Goal: Task Accomplishment & Management: Use online tool/utility

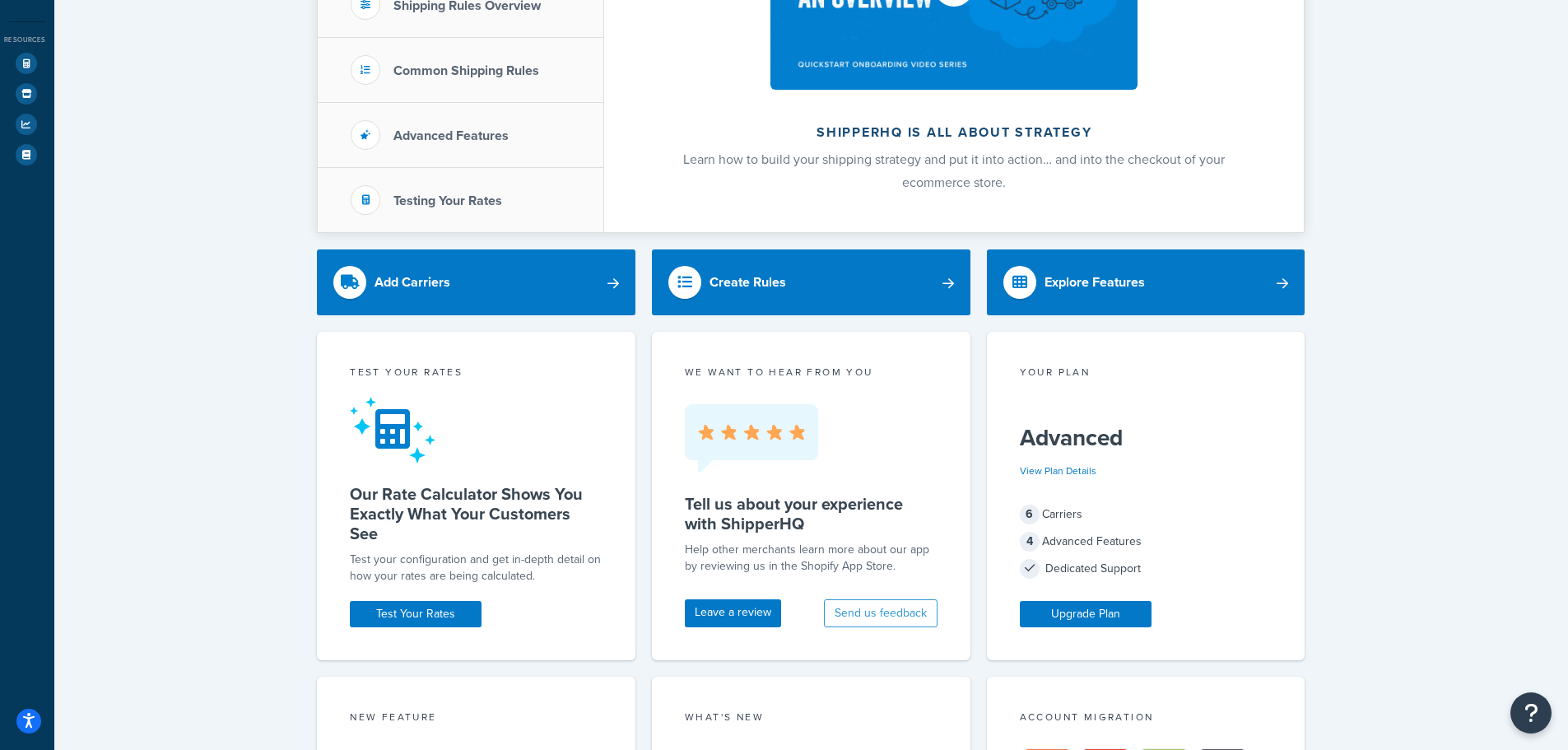
scroll to position [322, 0]
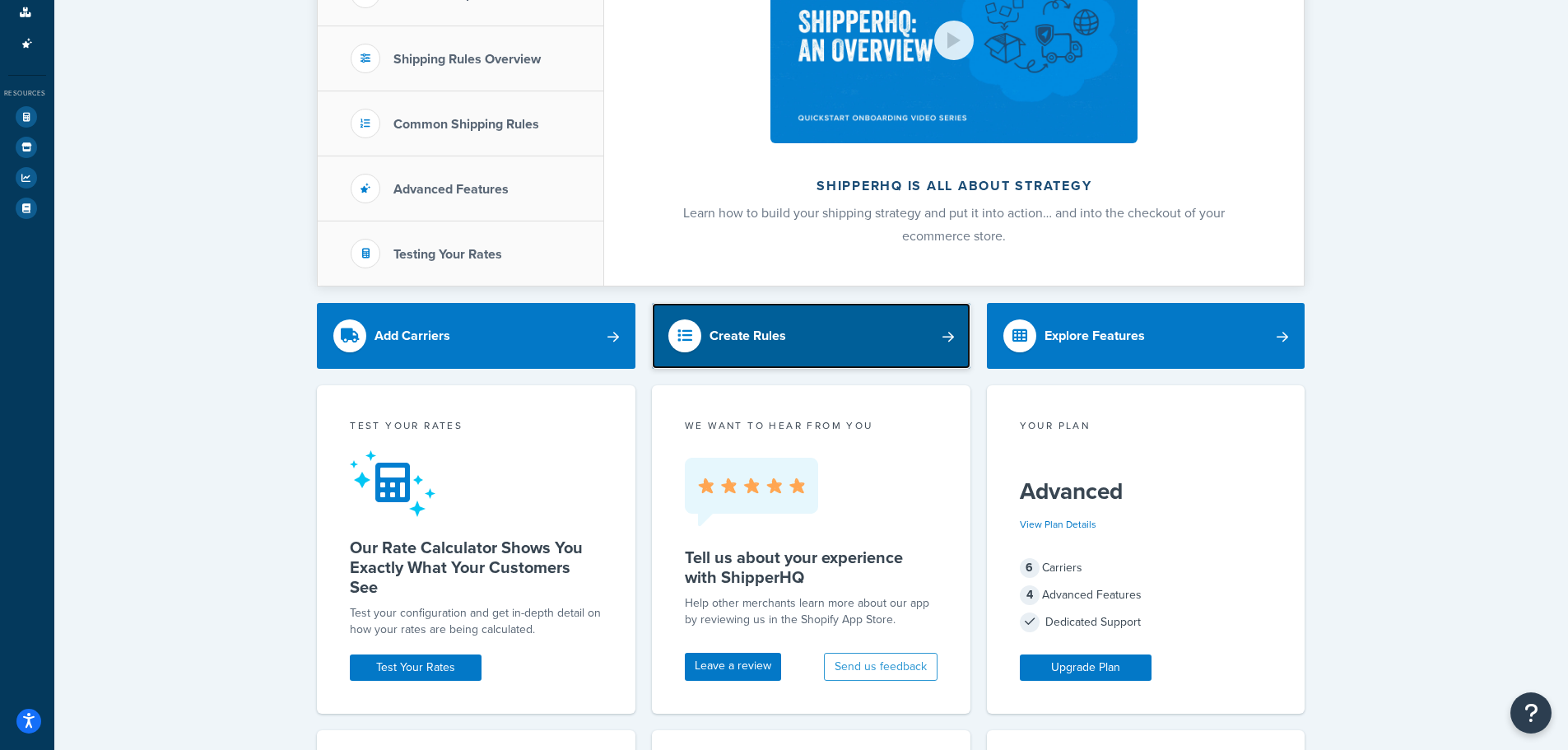
click at [756, 347] on div "Create Rules" at bounding box center [747, 336] width 76 height 23
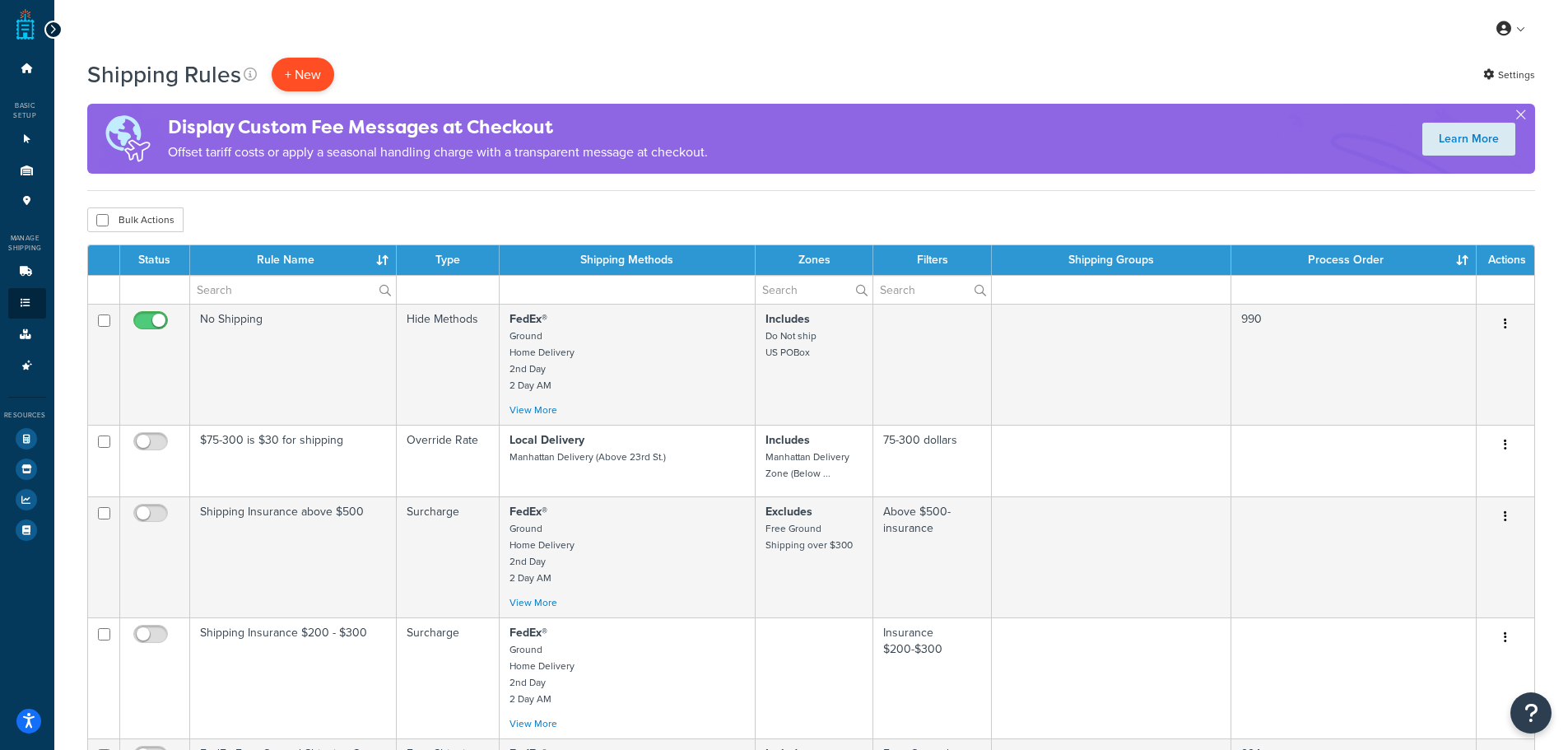
click at [309, 75] on p "+ New" at bounding box center [303, 75] width 63 height 34
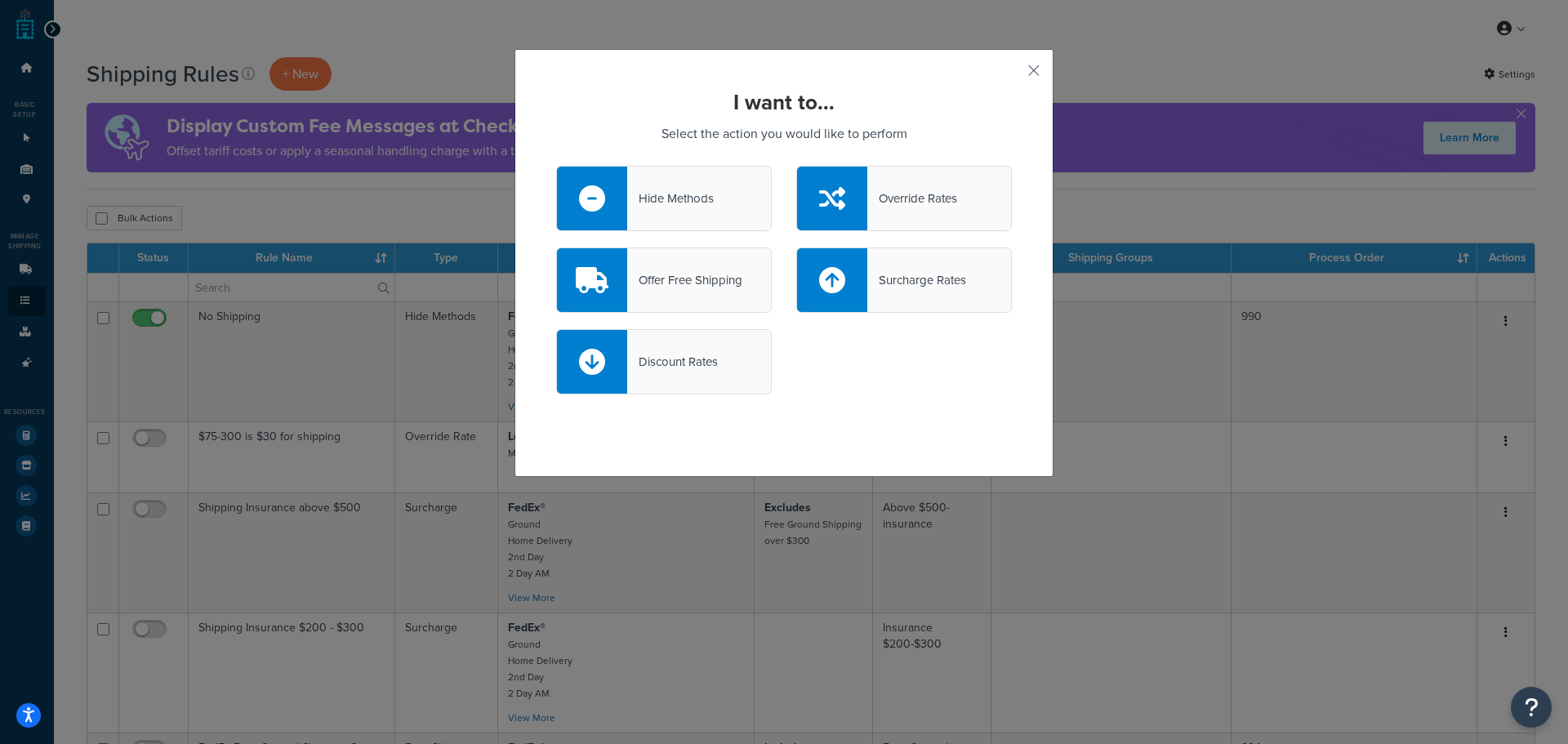
click at [730, 388] on div "Discount Rates" at bounding box center [663, 362] width 216 height 66
click at [0, 0] on input "Discount Rates" at bounding box center [0, 0] width 0 height 0
select select "CART"
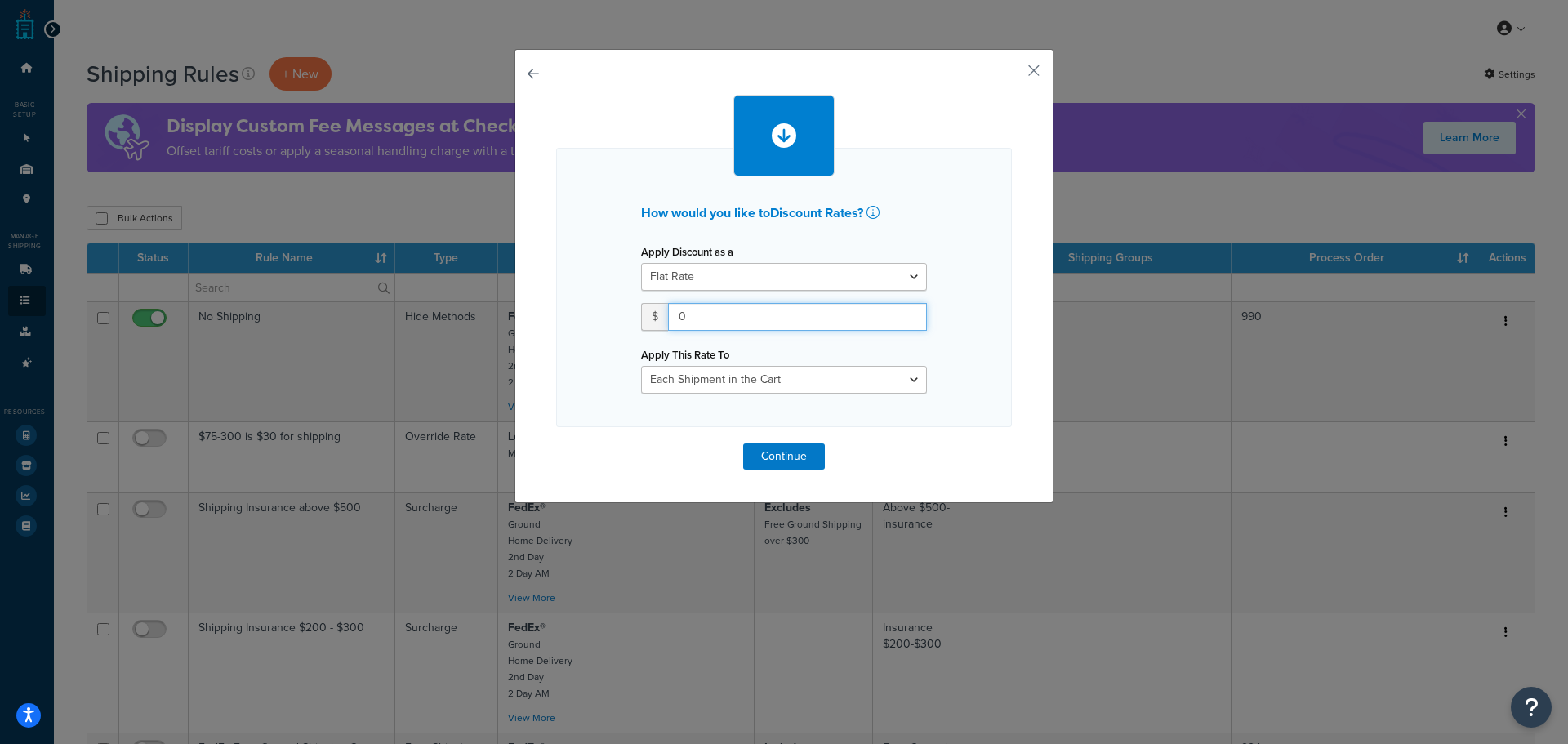
click at [727, 313] on input "0" at bounding box center [797, 317] width 259 height 28
drag, startPoint x: 727, startPoint y: 314, endPoint x: 668, endPoint y: 315, distance: 59.0
click at [668, 315] on input "0" at bounding box center [797, 317] width 259 height 28
drag, startPoint x: 773, startPoint y: 316, endPoint x: 632, endPoint y: 308, distance: 141.2
click at [632, 308] on div "Apply Discount as a Flat Rate Percentage Flat Rate & Percentage $ 100 Apply Thi…" at bounding box center [784, 316] width 310 height 154
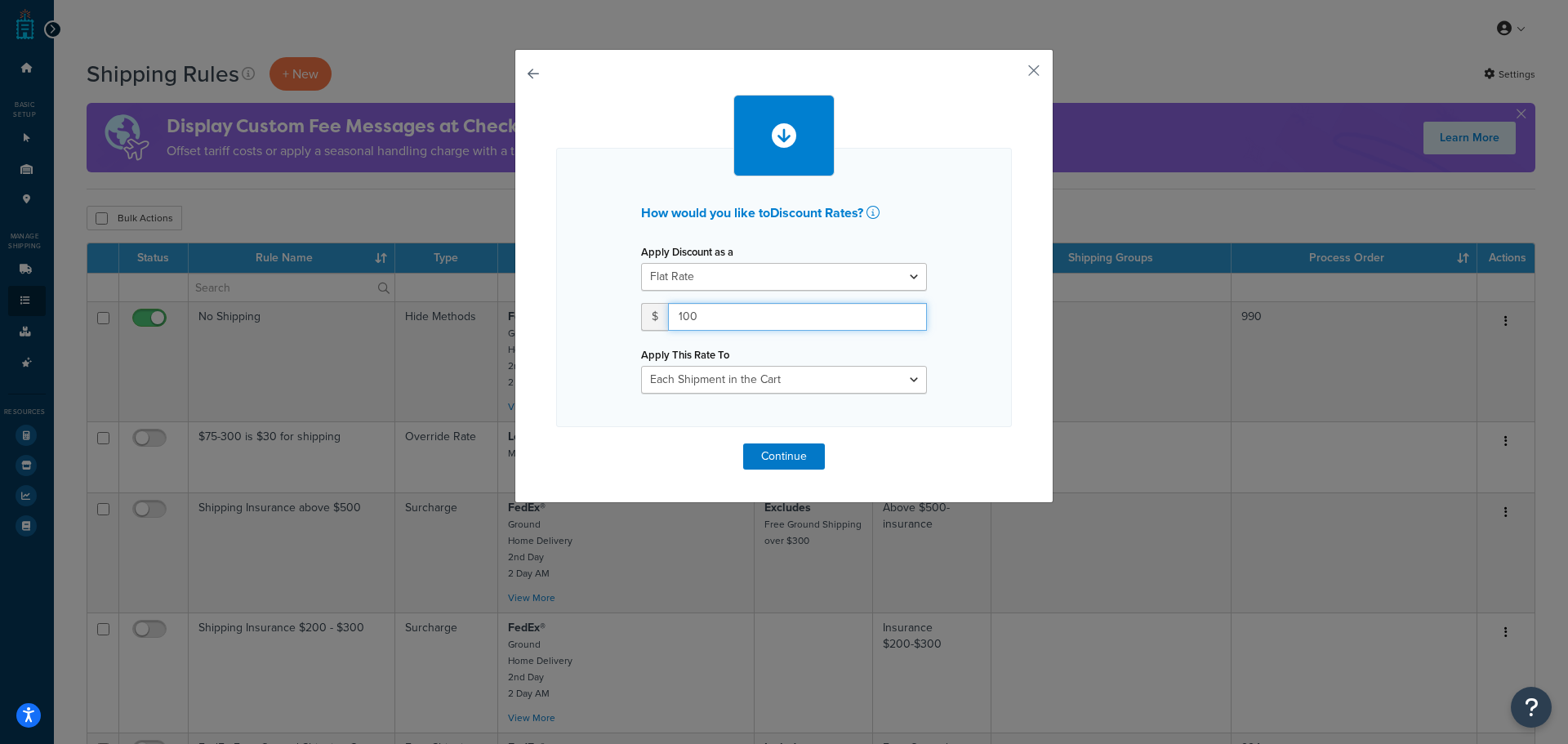
type input "100"
click at [708, 268] on select "Flat Rate Percentage Flat Rate & Percentage" at bounding box center [784, 277] width 286 height 28
select select "PERCENTAGE"
click at [641, 263] on select "Flat Rate Percentage Flat Rate & Percentage" at bounding box center [784, 277] width 286 height 28
click at [708, 319] on input "number" at bounding box center [692, 317] width 102 height 28
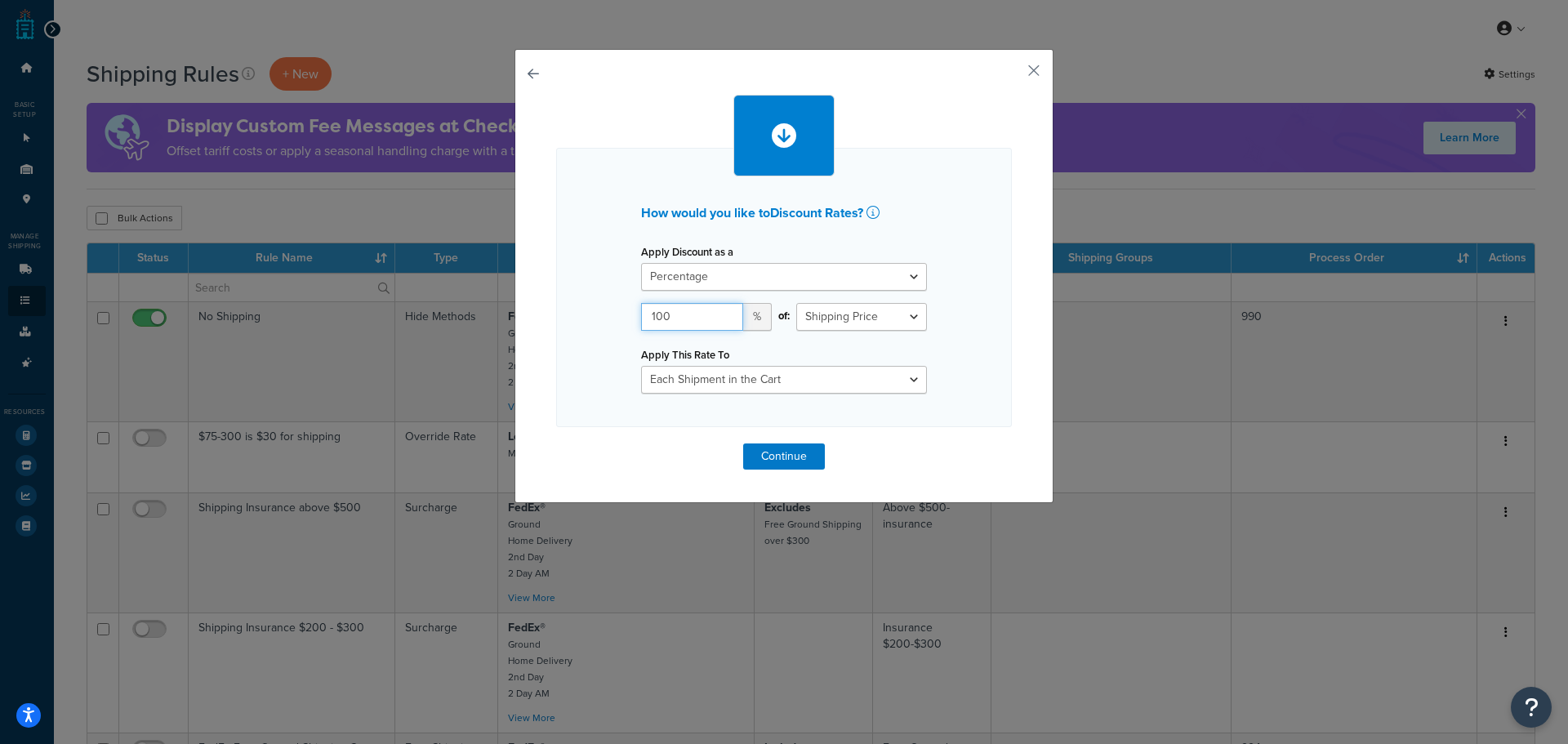
type input "100"
click at [853, 377] on select "Entire Cart Each Shipment in the Cart Each Origin in the Cart Each Shipping Gro…" at bounding box center [784, 380] width 286 height 28
select select "ENTIRE_CART"
click at [641, 366] on select "Entire Cart Each Shipment in the Cart Each Origin in the Cart Each Shipping Gro…" at bounding box center [784, 380] width 286 height 28
click at [775, 450] on button "Continue" at bounding box center [783, 457] width 81 height 26
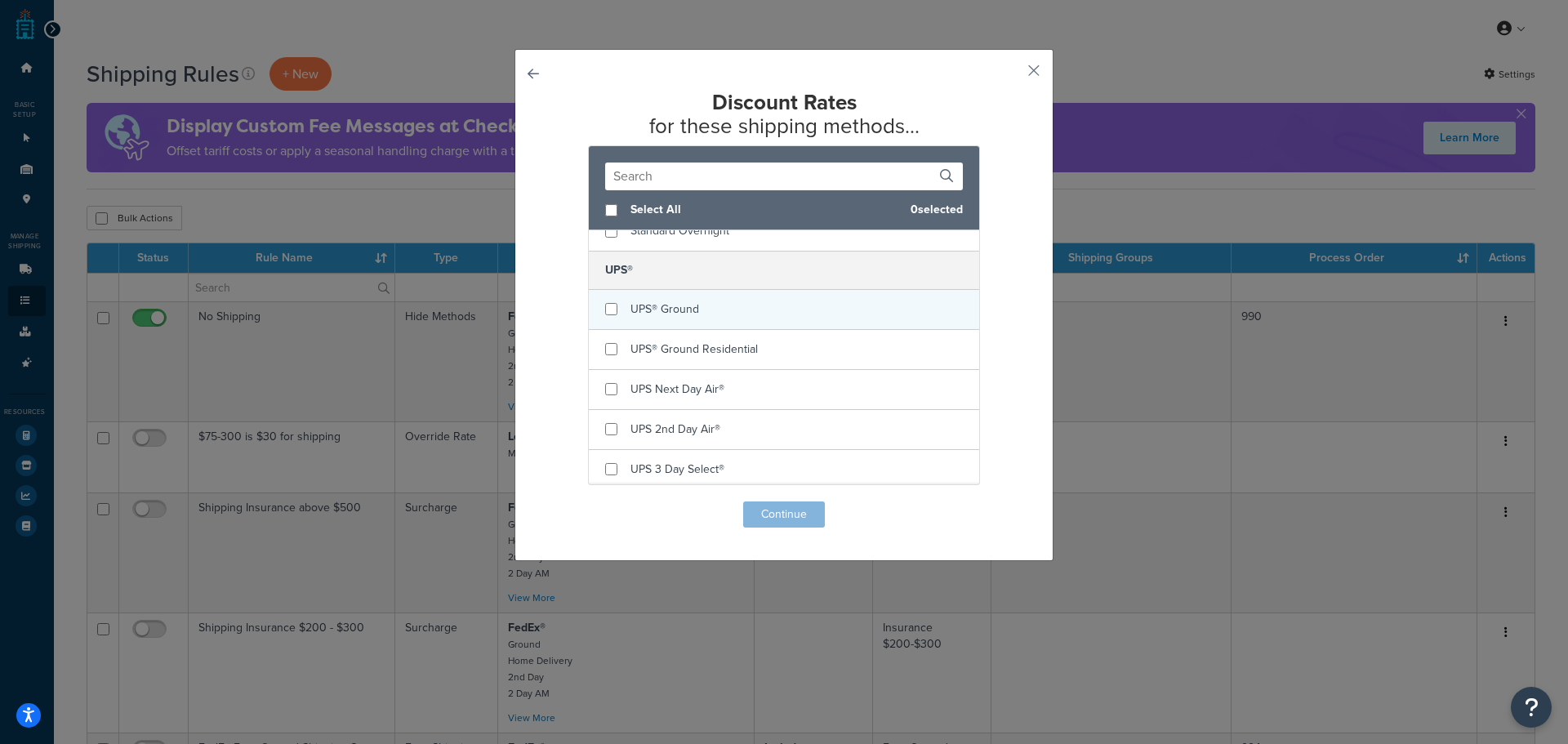
scroll to position [967, 0]
checkbox input "true"
click at [708, 314] on div "UPS® Ground" at bounding box center [783, 305] width 390 height 40
click at [768, 525] on button "Continue" at bounding box center [783, 515] width 81 height 26
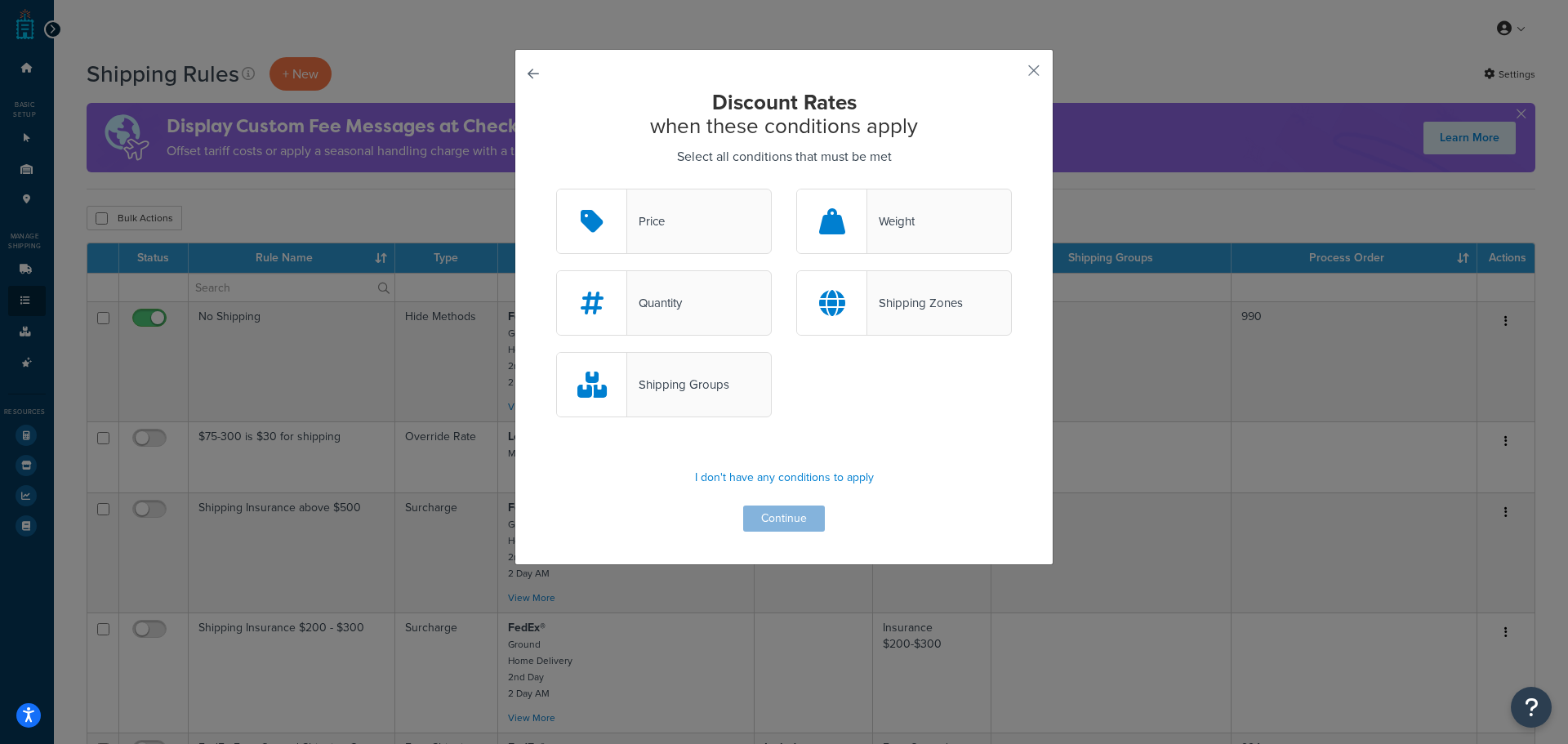
click at [694, 240] on div "Price" at bounding box center [663, 222] width 216 height 66
click at [0, 0] on input "Price" at bounding box center [0, 0] width 0 height 0
click at [790, 527] on button "Continue" at bounding box center [783, 519] width 81 height 26
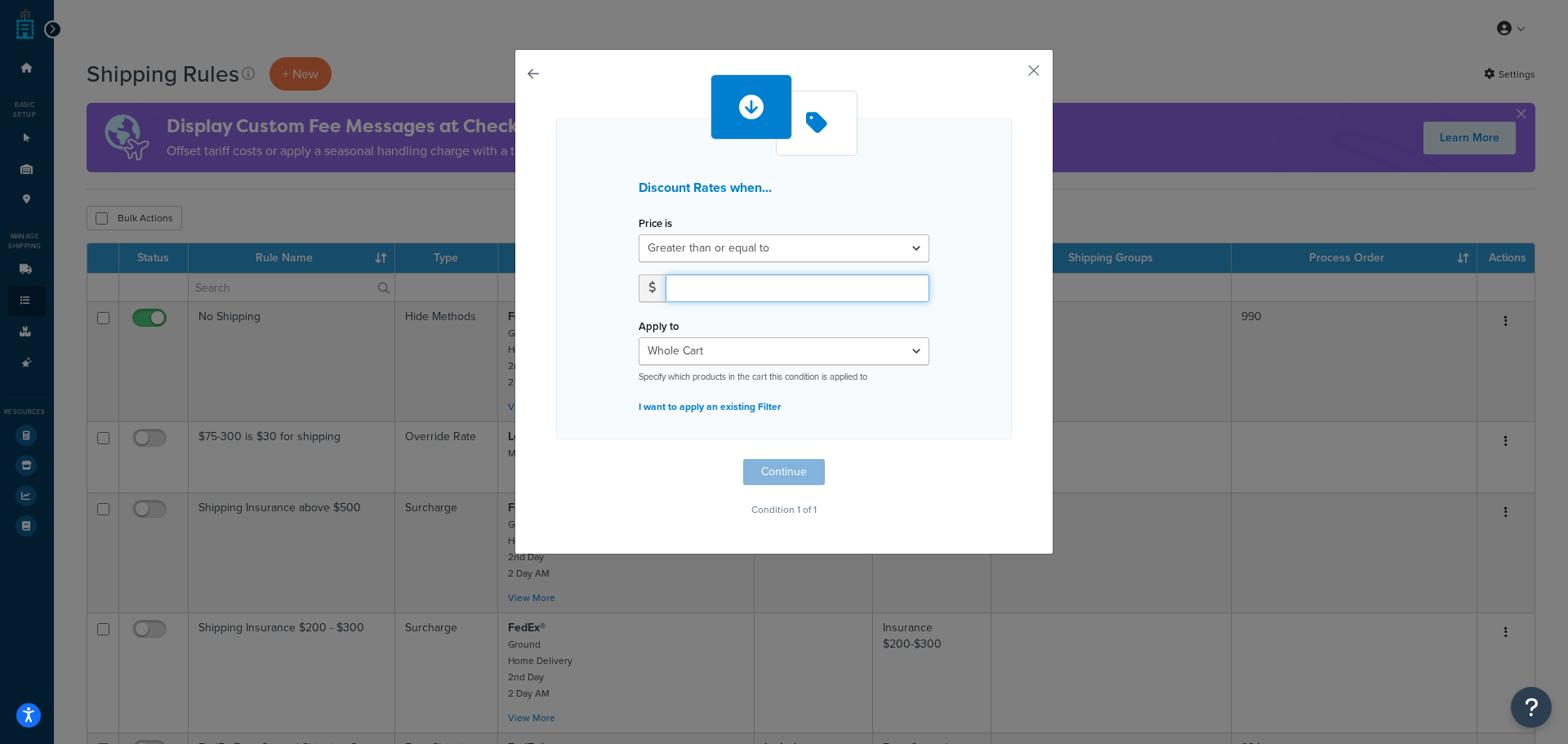
click at [722, 293] on input "number" at bounding box center [797, 288] width 264 height 28
type input "150"
click at [738, 356] on select "Whole Cart Everything in Shipping Group Everything at Origin Each Item within S…" at bounding box center [784, 351] width 291 height 28
click at [639, 338] on select "Whole Cart Everything in Shipping Group Everything at Origin Each Item within S…" at bounding box center [784, 351] width 291 height 28
click at [753, 462] on button "Continue" at bounding box center [783, 472] width 81 height 26
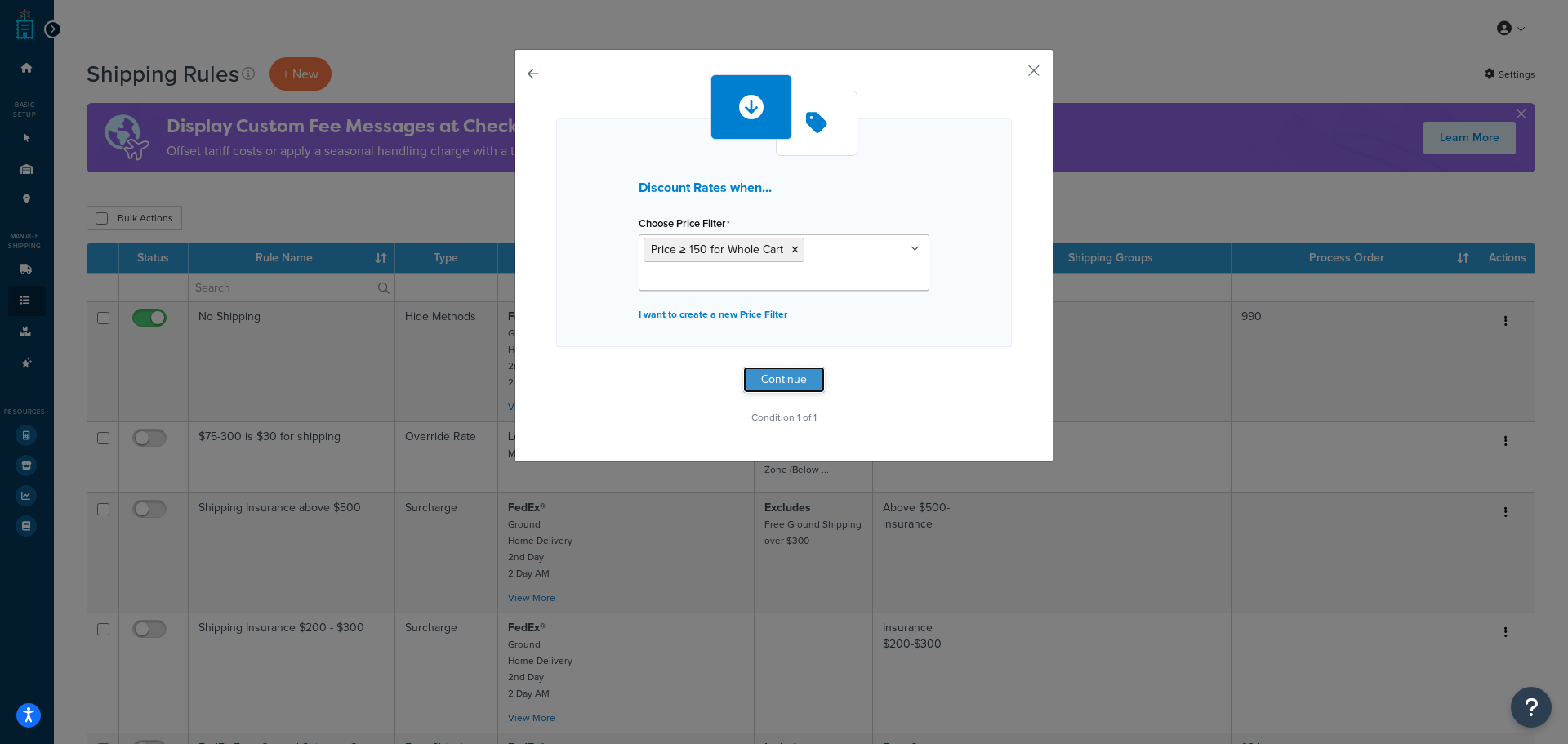
click at [773, 384] on button "Continue" at bounding box center [783, 380] width 81 height 26
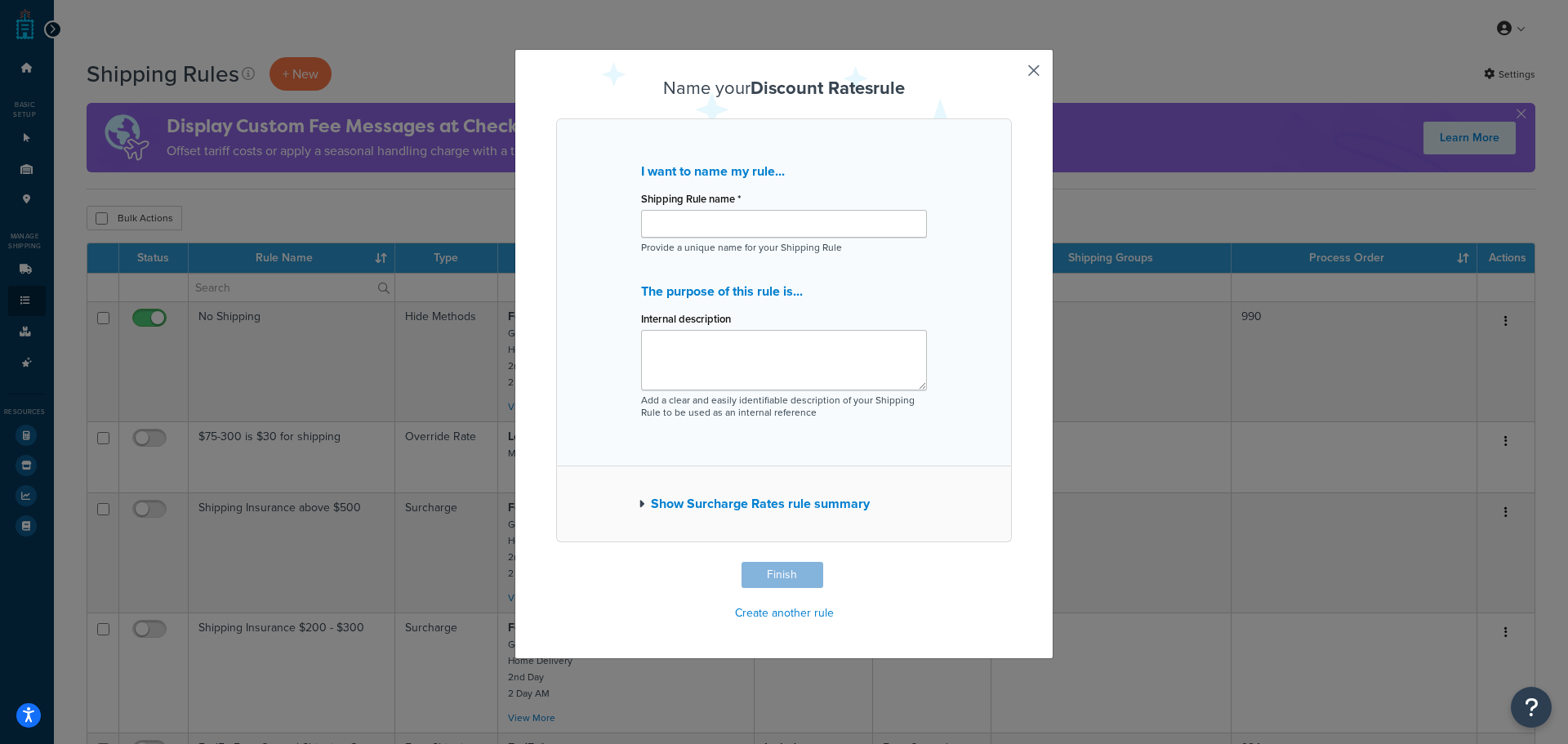
click at [759, 512] on button "Show Surcharge Rates rule summary" at bounding box center [754, 504] width 231 height 23
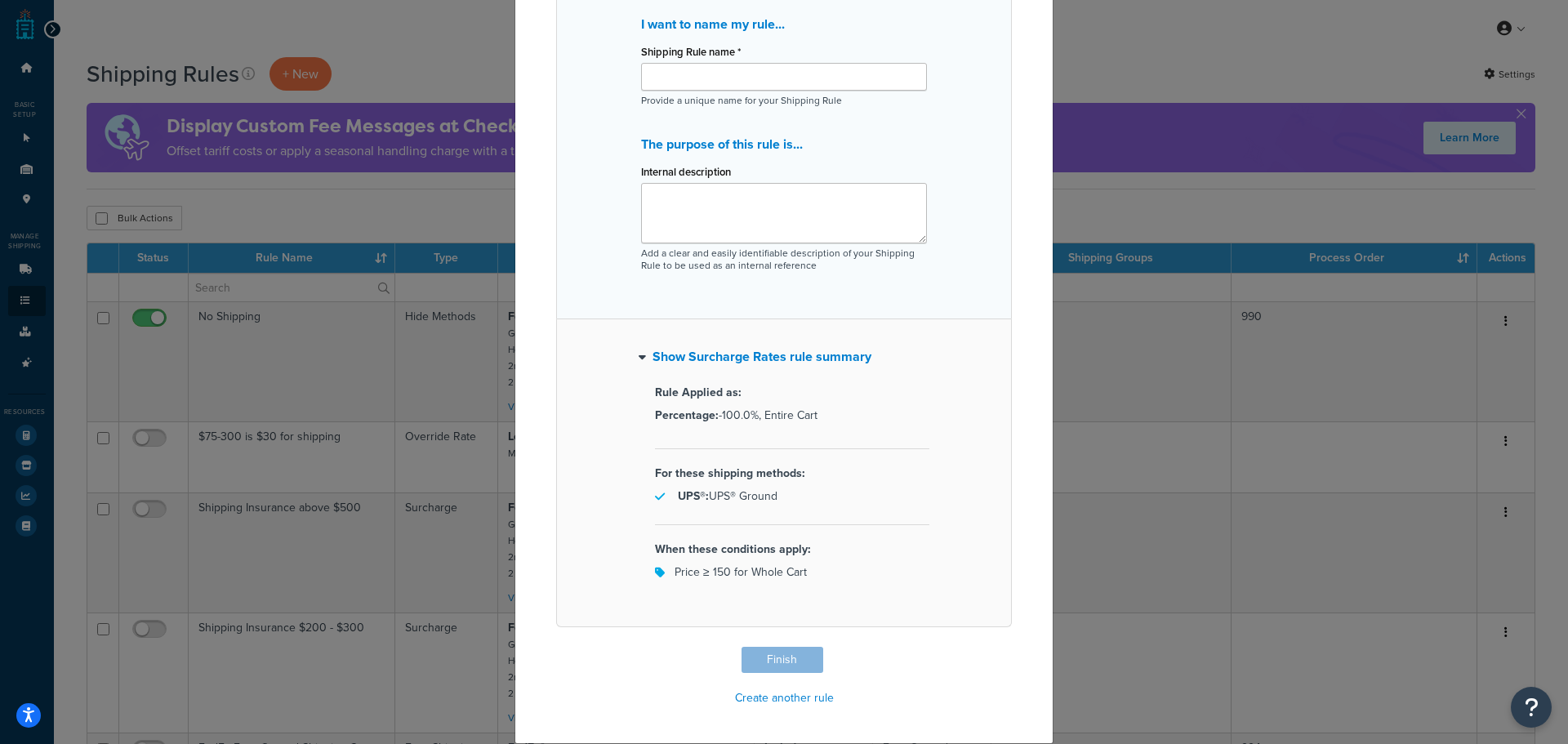
scroll to position [0, 0]
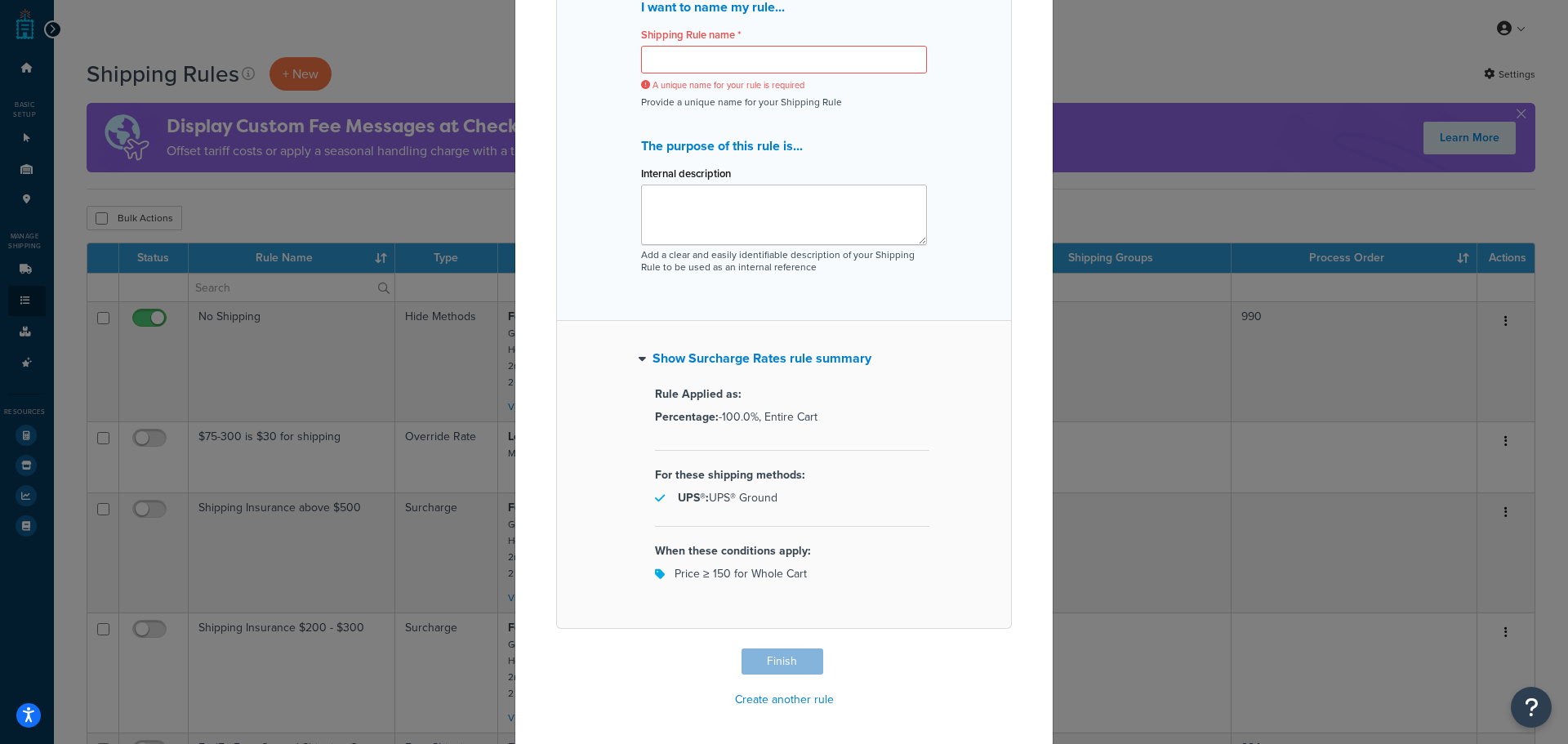
scroll to position [166, 0]
click at [671, 342] on div "Show Surcharge Rates rule summary Rule Applied as: Percentage: -100.0%, Entire …" at bounding box center [783, 473] width 456 height 308
click at [686, 365] on button "Show Surcharge Rates rule summary" at bounding box center [754, 357] width 232 height 23
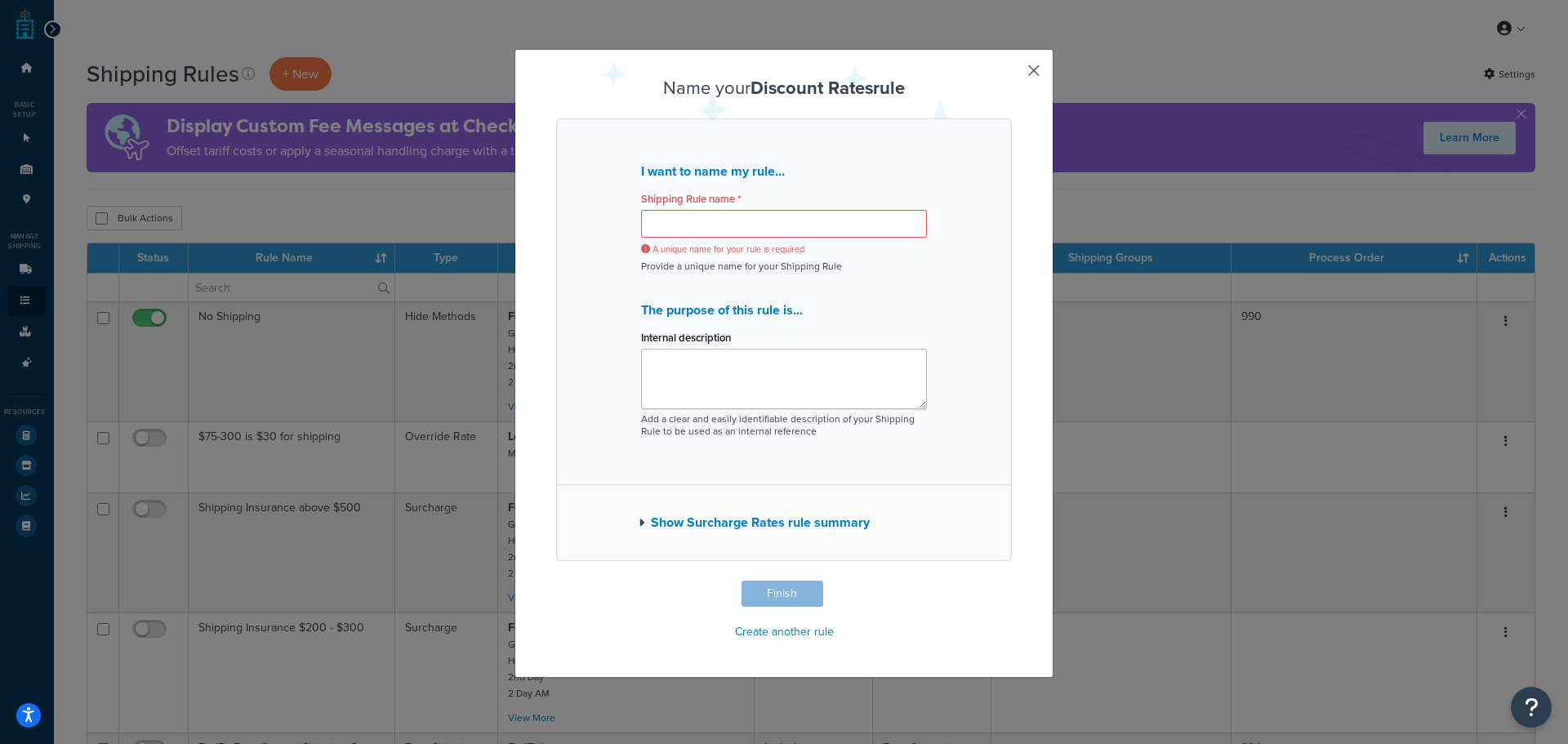
click at [1011, 581] on button "button" at bounding box center [1009, 582] width 4 height 4
click at [1113, 117] on div "Name your Discount Rates rule I want to name my rule... Shipping Rule name * A …" at bounding box center [784, 372] width 1568 height 744
click at [653, 523] on button "Show Surcharge Rates rule summary" at bounding box center [754, 523] width 231 height 23
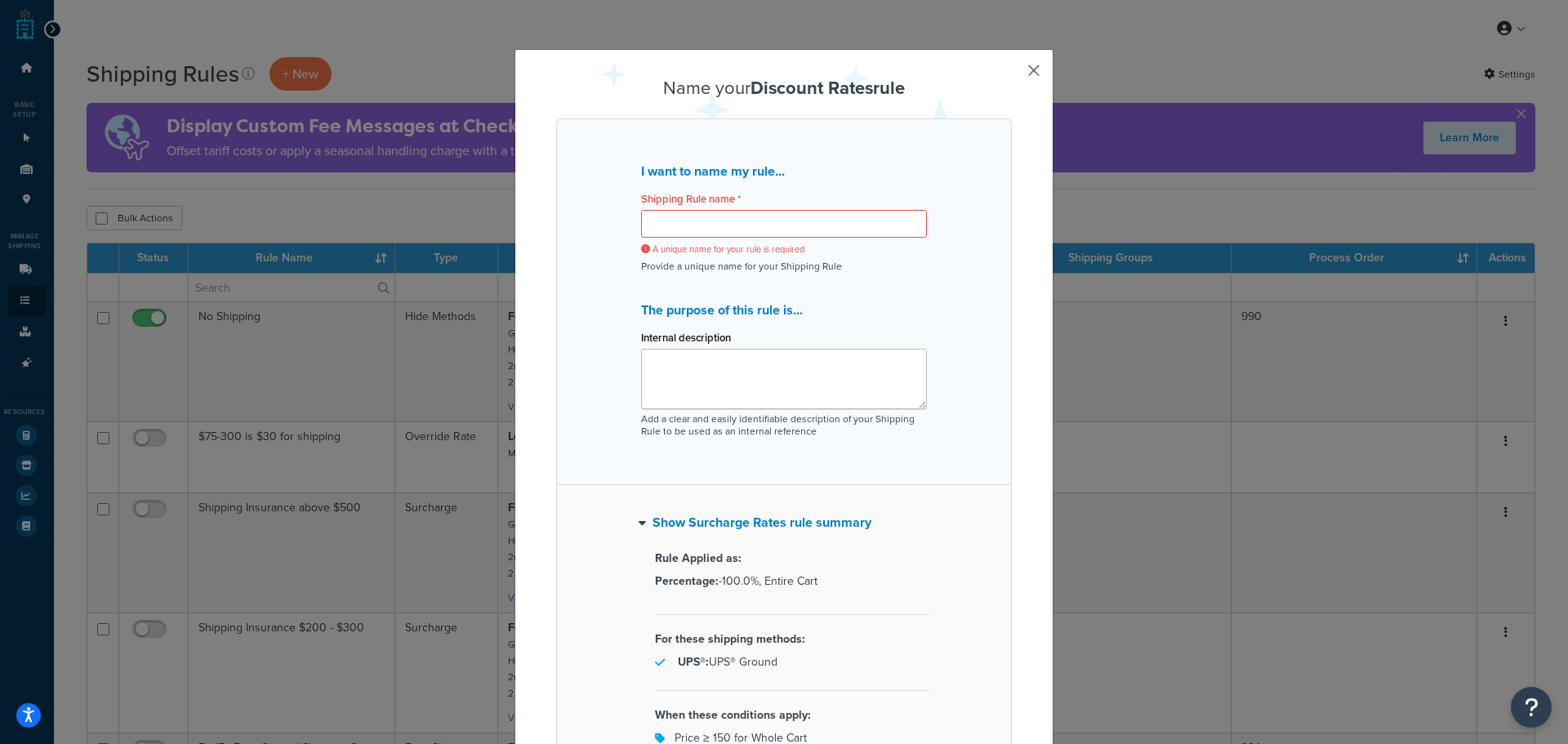
click at [1019, 76] on div "Name your Discount Rates rule I want to name my rule... Shipping Rule name * A …" at bounding box center [784, 480] width 539 height 861
click at [796, 218] on input "Shipping Rule name *" at bounding box center [784, 224] width 286 height 28
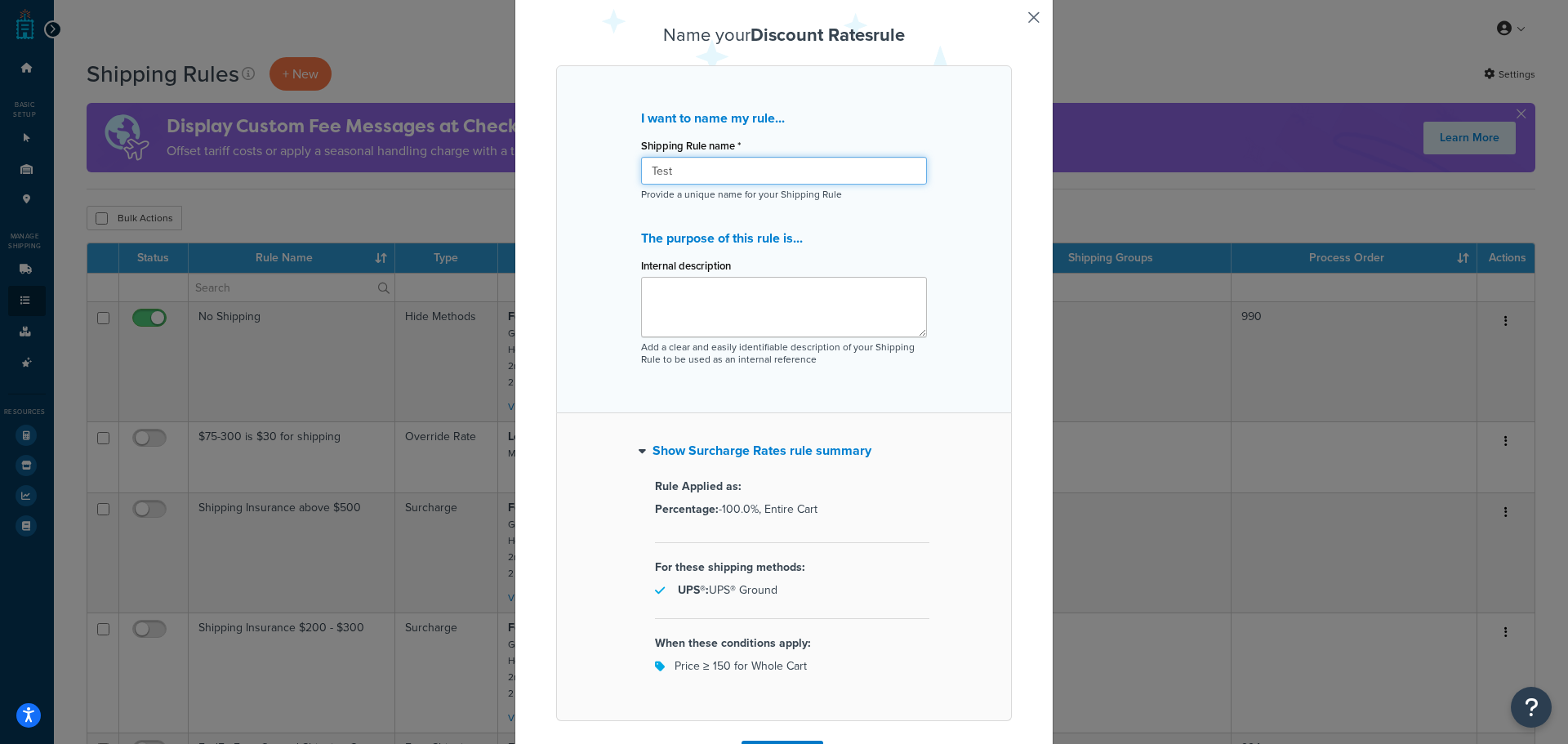
scroll to position [147, 0]
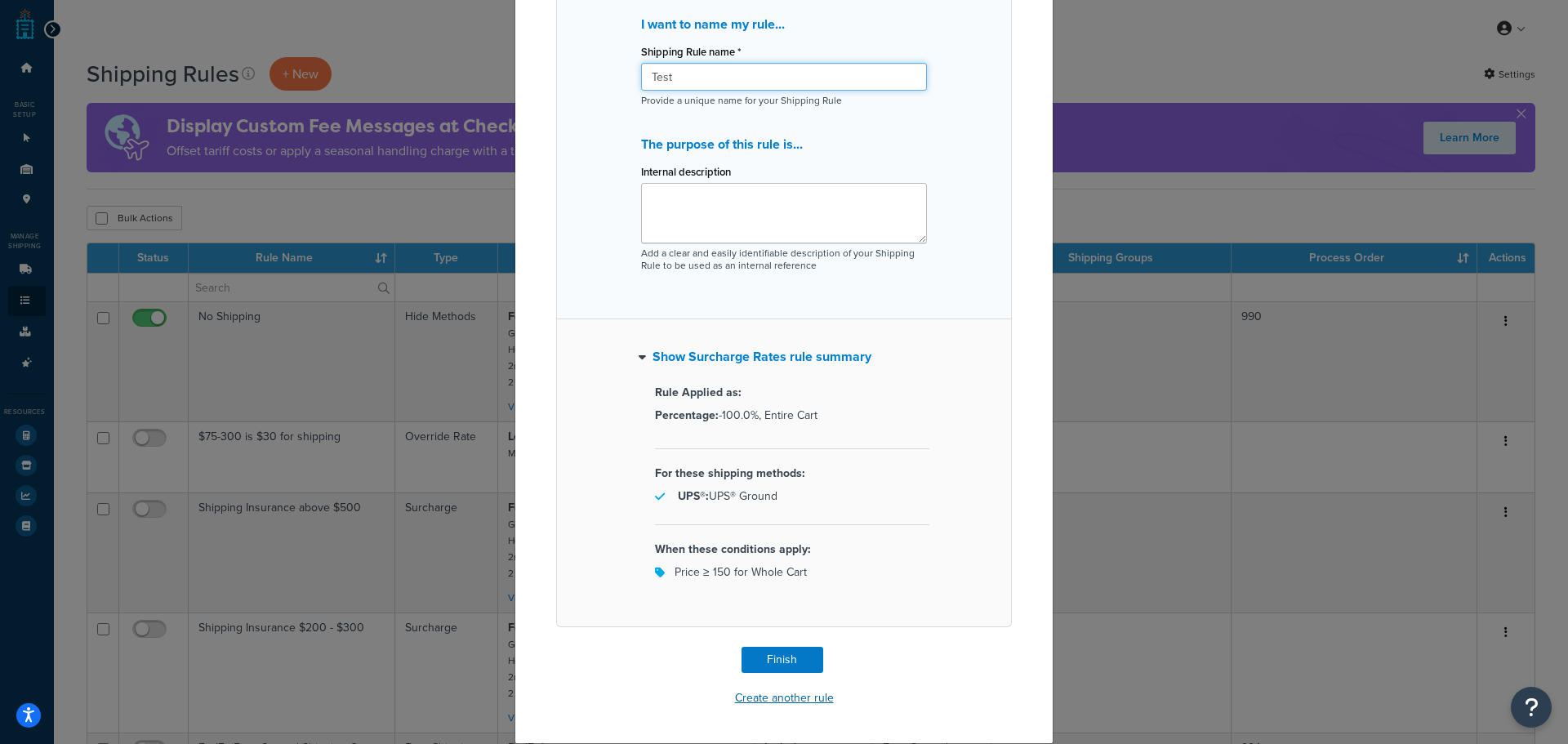
type input "Test"
click at [769, 691] on button "Create another rule" at bounding box center [784, 698] width 108 height 25
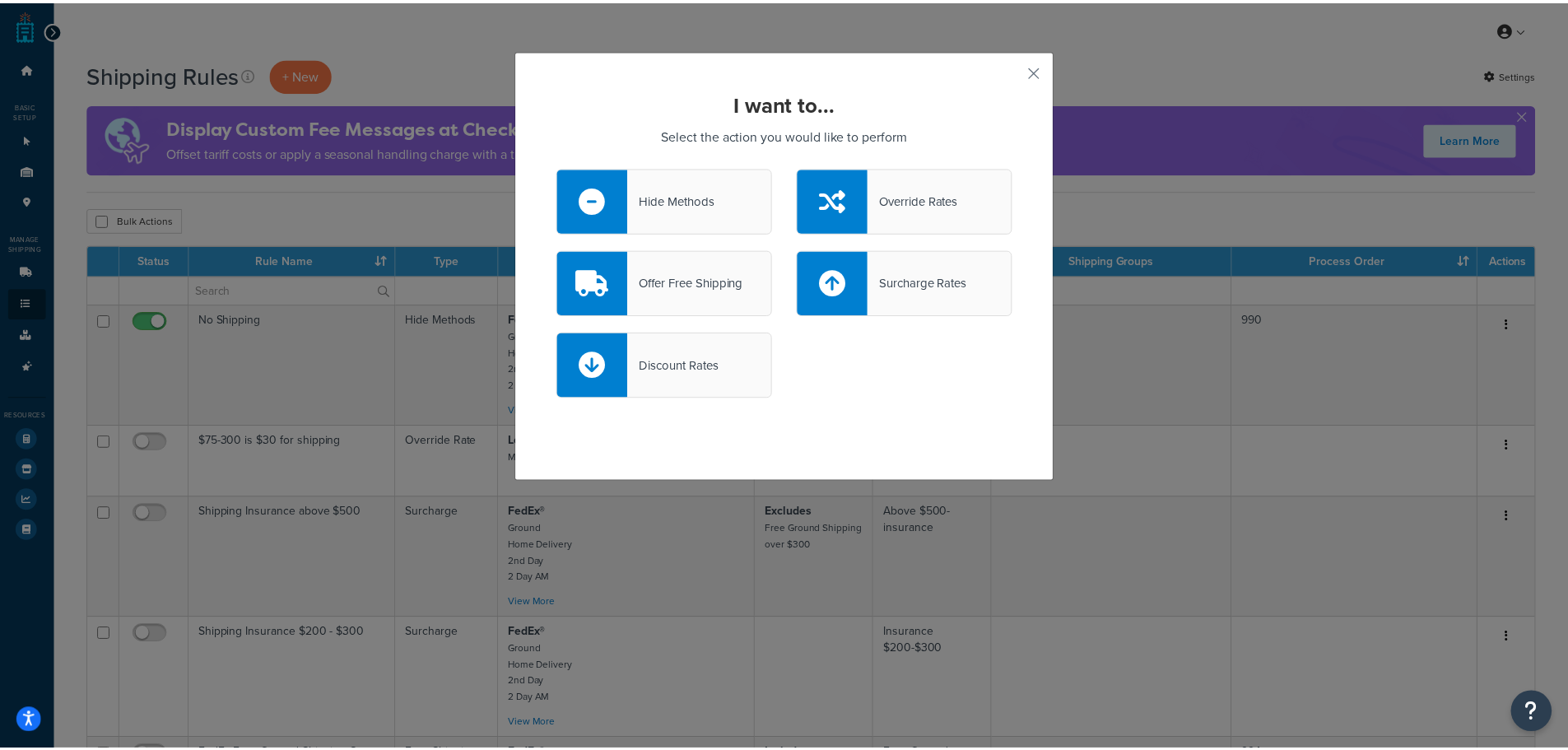
scroll to position [0, 0]
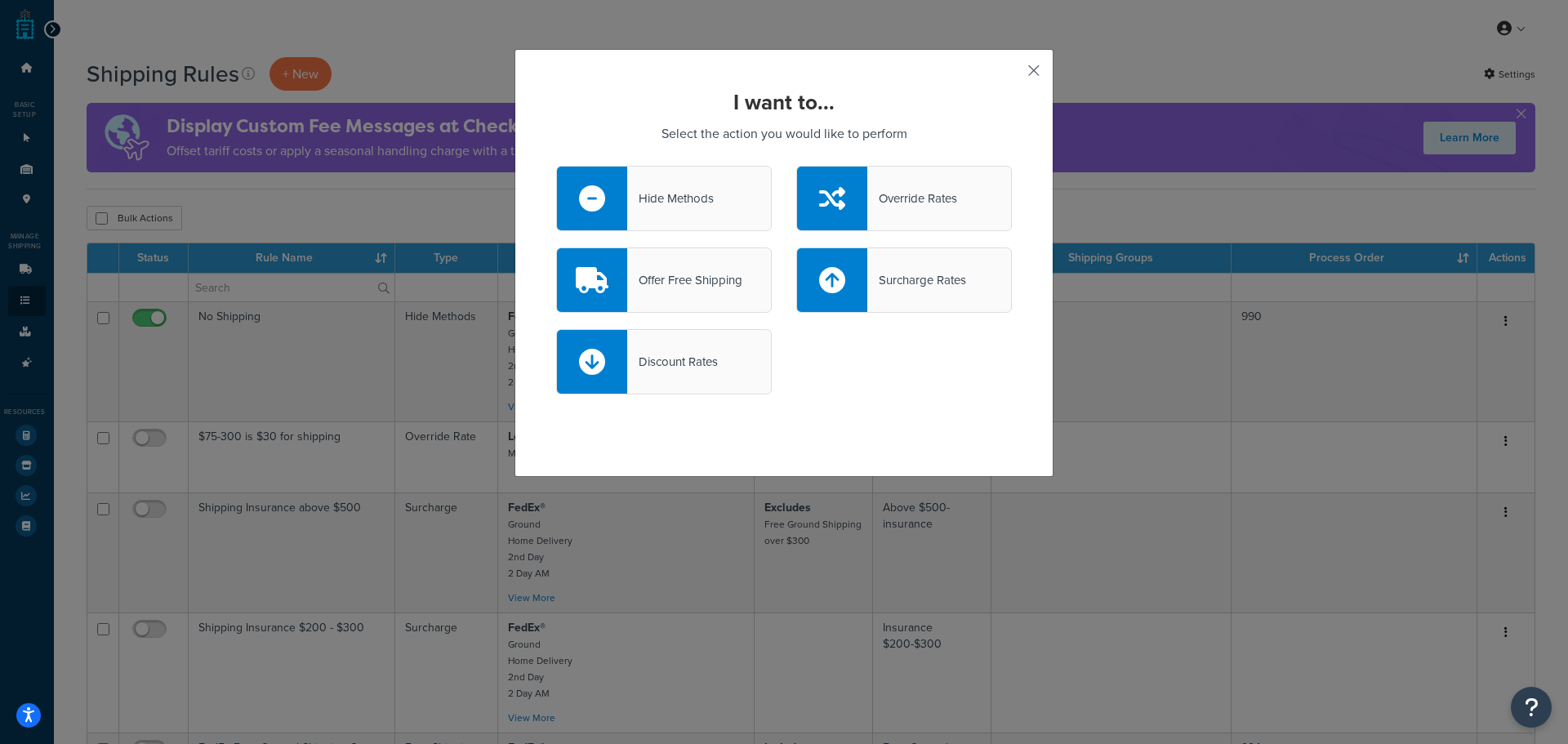
click at [1011, 75] on button "button" at bounding box center [1009, 76] width 4 height 4
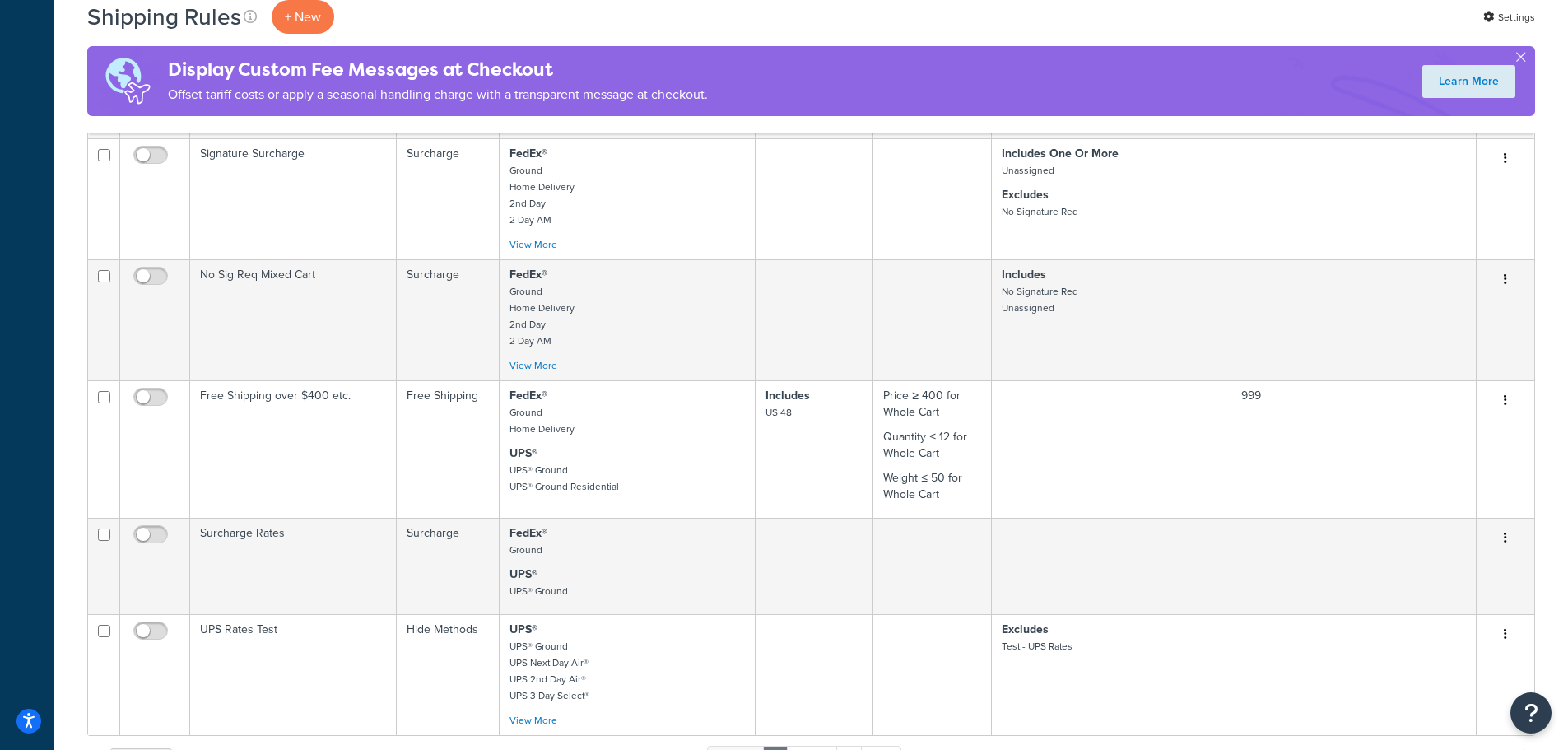
scroll to position [1152, 0]
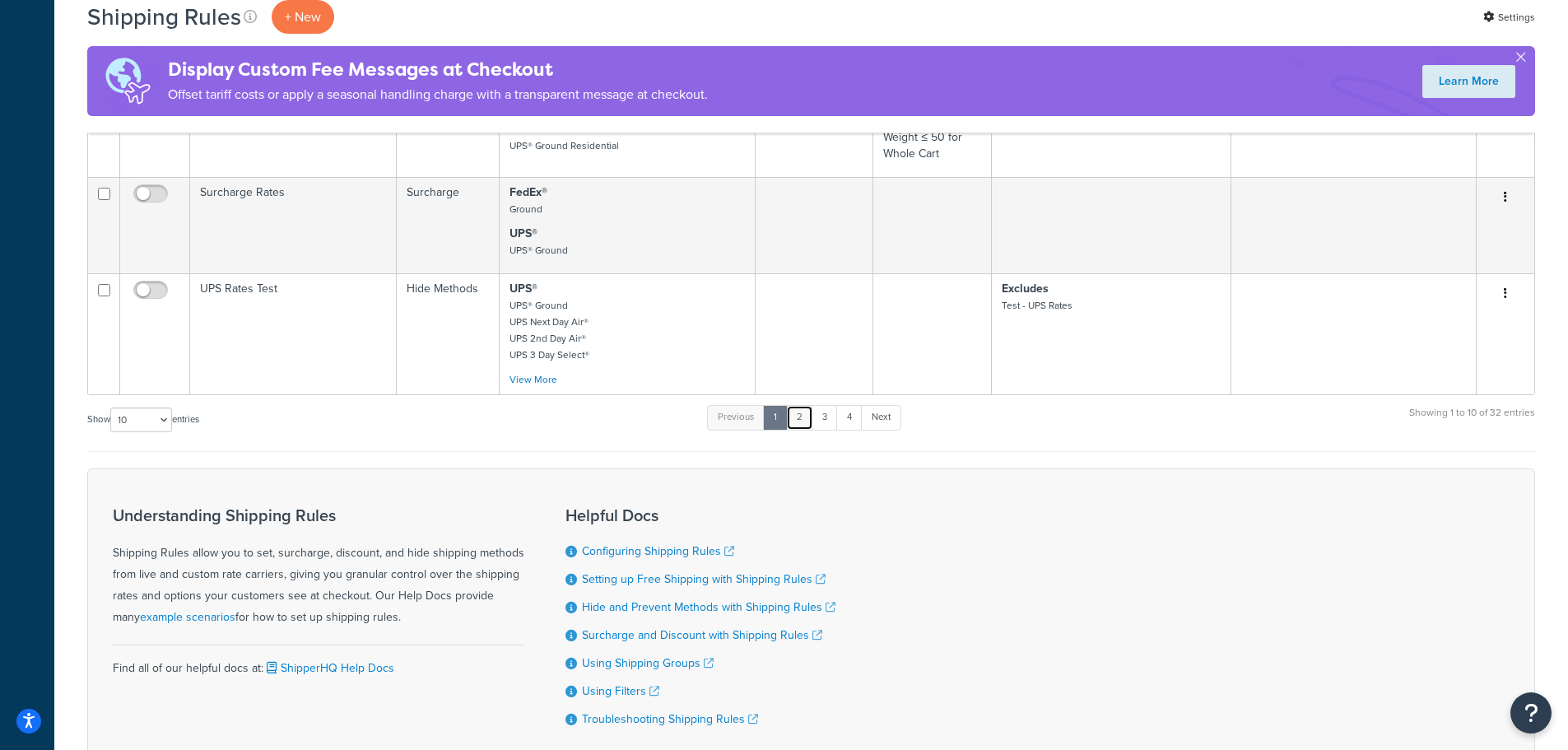
click at [807, 422] on link "2" at bounding box center [799, 417] width 27 height 25
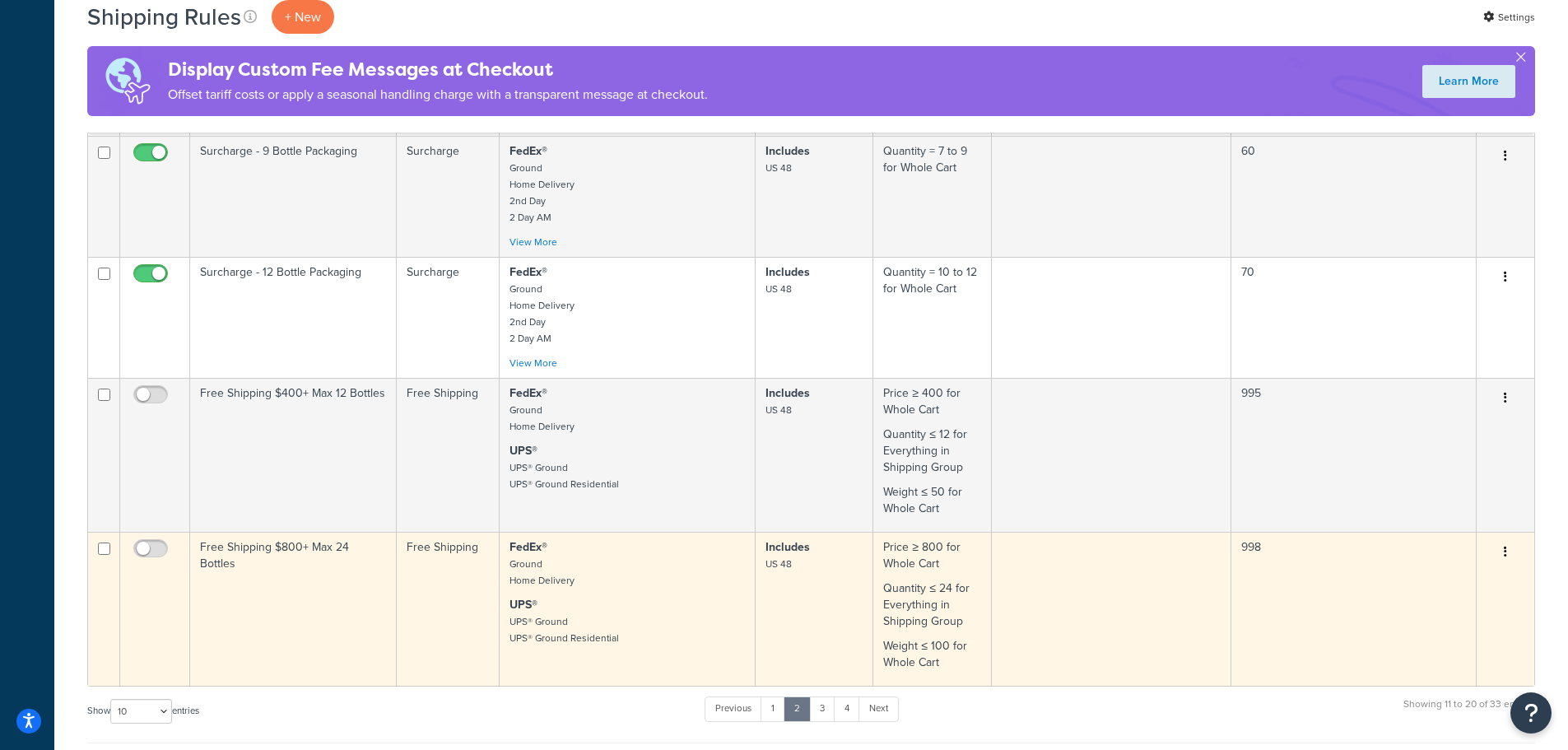
scroll to position [906, 0]
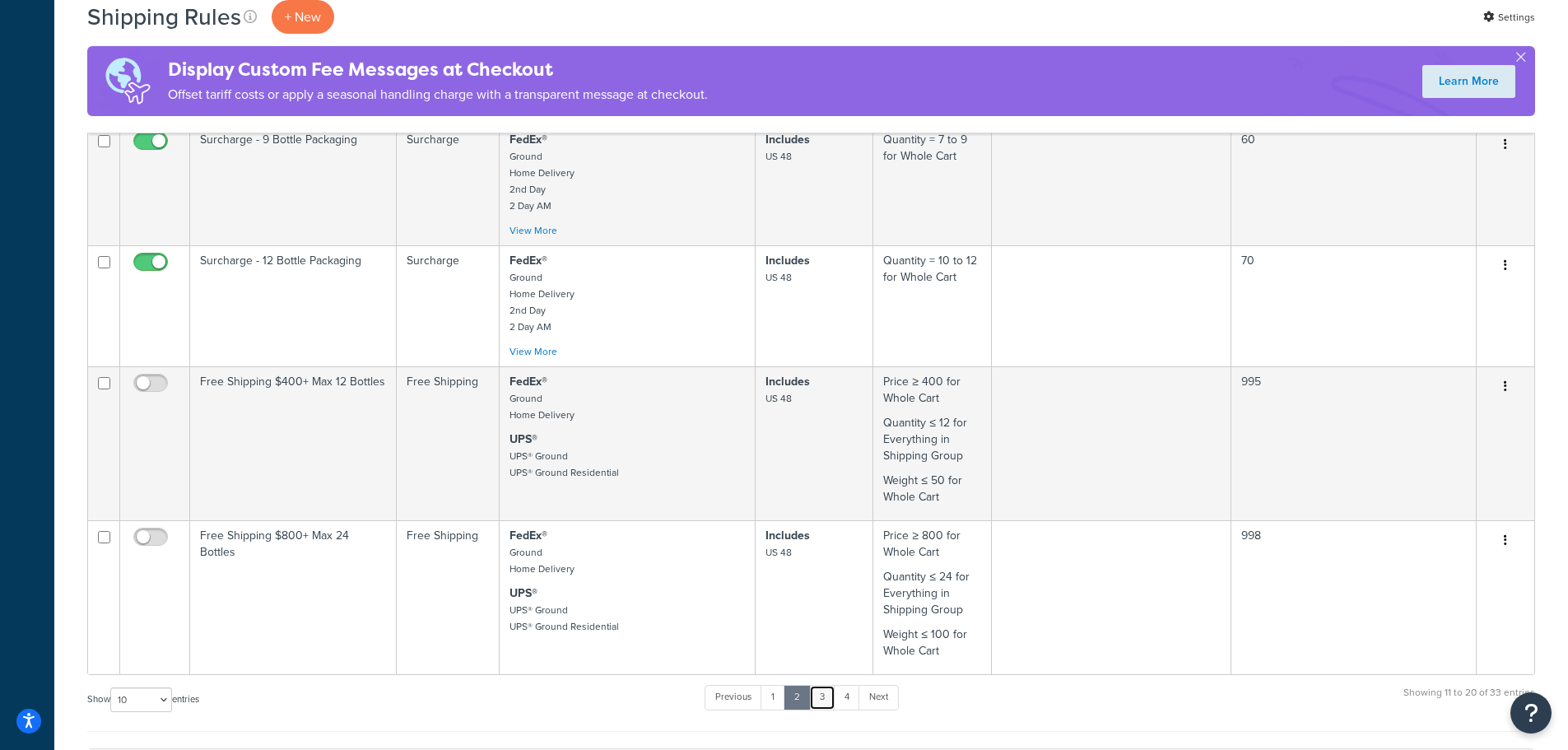
click at [823, 700] on link "3" at bounding box center [822, 698] width 26 height 25
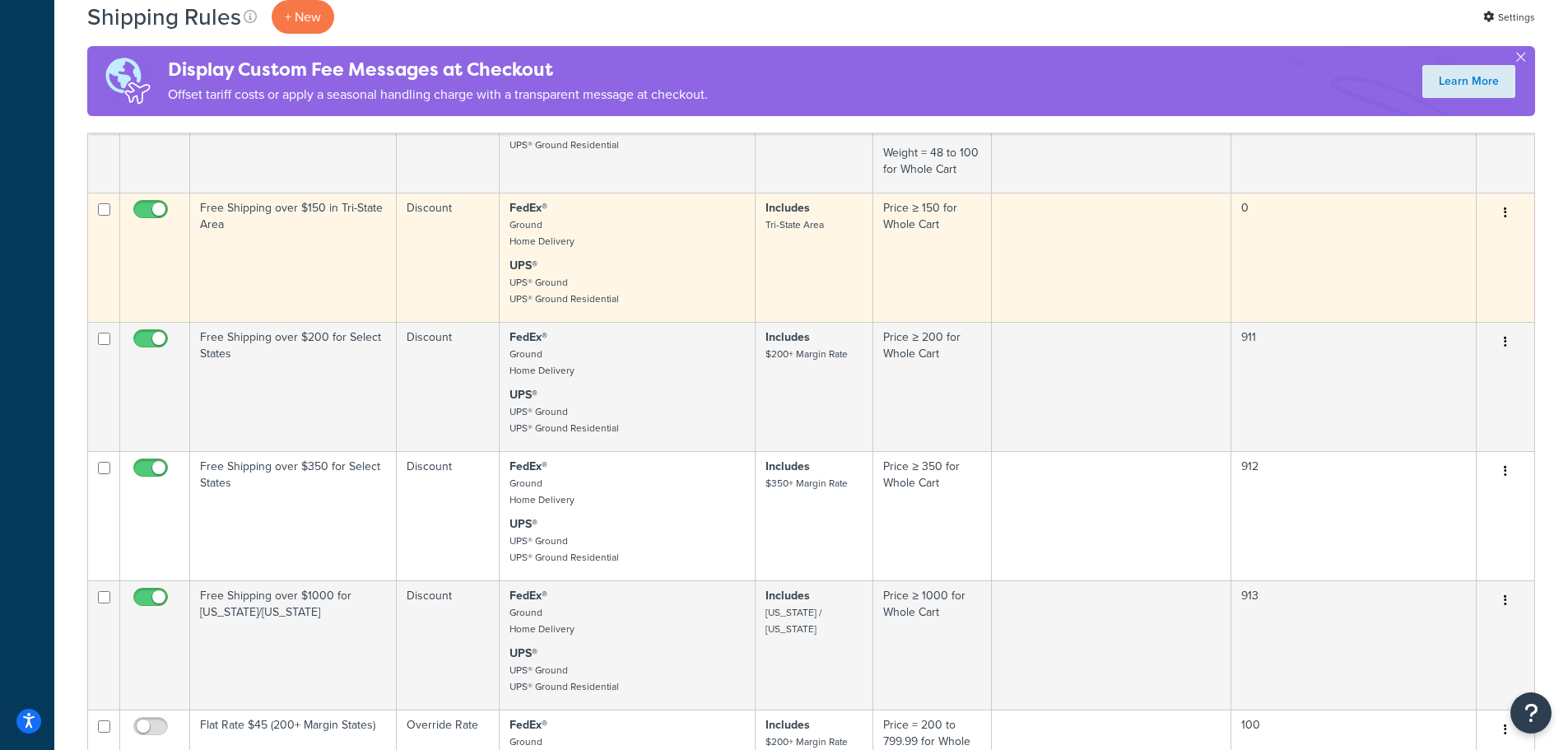
scroll to position [570, 0]
click at [317, 289] on td "Free Shipping over $150 in Tri-State Area" at bounding box center [294, 261] width 207 height 129
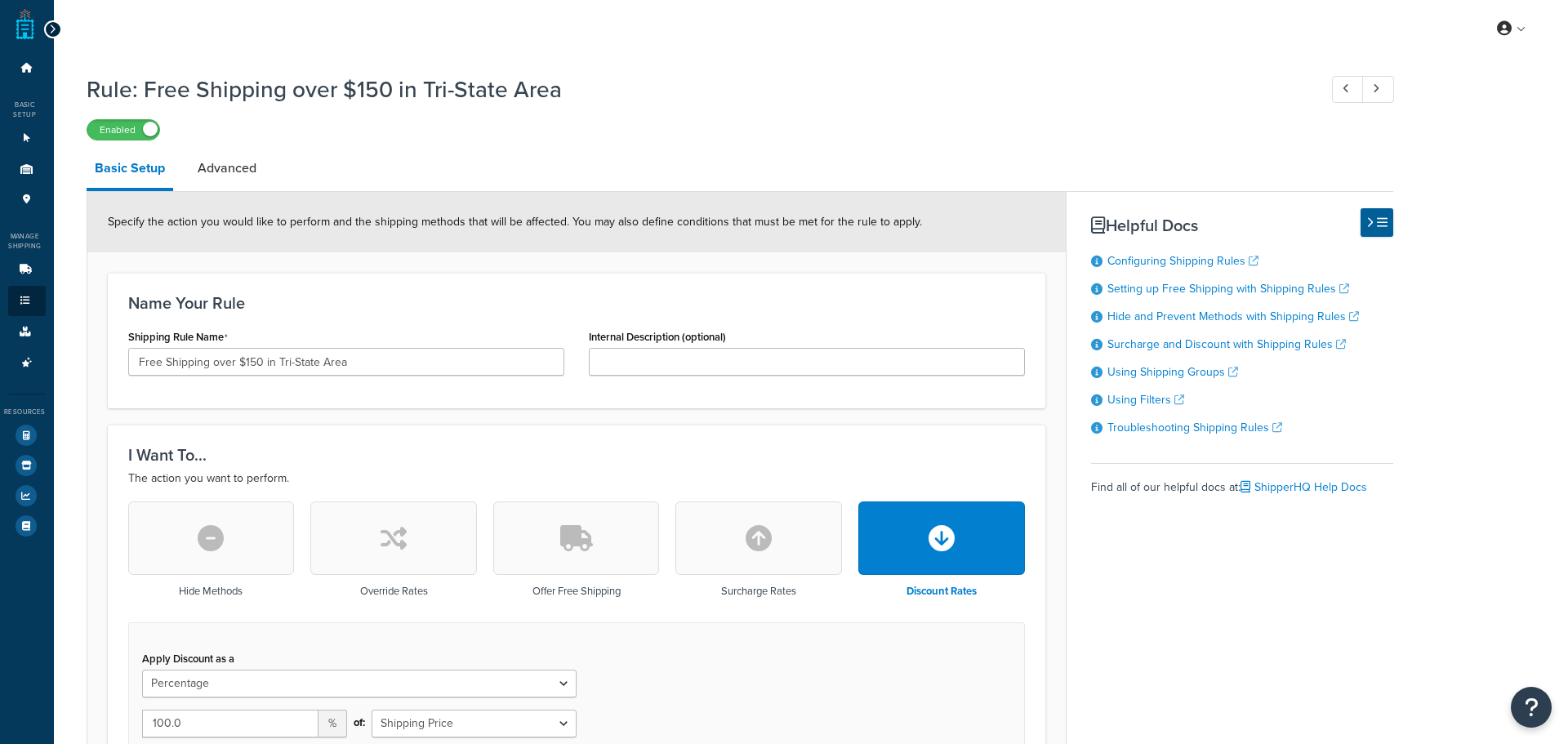
select select "PERCENTAGE"
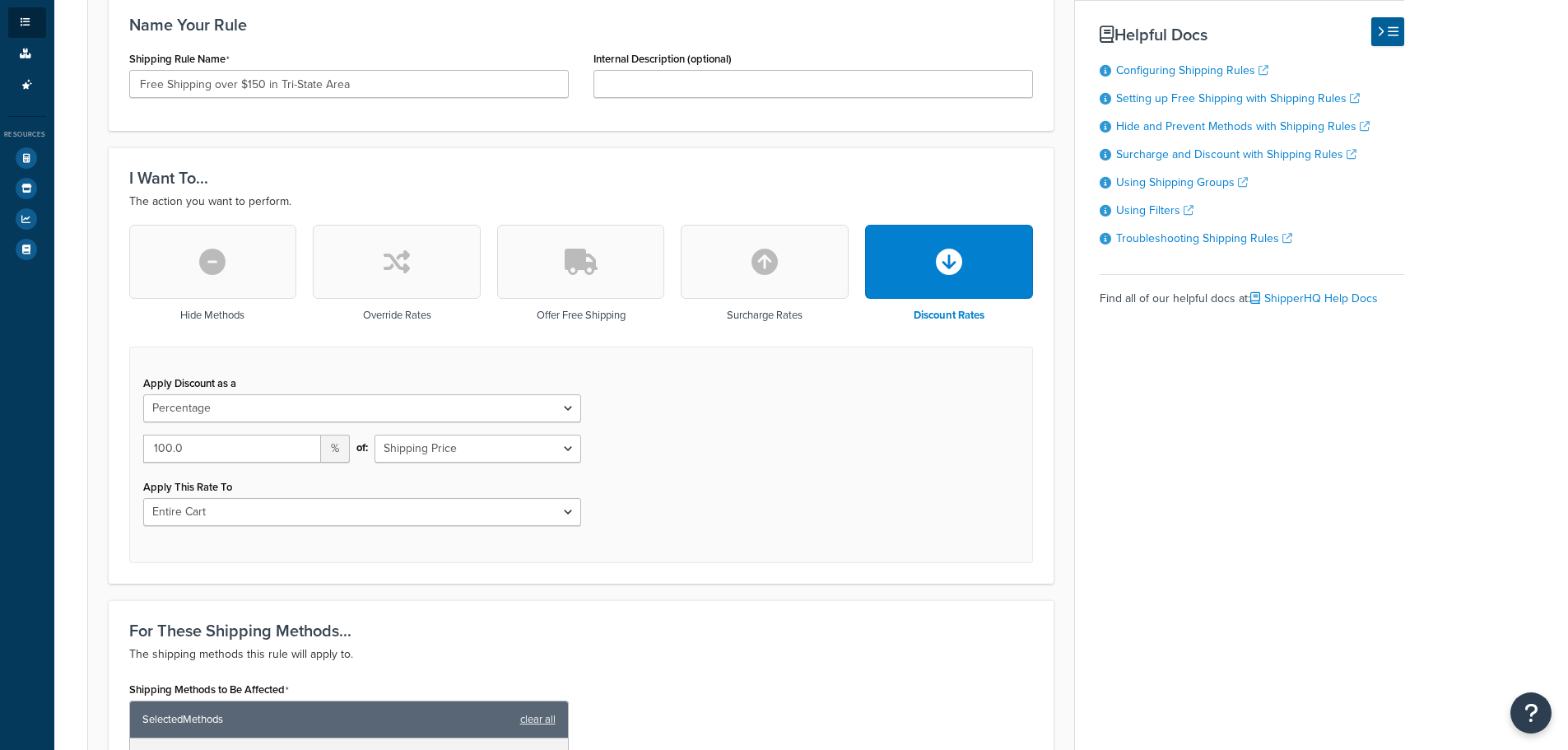
scroll to position [329, 0]
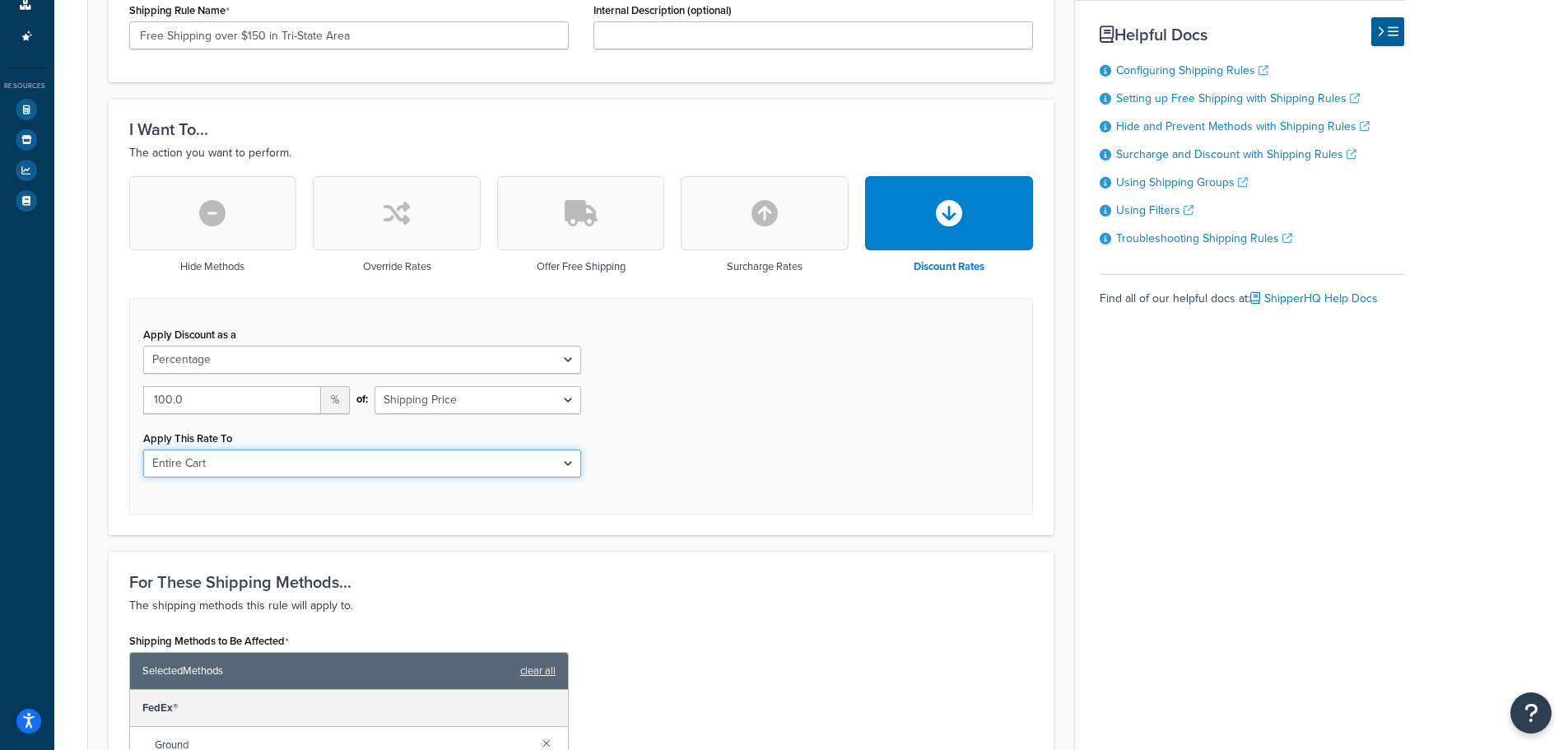
click at [459, 459] on select "Entire Cart Each Shipment in the Cart Each Origin in the Cart Each Shipping Gro…" at bounding box center [362, 464] width 438 height 28
click at [143, 450] on select "Entire Cart Each Shipment in the Cart Each Origin in the Cart Each Shipping Gro…" at bounding box center [362, 464] width 438 height 28
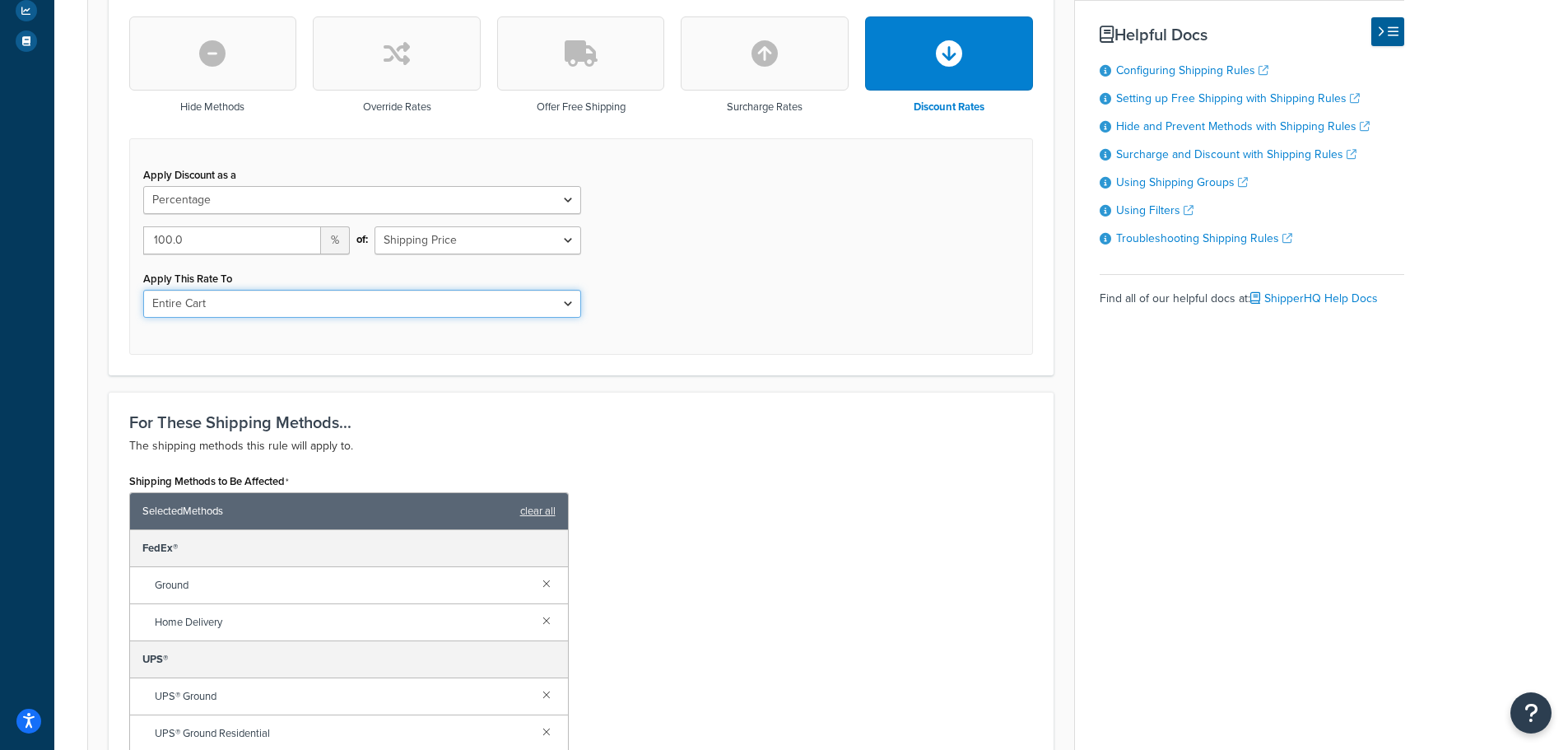
scroll to position [411, 0]
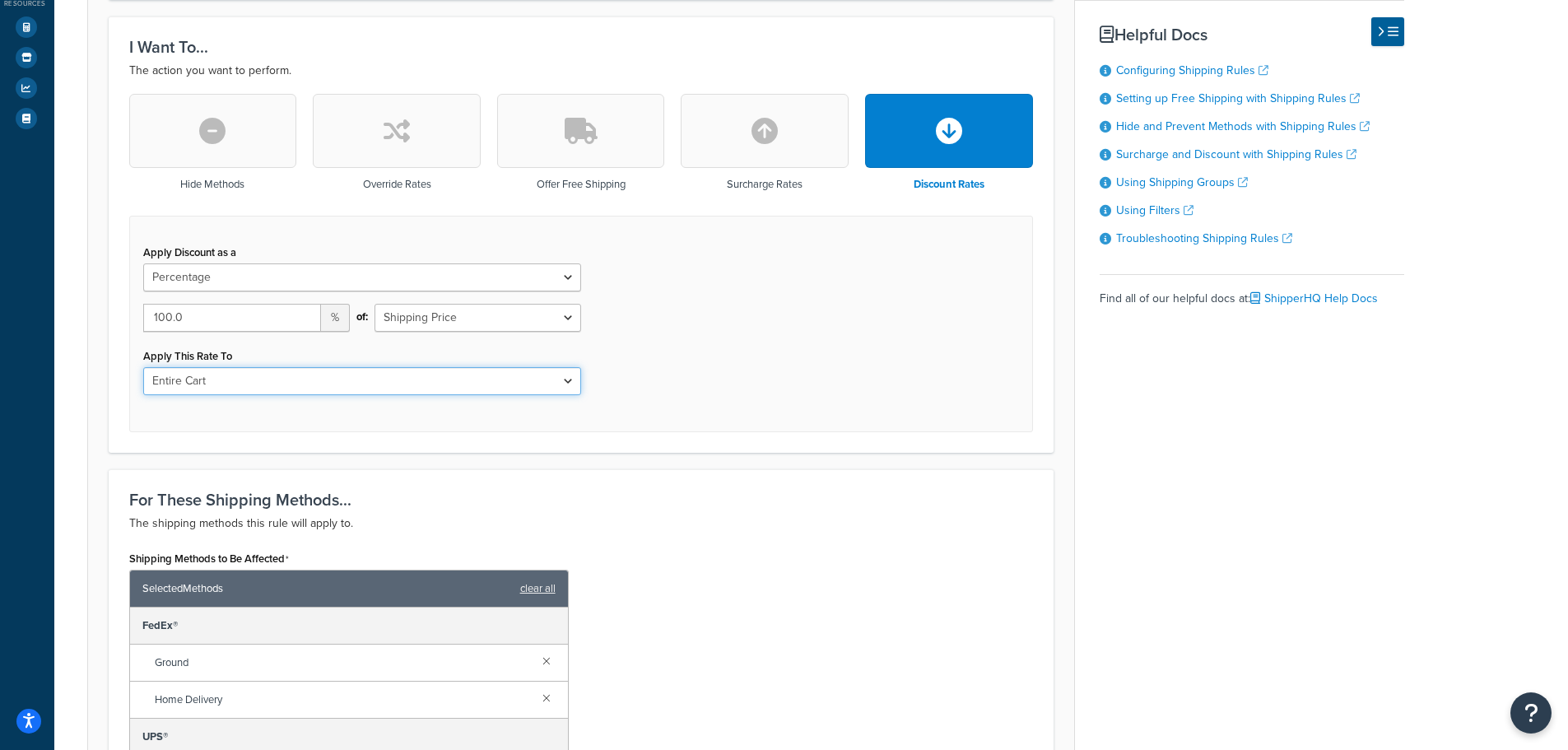
click at [453, 387] on select "Entire Cart Each Shipment in the Cart Each Origin in the Cart Each Shipping Gro…" at bounding box center [362, 382] width 438 height 28
click at [435, 385] on select "Entire Cart Each Shipment in the Cart Each Origin in the Cart Each Shipping Gro…" at bounding box center [362, 382] width 438 height 28
select select "LOCATION"
click at [143, 368] on select "Entire Cart Each Shipment in the Cart Each Origin in the Cart Each Shipping Gro…" at bounding box center [362, 382] width 438 height 28
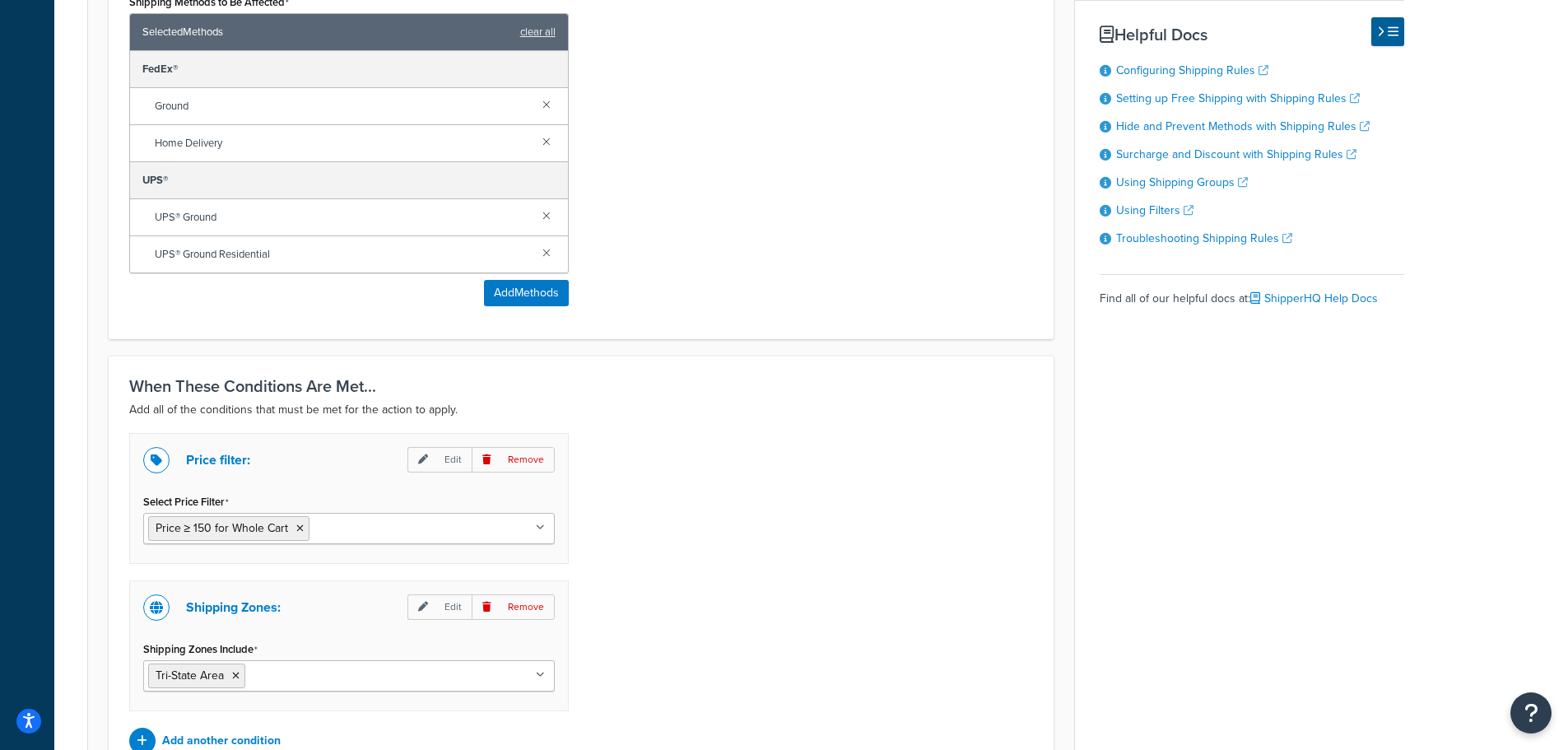
scroll to position [1144, 0]
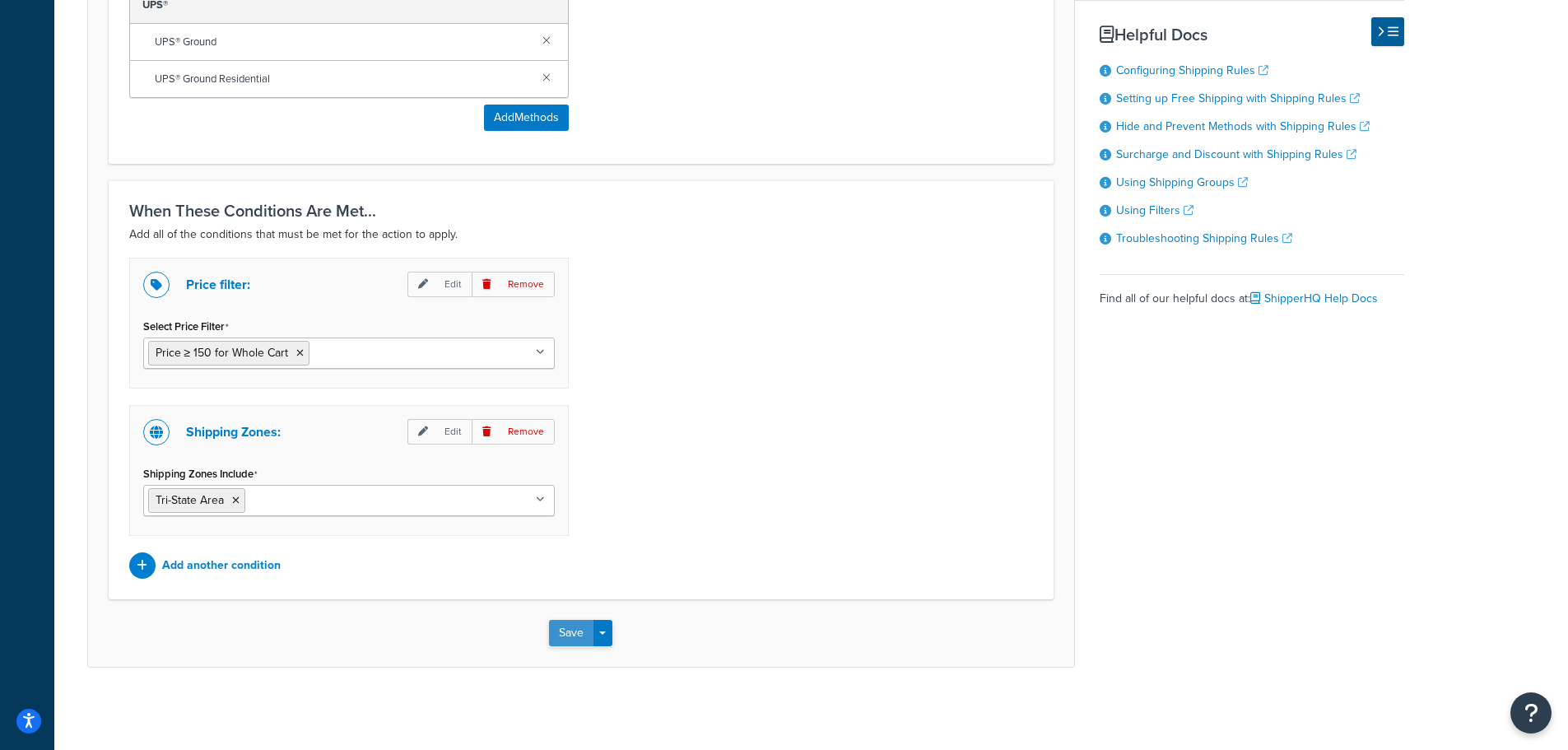
click at [556, 633] on button "Save" at bounding box center [571, 633] width 45 height 26
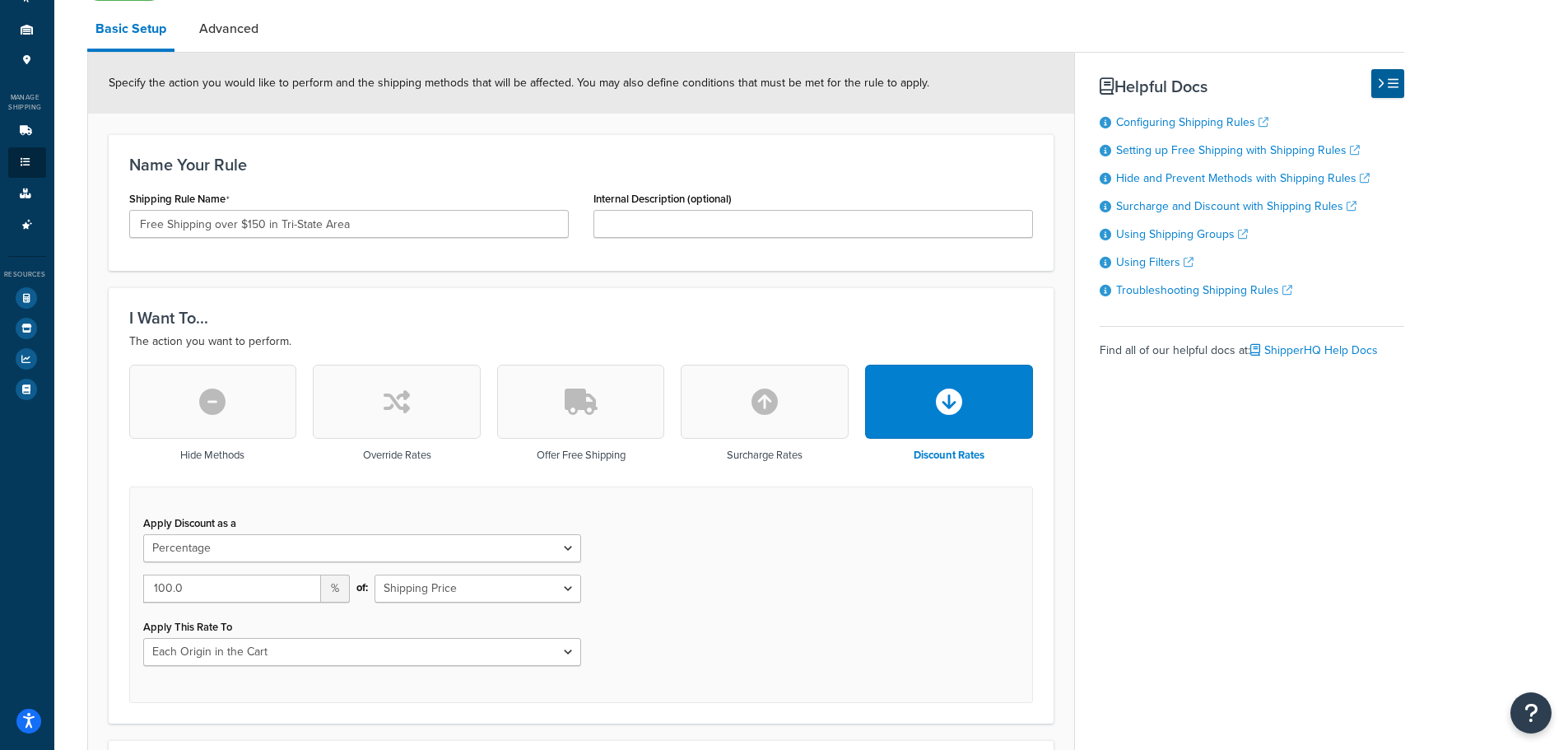
scroll to position [411, 0]
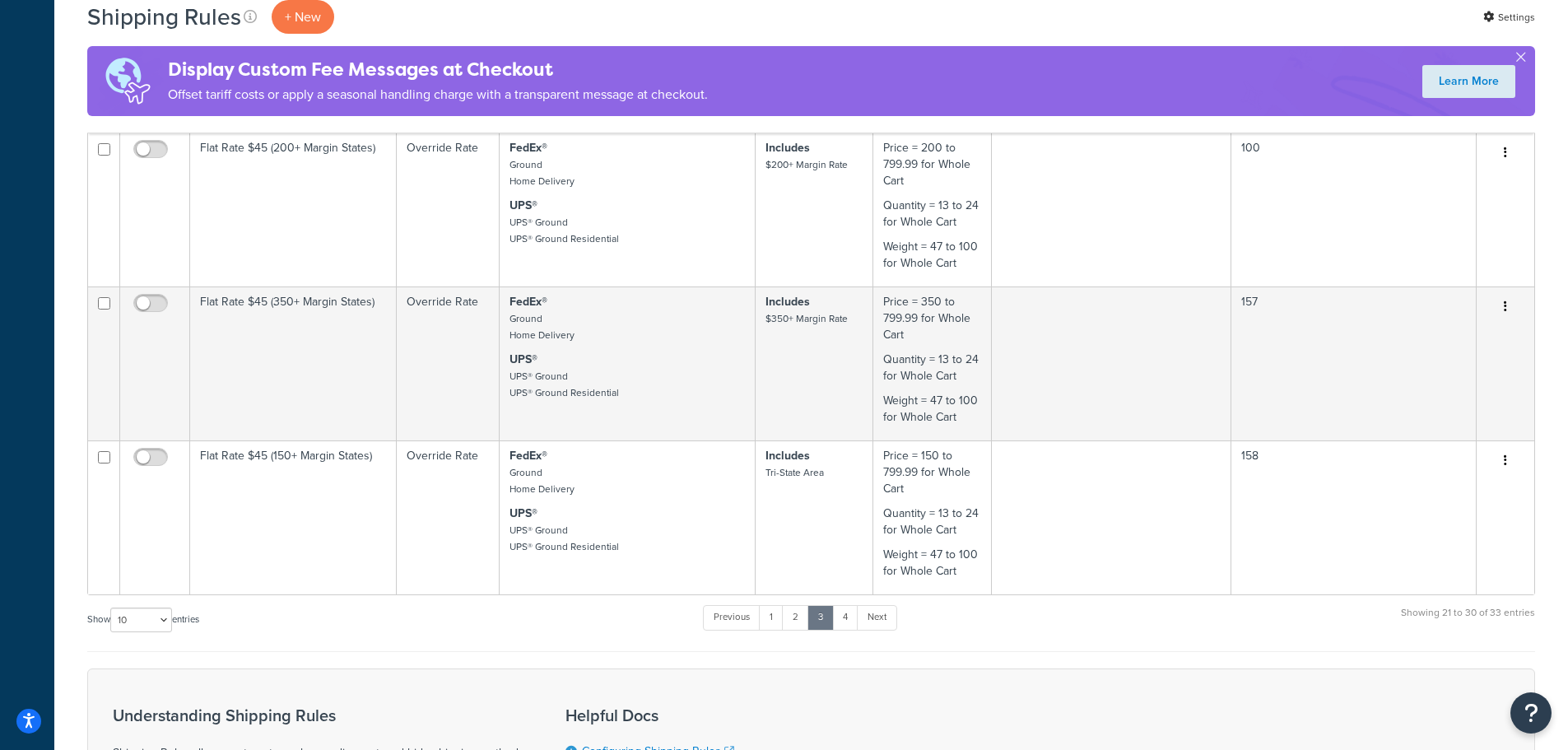
scroll to position [1235, 0]
click at [853, 615] on link "4" at bounding box center [846, 617] width 26 height 25
click at [847, 622] on link "4" at bounding box center [846, 617] width 26 height 25
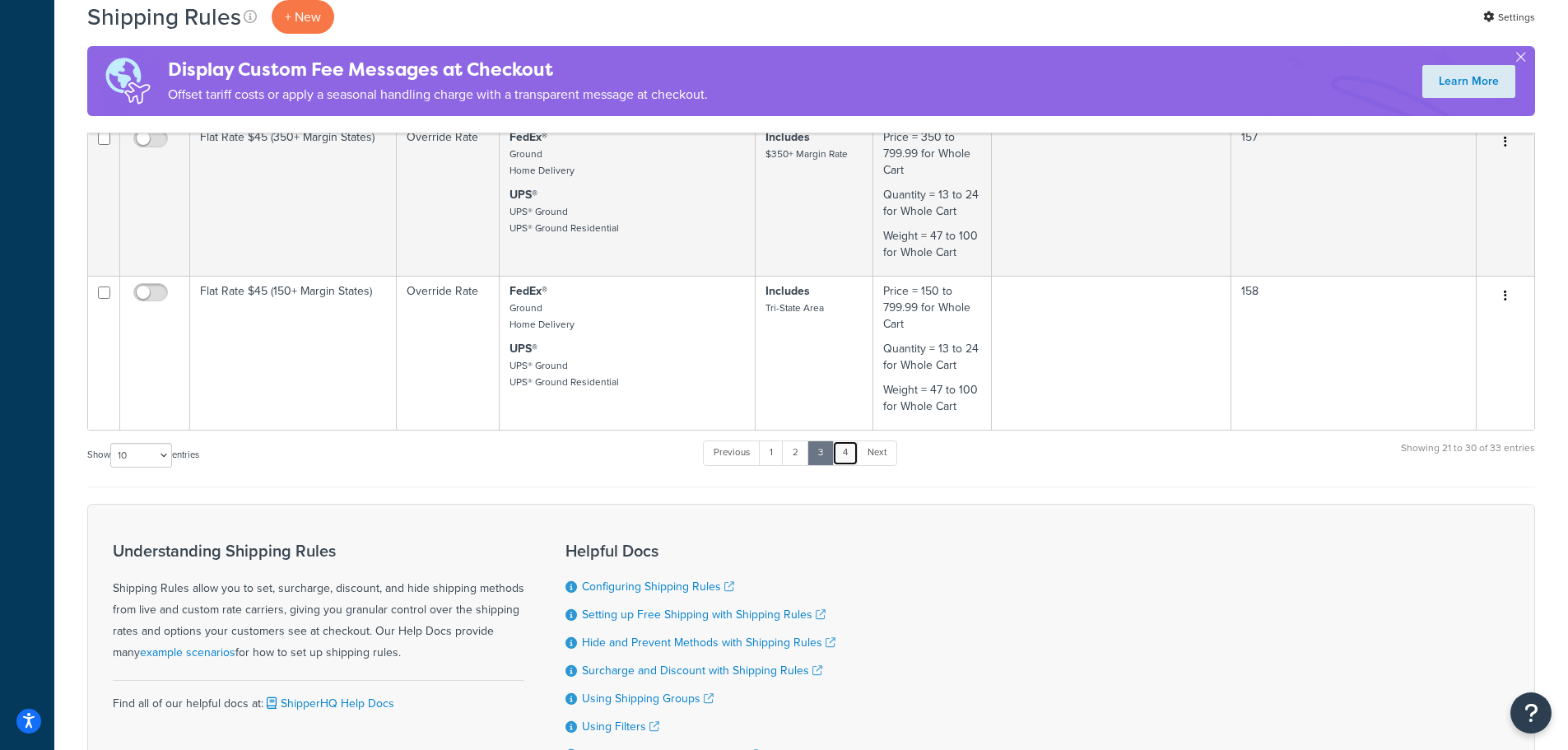
scroll to position [1400, 0]
click at [873, 459] on link "Next" at bounding box center [876, 452] width 41 height 25
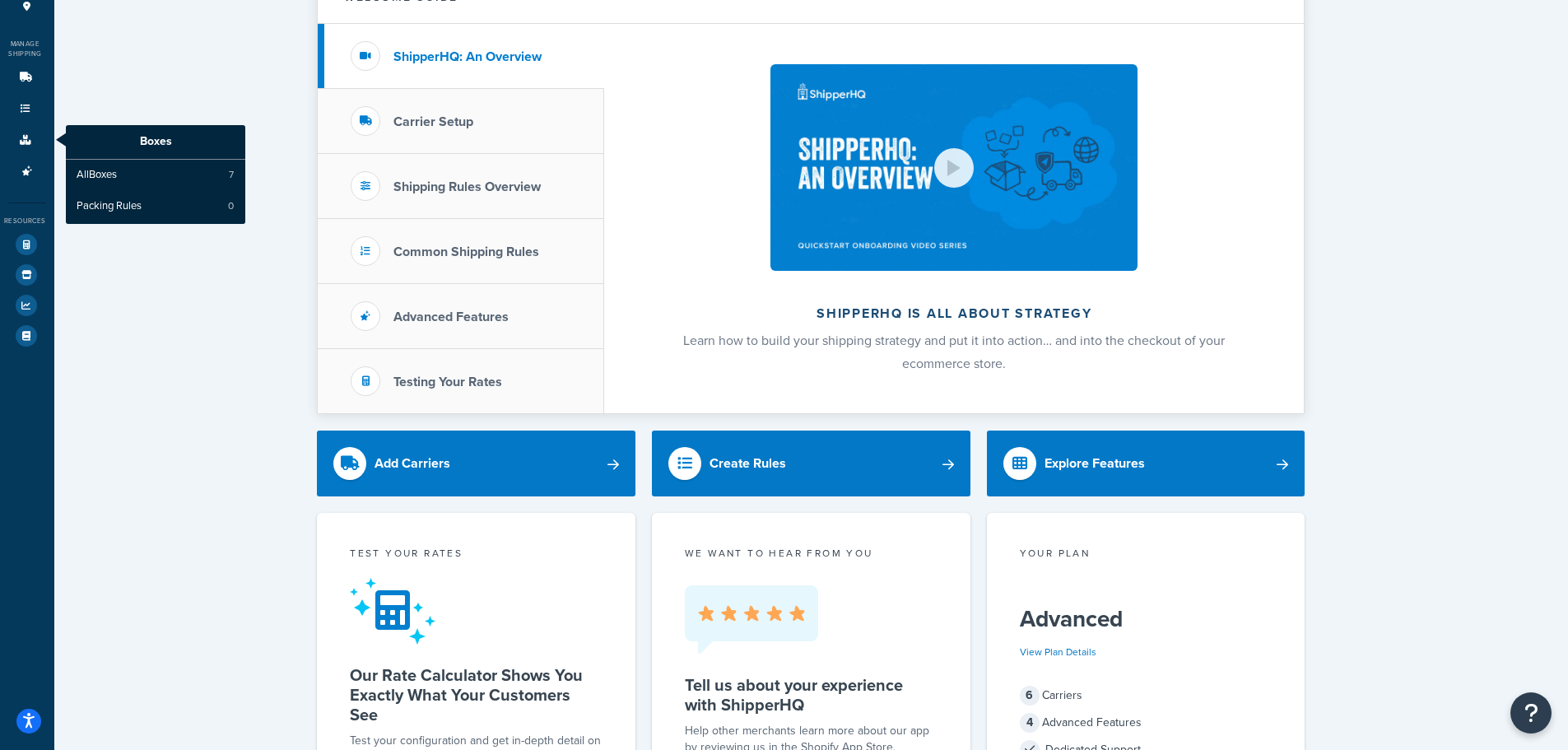
scroll to position [165, 0]
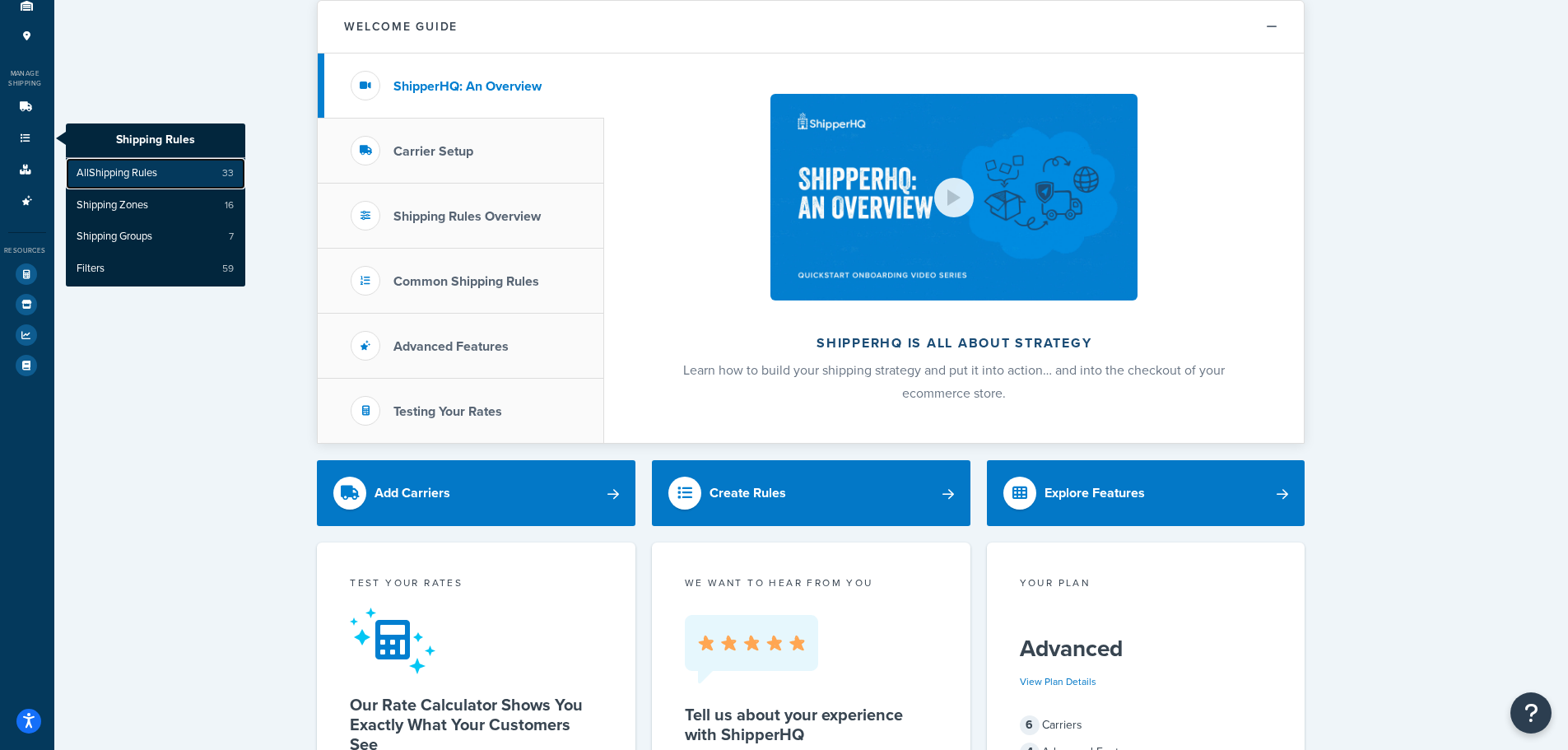
click at [109, 162] on link "All Shipping Rules 33" at bounding box center [156, 174] width 180 height 31
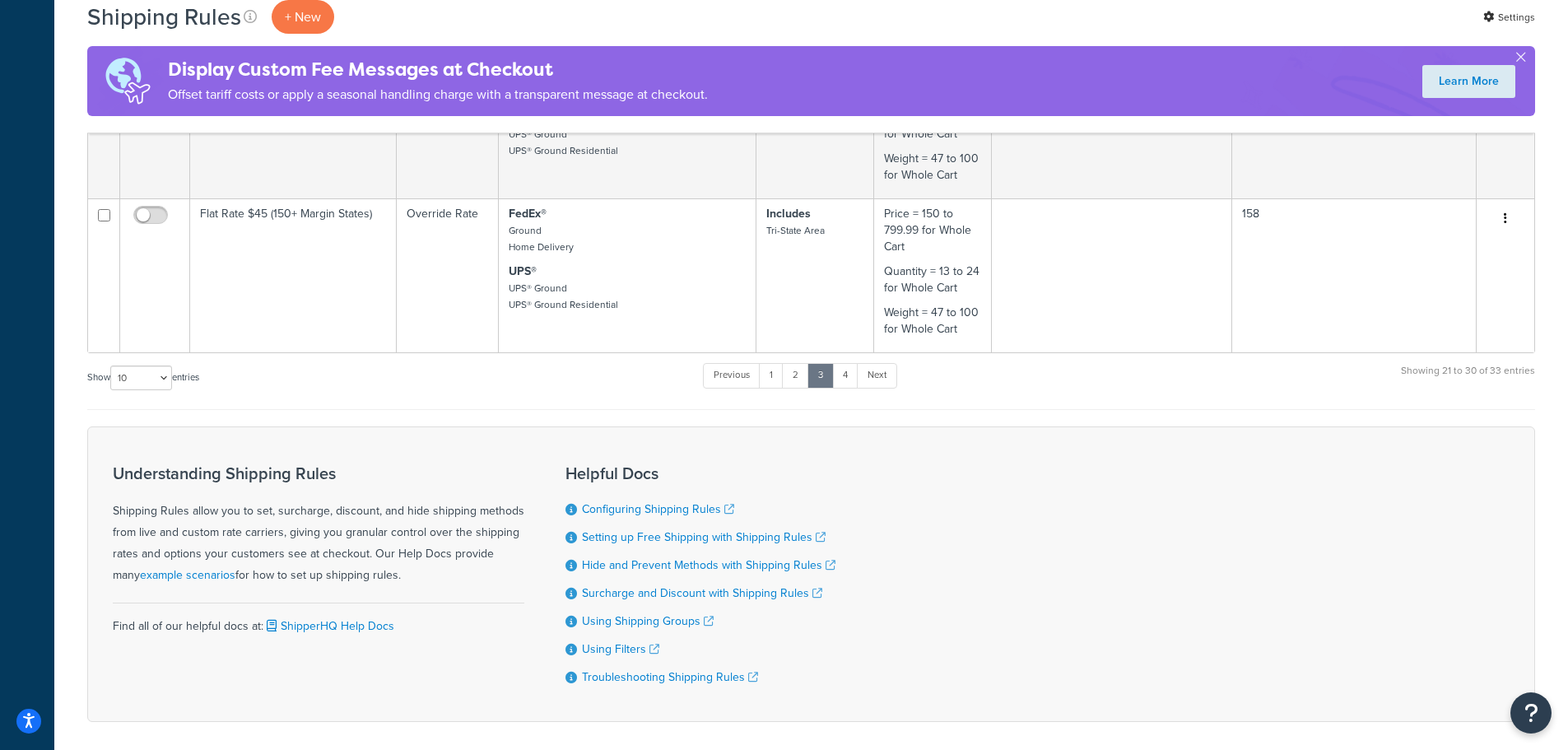
scroll to position [1463, 0]
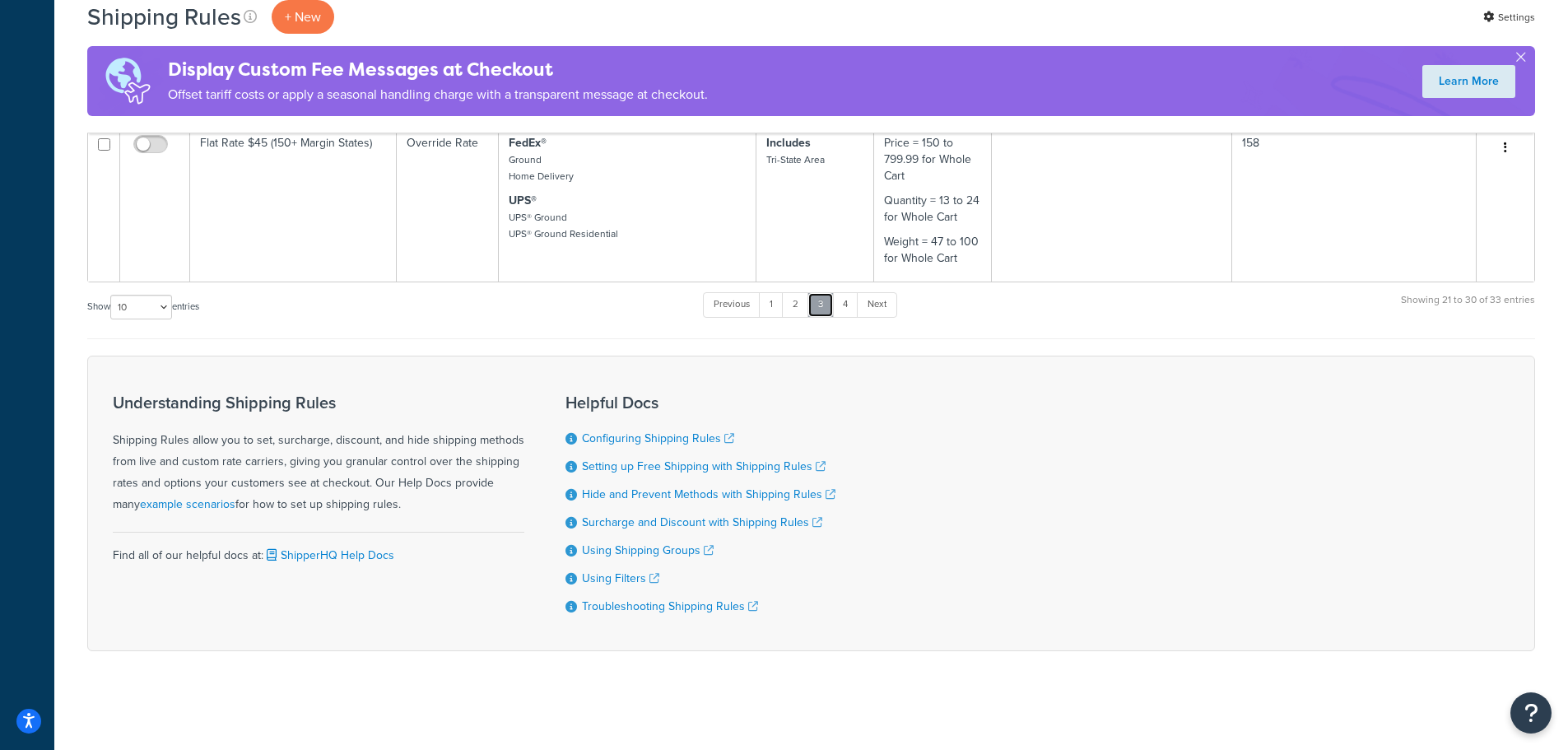
click at [827, 302] on link "3" at bounding box center [821, 305] width 26 height 25
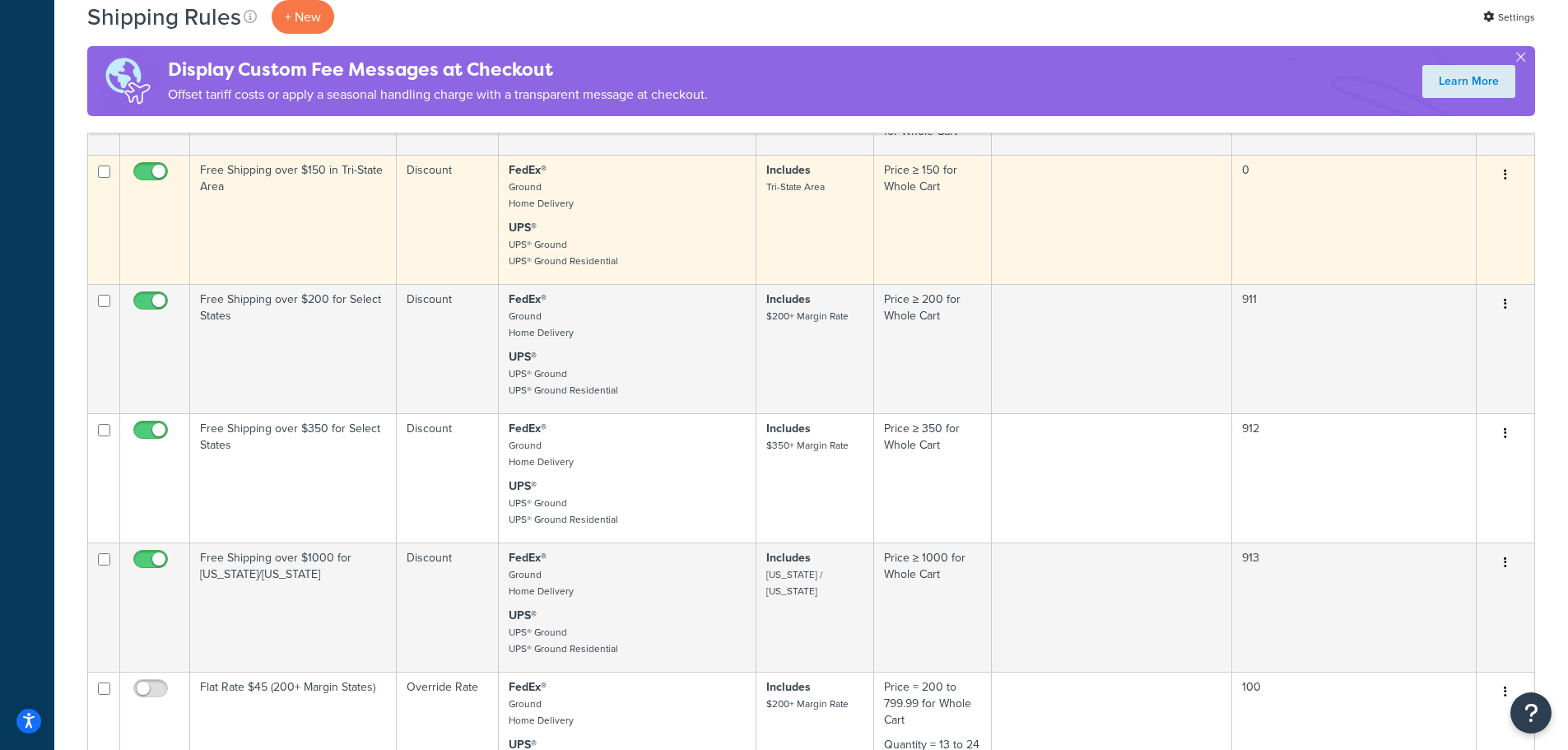
scroll to position [640, 0]
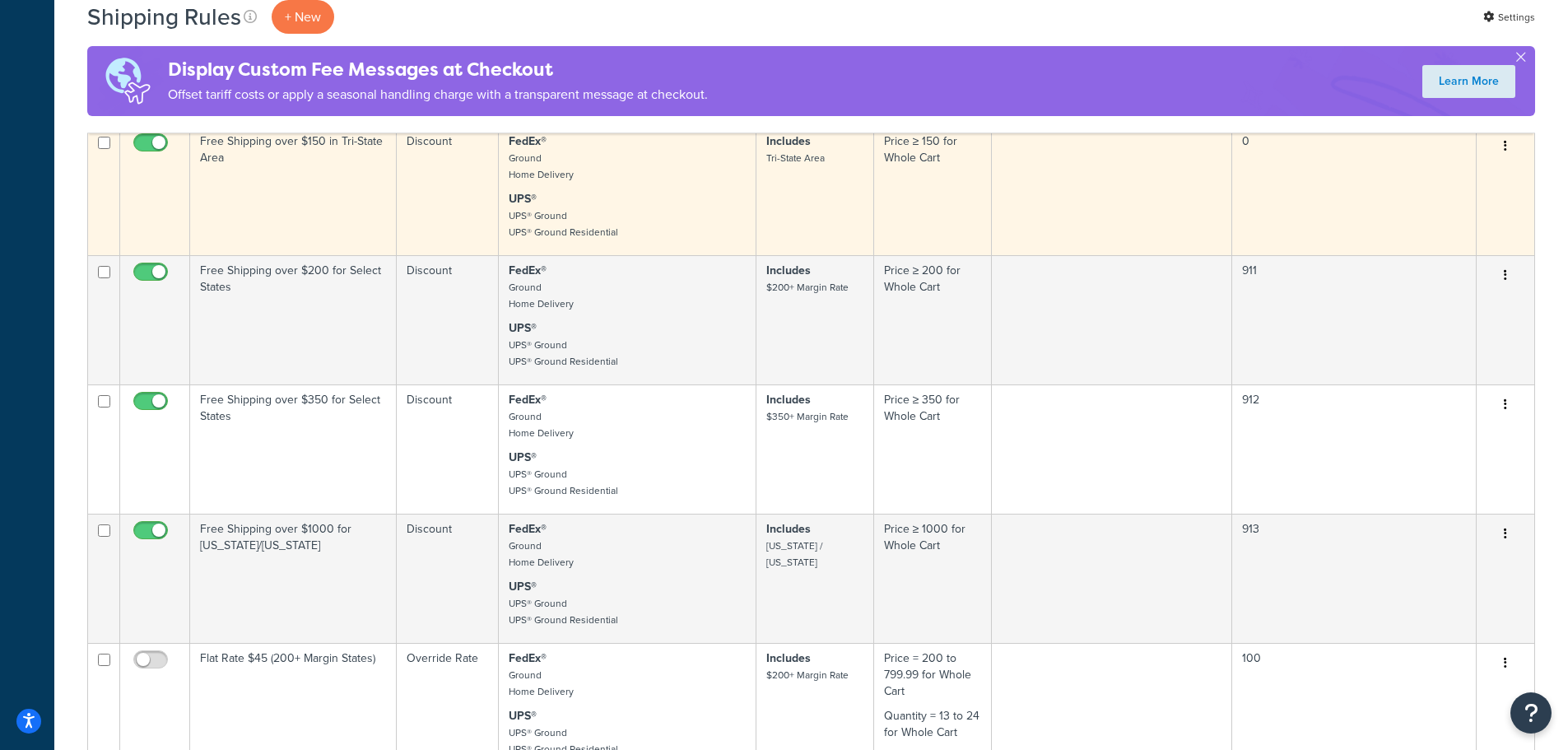
click at [308, 224] on td "Free Shipping over $150 in Tri-State Area" at bounding box center [294, 190] width 207 height 129
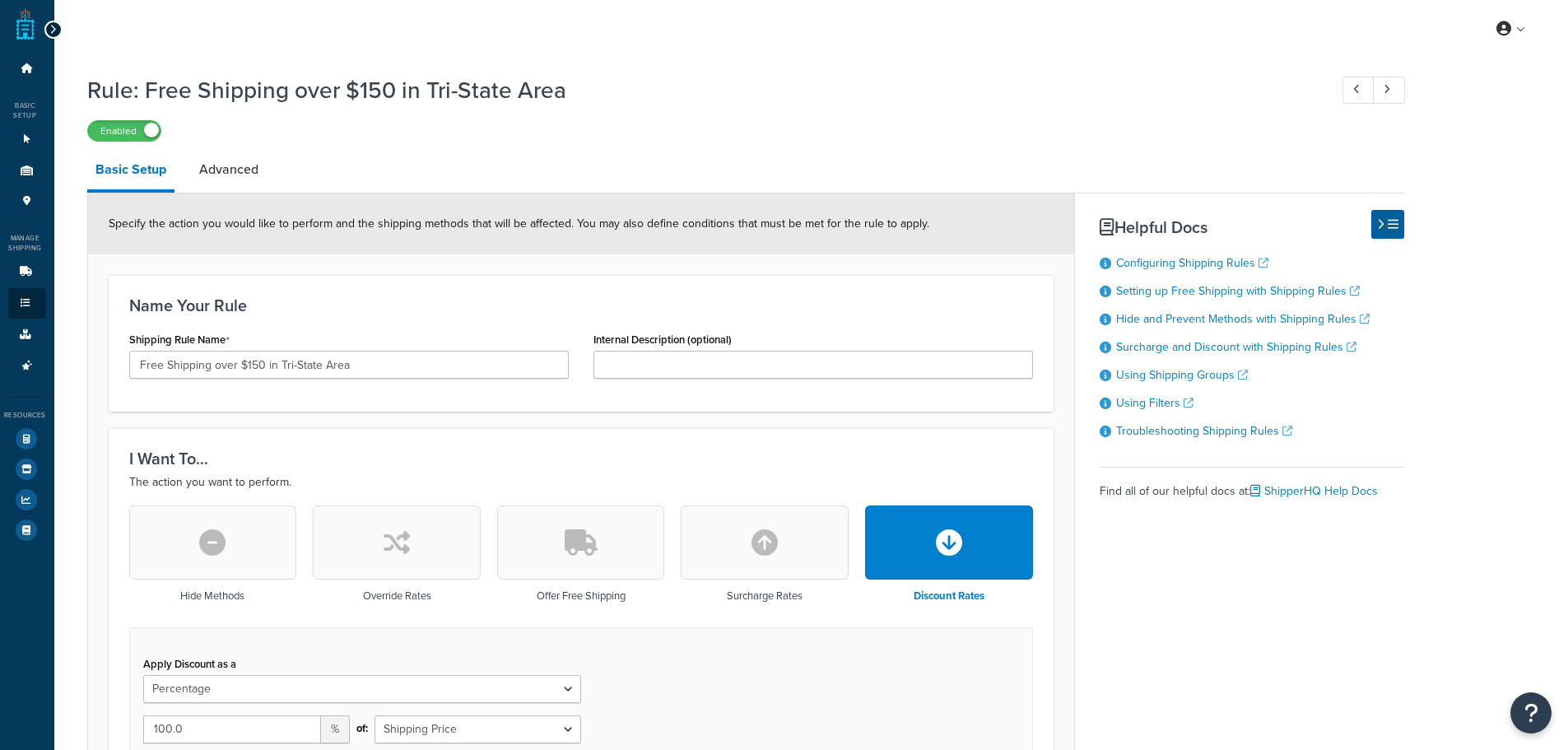
select select "PERCENTAGE"
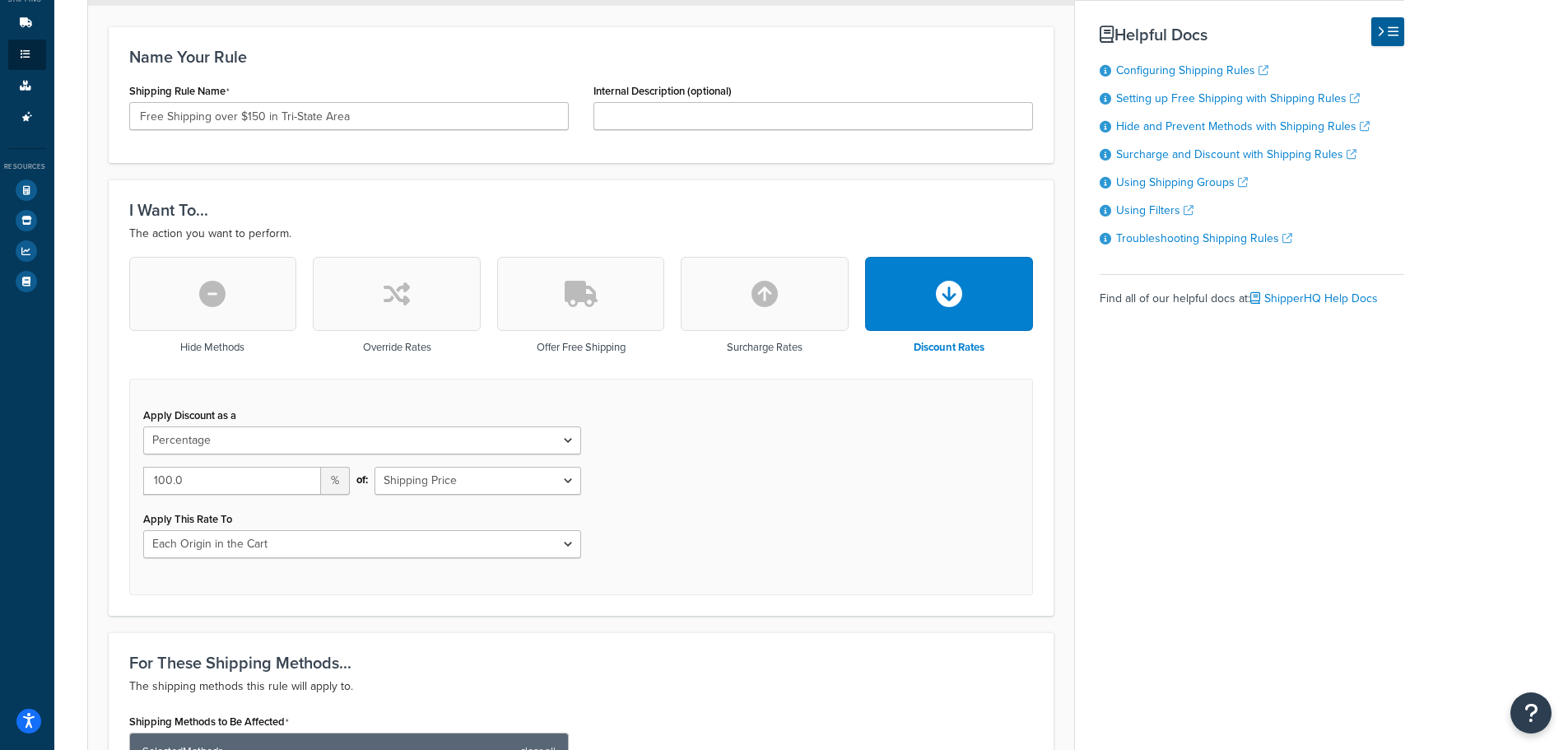
scroll to position [494, 0]
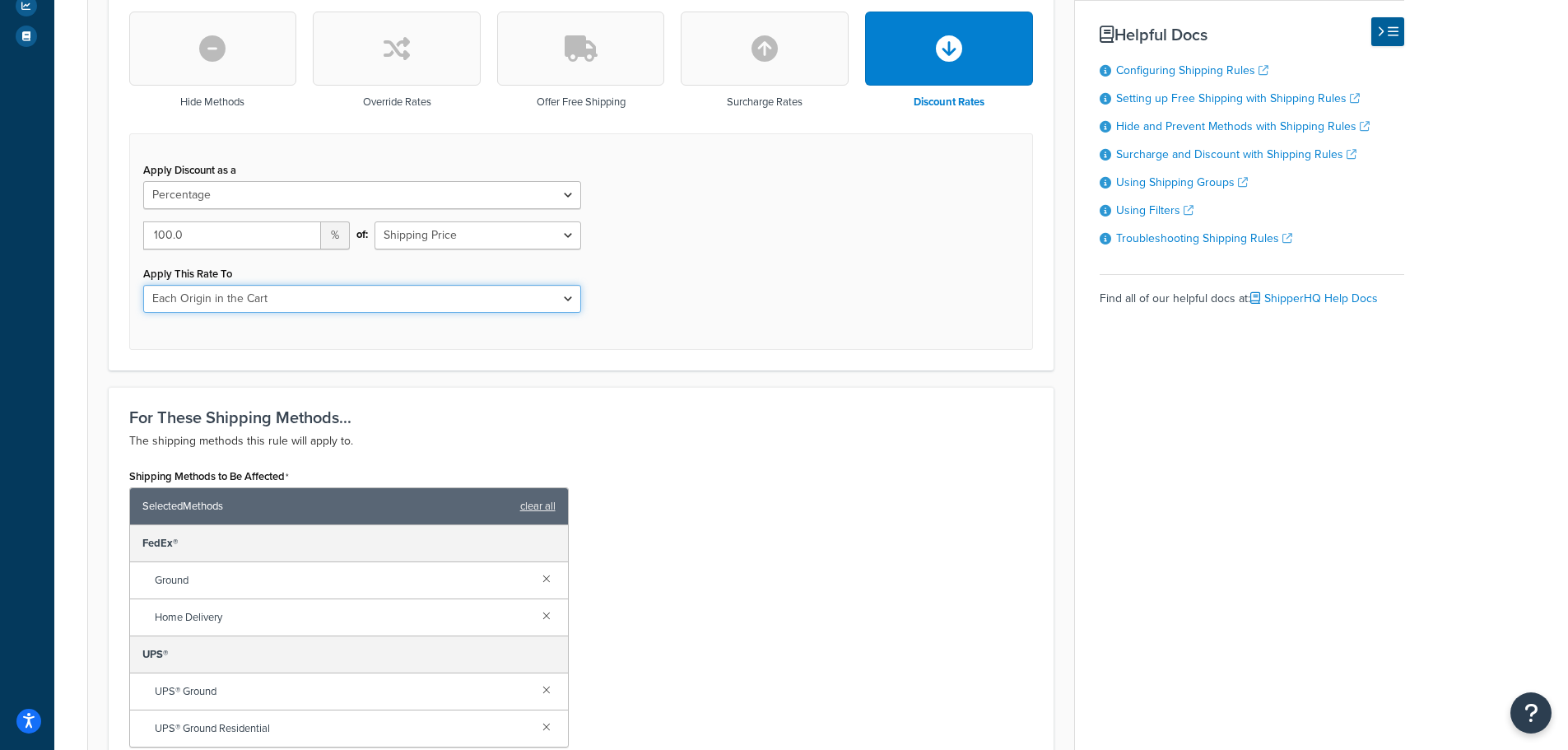
click at [378, 301] on select "Entire Cart Each Shipment in the Cart Each Origin in the Cart Each Shipping Gro…" at bounding box center [362, 299] width 438 height 28
select select "ENTIRE_CART"
click at [143, 285] on select "Entire Cart Each Shipment in the Cart Each Origin in the Cart Each Shipping Gro…" at bounding box center [362, 299] width 438 height 28
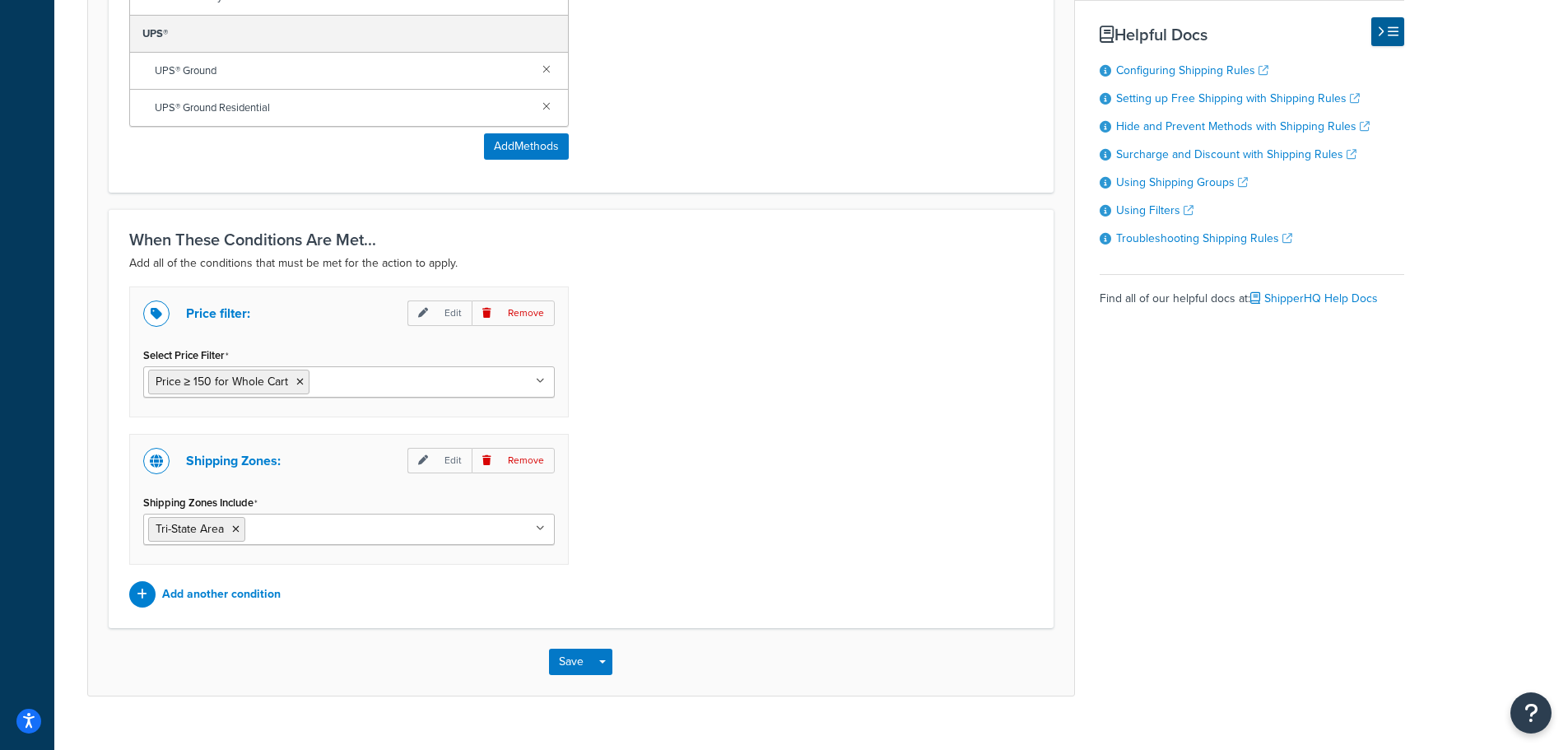
scroll to position [1144, 0]
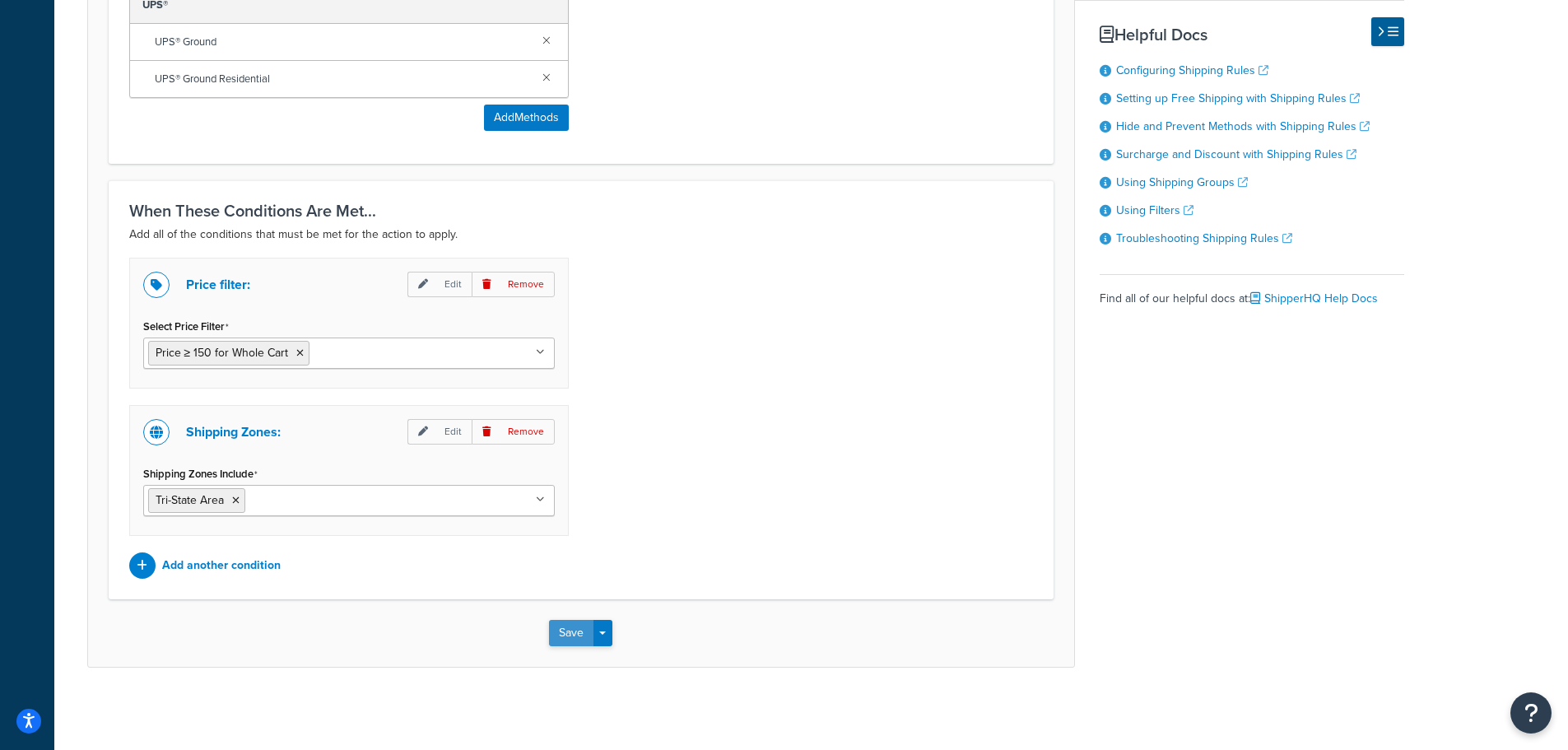
click at [574, 626] on button "Save" at bounding box center [571, 633] width 45 height 26
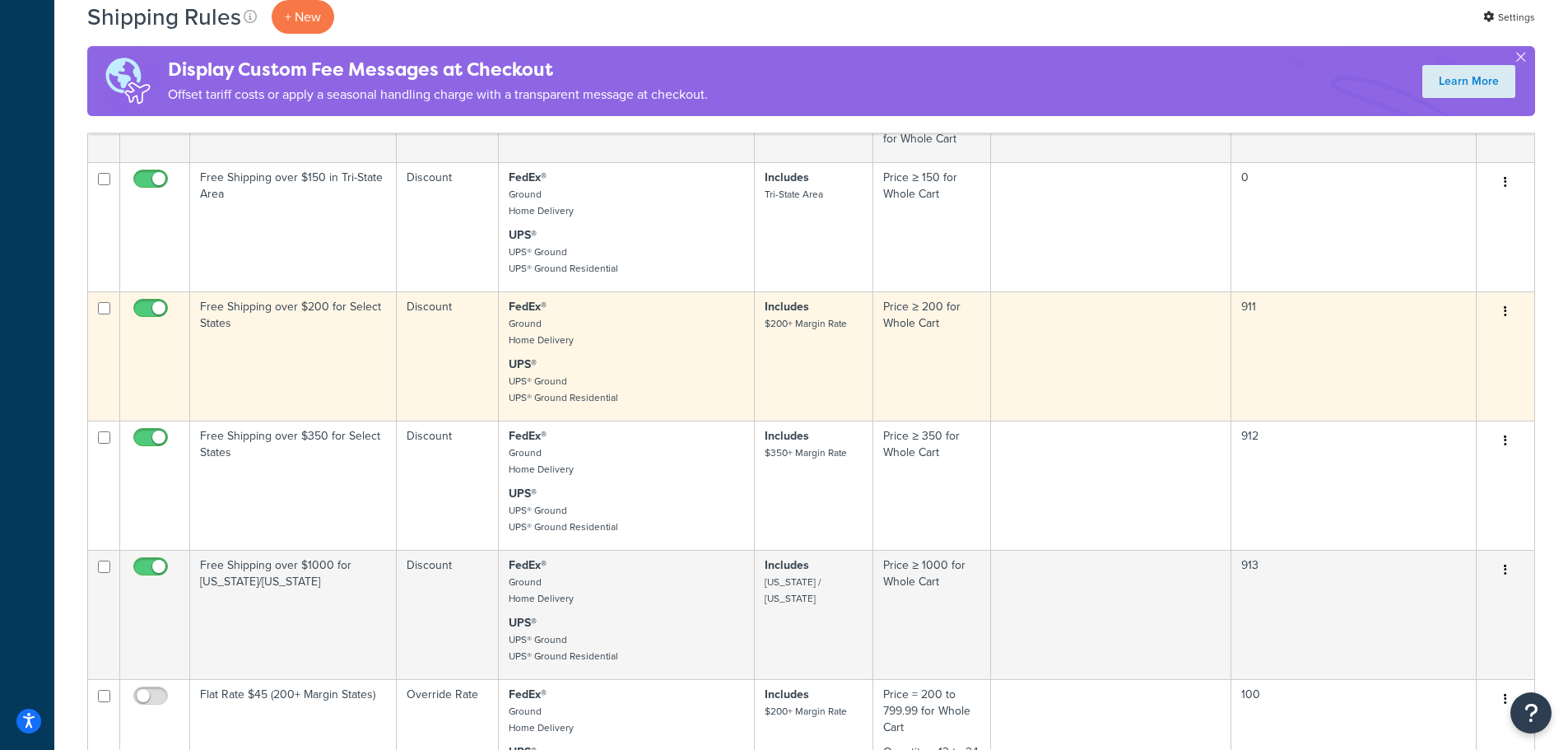
scroll to position [659, 0]
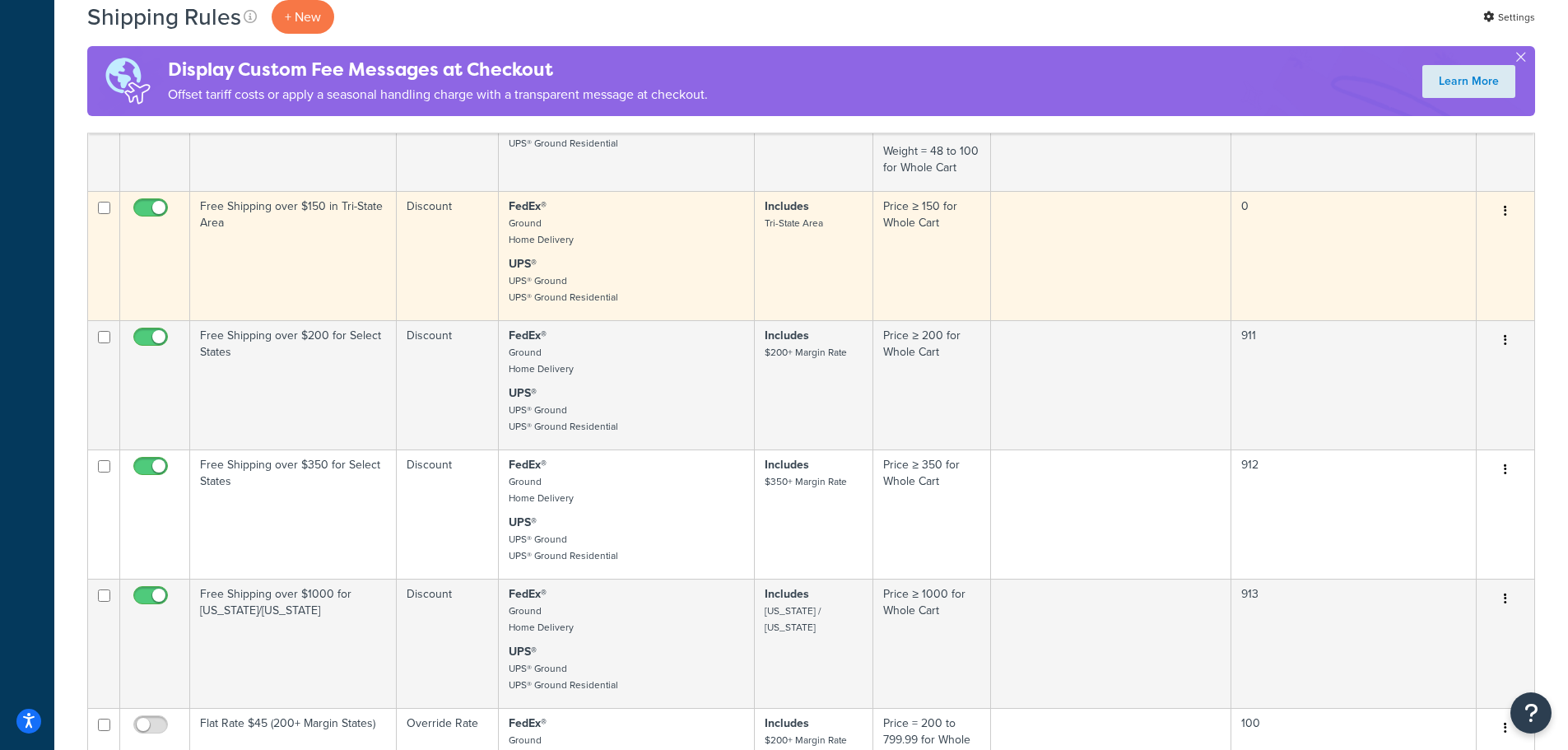
click at [1513, 211] on button "button" at bounding box center [1505, 212] width 23 height 26
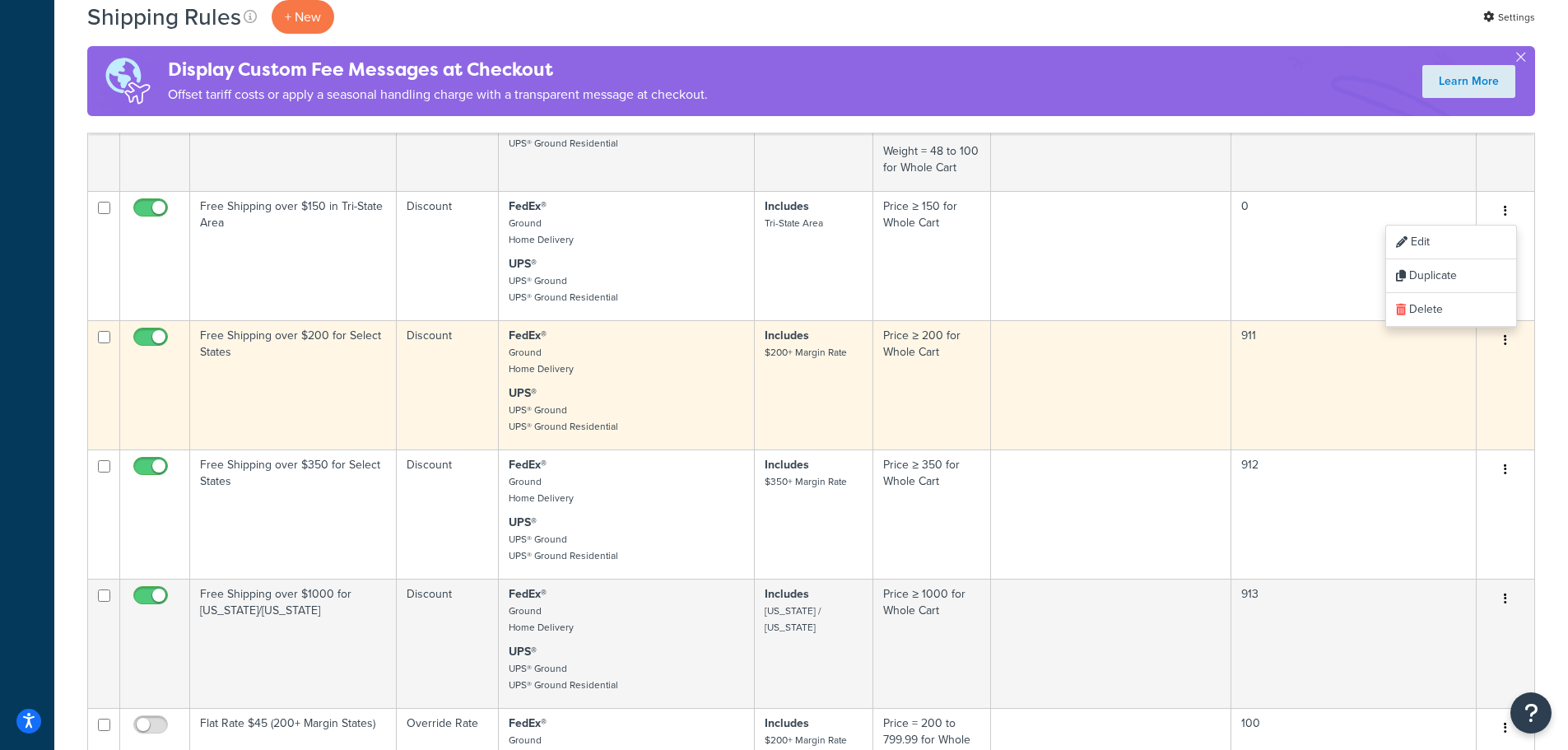
click at [1506, 336] on icon "button" at bounding box center [1505, 340] width 3 height 12
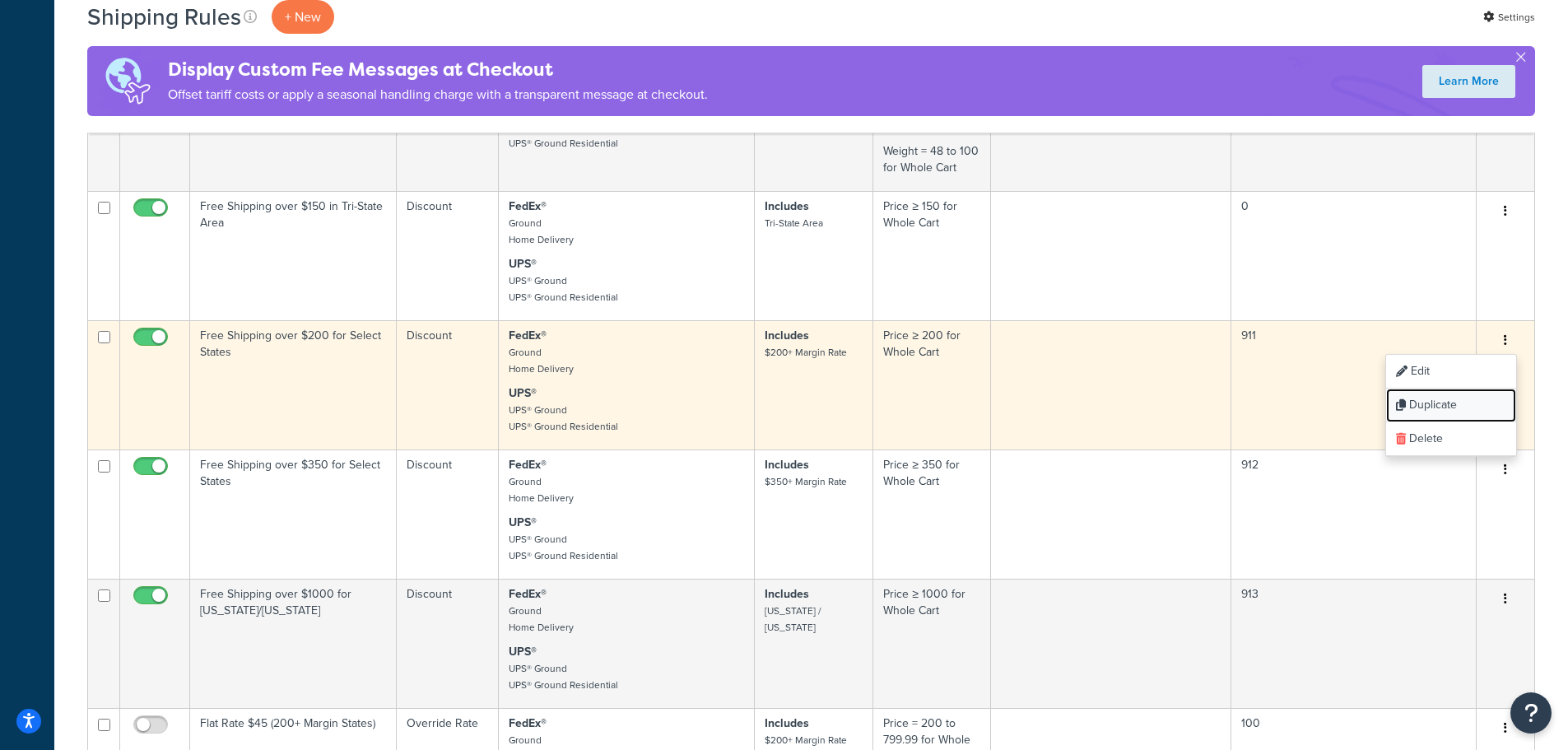
click at [1468, 400] on link "Duplicate" at bounding box center [1451, 405] width 130 height 34
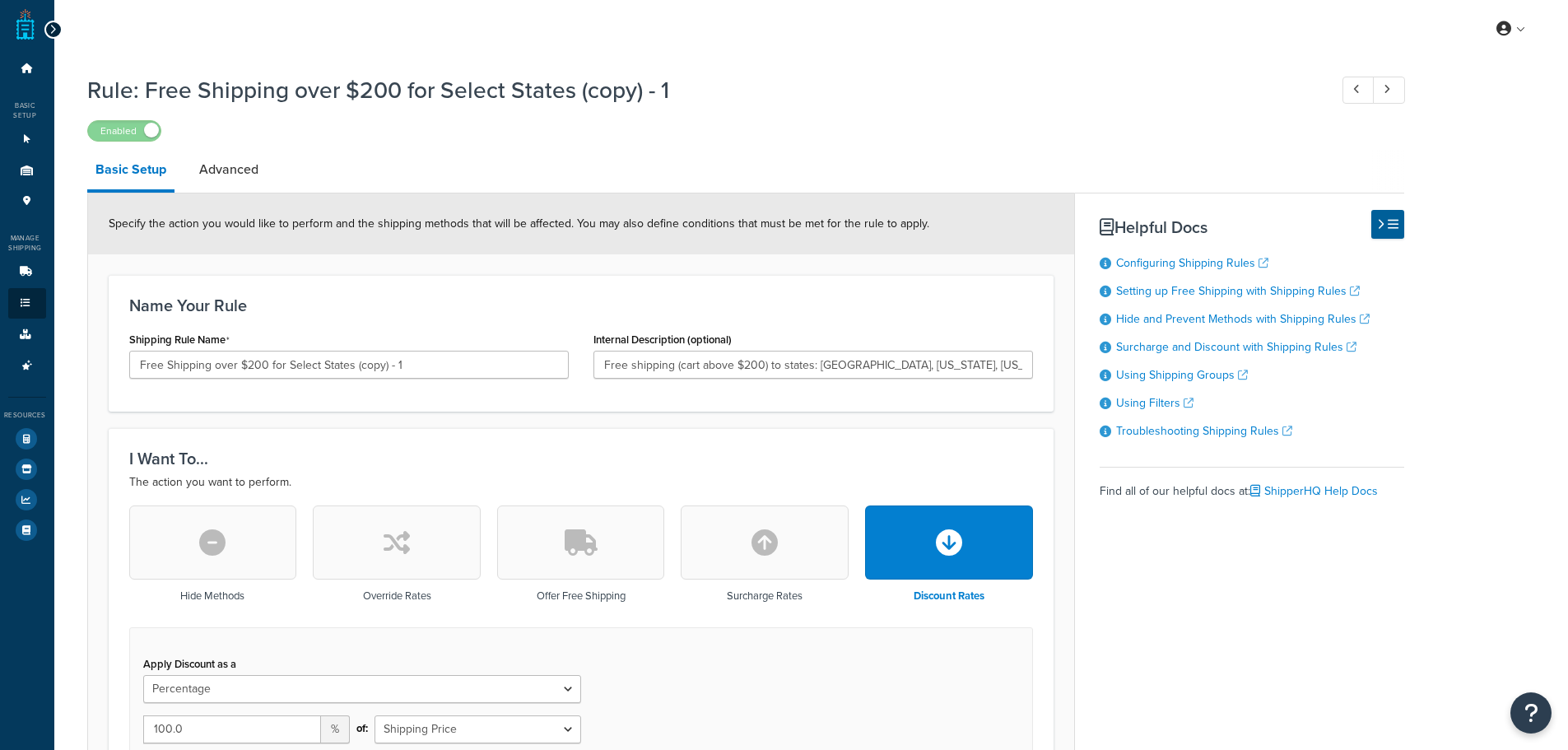
select select "PERCENTAGE"
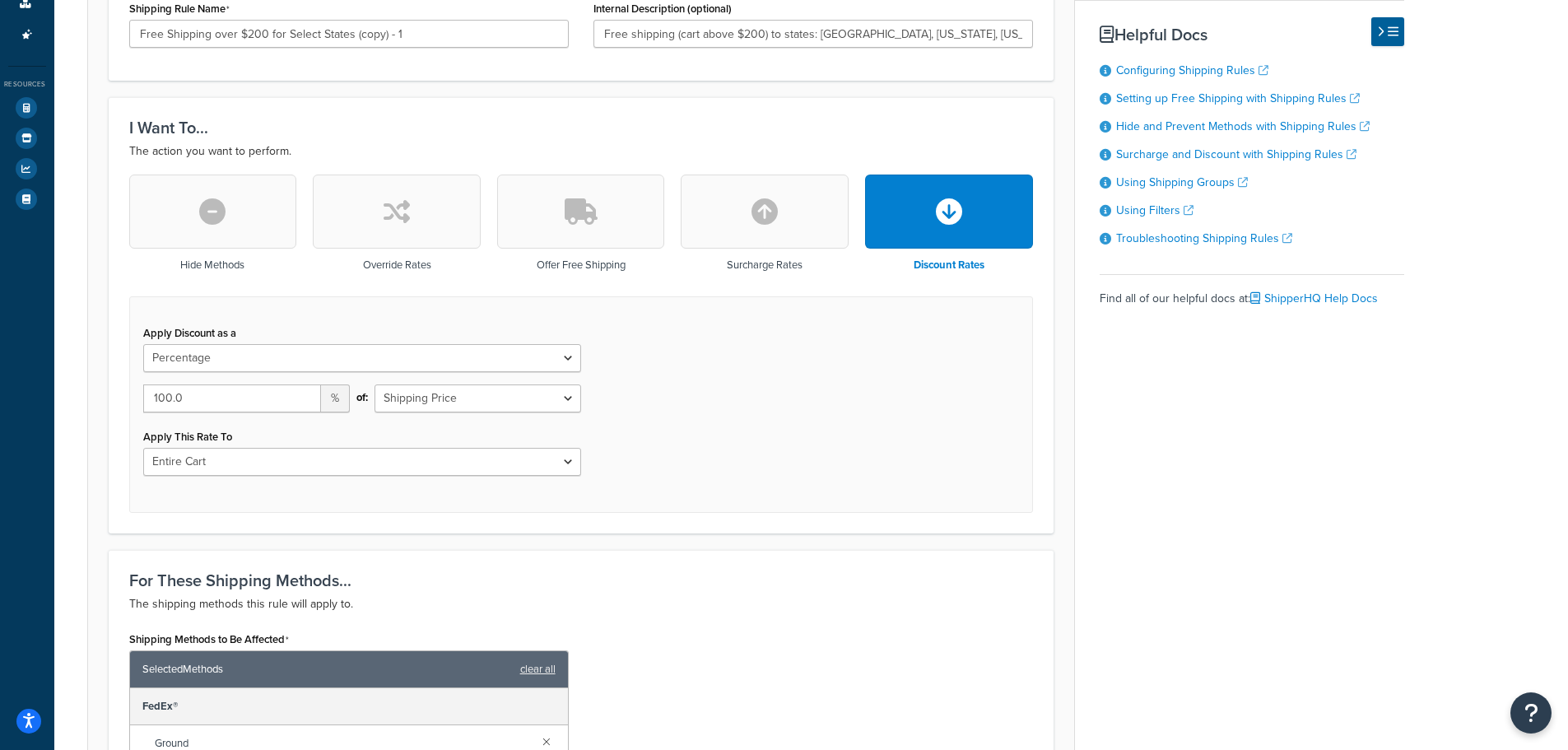
scroll to position [411, 0]
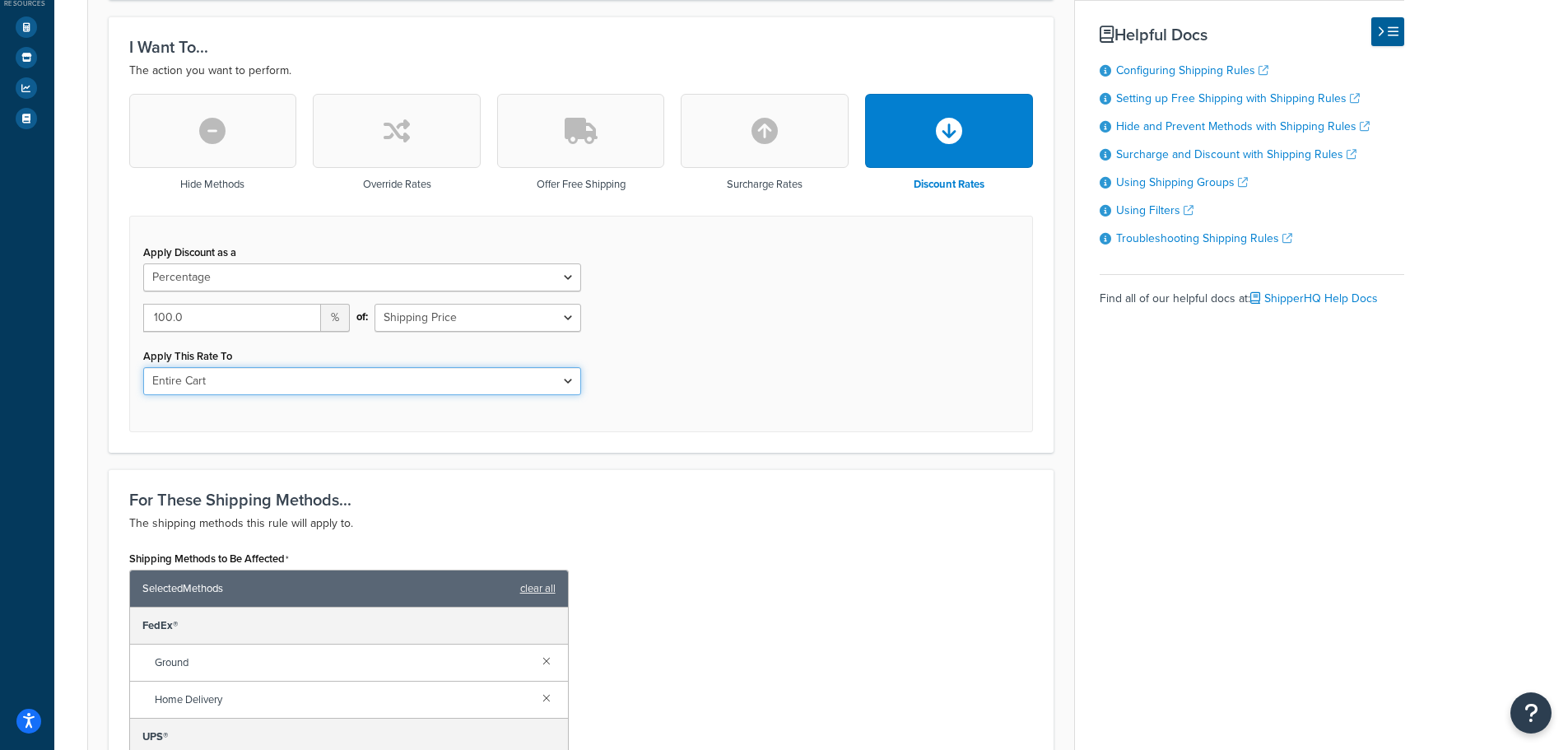
drag, startPoint x: 390, startPoint y: 383, endPoint x: 386, endPoint y: 375, distance: 8.9
click at [390, 383] on select "Entire Cart Each Shipment in the Cart Each Origin in the Cart Each Shipping Gro…" at bounding box center [362, 382] width 438 height 28
select select "LOCATION"
click at [143, 368] on select "Entire Cart Each Shipment in the Cart Each Origin in the Cart Each Shipping Gro…" at bounding box center [362, 382] width 438 height 28
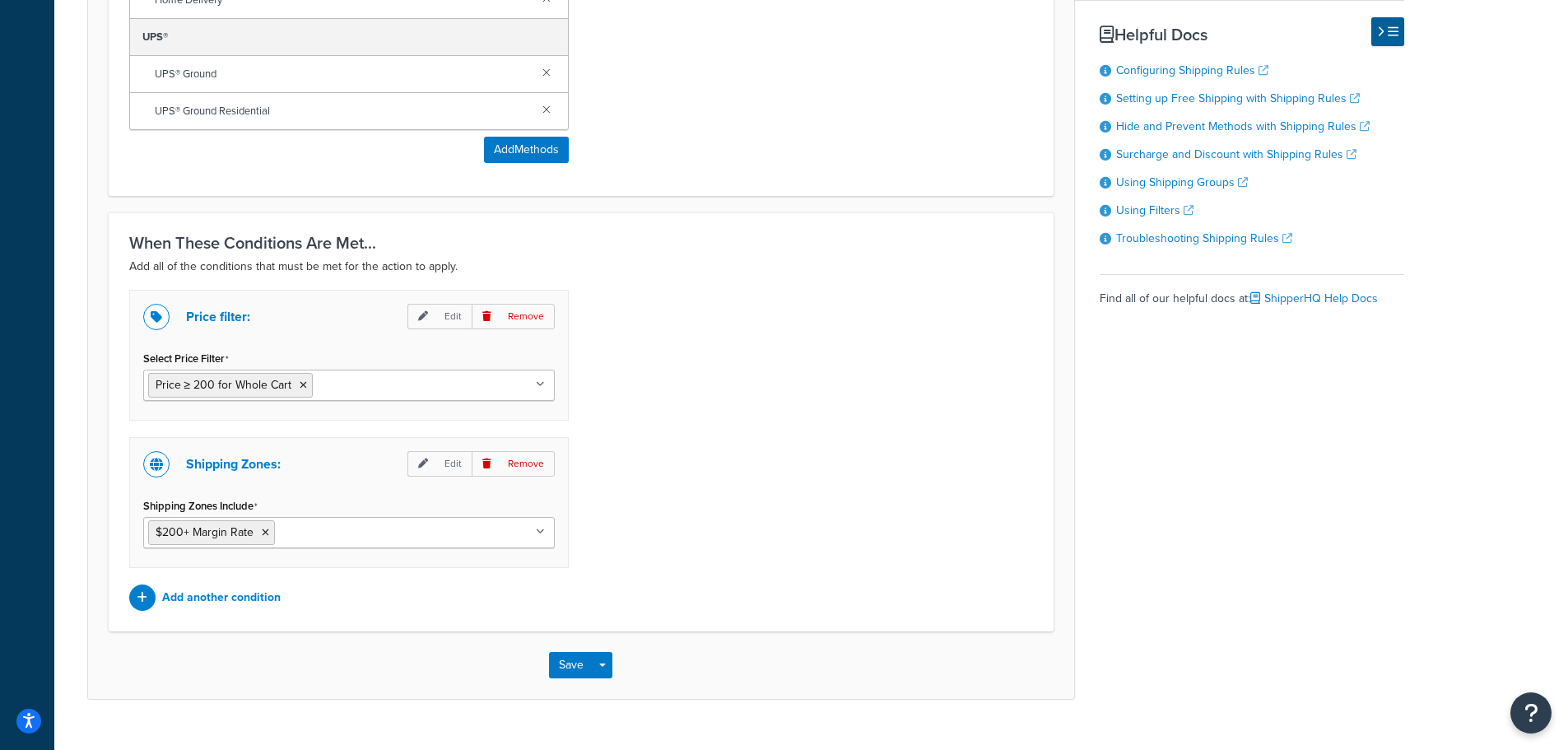
scroll to position [1144, 0]
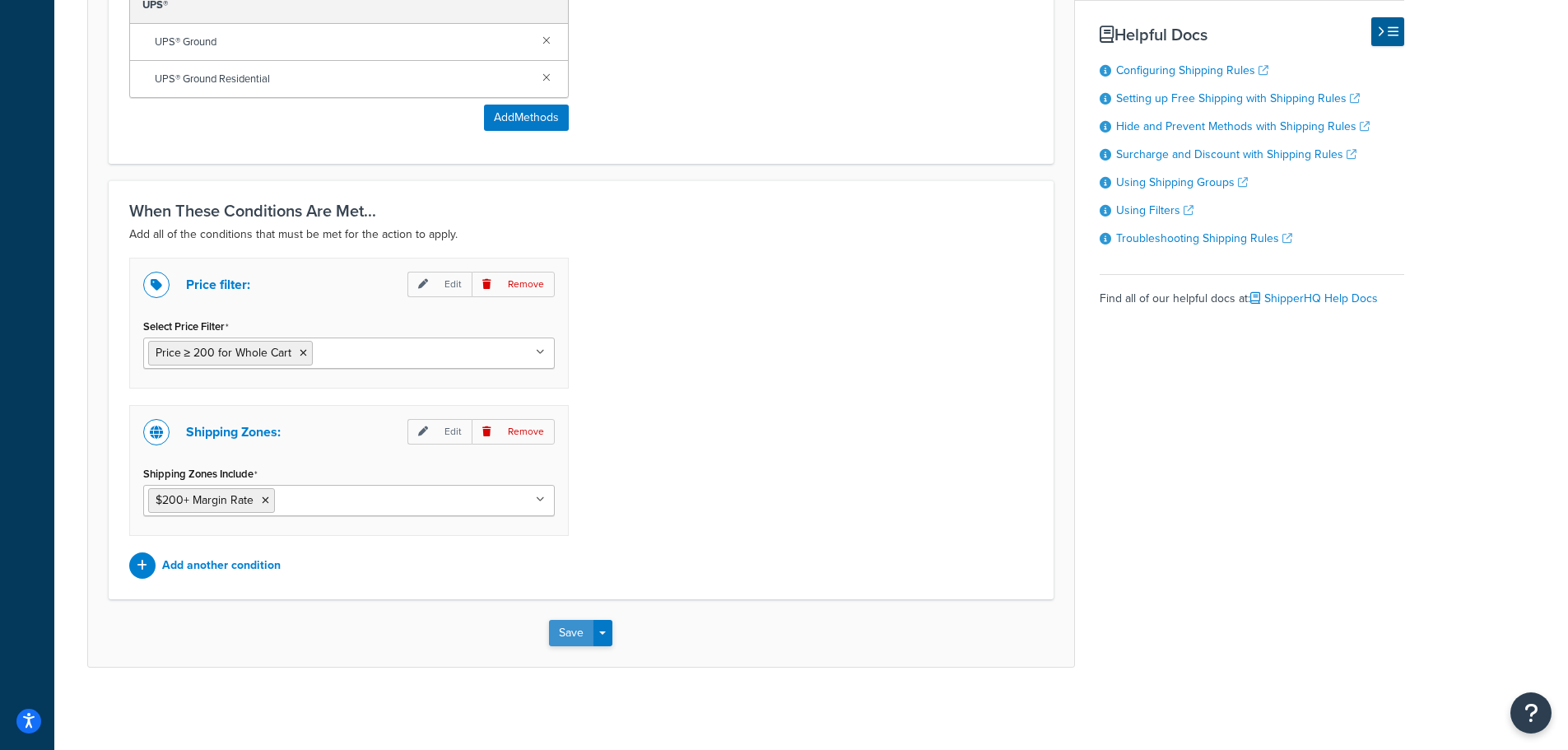
click at [566, 627] on button "Save" at bounding box center [571, 633] width 45 height 26
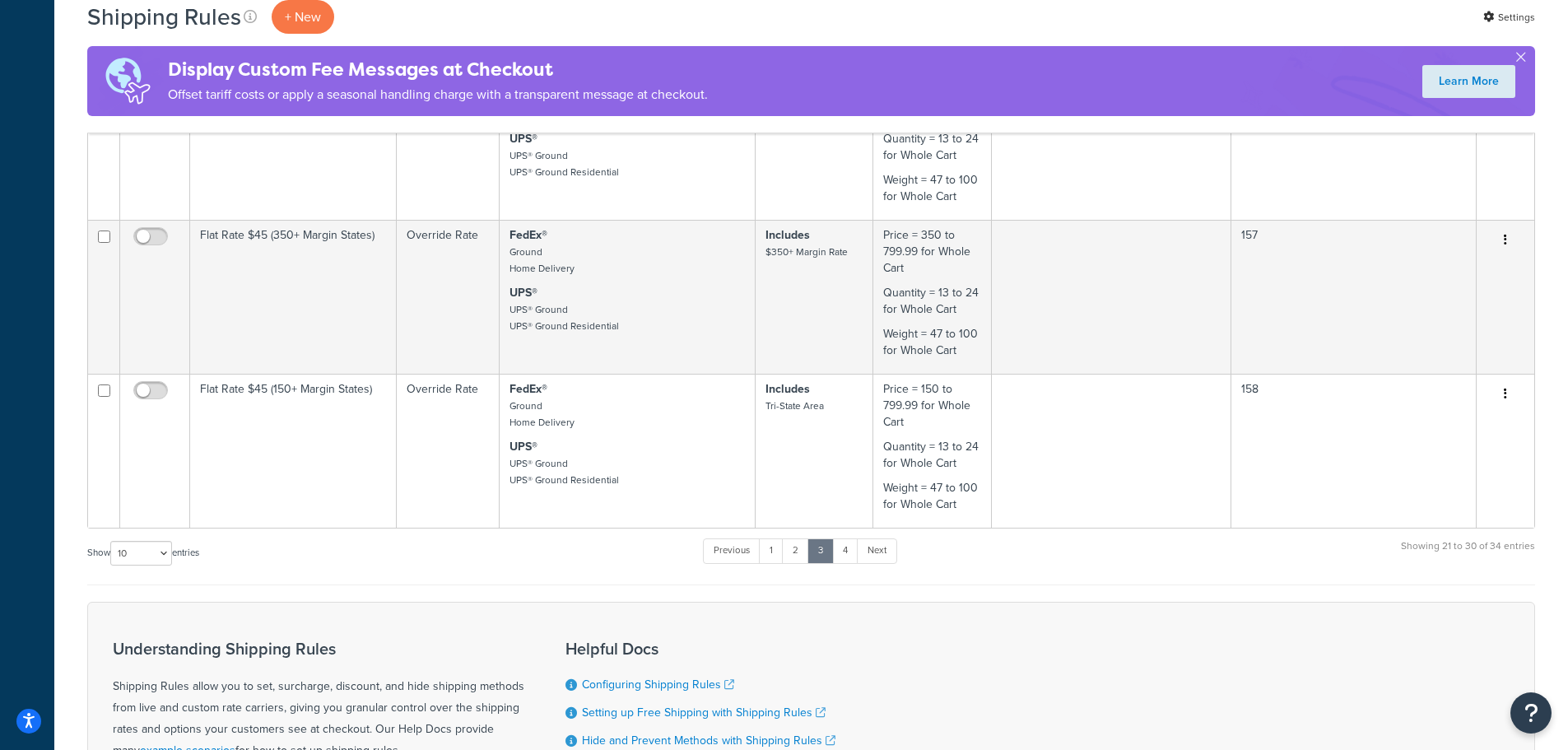
scroll to position [1547, 0]
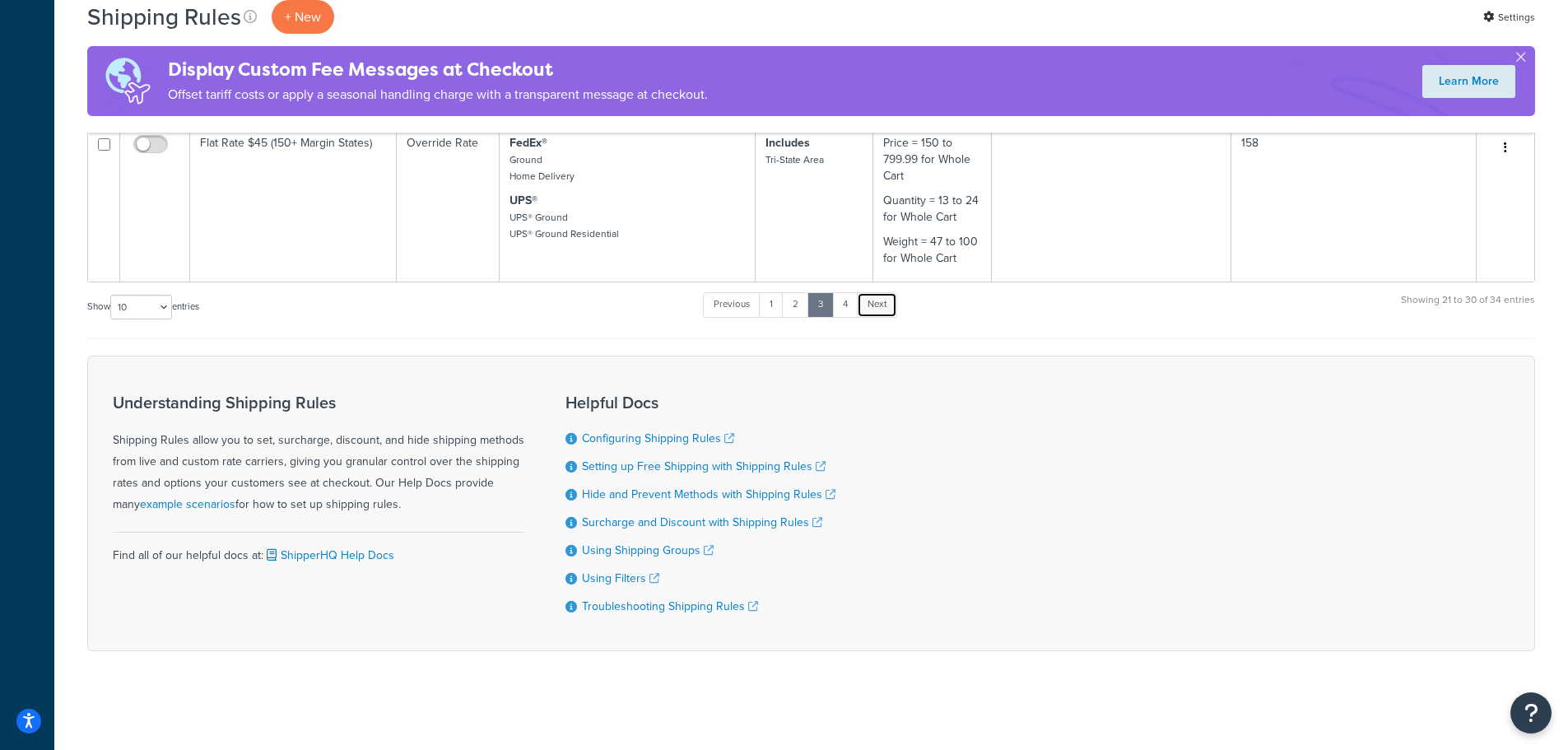
click at [886, 301] on link "Next" at bounding box center [876, 305] width 41 height 25
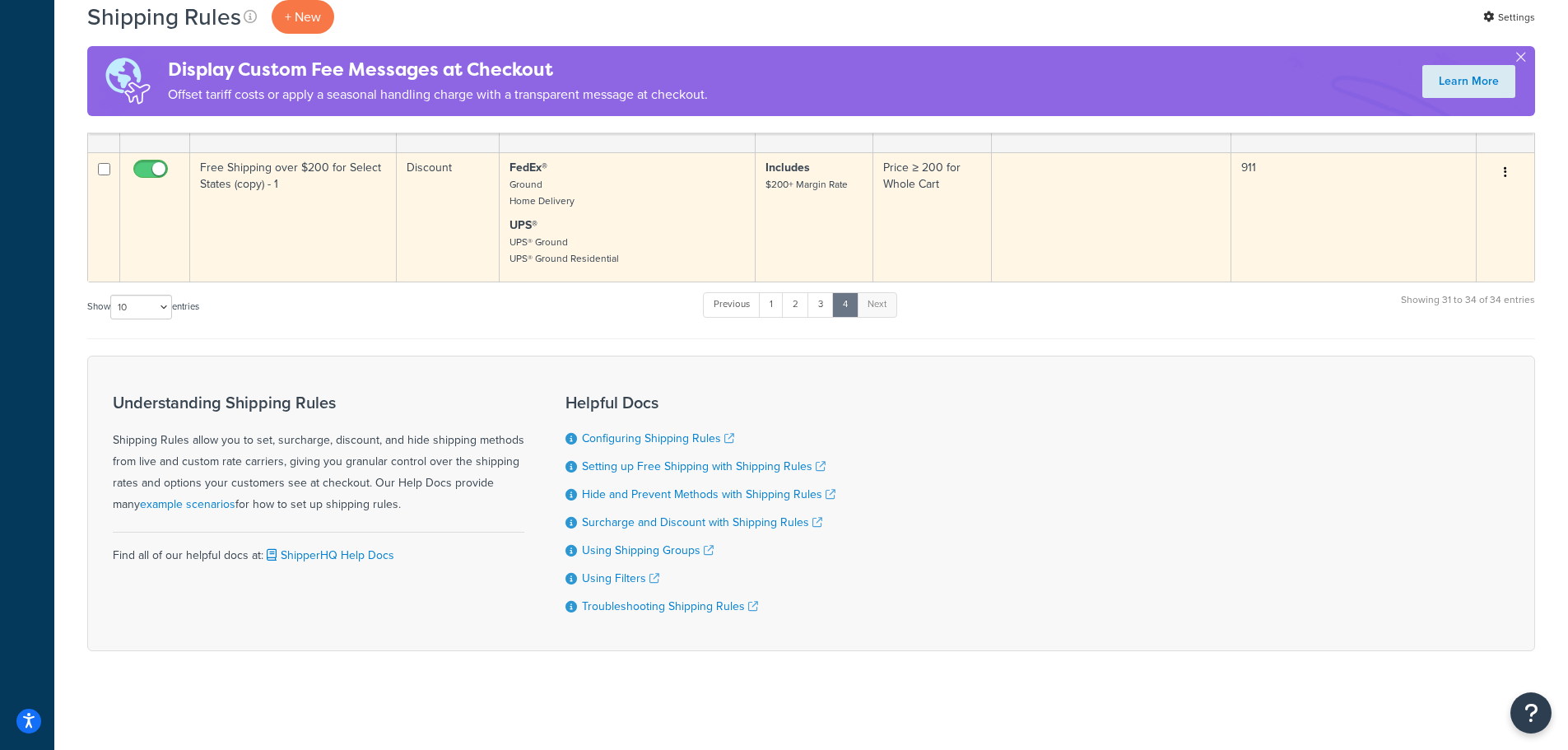
click at [356, 213] on td "Free Shipping over $200 for Select States (copy) - 1" at bounding box center [294, 217] width 207 height 129
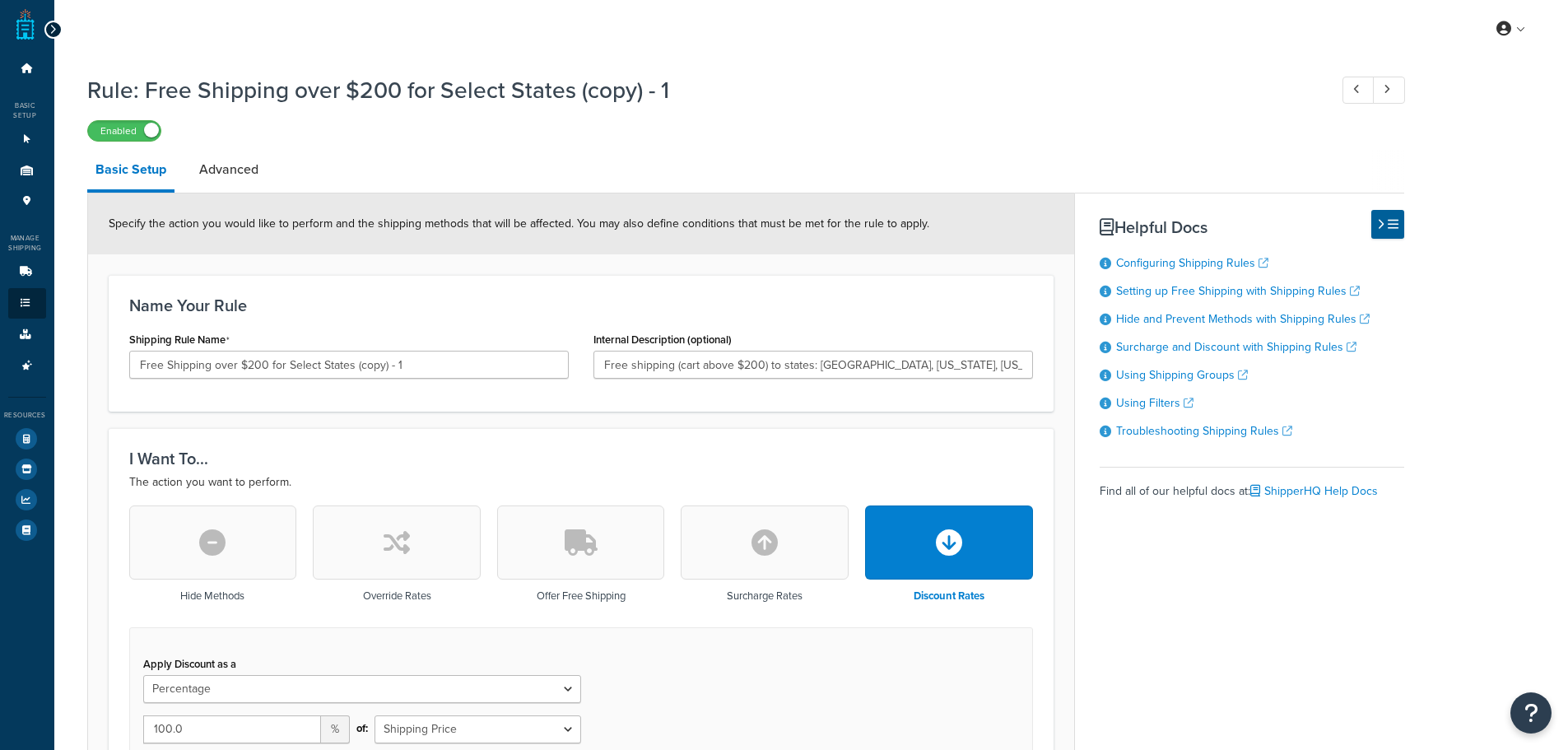
select select "PERCENTAGE"
select select "LOCATION"
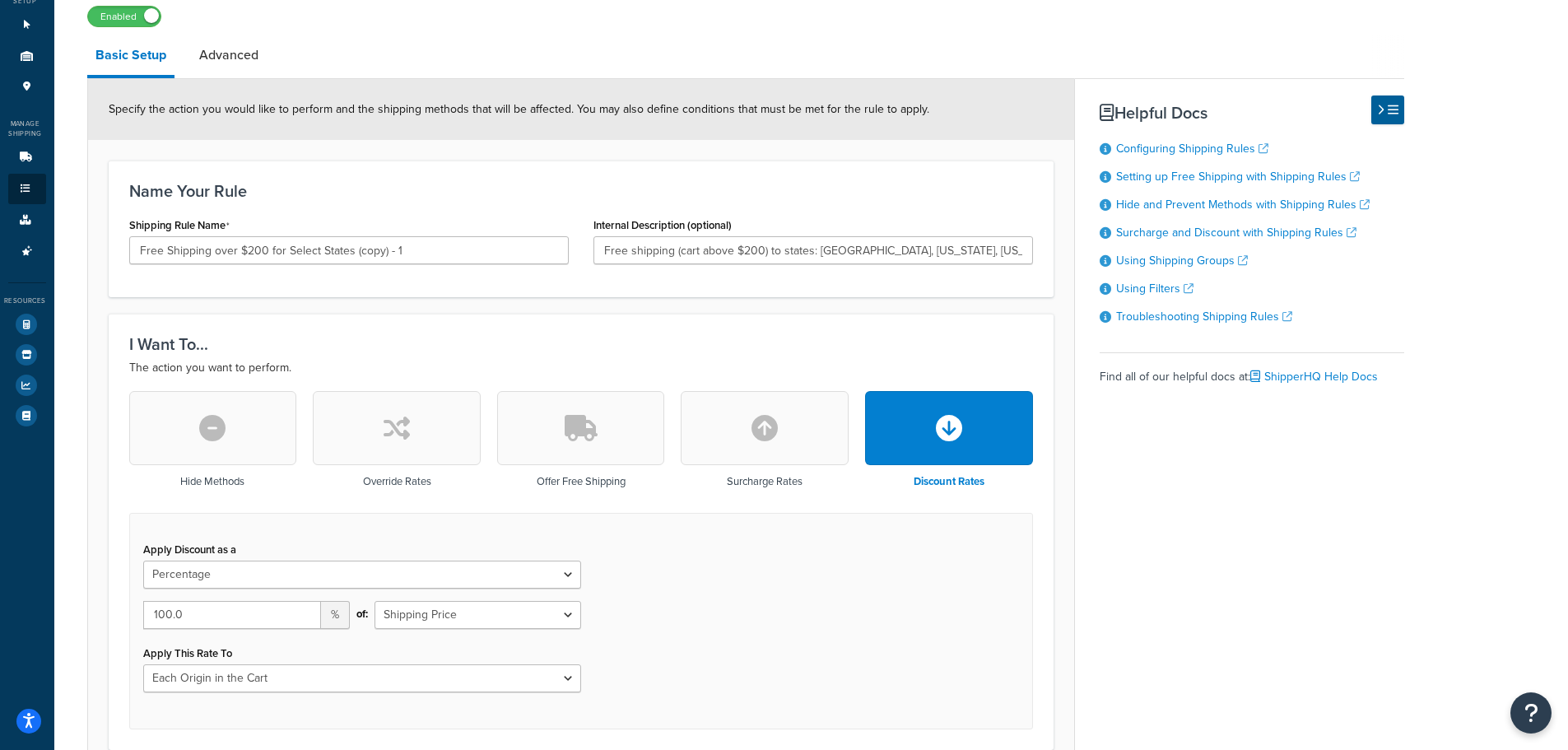
scroll to position [165, 0]
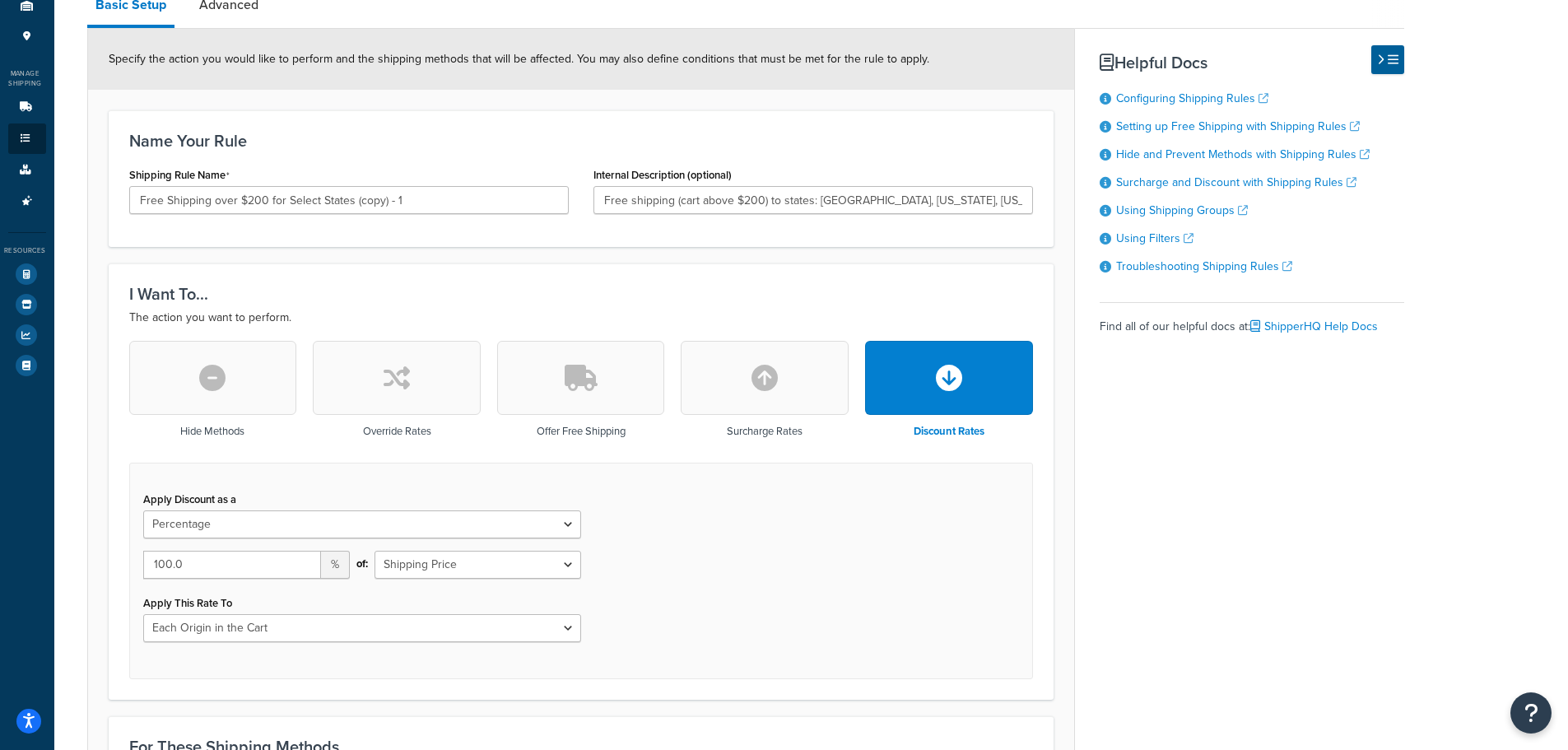
click at [472, 399] on button "button" at bounding box center [396, 378] width 168 height 75
select select "FLAT_RATE"
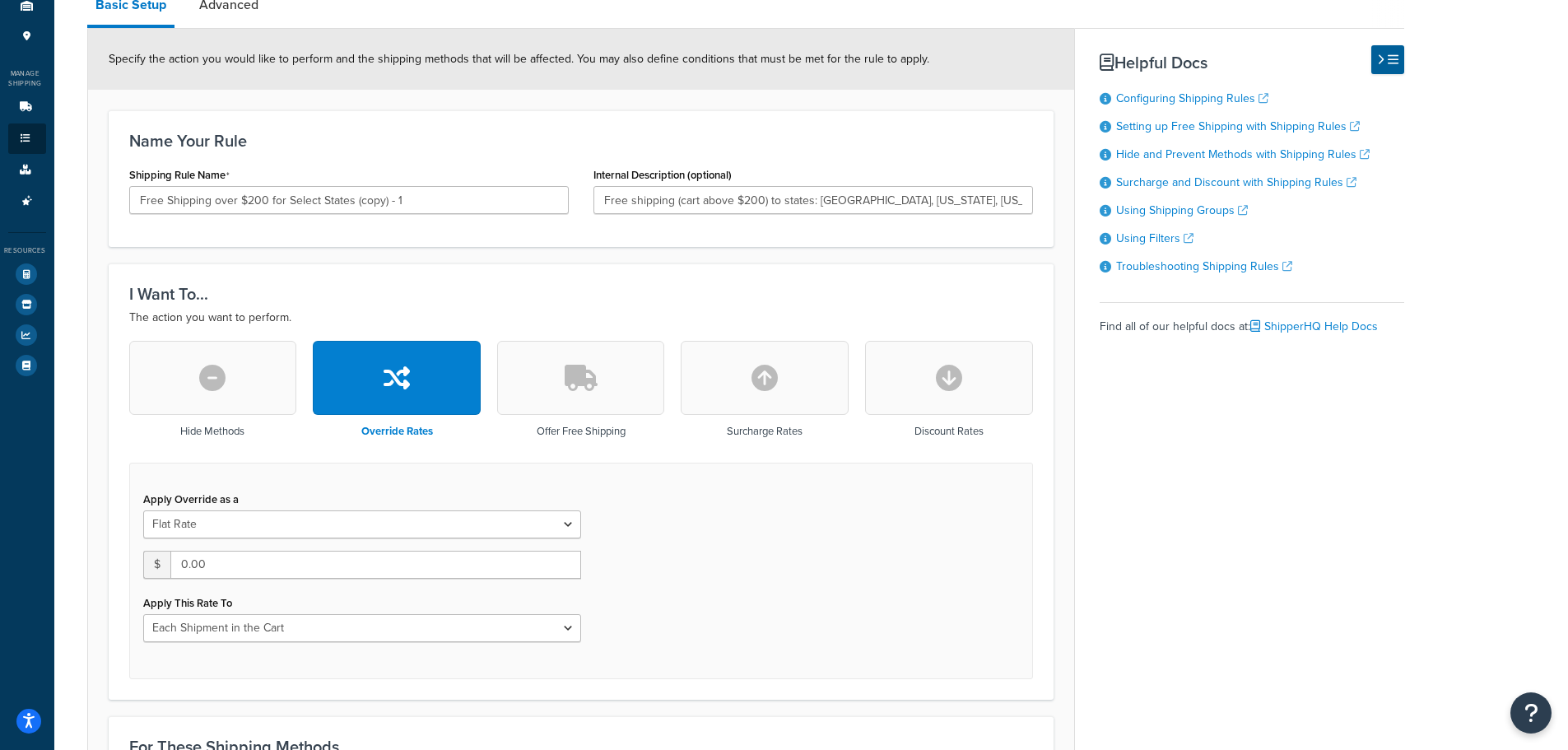
click at [467, 643] on div "Apply Override as a Flat Rate Percentage Flat Rate & Percentage $ 0.00 Apply Th…" at bounding box center [362, 571] width 463 height 167
click at [467, 621] on select "Each Shipment in the Cart Each Origin in the Cart Each Shipping Group in the Ca…" at bounding box center [362, 628] width 438 height 28
select select "LOCATION"
click at [143, 614] on select "Each Shipment in the Cart Each Origin in the Cart Each Shipping Group in the Ca…" at bounding box center [362, 628] width 438 height 28
click at [477, 555] on input "0.00" at bounding box center [376, 565] width 410 height 28
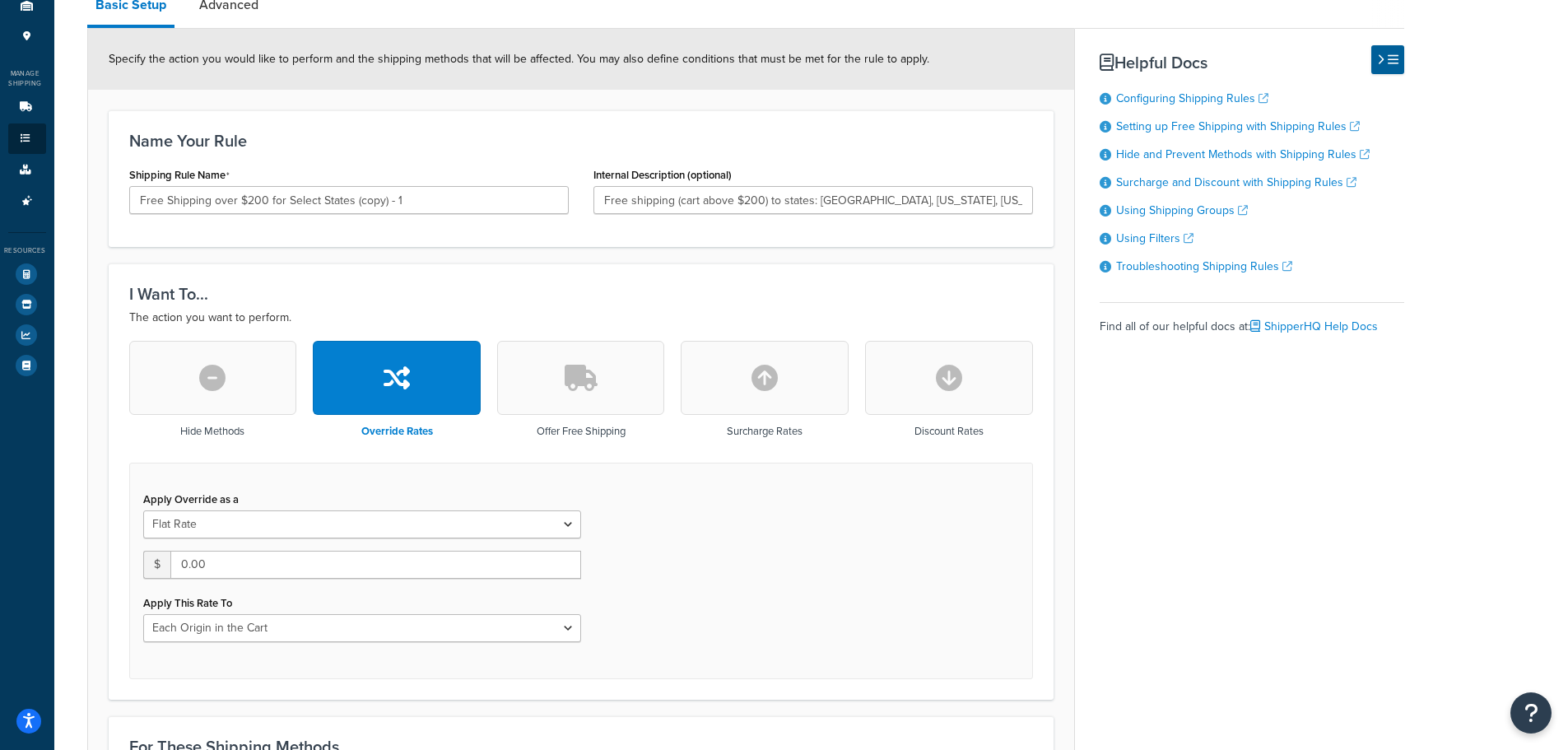
click at [544, 401] on button "button" at bounding box center [581, 378] width 168 height 75
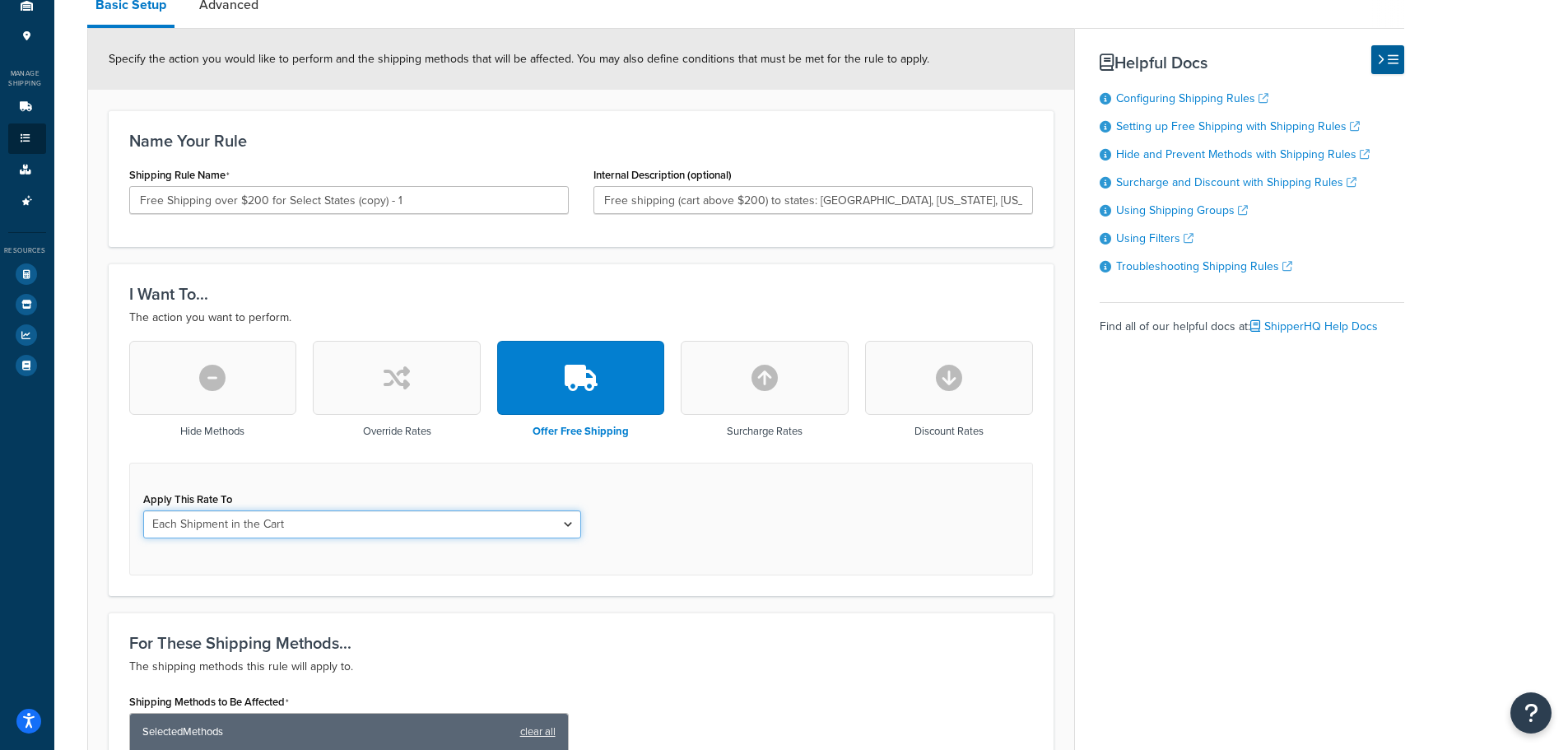
click at [494, 518] on select "Each Shipment in the Cart Each Origin in the Cart Each Shipping Group in the Ca…" at bounding box center [362, 525] width 438 height 28
select select "LOCATION"
click at [143, 511] on select "Each Shipment in the Cart Each Origin in the Cart Each Shipping Group in the Ca…" at bounding box center [362, 525] width 438 height 28
click at [726, 517] on div "Apply This Rate To Each Shipment in the Cart Each Origin in the Cart Each Shipp…" at bounding box center [581, 519] width 904 height 113
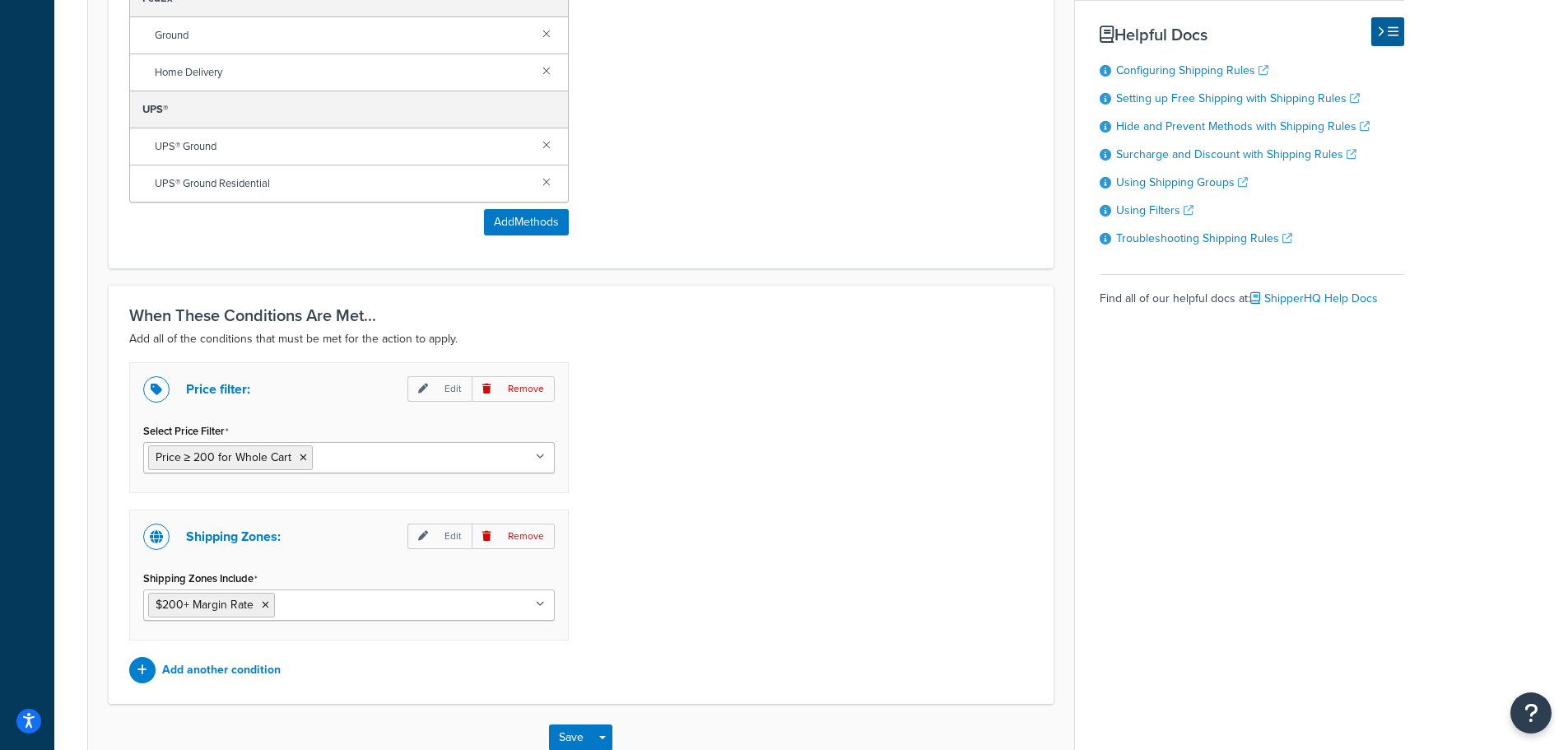
scroll to position [988, 0]
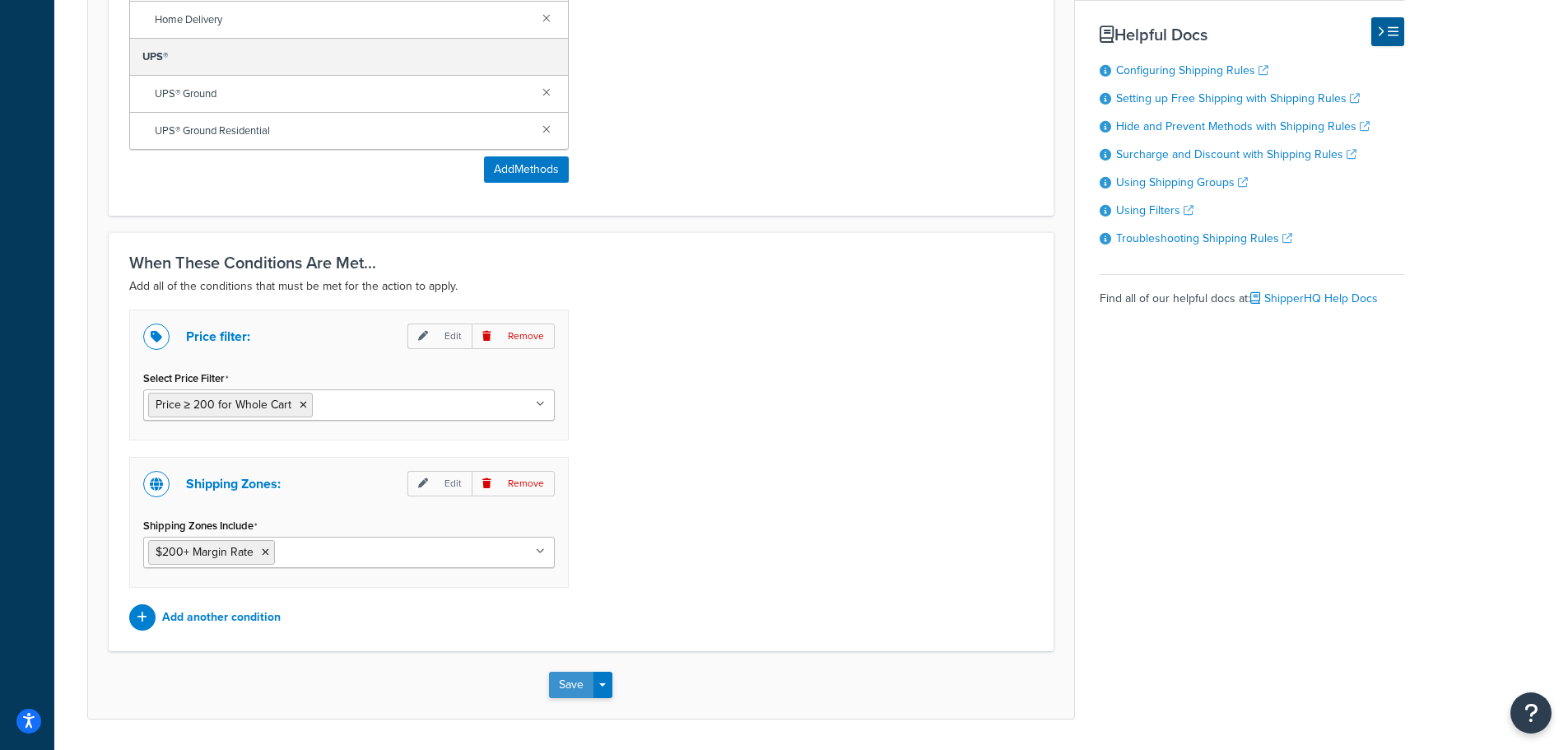
click at [573, 688] on button "Save" at bounding box center [571, 685] width 45 height 26
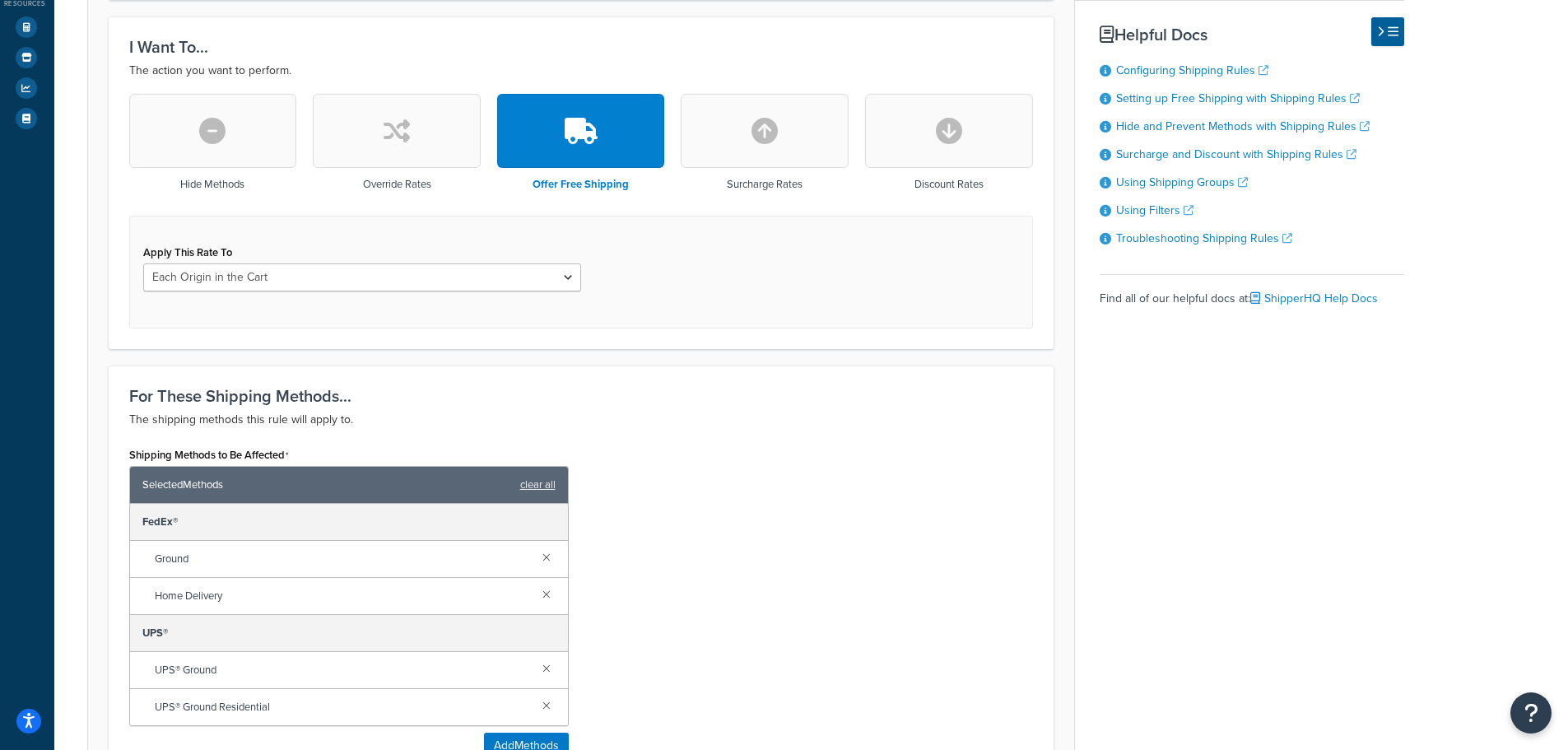
scroll to position [455, 0]
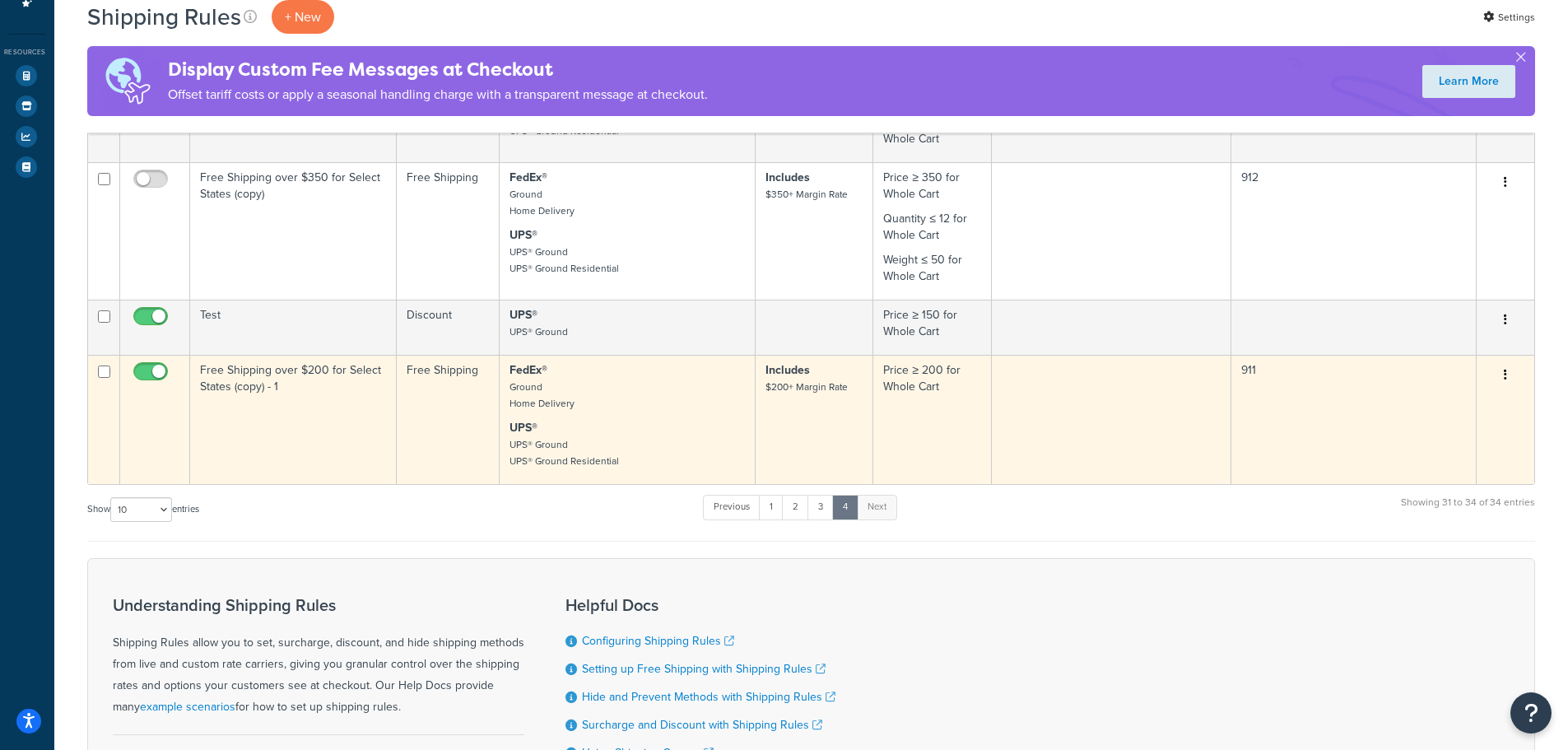
scroll to position [319, 0]
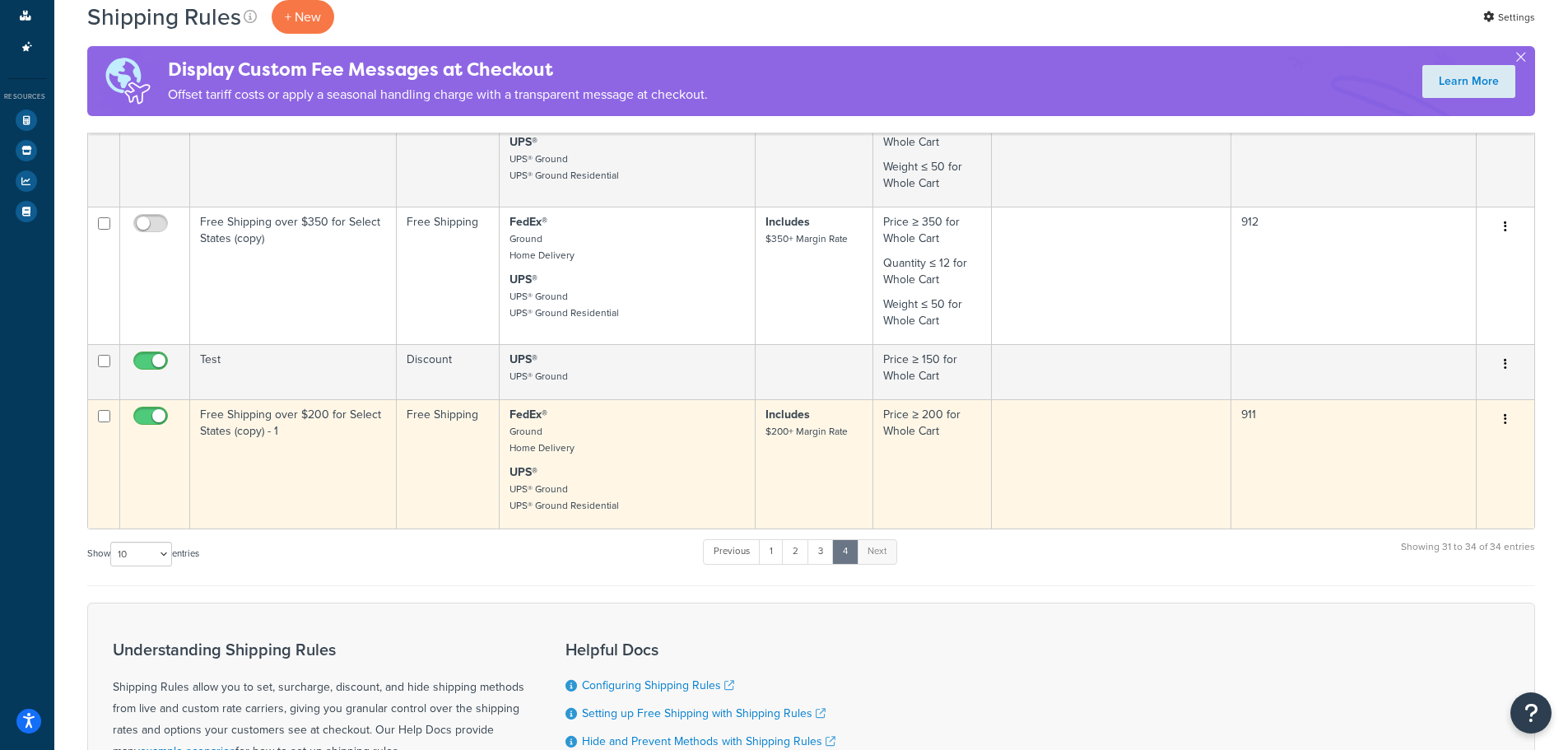
click at [354, 449] on td "Free Shipping over $200 for Select States (copy) - 1" at bounding box center [294, 464] width 207 height 129
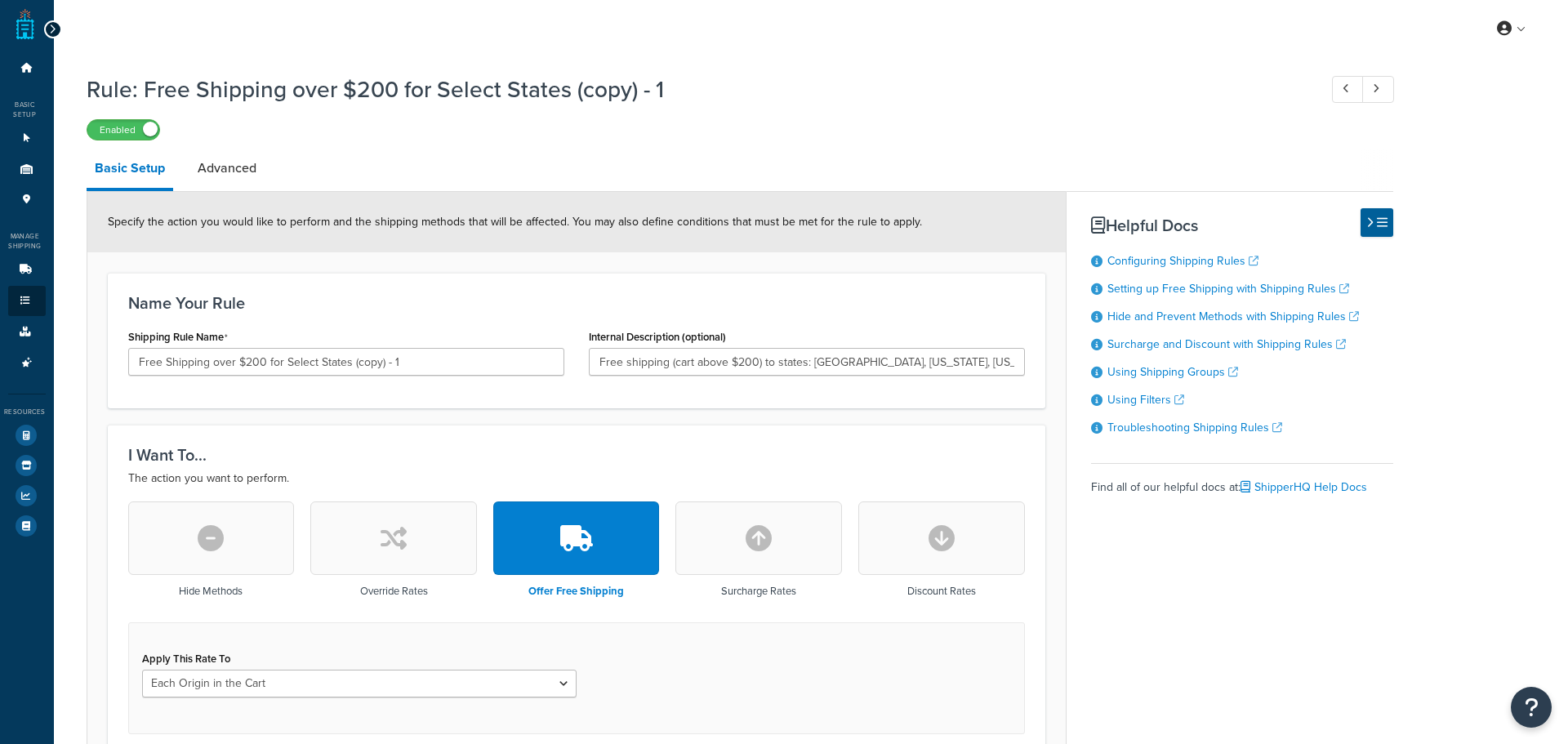
select select "LOCATION"
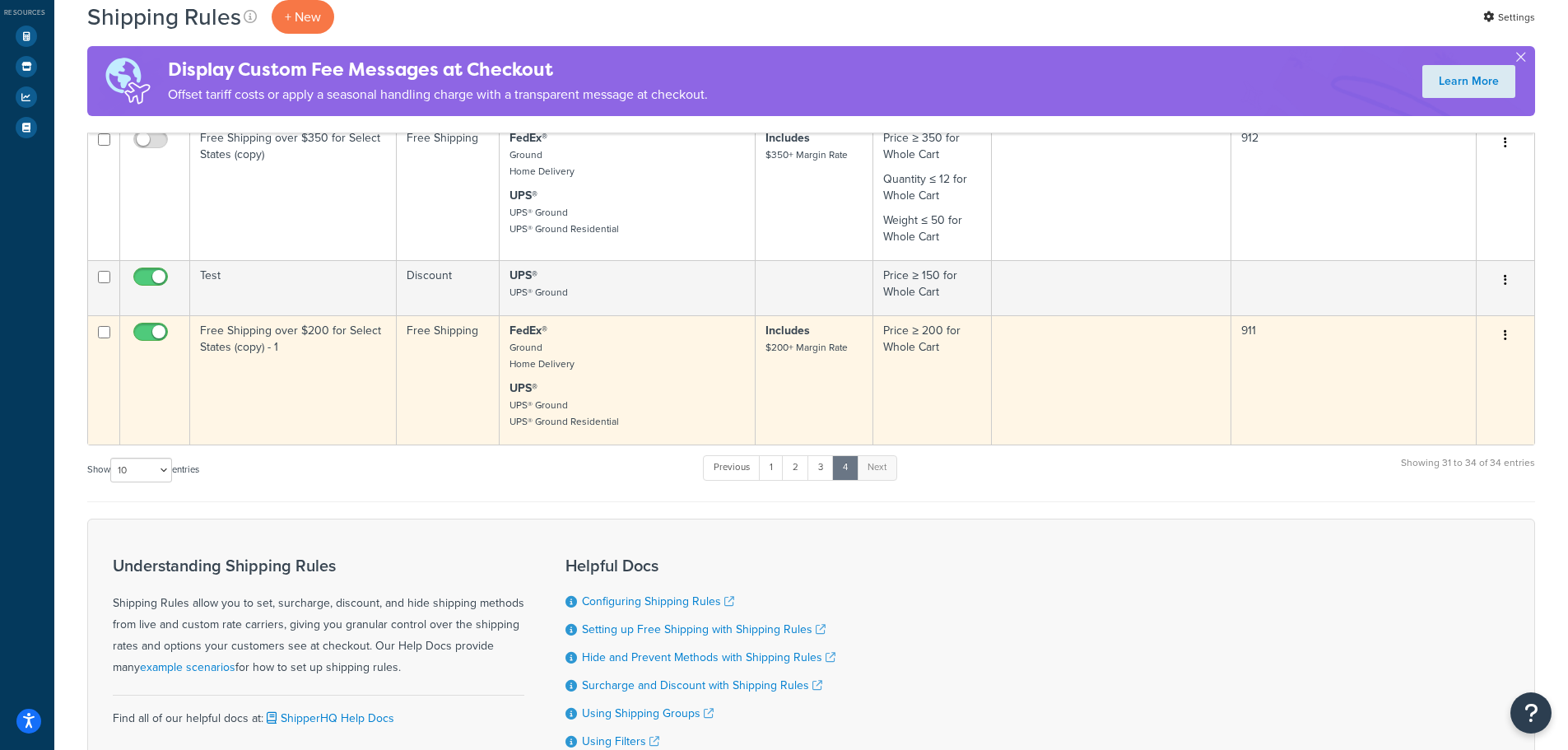
scroll to position [401, 0]
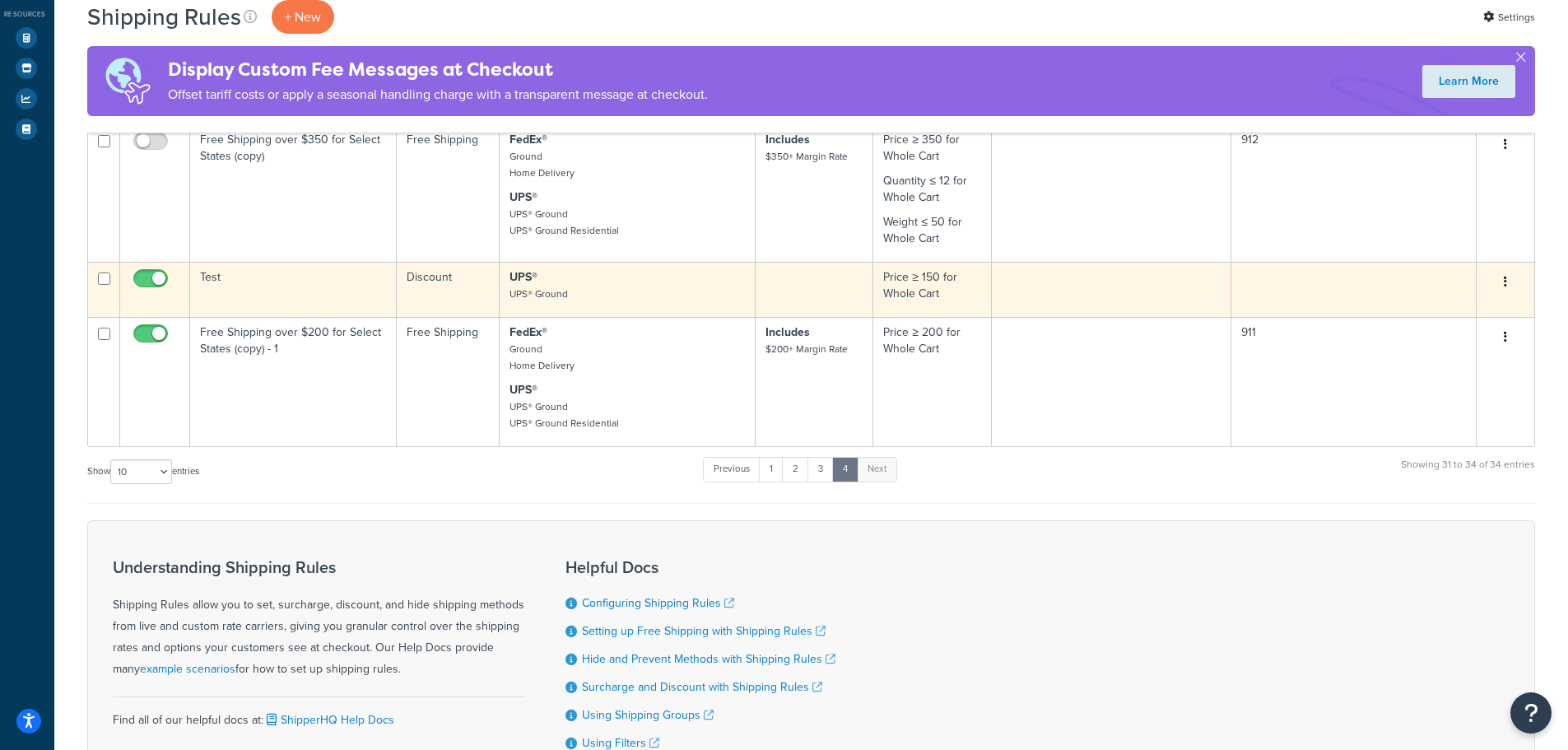
click at [1101, 302] on td at bounding box center [1111, 289] width 239 height 55
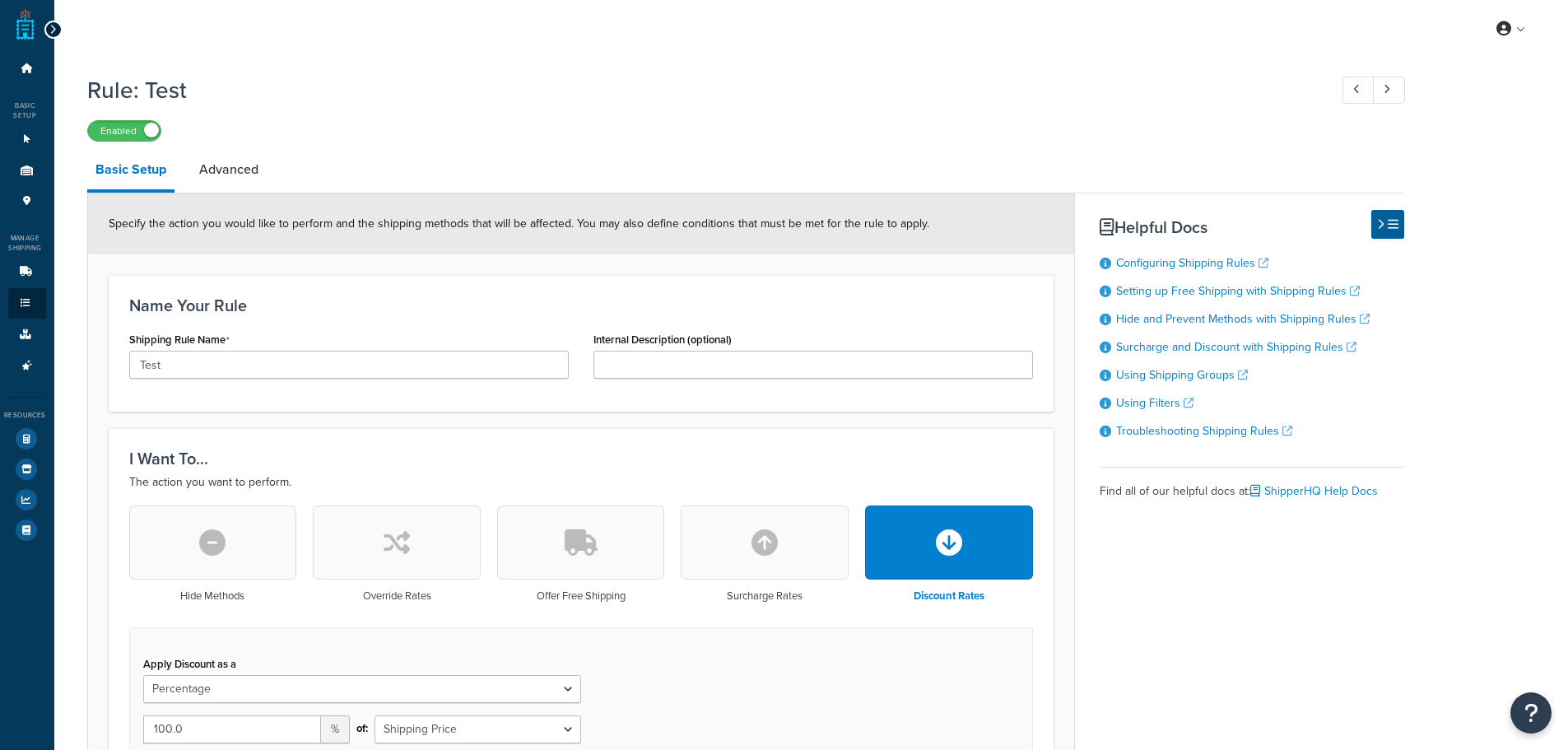
select select "PERCENTAGE"
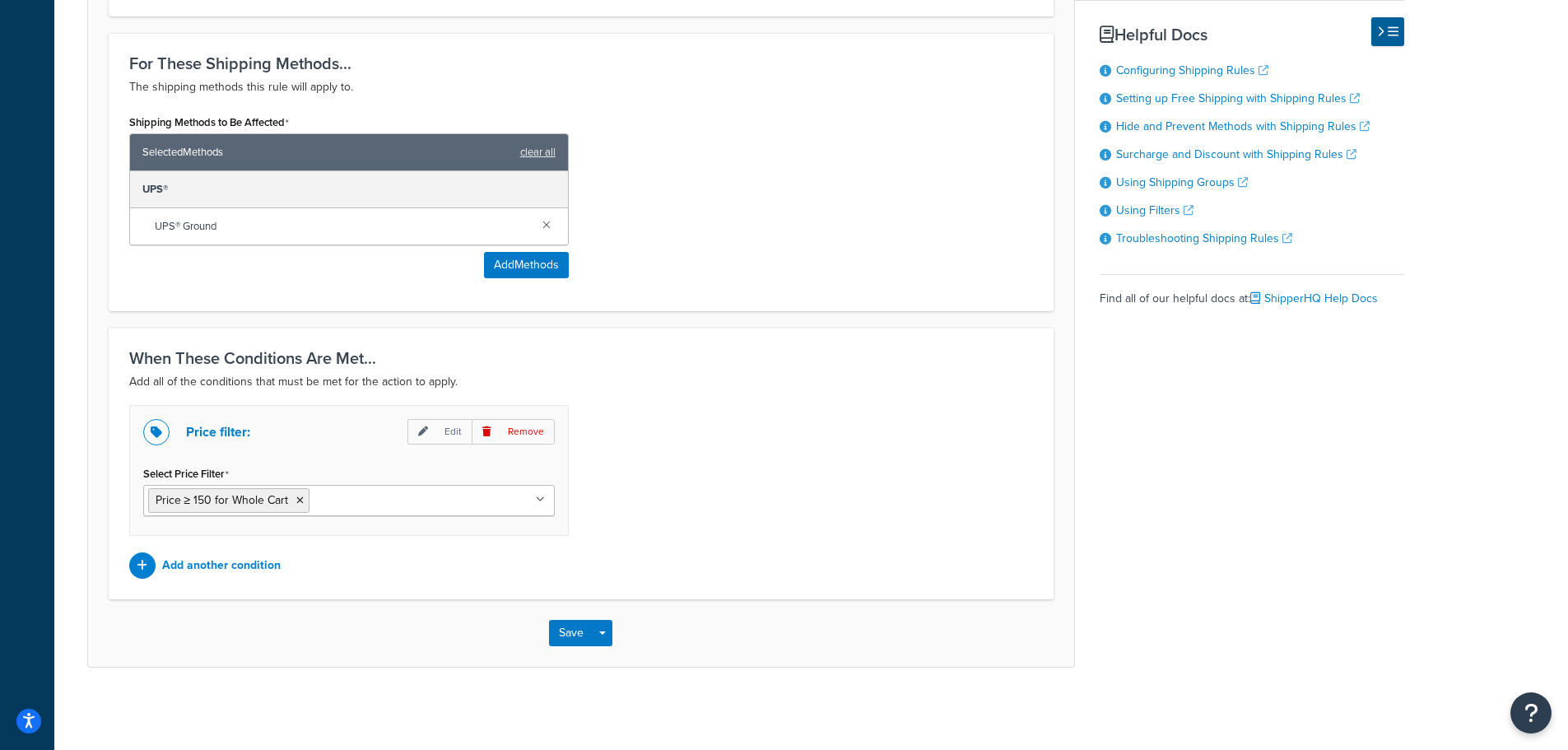
scroll to position [354, 0]
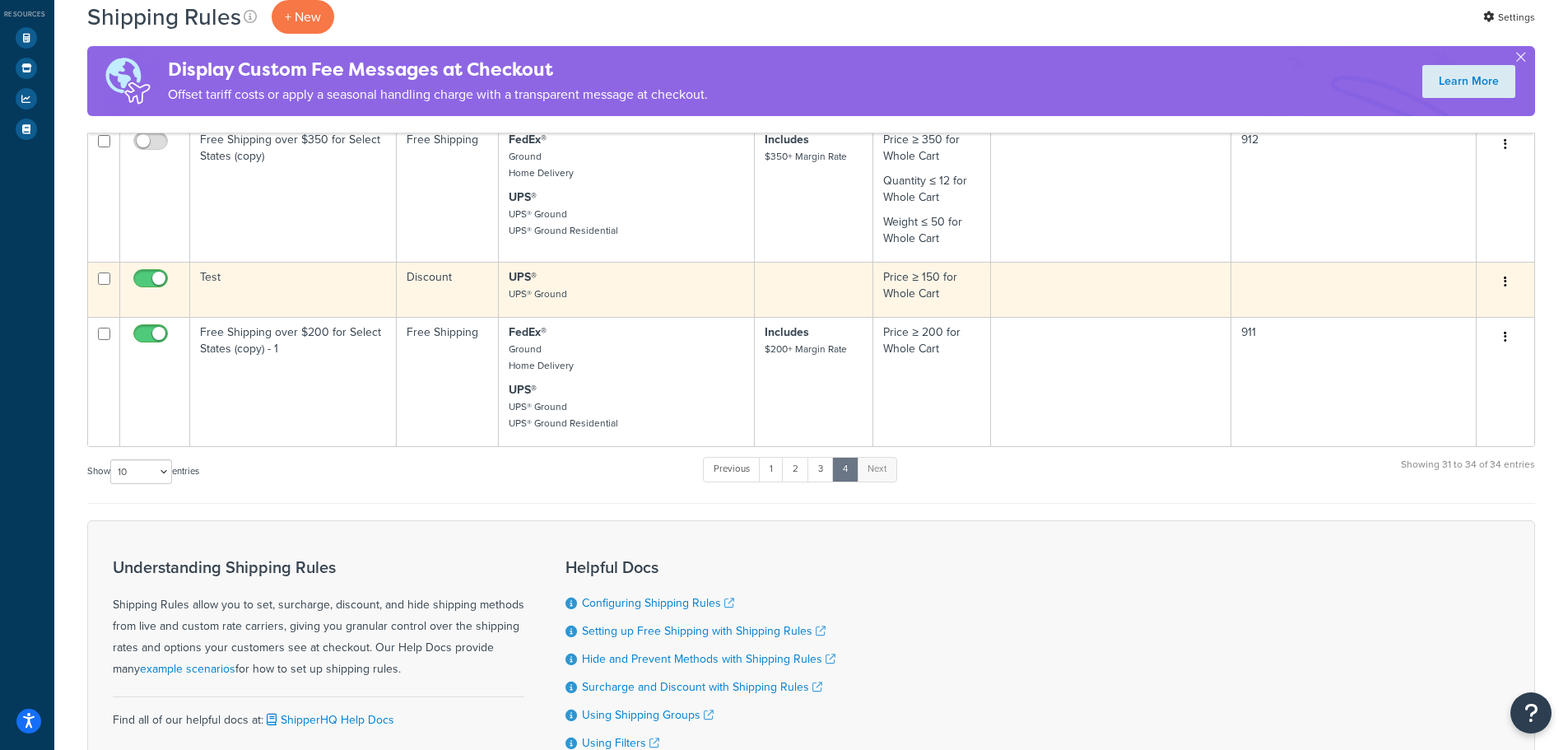
click at [1514, 280] on button "button" at bounding box center [1505, 282] width 23 height 26
click at [1431, 382] on link "Delete" at bounding box center [1451, 381] width 130 height 34
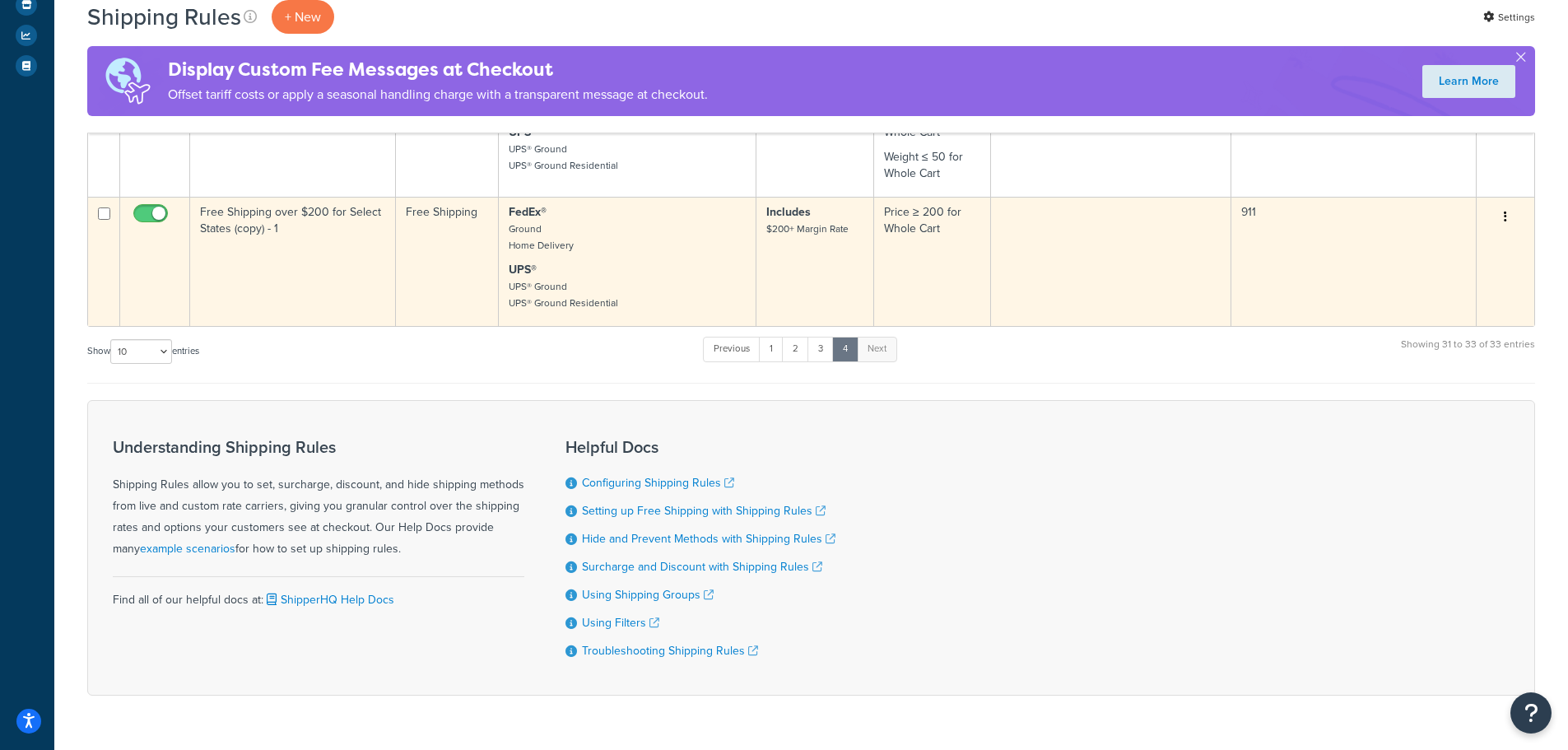
scroll to position [344, 0]
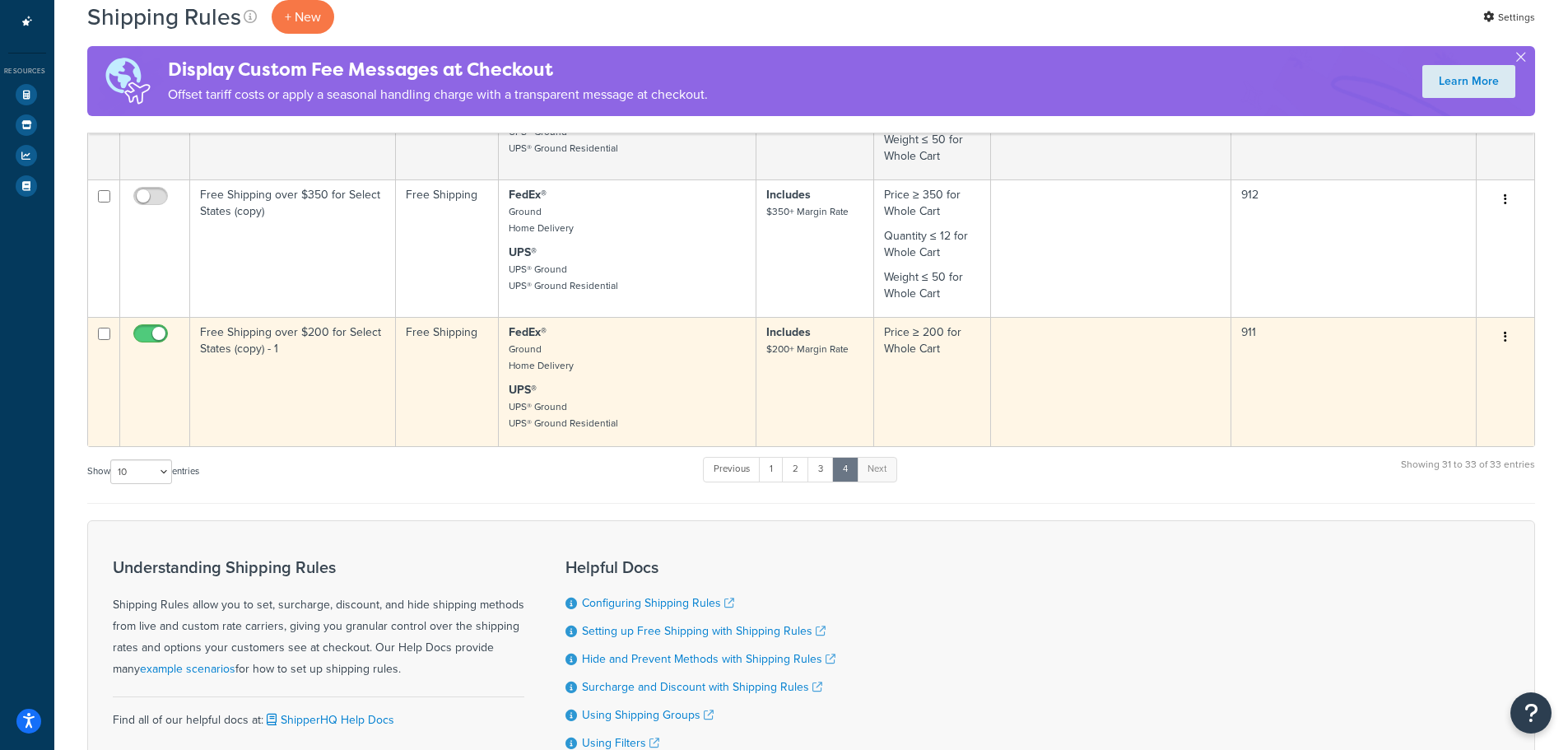
click at [304, 388] on td "Free Shipping over $200 for Select States (copy) - 1" at bounding box center [294, 382] width 207 height 129
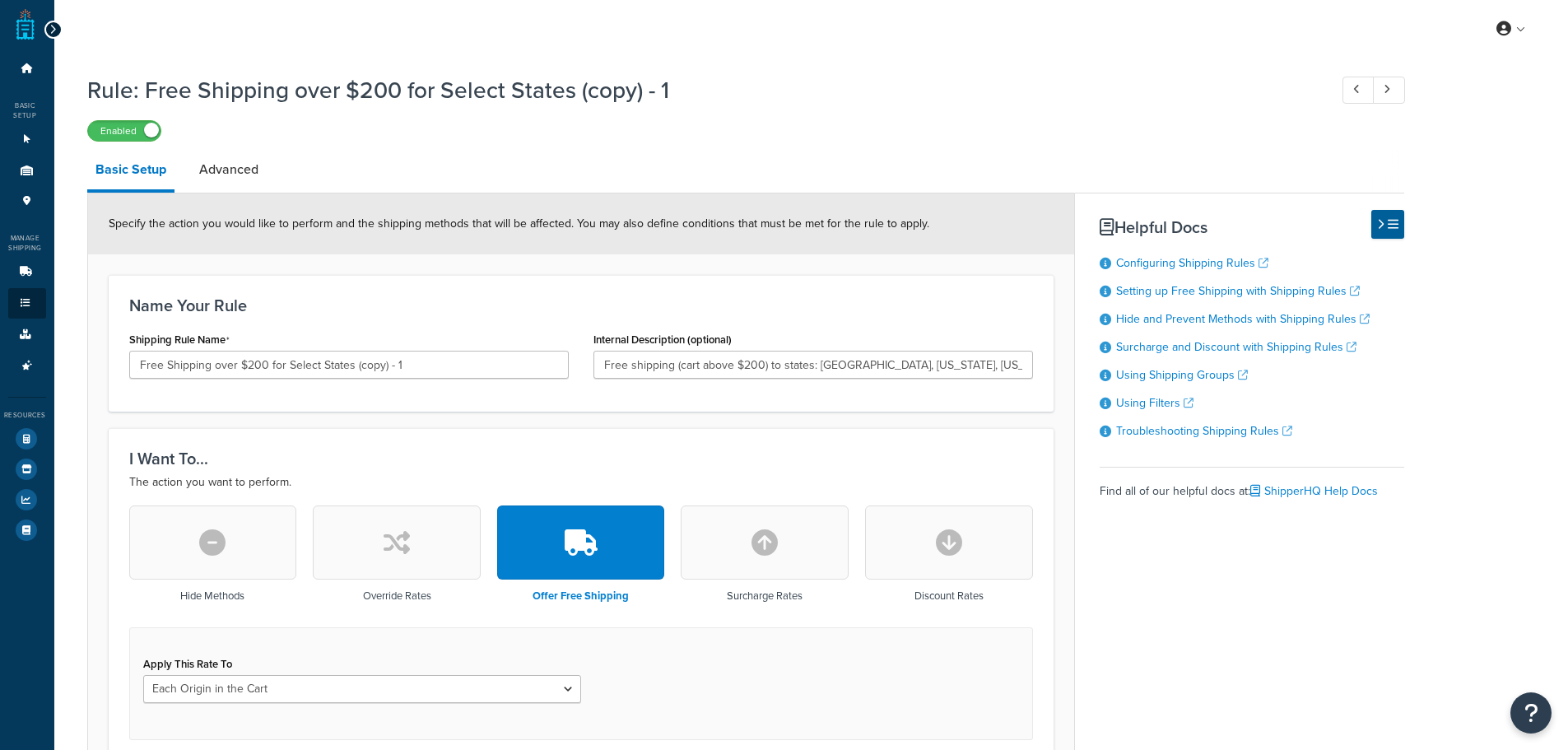
select select "LOCATION"
click at [259, 170] on link "Advanced" at bounding box center [229, 170] width 76 height 40
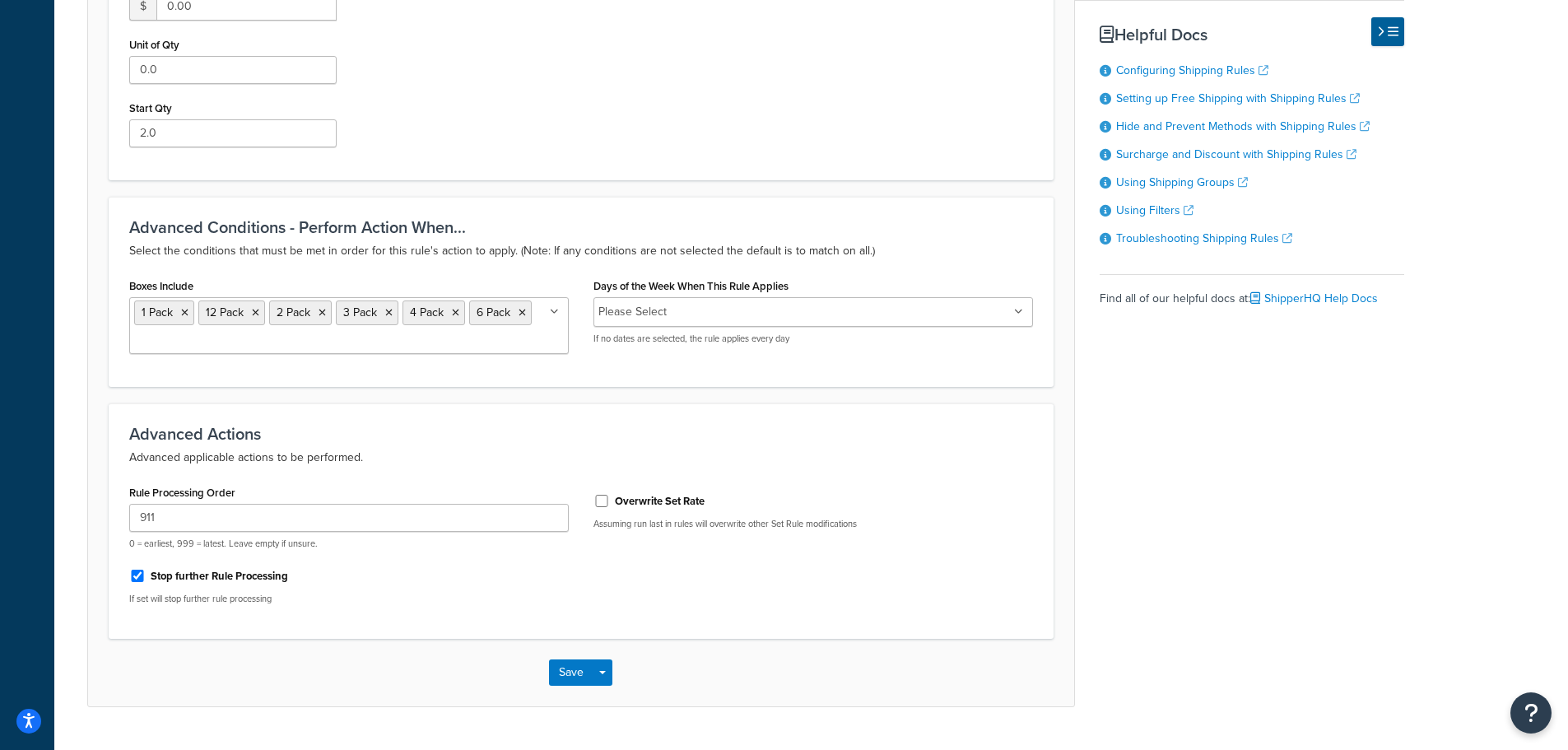
scroll to position [659, 0]
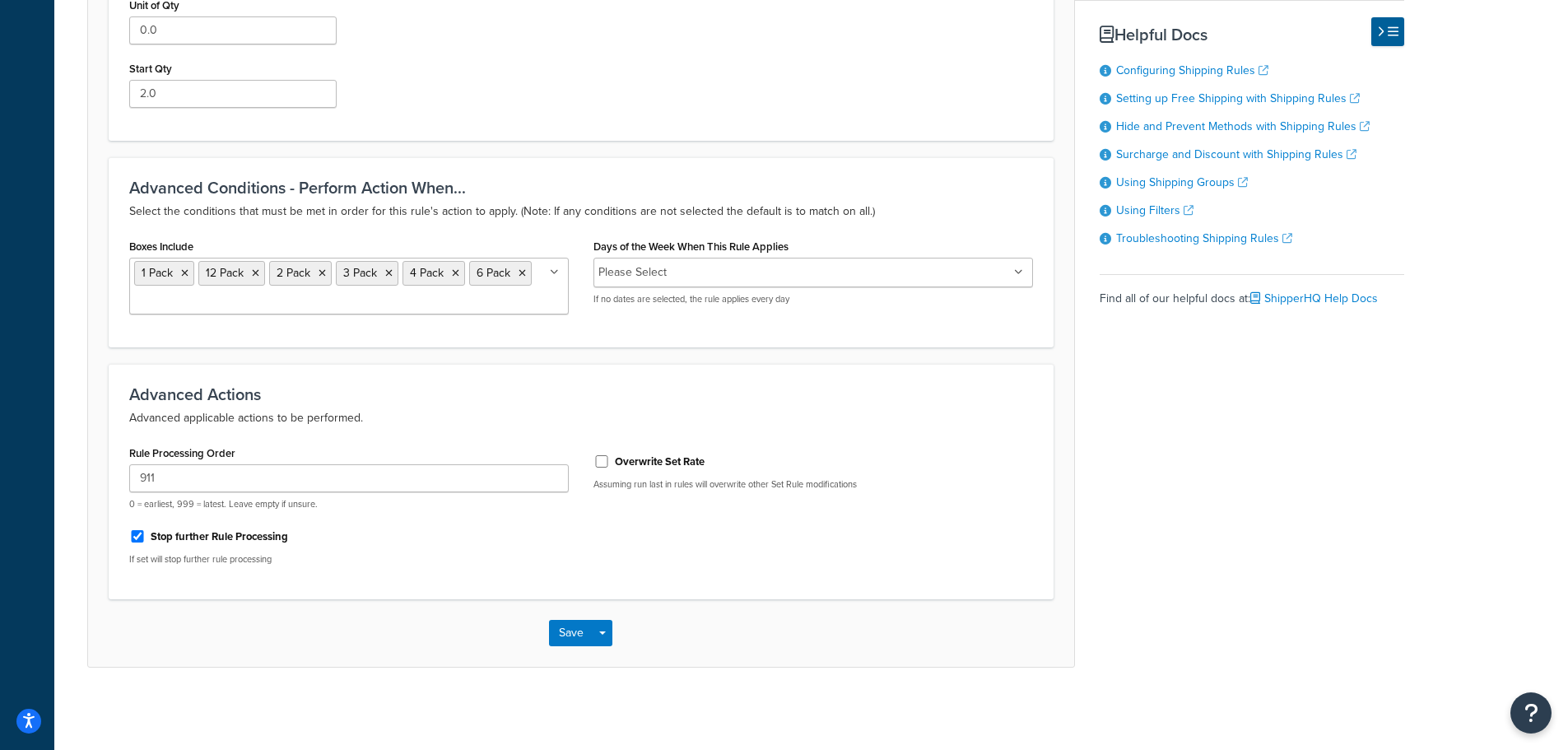
click at [615, 466] on label "Overwrite Set Rate" at bounding box center [659, 462] width 89 height 15
click at [610, 466] on input "Overwrite Set Rate" at bounding box center [602, 461] width 17 height 12
checkbox input "true"
click at [570, 635] on button "Save" at bounding box center [571, 633] width 45 height 26
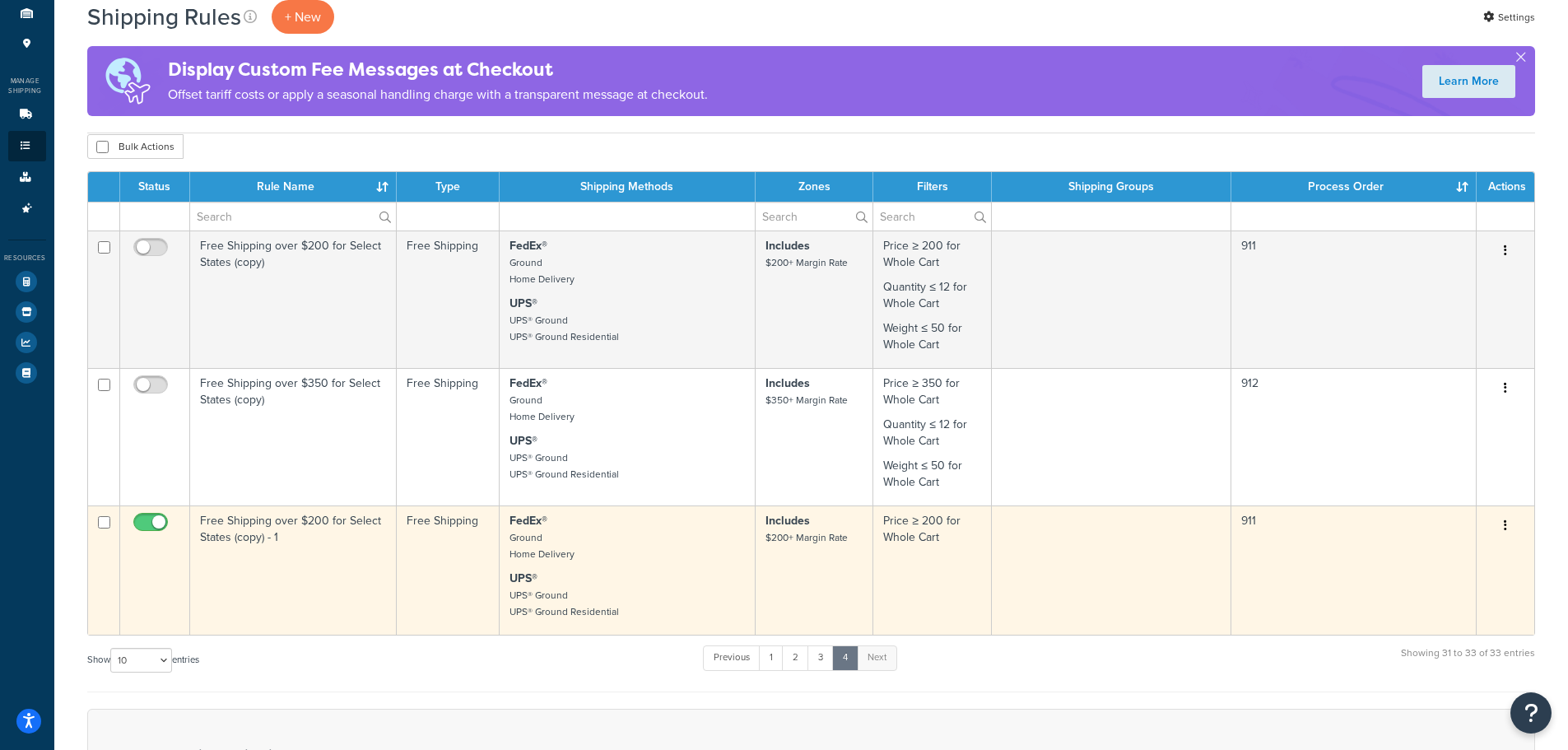
scroll to position [511, 0]
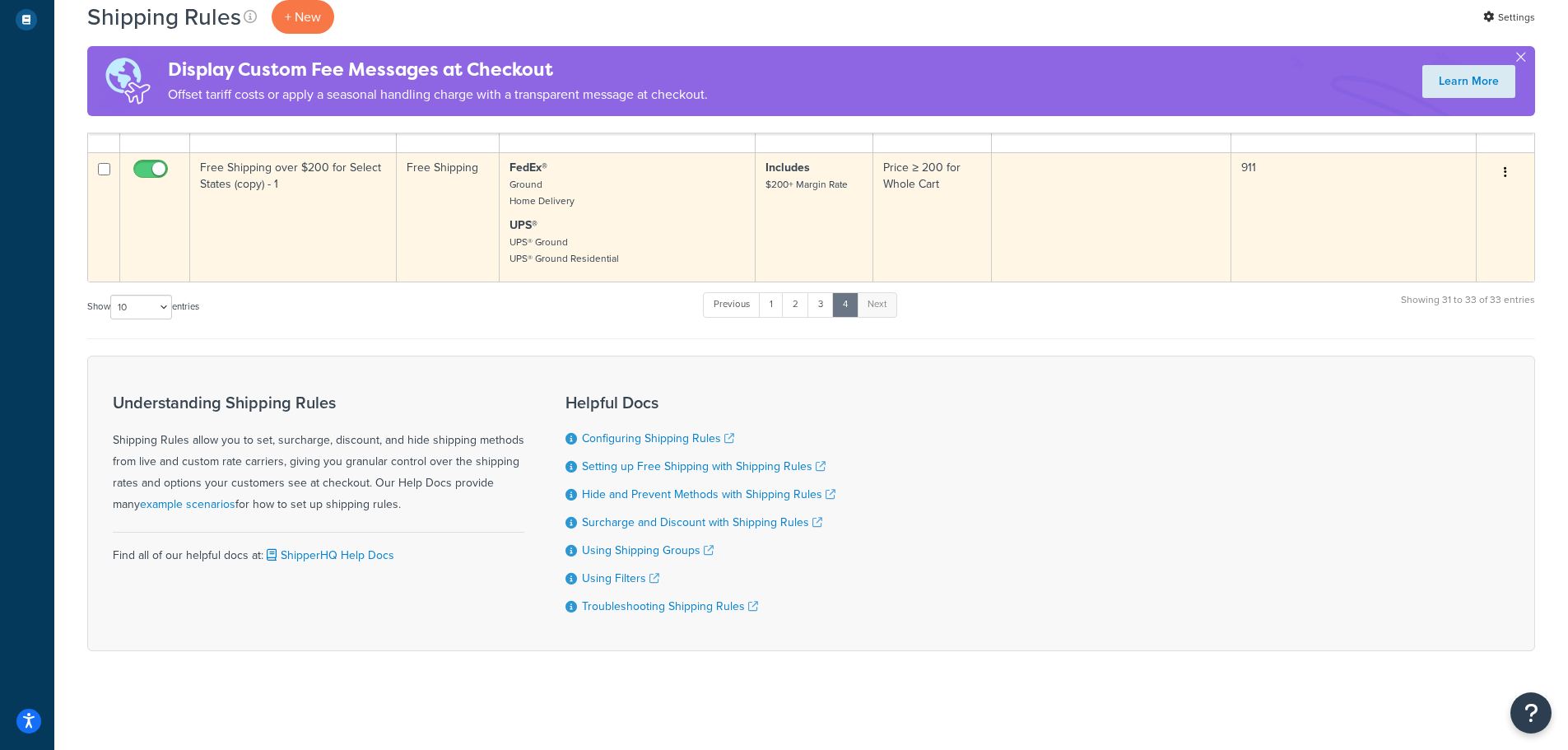
click at [342, 222] on td "Free Shipping over $200 for Select States (copy) - 1" at bounding box center [294, 217] width 207 height 129
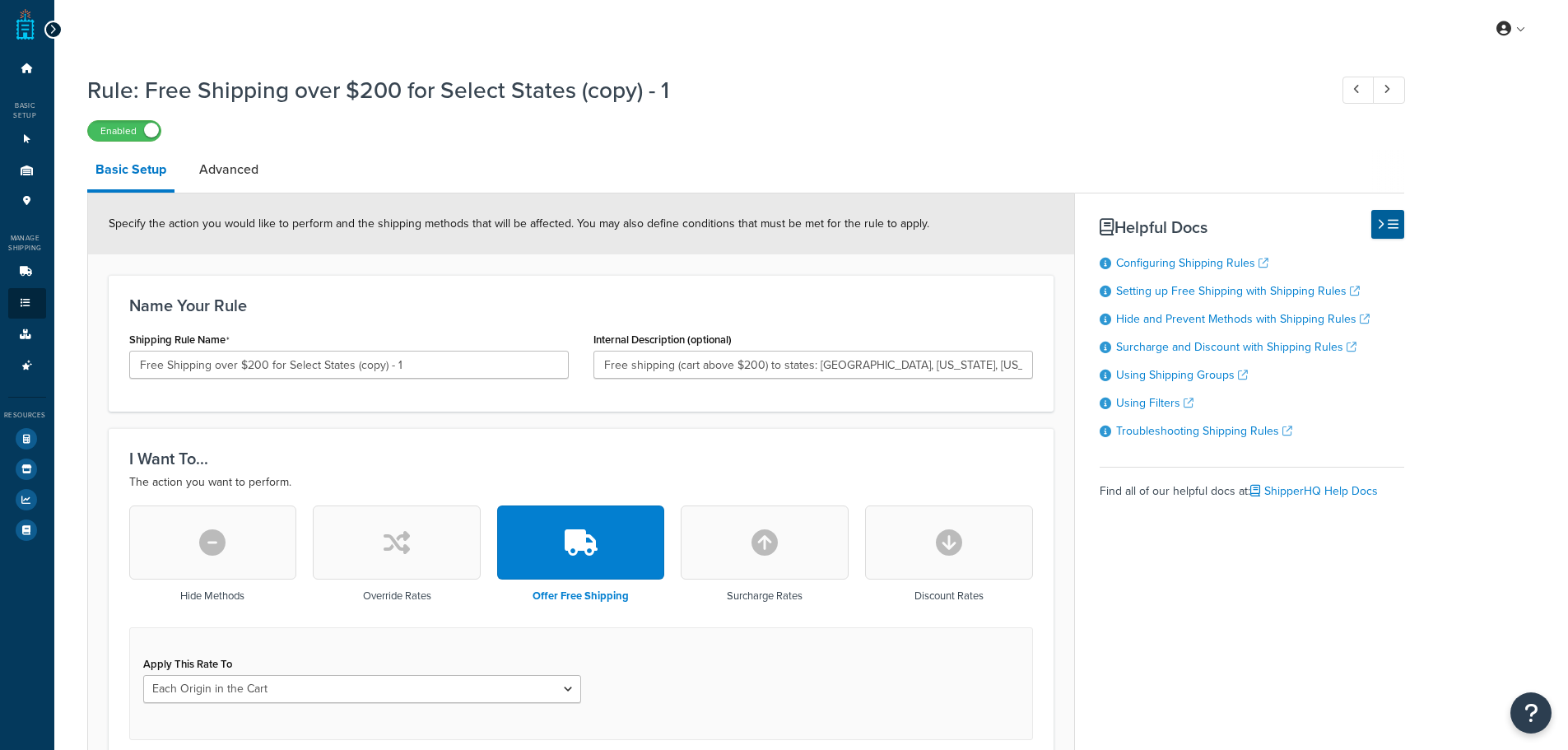
select select "LOCATION"
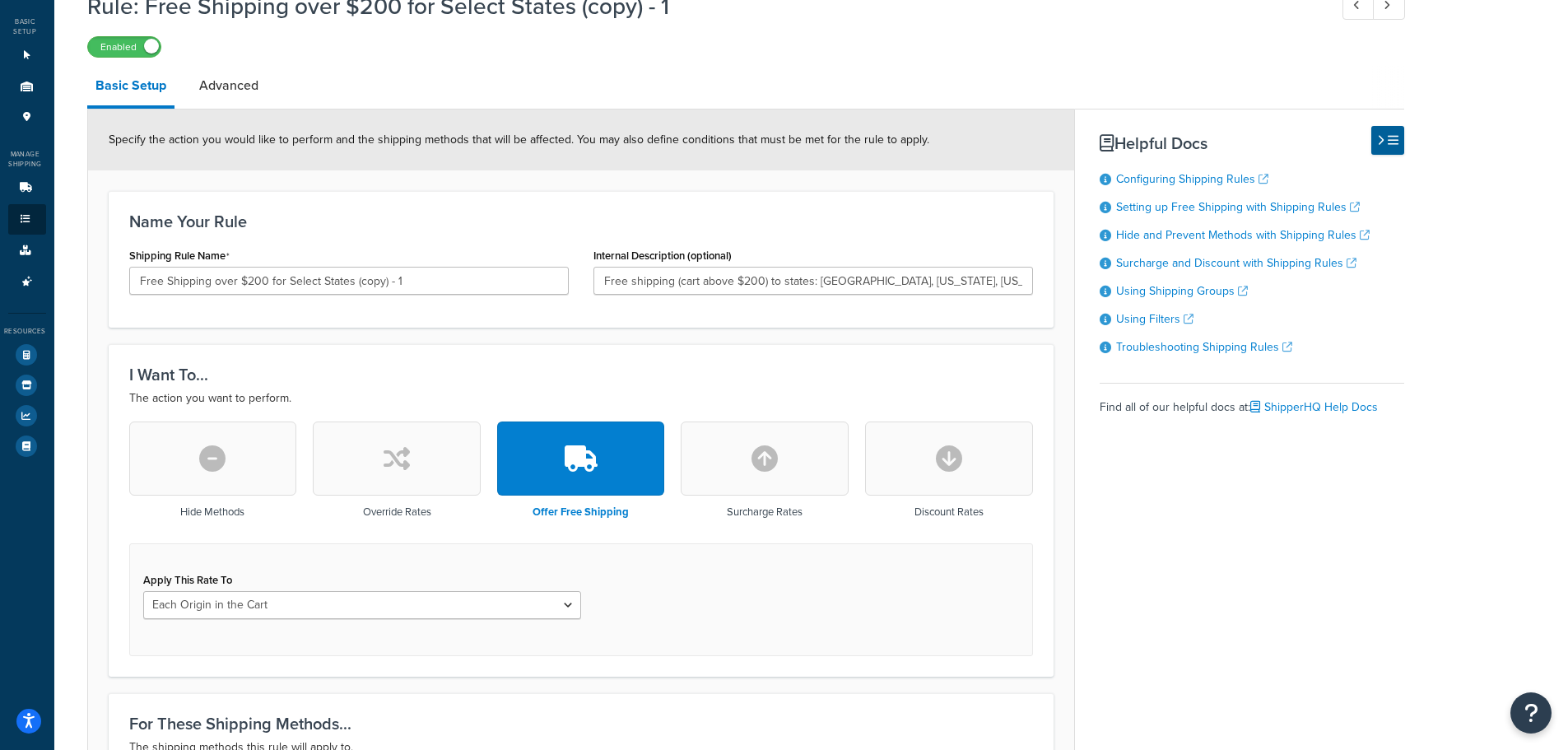
scroll to position [165, 0]
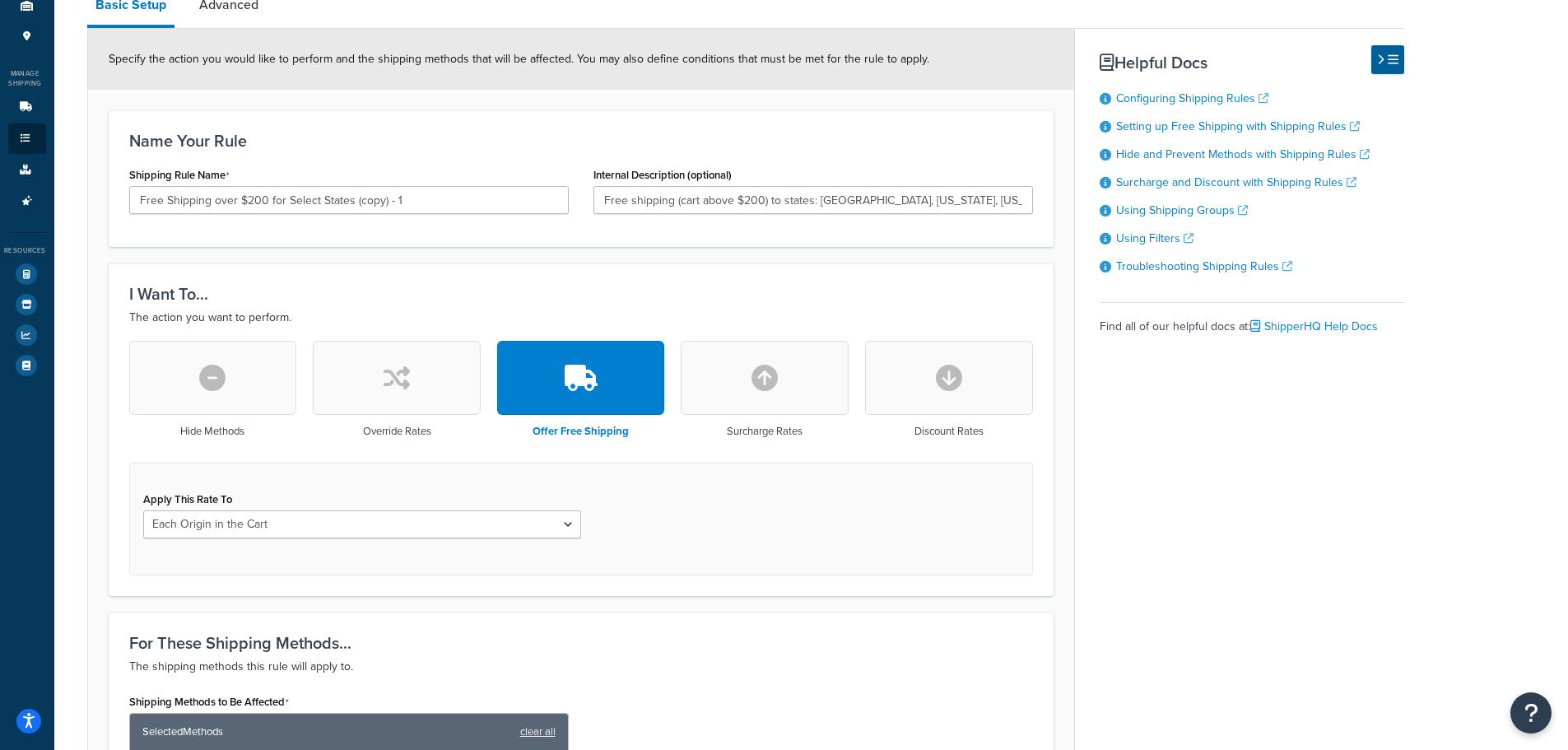
click at [451, 393] on button "button" at bounding box center [396, 378] width 168 height 75
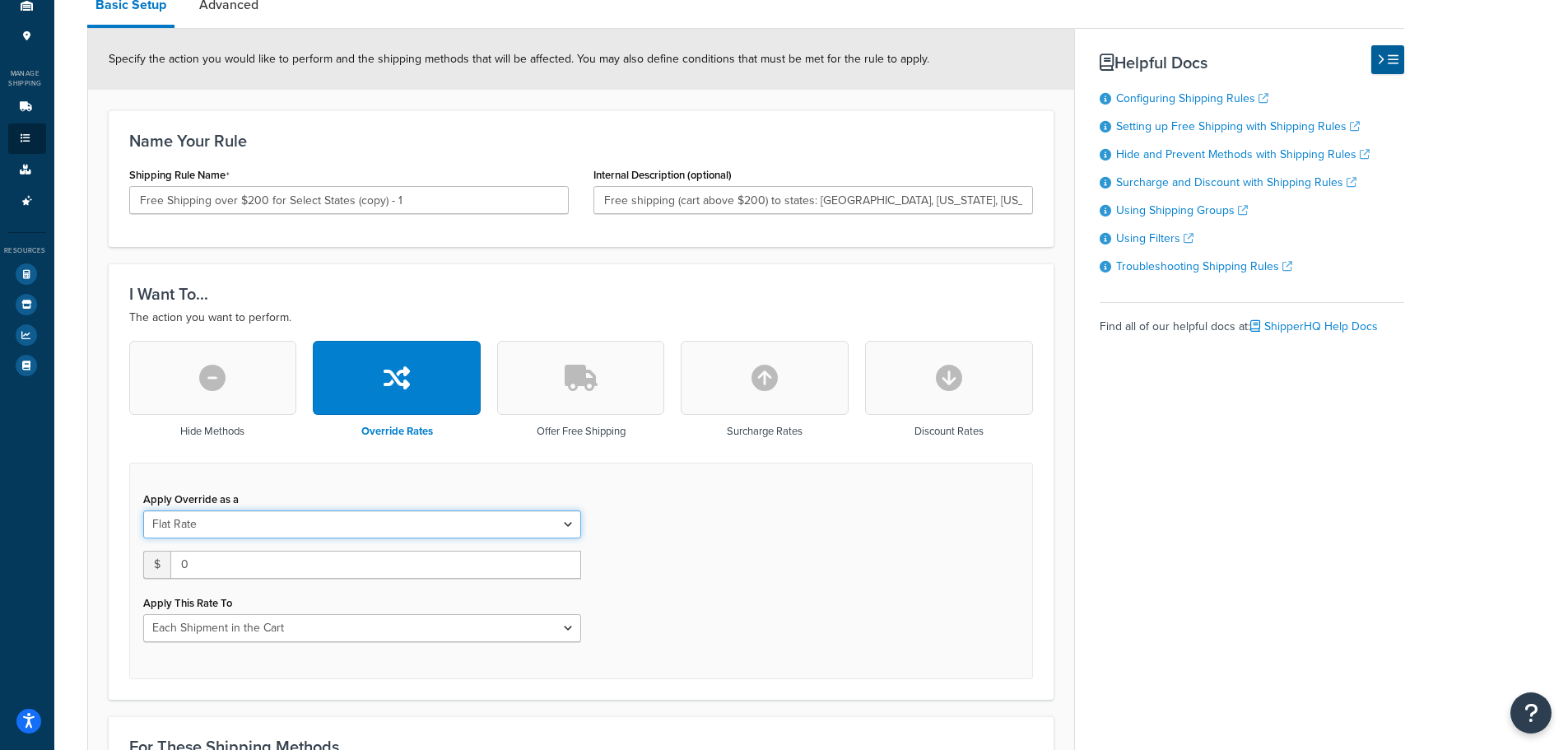
click at [332, 525] on select "Flat Rate Percentage Flat Rate & Percentage" at bounding box center [362, 525] width 438 height 28
click at [347, 488] on div "Apply Override as a Flat Rate Percentage Flat Rate & Percentage" at bounding box center [362, 513] width 438 height 51
click at [337, 523] on select "Flat Rate Percentage Flat Rate & Percentage" at bounding box center [362, 525] width 438 height 28
select select "PERCENTAGE"
click at [143, 511] on select "Flat Rate Percentage Flat Rate & Percentage" at bounding box center [362, 525] width 438 height 28
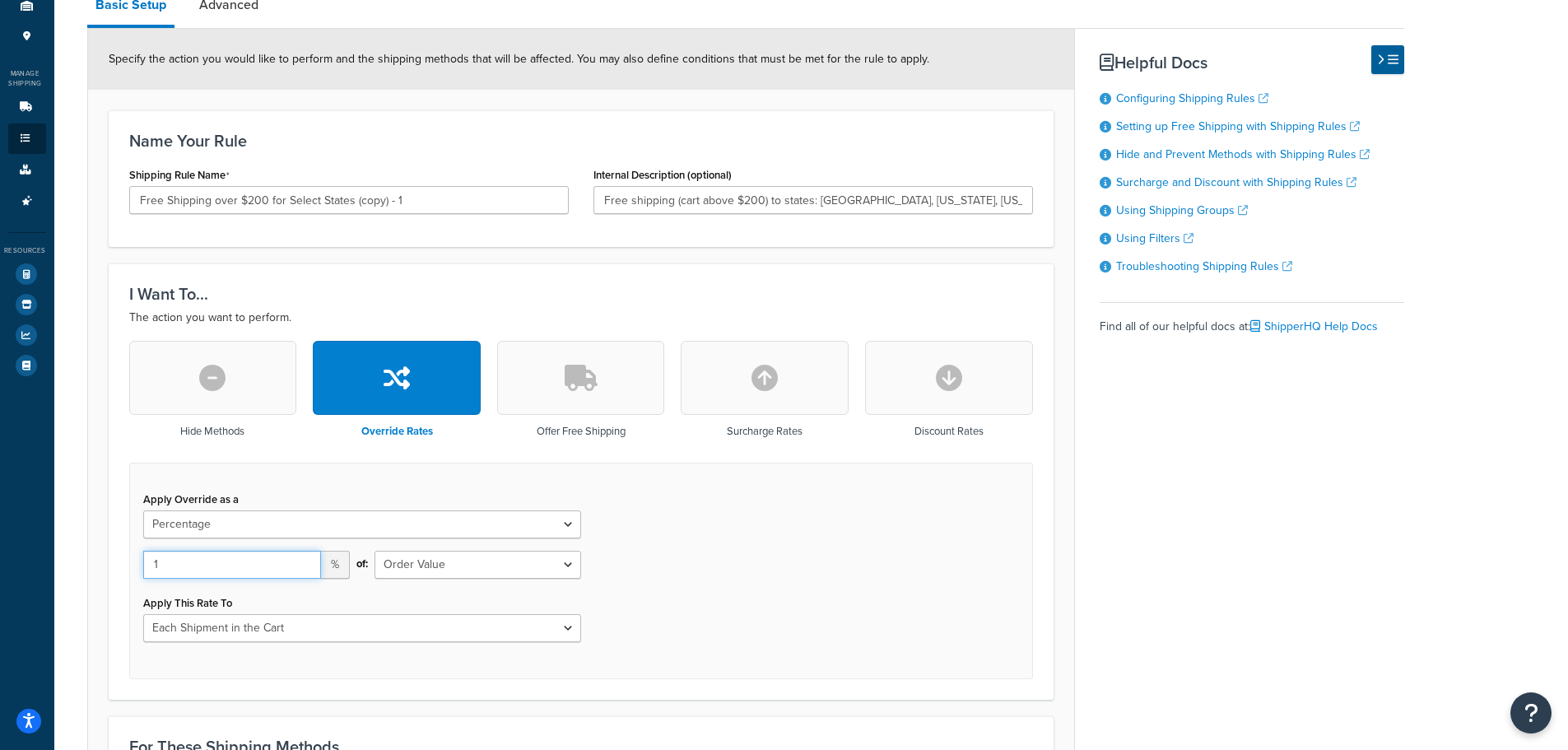
click at [308, 556] on input "1" at bounding box center [232, 565] width 178 height 28
type input "100"
click at [506, 570] on select "Order Value" at bounding box center [478, 565] width 207 height 28
click at [500, 529] on select "Flat Rate Percentage Flat Rate & Percentage" at bounding box center [362, 525] width 438 height 28
click at [559, 401] on button "button" at bounding box center [581, 378] width 168 height 75
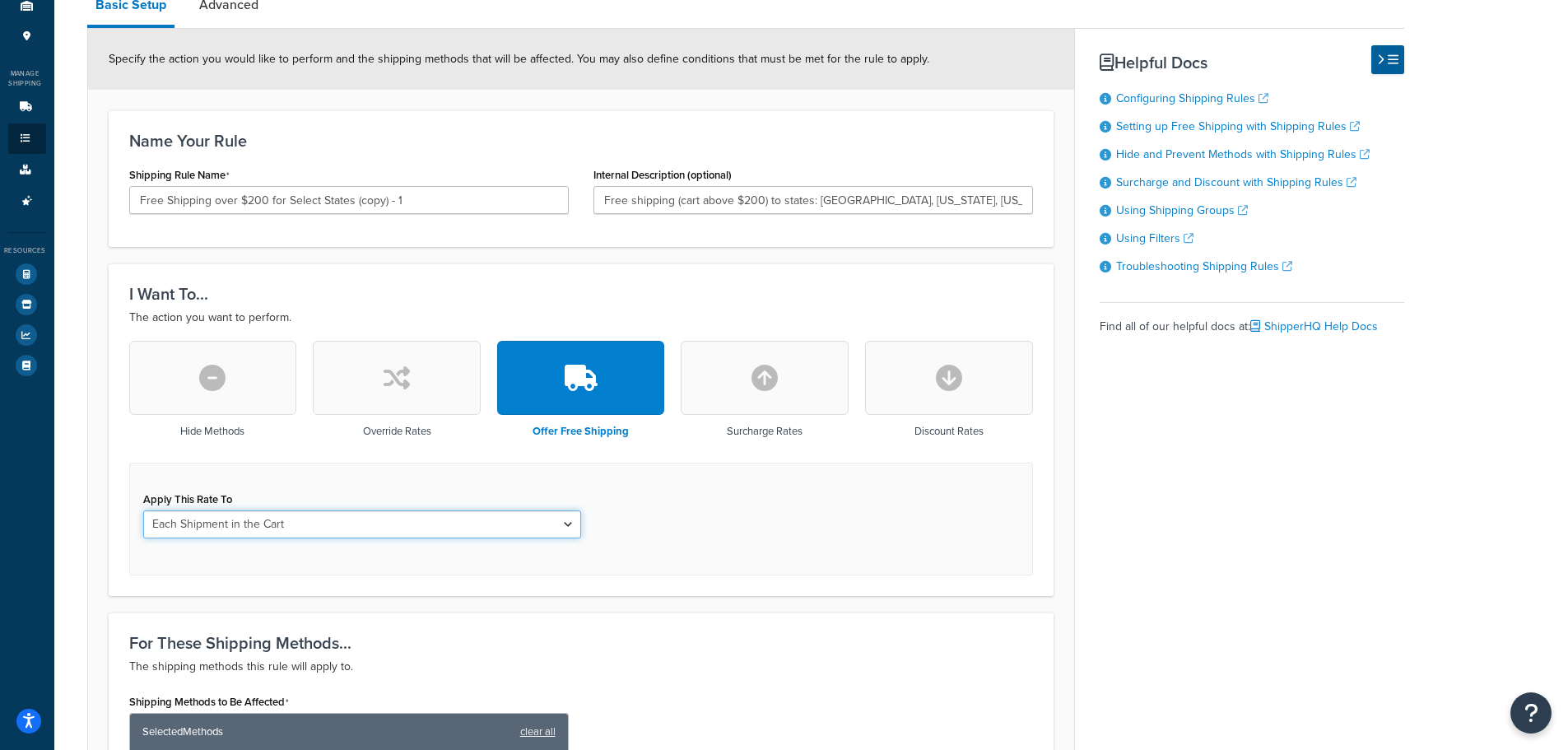
click at [335, 520] on select "Each Shipment in the Cart Each Origin in the Cart Each Shipping Group in the Ca…" at bounding box center [362, 525] width 438 height 28
select select "LOCATION"
click at [143, 511] on select "Each Shipment in the Cart Each Origin in the Cart Each Shipping Group in the Ca…" at bounding box center [362, 525] width 438 height 28
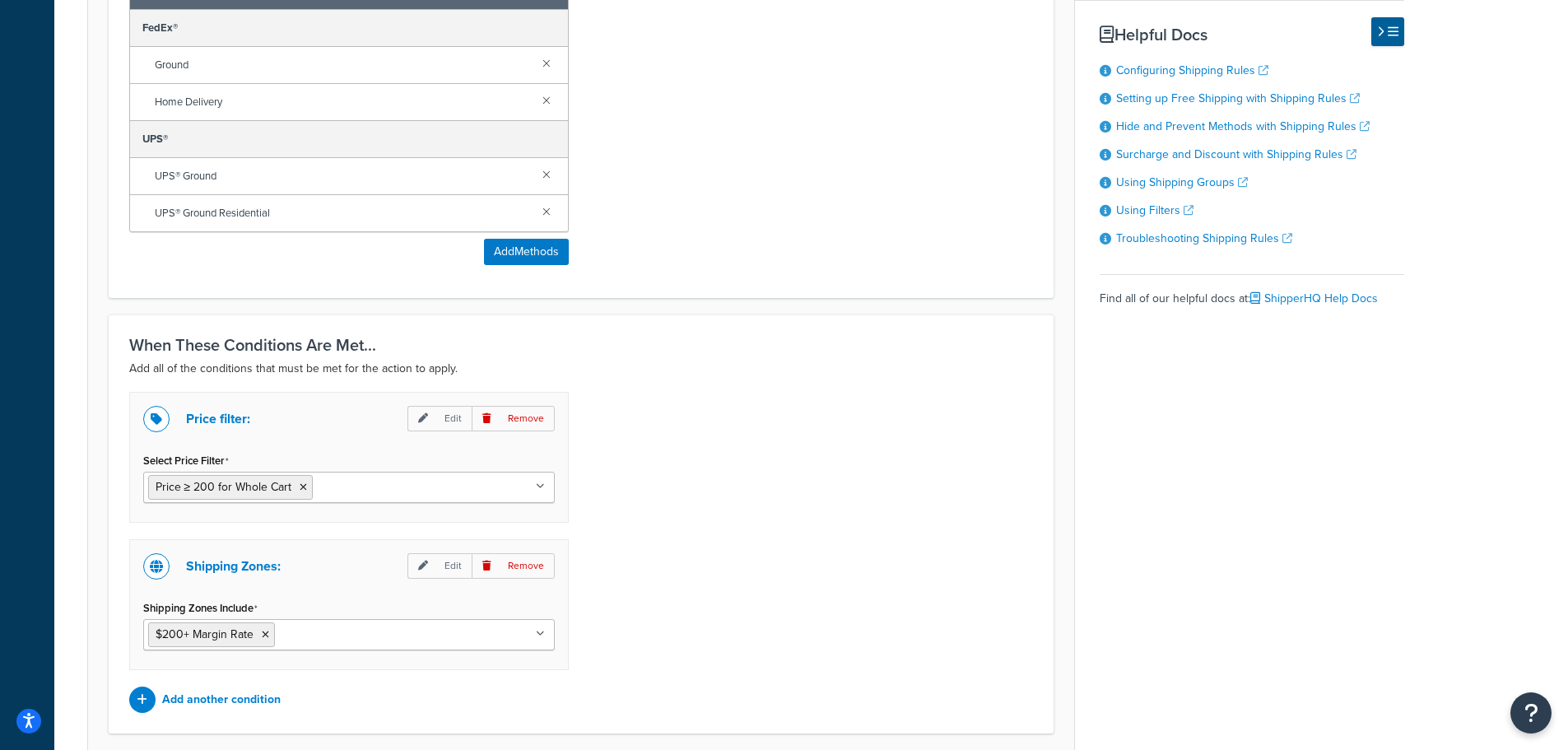
scroll to position [988, 0]
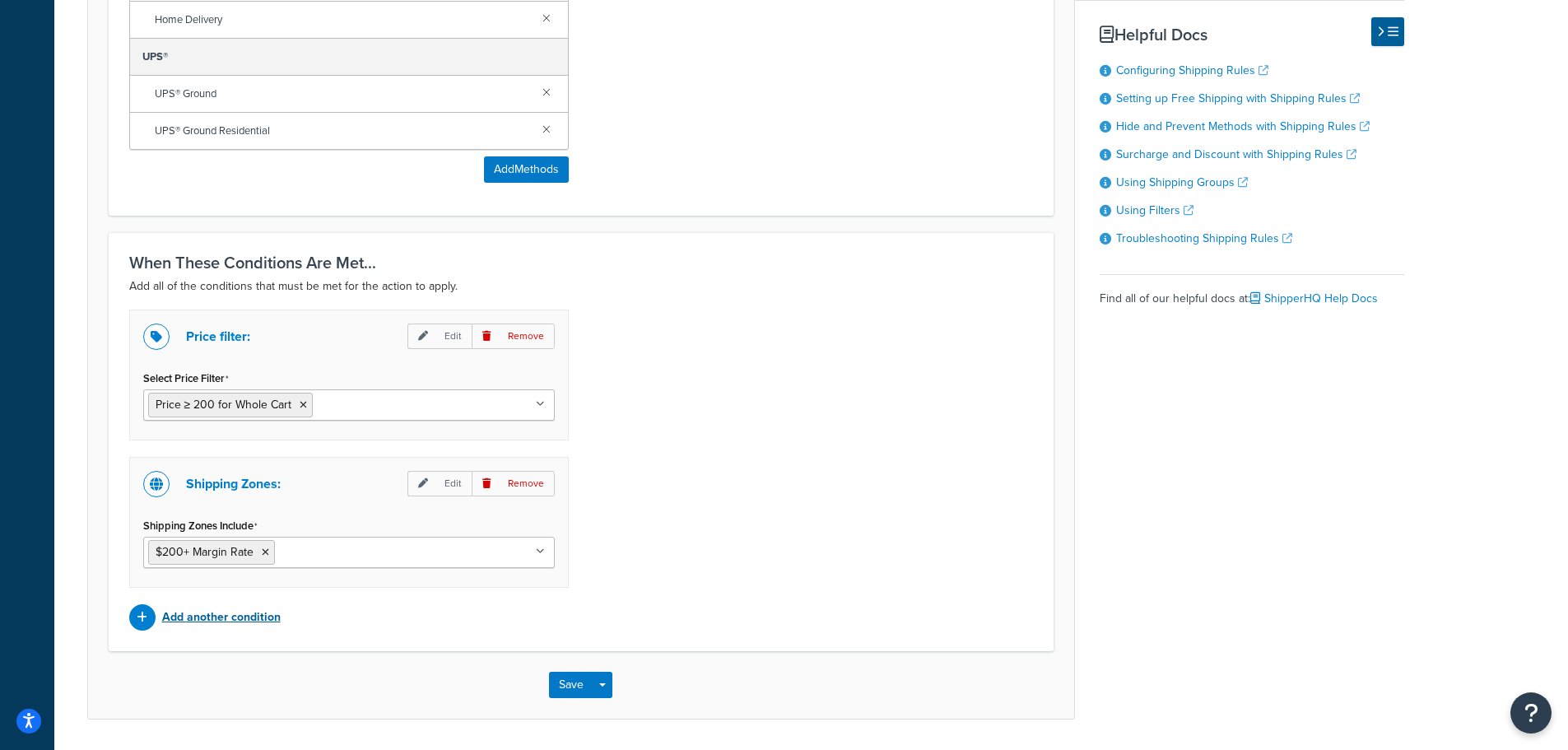
click at [232, 608] on p "Add another condition" at bounding box center [221, 618] width 118 height 23
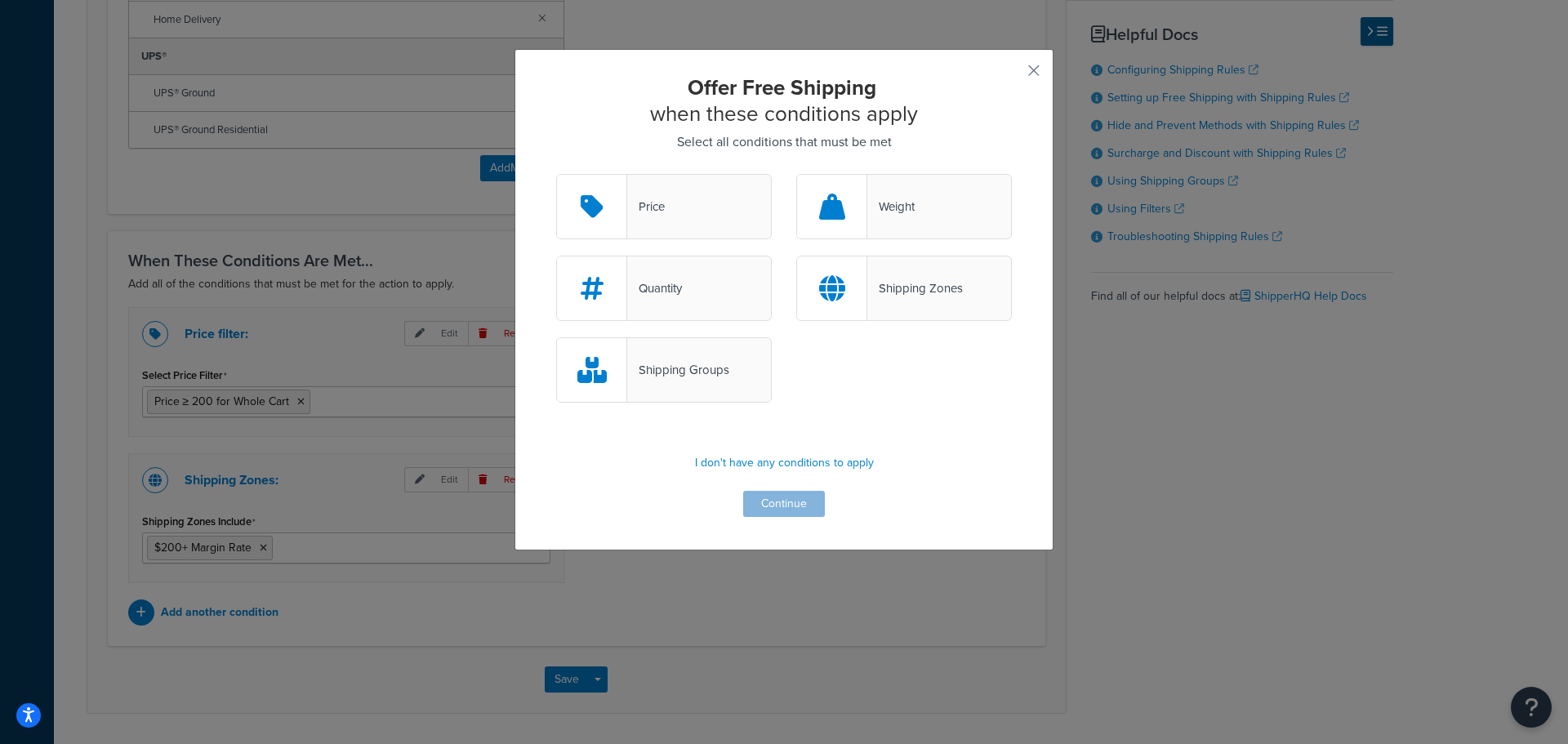
click at [1013, 75] on div "Offer Free Shipping when these conditions apply Select all conditions that must…" at bounding box center [784, 300] width 539 height 502
click at [1015, 76] on div "Offer Free Shipping when these conditions apply Select all conditions that must…" at bounding box center [784, 300] width 539 height 502
click at [1011, 75] on button "button" at bounding box center [1009, 76] width 4 height 4
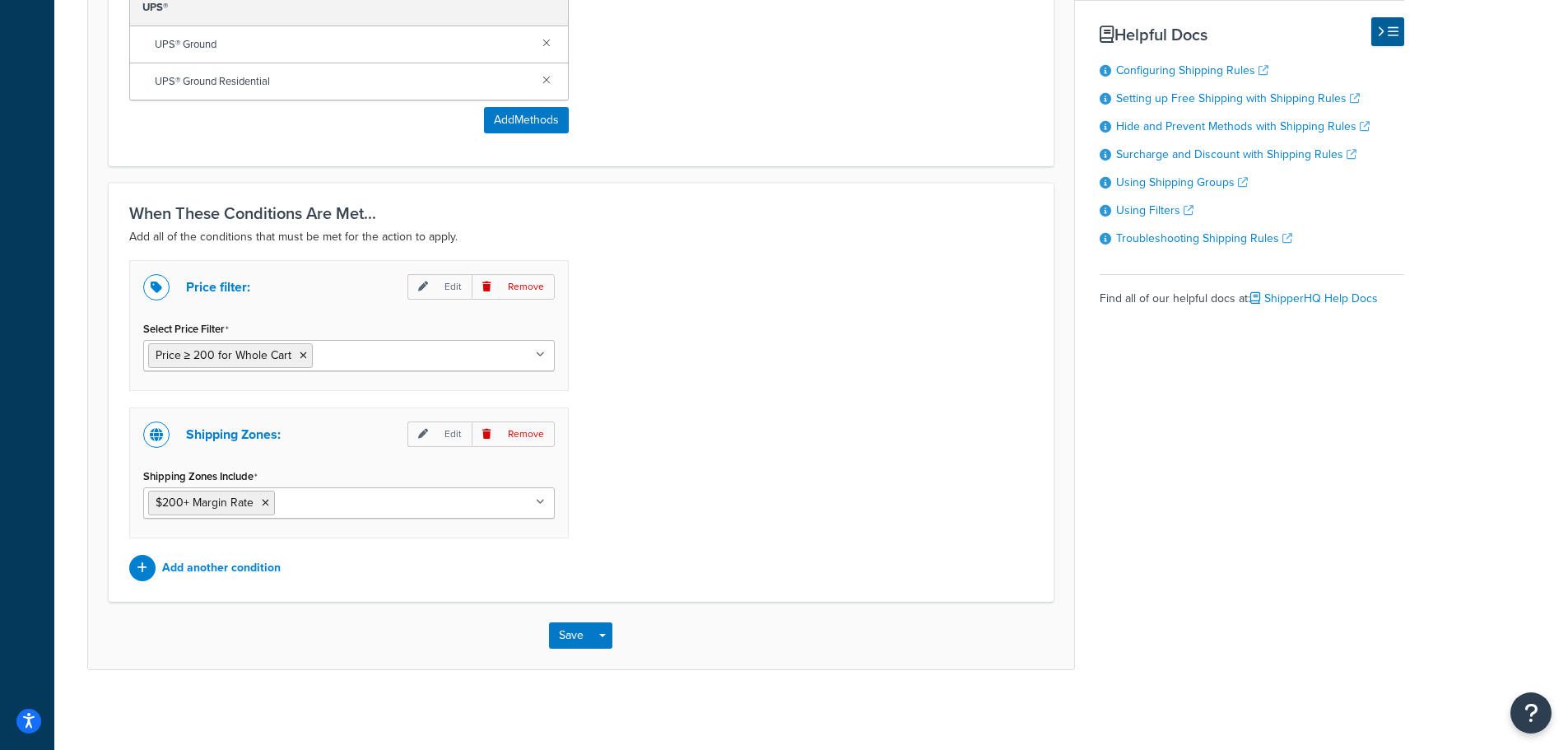
scroll to position [1040, 0]
click at [563, 640] on button "Save" at bounding box center [571, 633] width 45 height 26
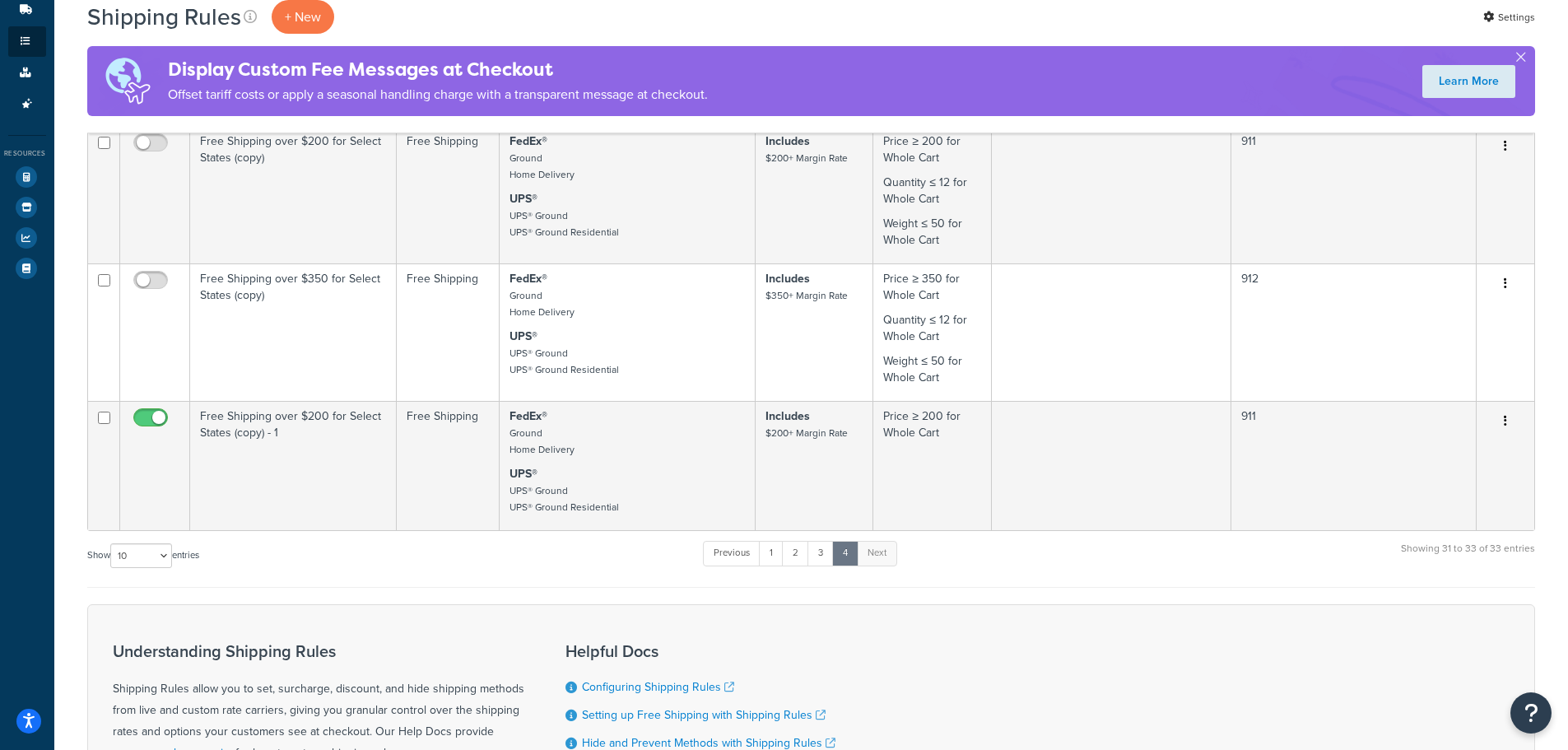
scroll to position [511, 0]
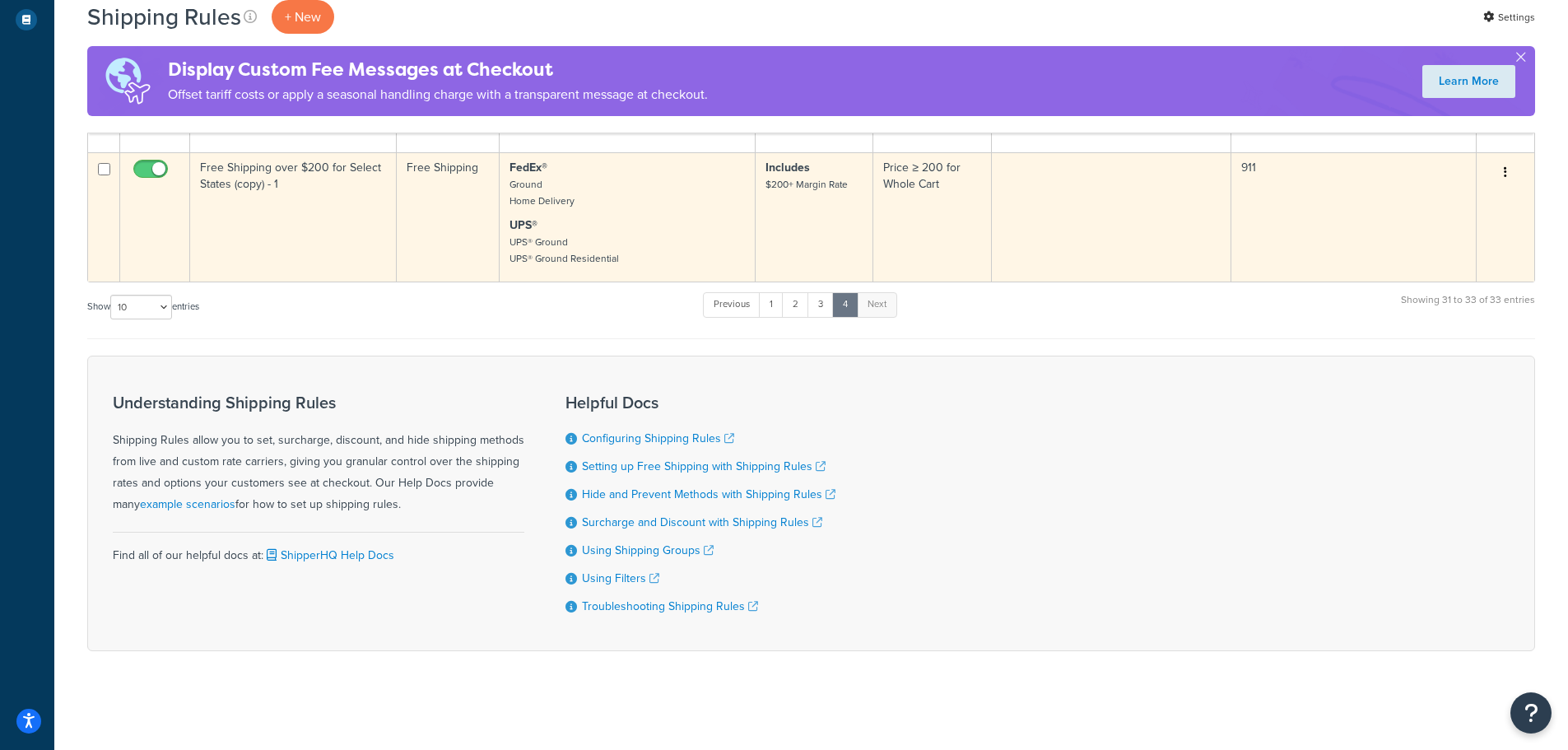
click at [146, 173] on input "checkbox" at bounding box center [152, 173] width 46 height 21
click at [145, 156] on td at bounding box center [155, 217] width 70 height 129
click at [148, 167] on input "checkbox" at bounding box center [152, 173] width 46 height 21
checkbox input "true"
click at [761, 229] on td "Includes $200+ Margin Rate" at bounding box center [814, 217] width 117 height 129
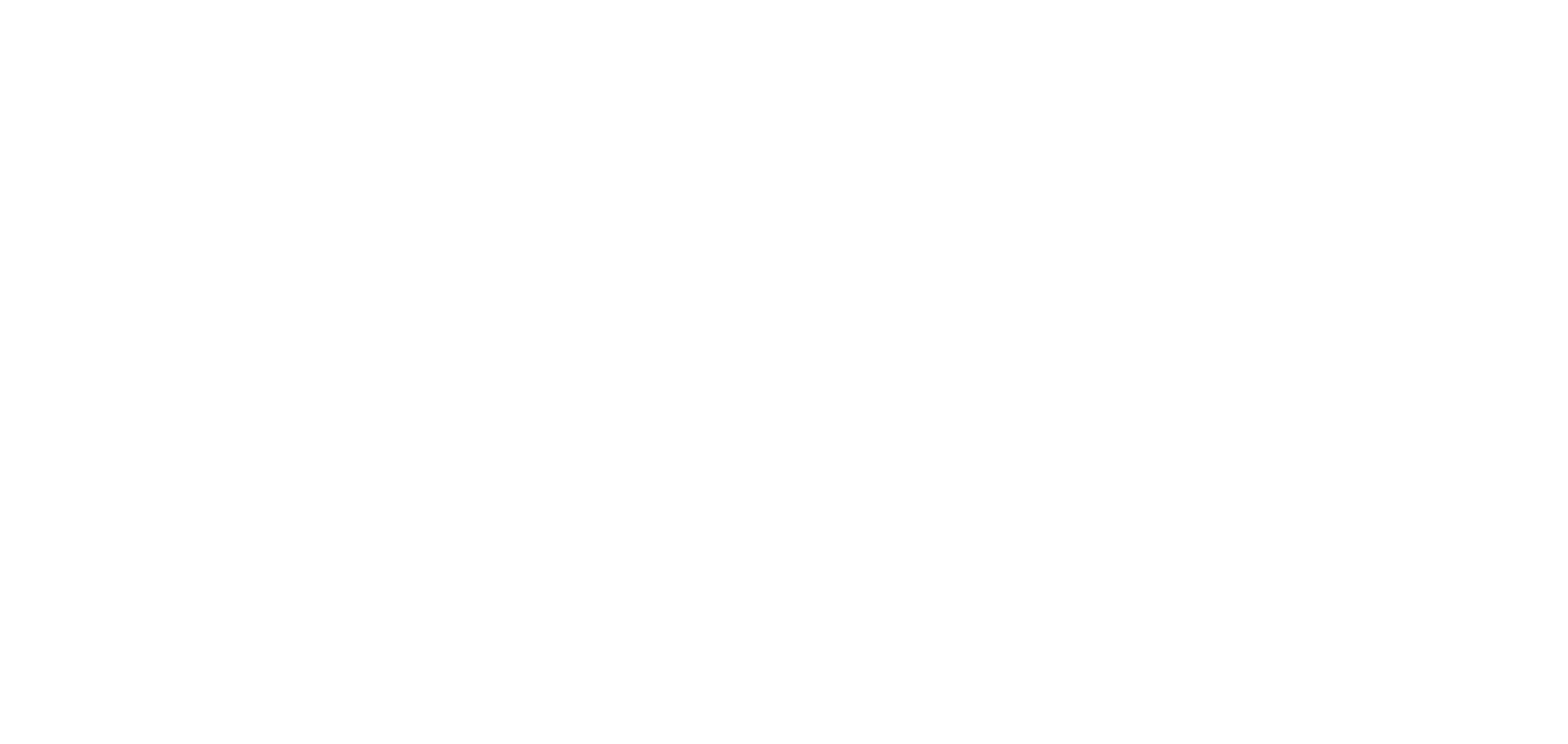
select select "LOCATION"
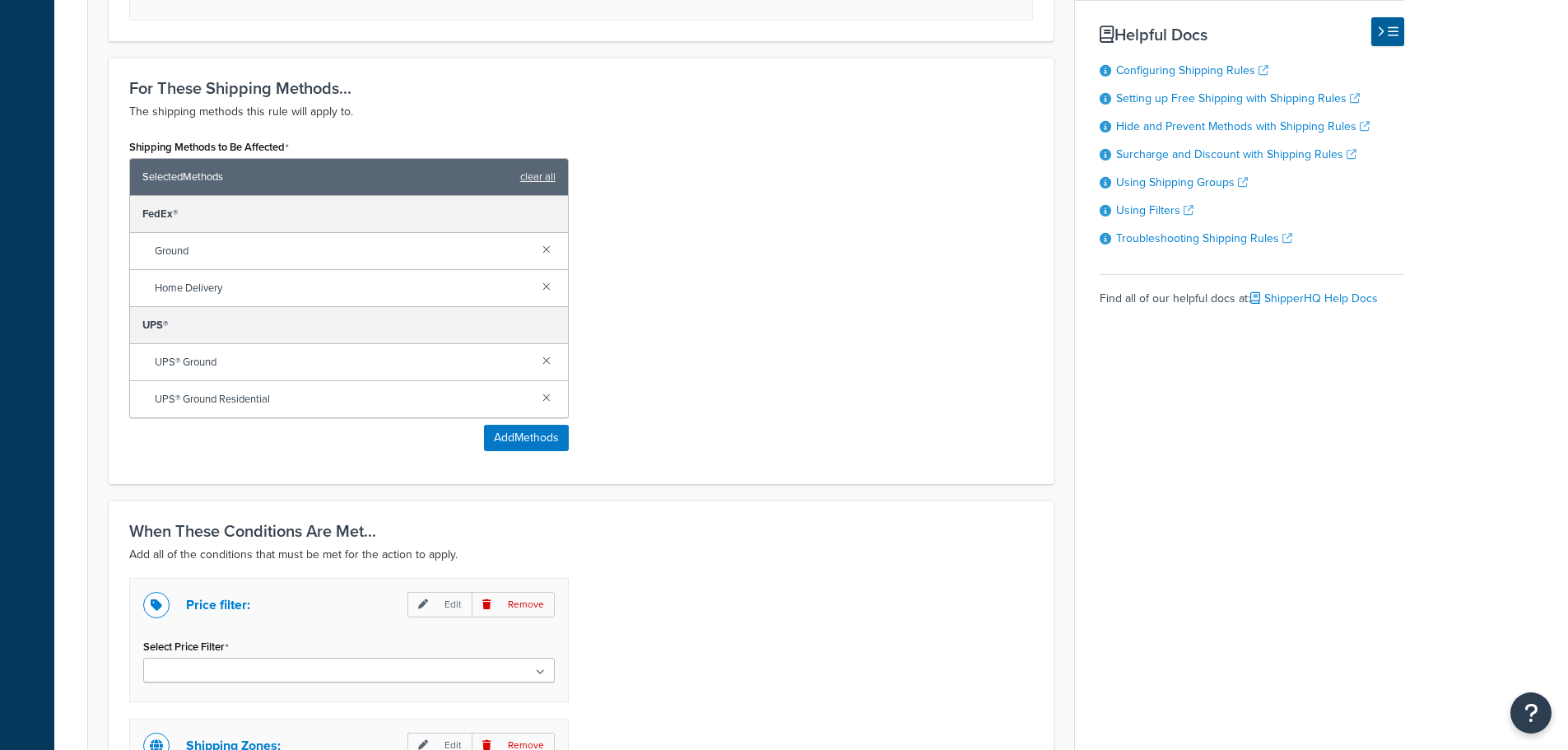
scroll to position [1026, 0]
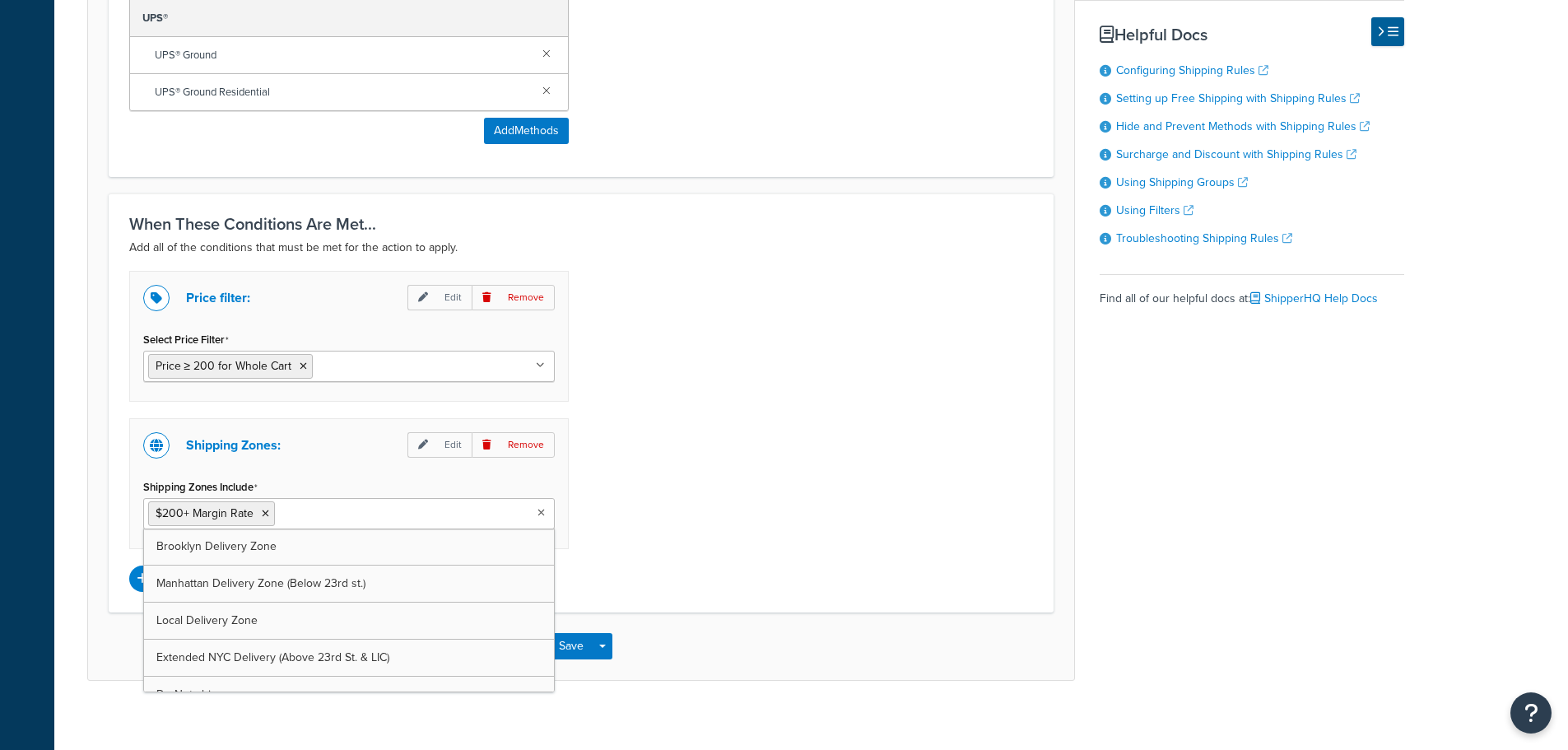
click at [298, 515] on input "Shipping Zones Include" at bounding box center [352, 513] width 146 height 18
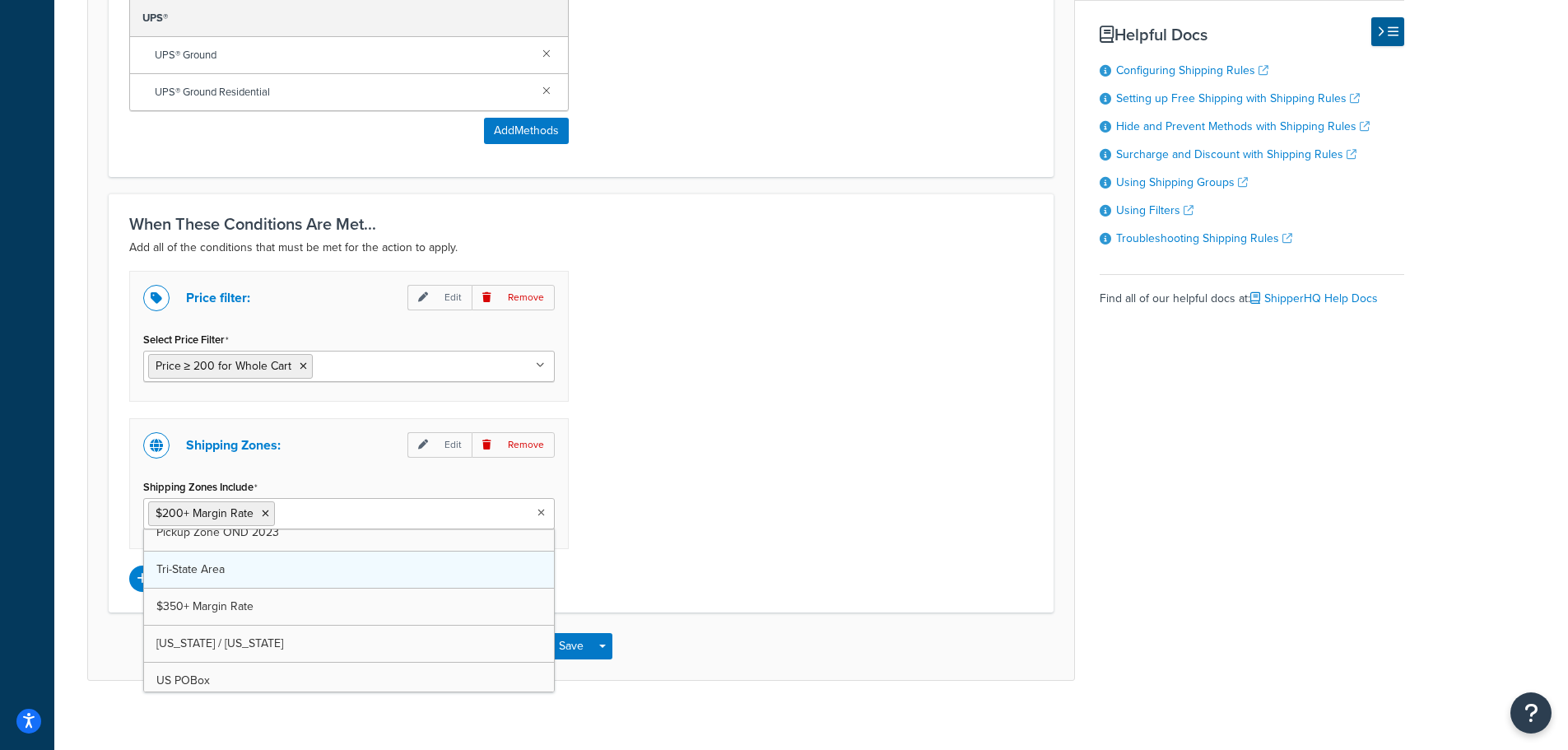
scroll to position [392, 0]
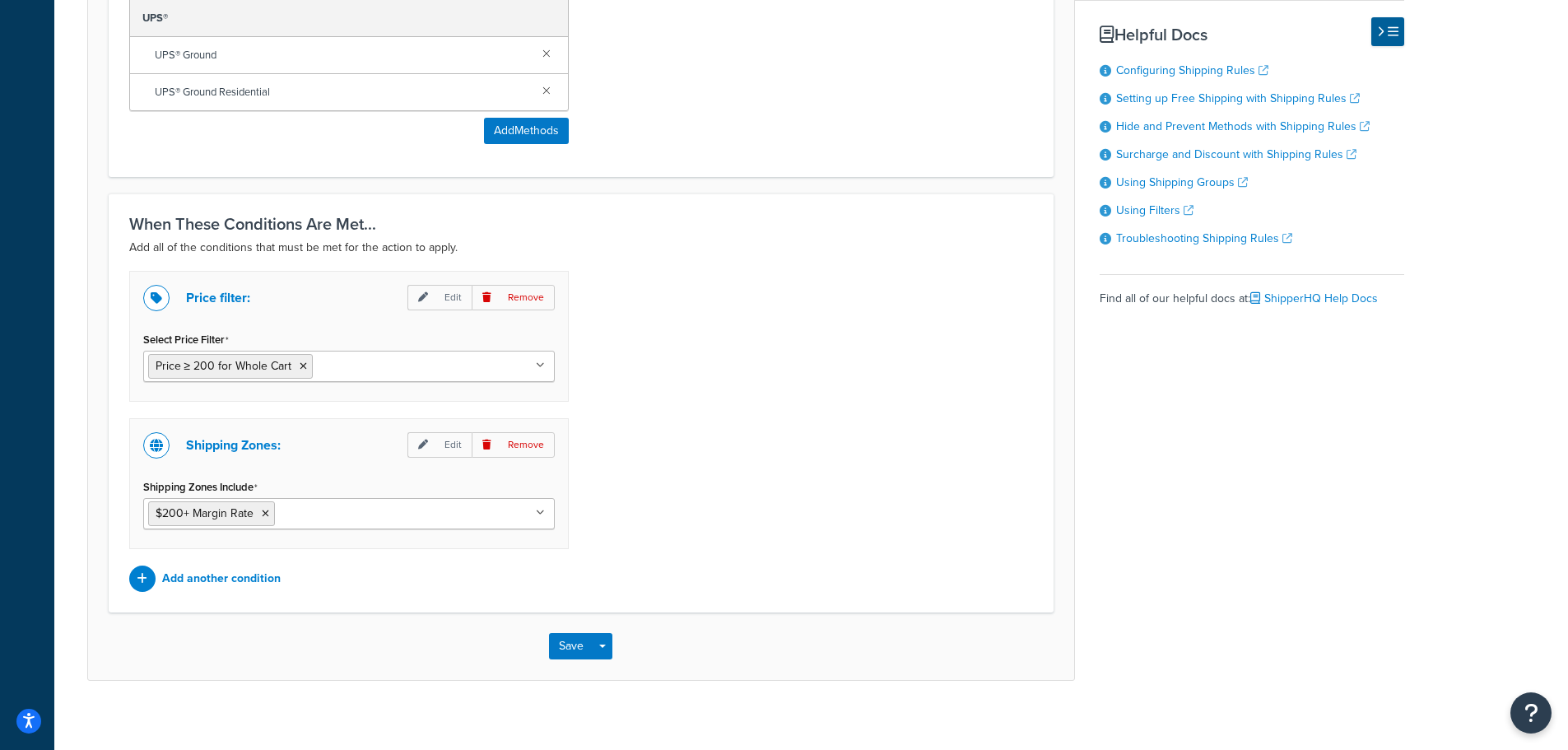
click at [657, 523] on div "Price filter: Edit Remove Select Price Filter Price ≥ 200 for Whole Cart 75-300…" at bounding box center [581, 431] width 928 height 321
click at [549, 653] on button "Save" at bounding box center [571, 647] width 45 height 26
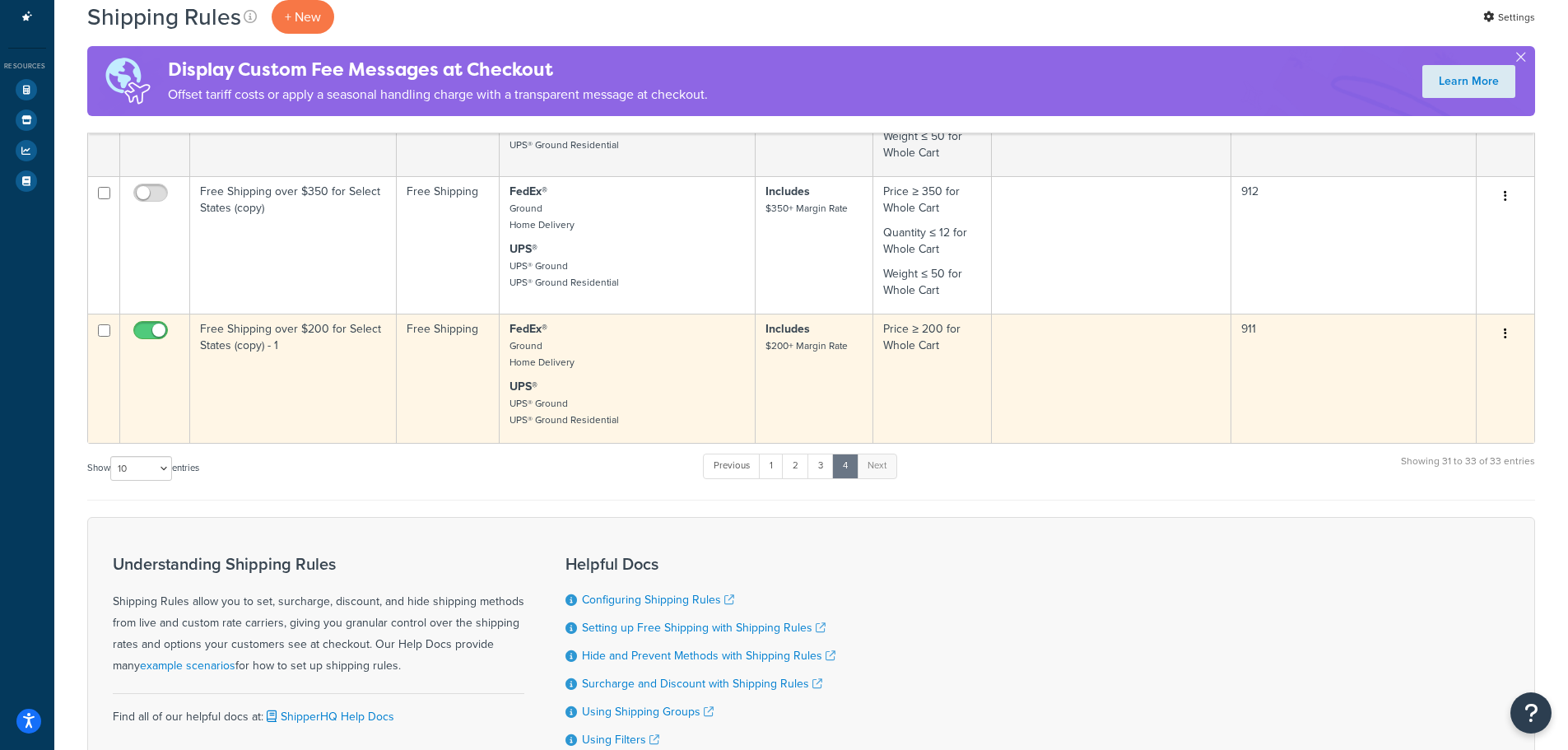
scroll to position [346, 0]
click at [241, 384] on td "Free Shipping over $200 for Select States (copy) - 1" at bounding box center [294, 382] width 207 height 129
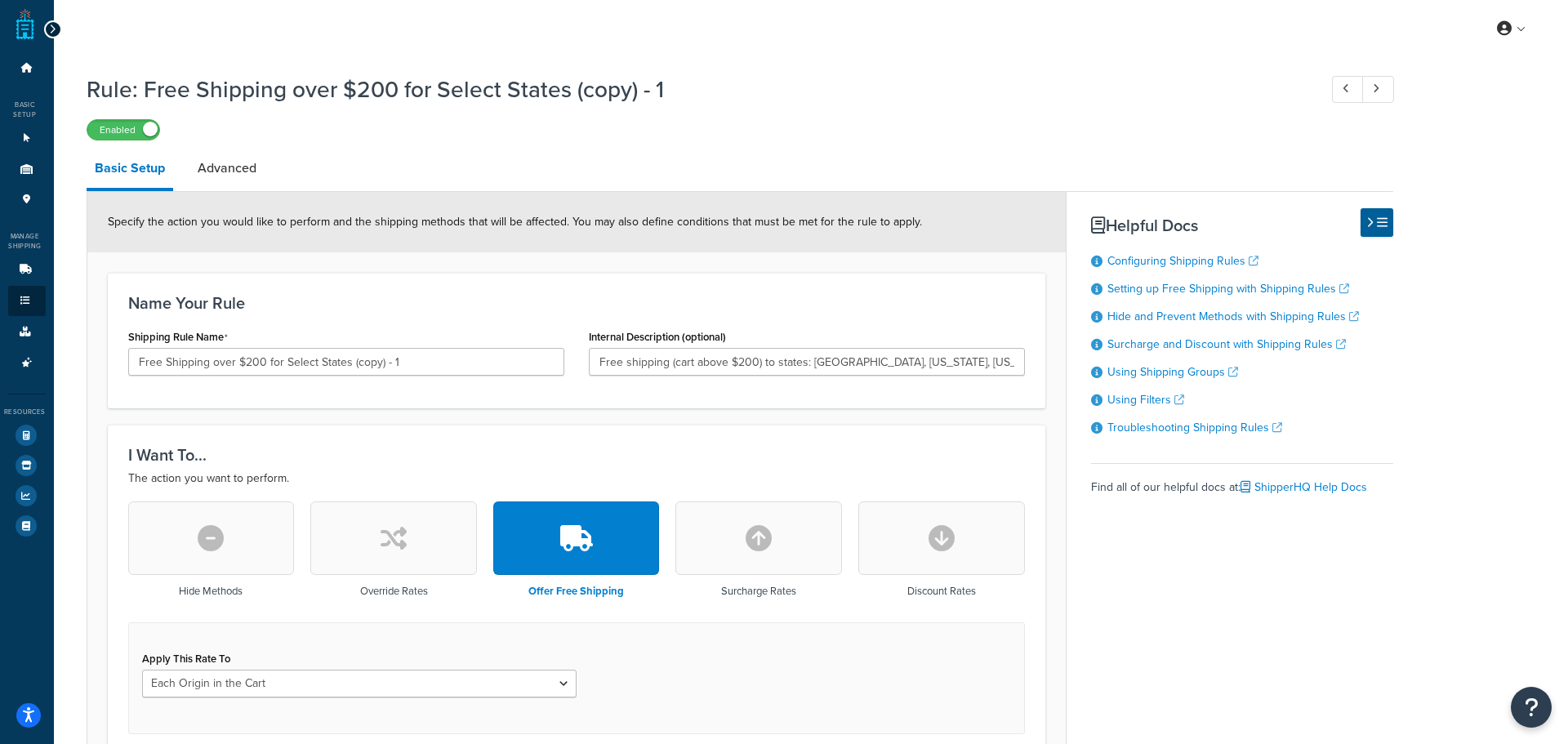
select select "LOCATION"
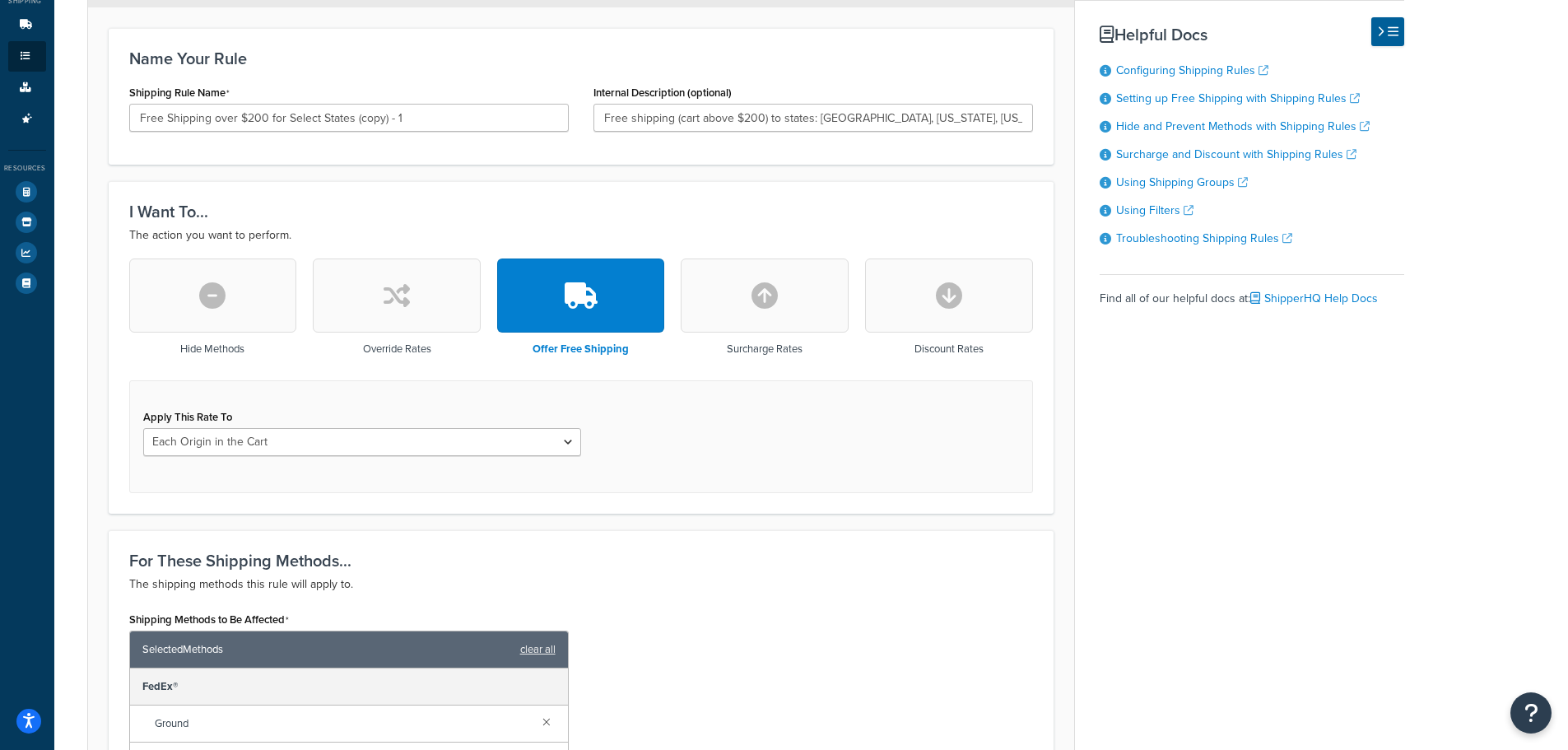
click at [946, 316] on button "button" at bounding box center [948, 296] width 168 height 75
select select "CART"
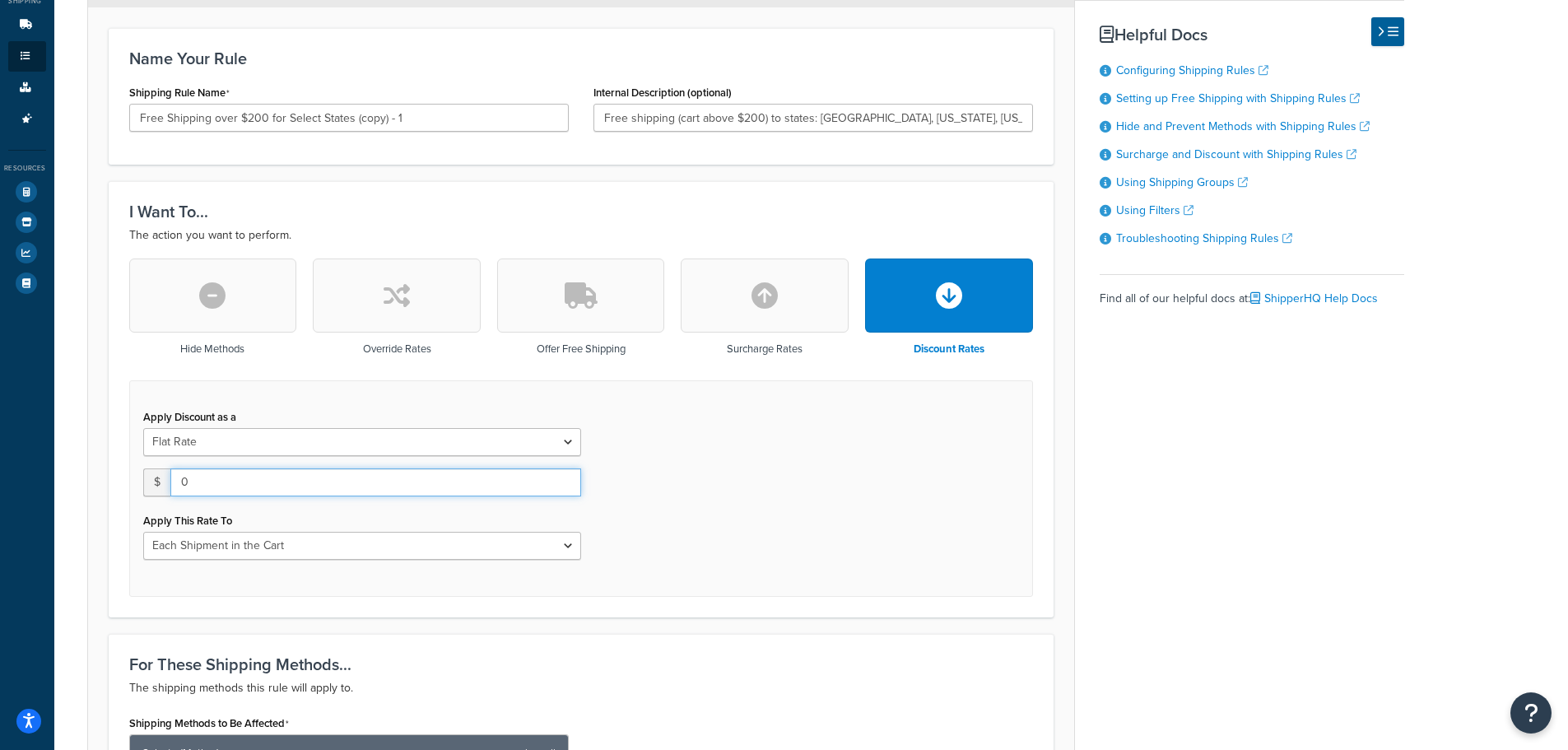
click at [277, 493] on input "0" at bounding box center [376, 483] width 410 height 28
drag, startPoint x: 263, startPoint y: 480, endPoint x: 155, endPoint y: 480, distance: 108.0
click at [155, 480] on div "$ 0" at bounding box center [362, 483] width 438 height 28
click at [188, 445] on select "Flat Rate Percentage Flat Rate & Percentage" at bounding box center [362, 442] width 438 height 28
select select "PERCENTAGE"
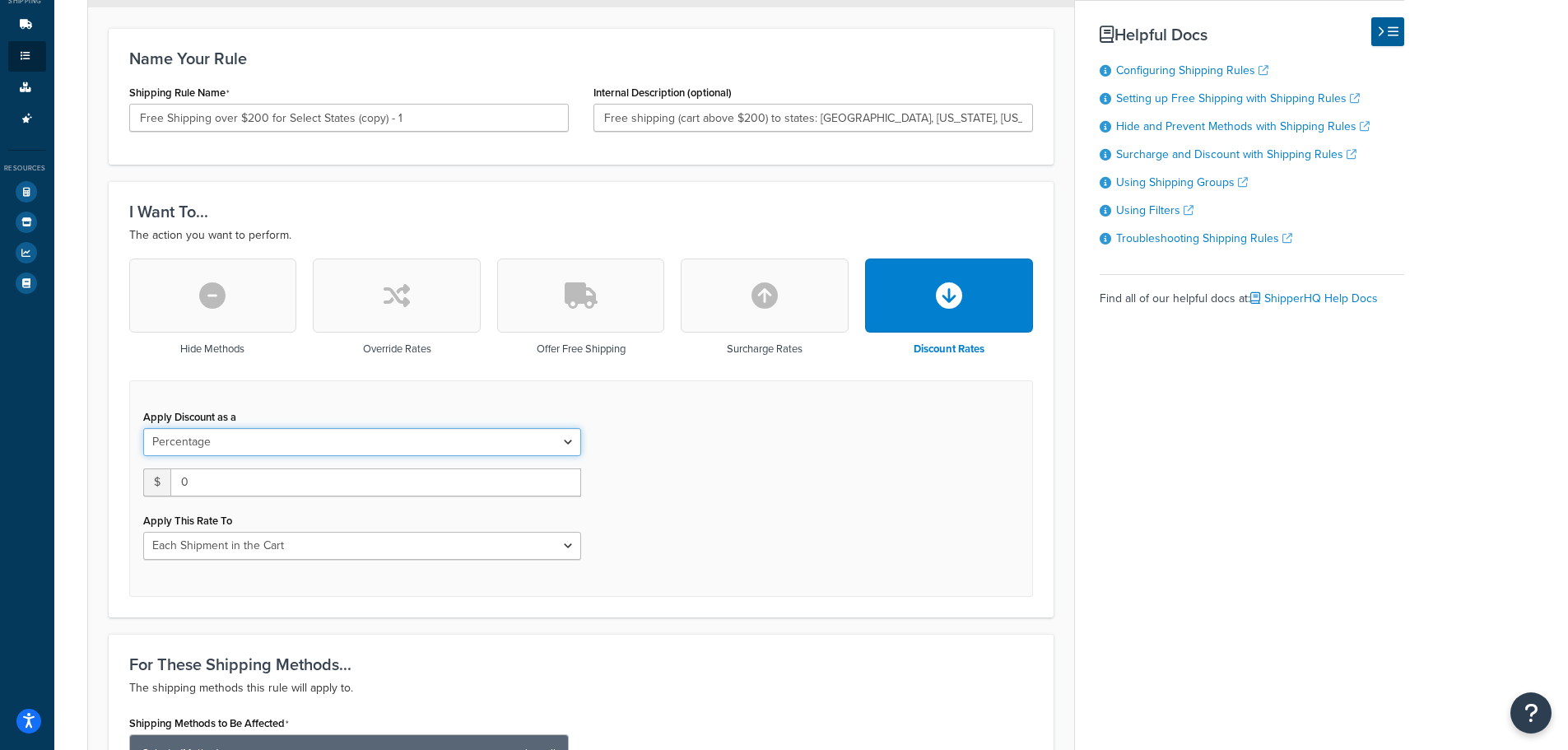
click at [143, 428] on select "Flat Rate Percentage Flat Rate & Percentage" at bounding box center [362, 442] width 438 height 28
select select "ORDER"
click at [220, 483] on input "0.0" at bounding box center [232, 483] width 178 height 28
drag, startPoint x: 220, startPoint y: 483, endPoint x: 124, endPoint y: 466, distance: 97.5
click at [133, 478] on div "0.0 %" at bounding box center [246, 488] width 231 height 41
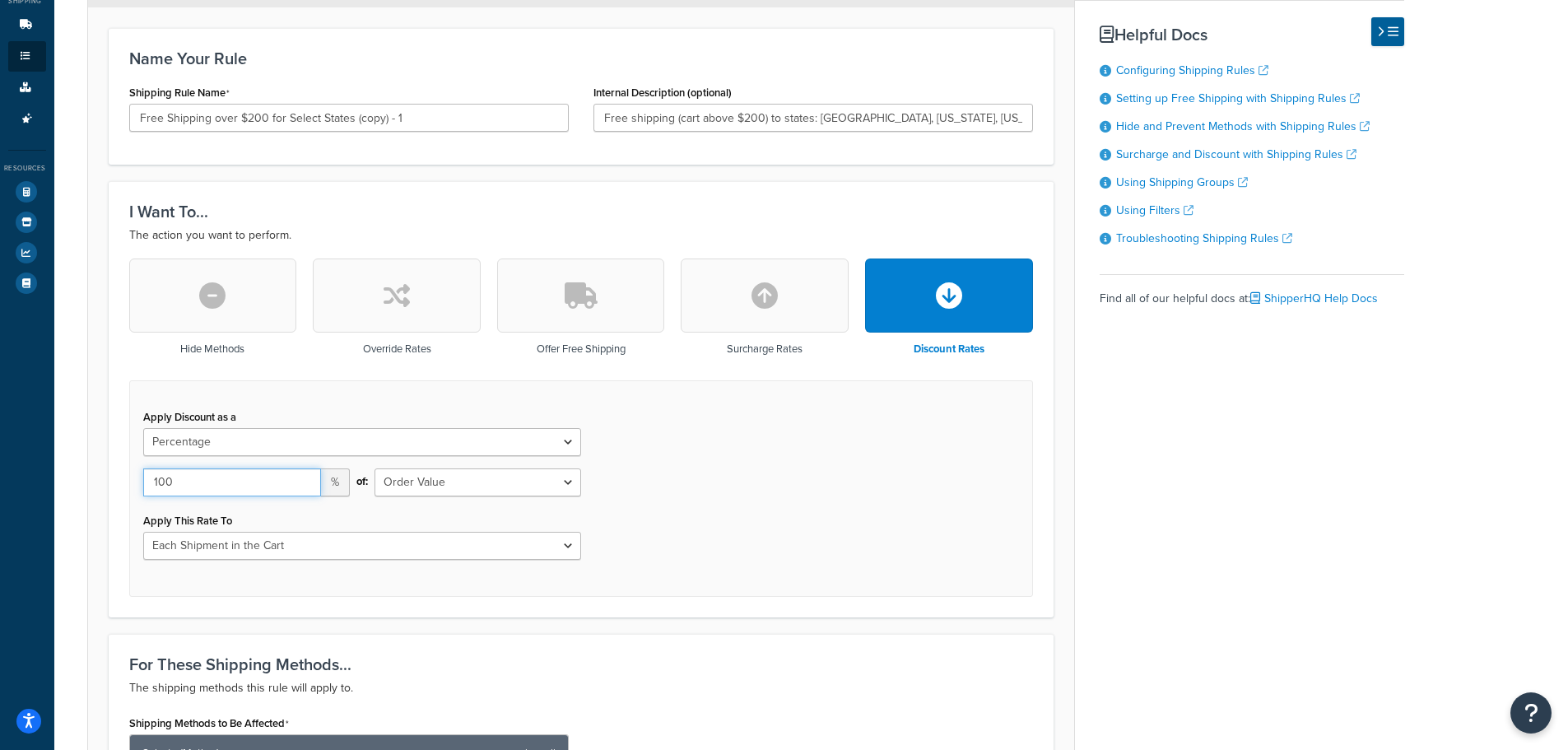
type input "100"
click at [402, 487] on select "Shipping Price Order Value" at bounding box center [478, 483] width 207 height 28
select select "SHIPPING"
click at [375, 469] on select "Shipping Price Order Value" at bounding box center [478, 483] width 207 height 28
click at [396, 552] on select "Entire Cart Each Shipment in the Cart Each Origin in the Cart Each Shipping Gro…" at bounding box center [362, 546] width 438 height 28
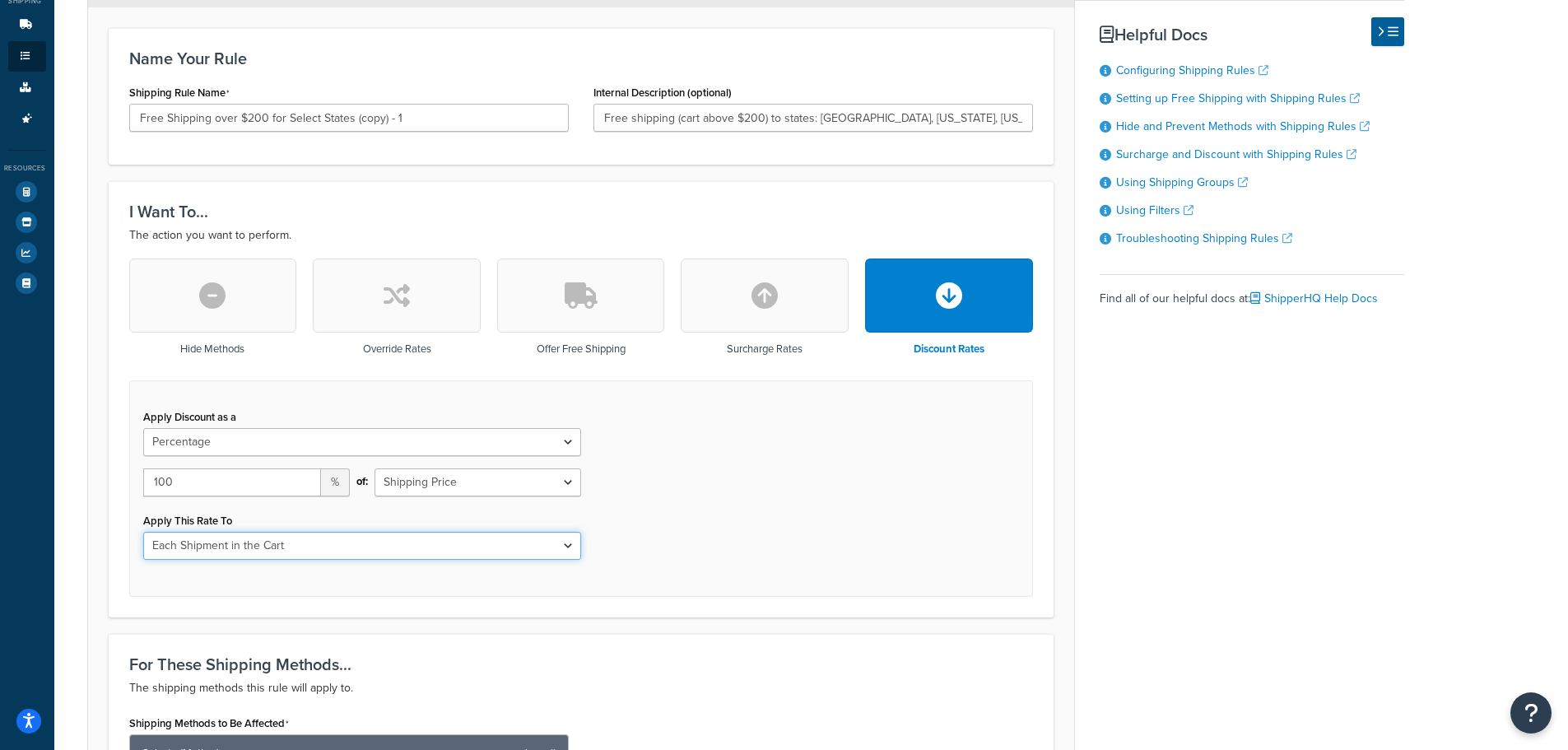
select select "LOCATION"
click at [143, 532] on select "Entire Cart Each Shipment in the Cart Each Origin in the Cart Each Shipping Gro…" at bounding box center [362, 546] width 438 height 28
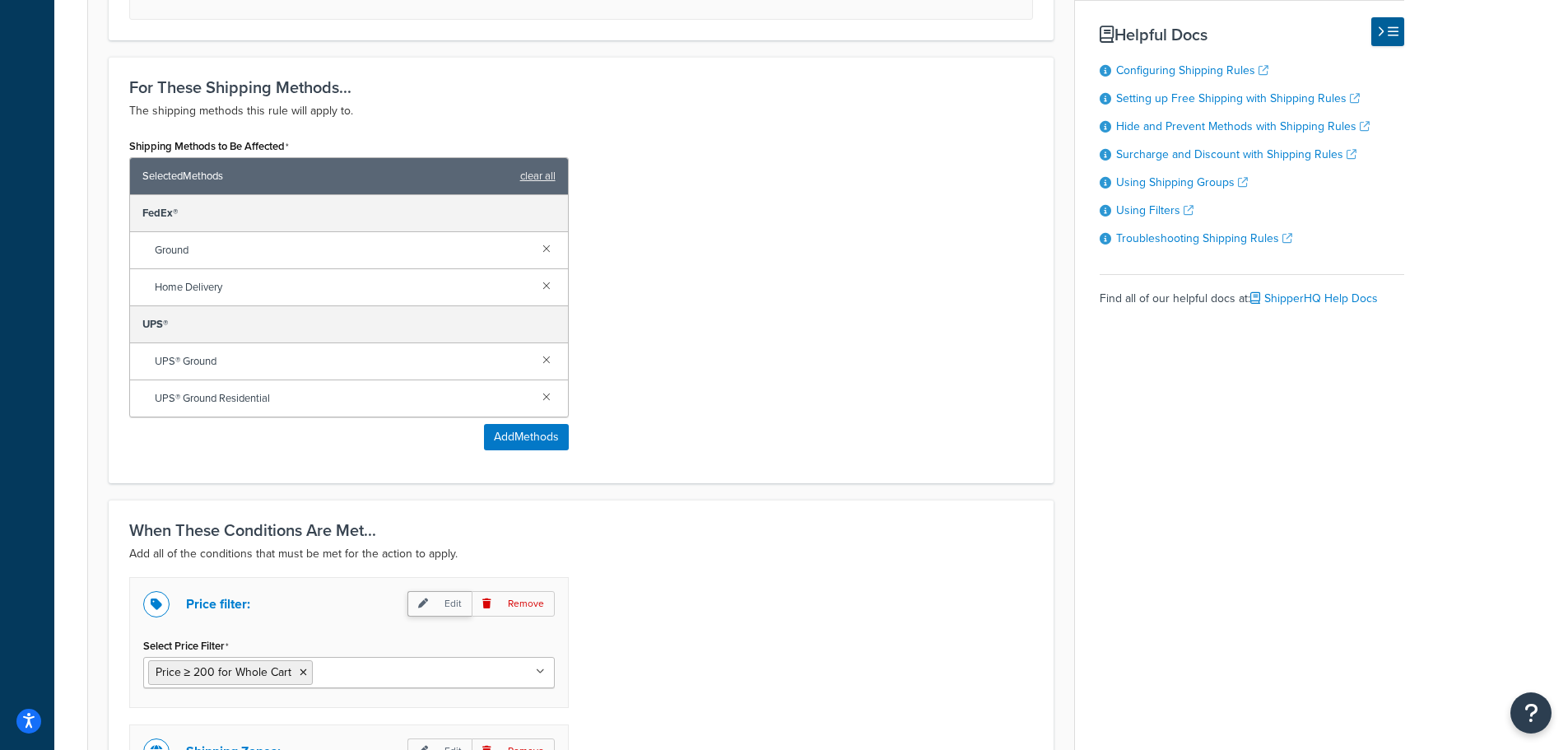
scroll to position [1144, 0]
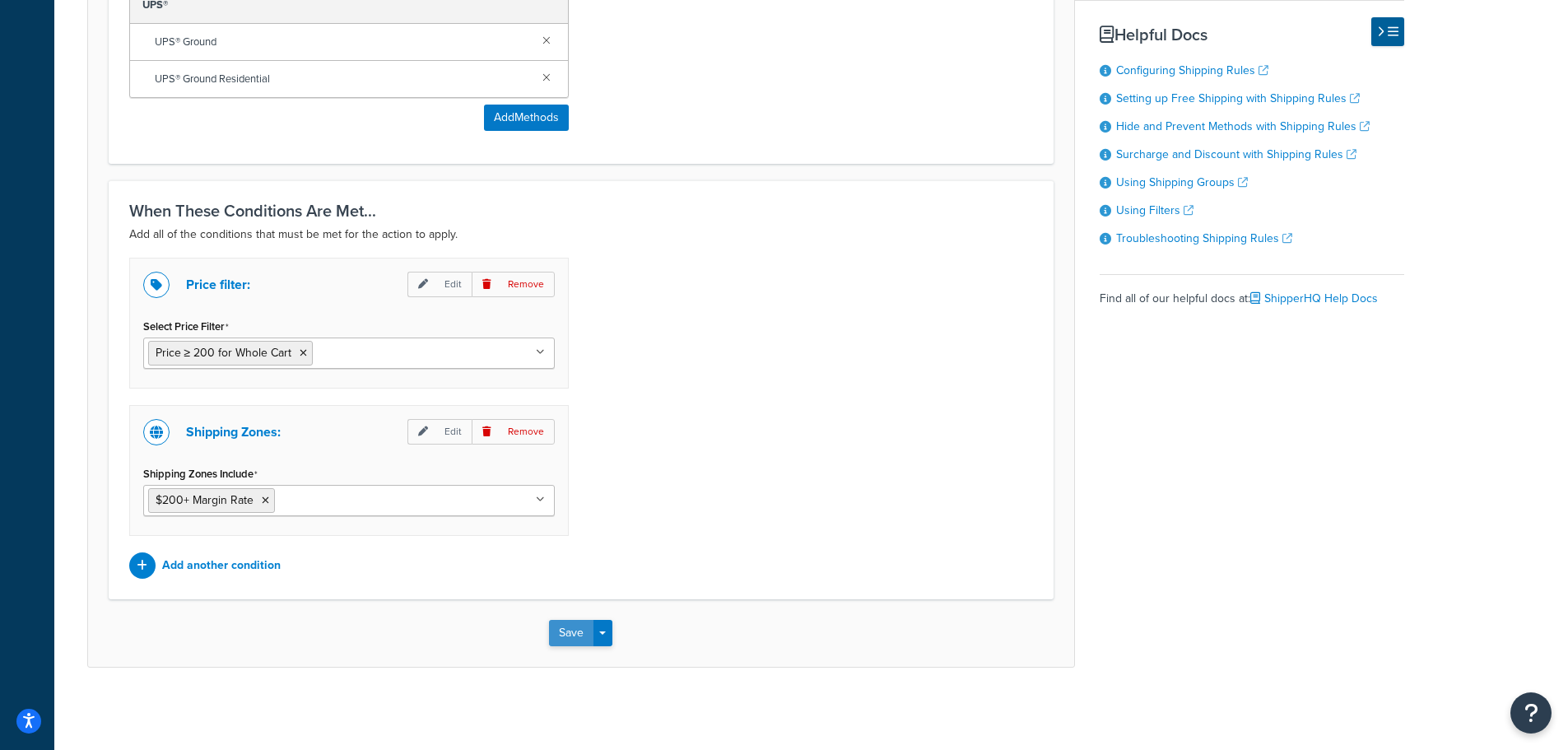
click at [569, 637] on button "Save" at bounding box center [571, 633] width 45 height 26
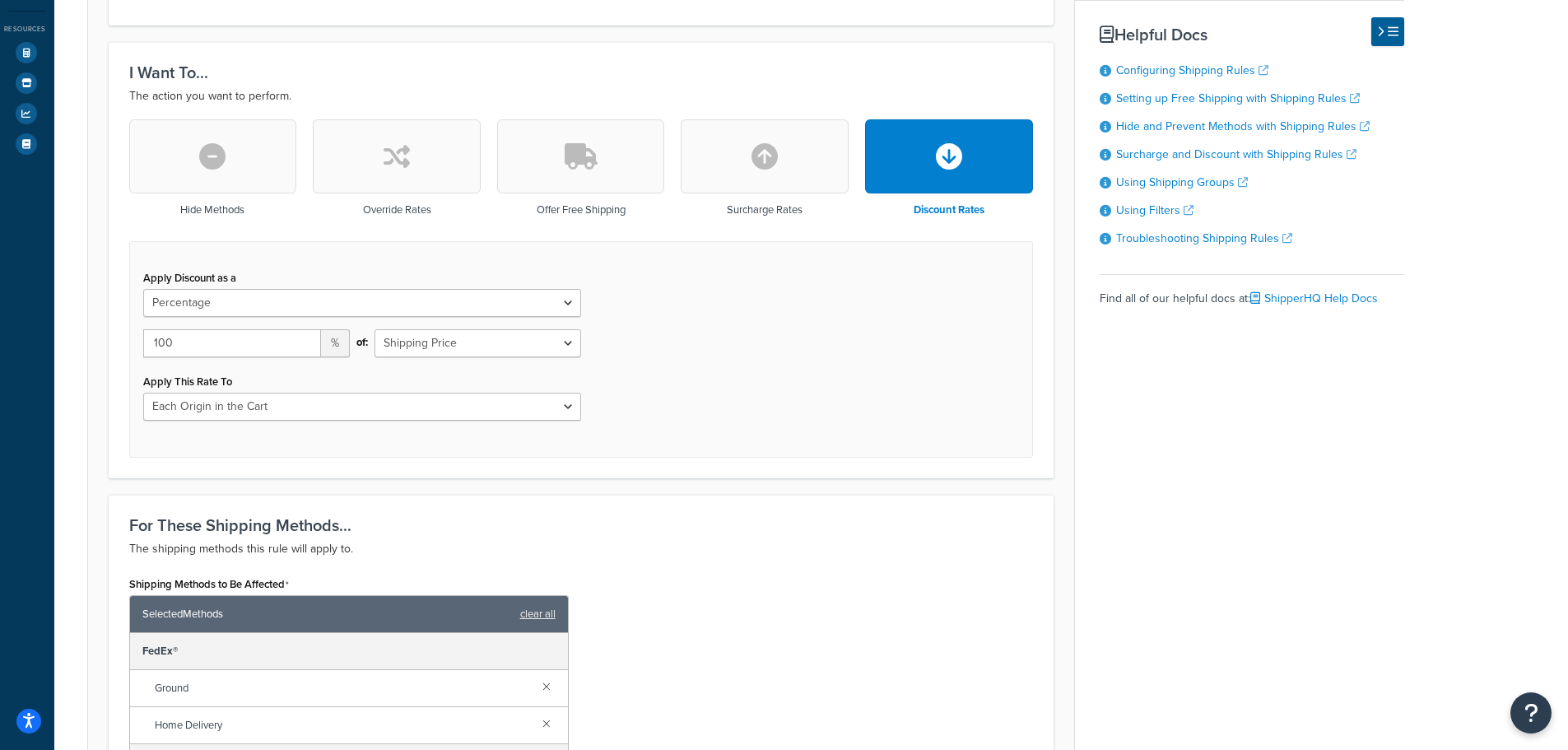
scroll to position [411, 0]
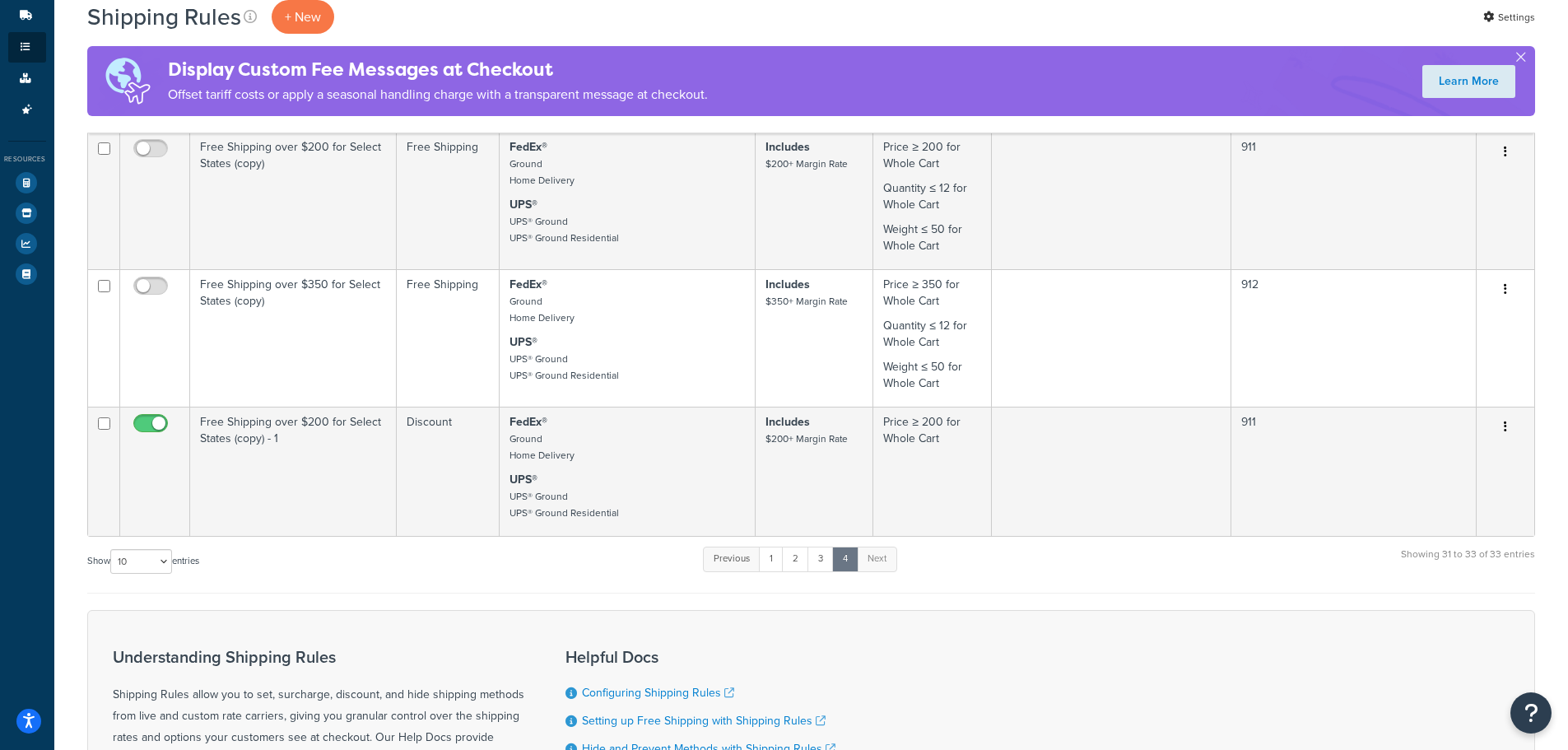
scroll to position [247, 0]
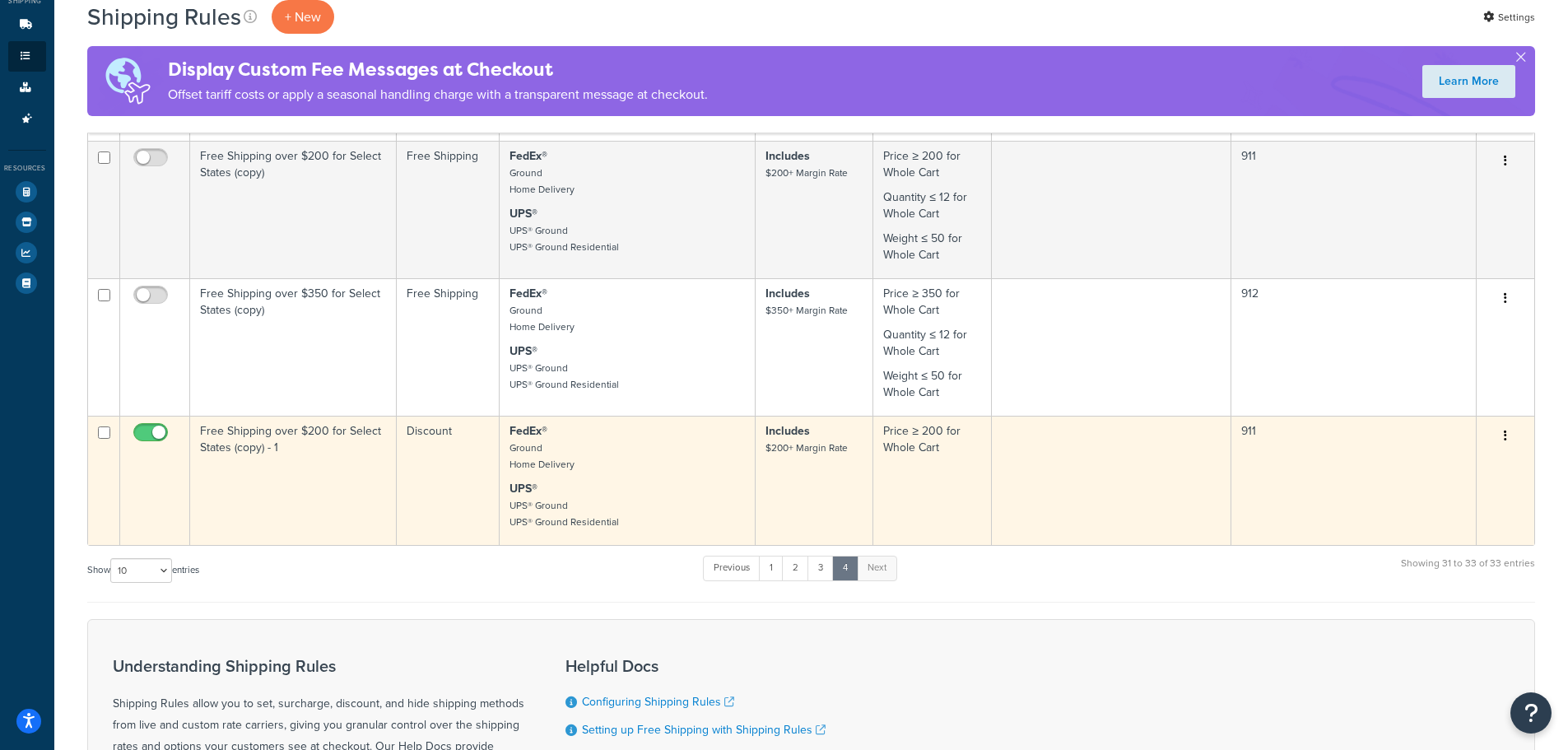
click at [141, 426] on input "checkbox" at bounding box center [152, 436] width 46 height 21
checkbox input "false"
click at [309, 474] on td "Free Shipping over $200 for Select States (copy) - 1" at bounding box center [294, 480] width 207 height 129
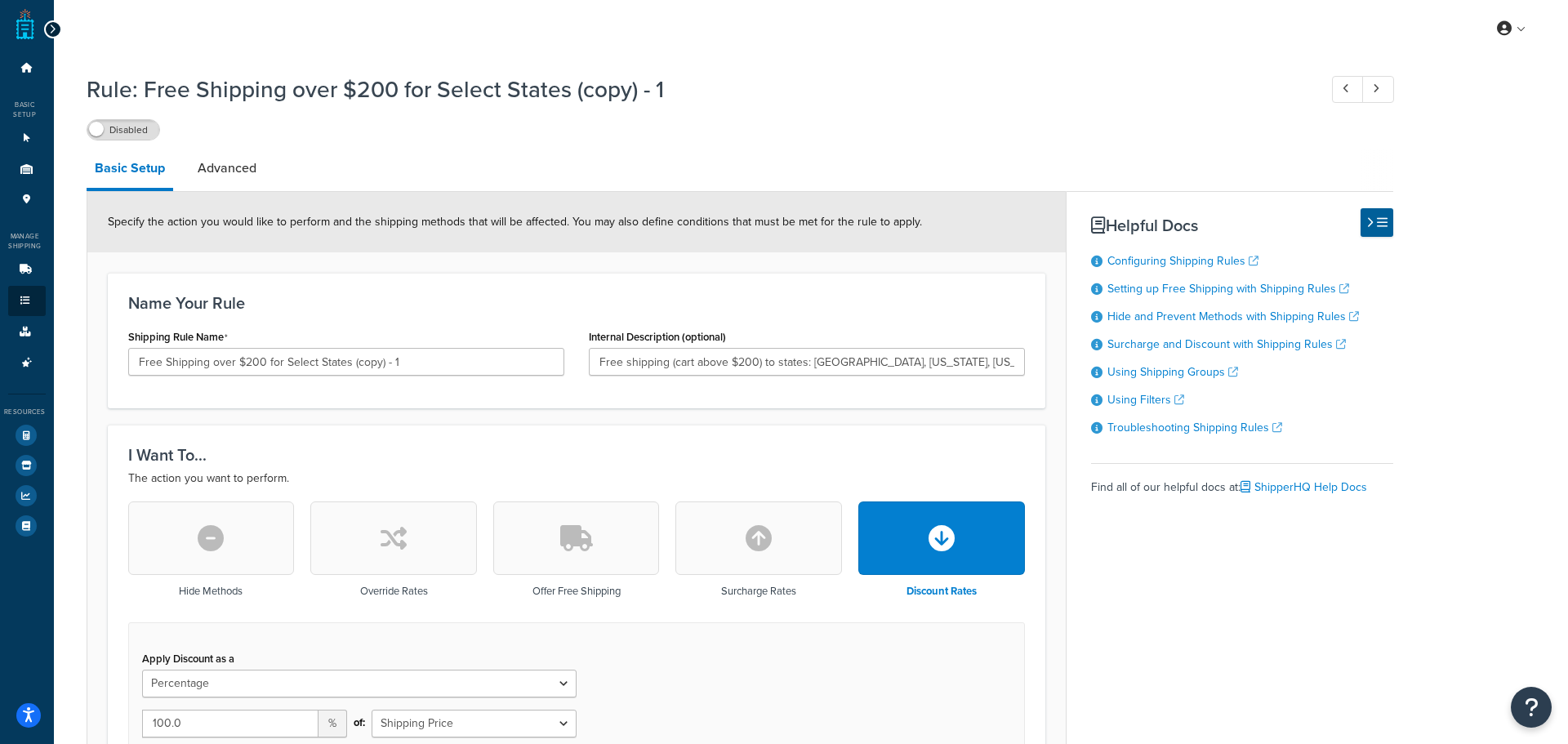
select select "PERCENTAGE"
select select "LOCATION"
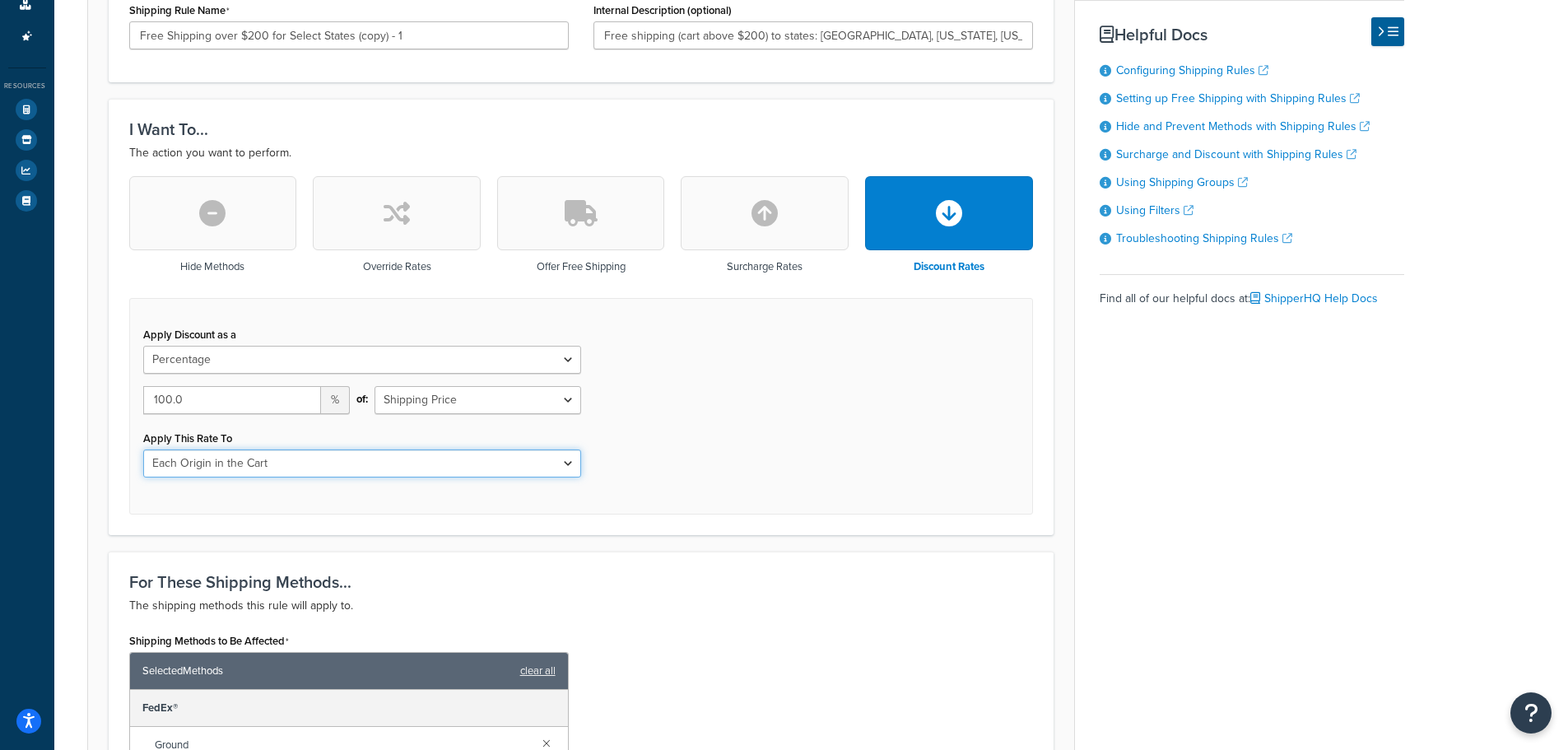
drag, startPoint x: 299, startPoint y: 464, endPoint x: 154, endPoint y: 454, distance: 145.3
click at [156, 455] on select "Entire Cart Each Shipment in the Cart Each Origin in the Cart Each Shipping Gro…" at bounding box center [362, 464] width 438 height 28
drag, startPoint x: 151, startPoint y: 459, endPoint x: 300, endPoint y: 459, distance: 149.0
click at [290, 459] on select "Entire Cart Each Shipment in the Cart Each Origin in the Cart Each Shipping Gro…" at bounding box center [362, 464] width 438 height 28
click at [1542, 714] on button "Open Resource Center" at bounding box center [1531, 713] width 46 height 46
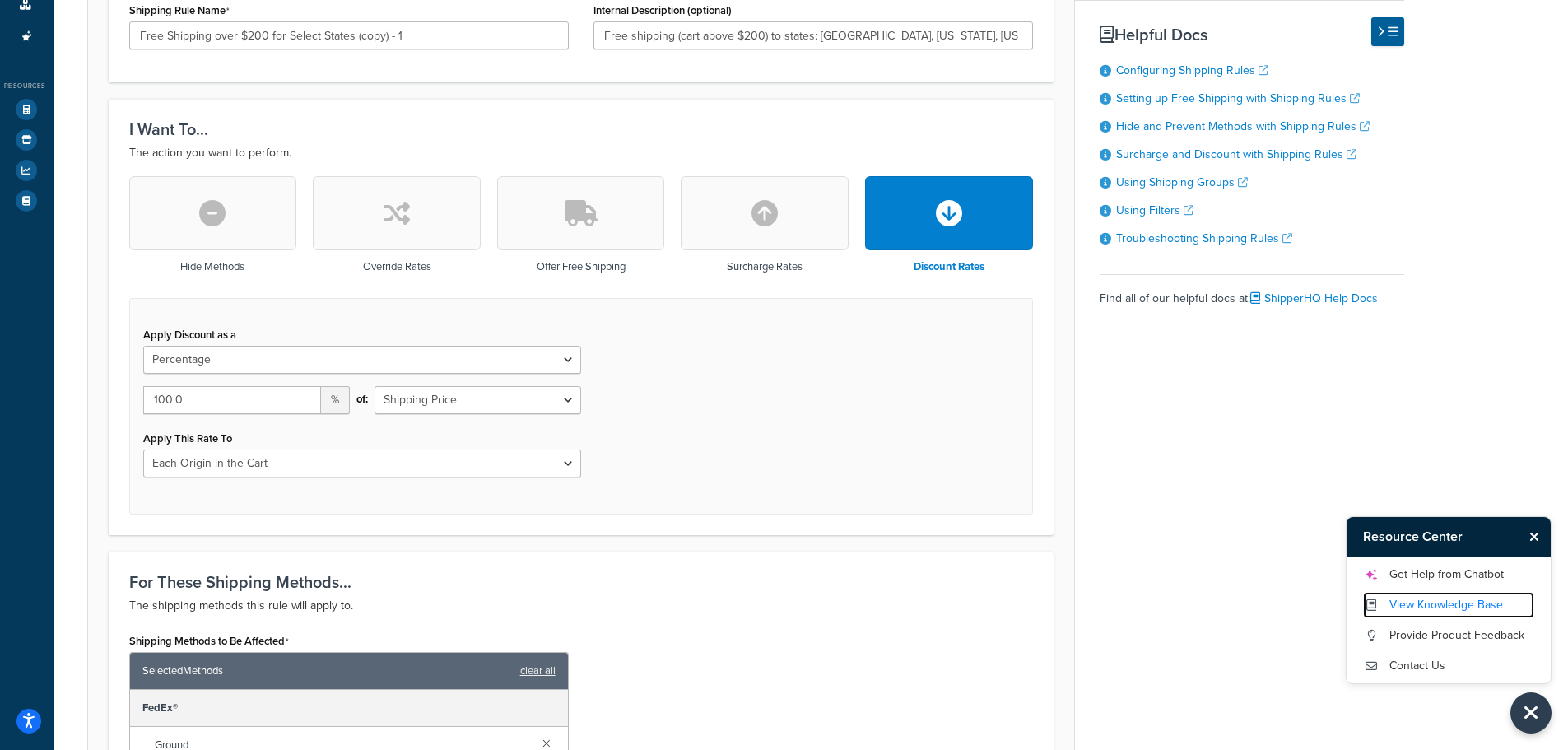
click at [1427, 616] on link "View Knowledge Base" at bounding box center [1448, 605] width 171 height 26
click at [294, 349] on select "Flat Rate Percentage Flat Rate & Percentage" at bounding box center [362, 360] width 438 height 28
select select "FLAT_RATE_AND_PERCENTAGE"
click at [143, 346] on select "Flat Rate Percentage Flat Rate & Percentage" at bounding box center [362, 360] width 438 height 28
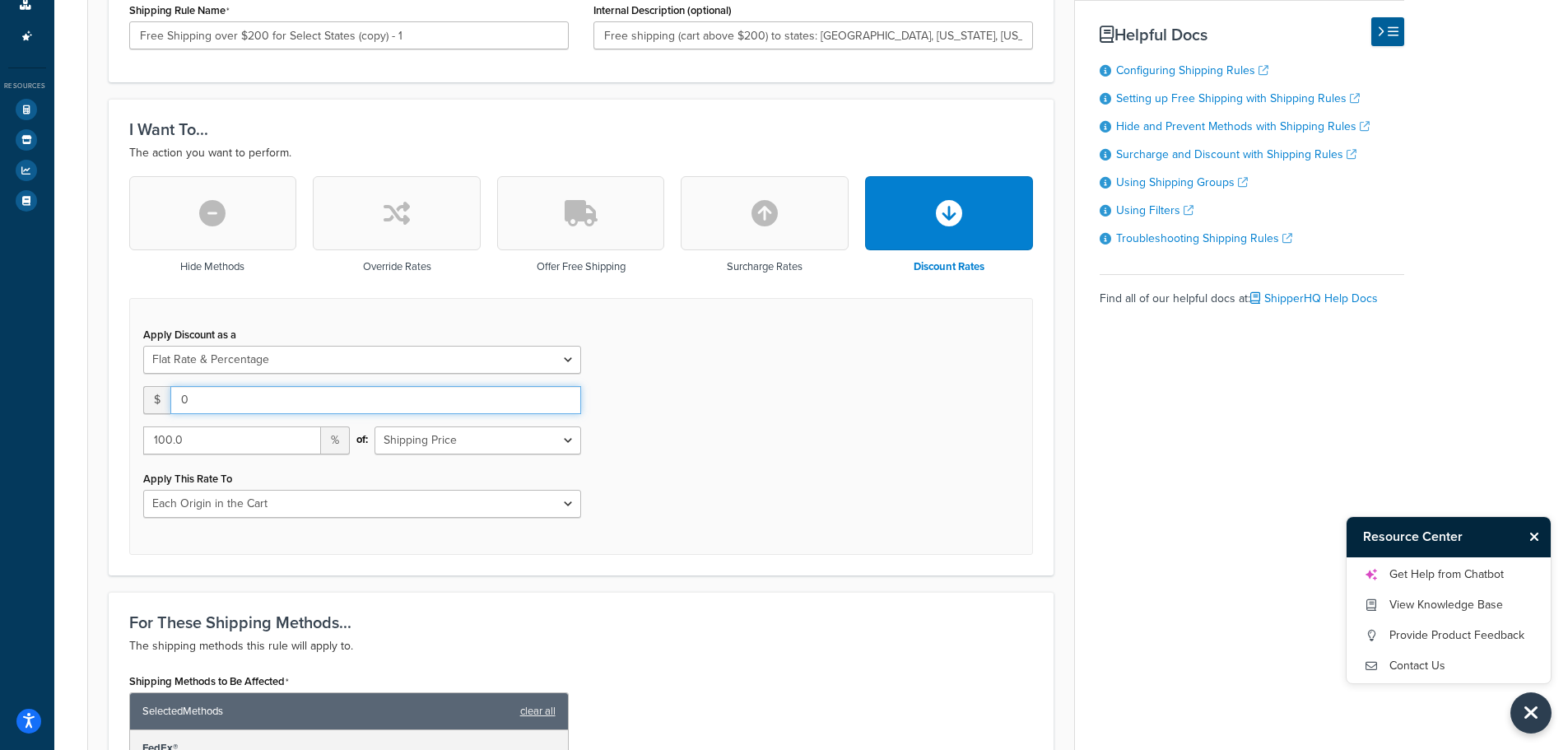
click at [257, 409] on input "0" at bounding box center [376, 400] width 410 height 28
click at [309, 508] on select "Entire Cart Each Shipment in the Cart Each Origin in the Cart Each Shipping Gro…" at bounding box center [362, 504] width 438 height 28
select select "ENTIRE_CART"
click at [143, 490] on select "Entire Cart Each Shipment in the Cart Each Origin in the Cart Each Shipping Gro…" at bounding box center [362, 504] width 438 height 28
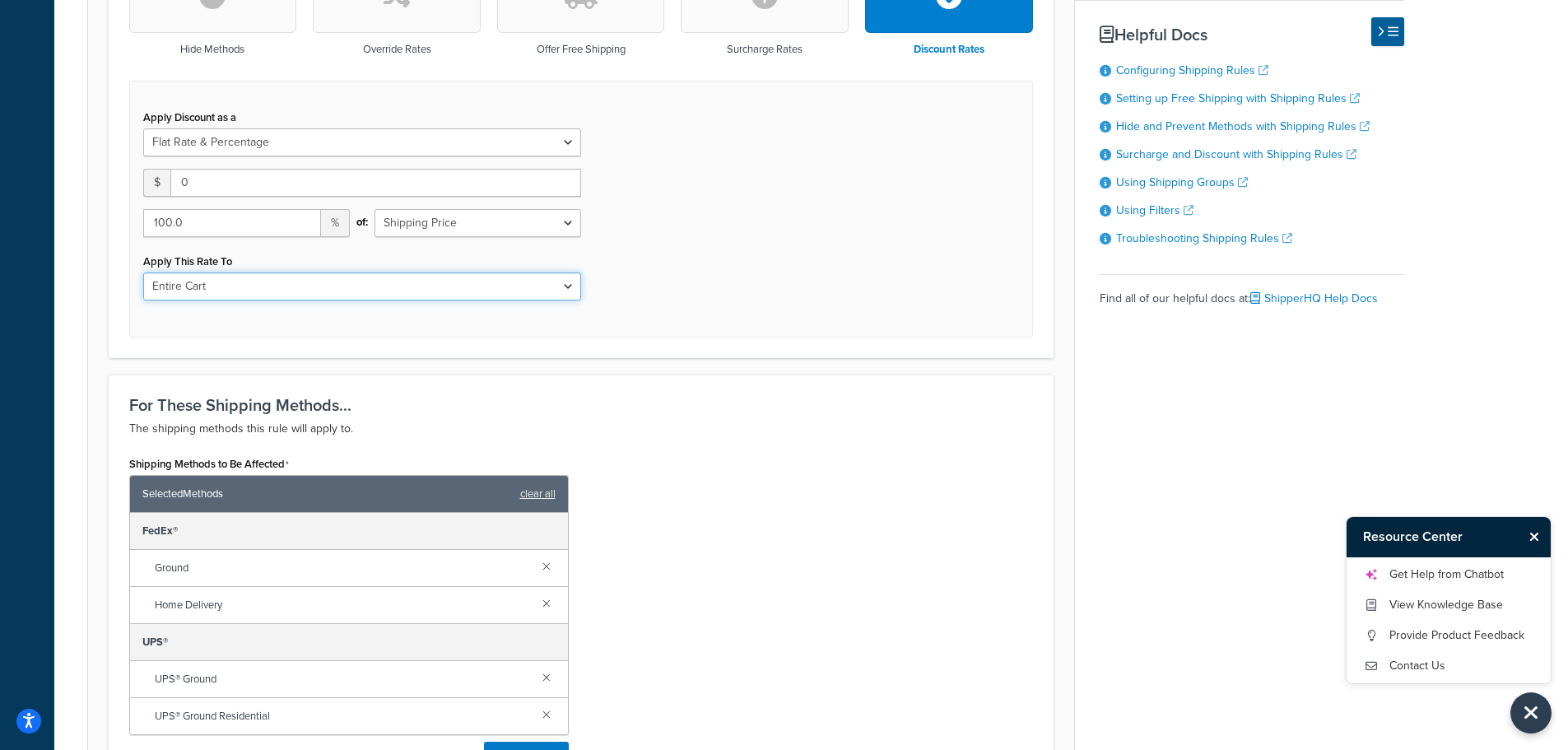
scroll to position [494, 0]
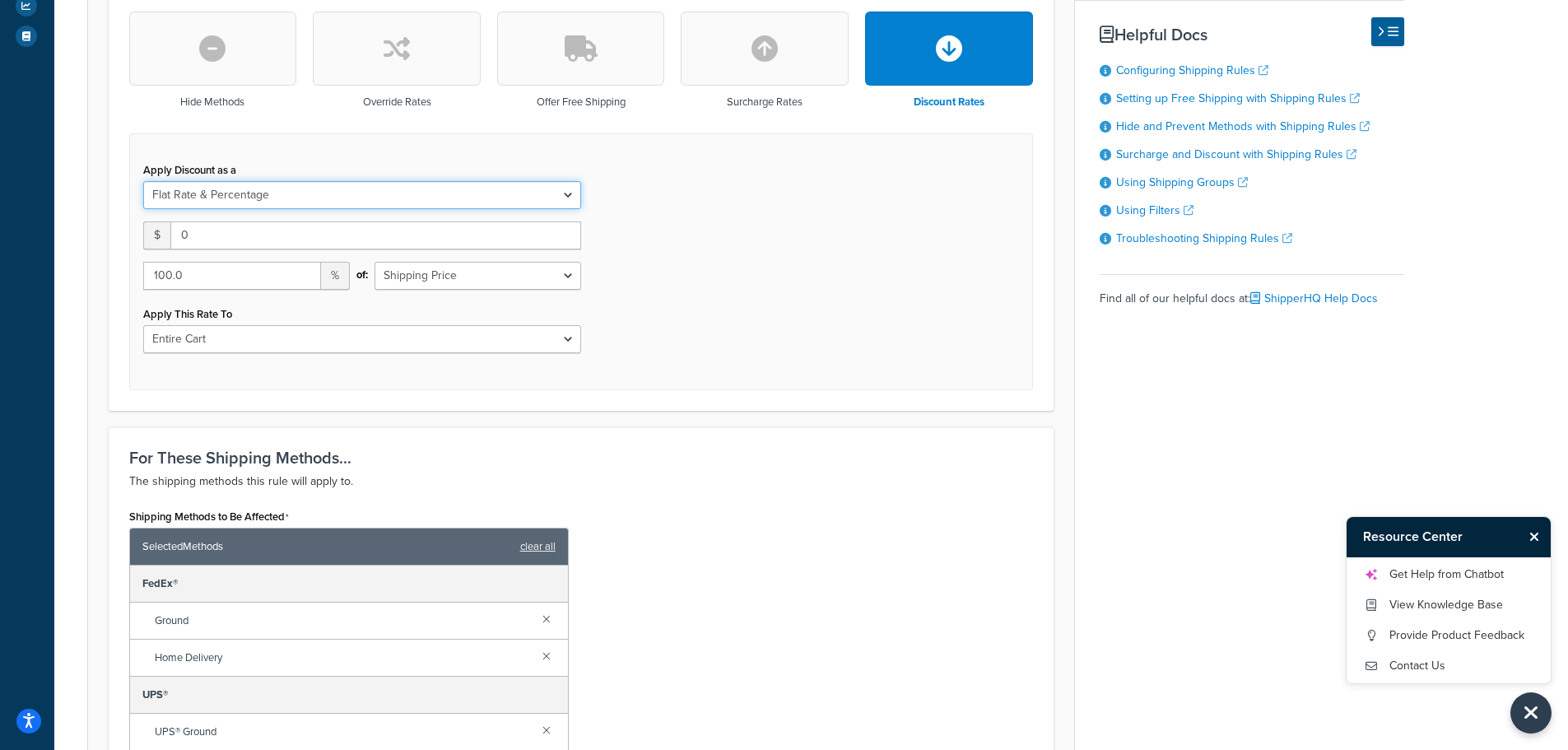
click at [377, 203] on select "Flat Rate Percentage Flat Rate & Percentage" at bounding box center [362, 195] width 438 height 28
select select "PERCENTAGE"
click at [143, 181] on select "Flat Rate Percentage Flat Rate & Percentage" at bounding box center [362, 195] width 438 height 28
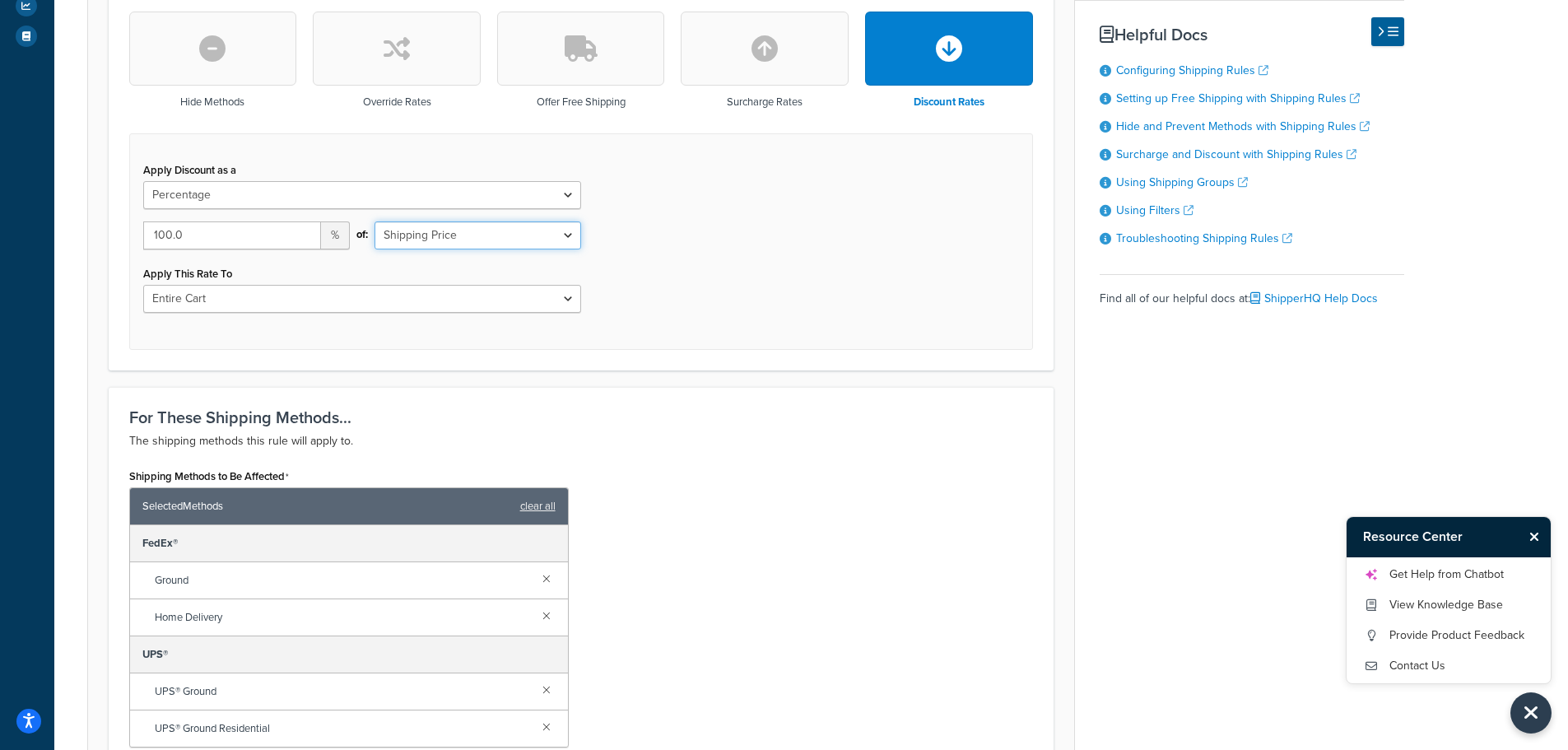
click at [397, 224] on select "Shipping Price Order Value" at bounding box center [478, 236] width 207 height 28
click at [375, 222] on select "Shipping Price Order Value" at bounding box center [478, 236] width 207 height 28
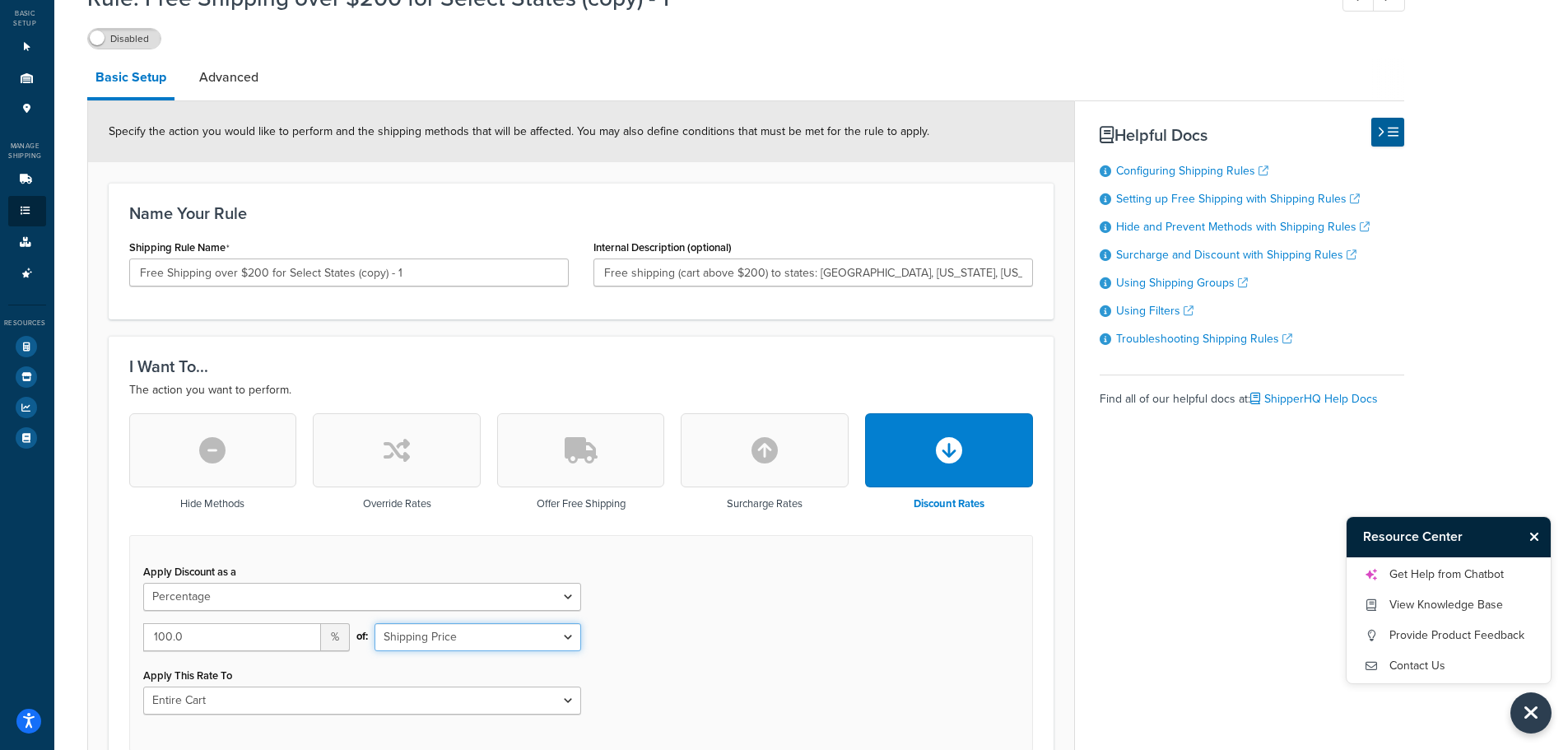
scroll to position [82, 0]
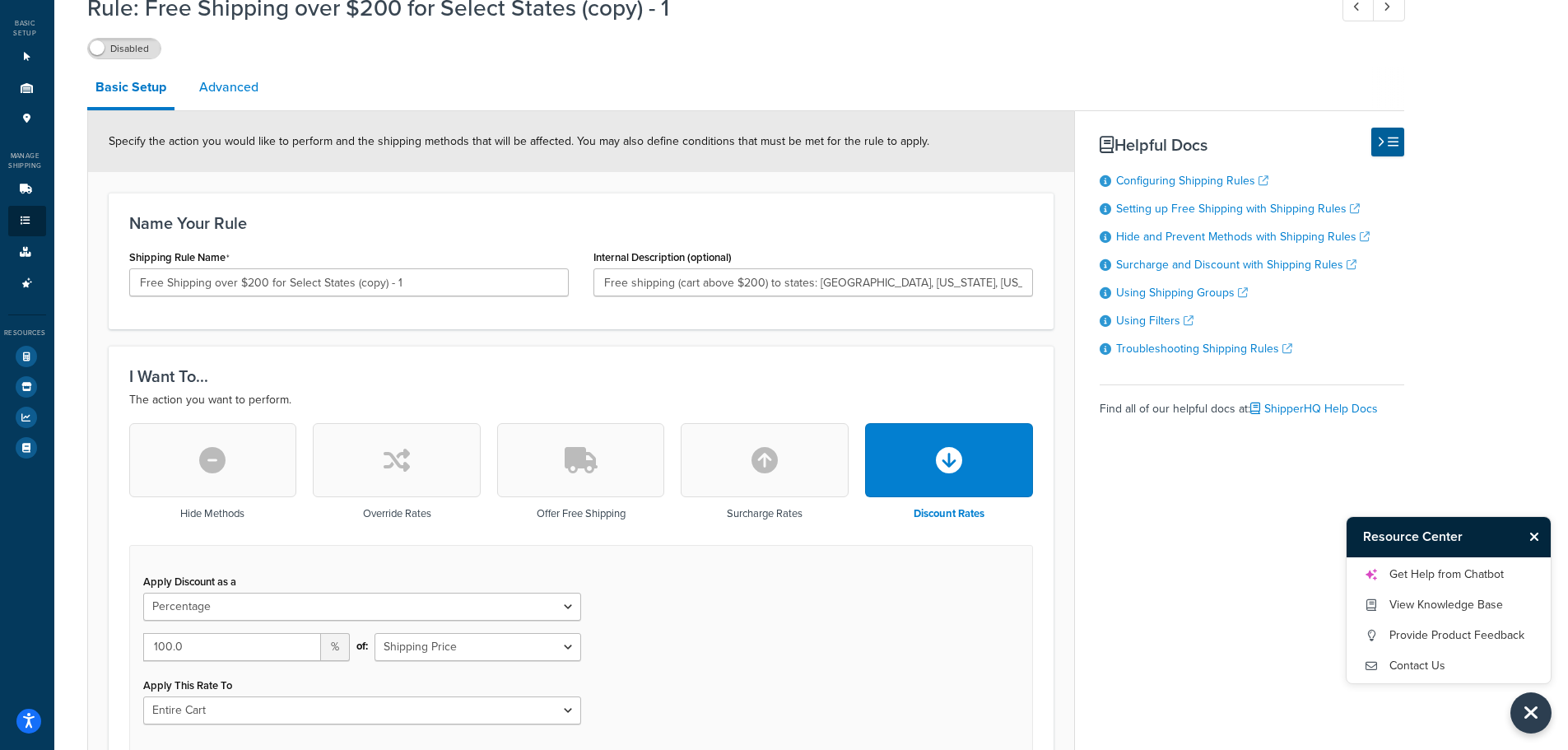
click at [257, 87] on link "Advanced" at bounding box center [229, 88] width 76 height 40
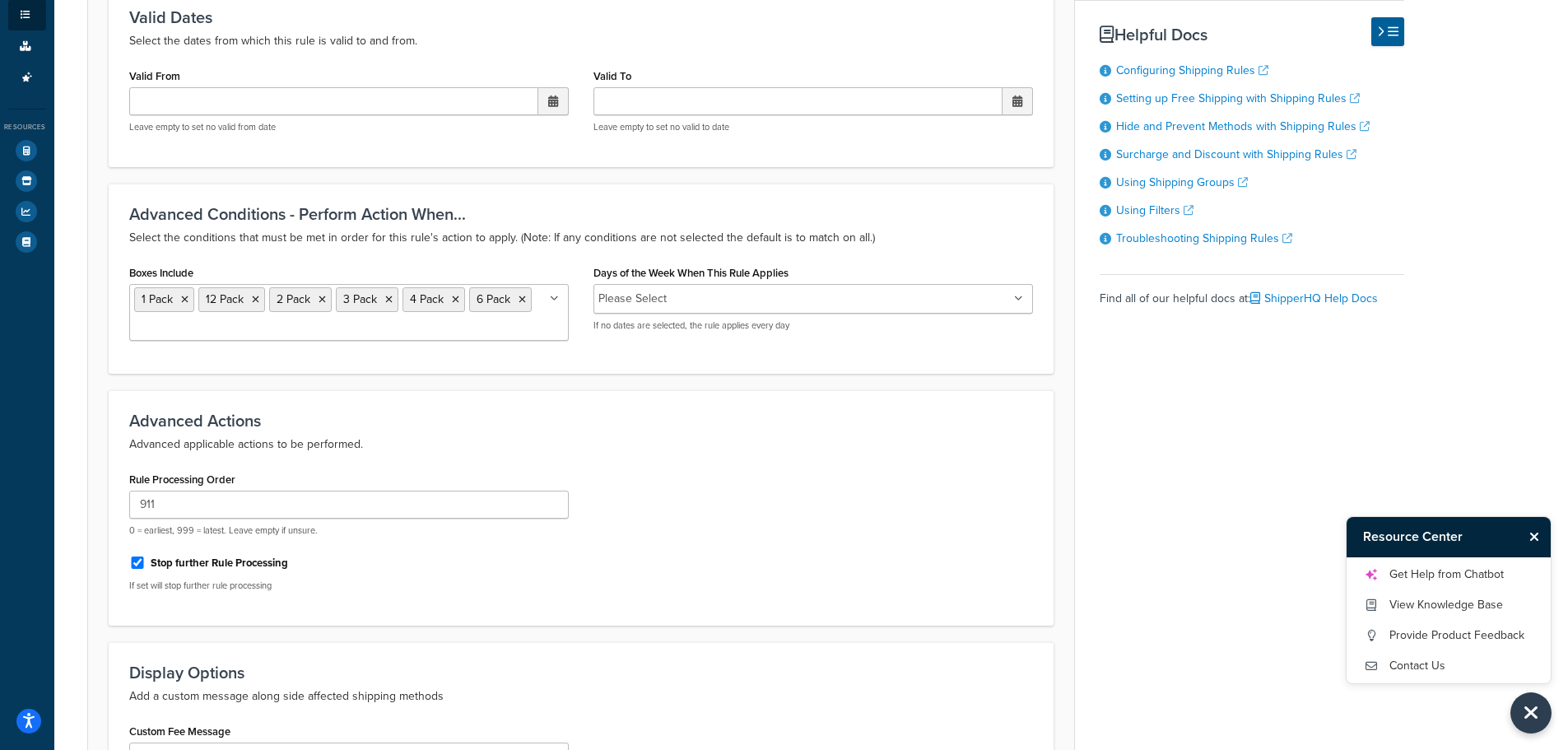
scroll to position [42, 0]
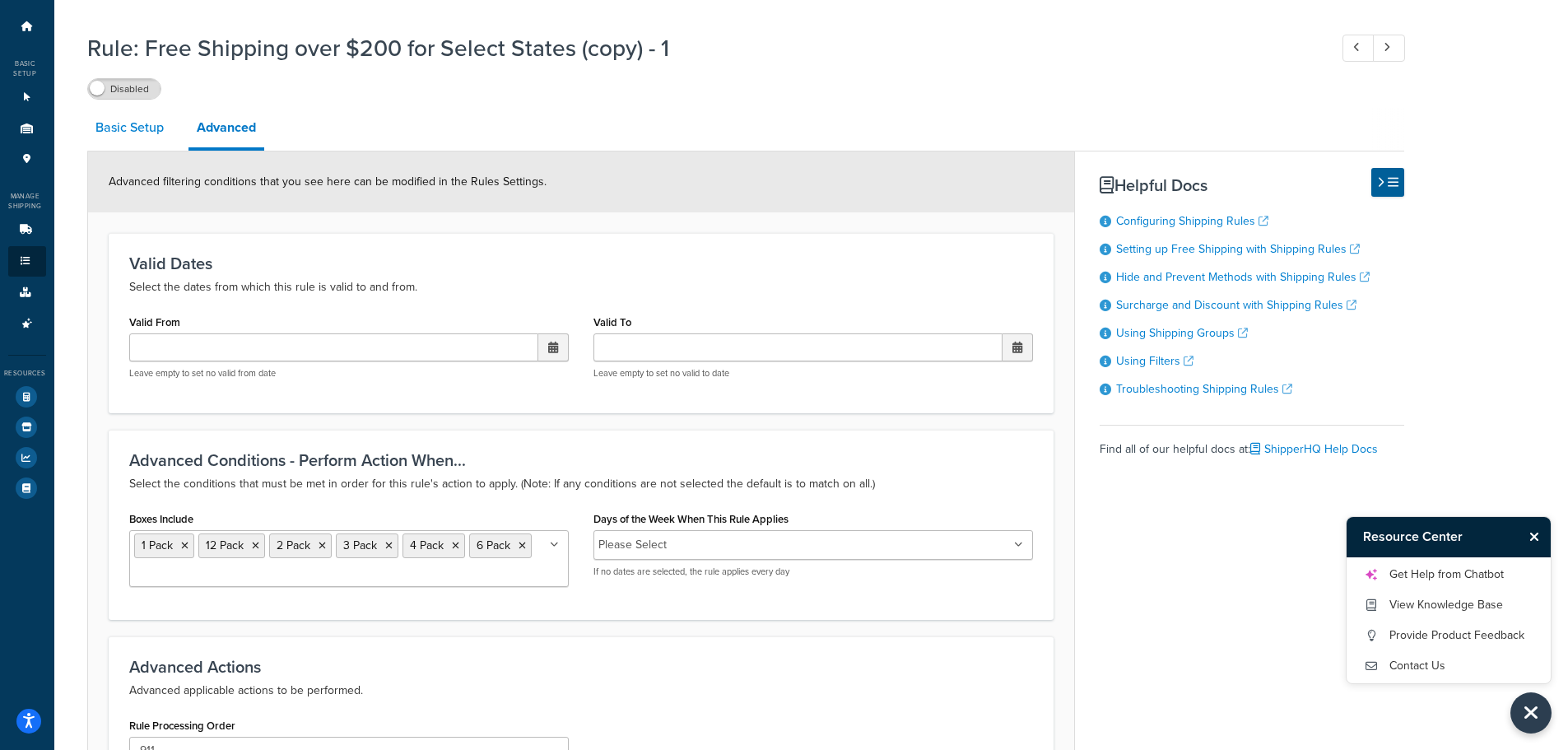
click at [130, 131] on link "Basic Setup" at bounding box center [129, 127] width 84 height 40
select select "PERCENTAGE"
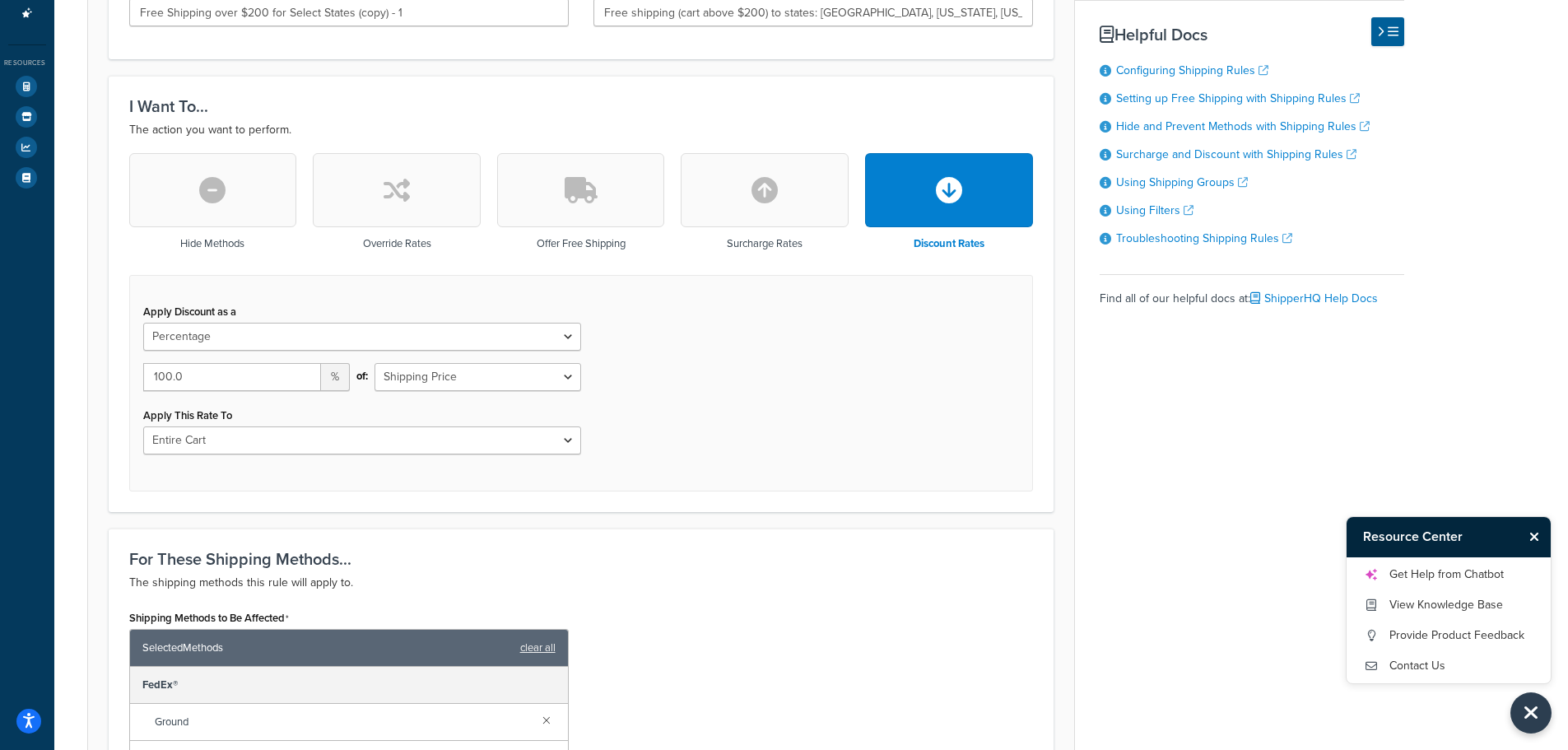
scroll to position [454, 0]
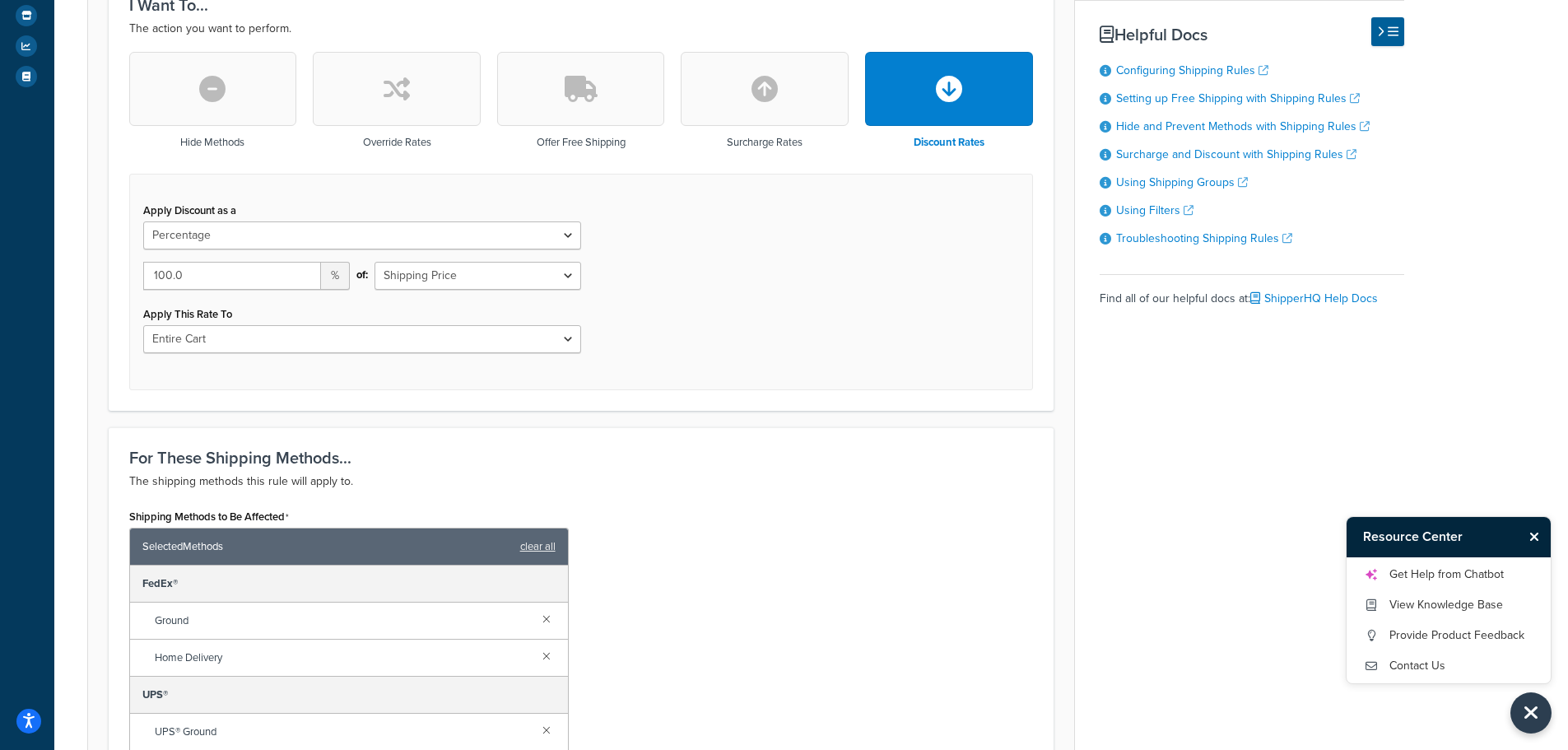
click at [1537, 539] on icon "Close Resource Center" at bounding box center [1534, 537] width 10 height 13
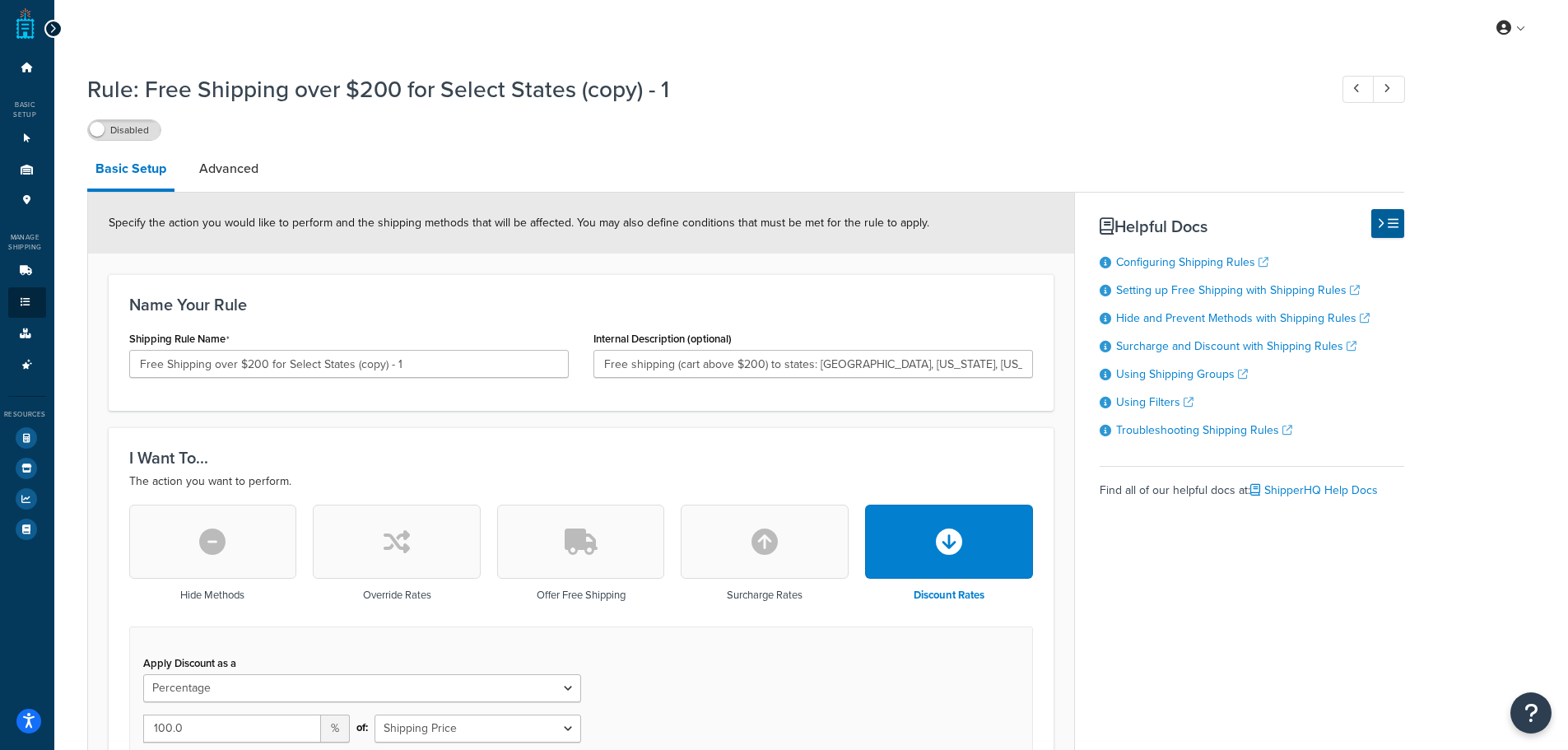
scroll to position [0, 0]
click at [251, 182] on link "Advanced" at bounding box center [229, 170] width 76 height 40
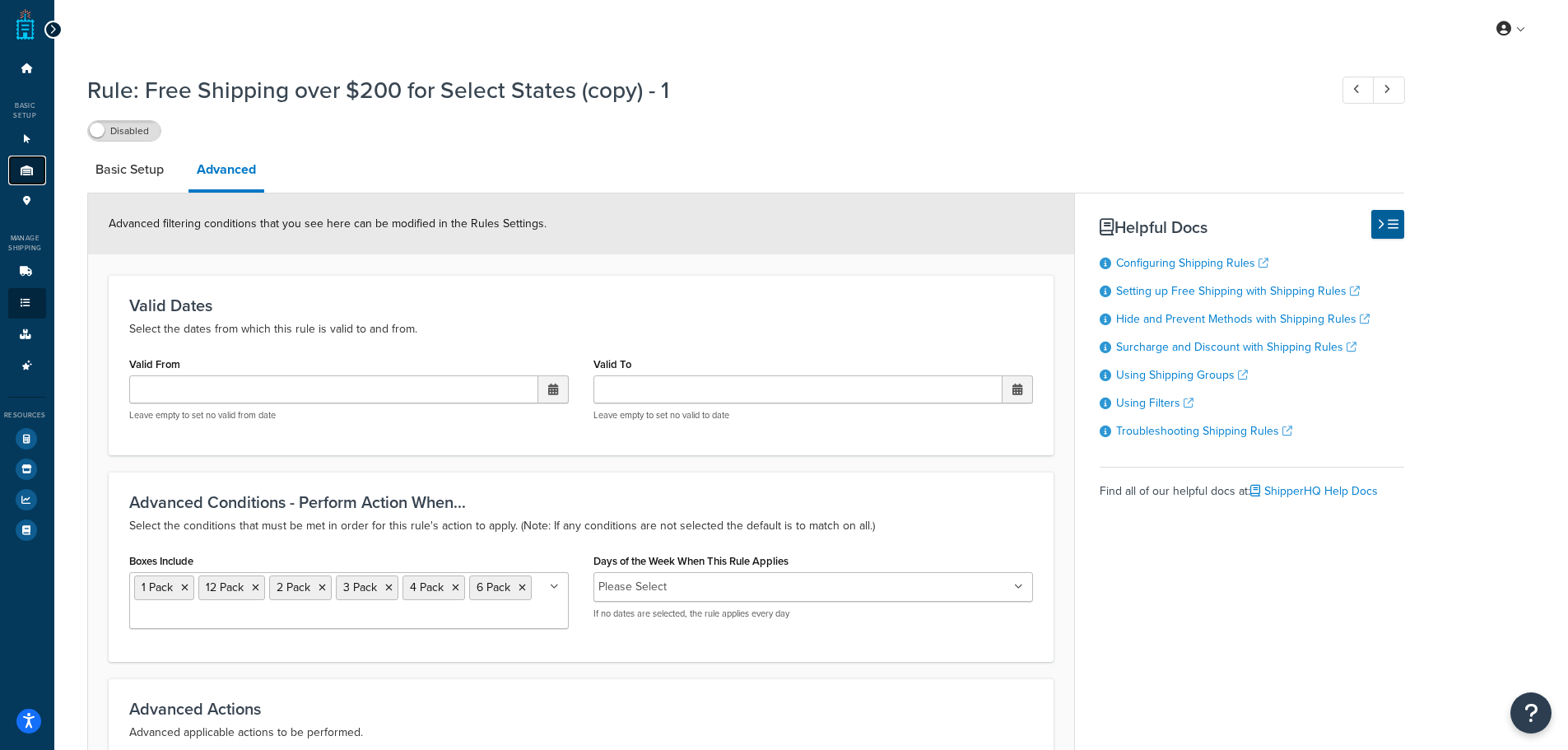
click at [19, 169] on icon at bounding box center [27, 171] width 17 height 10
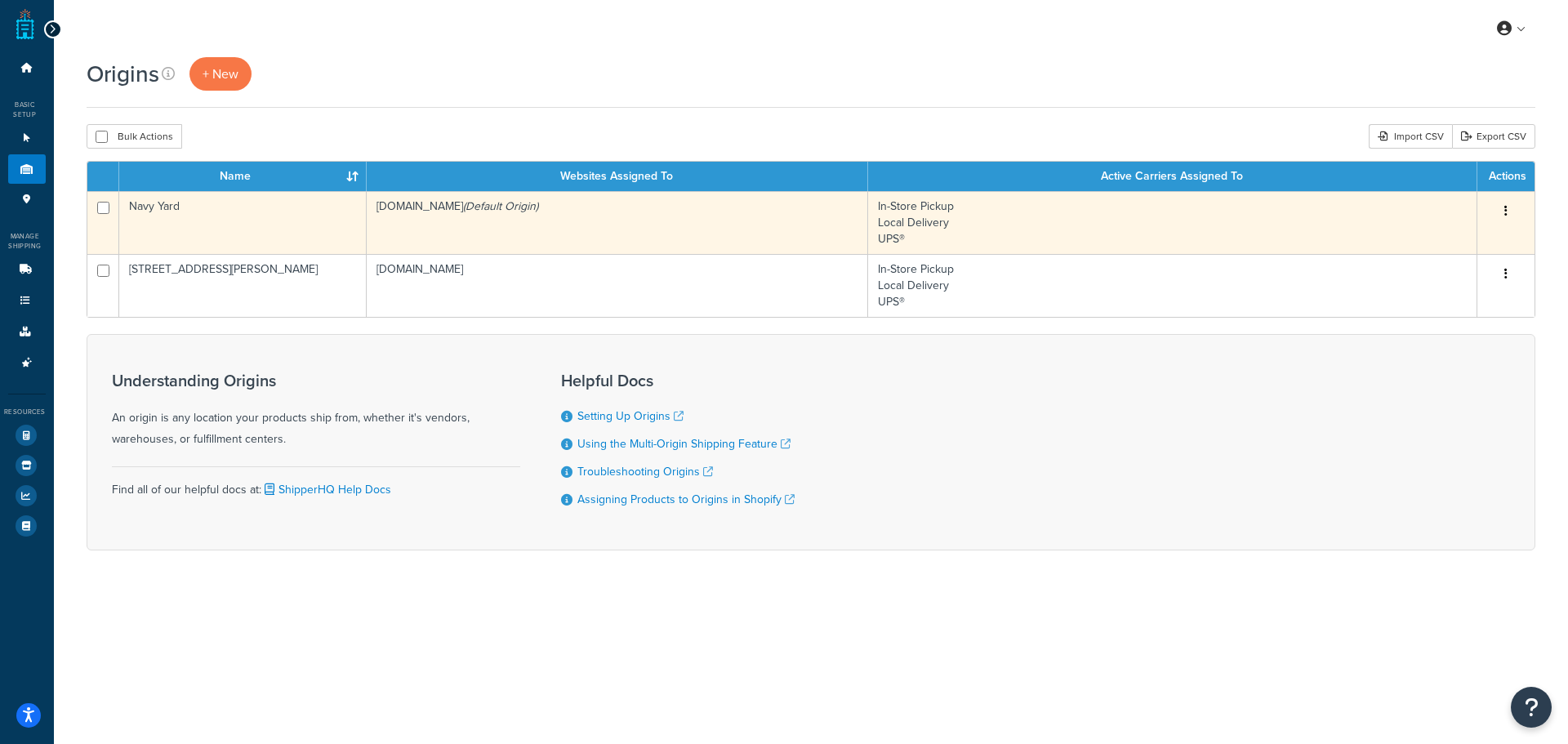
click at [97, 218] on td at bounding box center [103, 223] width 32 height 63
checkbox input "true"
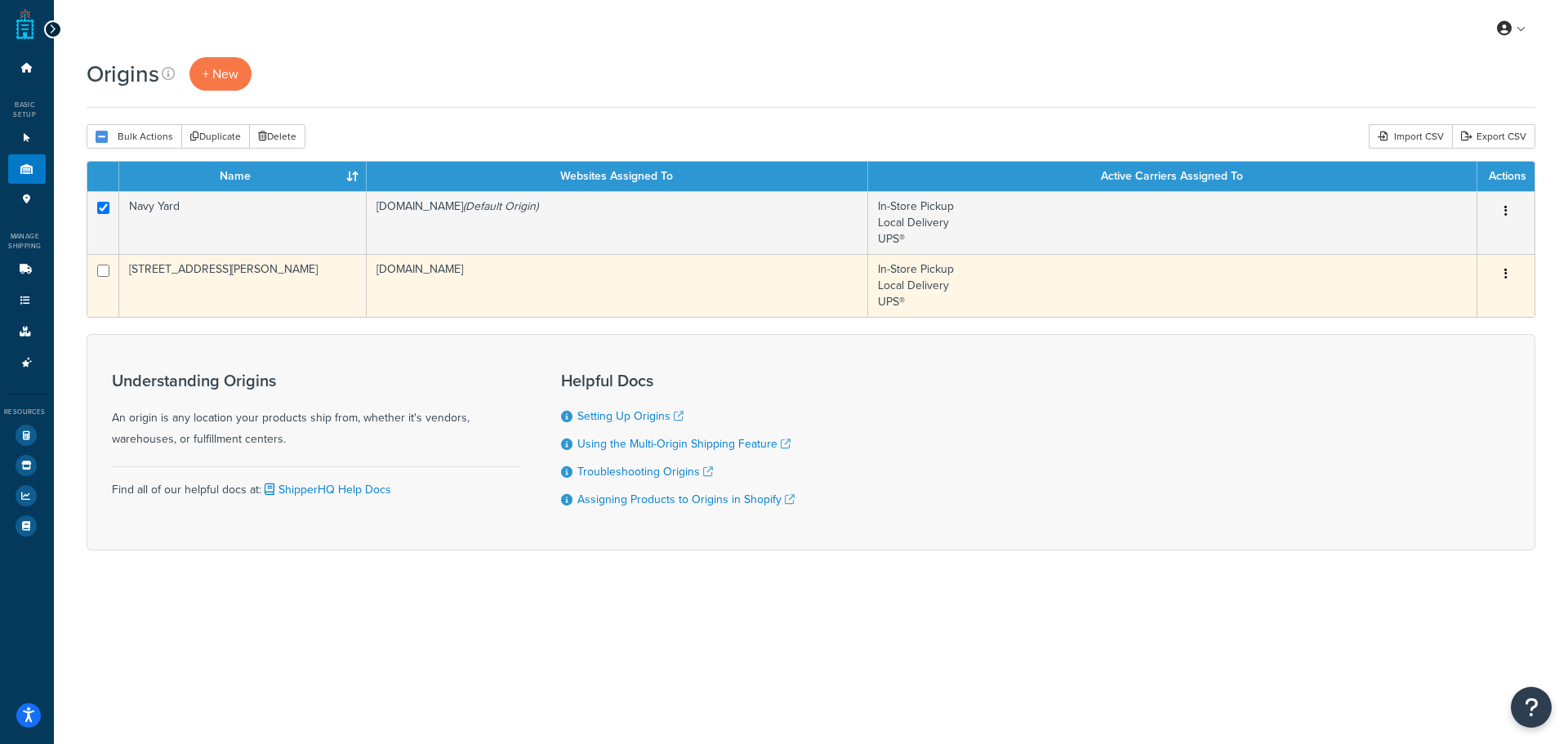
click at [97, 276] on input "checkbox" at bounding box center [103, 270] width 12 height 12
checkbox input "true"
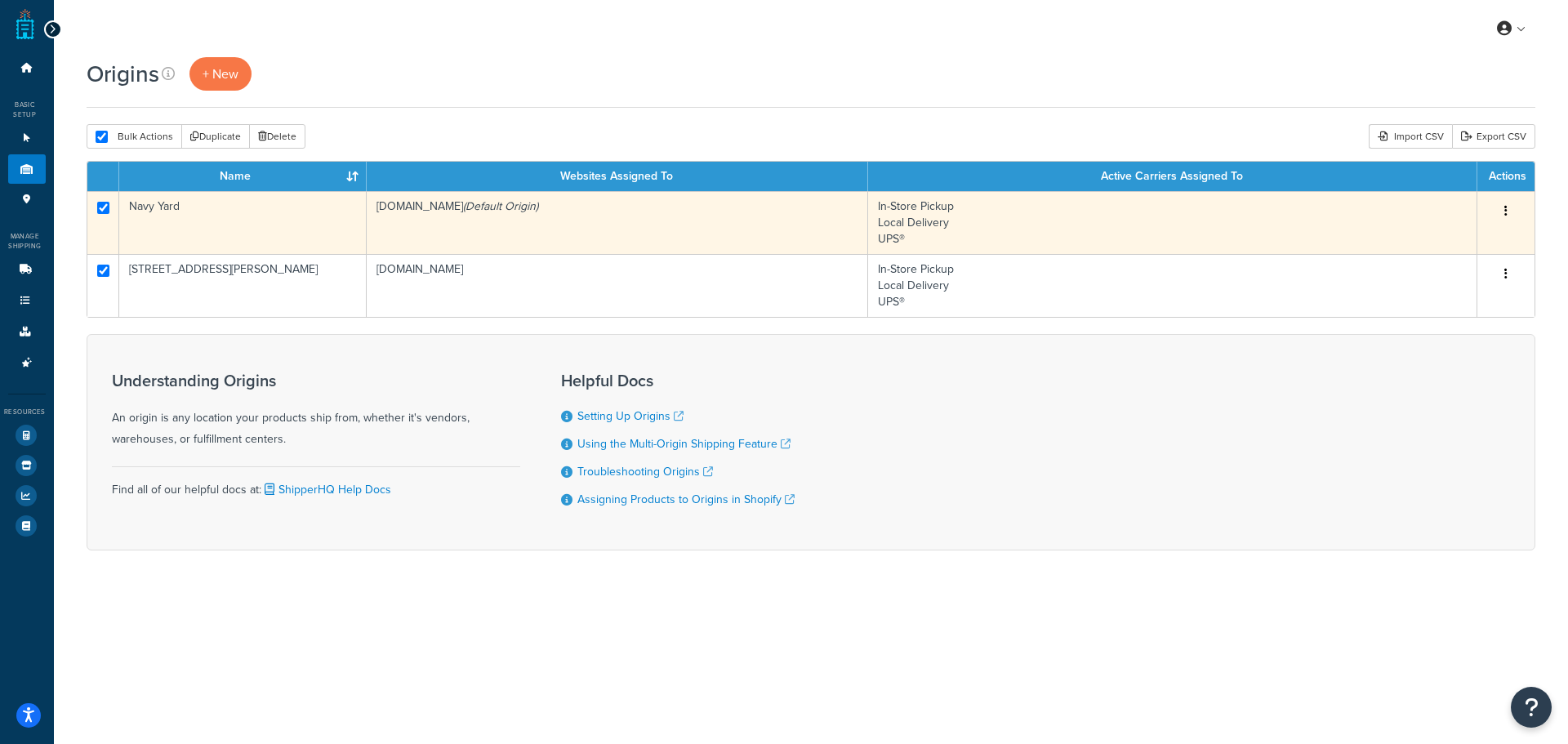
click at [1387, 211] on td "In-Store Pickup Local Delivery UPS®" at bounding box center [1172, 223] width 609 height 63
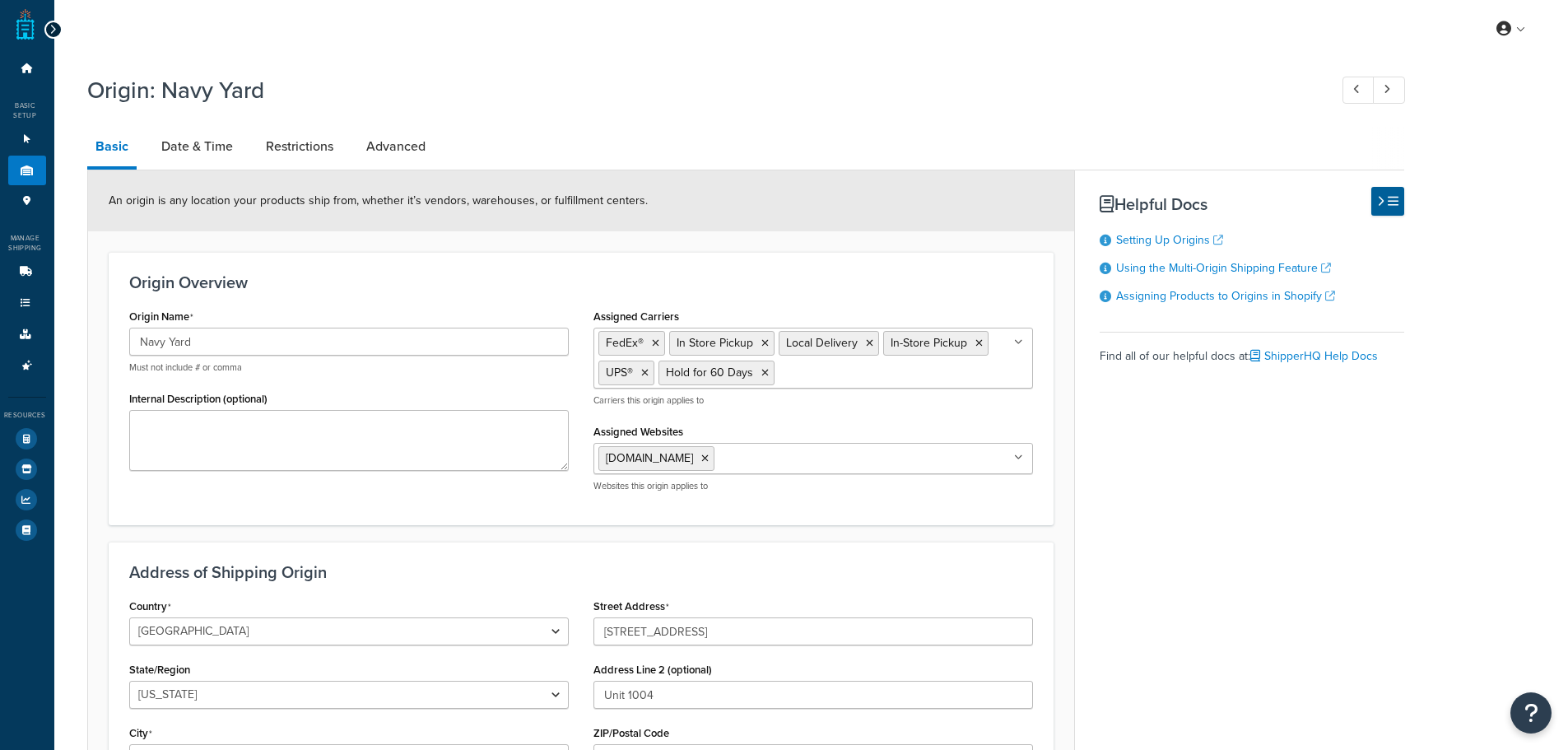
select select "32"
click at [423, 139] on link "Advanced" at bounding box center [396, 147] width 76 height 40
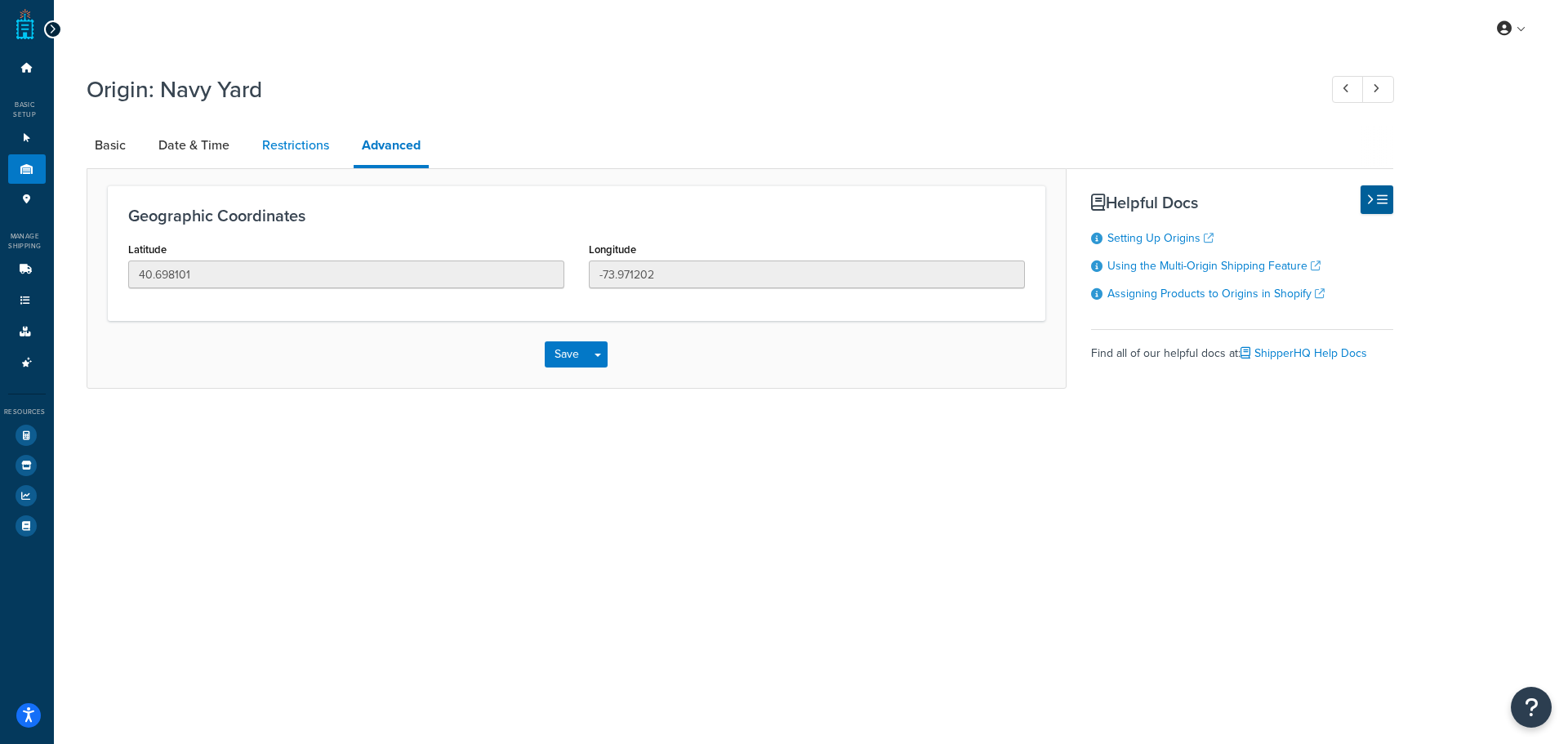
click at [305, 147] on link "Restrictions" at bounding box center [295, 145] width 83 height 39
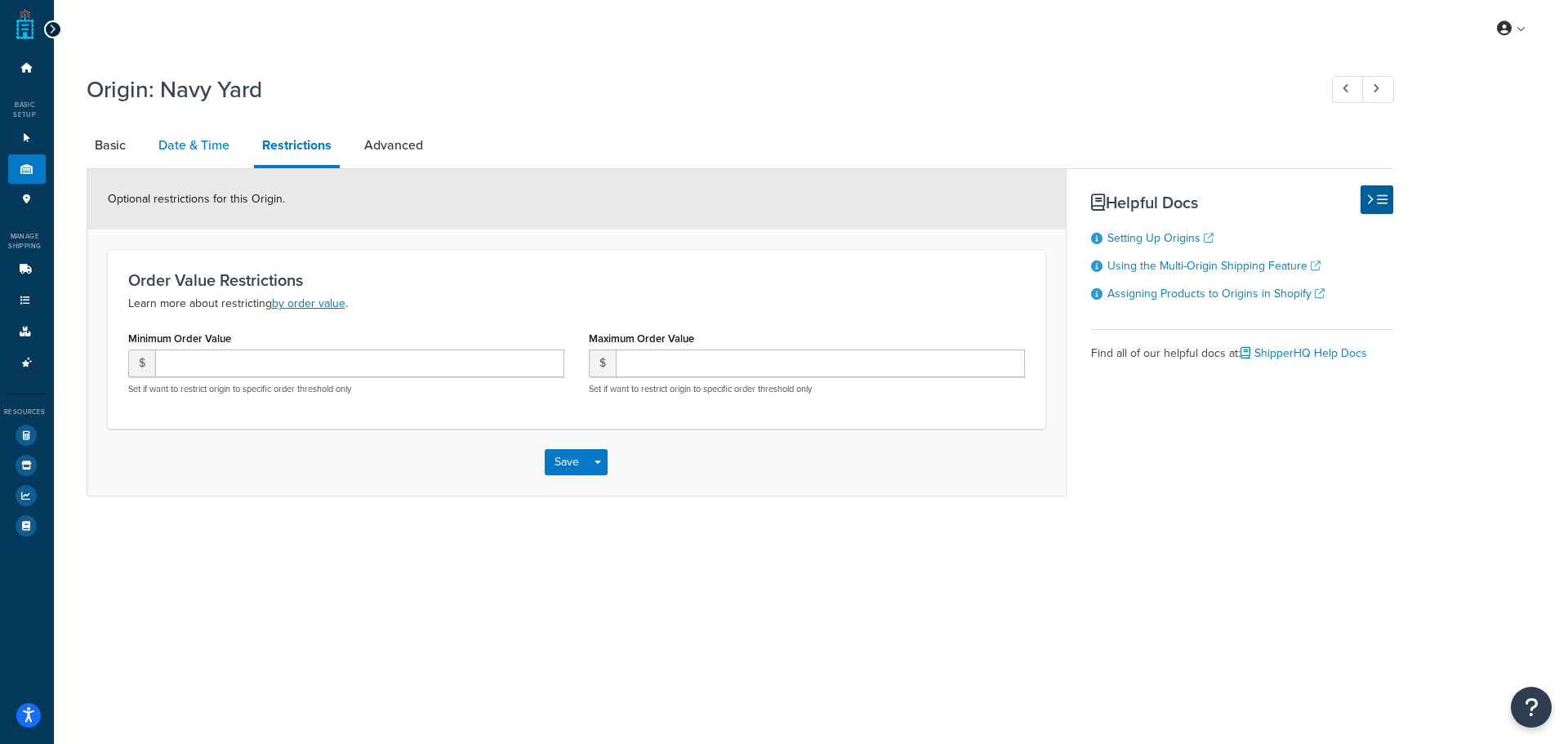
click at [174, 153] on link "Date & Time" at bounding box center [194, 145] width 87 height 39
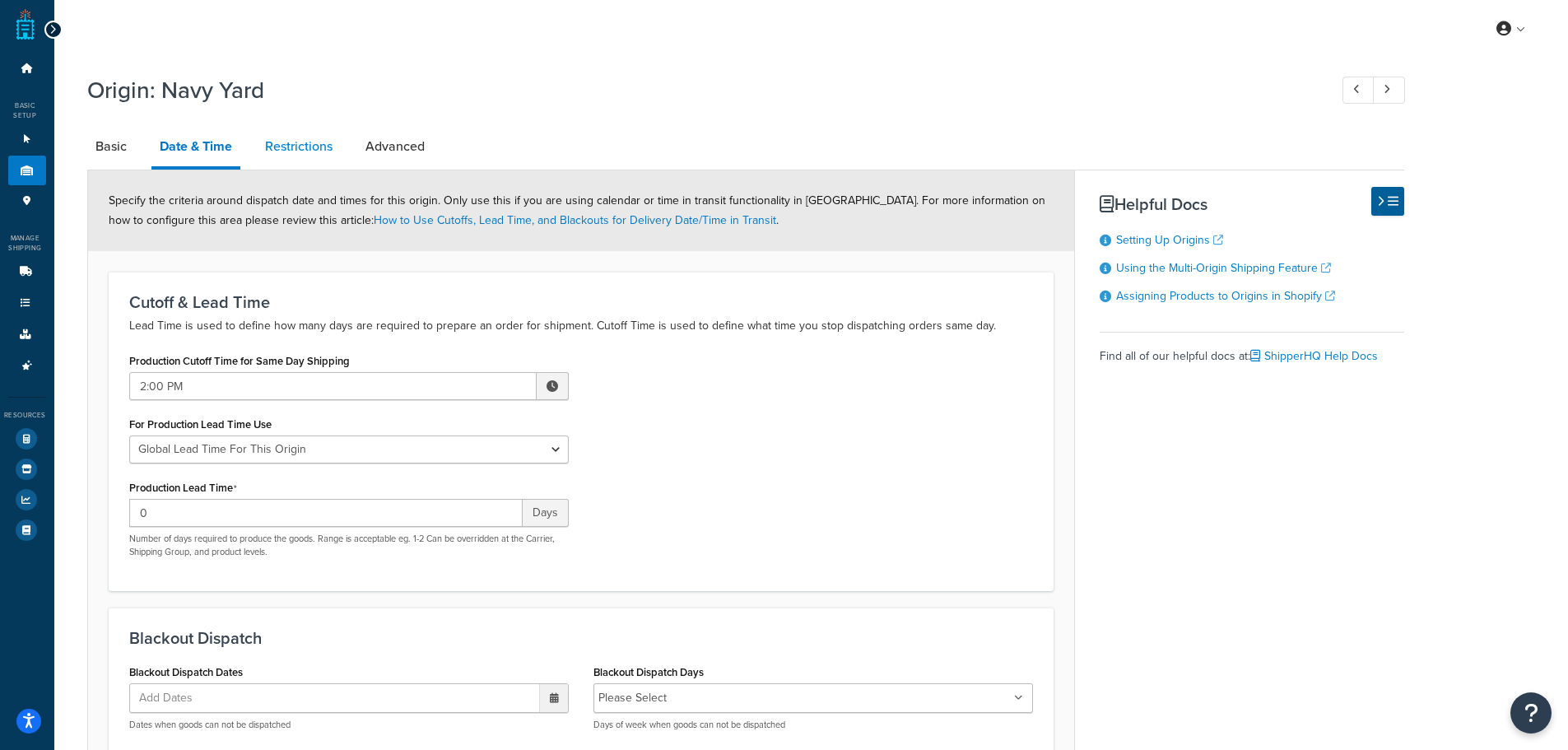
click at [296, 144] on link "Restrictions" at bounding box center [298, 147] width 84 height 40
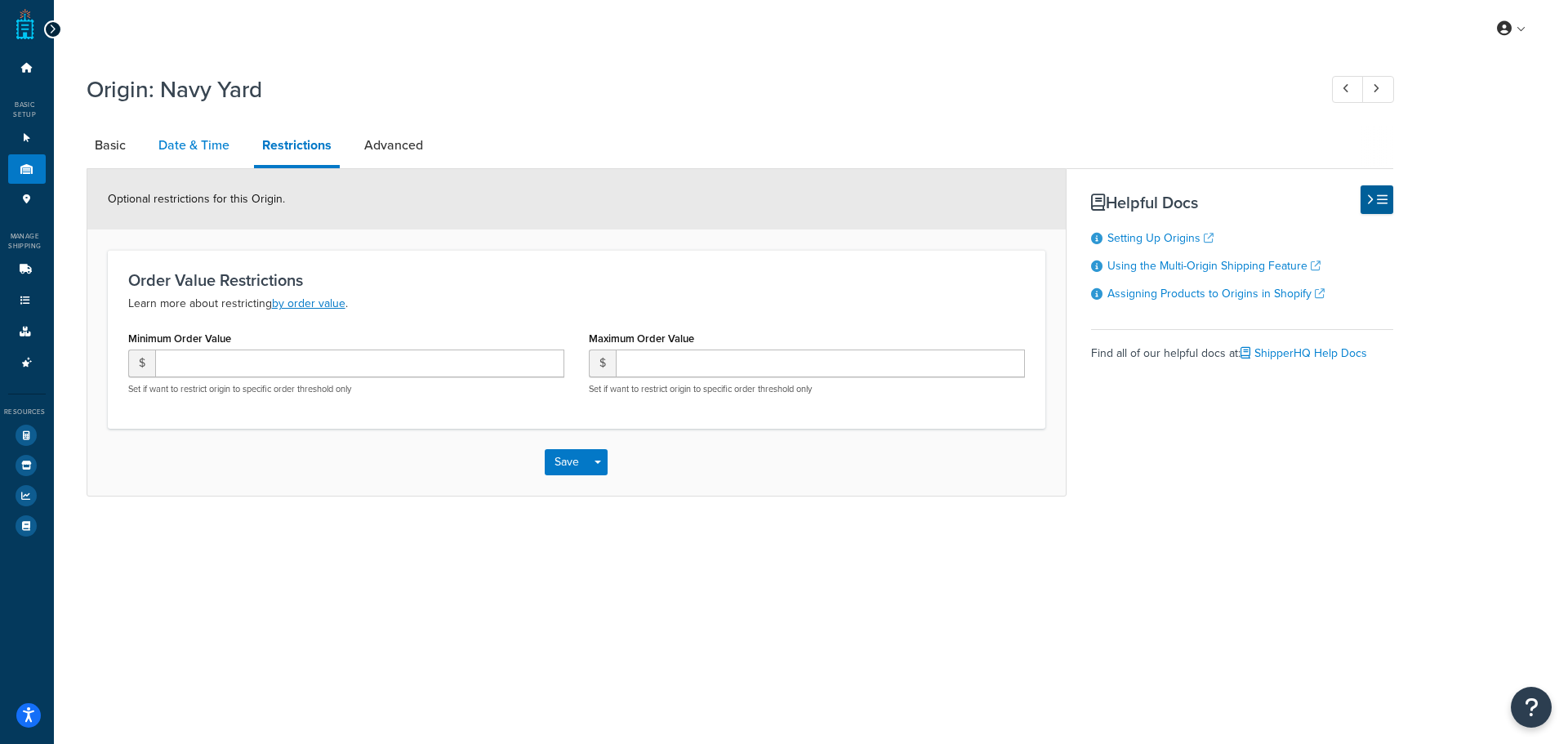
click at [213, 143] on link "Date & Time" at bounding box center [194, 145] width 87 height 39
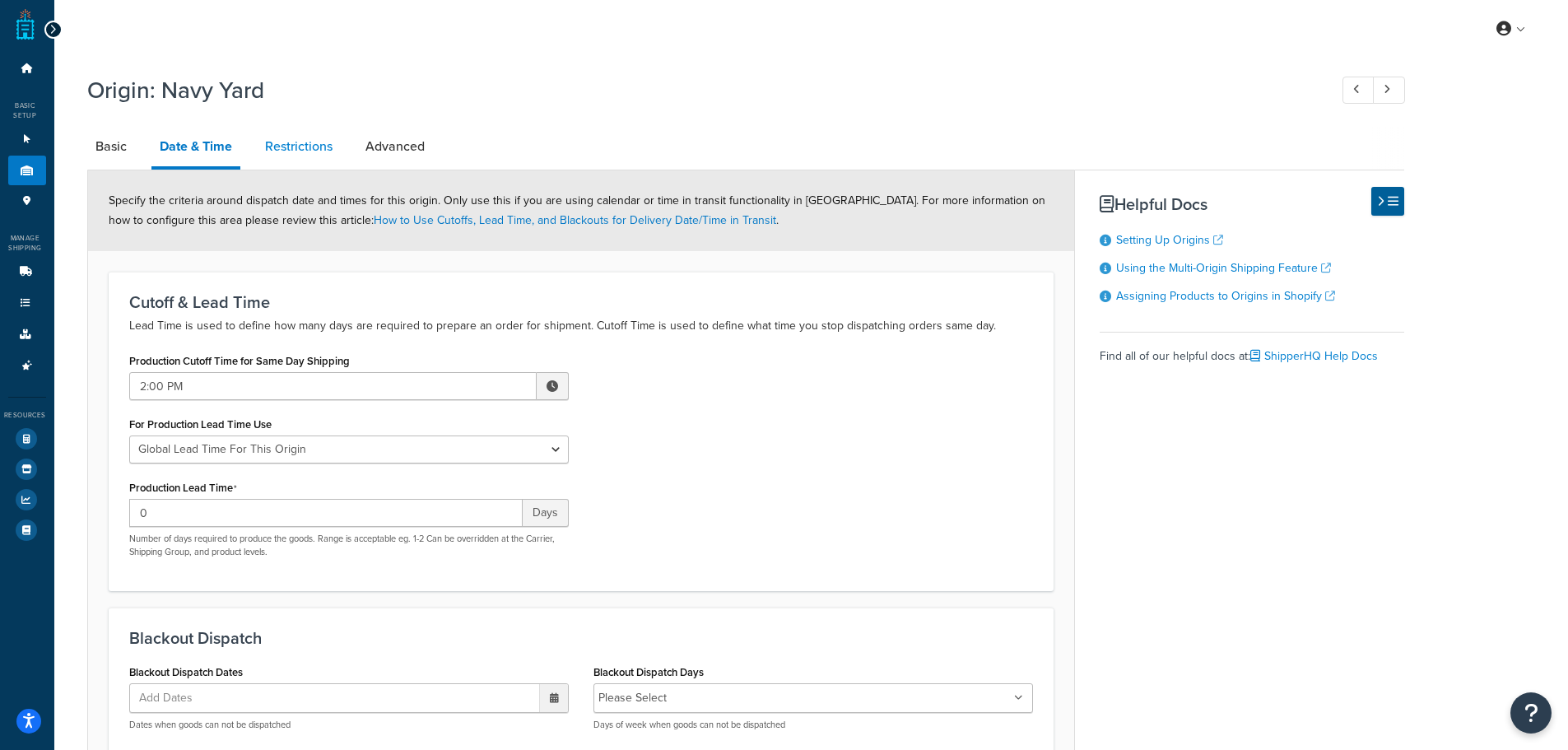
click at [314, 159] on link "Restrictions" at bounding box center [298, 147] width 84 height 40
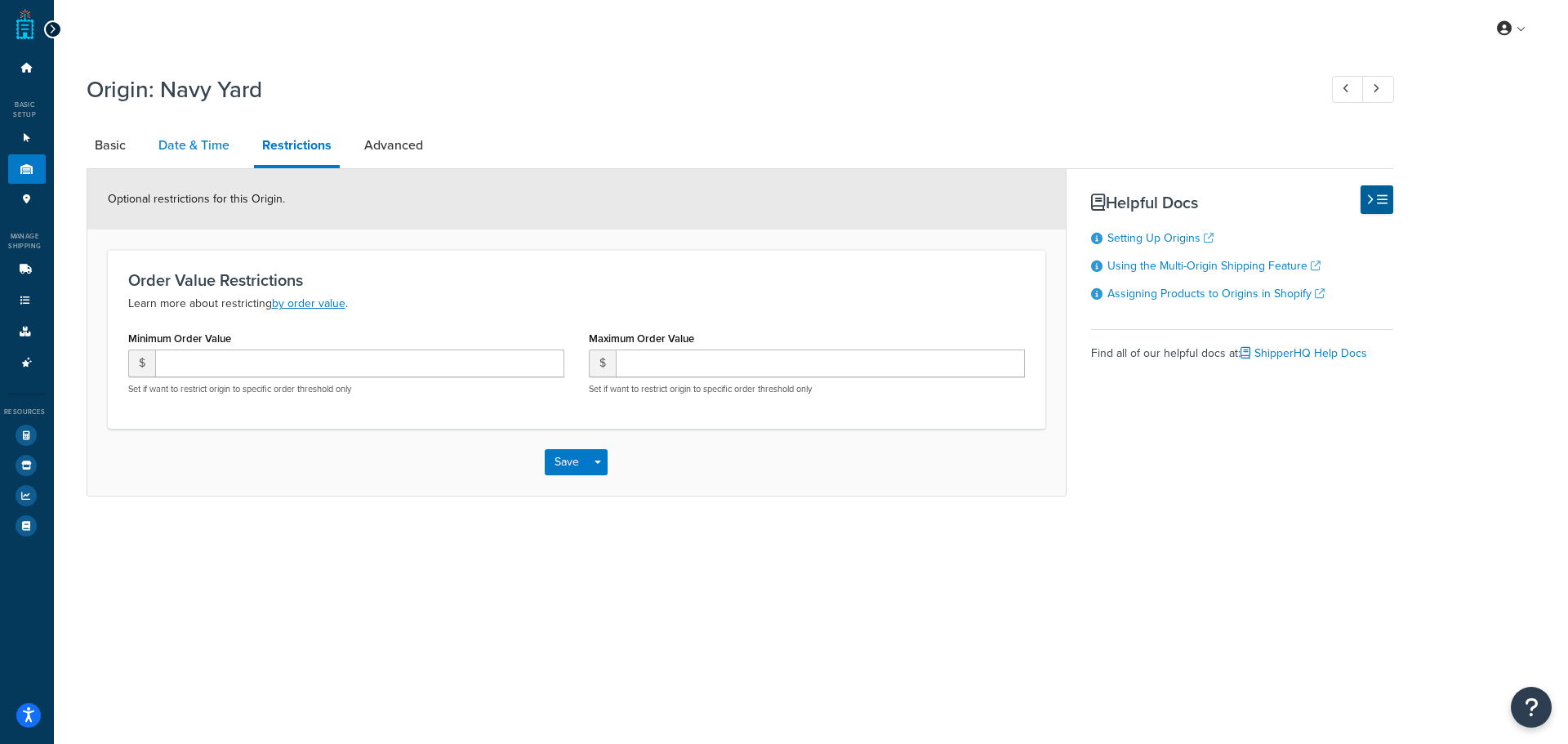
click at [200, 145] on link "Date & Time" at bounding box center [194, 145] width 87 height 39
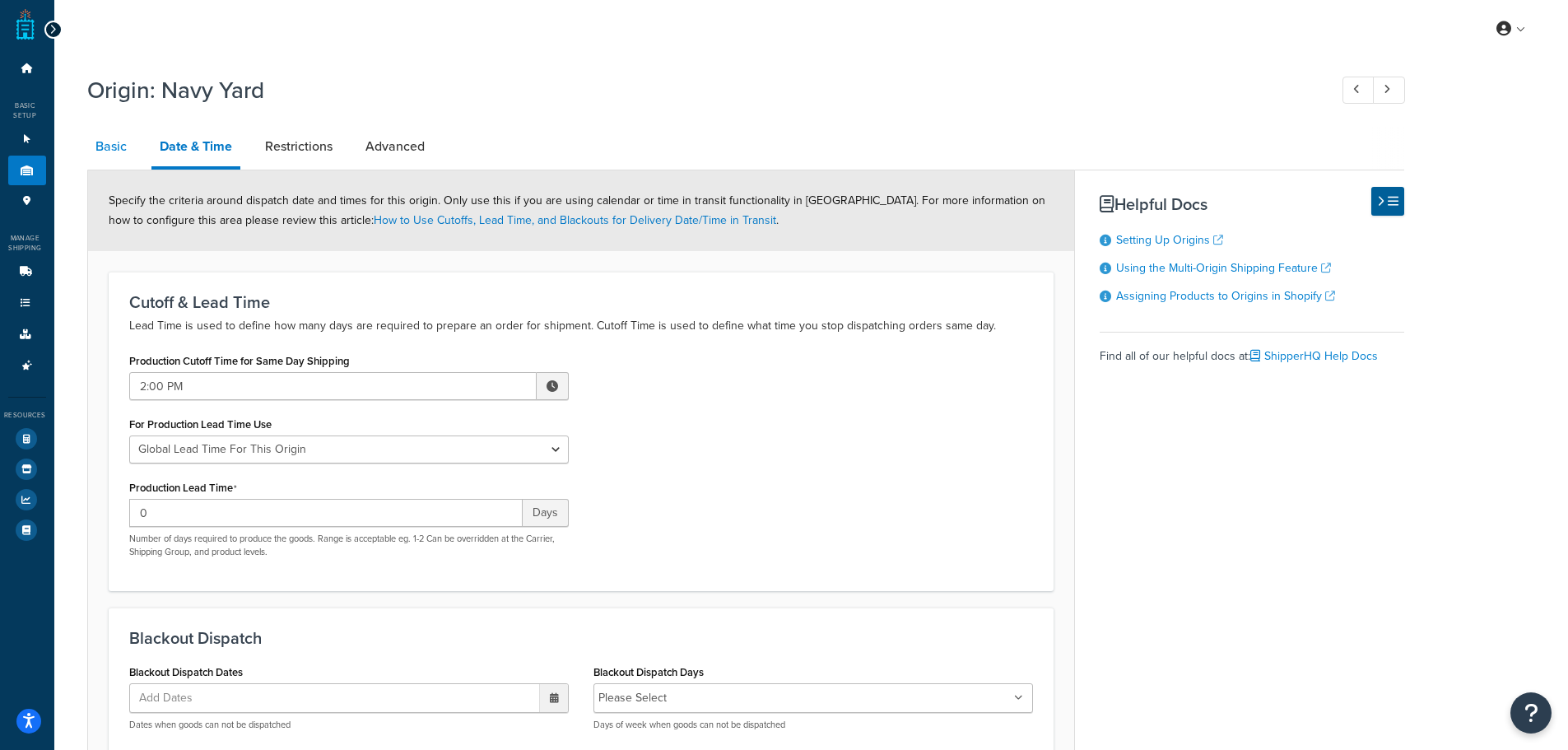
click at [127, 147] on link "Basic" at bounding box center [111, 147] width 48 height 40
select select "32"
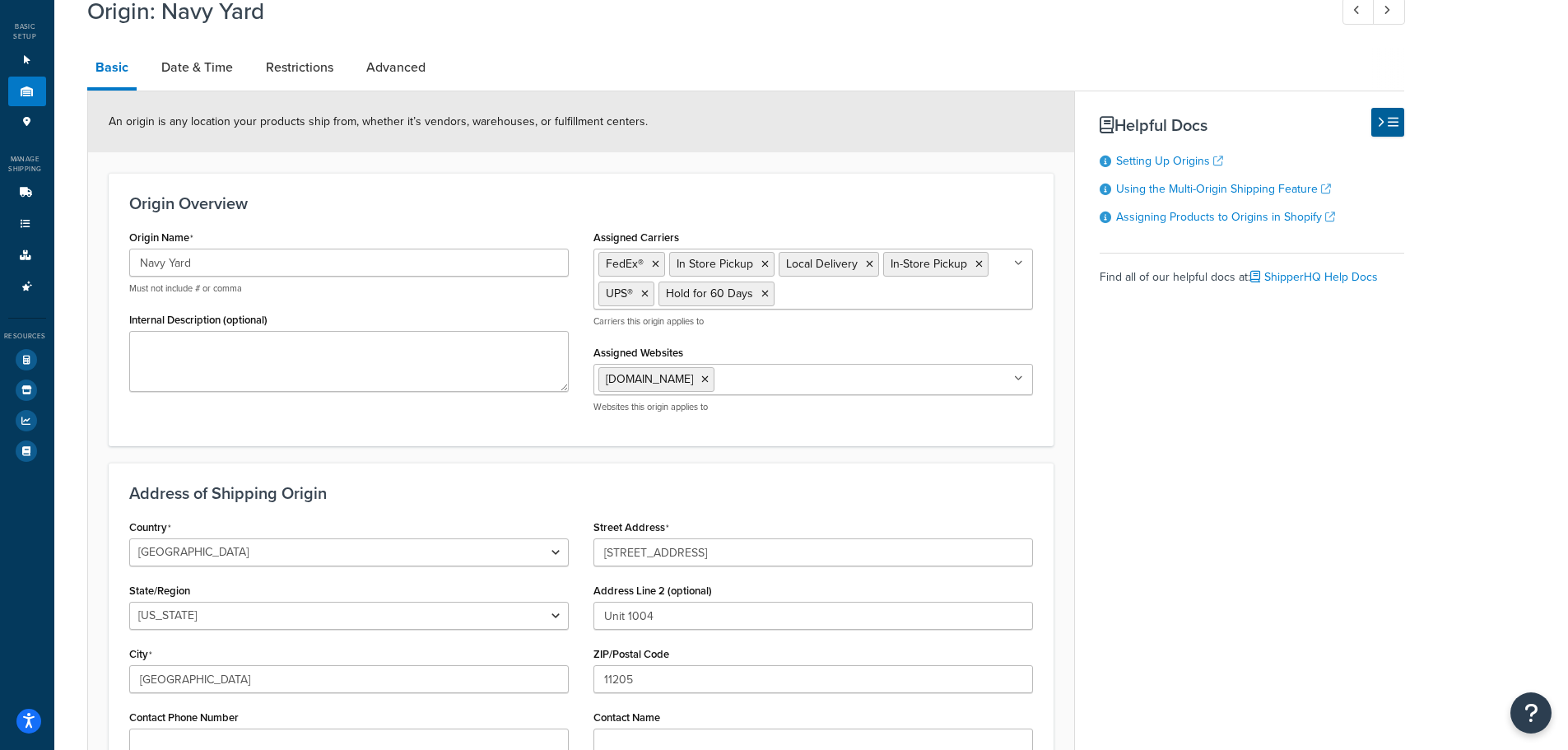
scroll to position [60, 0]
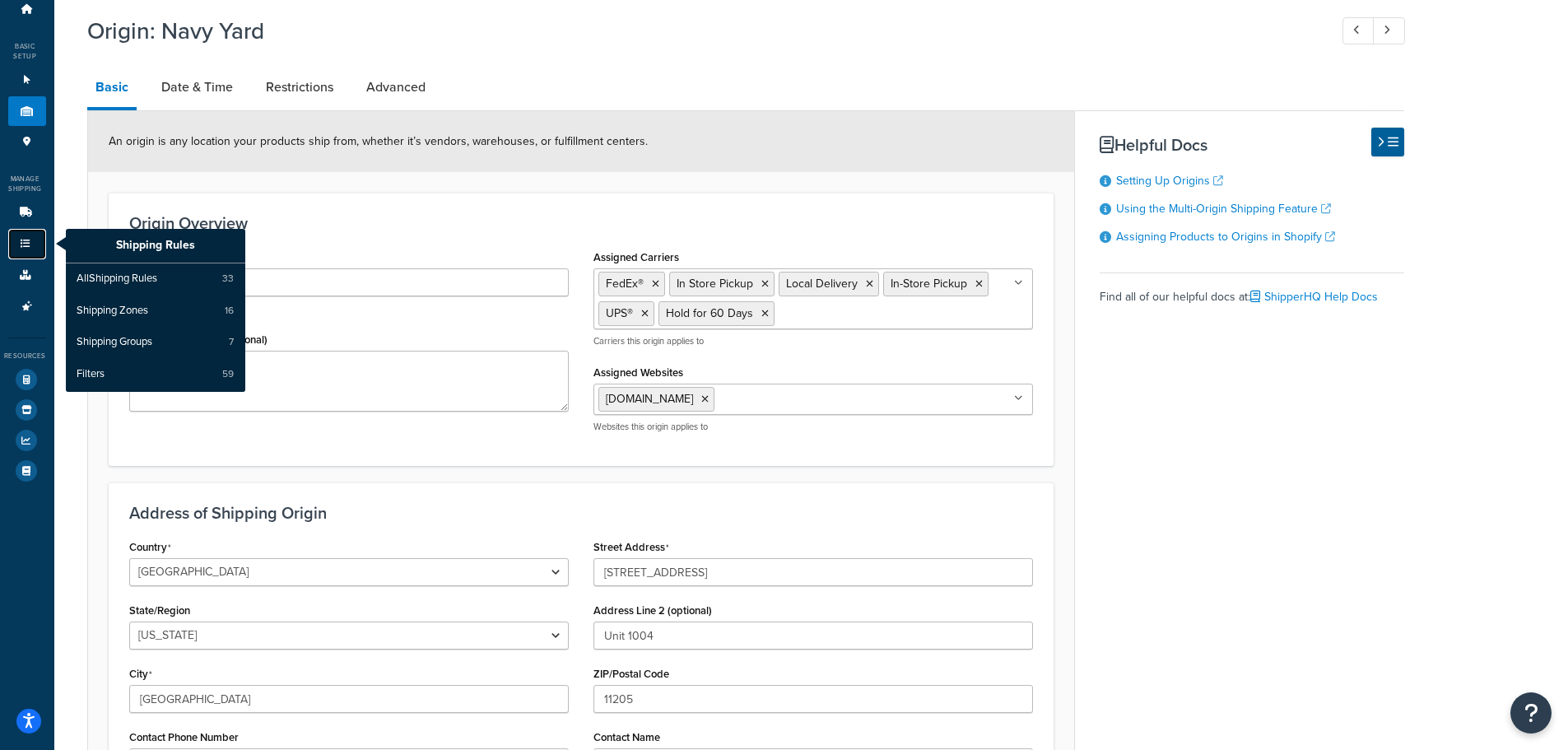
click at [25, 255] on link "Shipping Rules" at bounding box center [27, 244] width 38 height 31
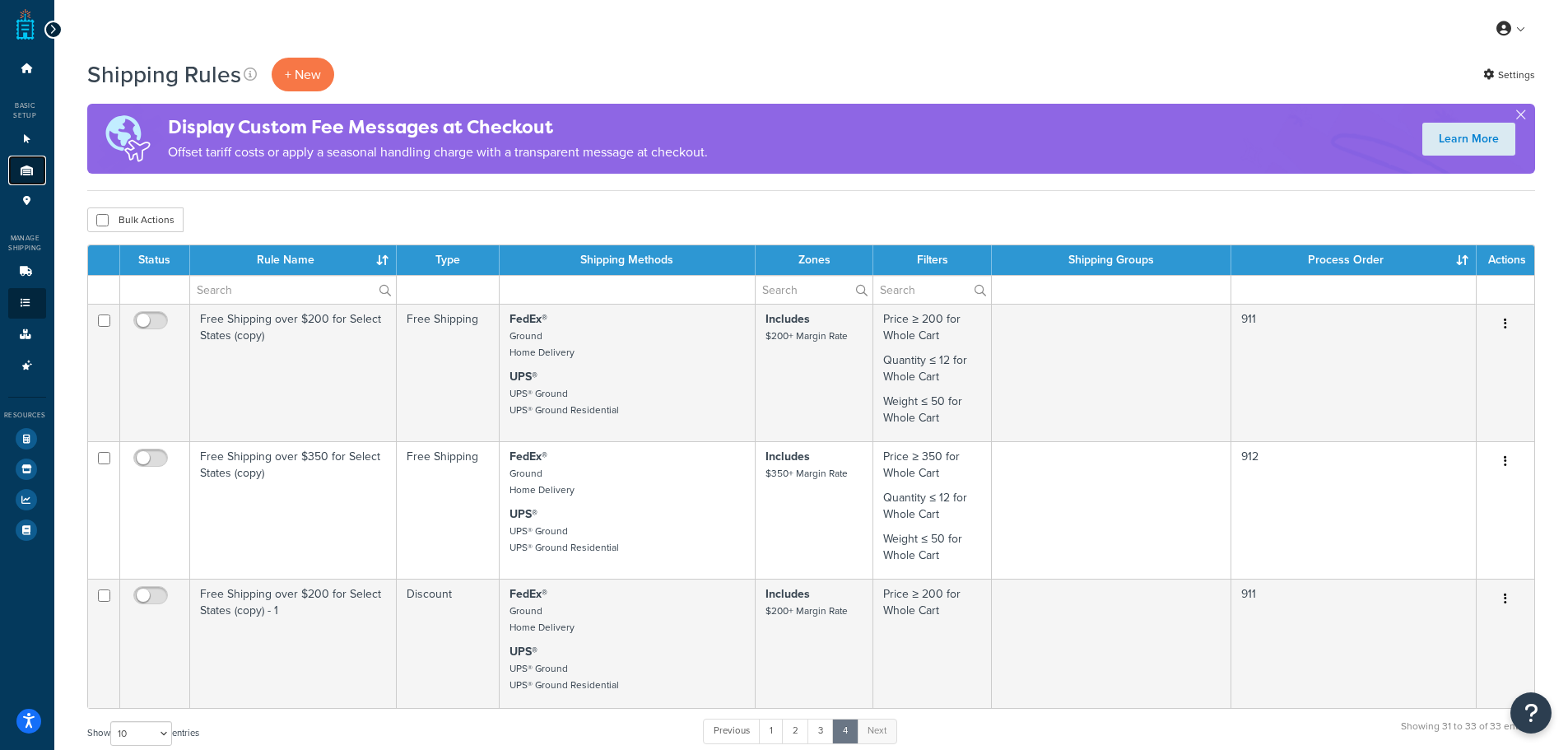
click at [24, 175] on icon at bounding box center [27, 171] width 17 height 10
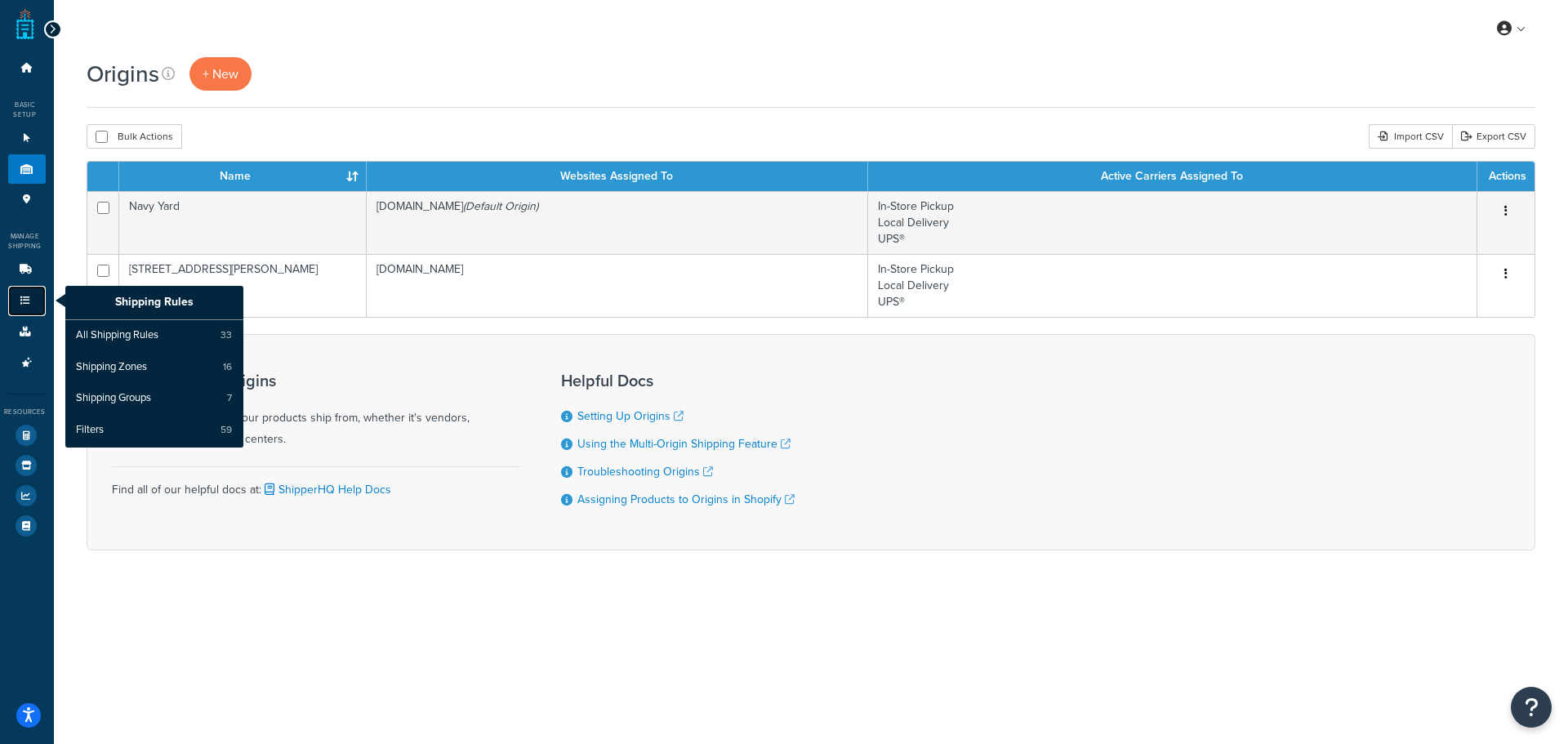
click at [34, 298] on link "Shipping Rules" at bounding box center [27, 301] width 38 height 30
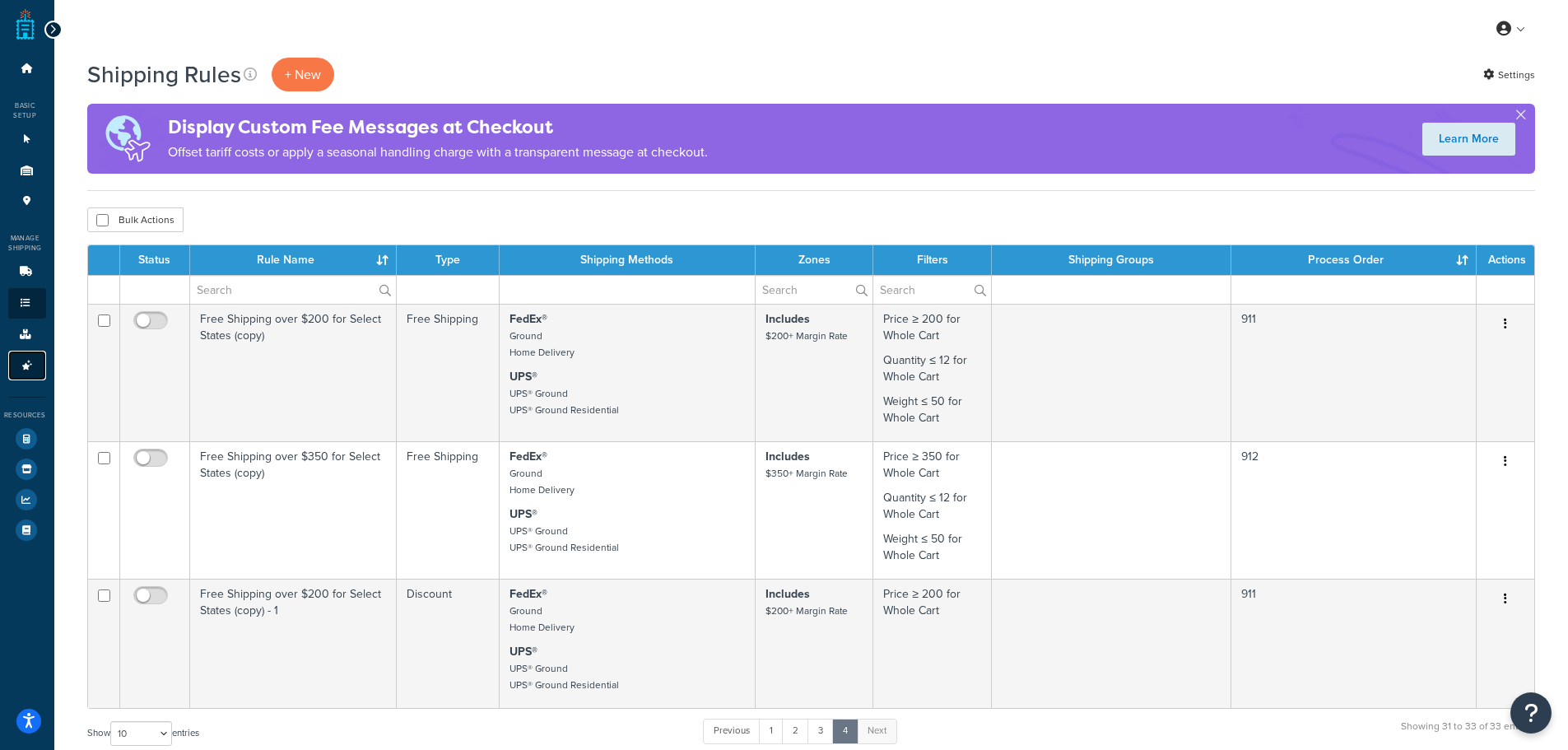
click at [41, 362] on link "Advanced Features 4" at bounding box center [27, 366] width 38 height 31
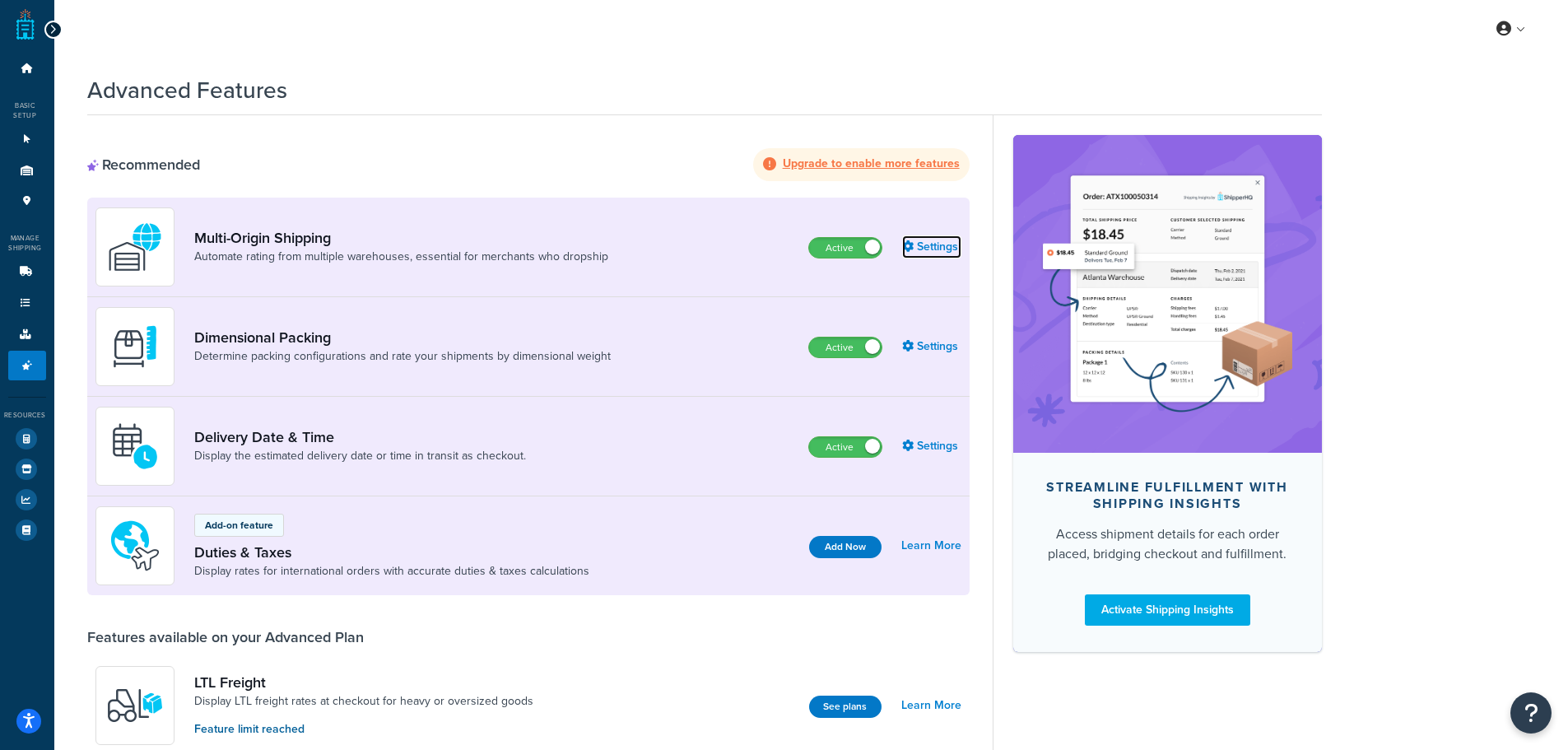
click at [942, 255] on link "Settings" at bounding box center [932, 247] width 60 height 23
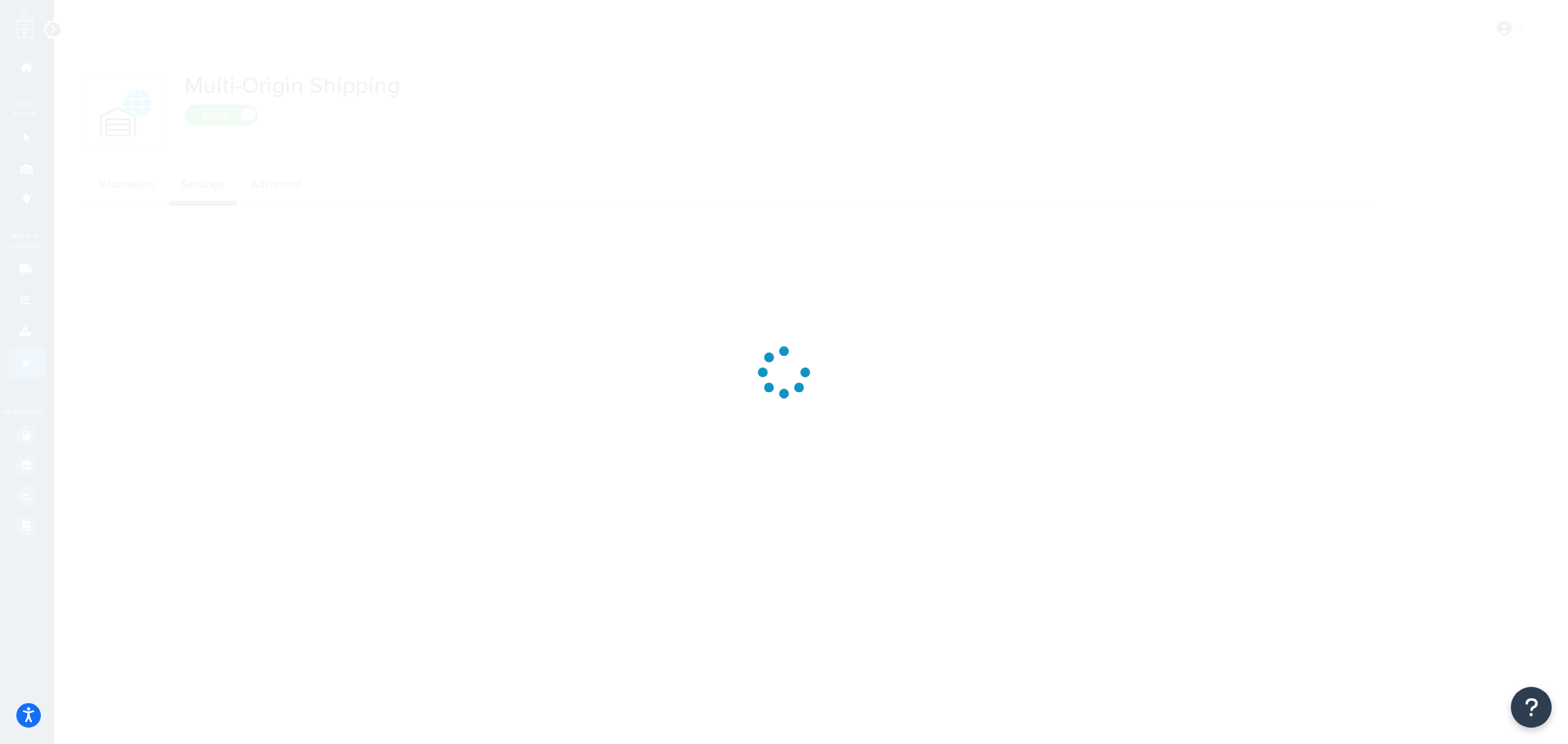
select select "false"
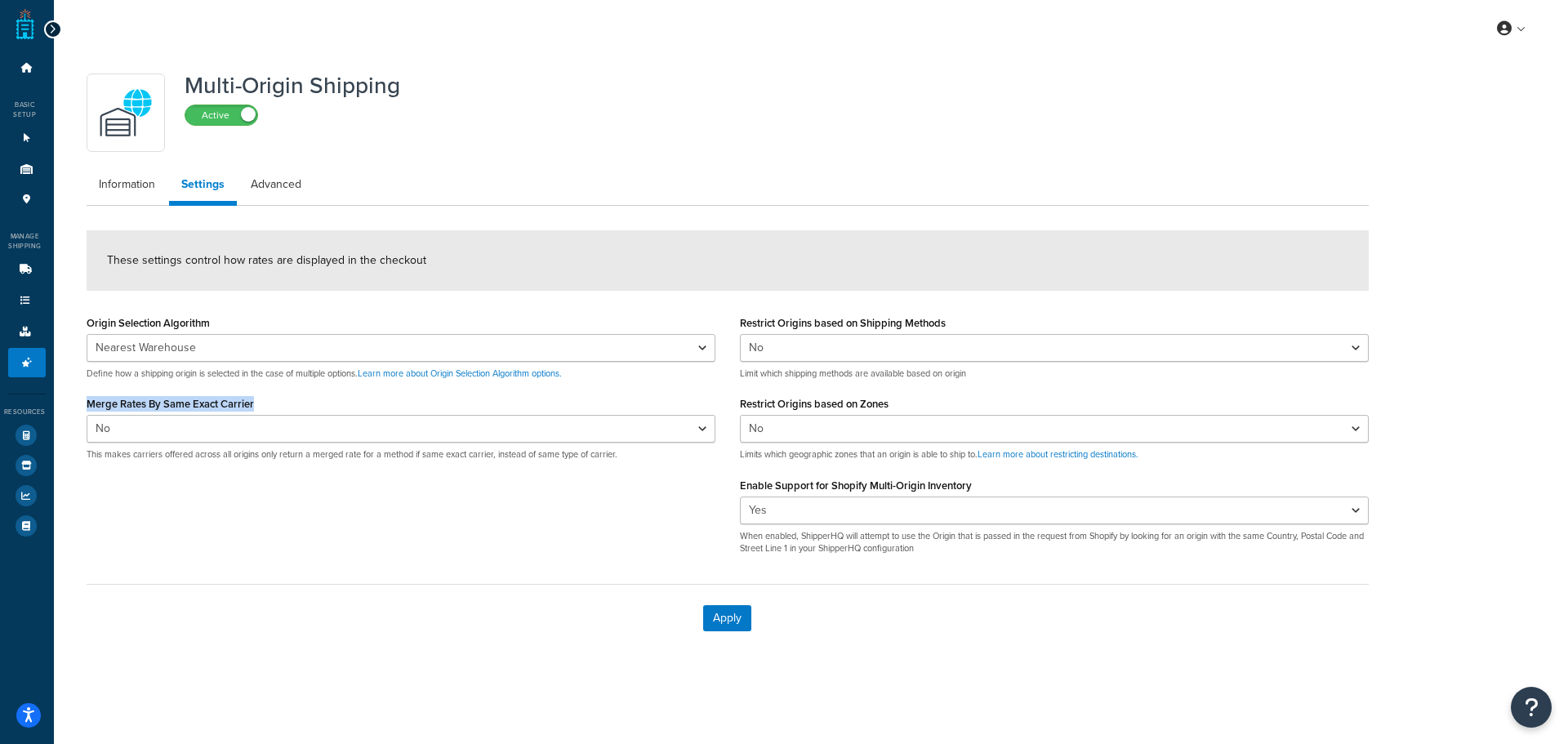
drag, startPoint x: 271, startPoint y: 402, endPoint x: 60, endPoint y: 411, distance: 211.2
click at [60, 411] on div "Multi-Origin Shipping Active Information Settings Advanced These settings contr…" at bounding box center [811, 375] width 1514 height 636
click at [461, 547] on div "Origin Selection Algorithm Nearest Warehouse Fewest Warehouses Define how a shi…" at bounding box center [727, 439] width 1306 height 256
click at [270, 401] on div "Merge Rates By Same Exact Carrier Yes No This makes carriers offered across all…" at bounding box center [401, 426] width 629 height 69
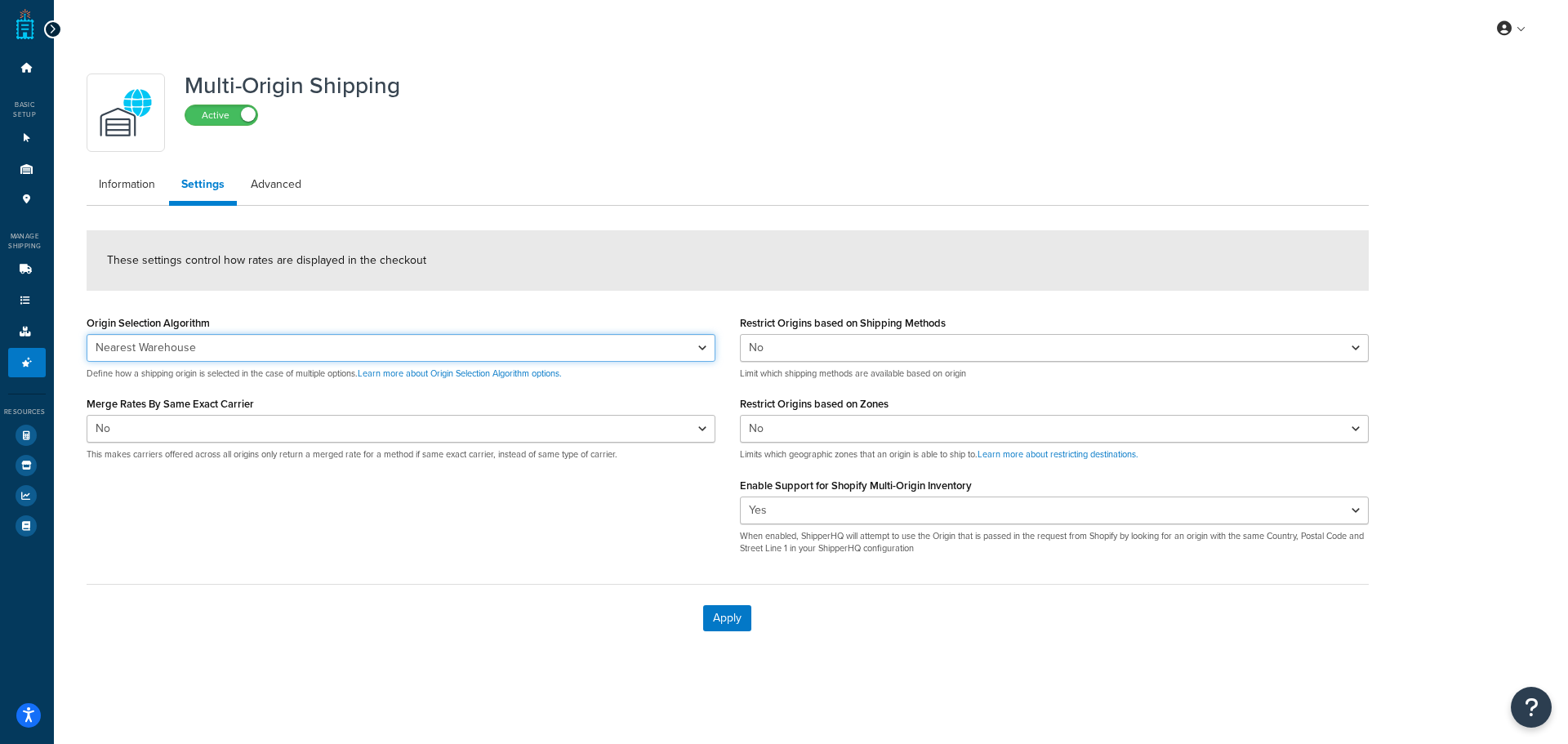
click at [269, 353] on select "Nearest Warehouse Fewest Warehouses" at bounding box center [401, 348] width 629 height 28
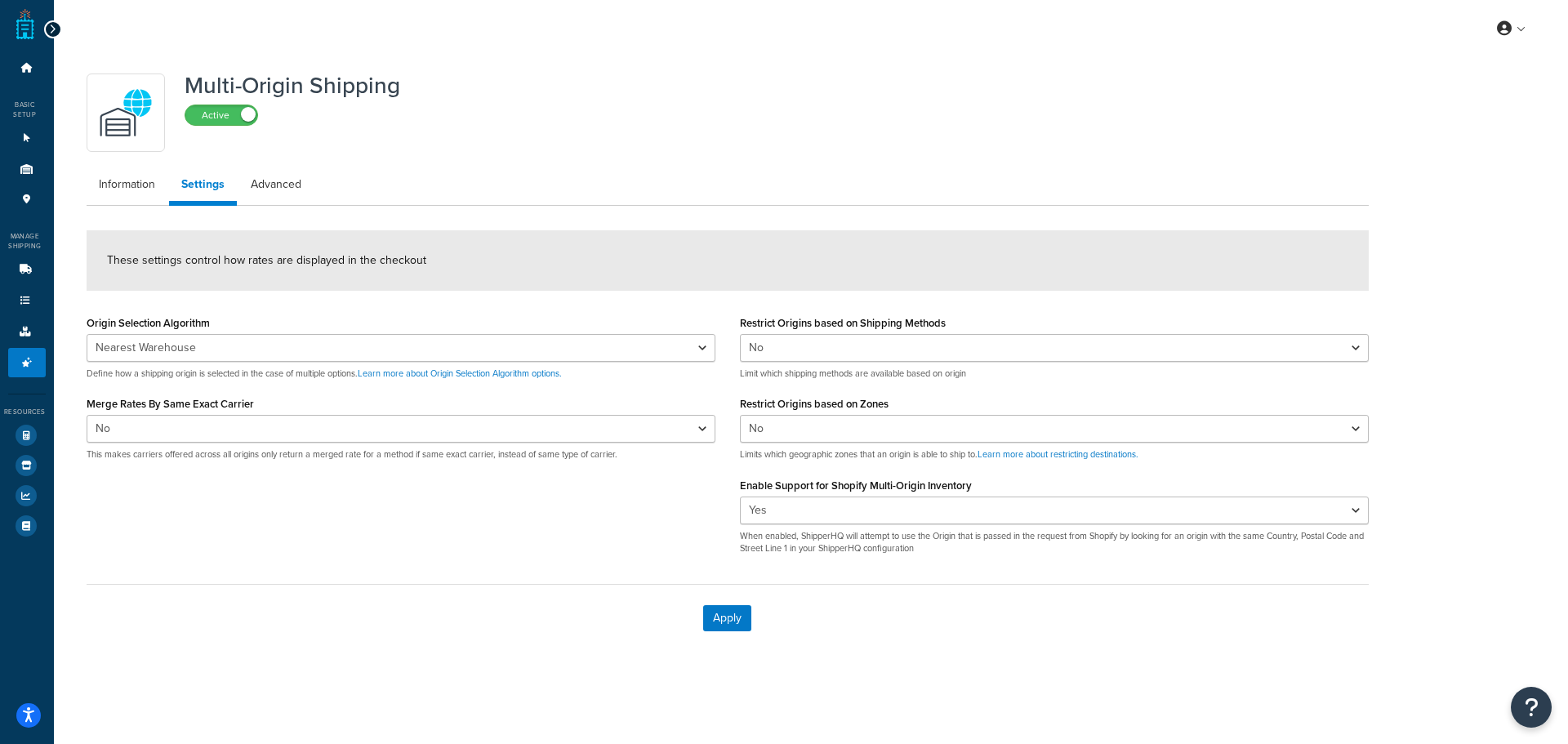
click at [305, 307] on form "These settings control how rates are displayed in the checkout Origin Selection…" at bounding box center [727, 440] width 1282 height 421
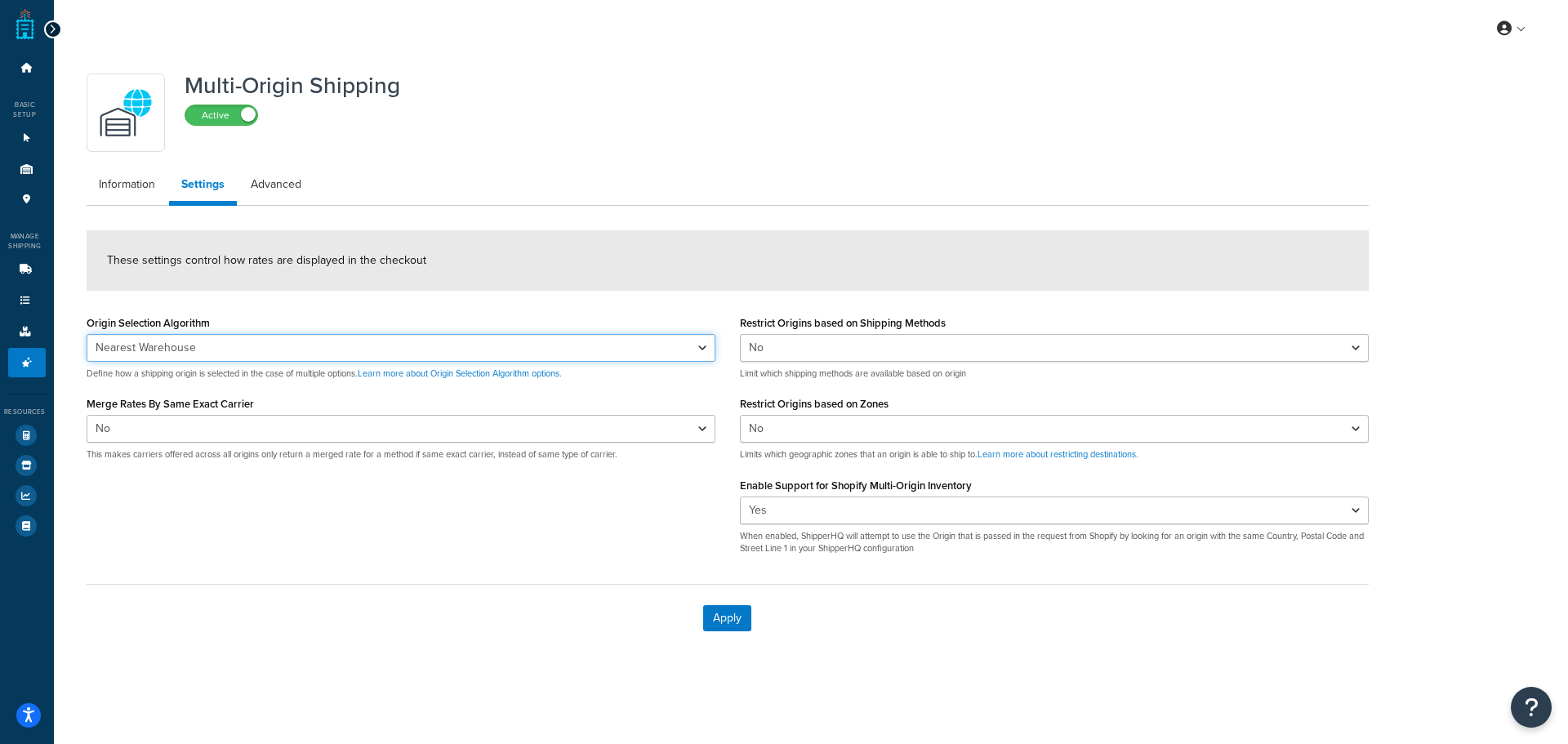
click at [309, 342] on select "Nearest Warehouse Fewest Warehouses" at bounding box center [401, 348] width 629 height 28
select select "FEWEST"
click at [86, 334] on select "Nearest Warehouse Fewest Warehouses" at bounding box center [401, 348] width 629 height 28
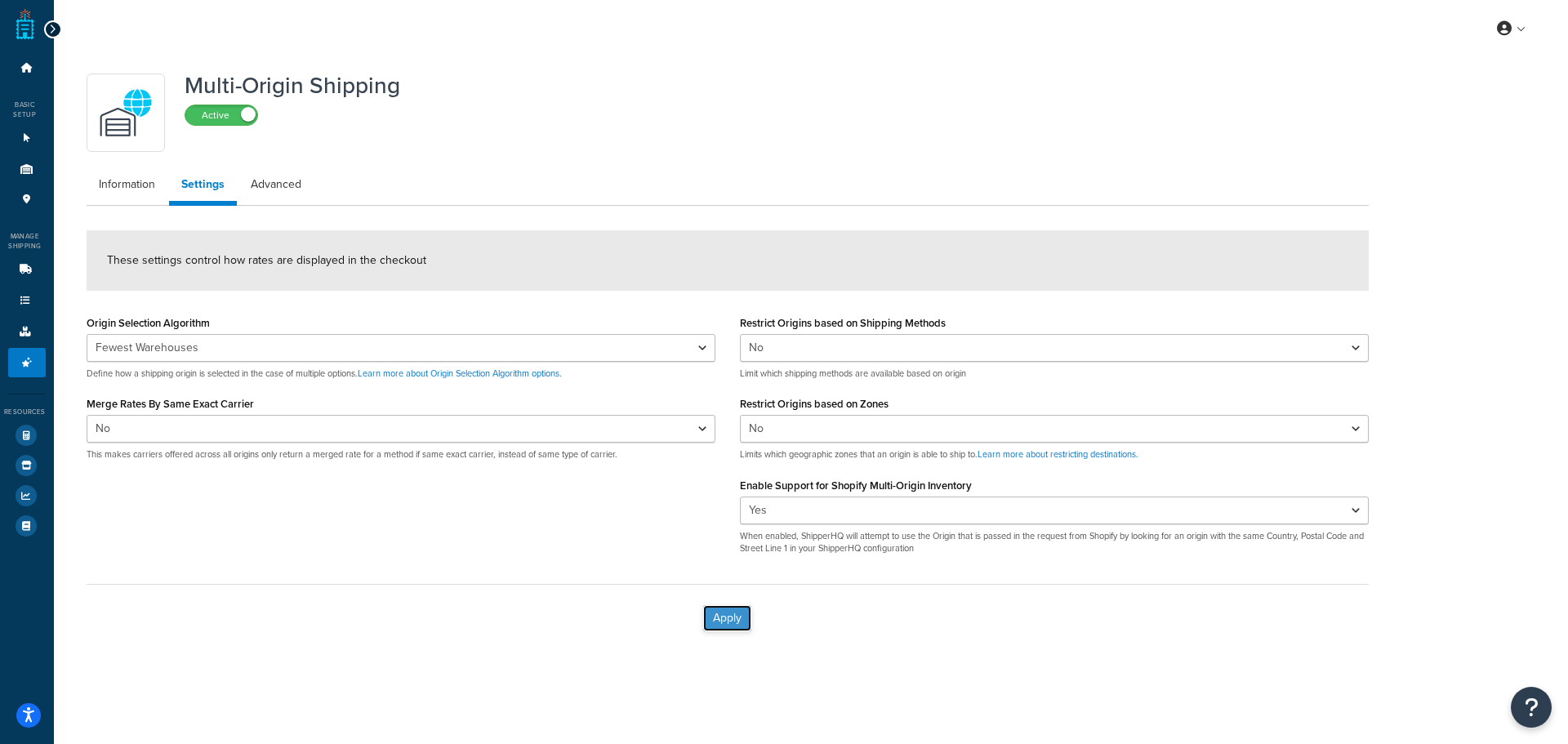
click at [704, 618] on button "Apply" at bounding box center [727, 618] width 48 height 26
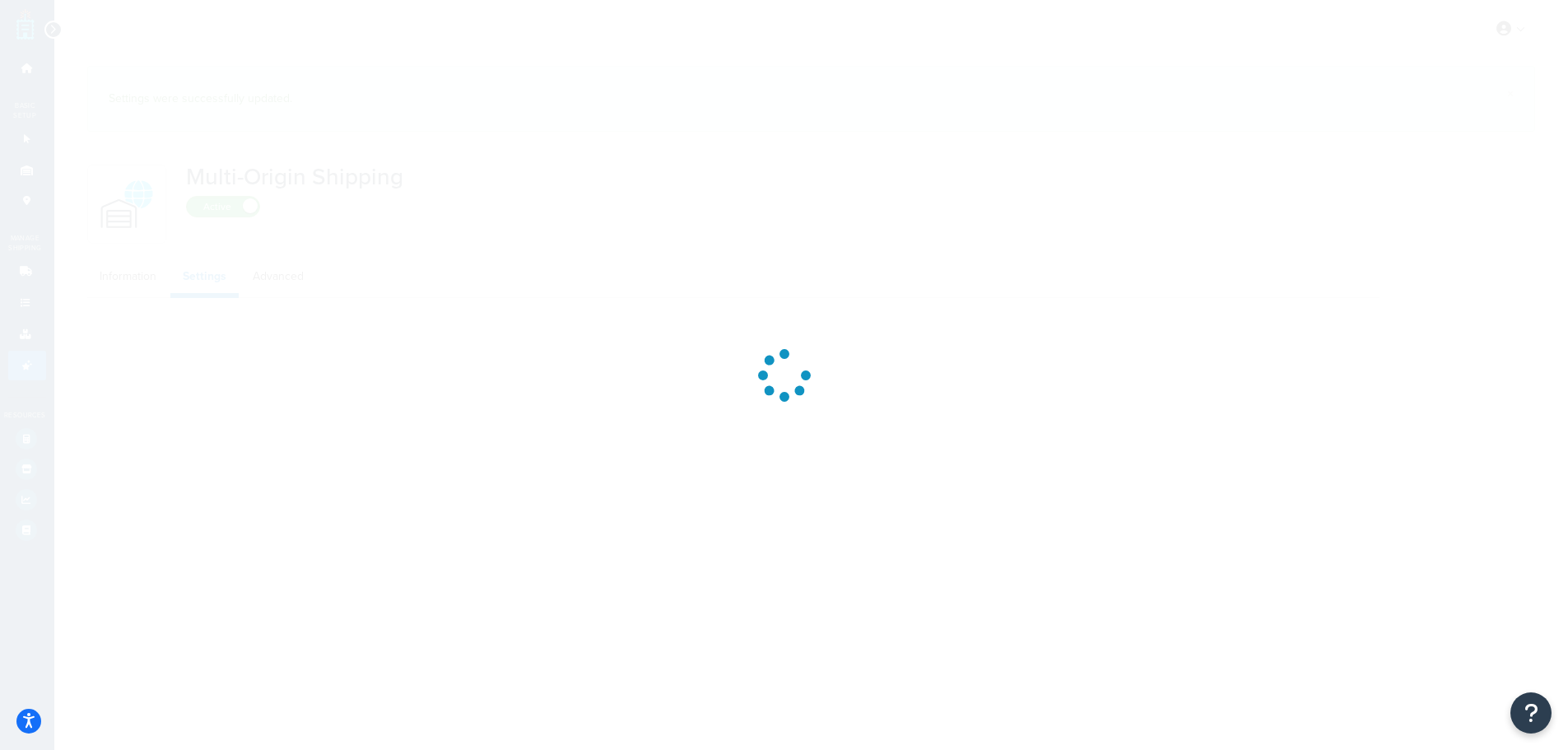
select select "FEWEST"
select select "false"
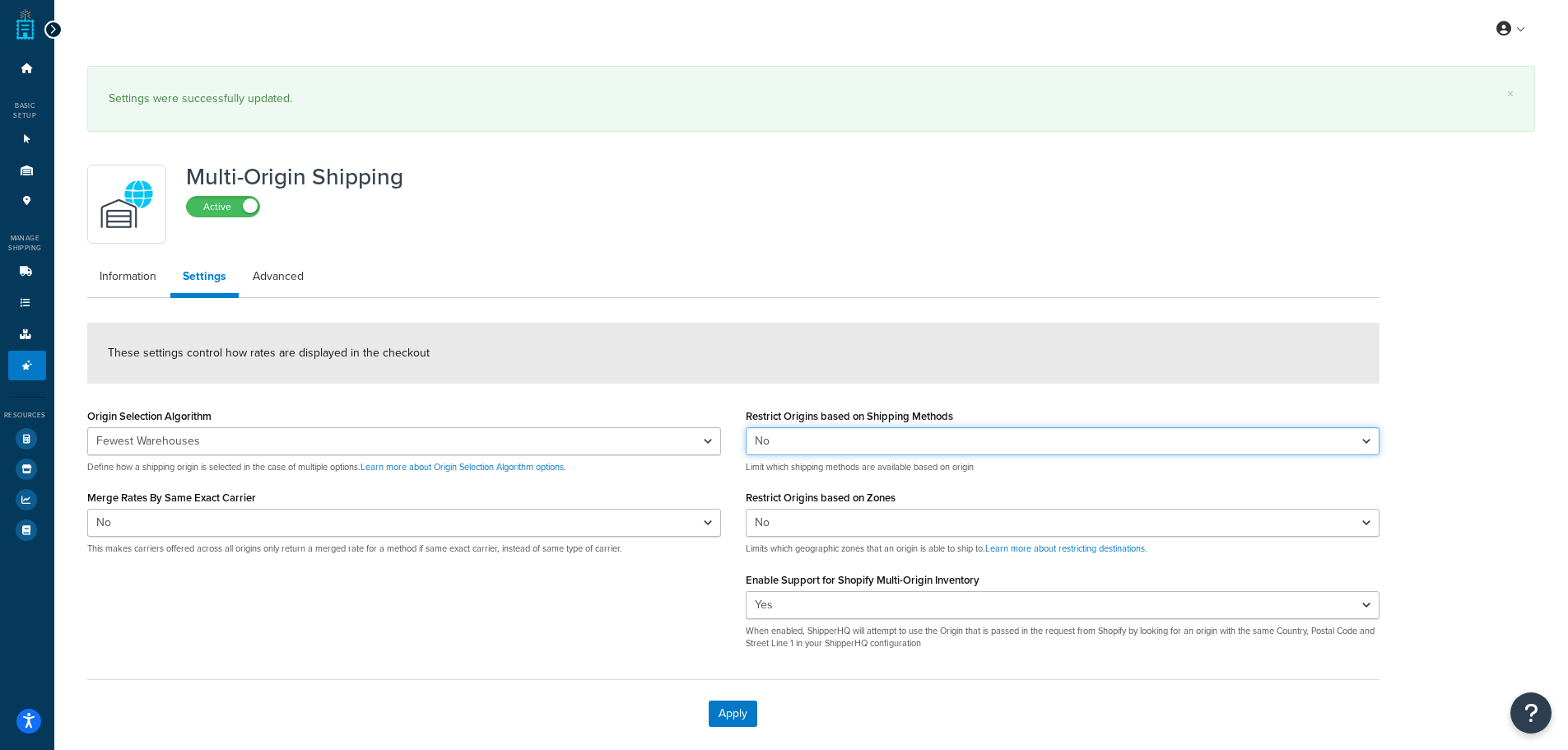
click at [922, 432] on select "Yes No" at bounding box center [1062, 441] width 634 height 28
click at [949, 403] on form "These settings control how rates are displayed in the checkout Origin Selection…" at bounding box center [733, 535] width 1292 height 425
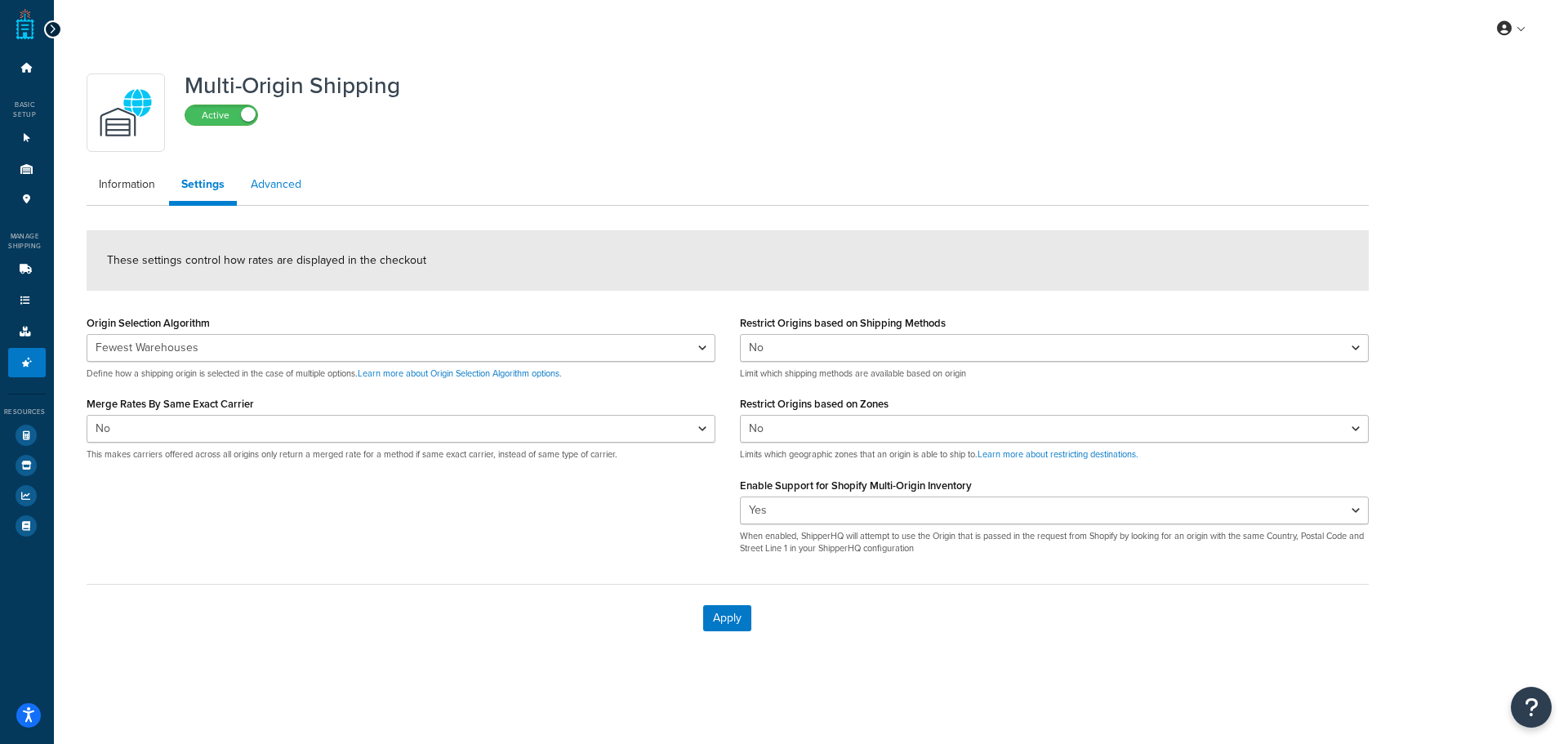
click at [290, 200] on link "Advanced" at bounding box center [276, 185] width 76 height 33
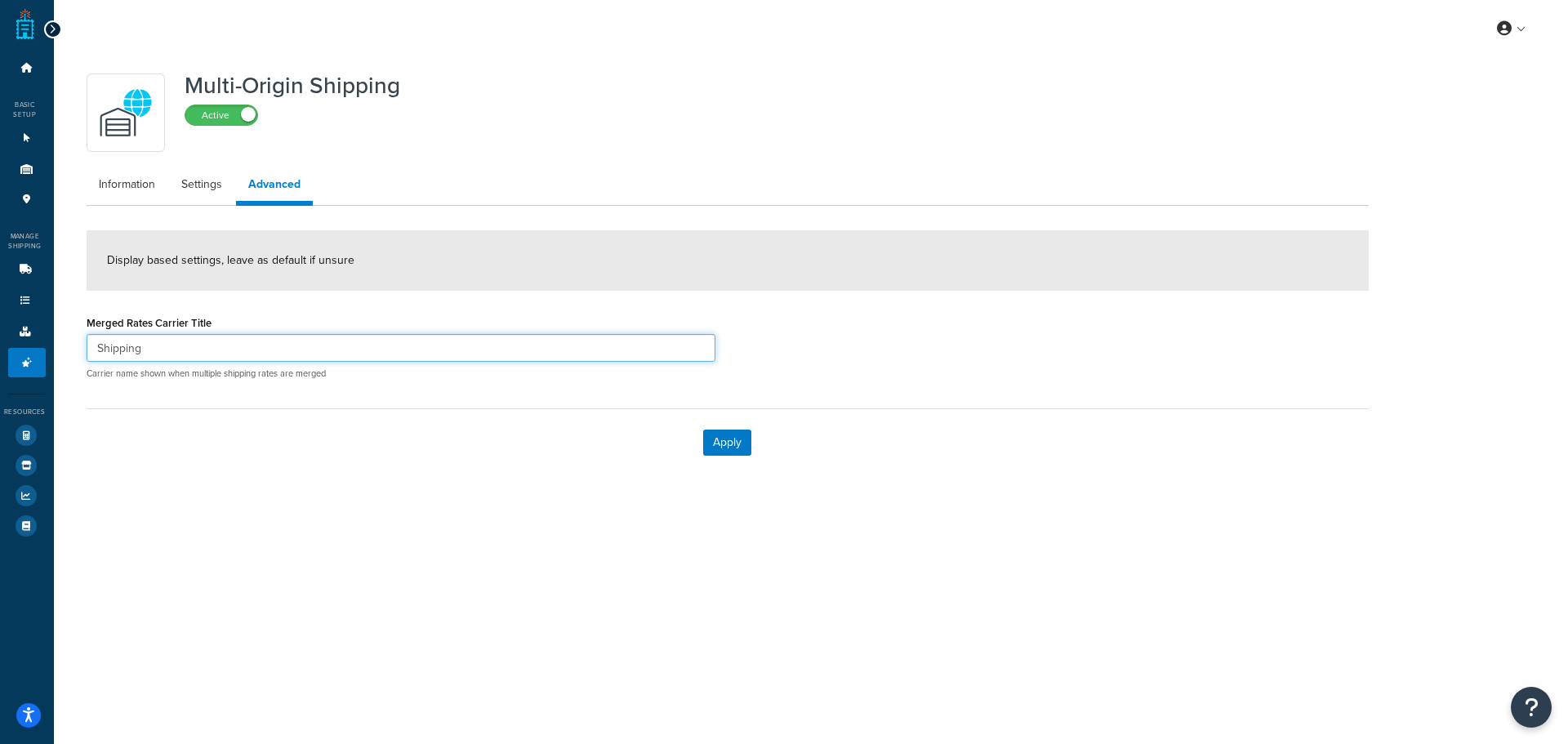
click at [378, 353] on input "Shipping" at bounding box center [401, 348] width 629 height 28
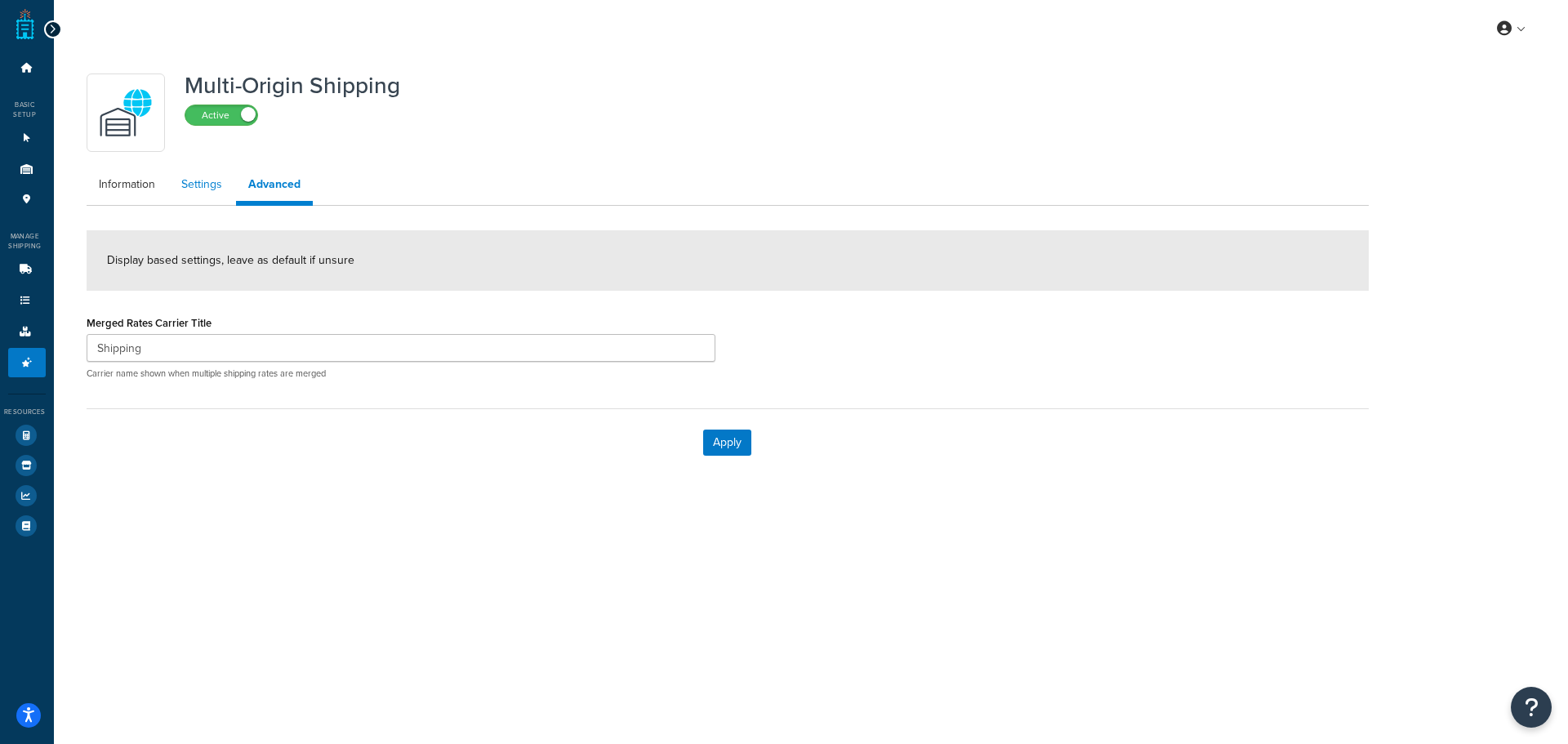
click at [217, 183] on link "Settings" at bounding box center [202, 185] width 66 height 33
select select "FEWEST"
select select "false"
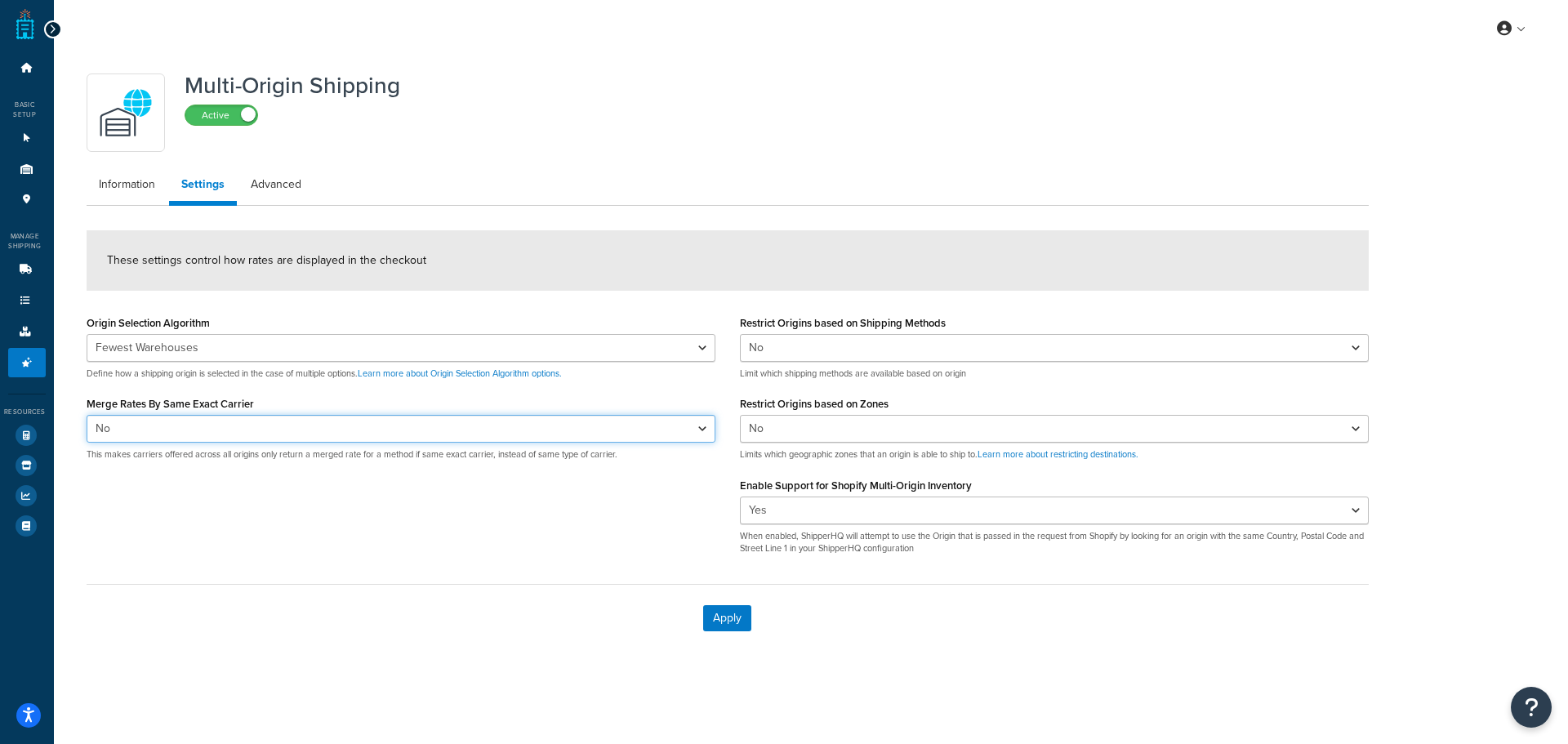
click at [201, 425] on select "Yes No" at bounding box center [401, 429] width 629 height 28
select select "true"
click at [86, 415] on select "Yes No" at bounding box center [401, 429] width 629 height 28
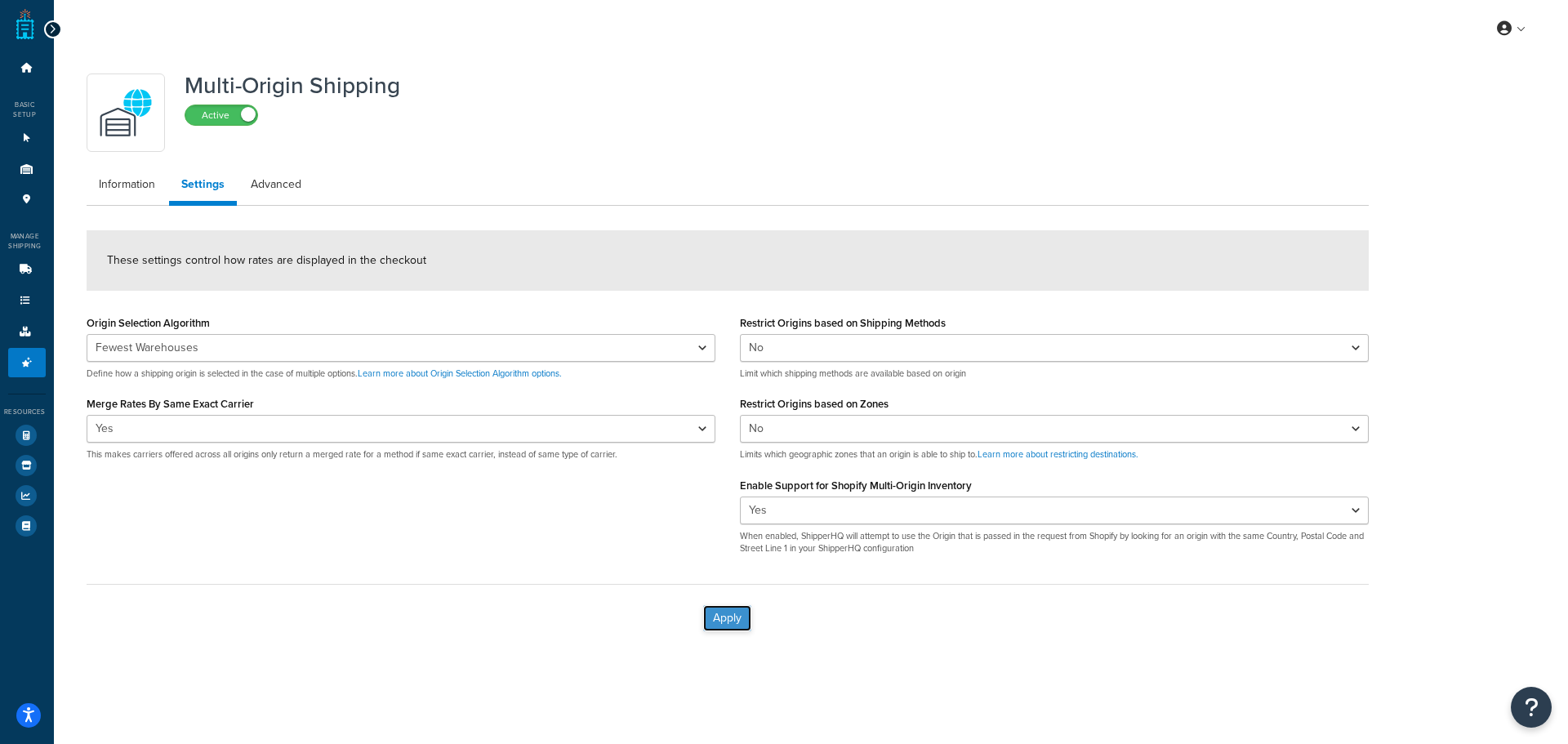
click at [736, 618] on button "Apply" at bounding box center [727, 618] width 48 height 26
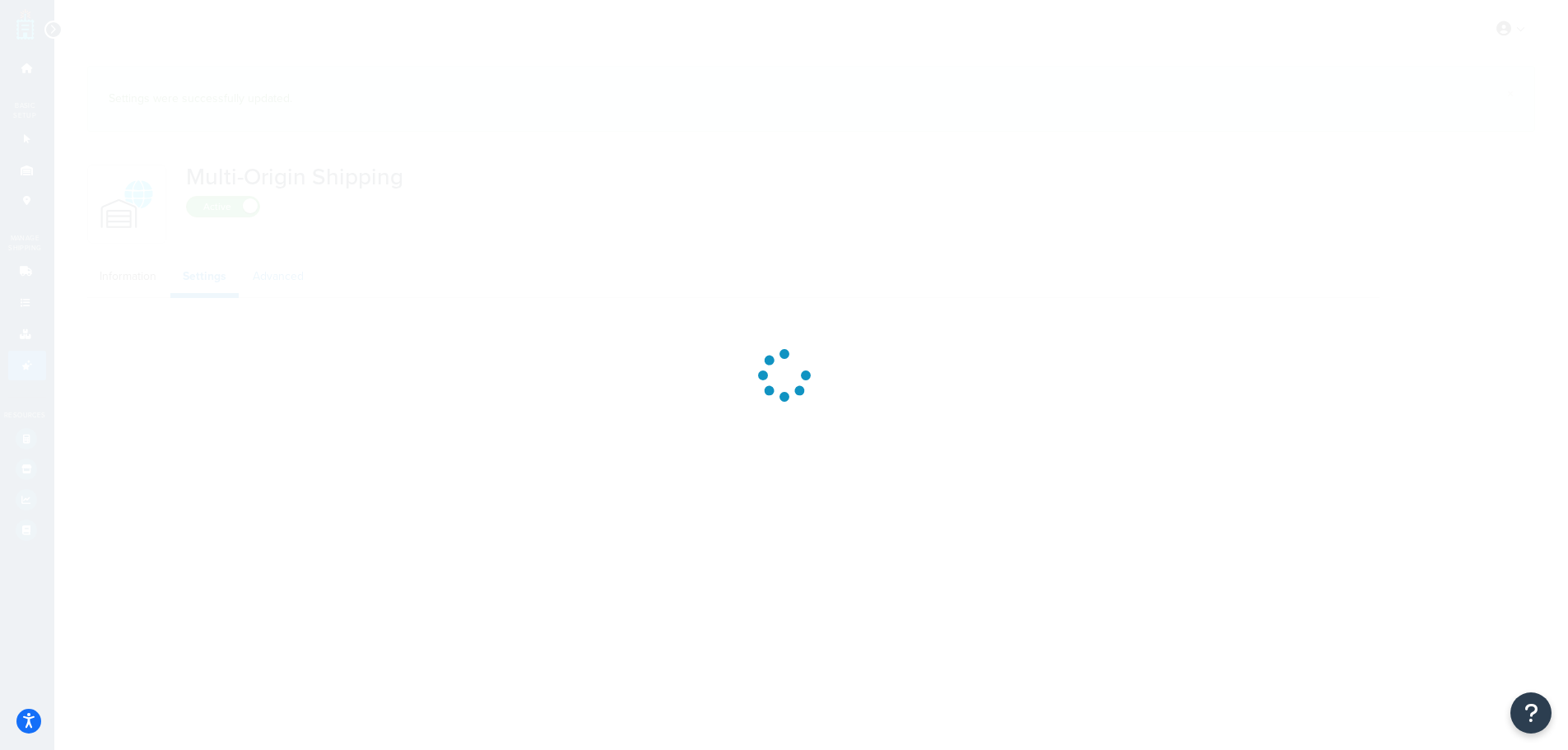
select select "FEWEST"
select select "false"
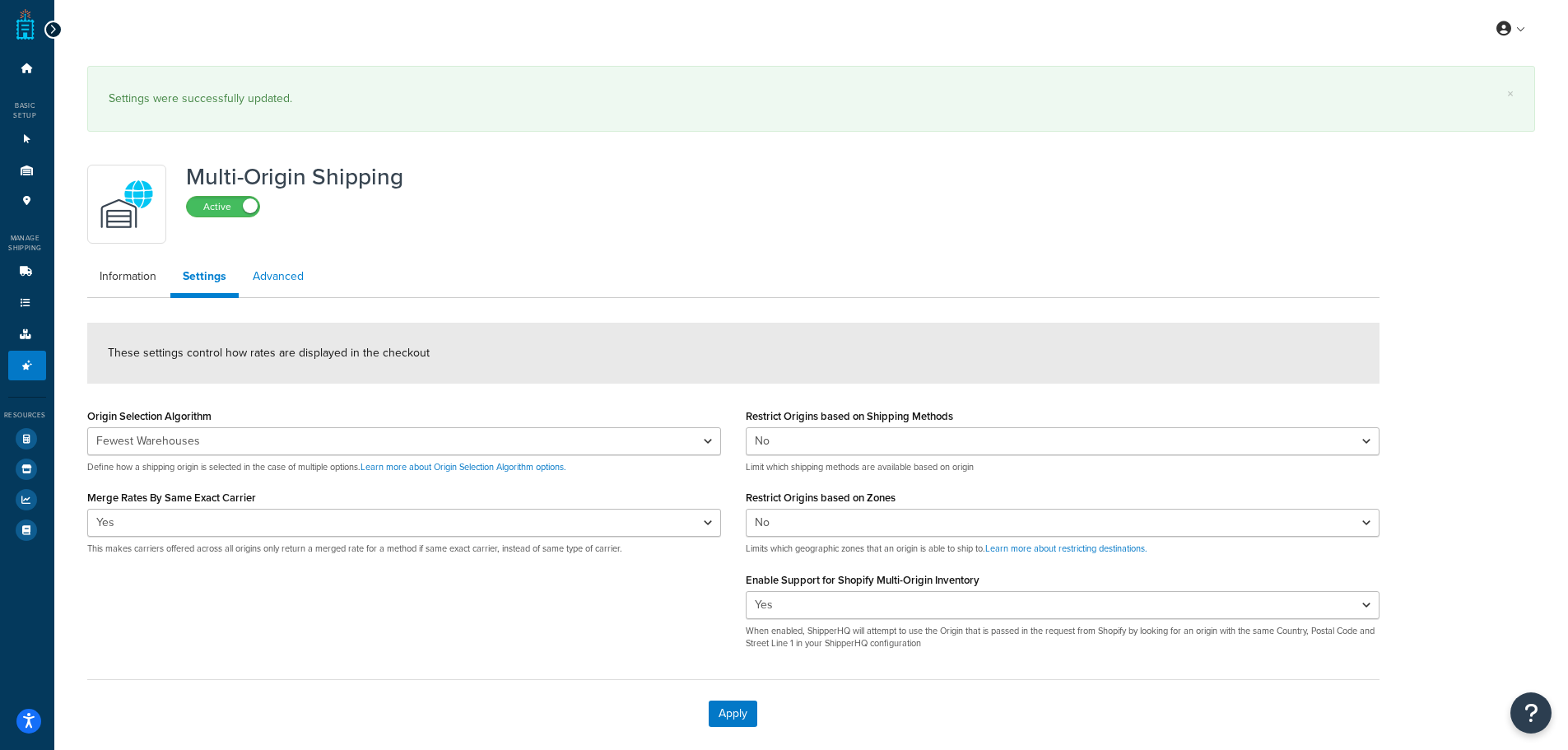
click at [269, 225] on div "Multi-Origin Shipping Active Information Settings Advanced These settings contr…" at bounding box center [733, 452] width 1316 height 591
click at [286, 278] on link "Advanced" at bounding box center [278, 276] width 76 height 33
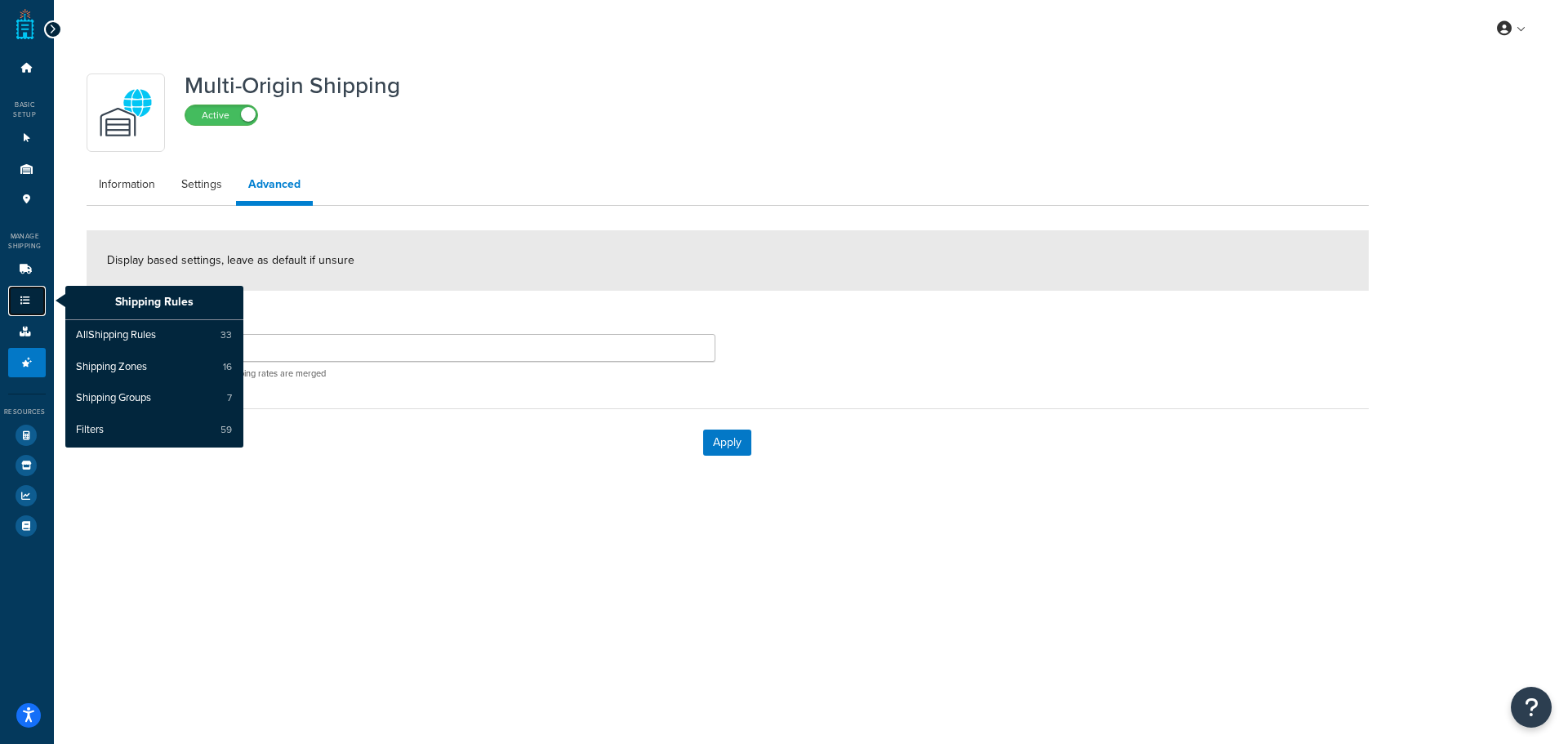
click at [28, 286] on link "Shipping Rules" at bounding box center [27, 301] width 38 height 30
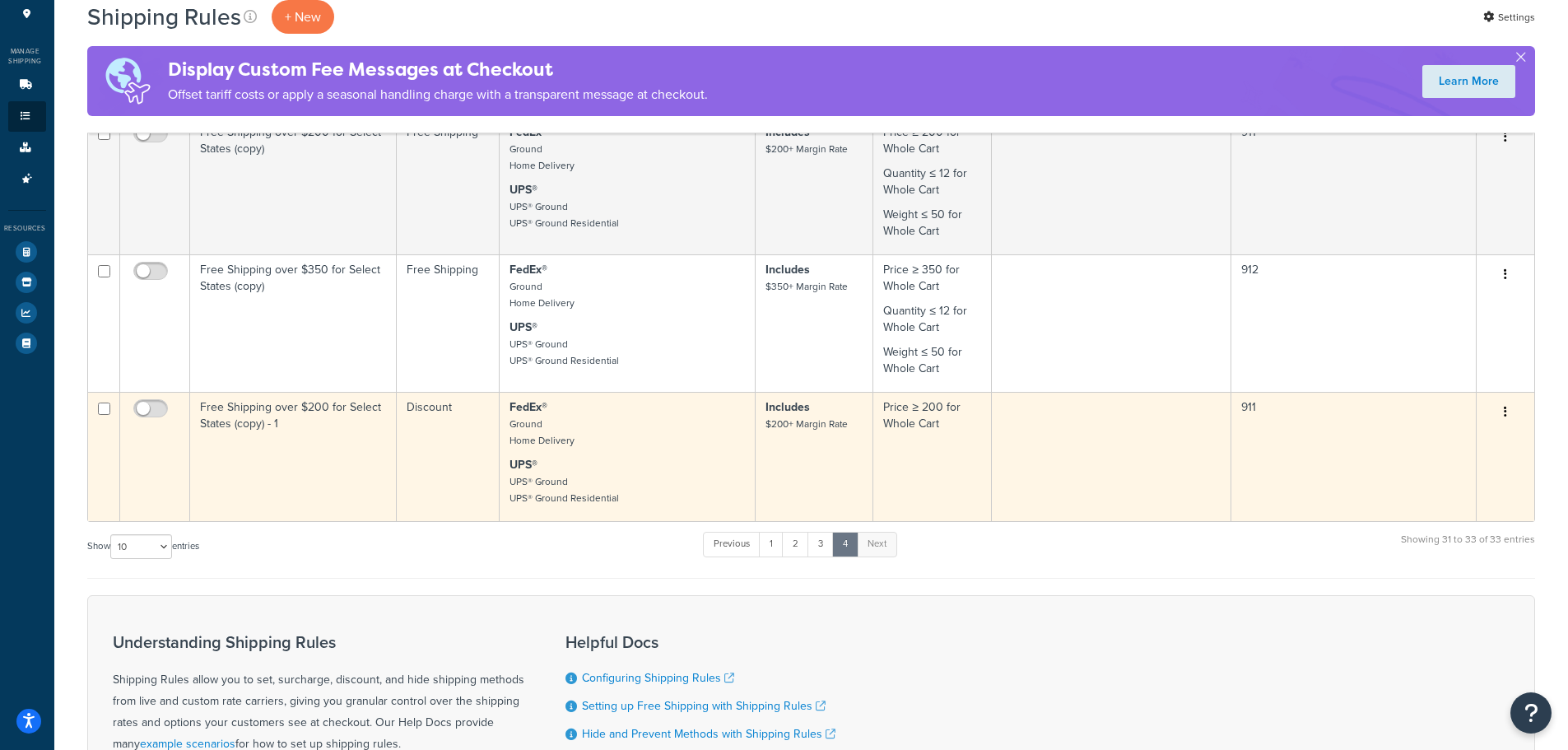
scroll to position [180, 0]
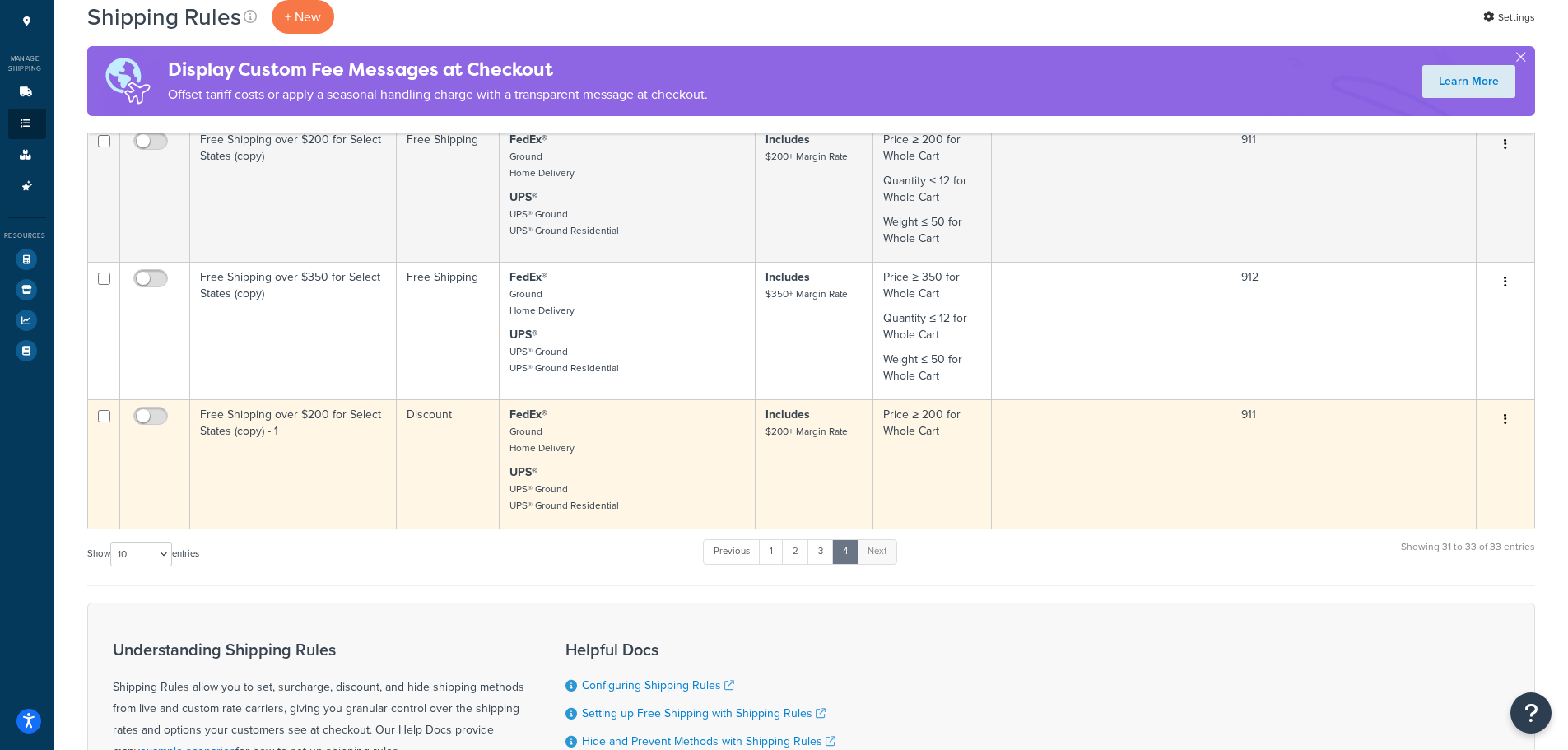
click at [1104, 452] on td at bounding box center [1111, 464] width 239 height 129
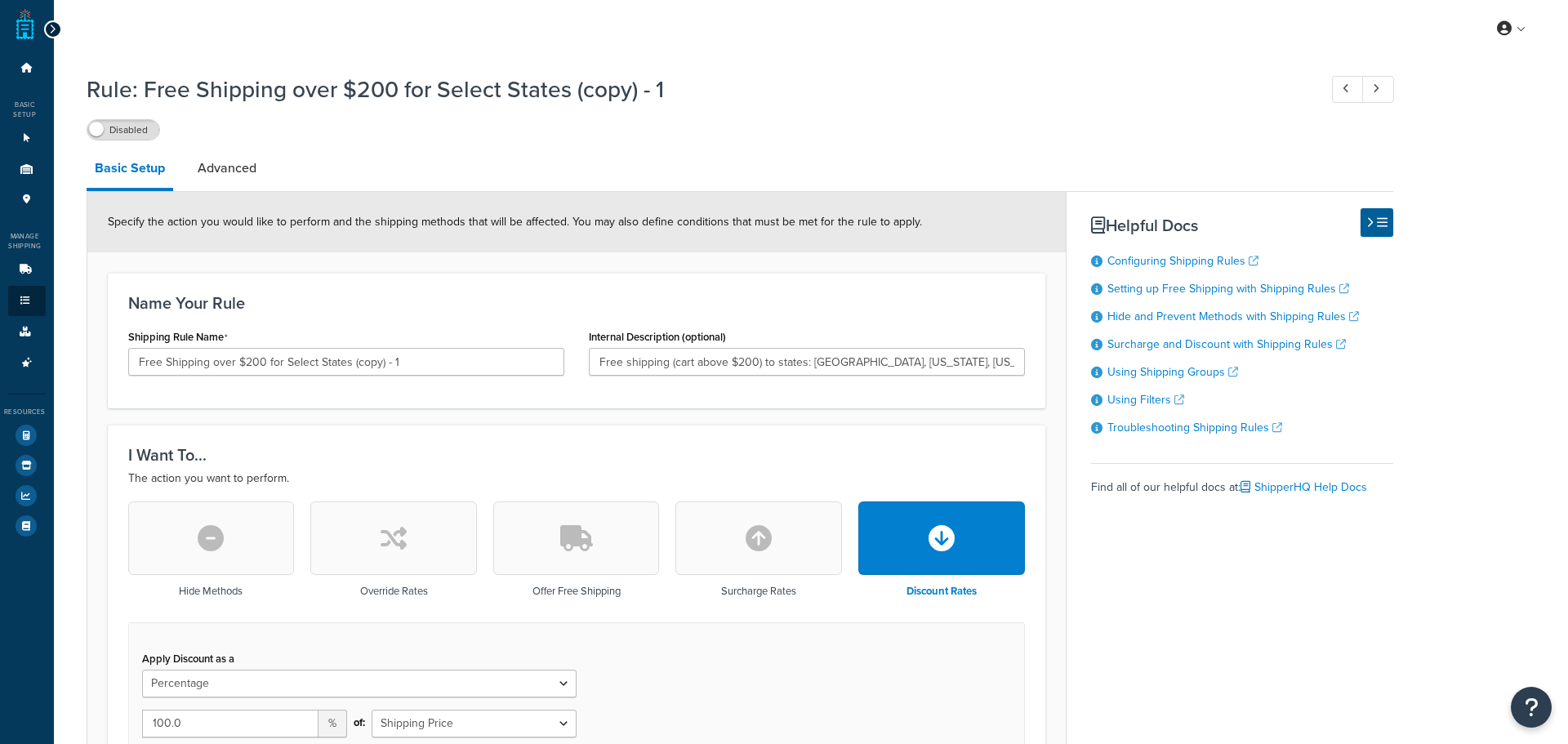
select select "PERCENTAGE"
select select "LOCATION"
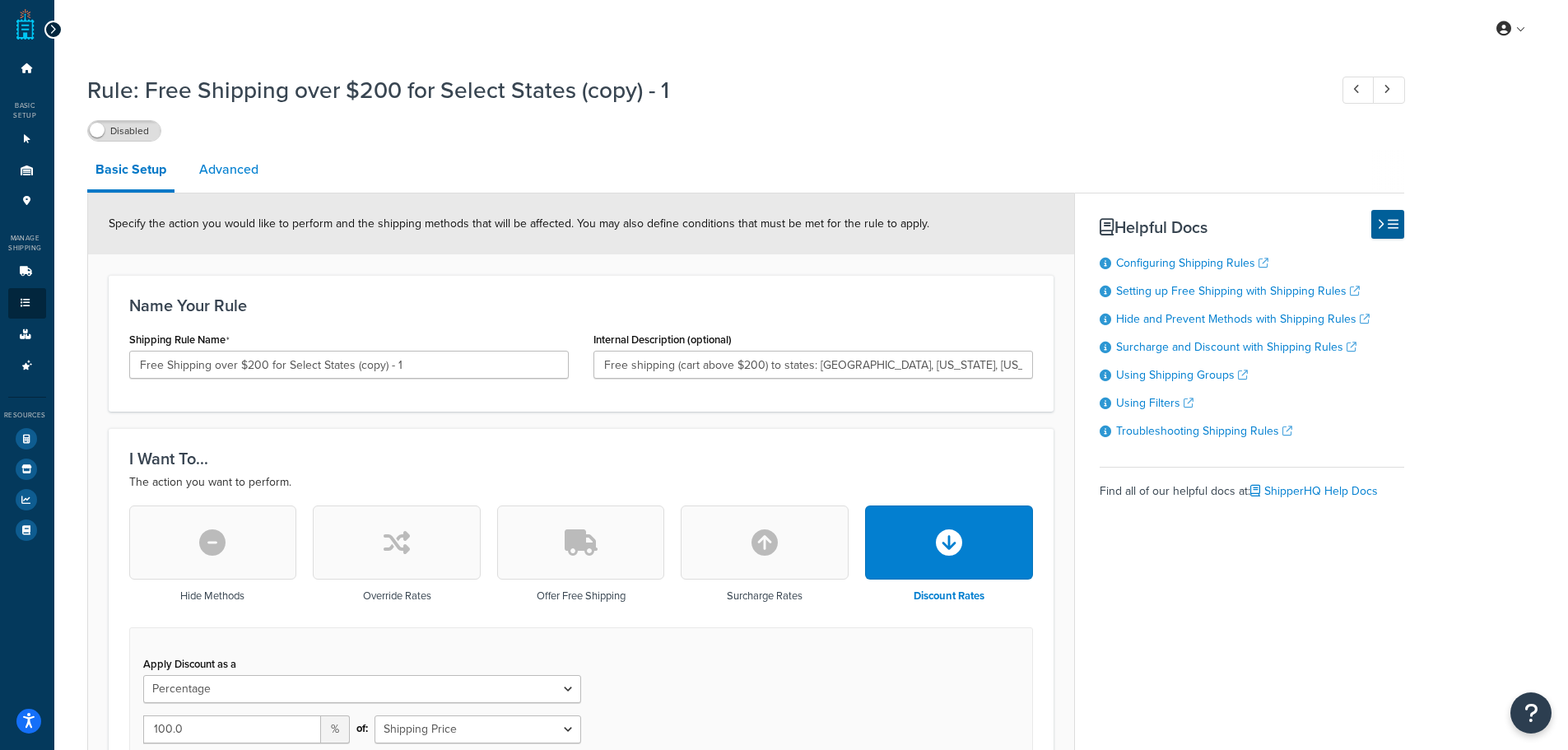
click at [262, 168] on link "Advanced" at bounding box center [229, 170] width 76 height 40
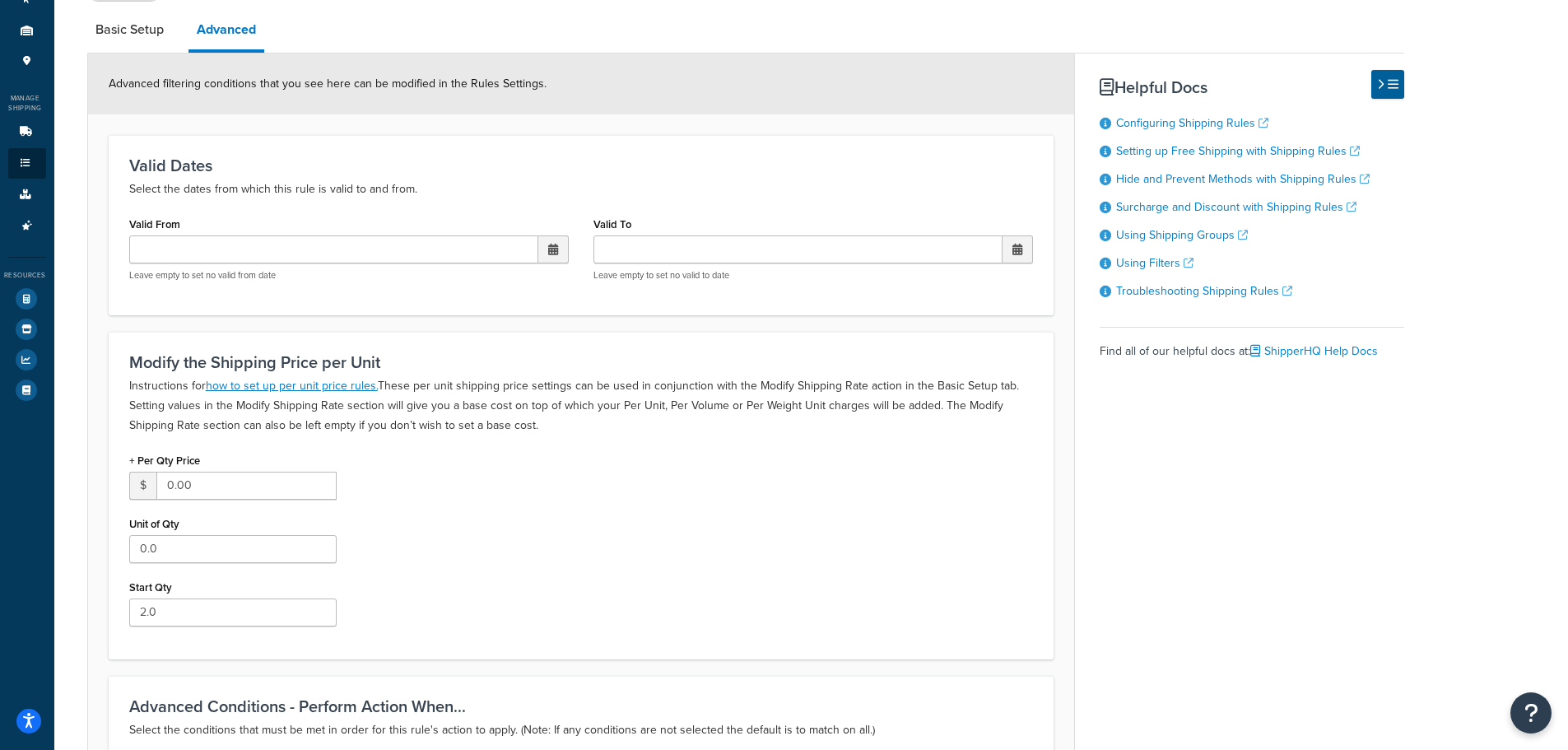
scroll to position [139, 0]
click at [31, 220] on link "Advanced Features 4" at bounding box center [27, 227] width 38 height 31
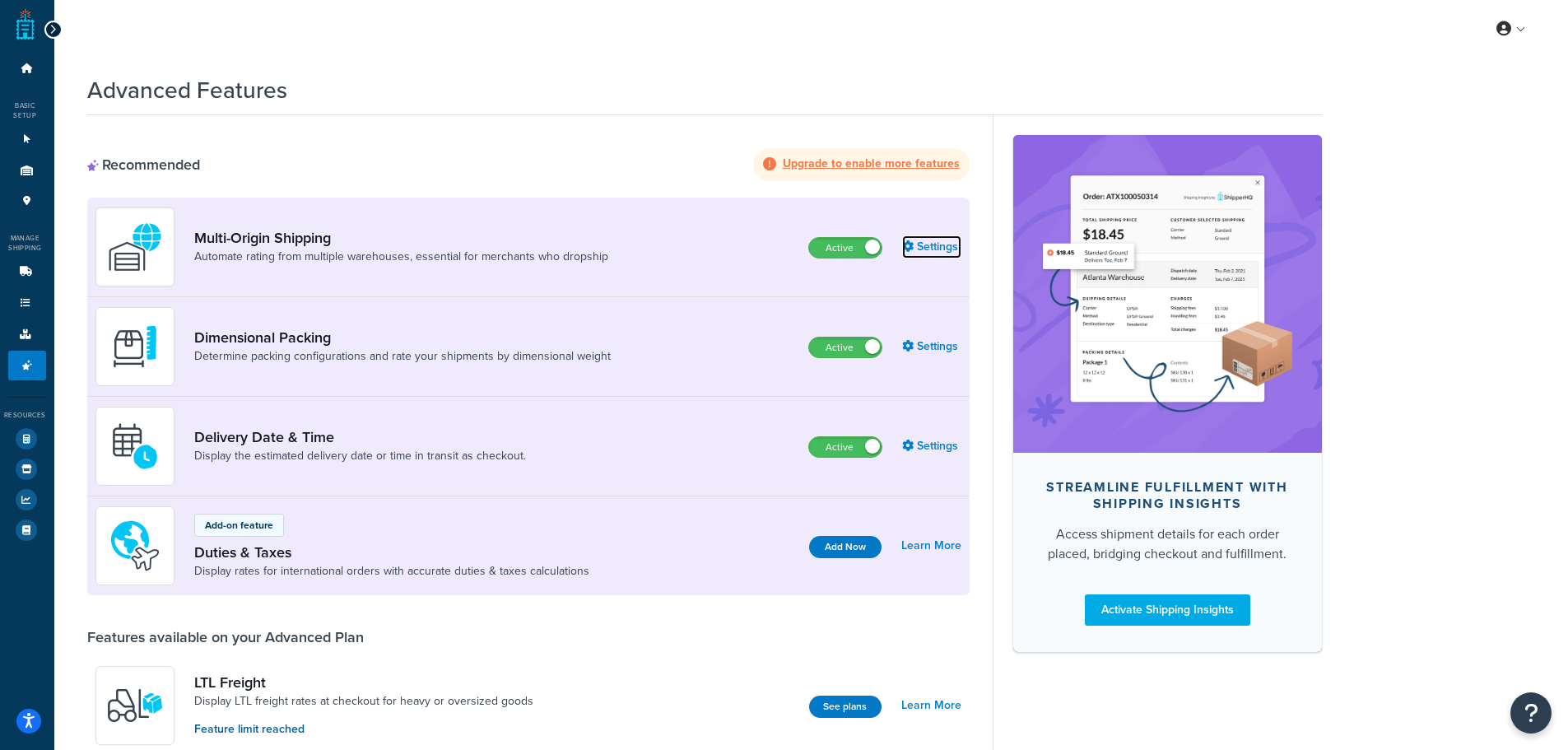
click at [945, 243] on link "Settings" at bounding box center [932, 247] width 60 height 23
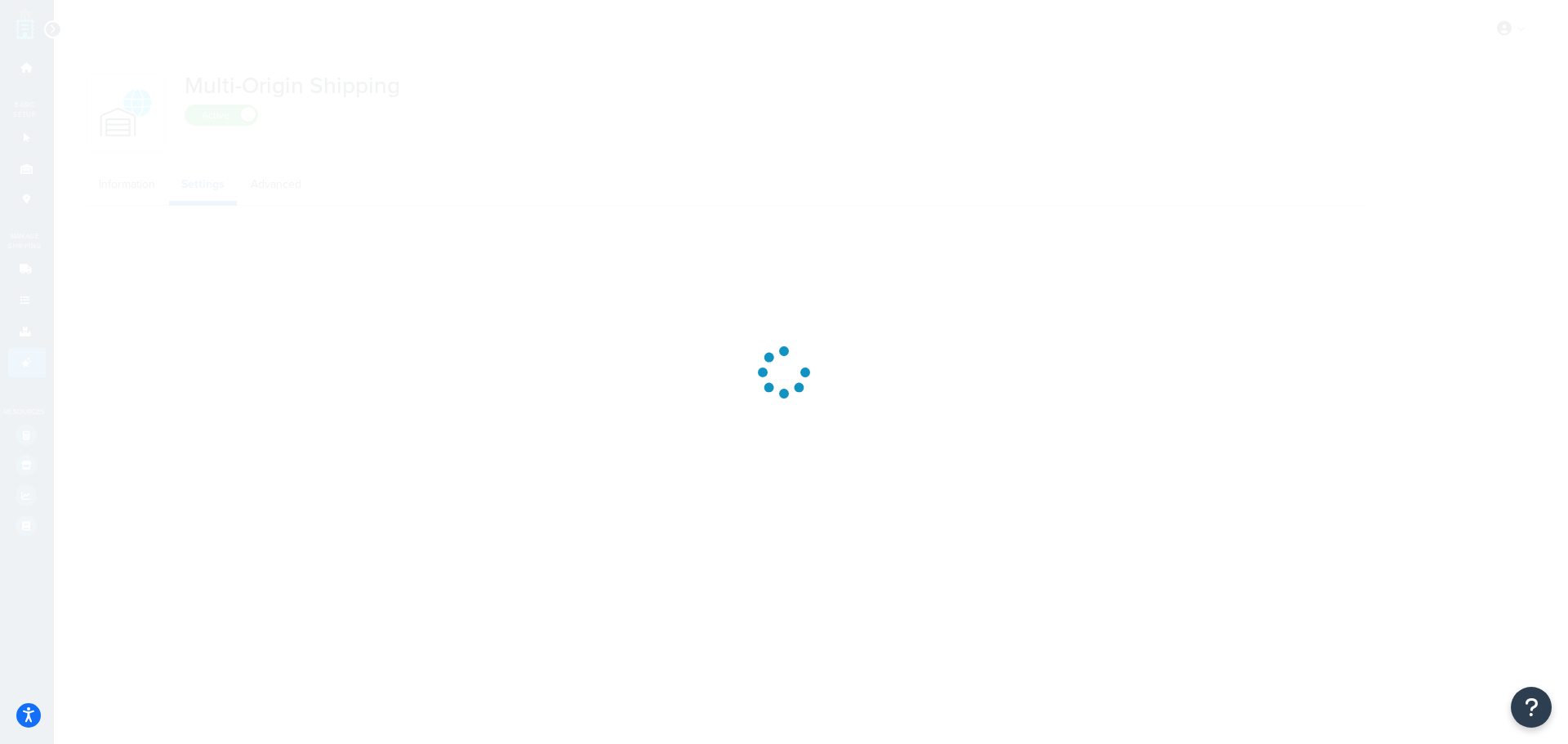
select select "FEWEST"
select select "false"
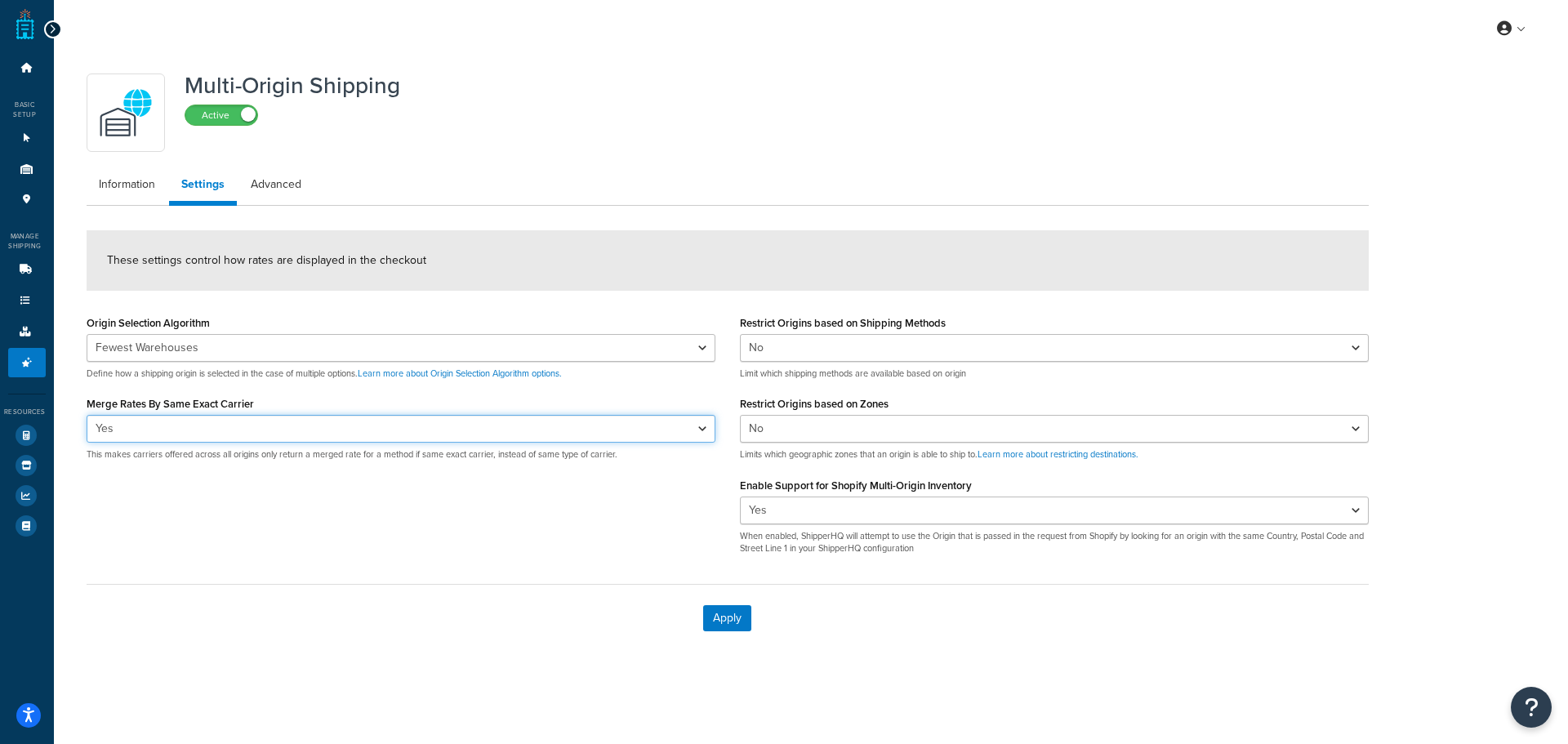
click at [264, 431] on select "Yes No" at bounding box center [401, 429] width 629 height 28
select select "false"
click at [86, 415] on select "Yes No" at bounding box center [401, 429] width 629 height 28
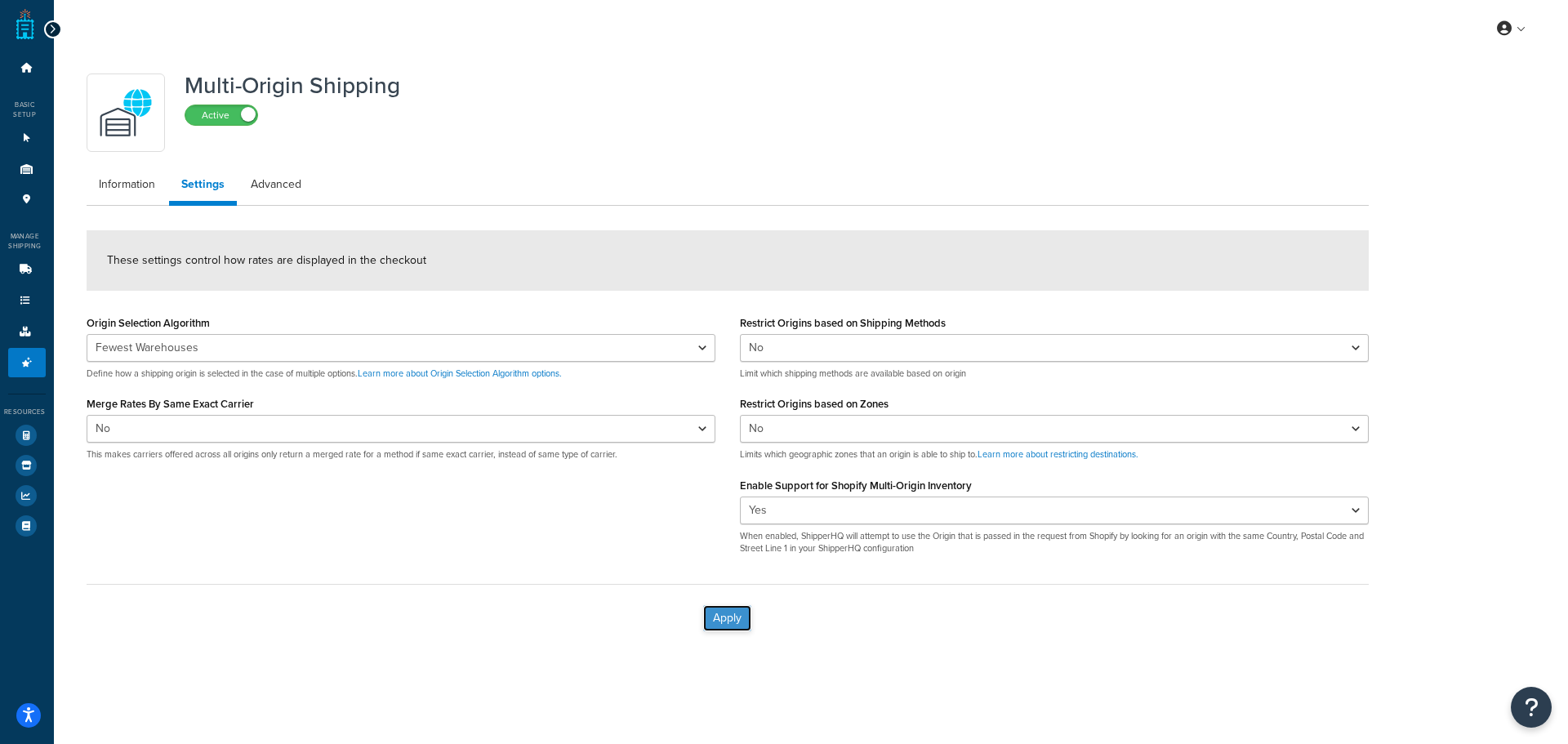
click at [705, 616] on button "Apply" at bounding box center [727, 618] width 48 height 26
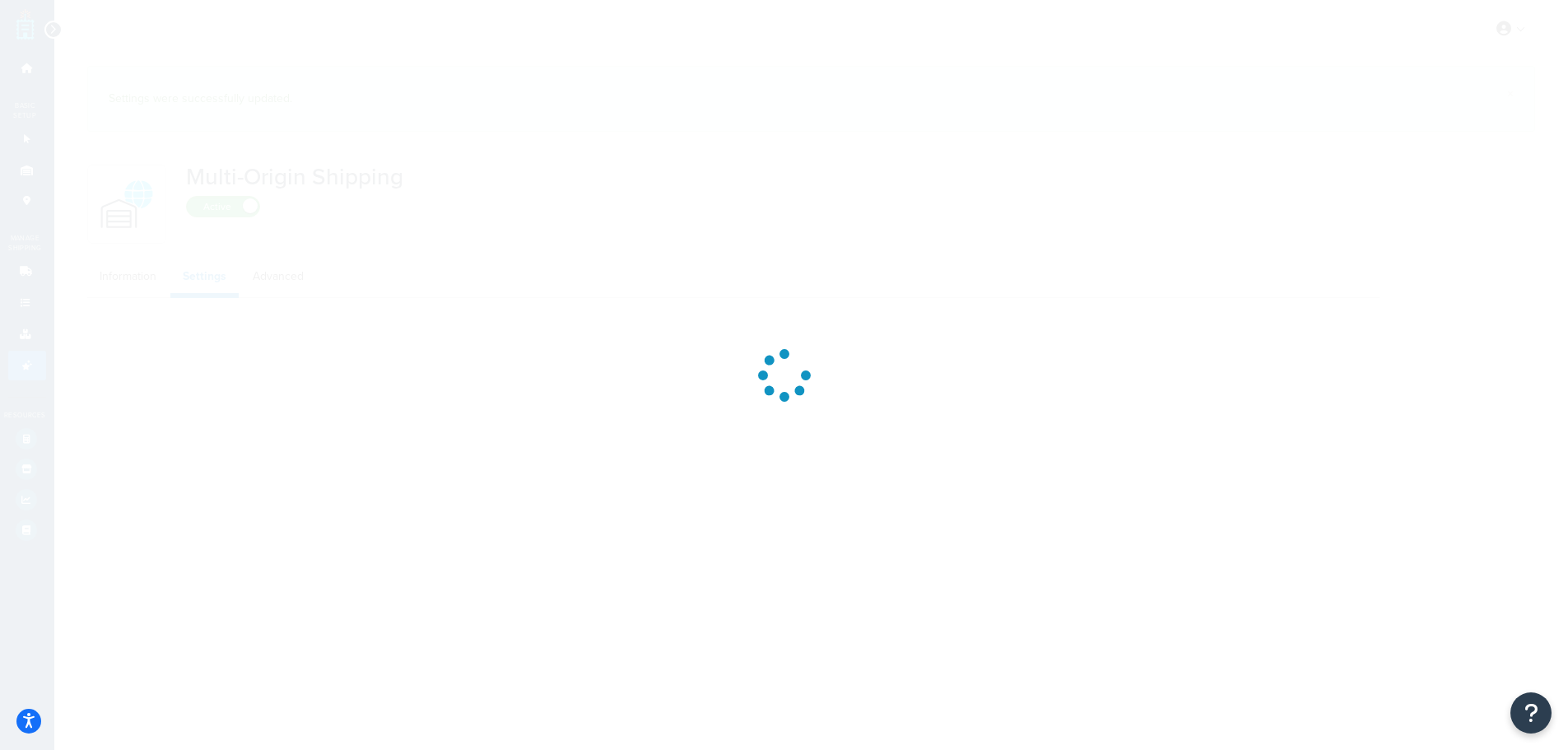
select select "FEWEST"
select select "false"
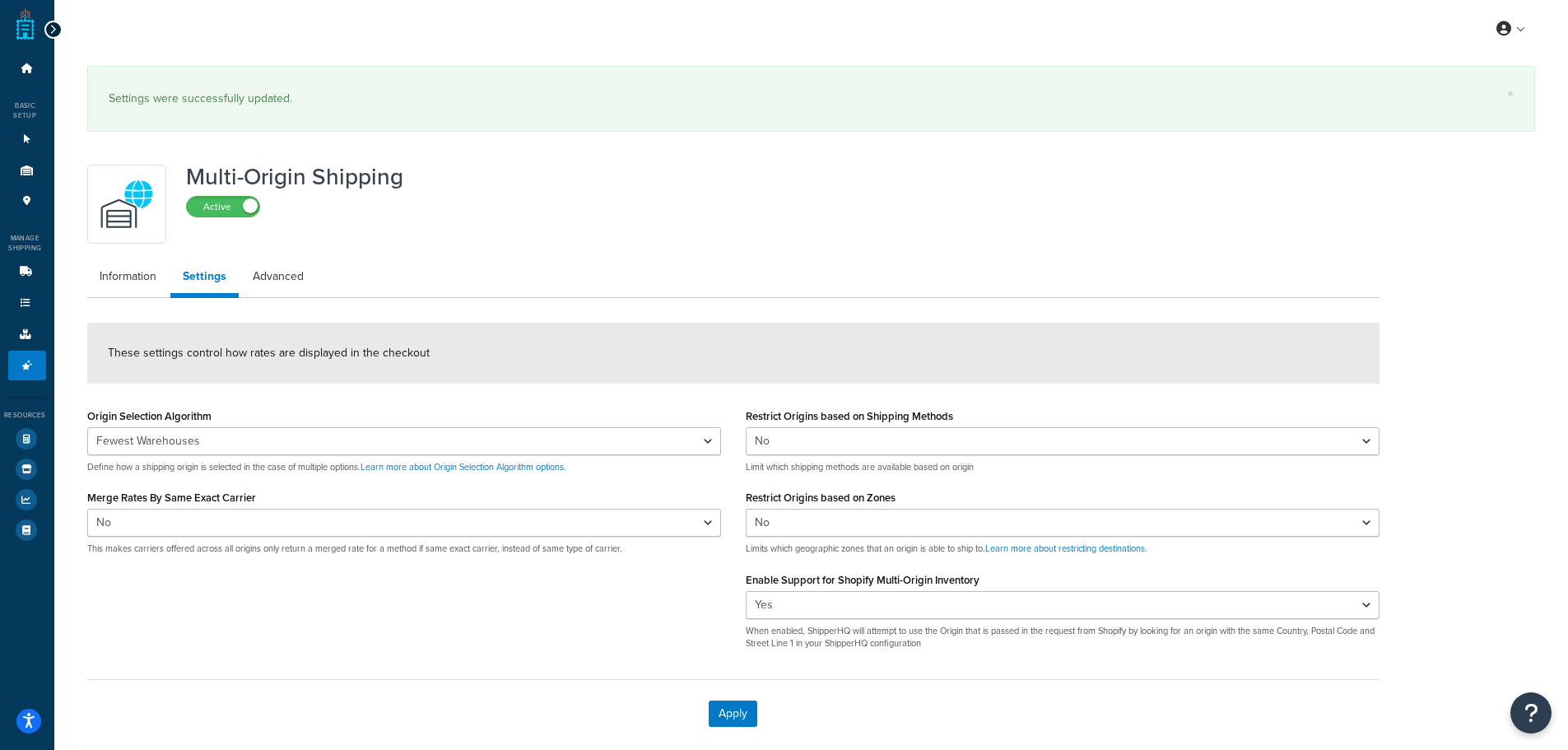
click at [136, 306] on div "Multi-Origin Shipping Active Information Settings Advanced These settings contr…" at bounding box center [733, 452] width 1316 height 591
click at [136, 276] on link "Information" at bounding box center [127, 276] width 81 height 33
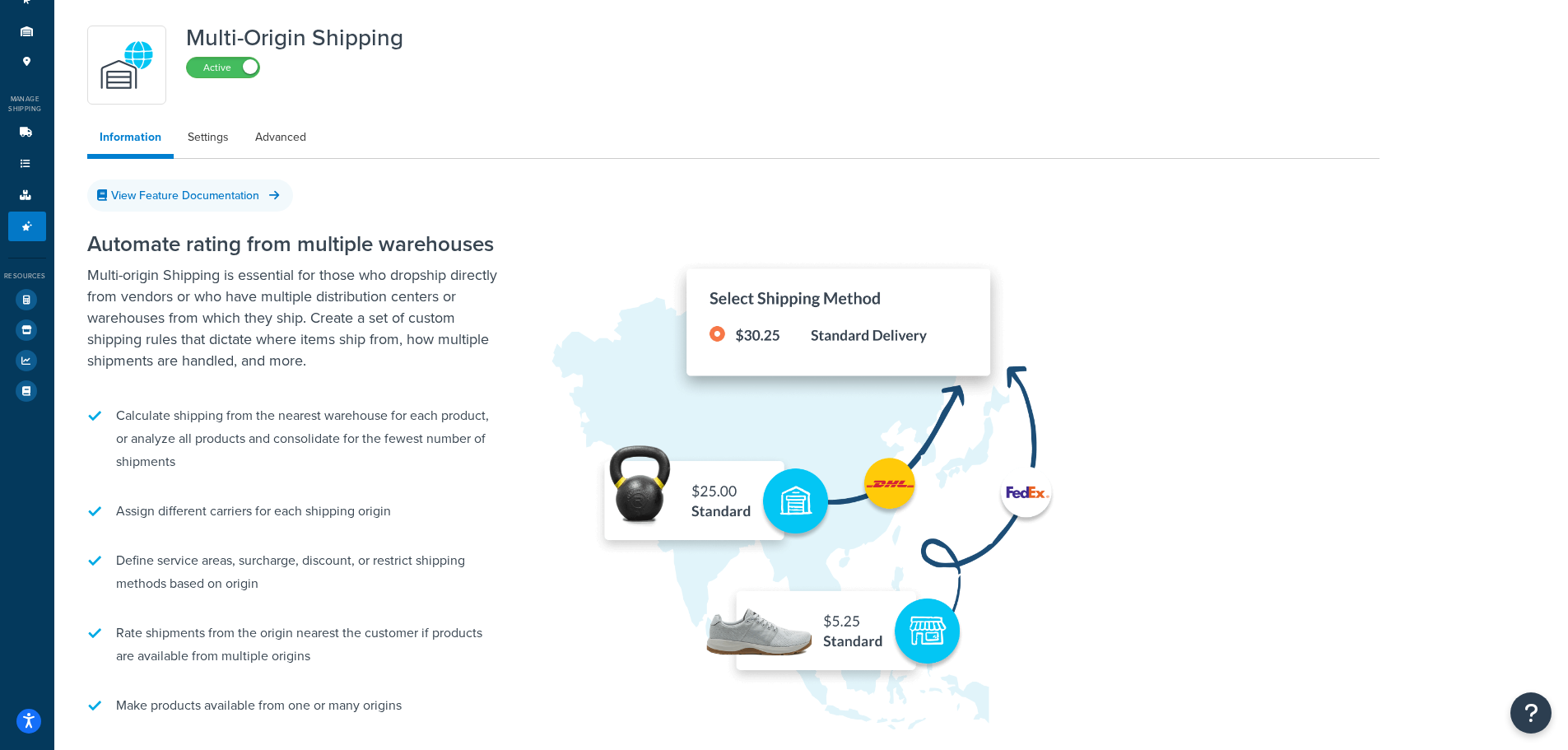
scroll to position [19, 0]
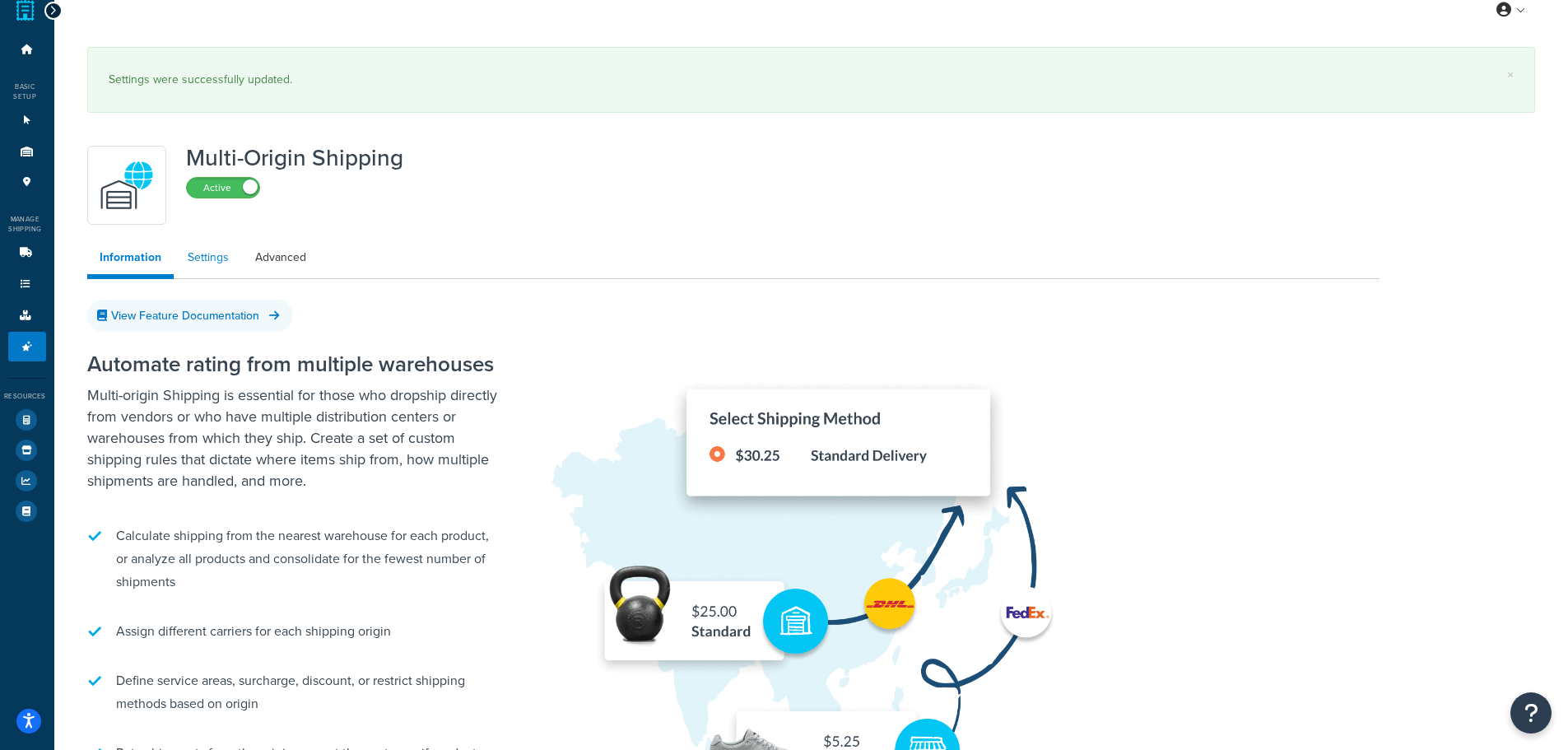
click at [215, 251] on link "Settings" at bounding box center [209, 257] width 66 height 33
select select "FEWEST"
select select "false"
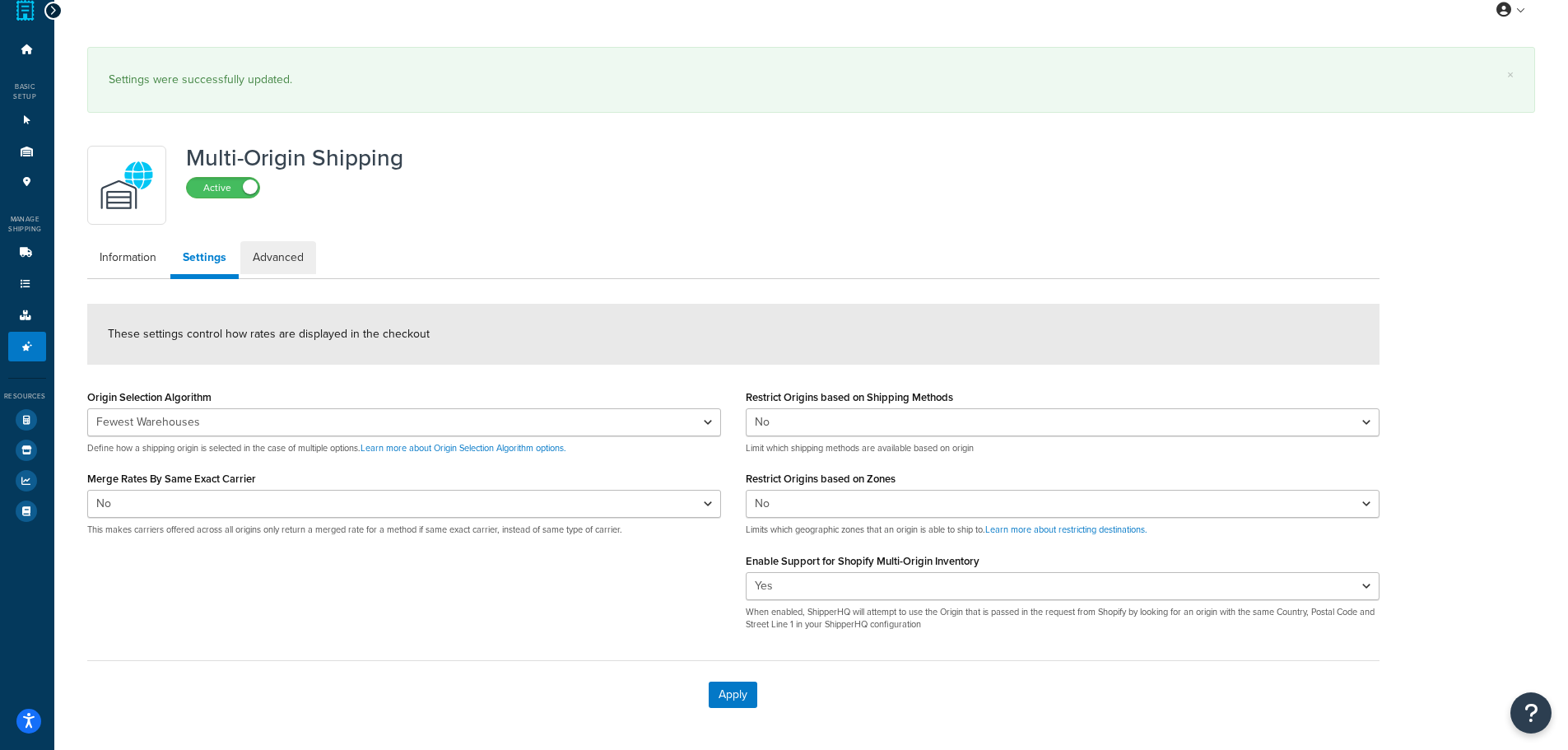
click at [266, 255] on link "Advanced" at bounding box center [278, 257] width 76 height 33
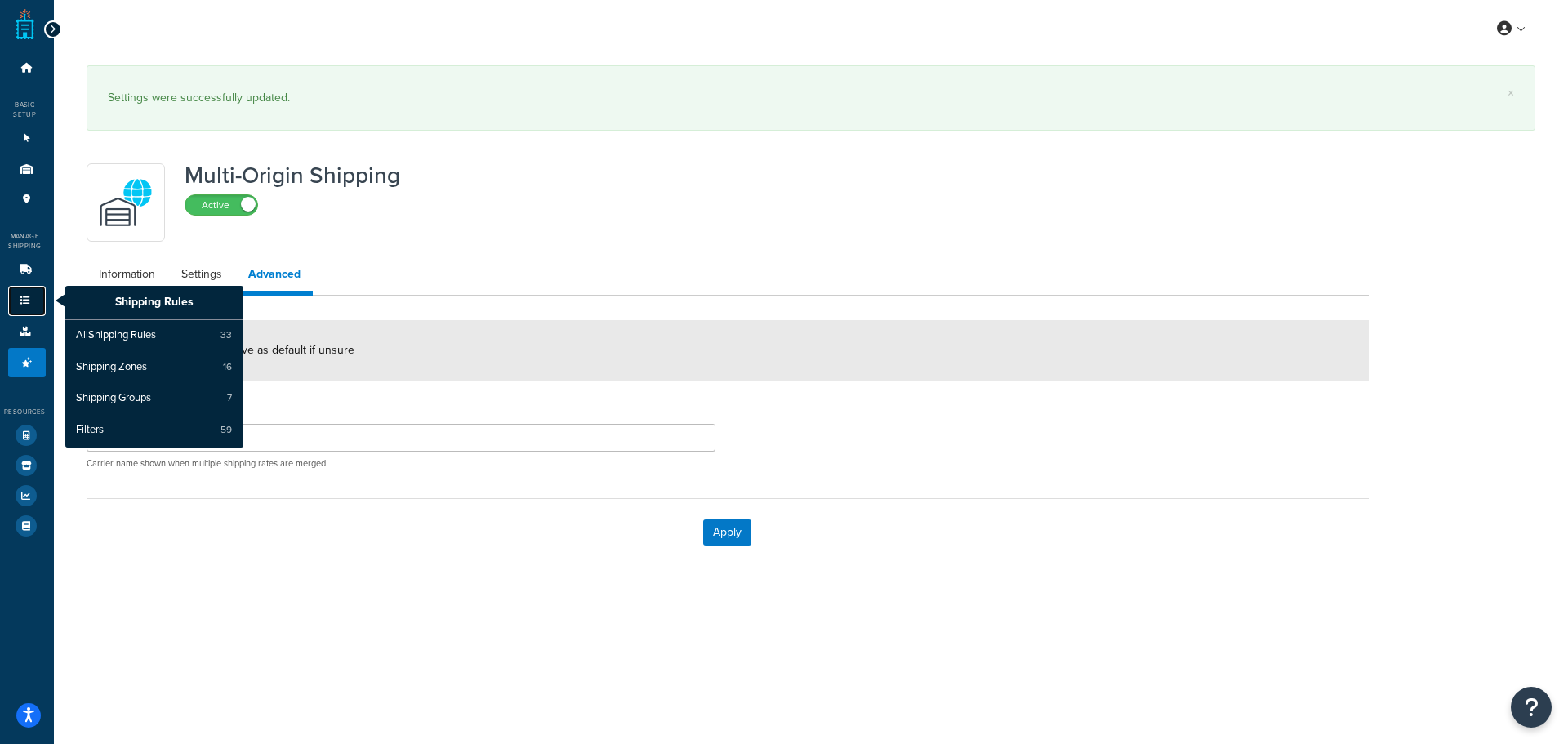
click at [19, 299] on icon at bounding box center [25, 301] width 16 height 10
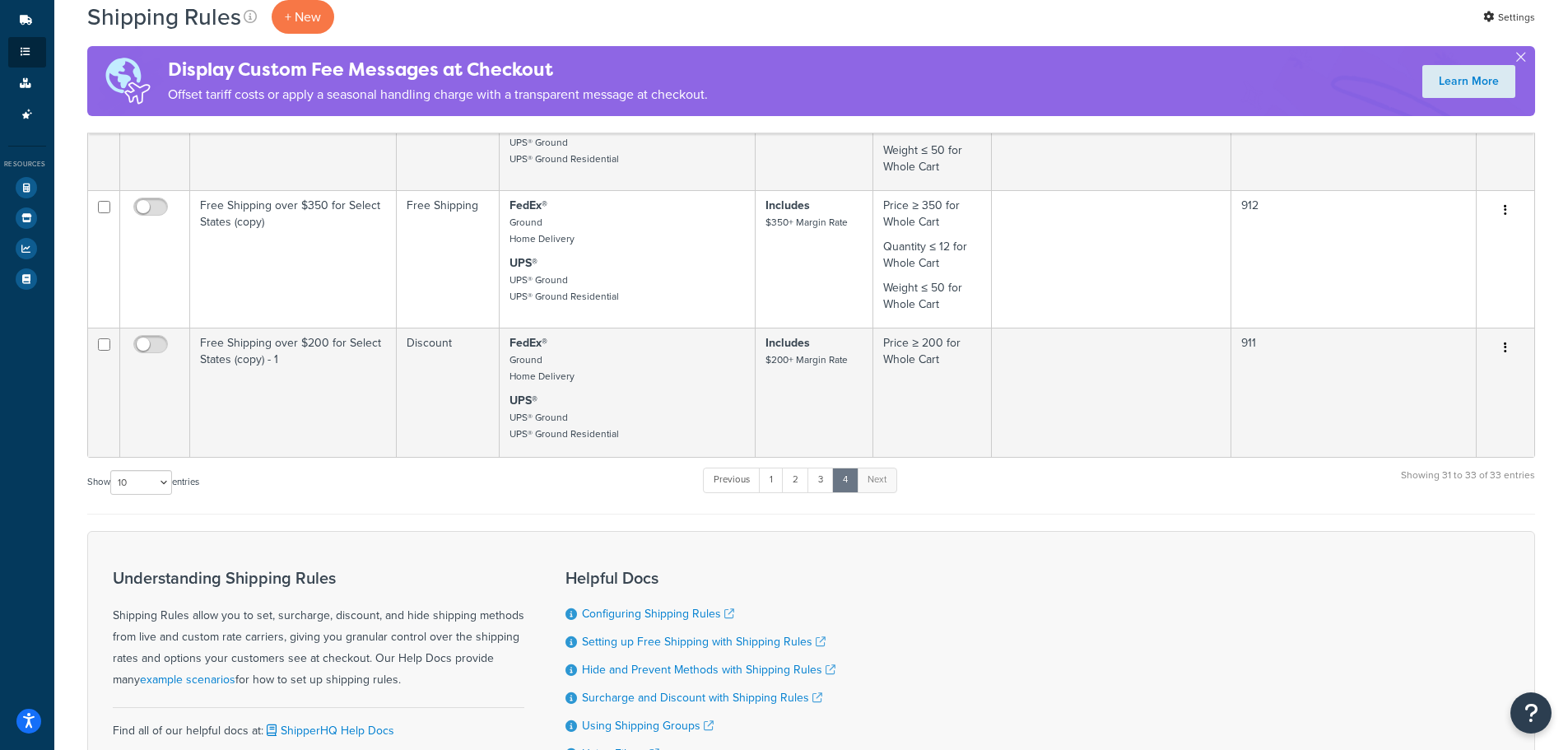
scroll to position [426, 0]
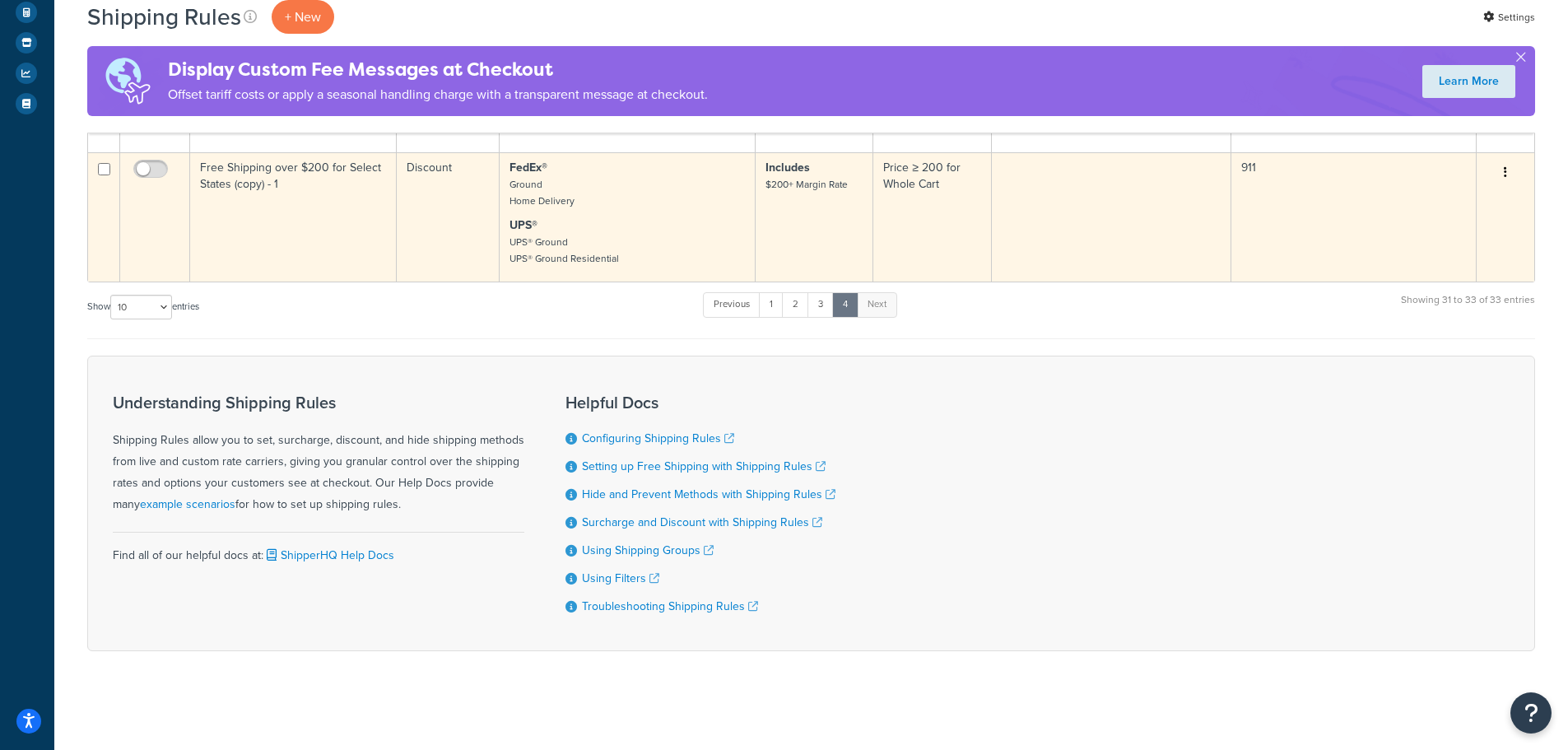
click at [338, 210] on td "Free Shipping over $200 for Select States (copy) - 1" at bounding box center [294, 217] width 207 height 129
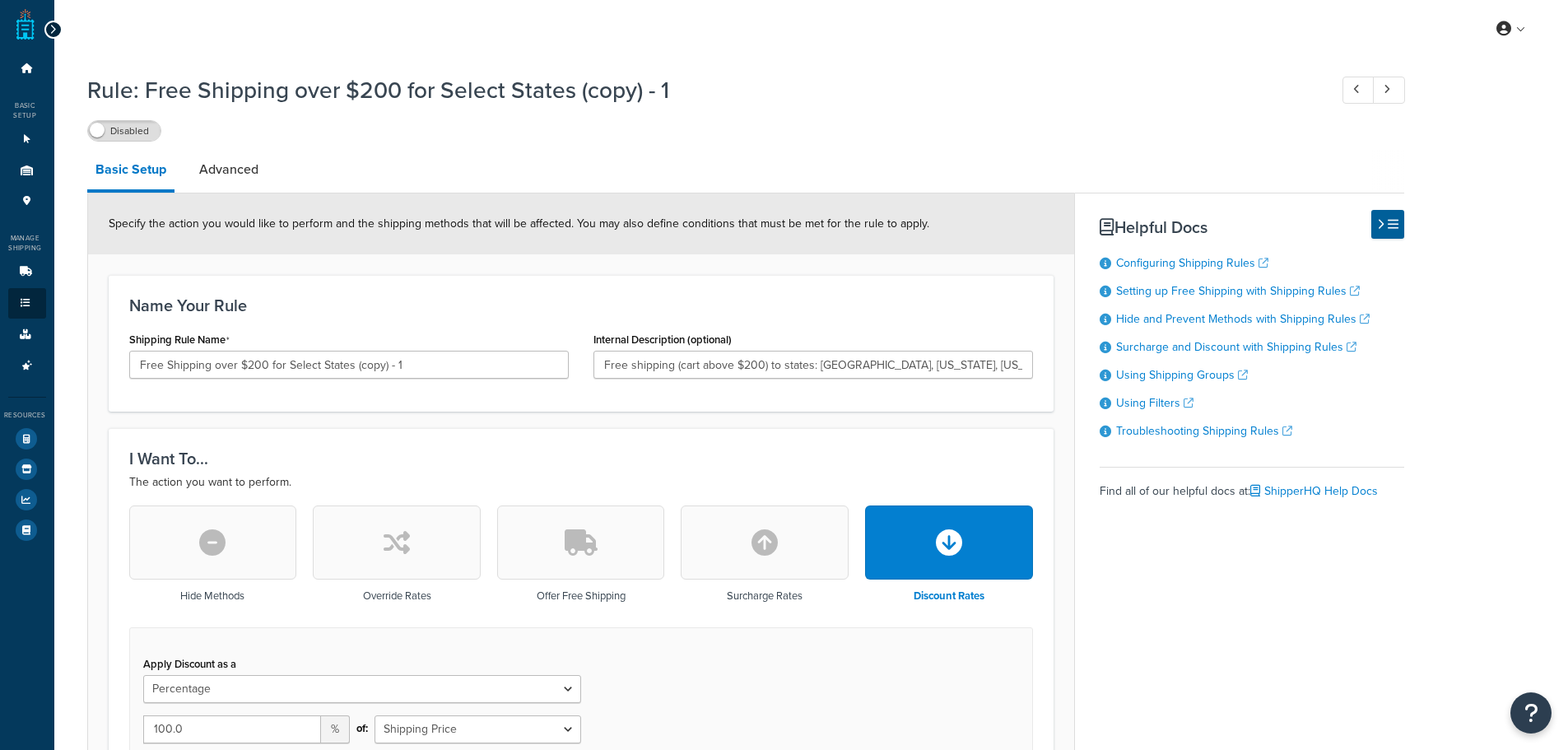
select select "PERCENTAGE"
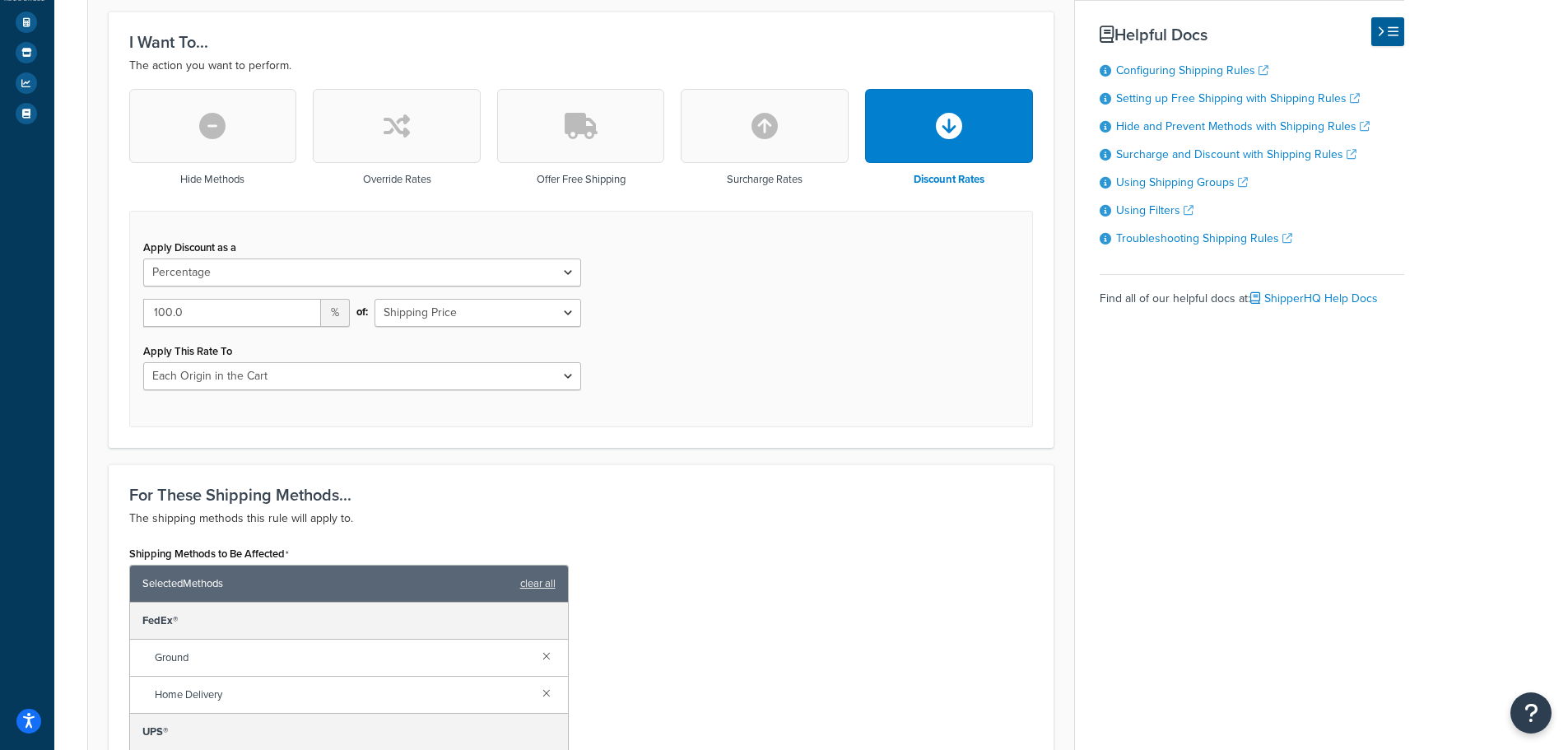
scroll to position [659, 0]
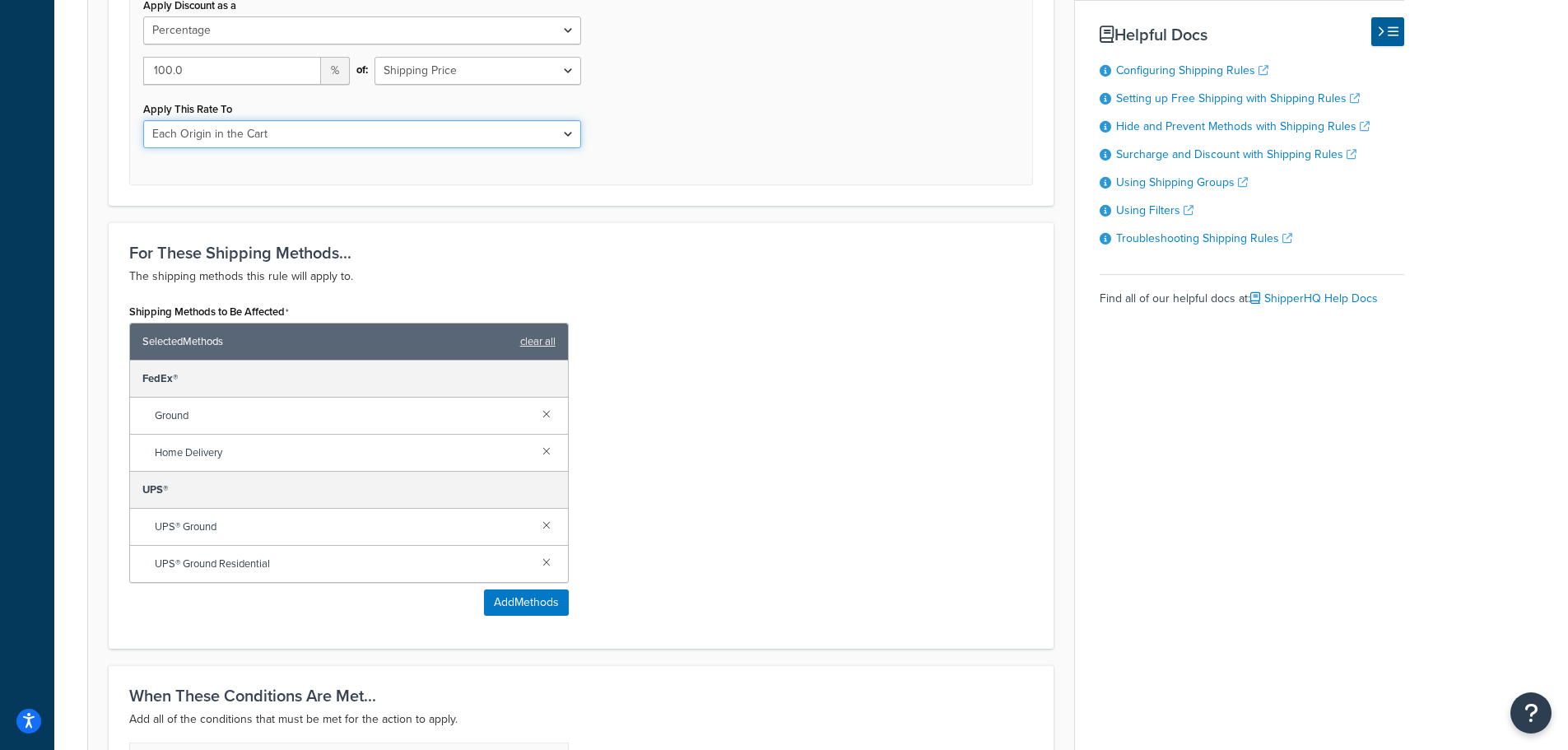
click at [355, 136] on select "Entire Cart Each Shipment in the Cart Each Origin in the Cart Each Shipping Gro…" at bounding box center [362, 134] width 438 height 28
select select "ENTIRE_CART"
click at [143, 120] on select "Entire Cart Each Shipment in the Cart Each Origin in the Cart Each Shipping Gro…" at bounding box center [362, 134] width 438 height 28
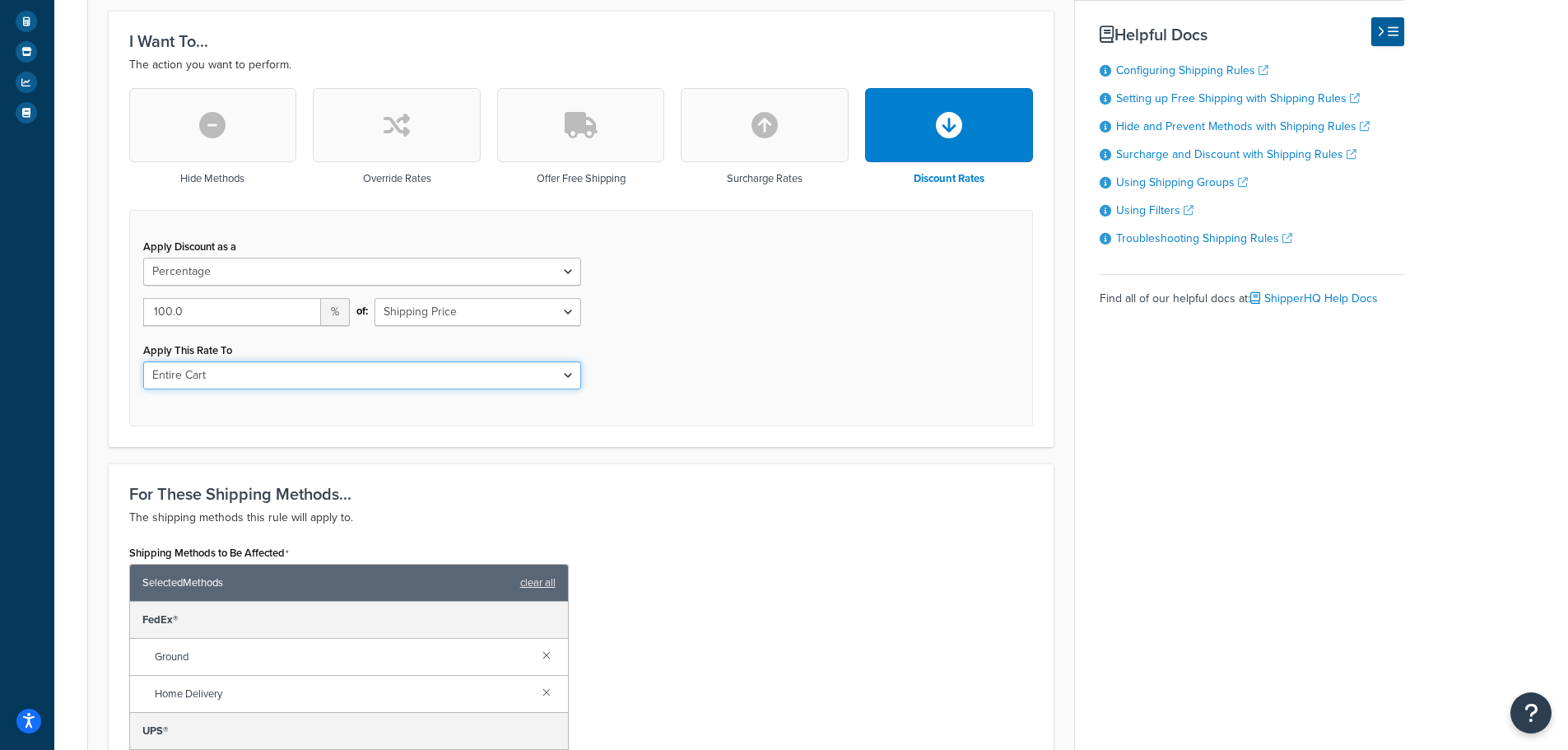
scroll to position [82, 0]
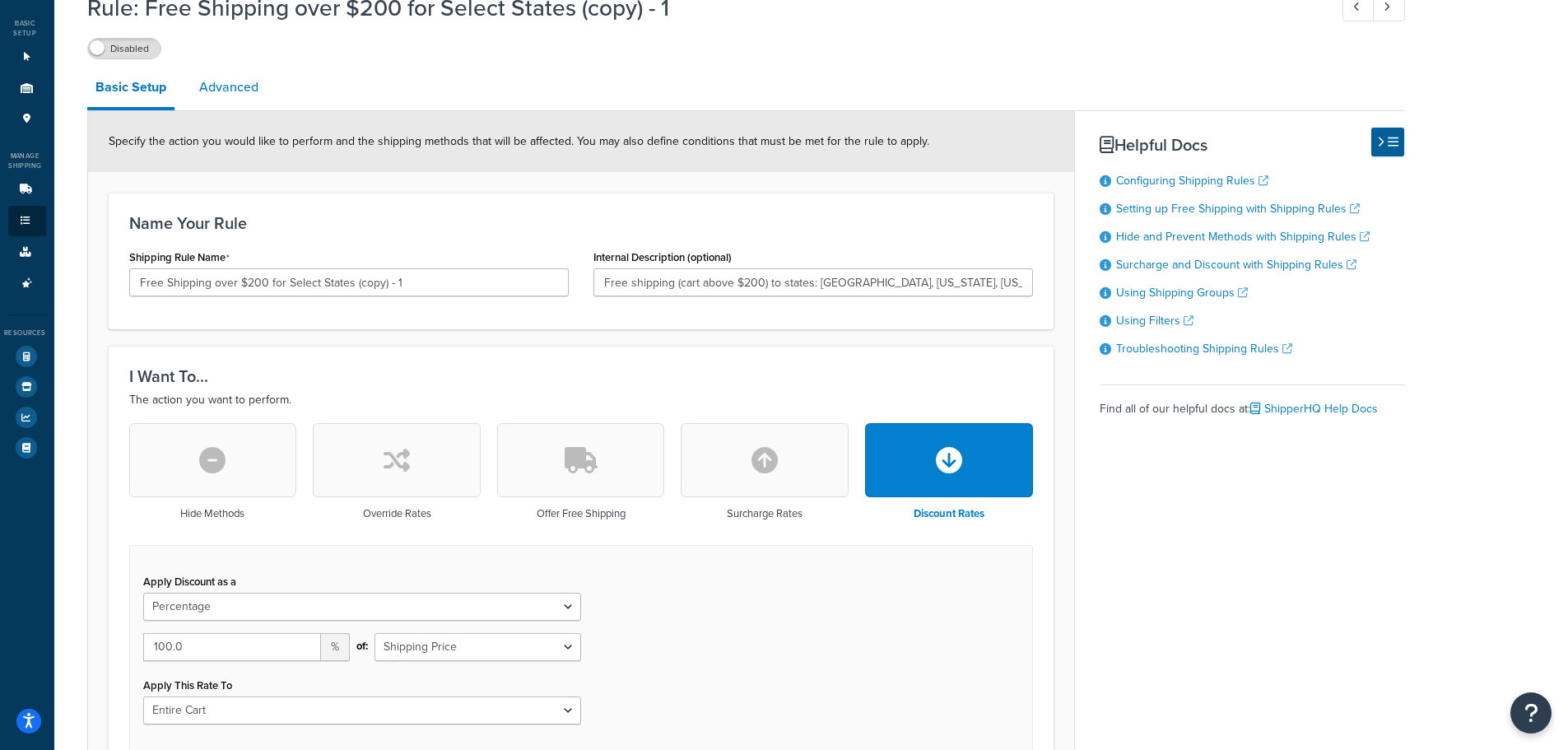
click at [233, 86] on link "Advanced" at bounding box center [229, 88] width 76 height 40
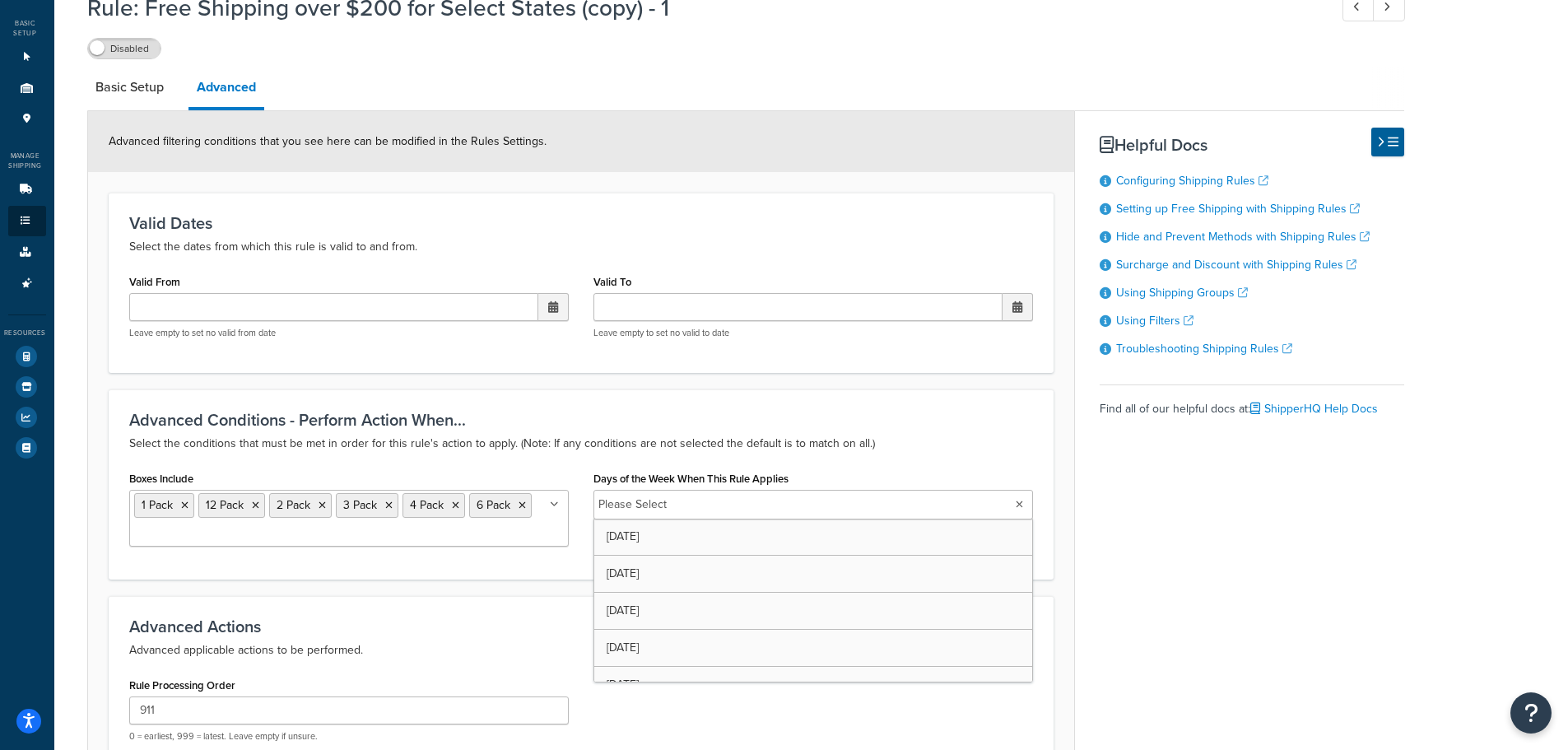
click at [707, 503] on input "Days of the Week When This Rule Applies" at bounding box center [745, 505] width 146 height 18
click at [834, 459] on div "Advanced Conditions - Perform Action When... Select the conditions that must be…" at bounding box center [581, 484] width 945 height 190
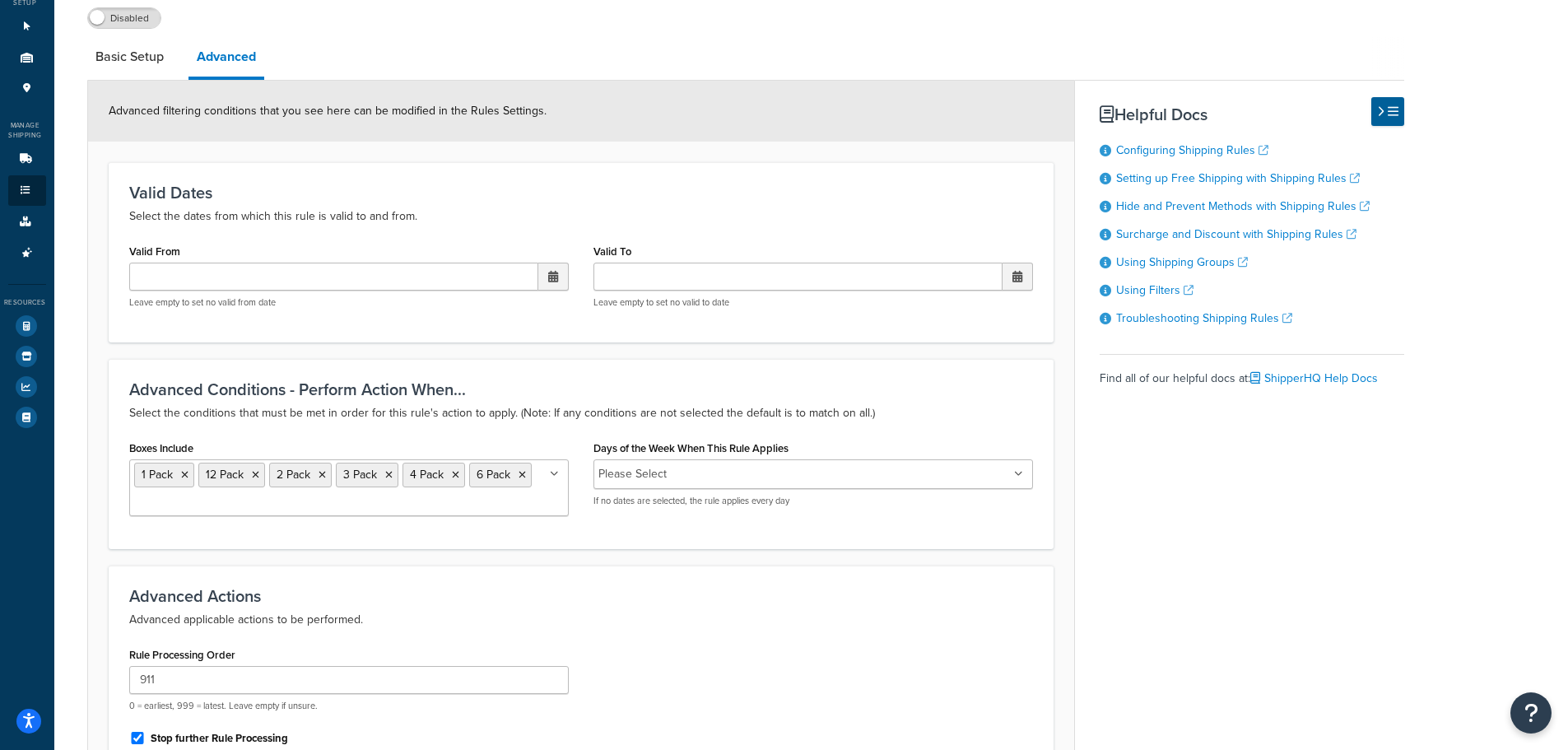
scroll to position [42, 0]
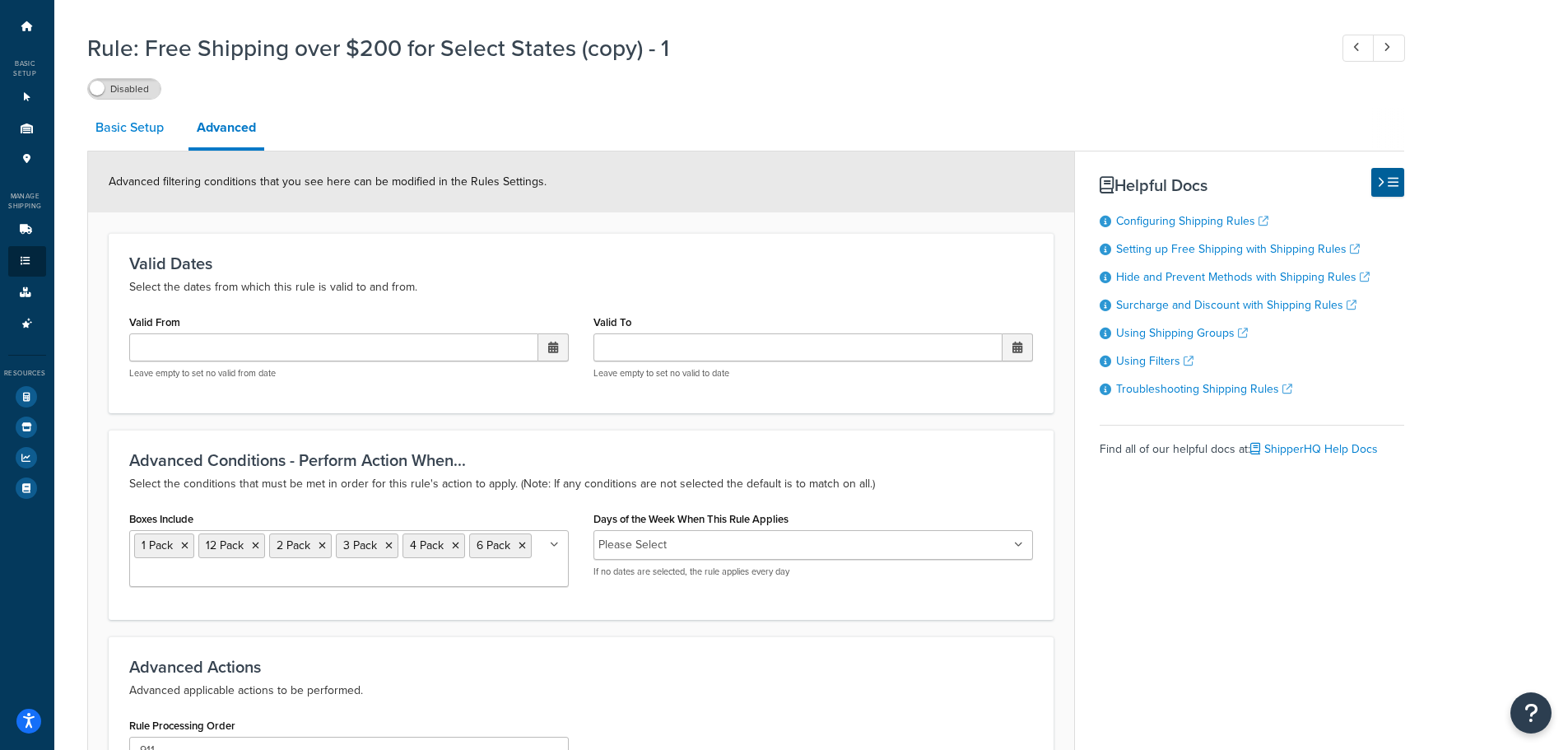
click at [104, 137] on link "Basic Setup" at bounding box center [129, 127] width 84 height 40
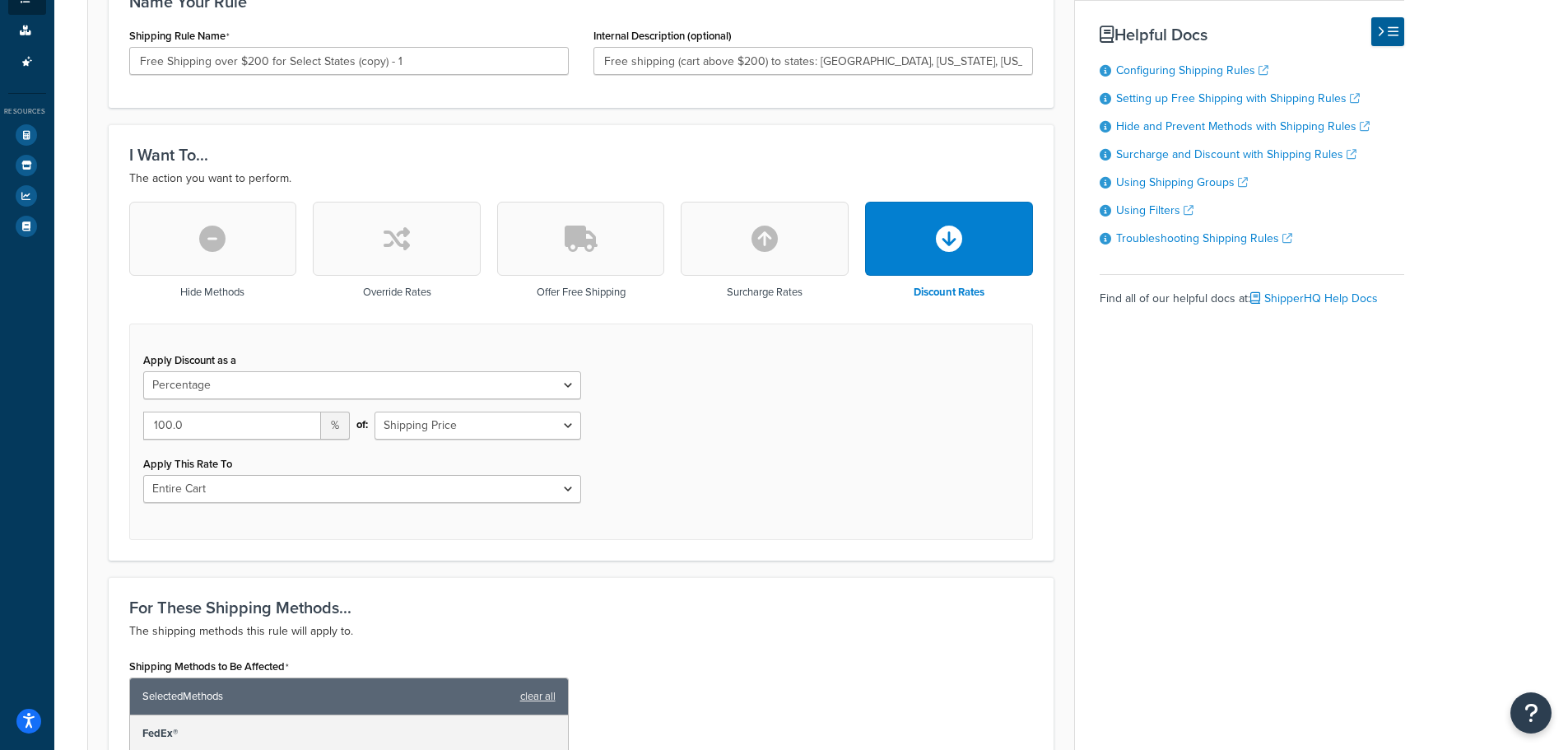
scroll to position [289, 0]
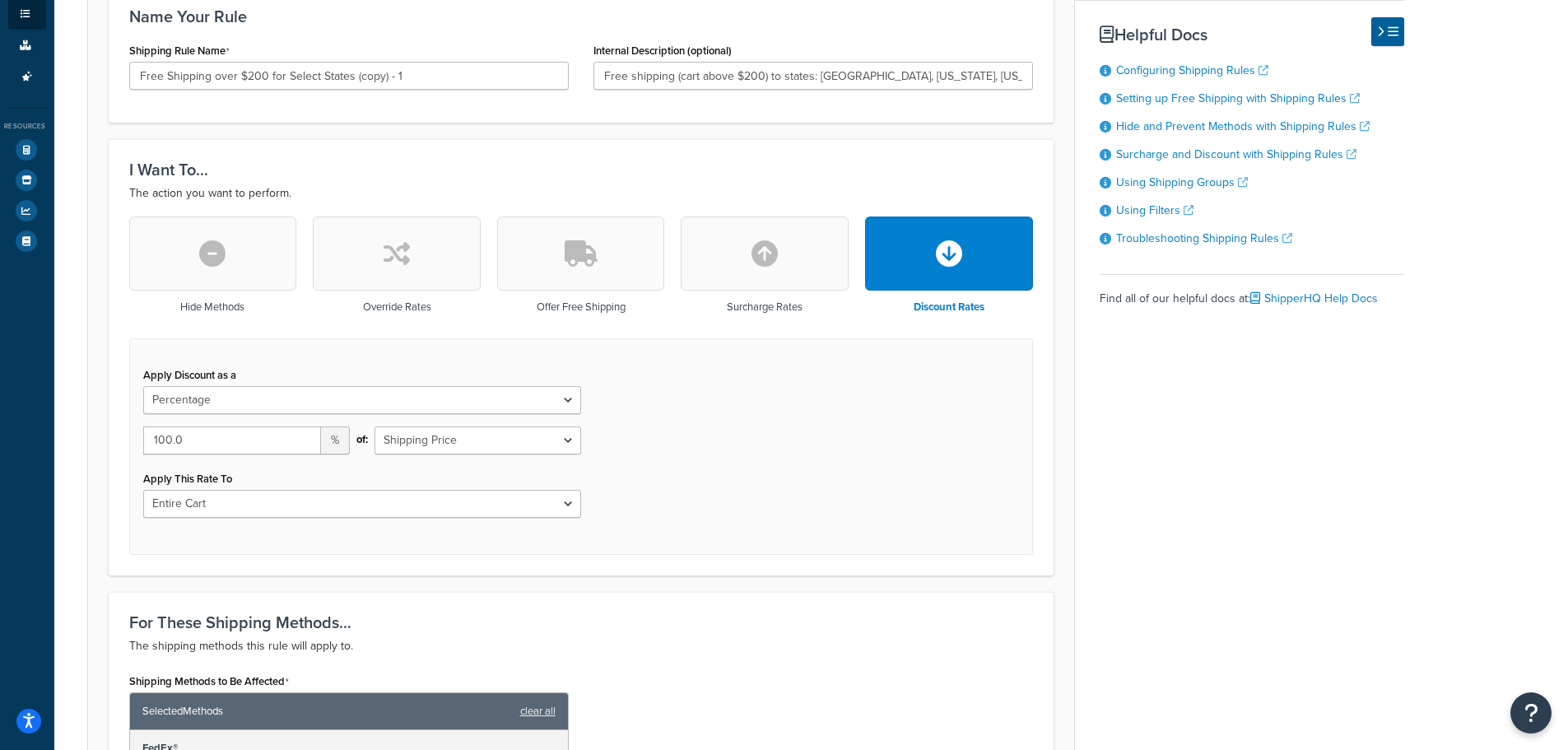
click at [736, 262] on button "button" at bounding box center [765, 254] width 168 height 75
select select "FLAT_RATE"
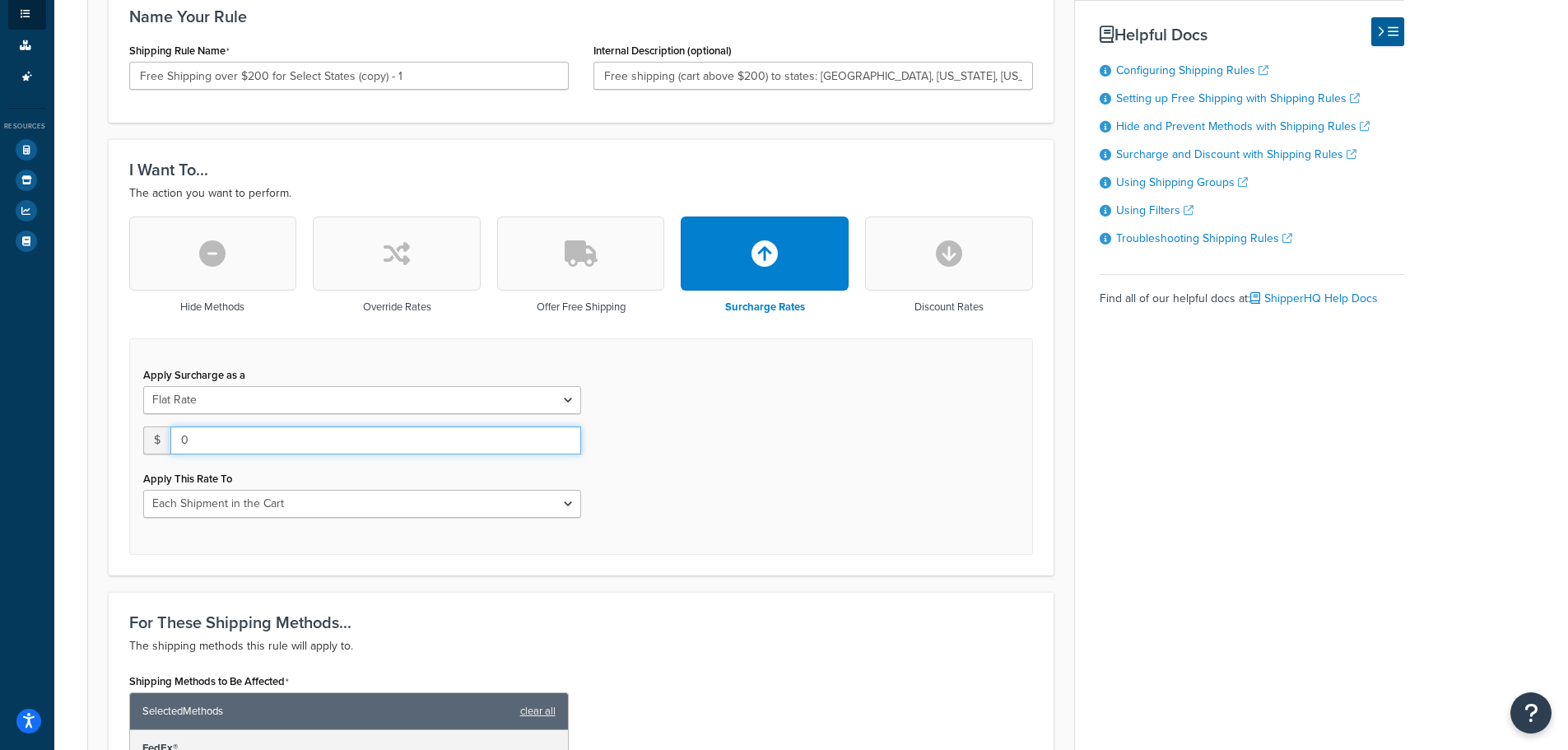
click at [256, 449] on input "0" at bounding box center [376, 440] width 410 height 28
drag, startPoint x: 257, startPoint y: 447, endPoint x: 165, endPoint y: 449, distance: 92.0
click at [165, 449] on div "$ 0" at bounding box center [362, 440] width 438 height 28
click at [417, 537] on div "Apply Surcharge as a Flat Rate Percentage Flat Rate & Percentage $ 0 Apply This…" at bounding box center [581, 447] width 904 height 217
click at [406, 491] on select "Entire Cart Each Shipment in the Cart Each Origin in the Cart Each Shipping Gro…" at bounding box center [362, 504] width 438 height 28
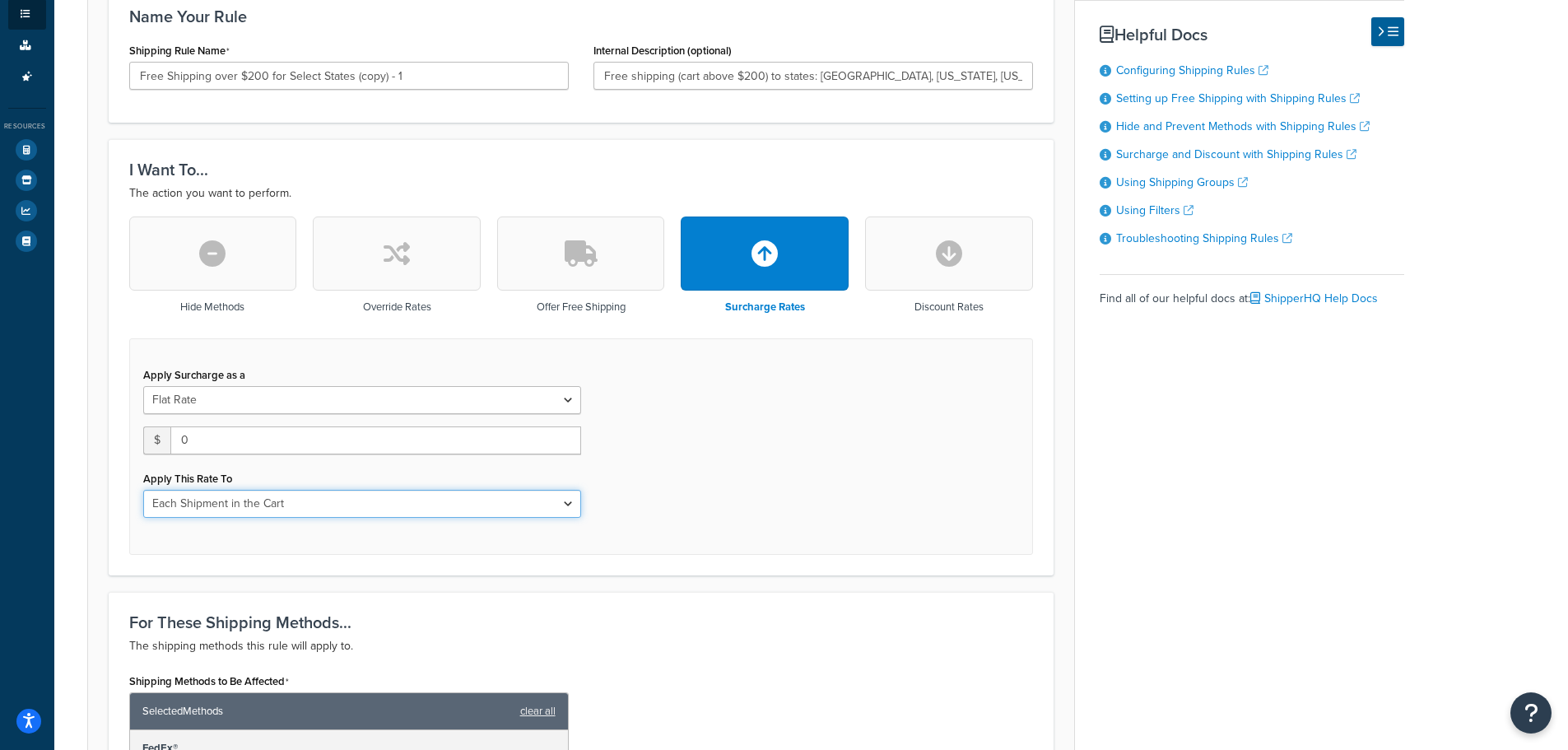
select select "ENTIRE_CART"
click at [143, 490] on select "Entire Cart Each Shipment in the Cart Each Origin in the Cart Each Shipping Gro…" at bounding box center [362, 504] width 438 height 28
click at [741, 531] on div "Apply Surcharge as a Flat Rate Percentage Flat Rate & Percentage $ 0 Apply This…" at bounding box center [581, 447] width 904 height 217
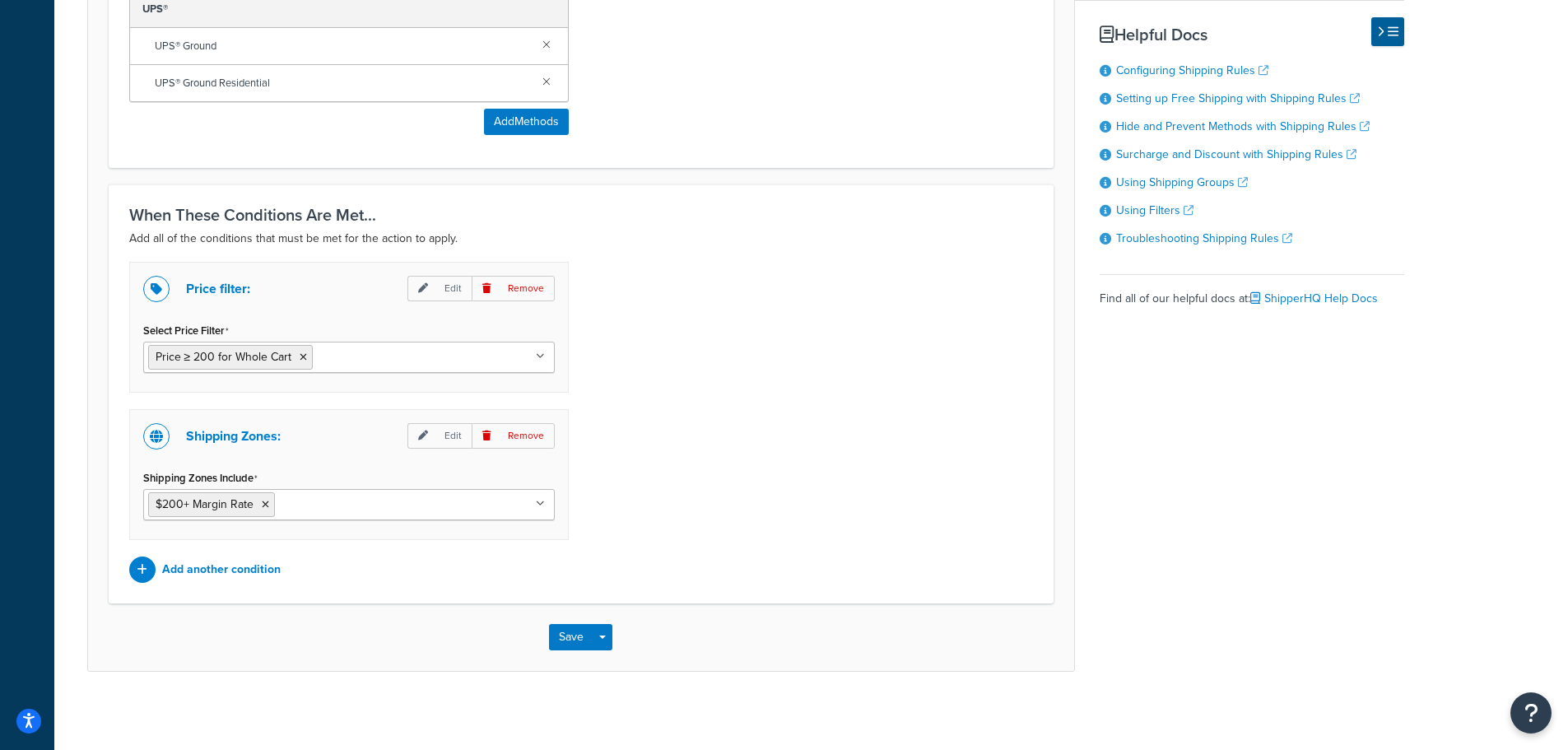
scroll to position [1144, 0]
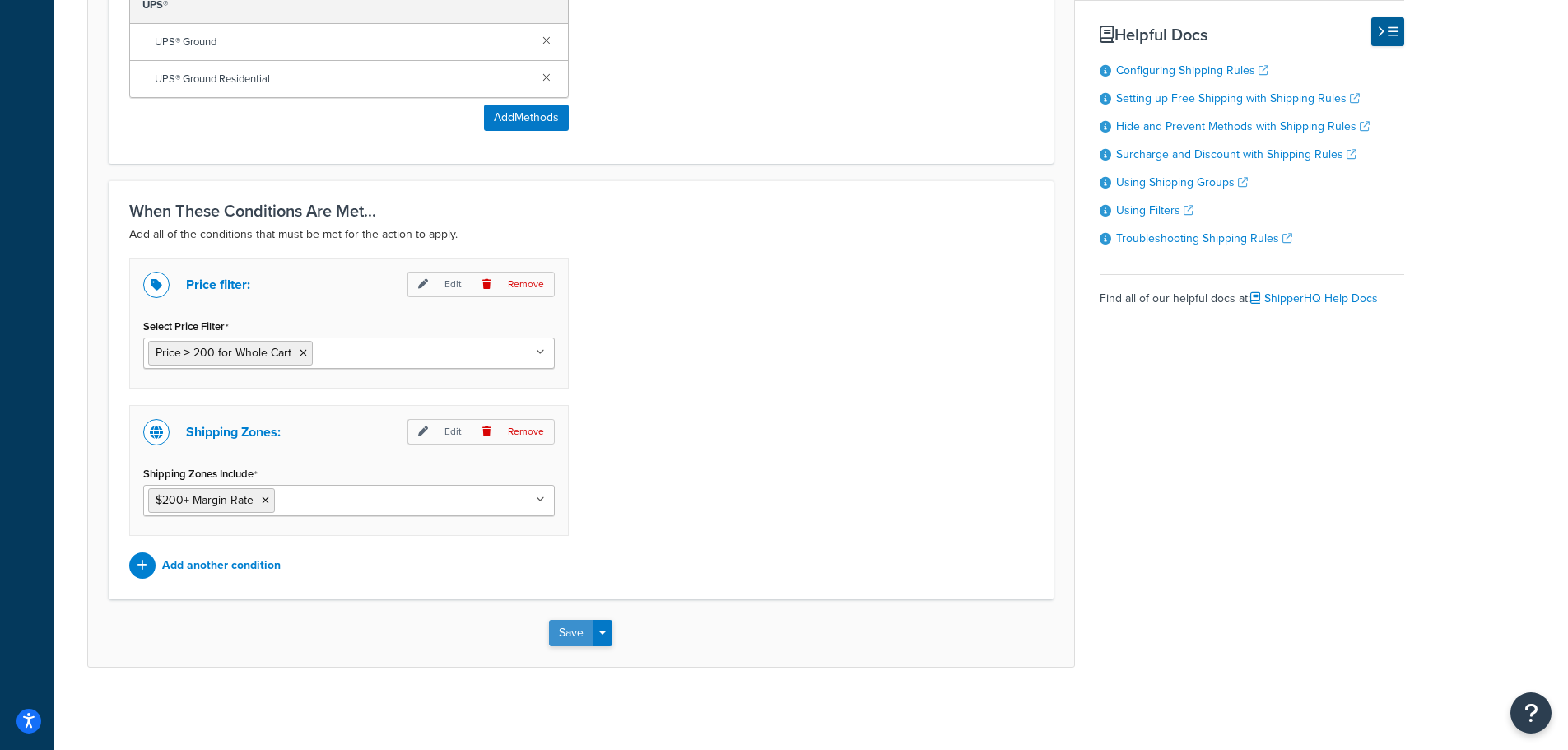
click at [574, 636] on button "Save" at bounding box center [571, 633] width 45 height 26
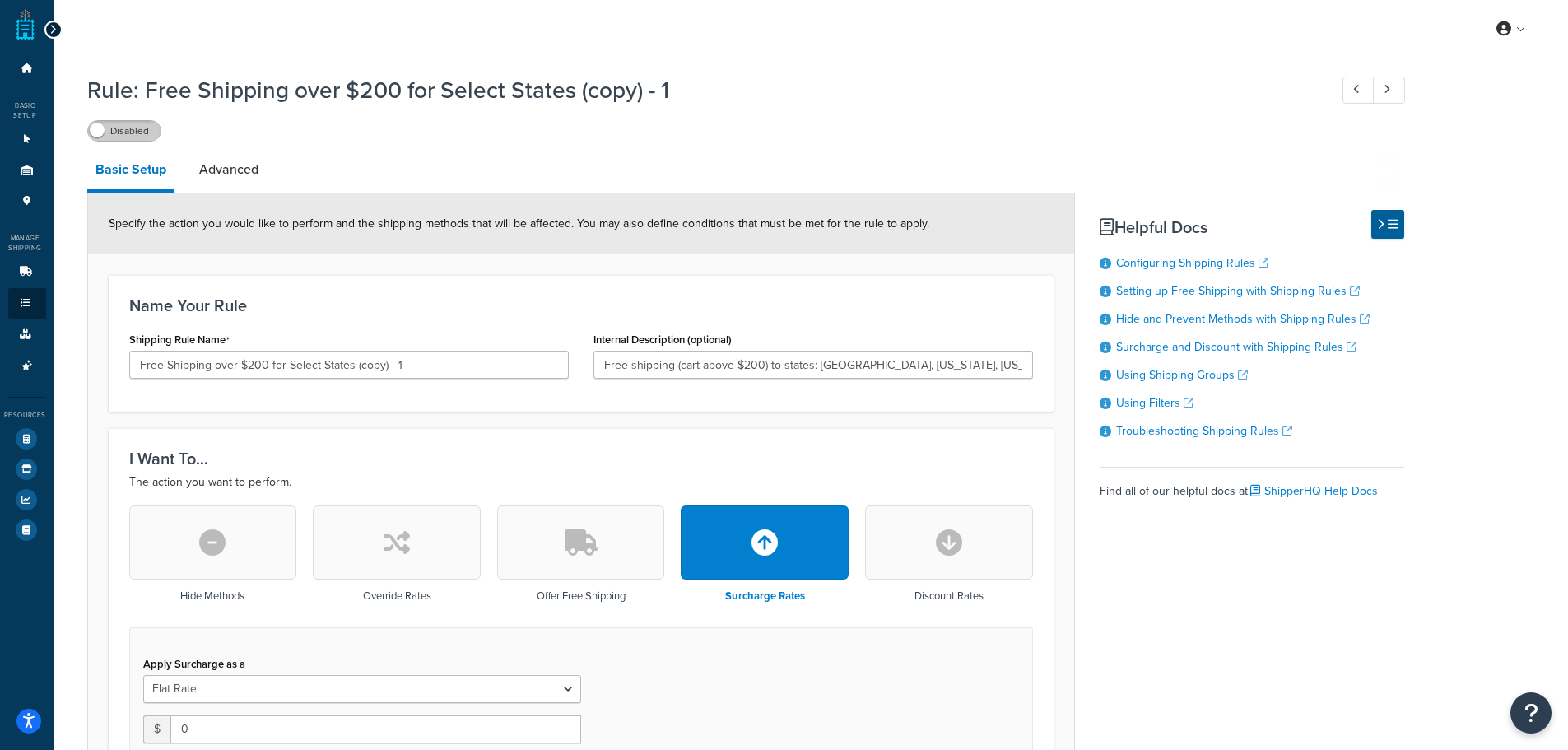
click at [129, 126] on label "Disabled" at bounding box center [124, 131] width 73 height 20
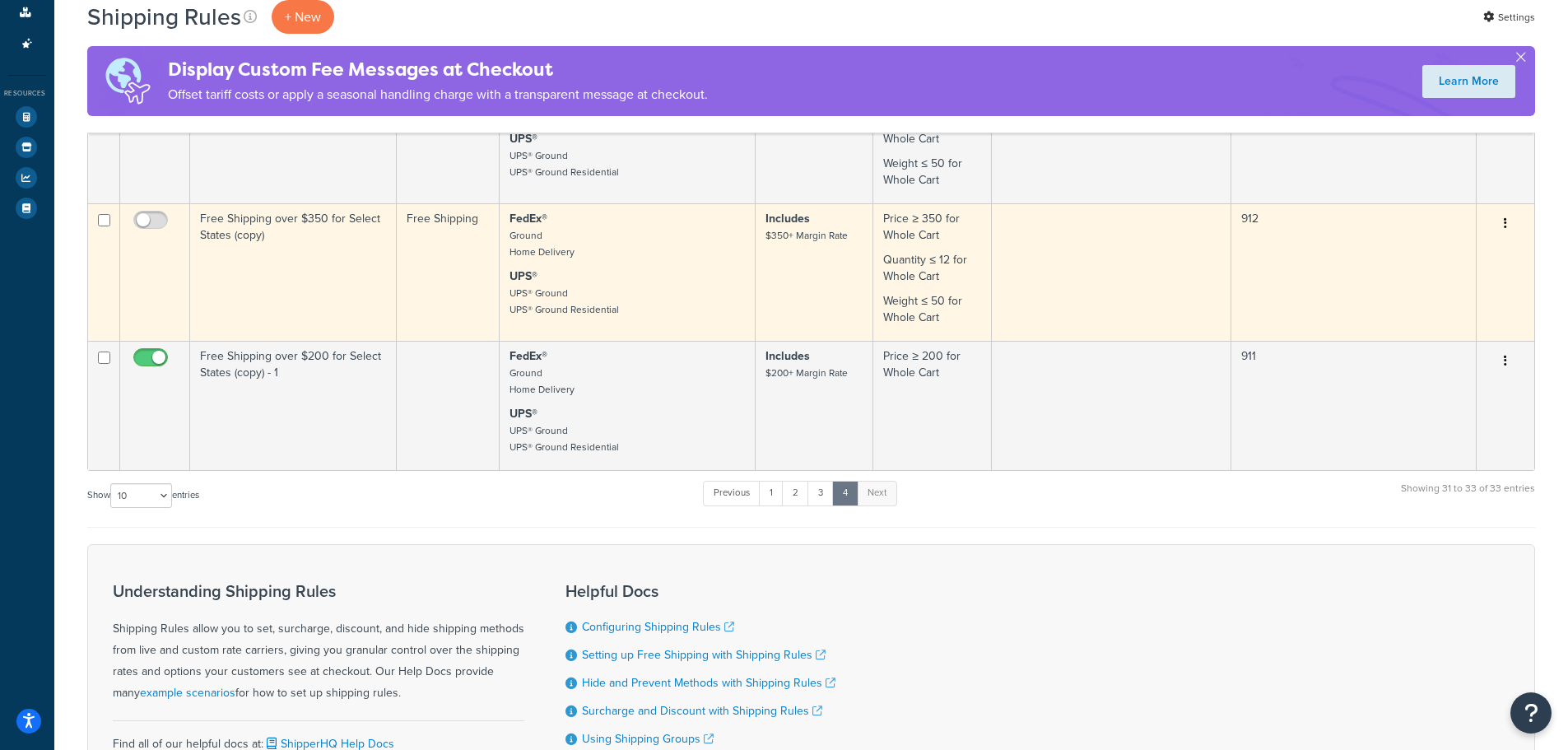
scroll to position [511, 0]
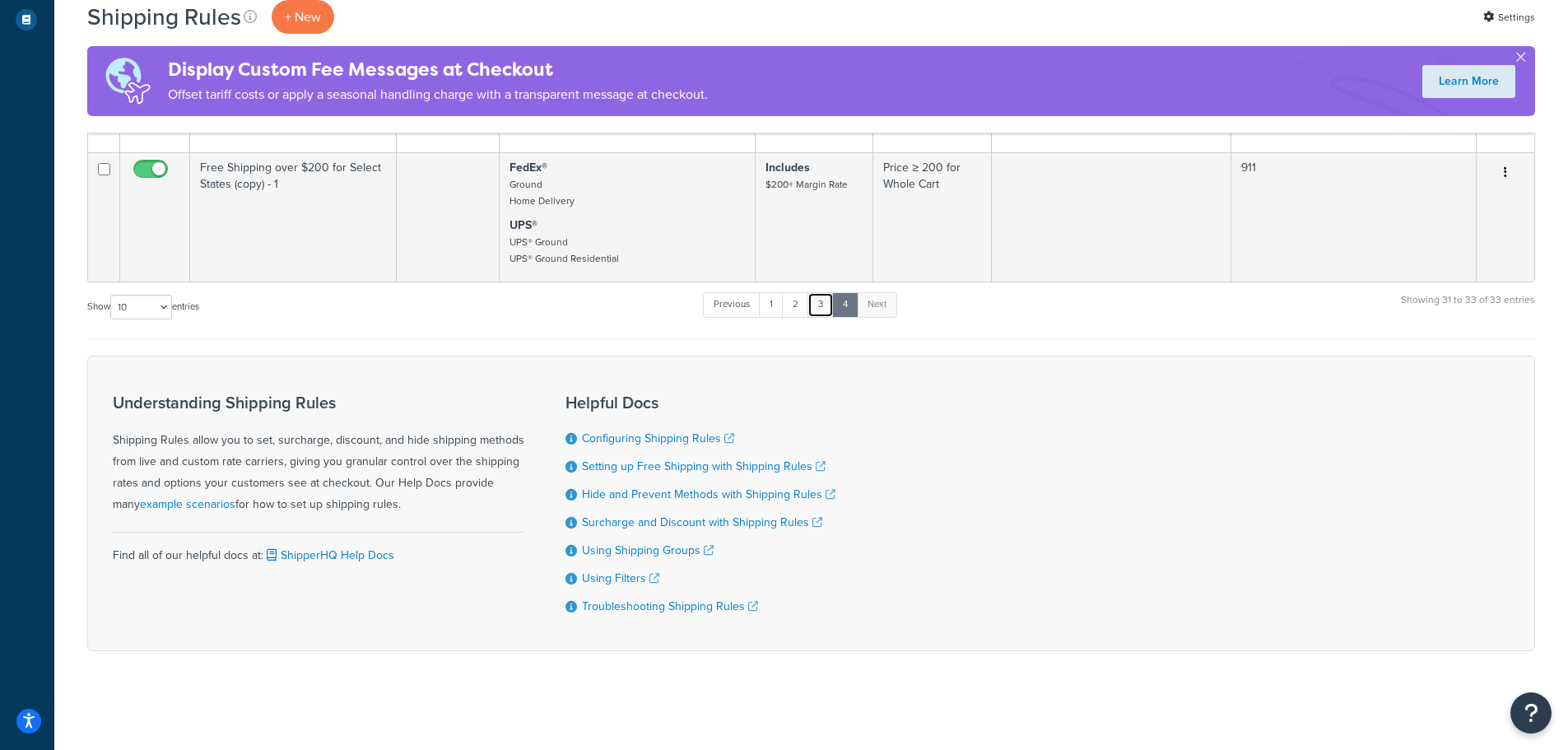
click at [818, 306] on link "3" at bounding box center [821, 305] width 26 height 25
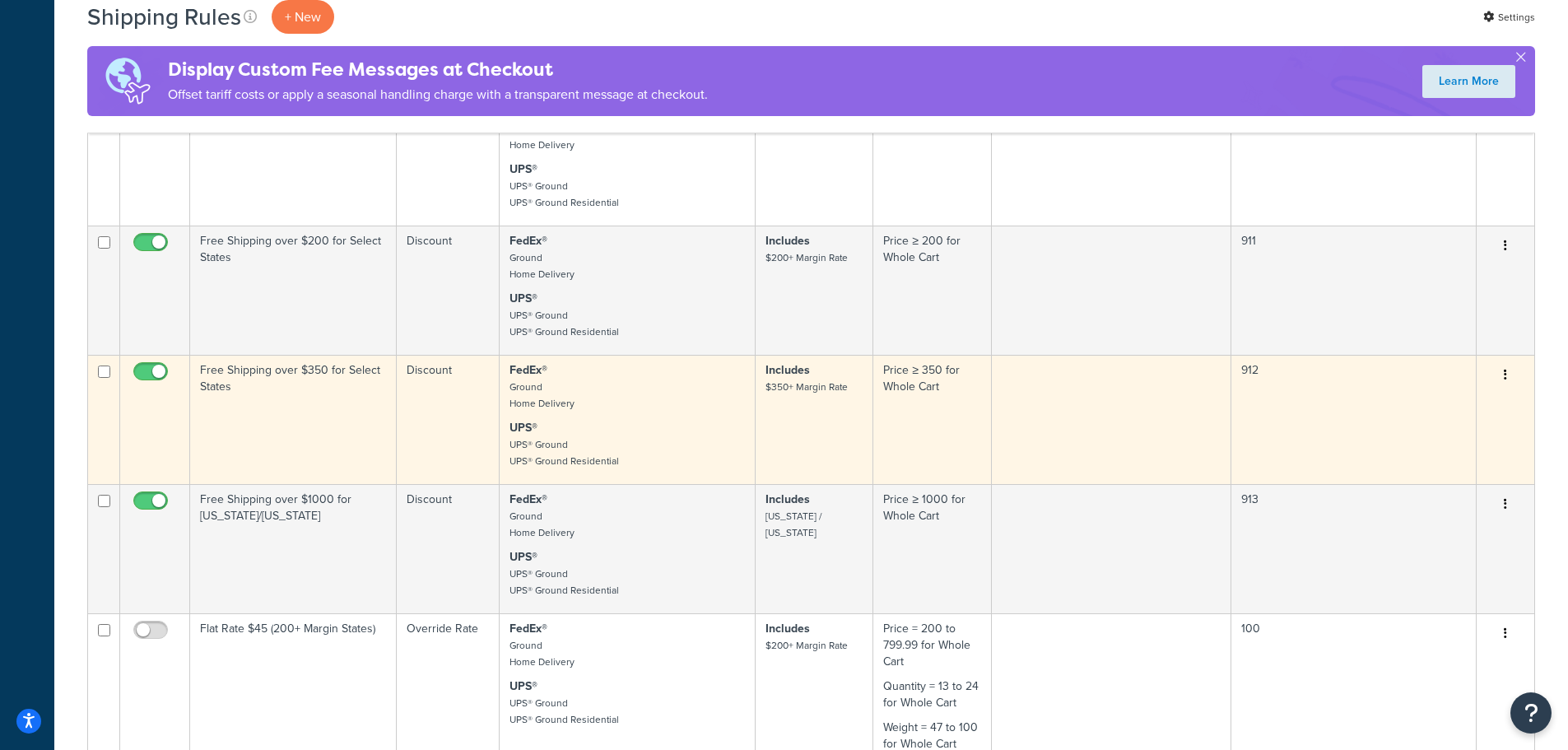
scroll to position [724, 0]
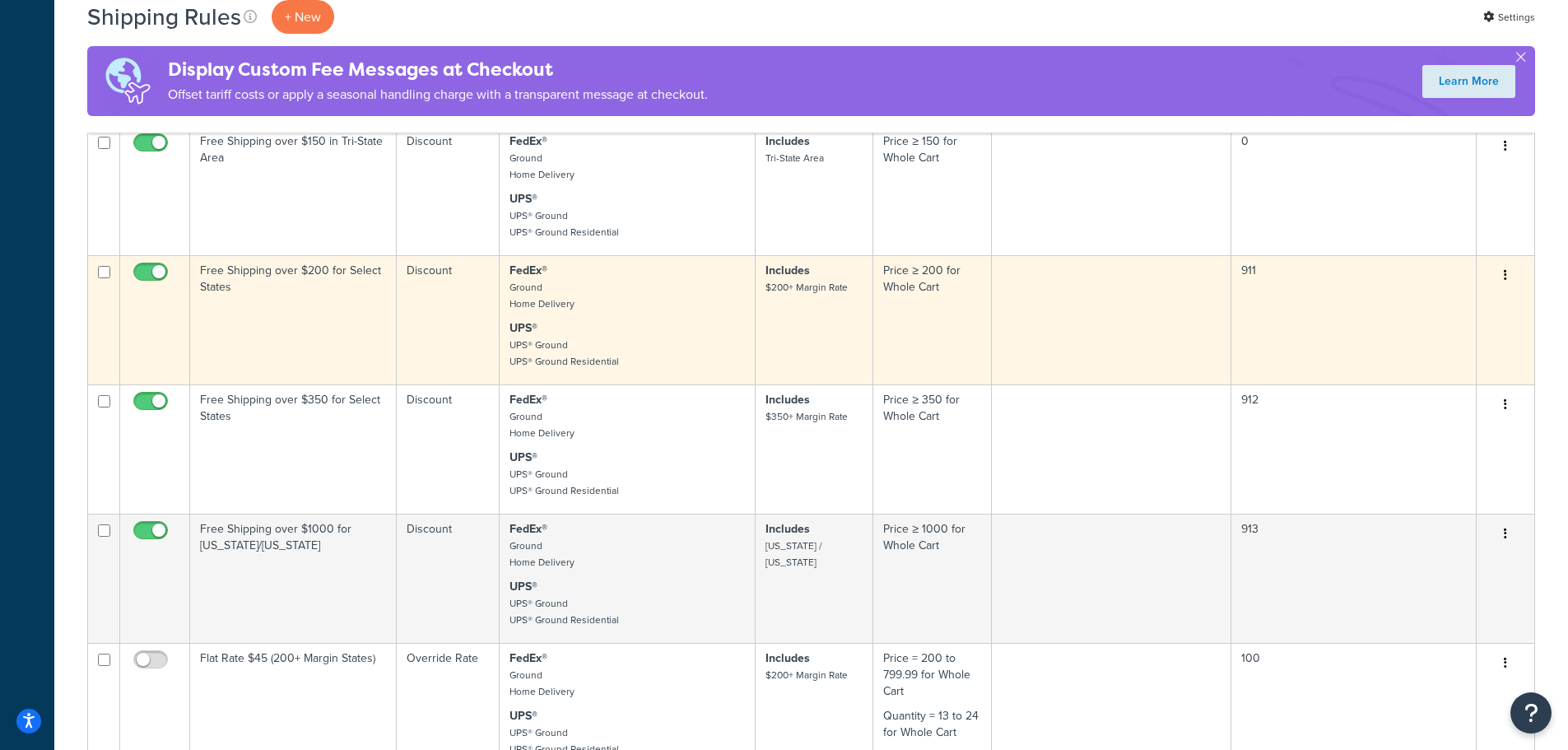
click at [161, 267] on input "checkbox" at bounding box center [152, 276] width 46 height 21
checkbox input "false"
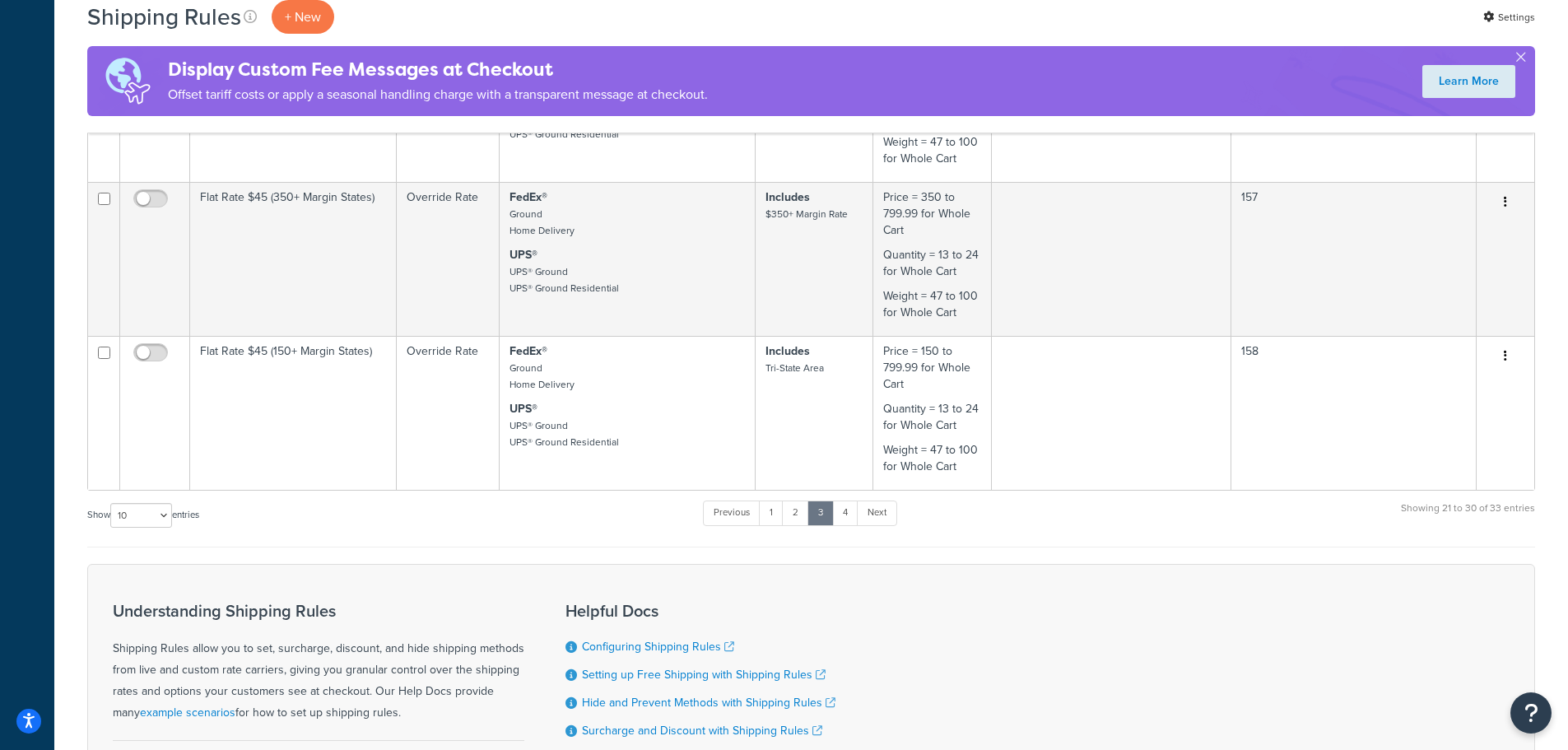
scroll to position [1382, 0]
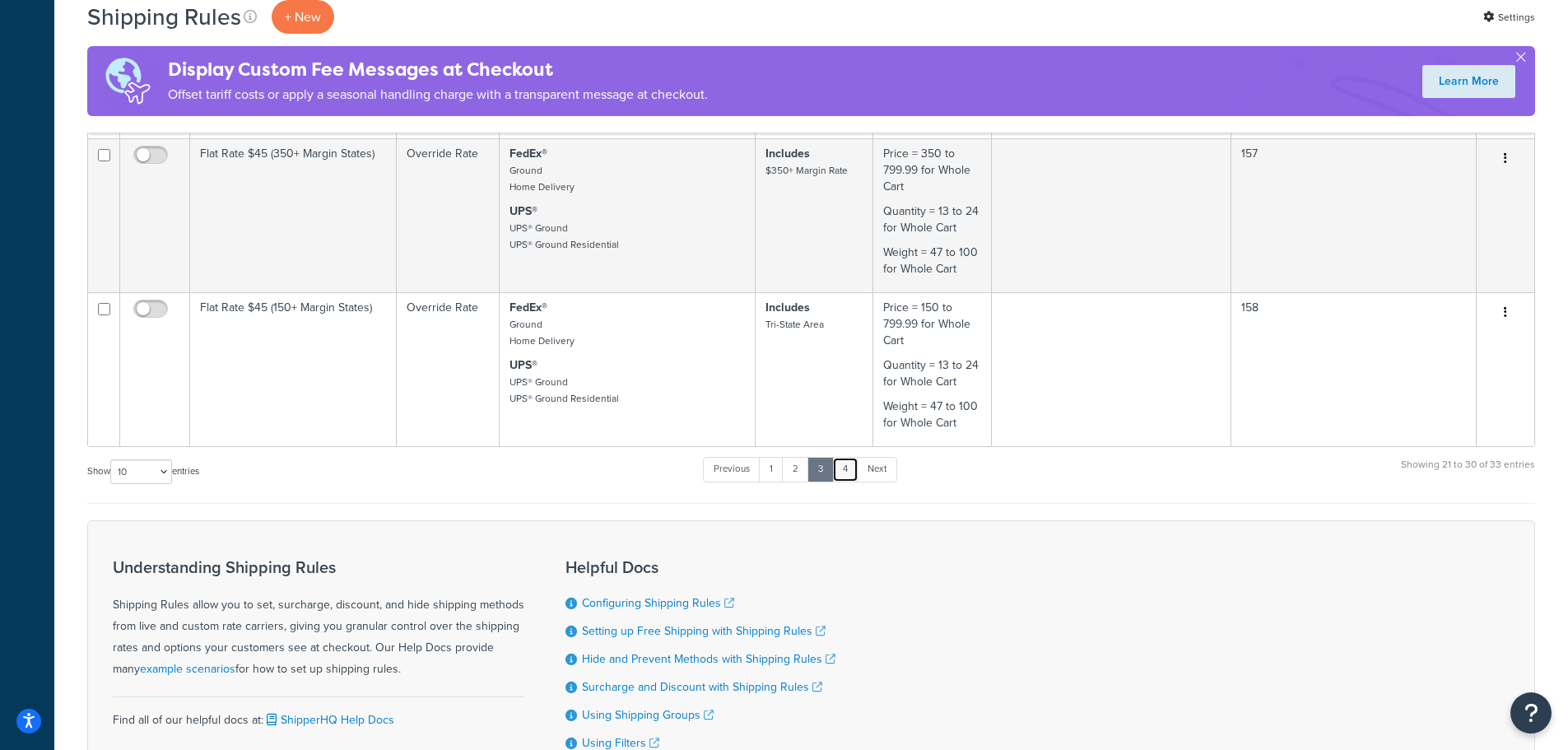
click at [847, 474] on link "4" at bounding box center [846, 469] width 26 height 25
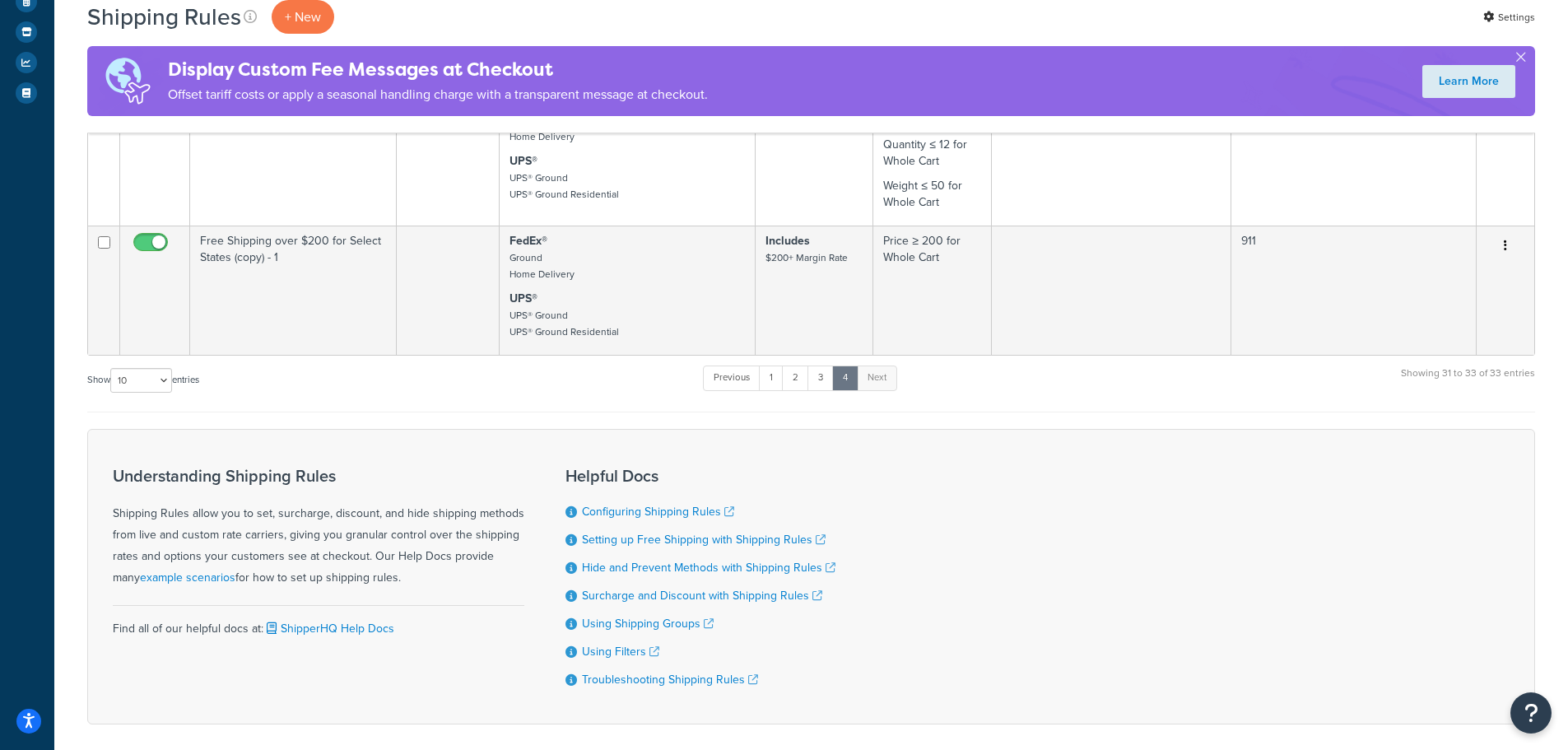
scroll to position [346, 0]
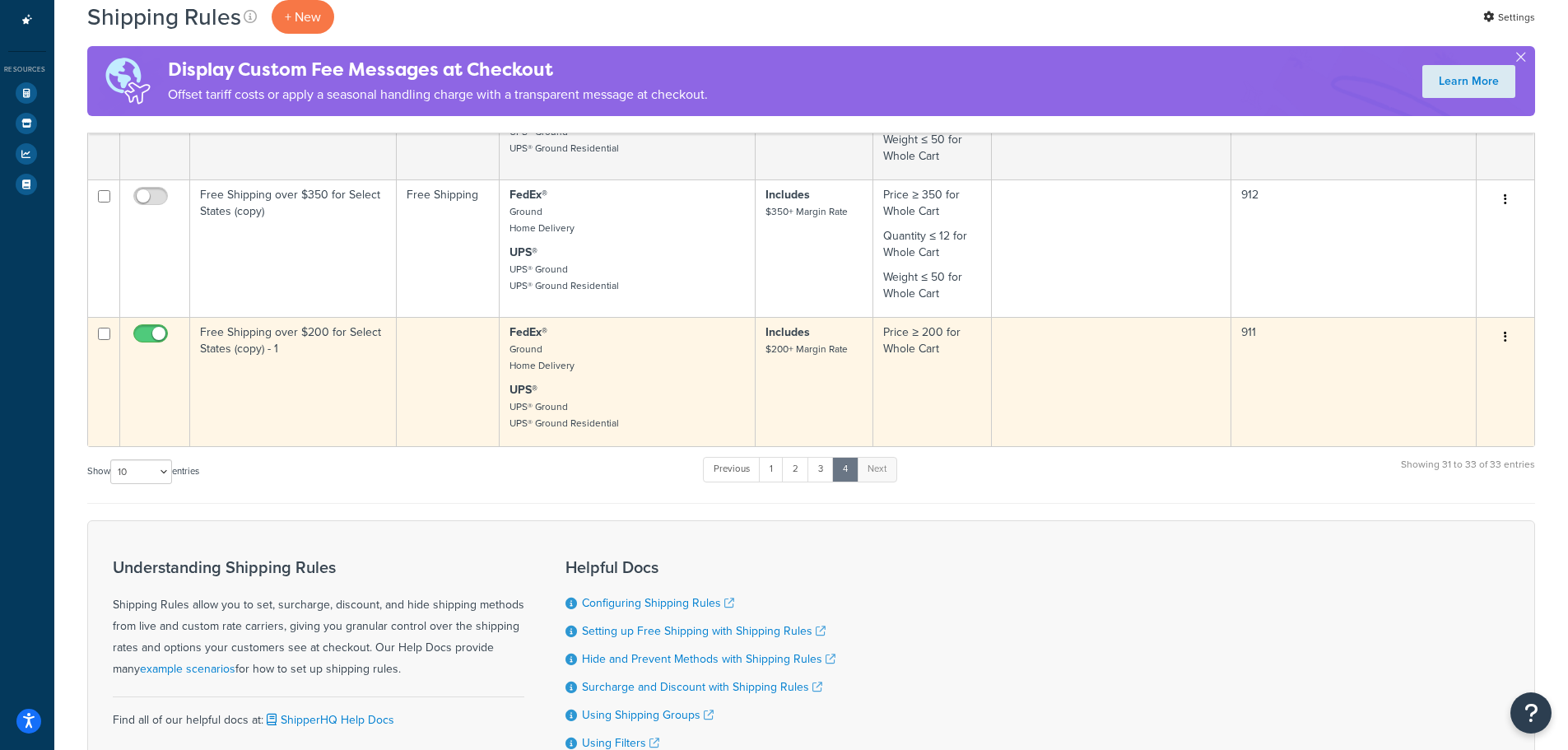
click at [451, 403] on td at bounding box center [448, 382] width 103 height 129
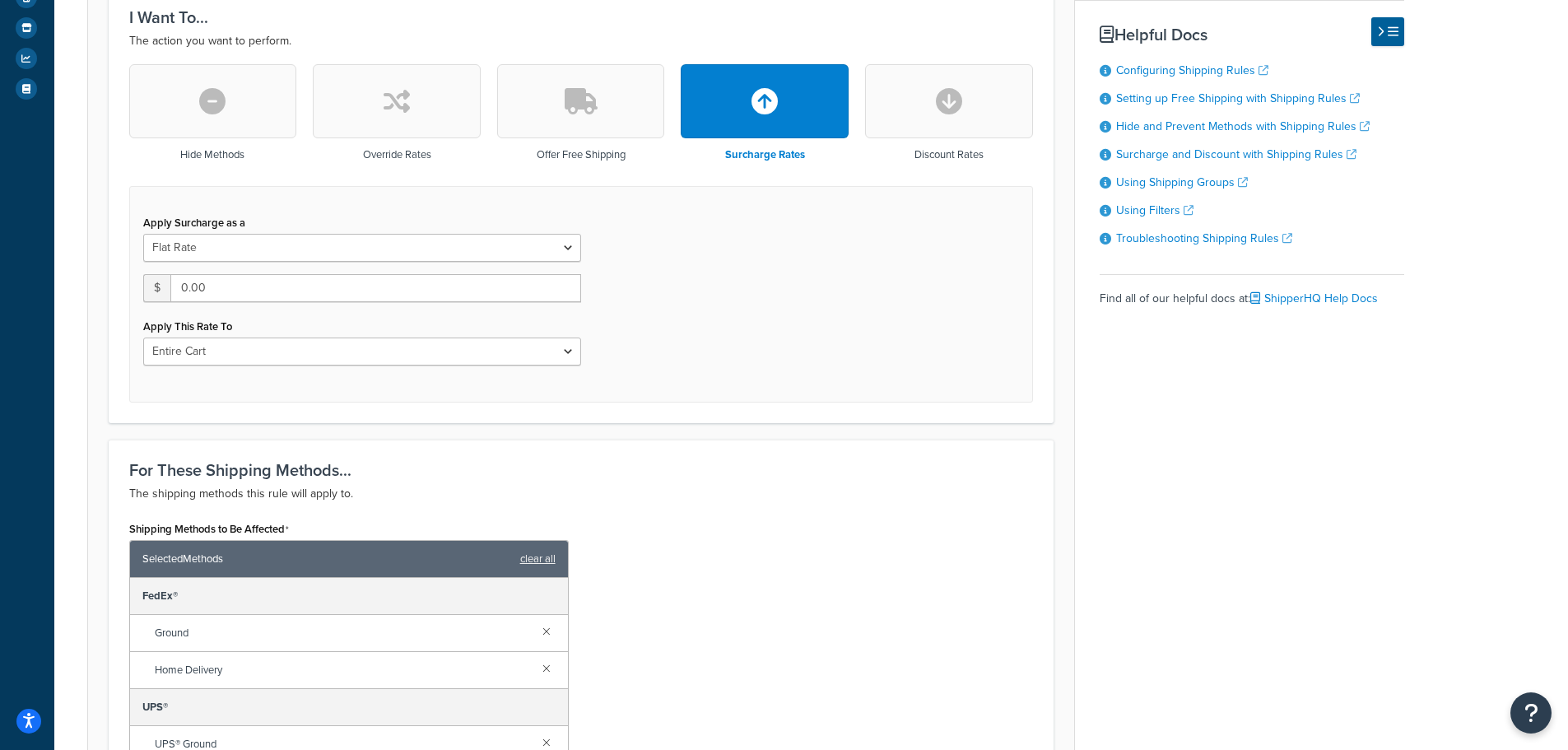
scroll to position [411, 0]
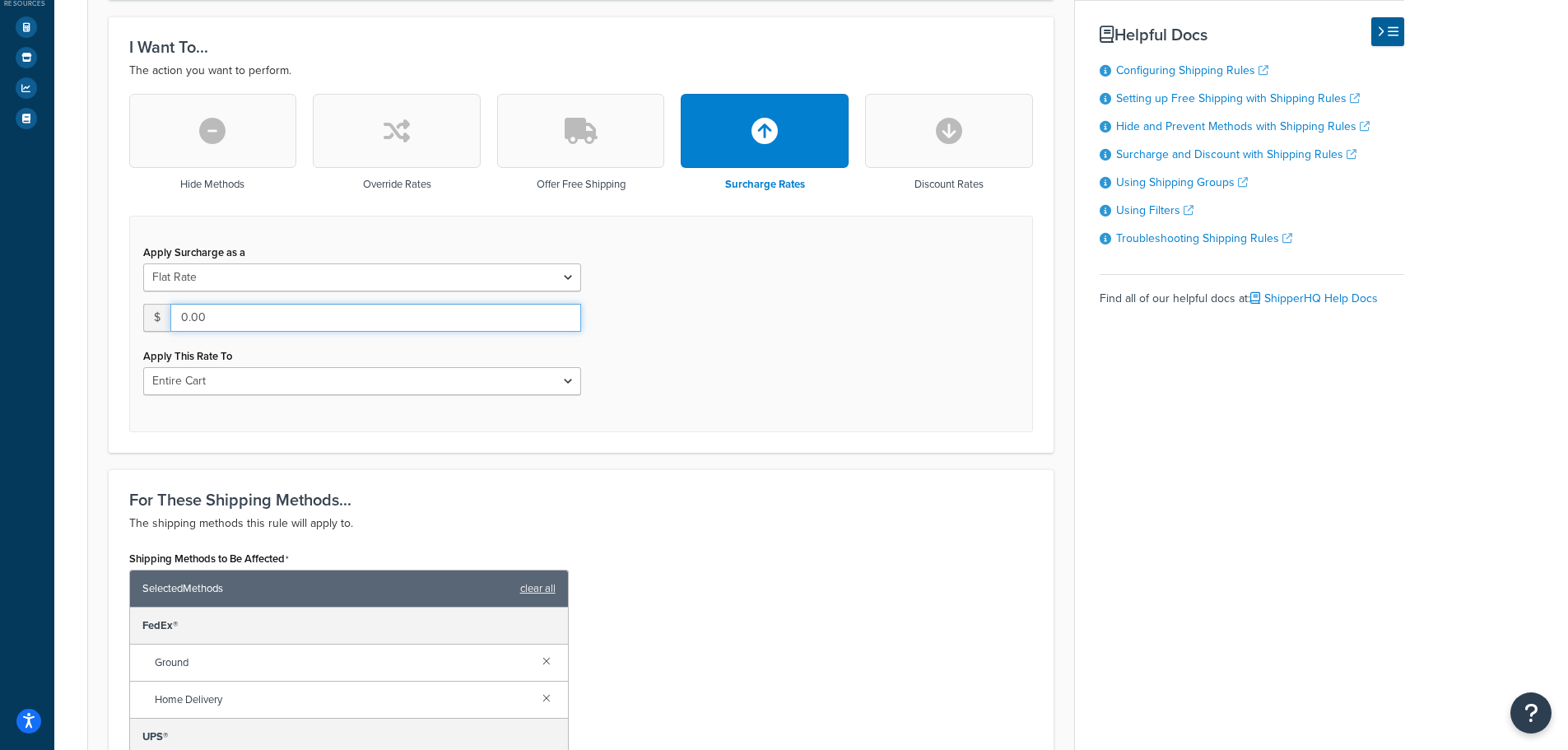
click at [204, 323] on input "0.00" at bounding box center [376, 318] width 410 height 28
click at [204, 324] on input "0.00" at bounding box center [376, 318] width 410 height 28
drag, startPoint x: 202, startPoint y: 320, endPoint x: 165, endPoint y: 320, distance: 37.0
click at [165, 320] on div "$ 0.00" at bounding box center [362, 318] width 438 height 28
type input "10"
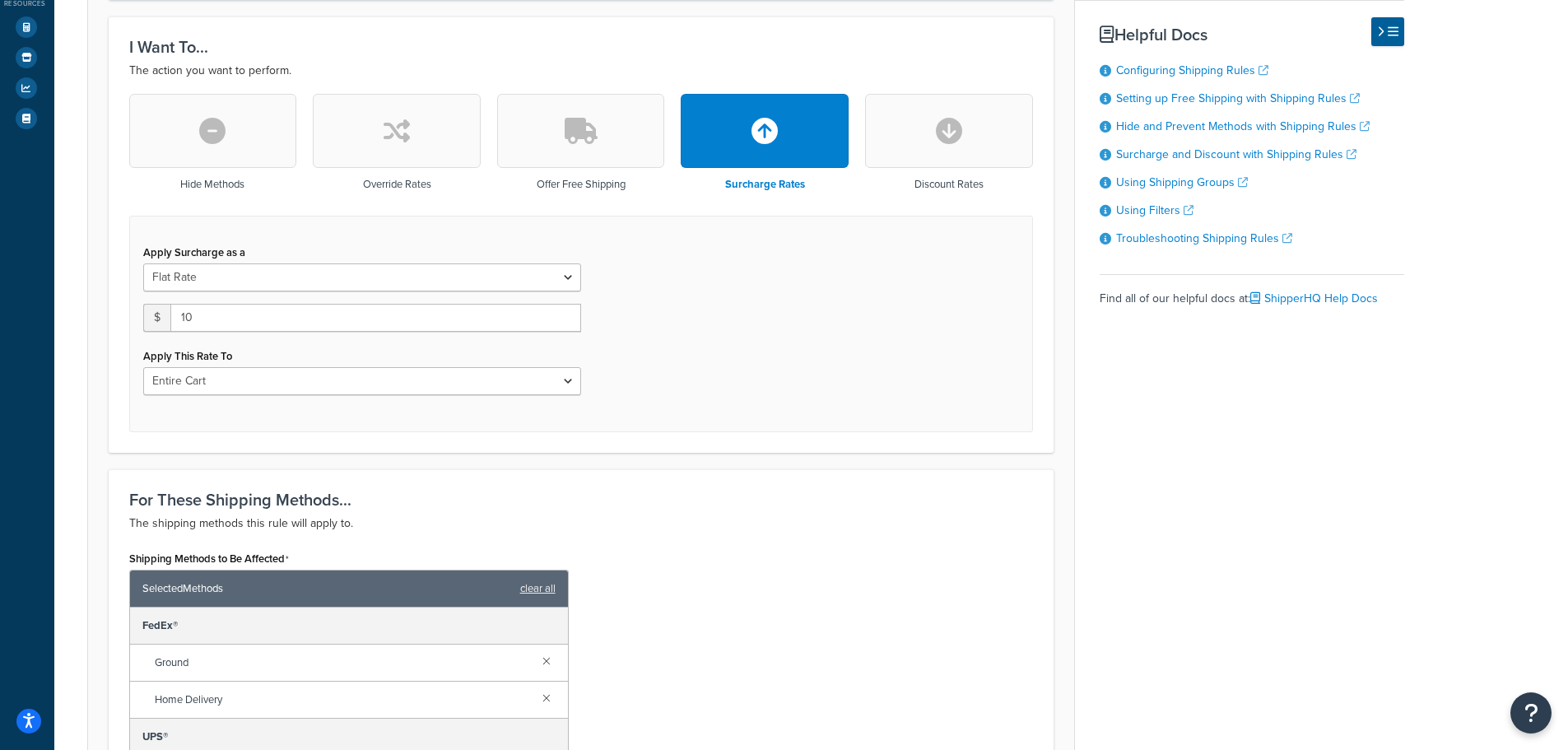
click at [678, 477] on div "For These Shipping Methods... The shipping methods this rule will apply to. Shi…" at bounding box center [581, 682] width 945 height 426
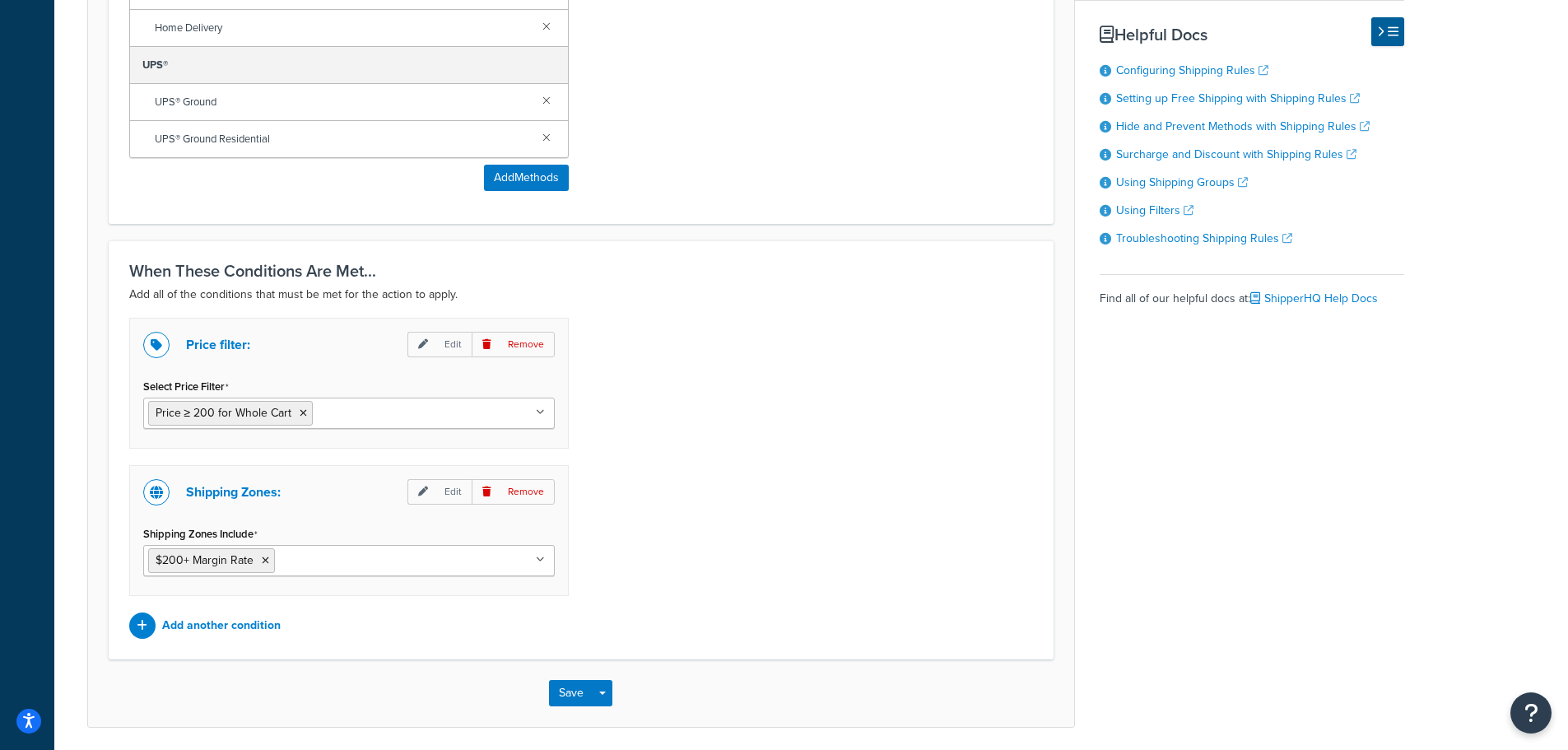
scroll to position [1144, 0]
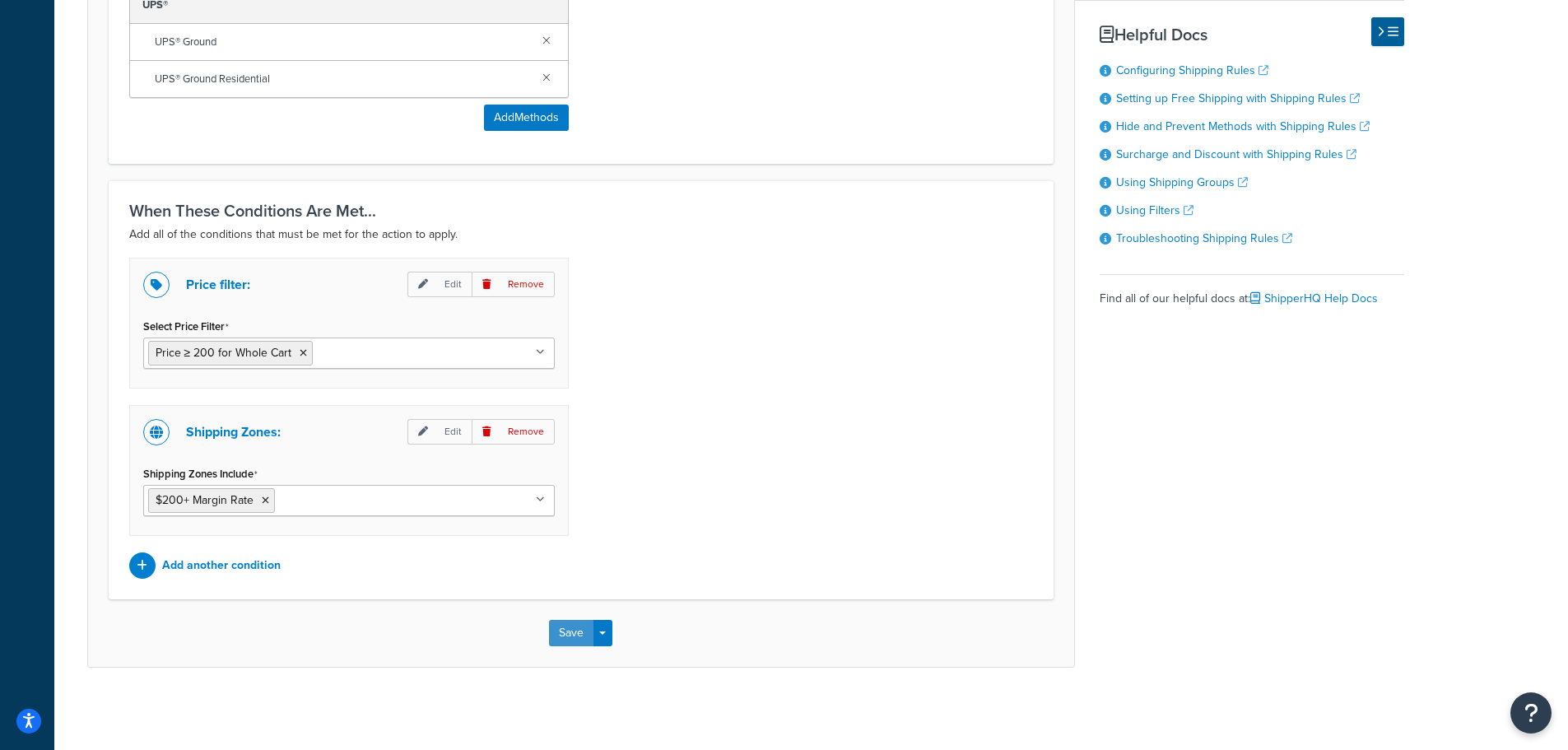
click at [575, 635] on button "Save" at bounding box center [571, 633] width 45 height 26
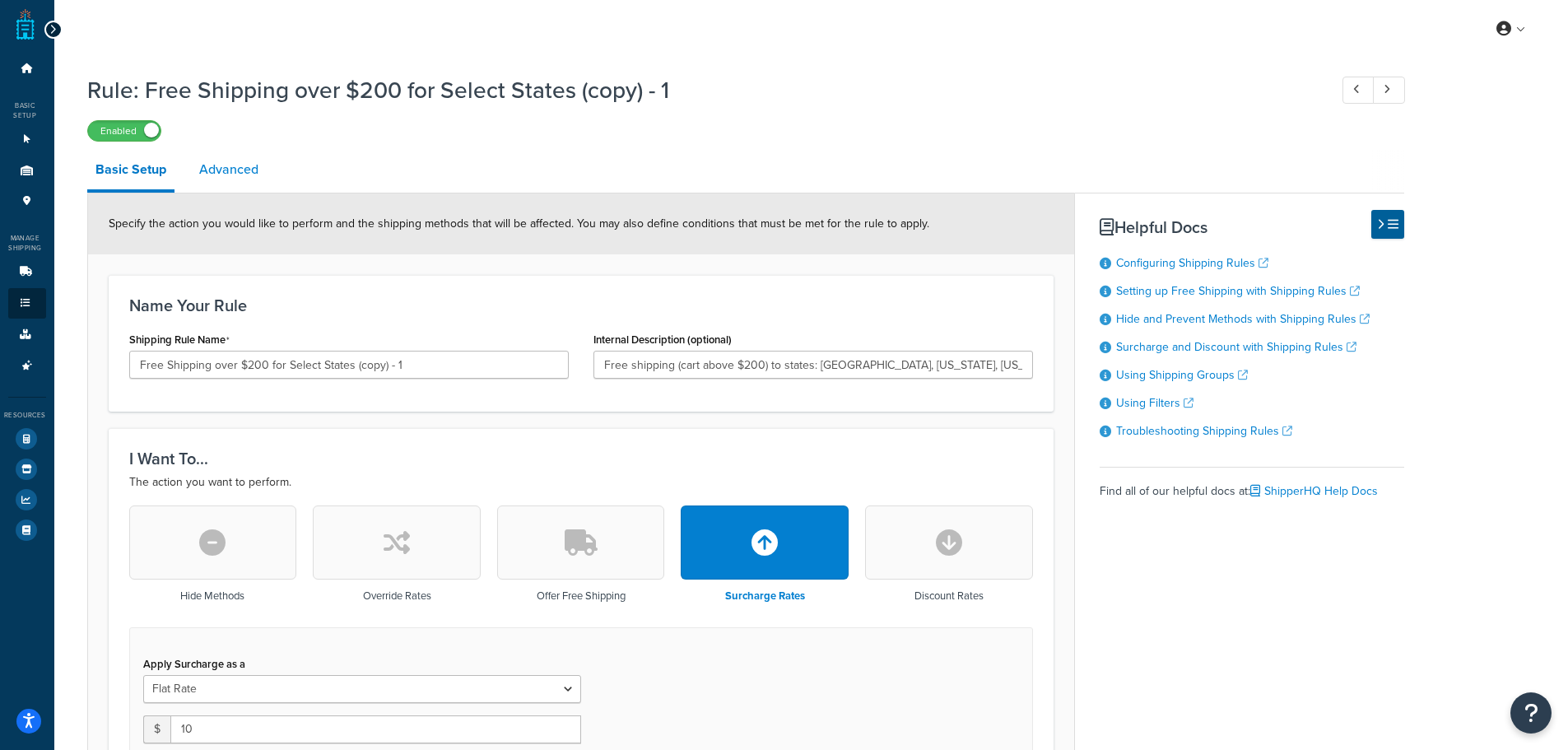
click at [228, 171] on link "Advanced" at bounding box center [229, 170] width 76 height 40
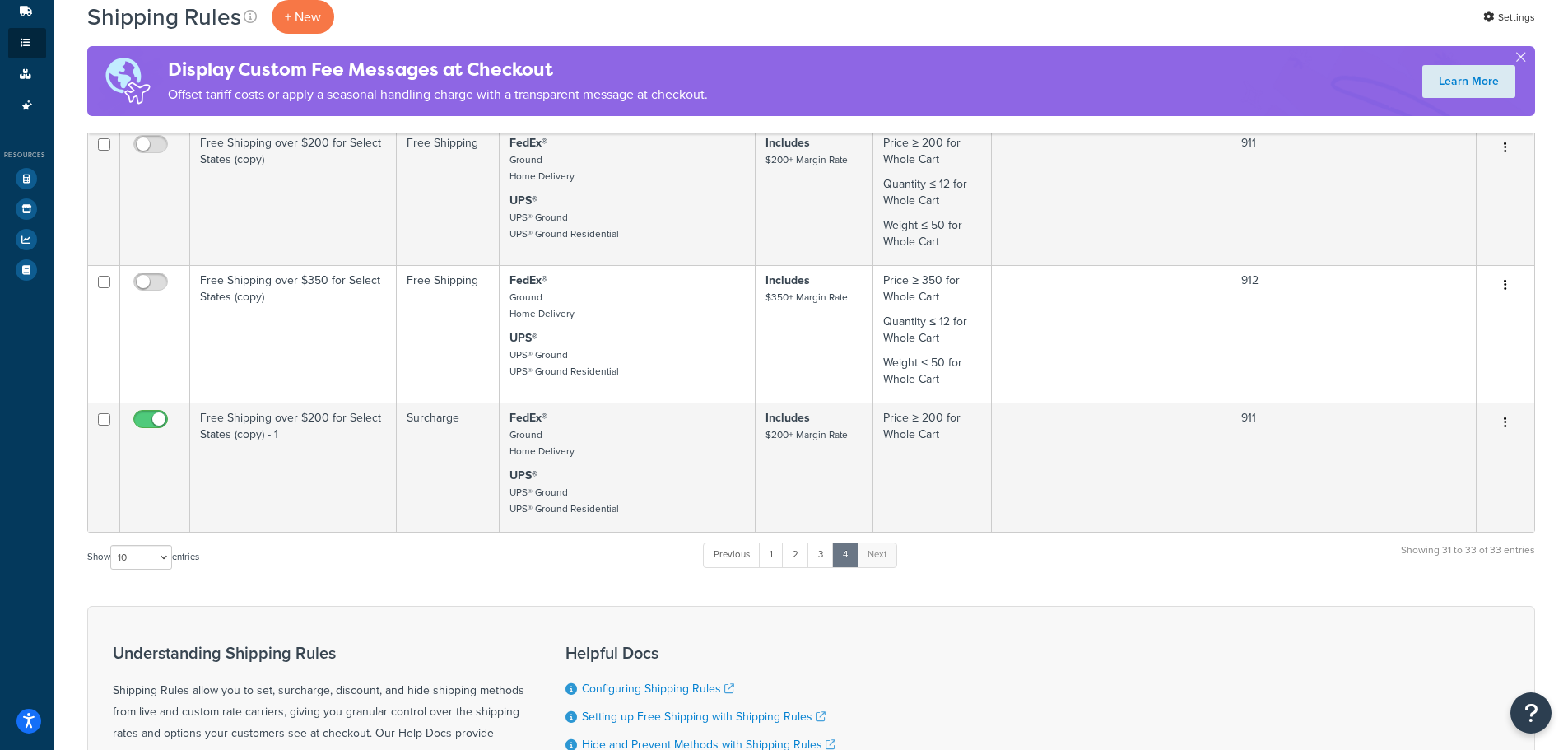
scroll to position [511, 0]
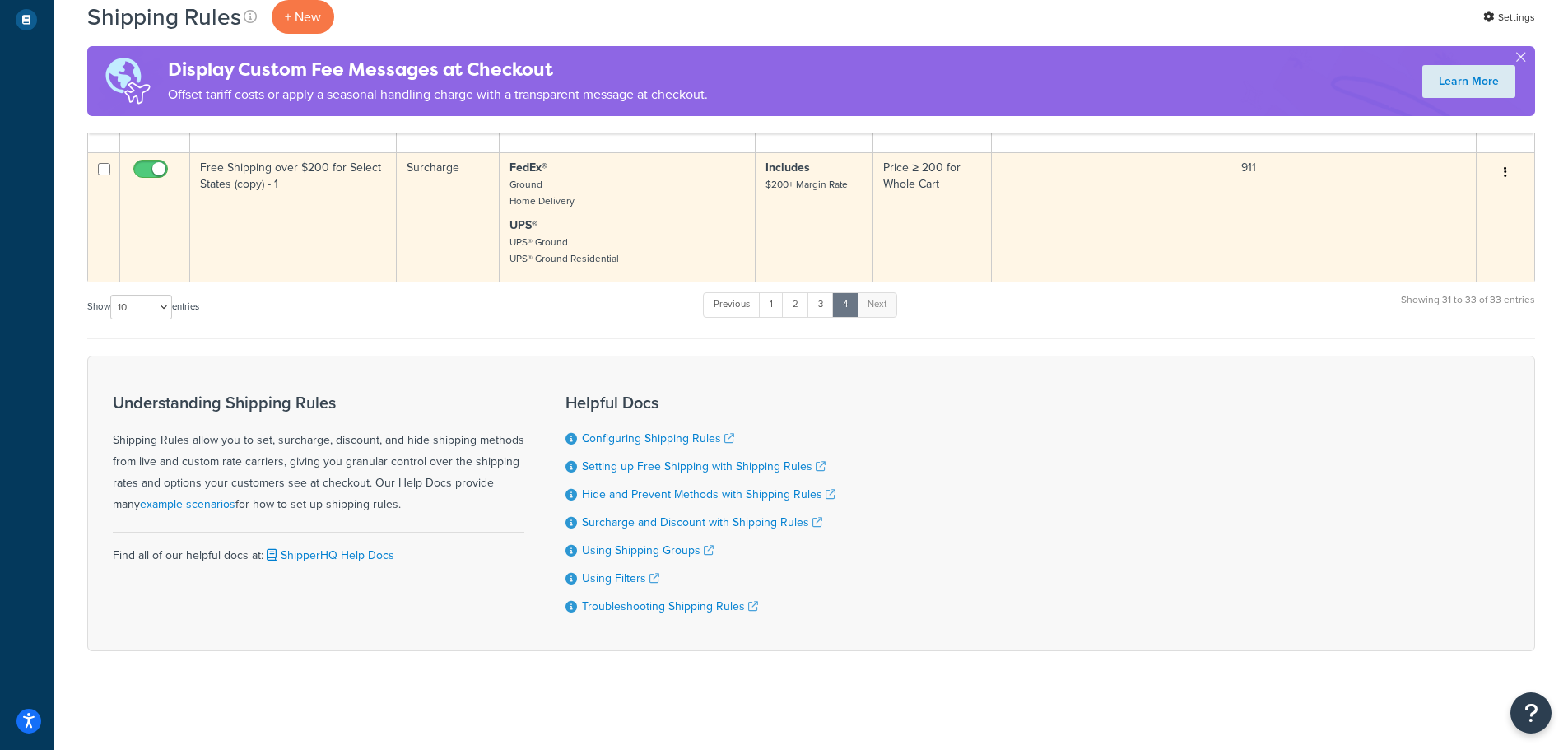
click at [1158, 217] on td at bounding box center [1111, 217] width 239 height 129
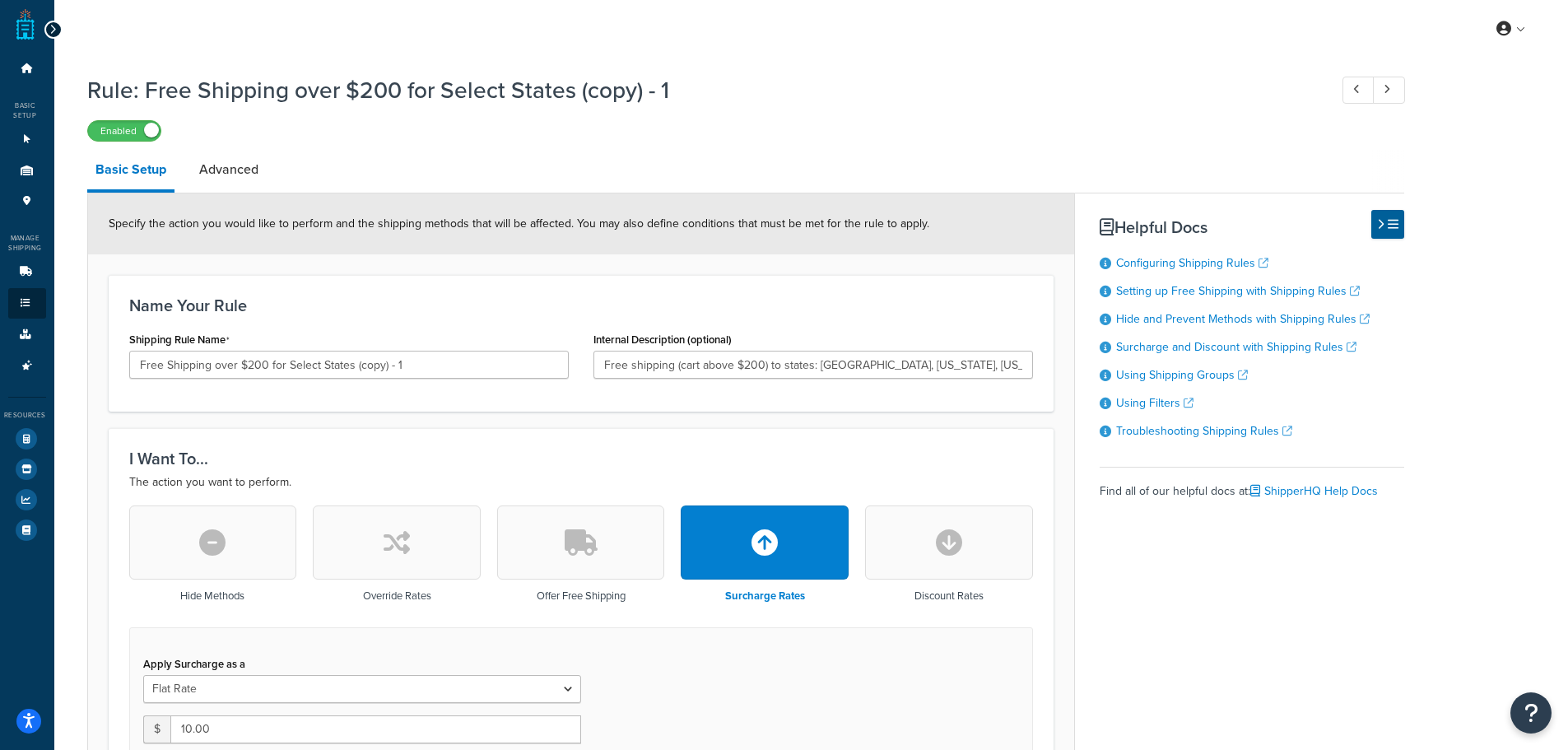
click at [187, 160] on li "Basic Setup" at bounding box center [138, 171] width 103 height 43
click at [208, 167] on link "Advanced" at bounding box center [229, 170] width 76 height 40
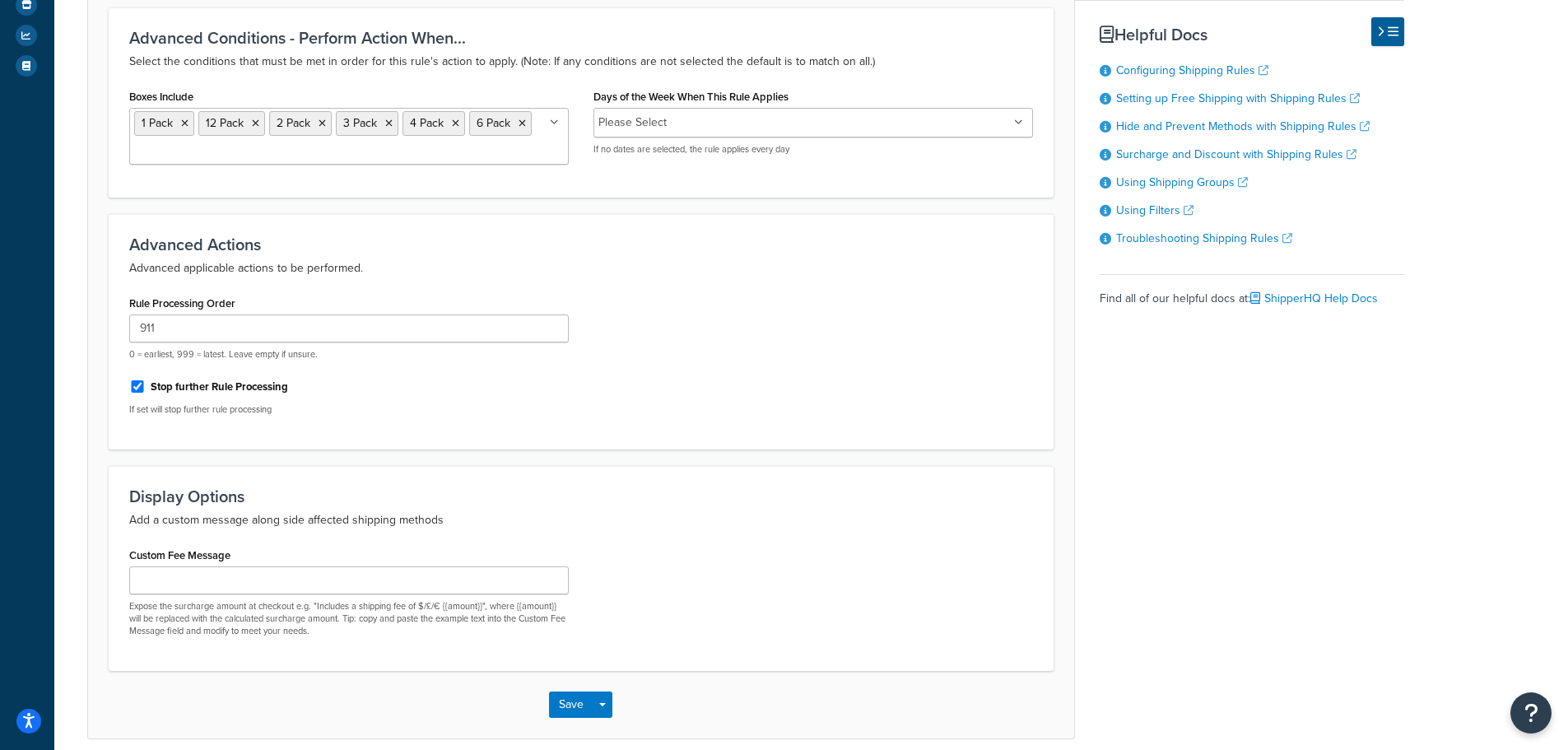
scroll to position [494, 0]
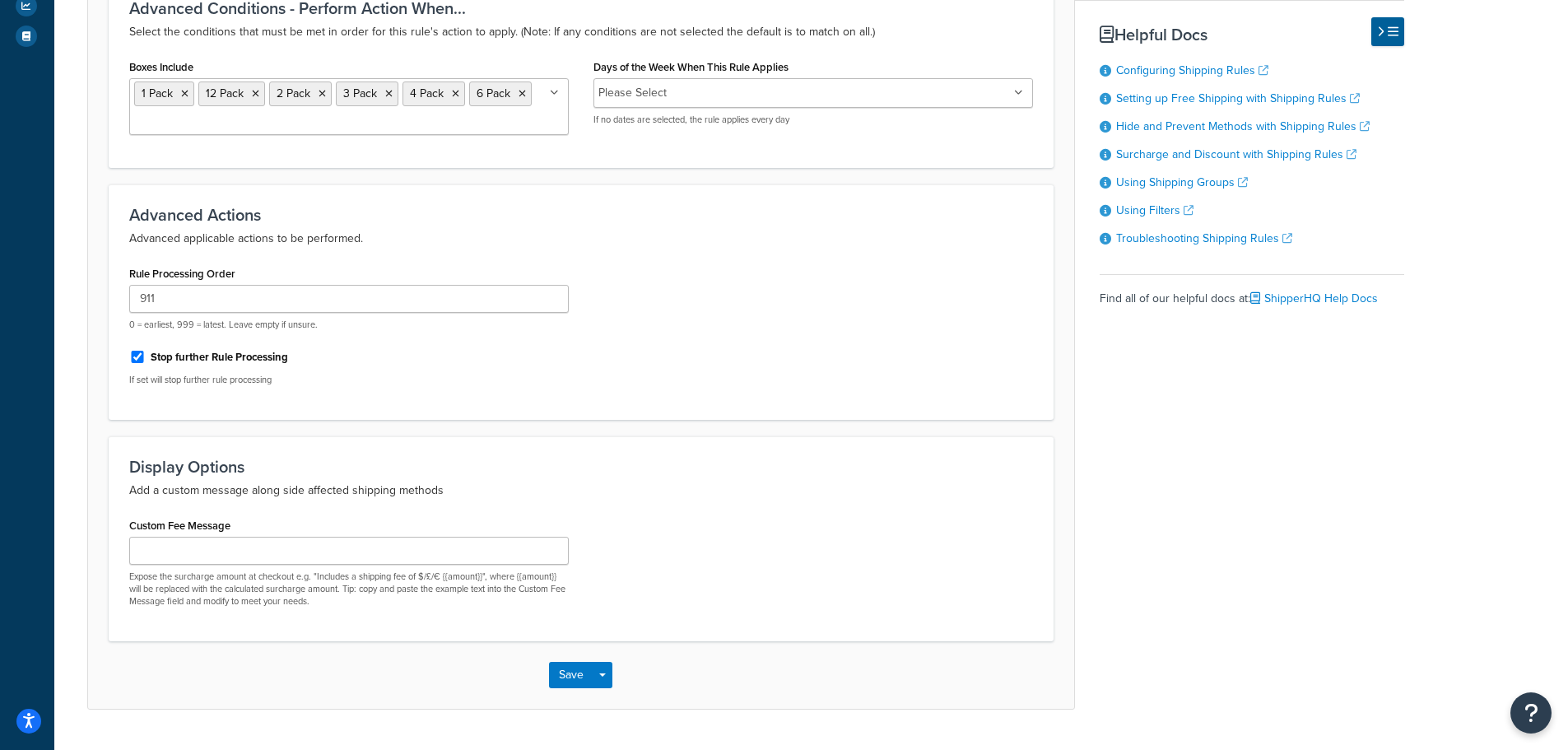
click at [202, 362] on label "Stop further Rule Processing" at bounding box center [219, 358] width 137 height 15
click at [146, 362] on input "Stop further Rule Processing" at bounding box center [137, 357] width 17 height 12
checkbox input "false"
click at [570, 671] on button "Save" at bounding box center [571, 675] width 45 height 26
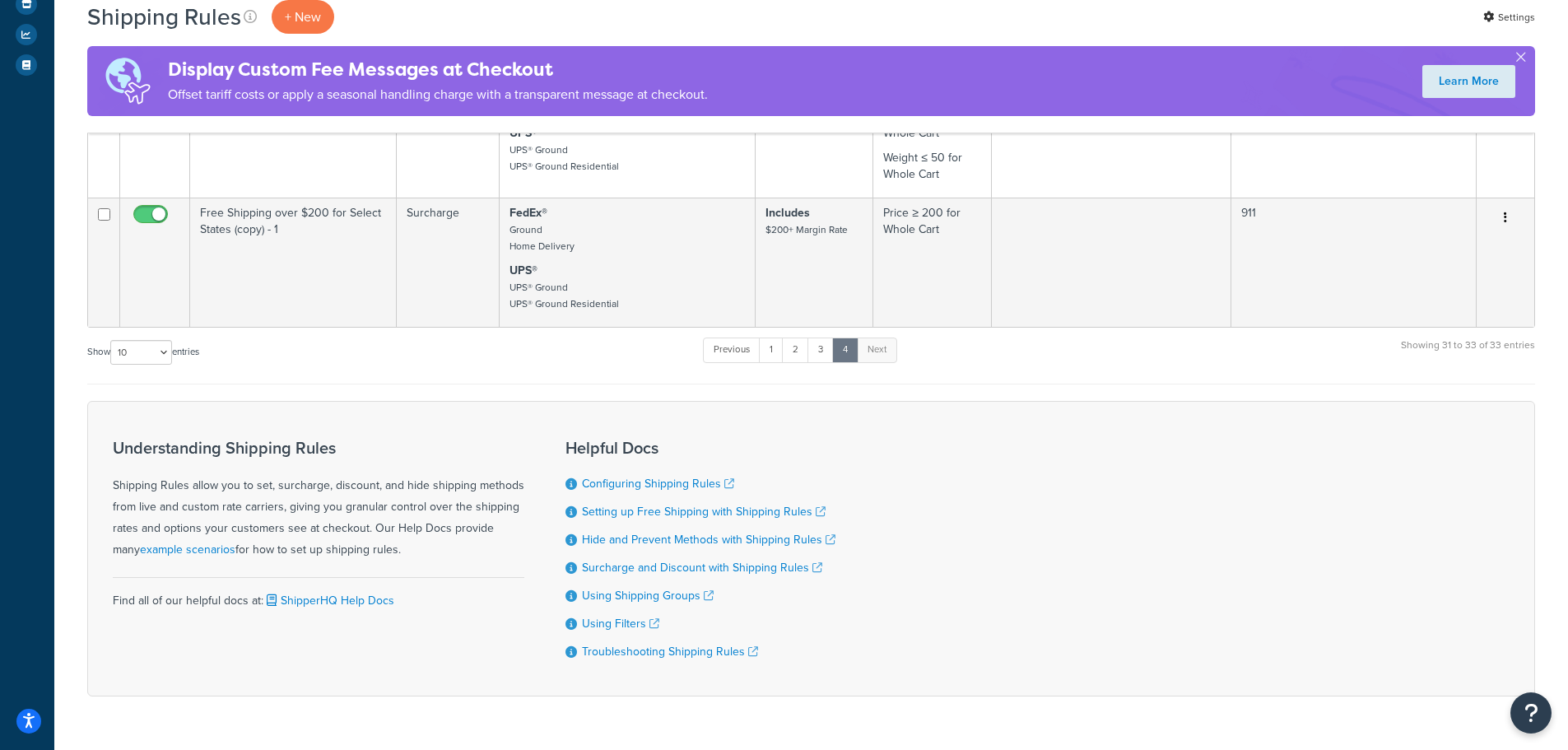
scroll to position [428, 0]
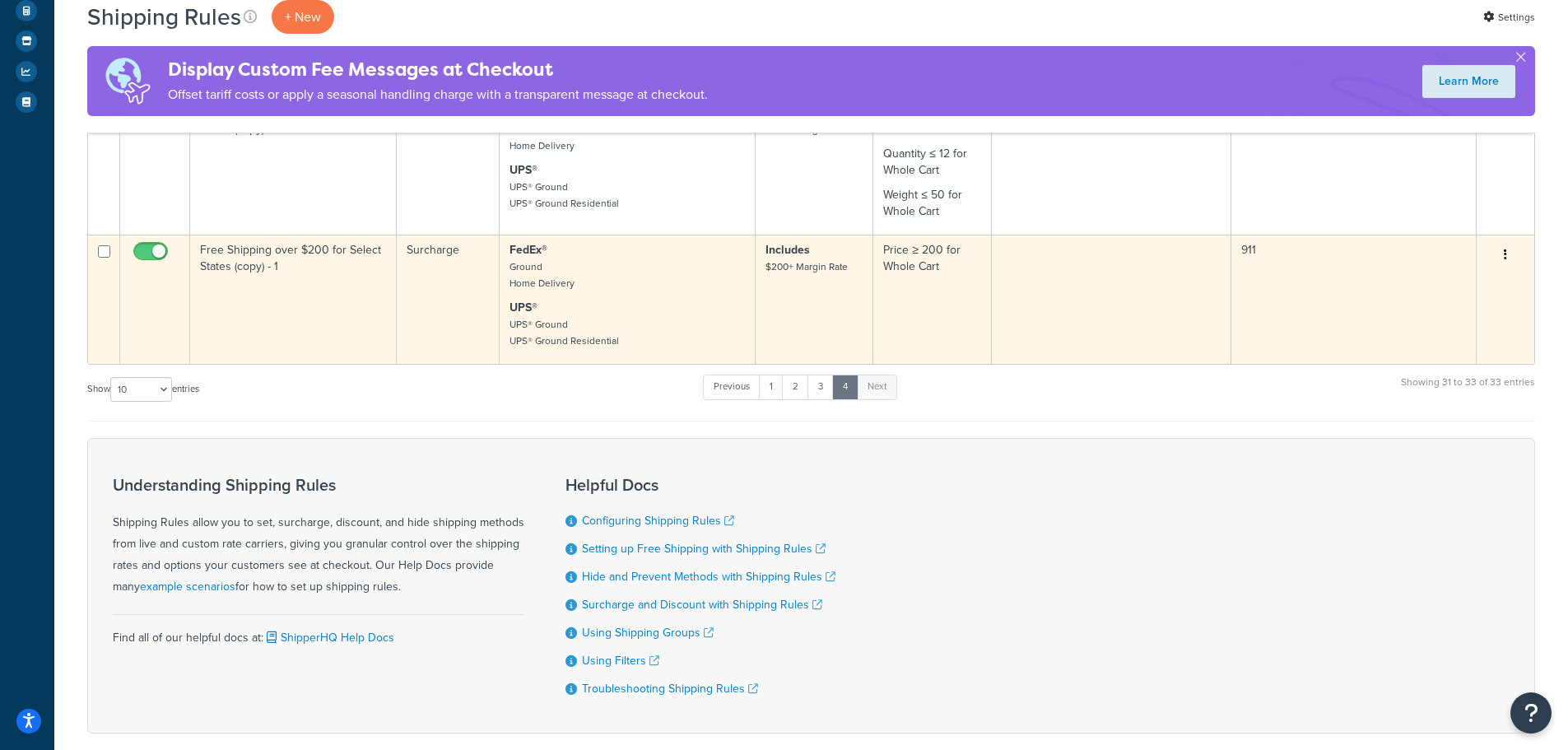
click at [147, 252] on input "checkbox" at bounding box center [152, 255] width 46 height 21
checkbox input "false"
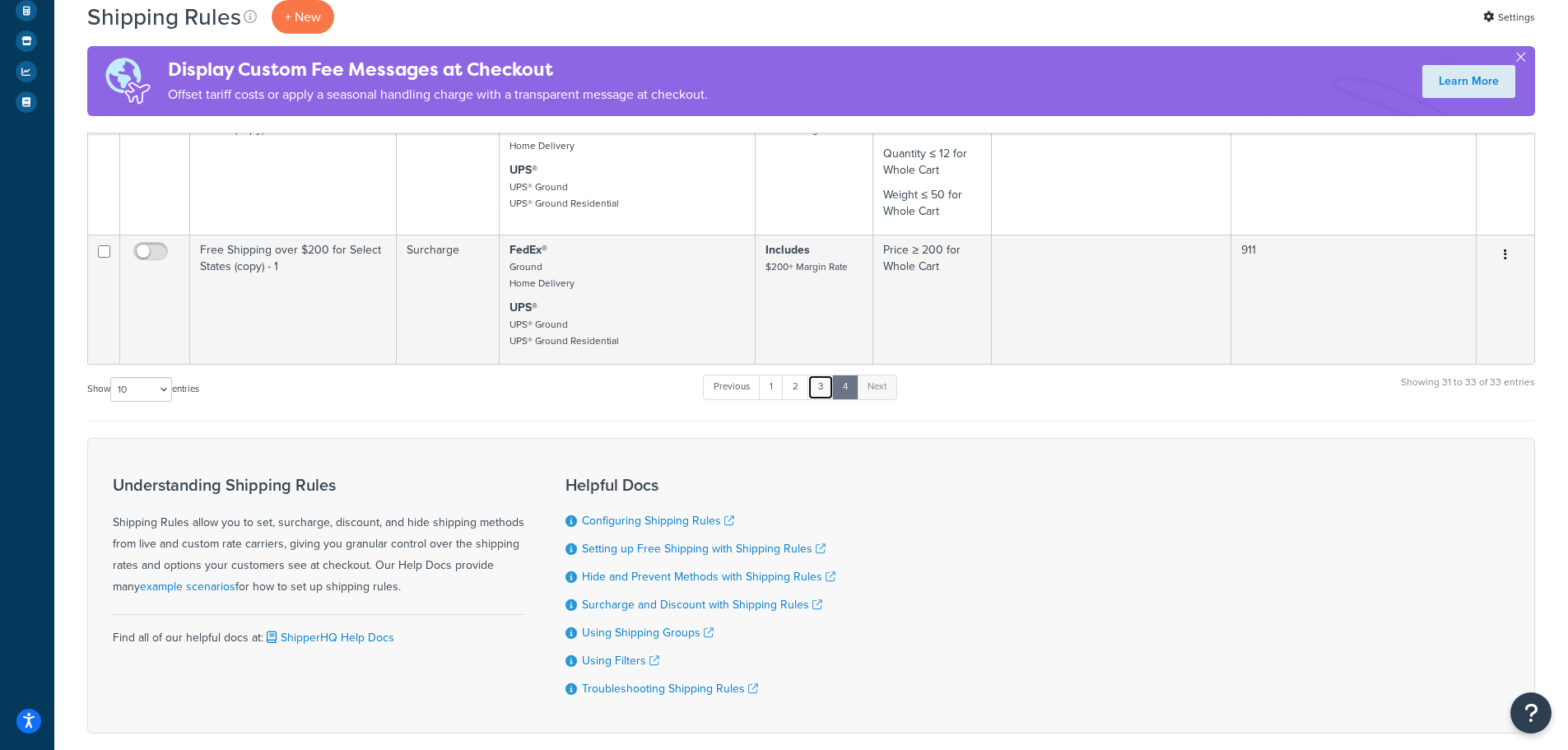
click at [815, 387] on link "3" at bounding box center [821, 387] width 26 height 25
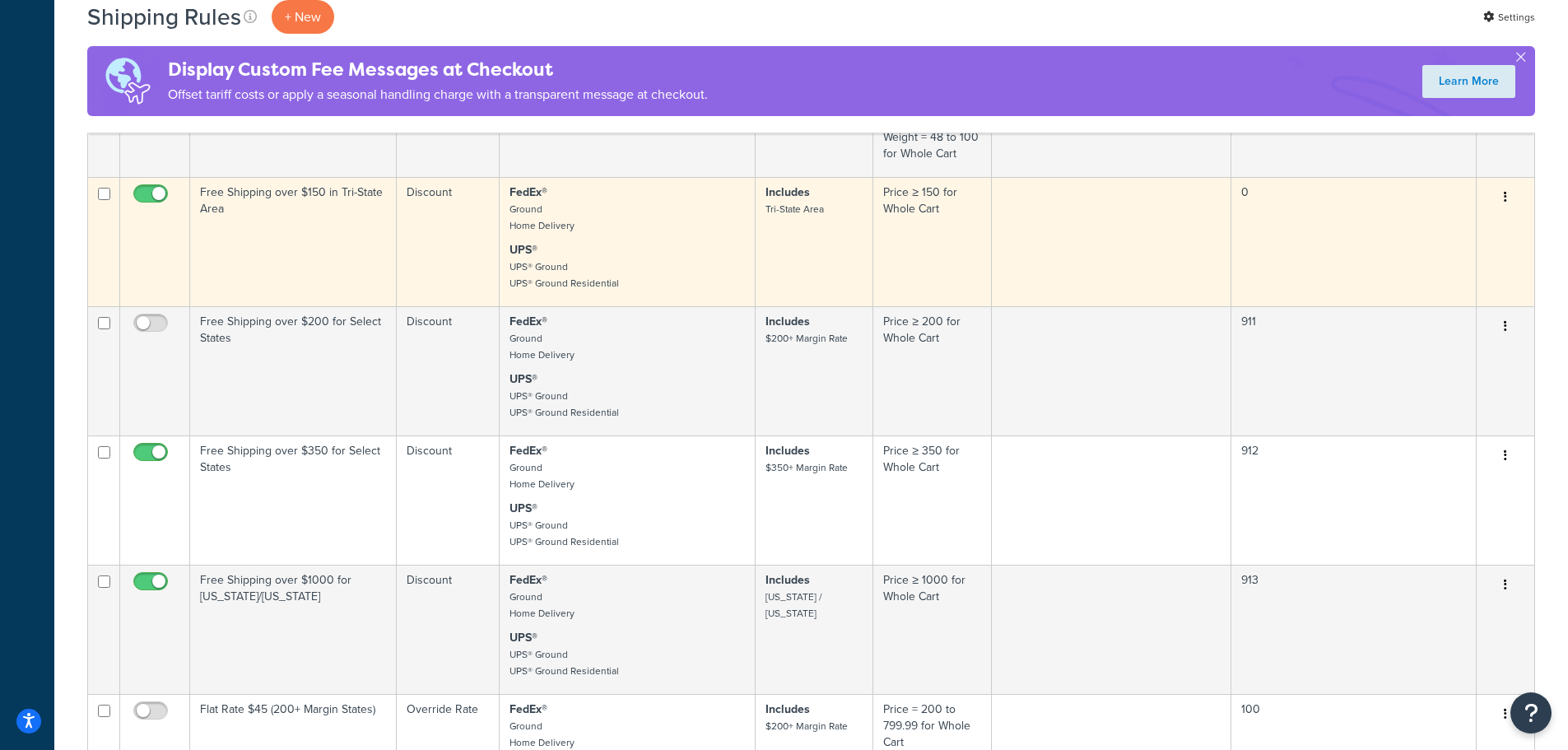
scroll to position [654, 0]
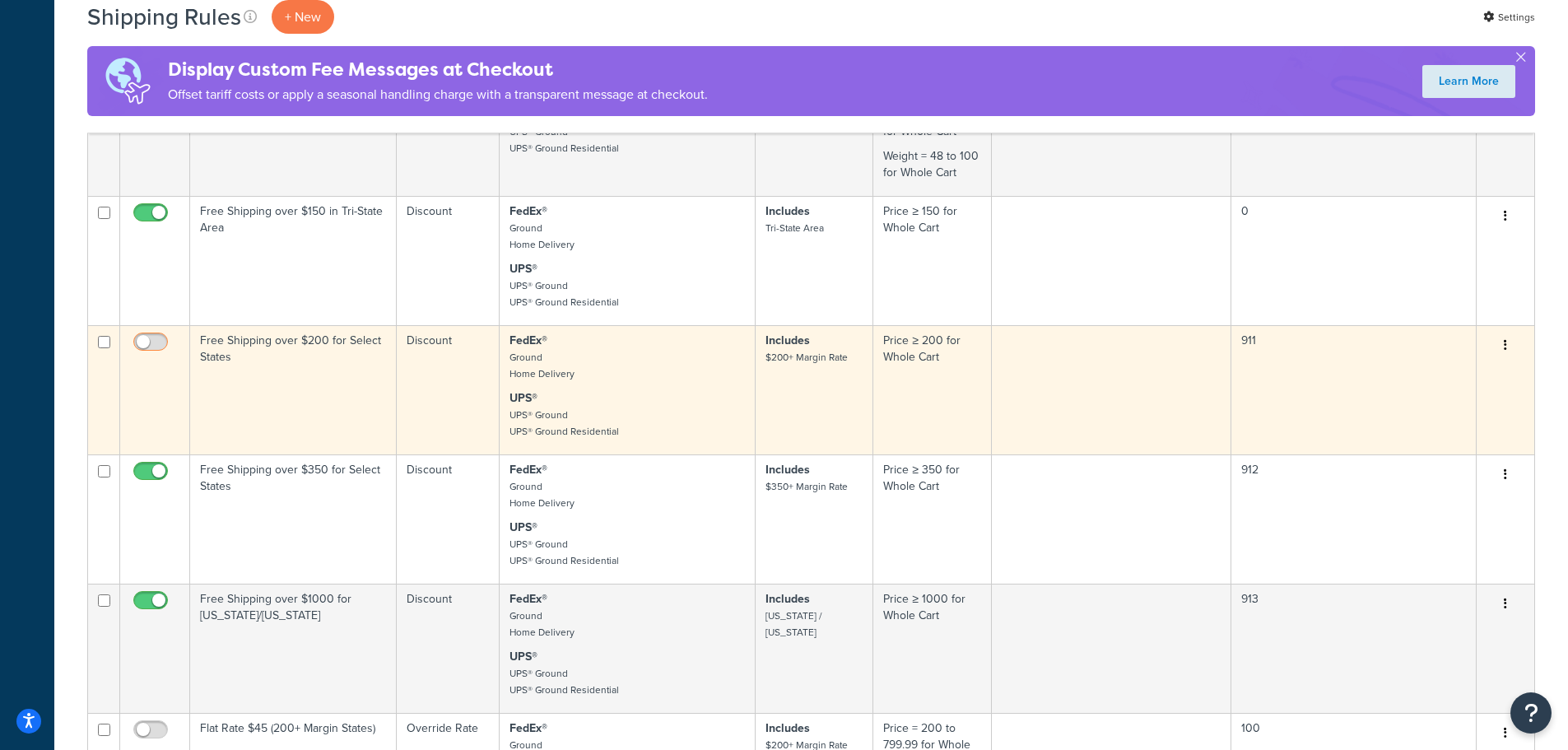
click at [148, 334] on span at bounding box center [151, 343] width 35 height 20
click at [148, 336] on input "checkbox" at bounding box center [152, 346] width 46 height 21
checkbox input "true"
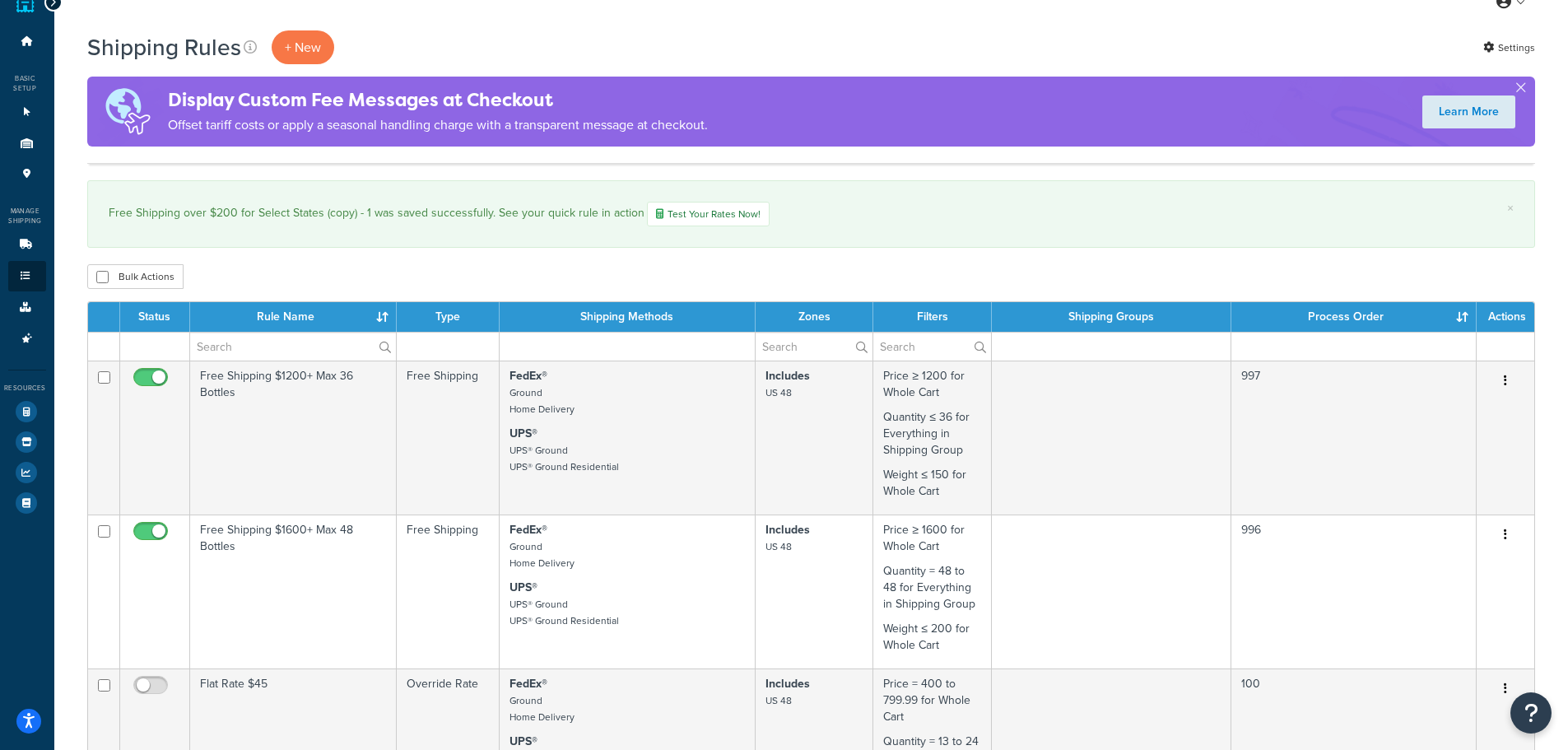
scroll to position [0, 0]
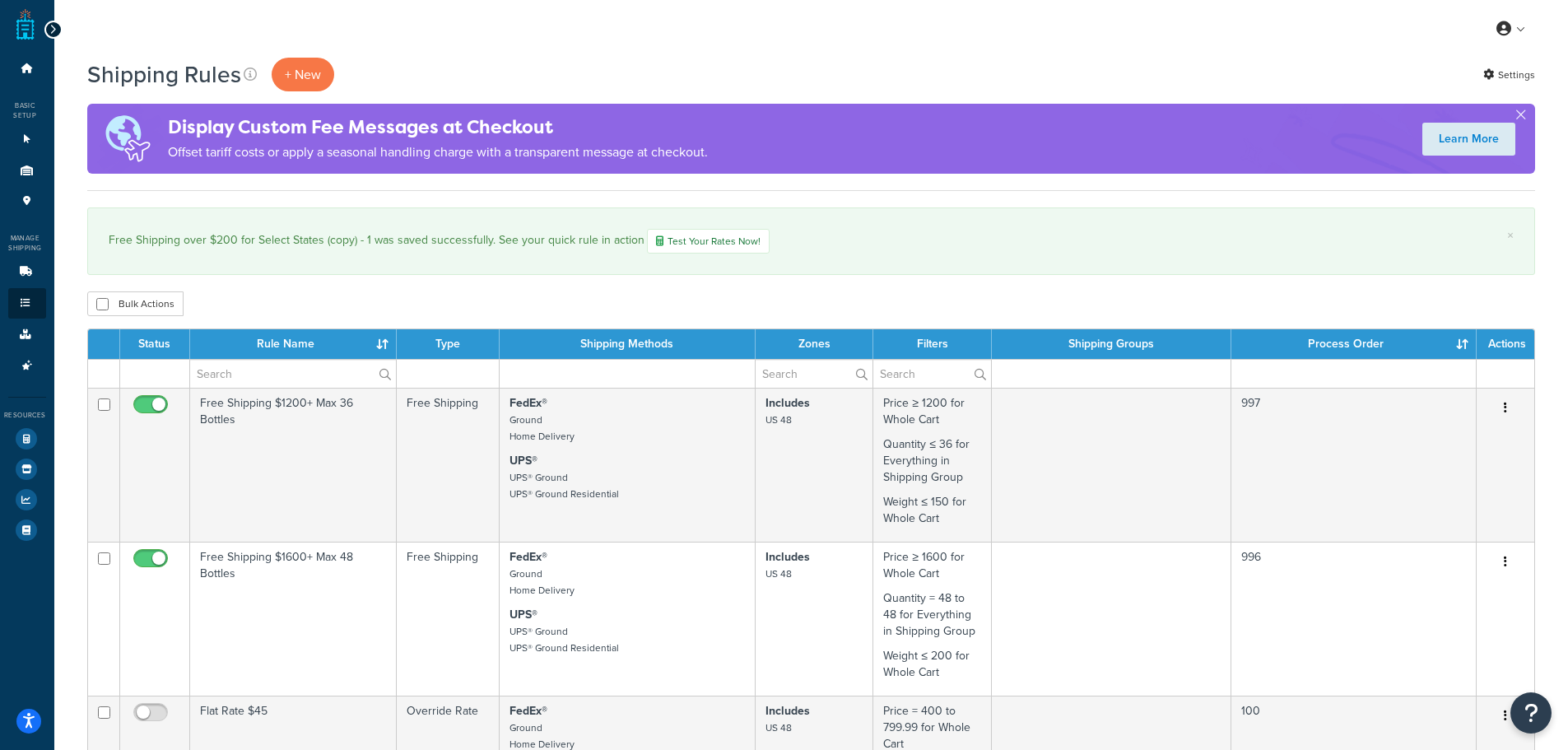
click at [675, 239] on link "Test Your Rates Now!" at bounding box center [708, 242] width 122 height 25
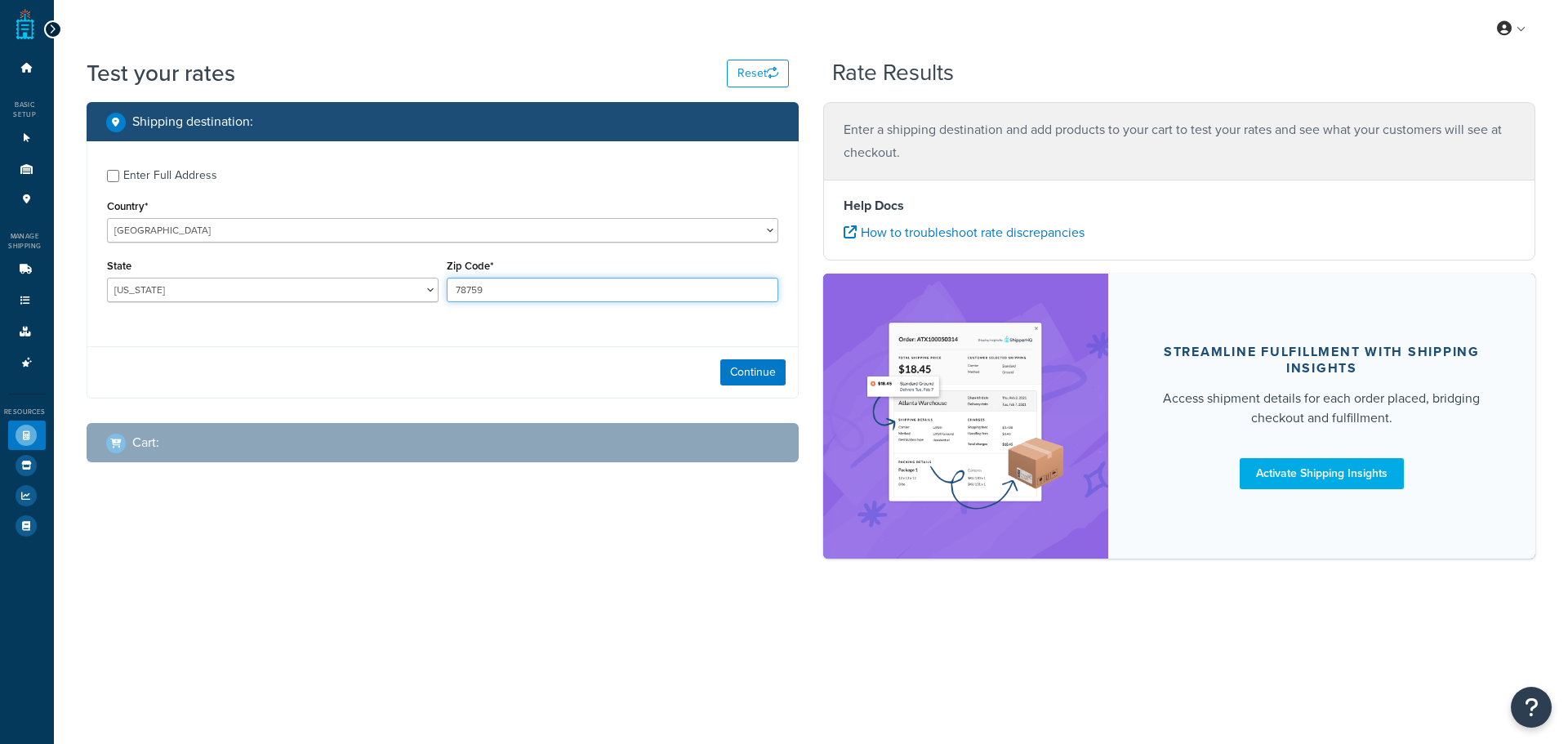
drag, startPoint x: 518, startPoint y: 296, endPoint x: 397, endPoint y: 302, distance: 121.1
click at [397, 302] on div "State [US_STATE] [US_STATE] [US_STATE] [US_STATE] [US_STATE] Armed Forces Ameri…" at bounding box center [442, 284] width 680 height 60
click at [362, 294] on select "[US_STATE] [US_STATE] [US_STATE] [US_STATE] [US_STATE] Armed Forces Americas Ar…" at bounding box center [273, 290] width 332 height 25
select select "MI"
click at [107, 278] on select "[US_STATE] [US_STATE] [US_STATE] [US_STATE] [US_STATE] Armed Forces Americas Ar…" at bounding box center [273, 290] width 332 height 25
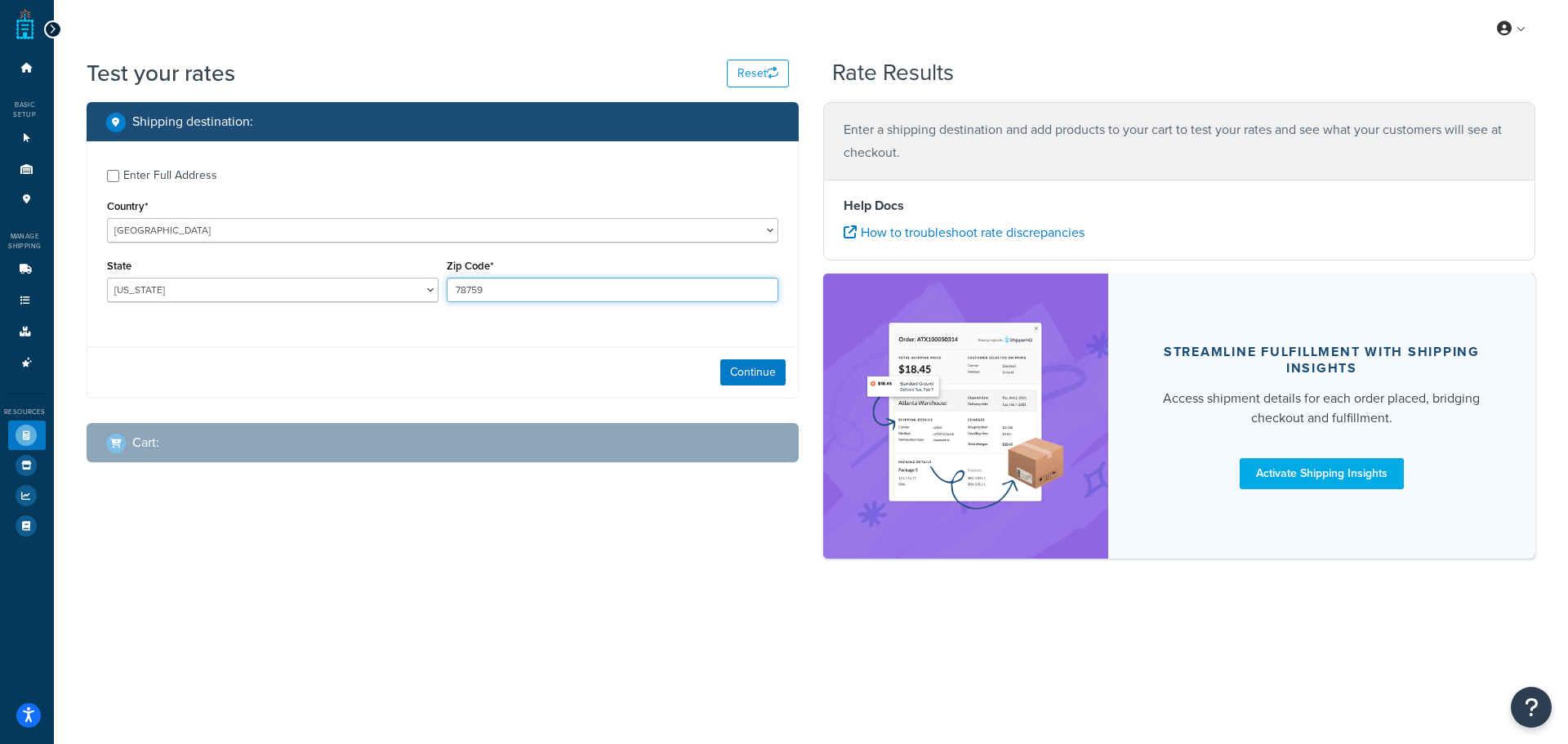
click at [514, 279] on input "78759" at bounding box center [612, 290] width 332 height 25
type input "48439"
click at [727, 377] on button "Continue" at bounding box center [753, 373] width 66 height 26
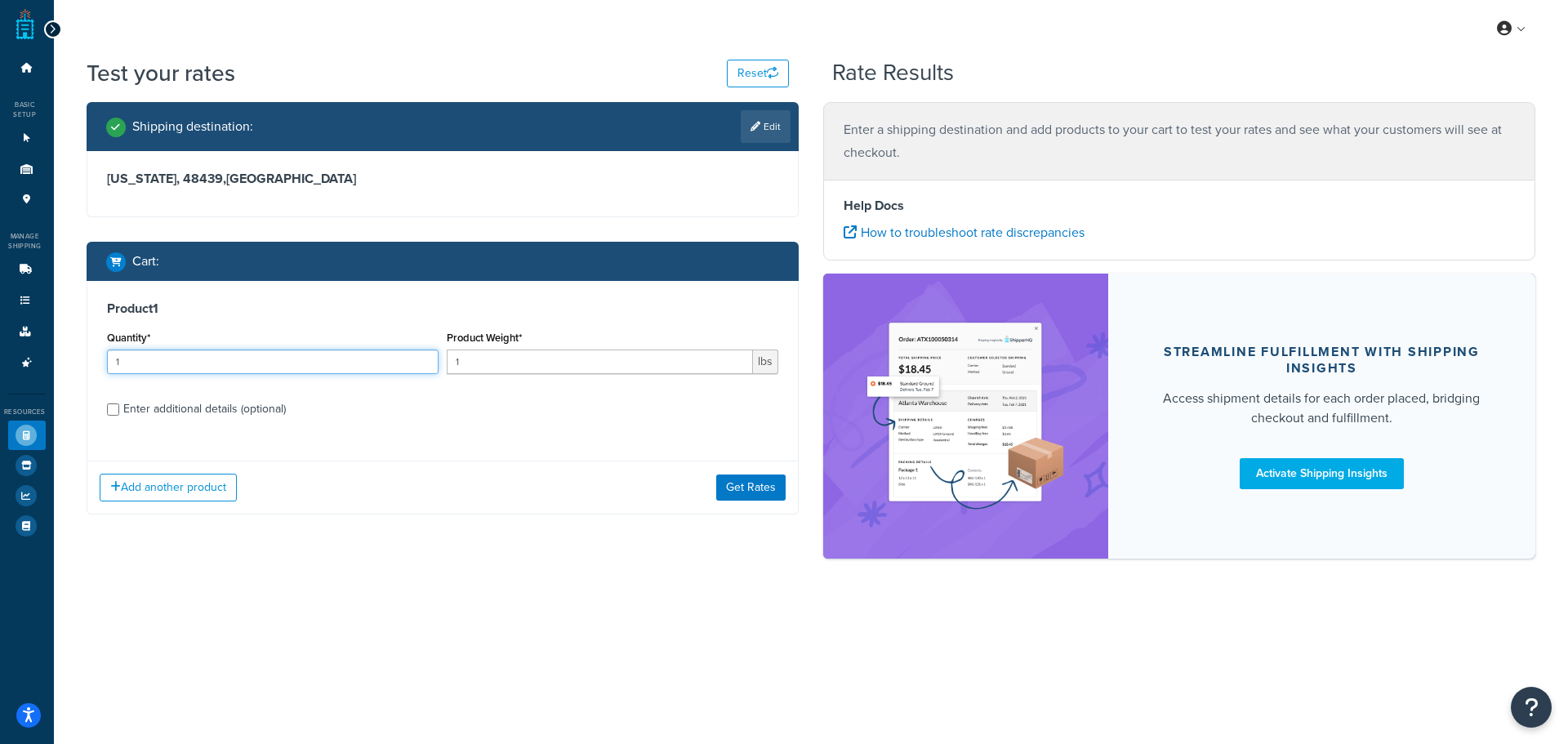
click at [282, 360] on input "1" at bounding box center [273, 362] width 332 height 25
drag, startPoint x: 282, startPoint y: 360, endPoint x: 112, endPoint y: 361, distance: 170.0
click at [112, 361] on input "1" at bounding box center [273, 362] width 332 height 25
type input "4"
click at [560, 356] on input "1" at bounding box center [599, 362] width 306 height 25
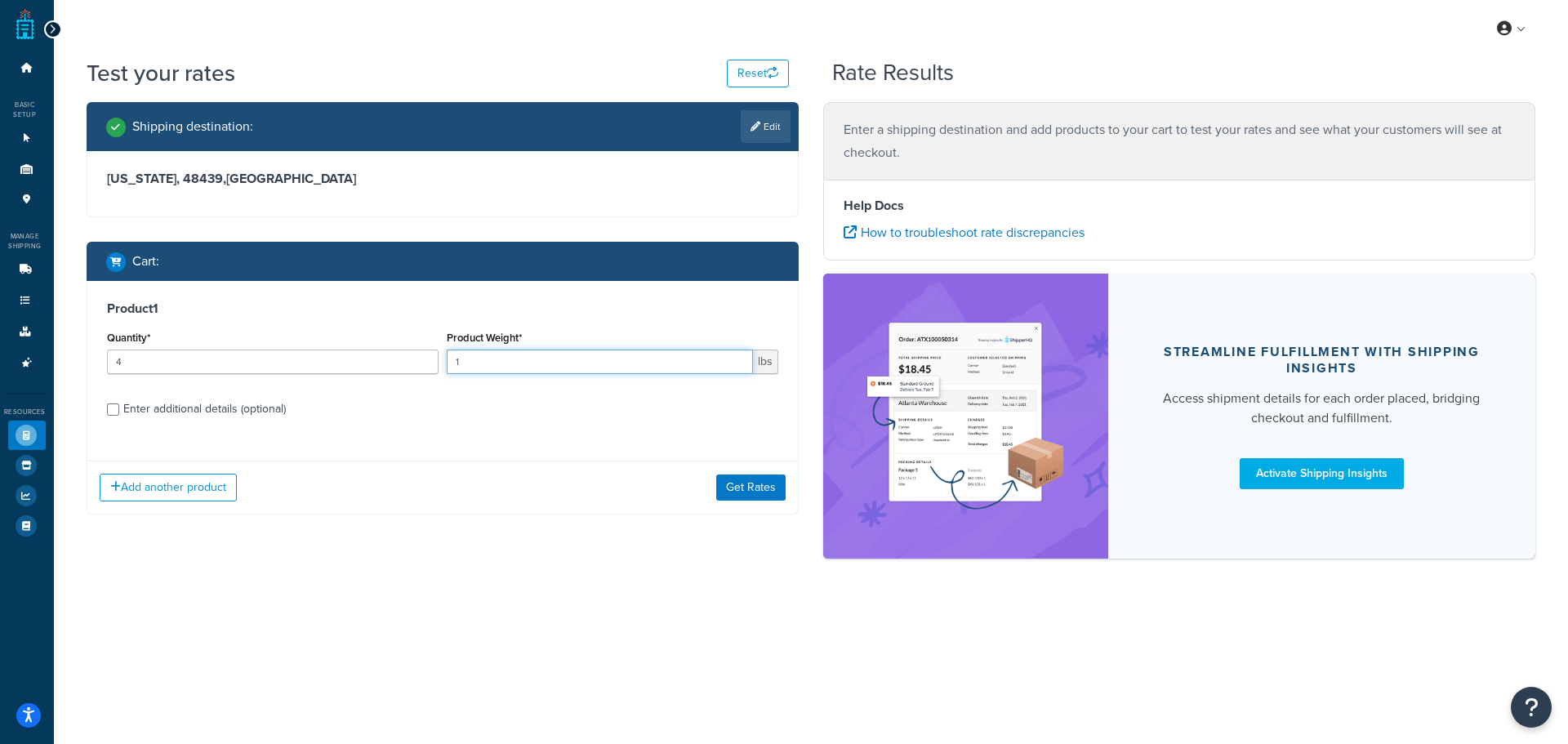
click at [560, 356] on input "1" at bounding box center [599, 362] width 306 height 25
click at [560, 356] on input "1" at bounding box center [599, 362] width 306 height 25
type input "4"
click at [198, 408] on div "Enter additional details (optional)" at bounding box center [204, 409] width 163 height 23
click at [119, 408] on input "Enter additional details (optional)" at bounding box center [112, 409] width 12 height 12
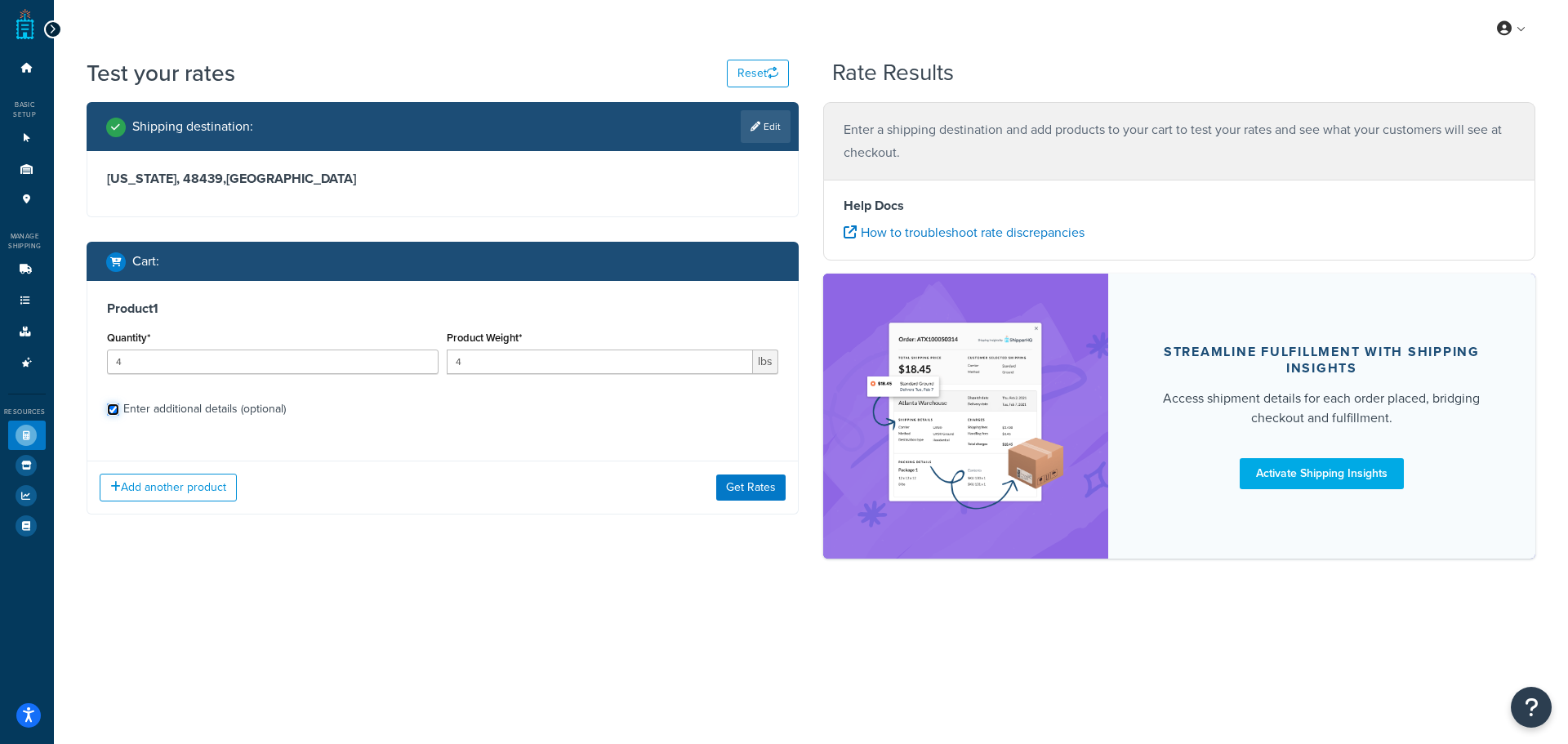
checkbox input "true"
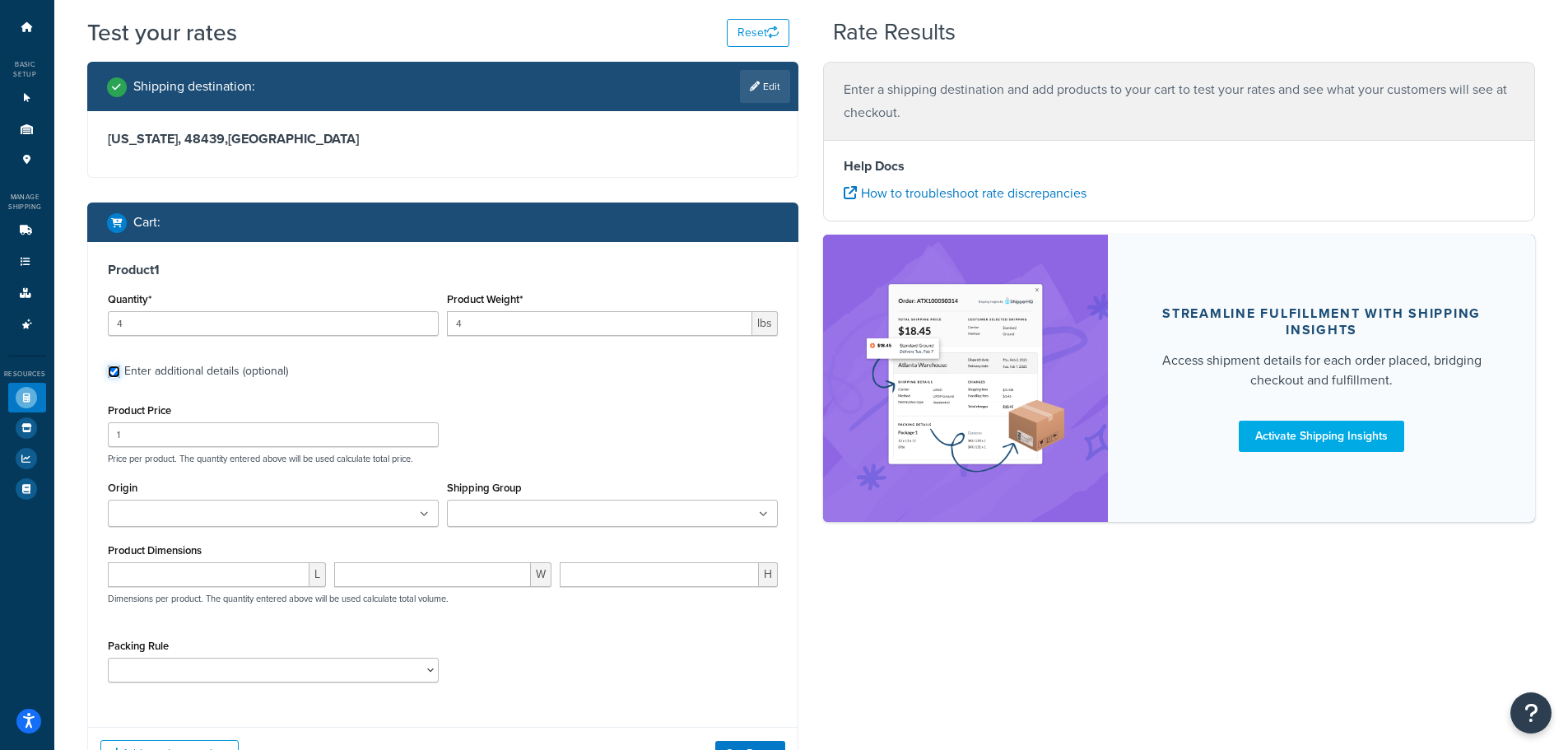
scroll to position [82, 0]
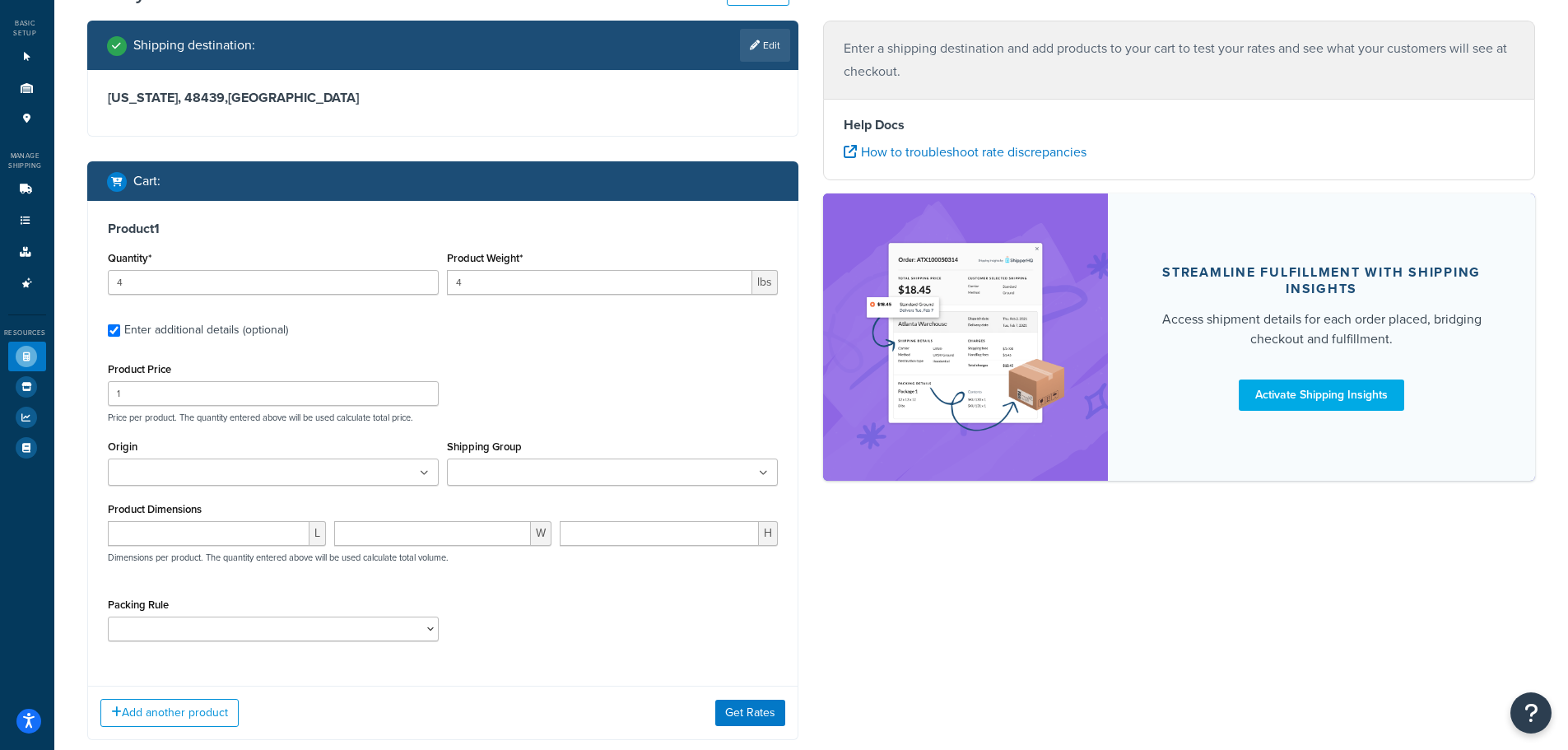
click at [299, 474] on ul at bounding box center [273, 472] width 331 height 27
click at [549, 399] on div "Product Price 1 Price per product. The quantity entered above will be used calc…" at bounding box center [443, 391] width 679 height 65
click at [261, 402] on input "1" at bounding box center [273, 394] width 331 height 25
drag, startPoint x: 240, startPoint y: 388, endPoint x: 72, endPoint y: 397, distance: 168.2
click at [75, 397] on div "Shipping destination : Edit [US_STATE], 48439 , [GEOGRAPHIC_DATA] Cart : Produc…" at bounding box center [444, 395] width 736 height 748
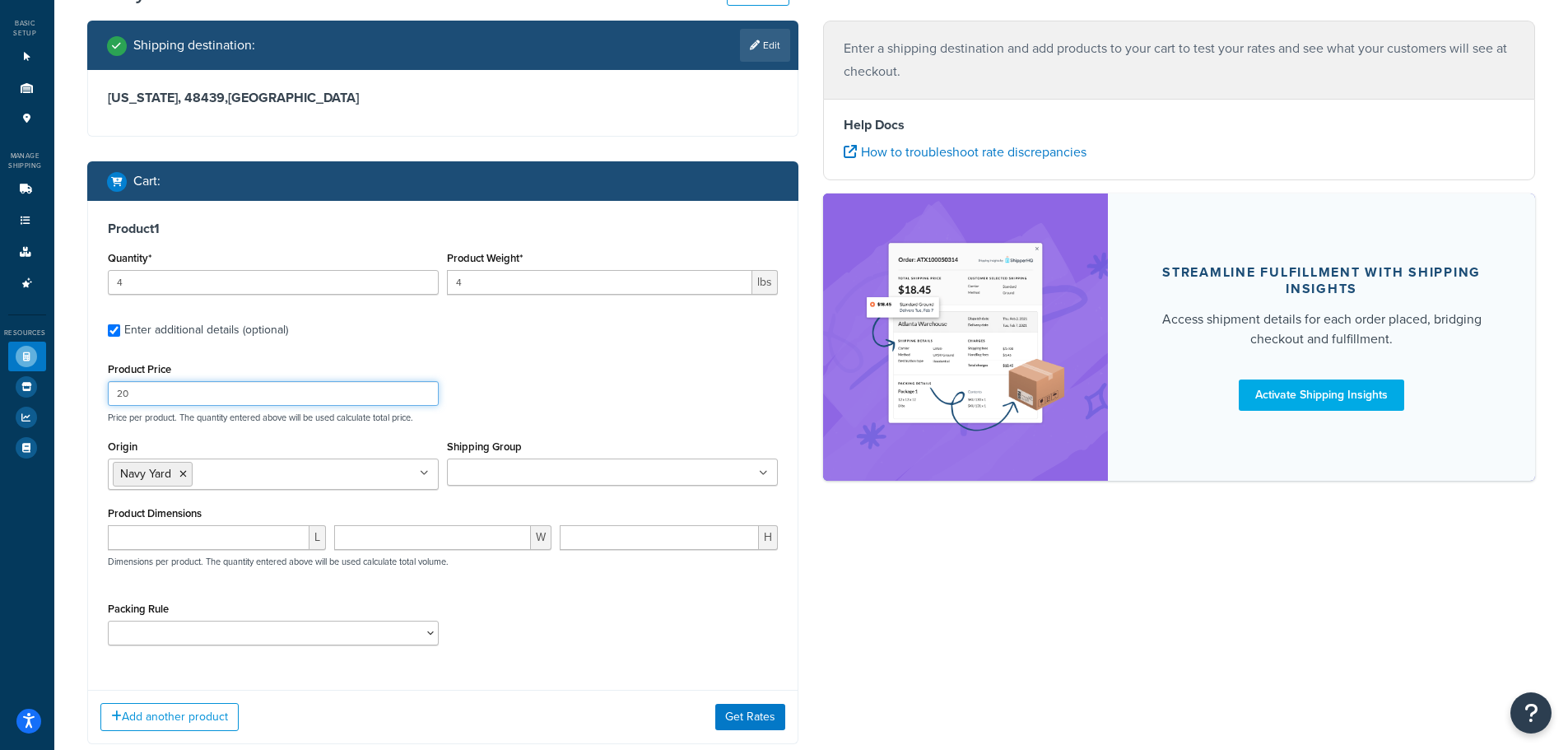
type input "20"
click at [694, 390] on div "Product Price 20 Price per product. The quantity entered above will be used cal…" at bounding box center [443, 391] width 679 height 65
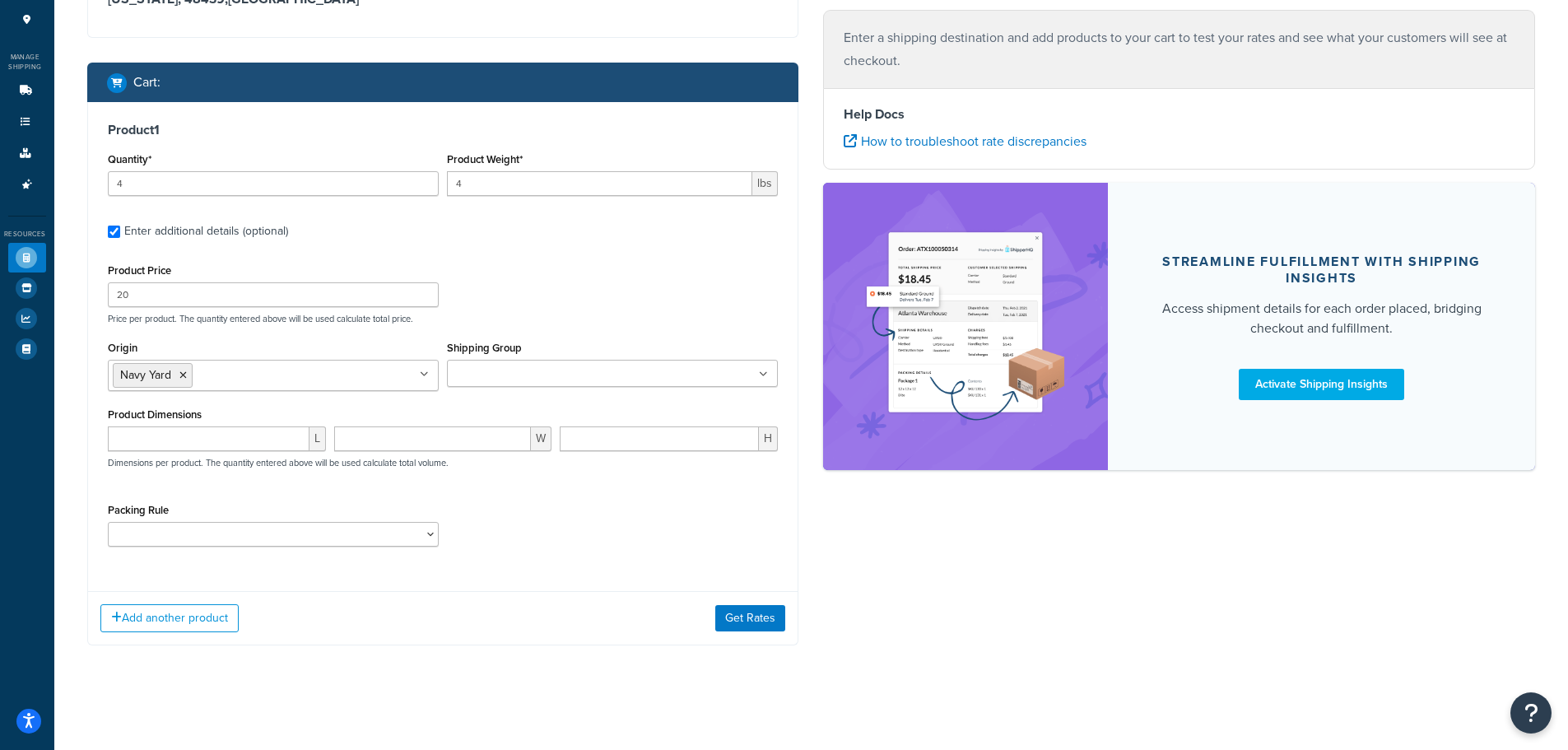
scroll to position [184, 0]
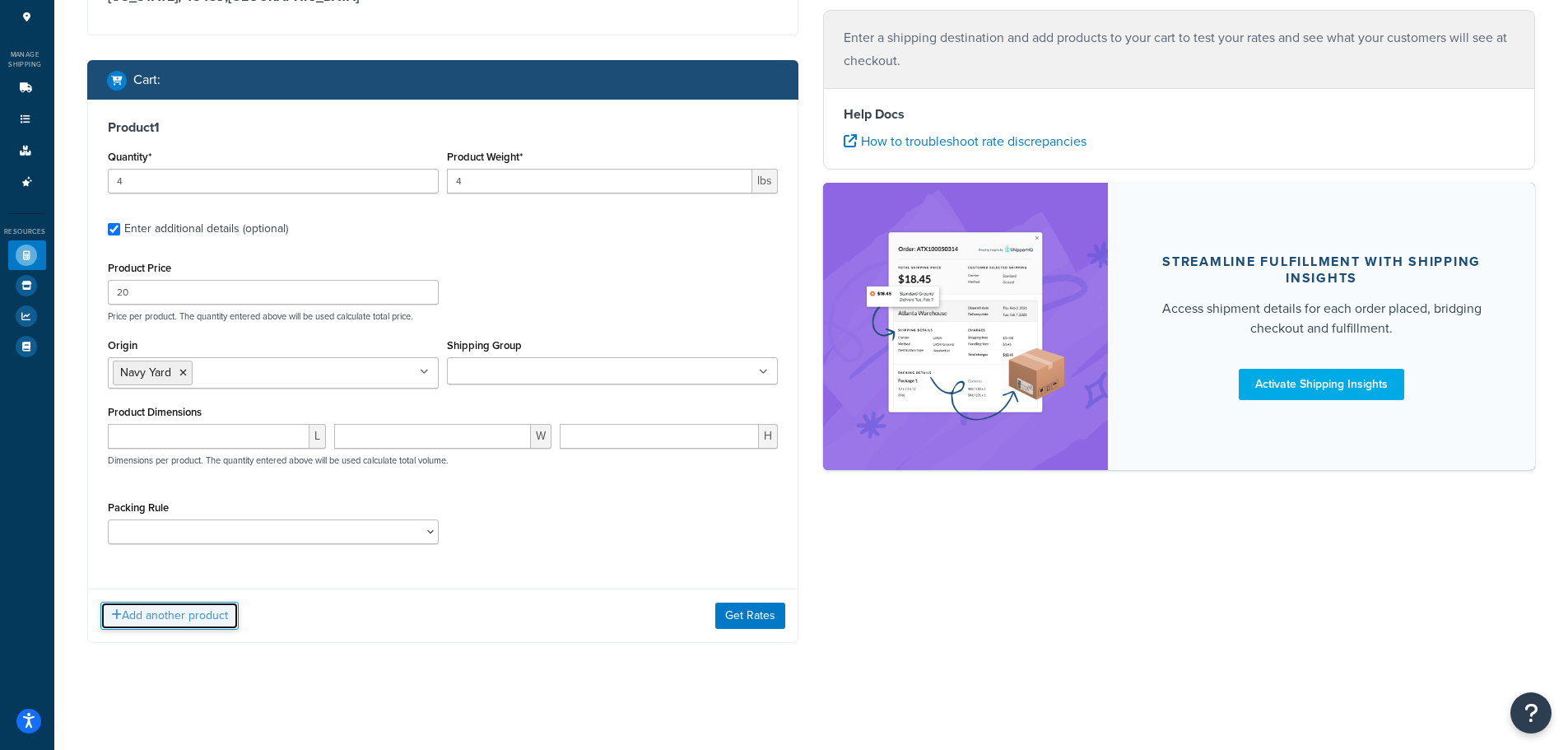
click at [157, 605] on button "Add another product" at bounding box center [169, 616] width 138 height 28
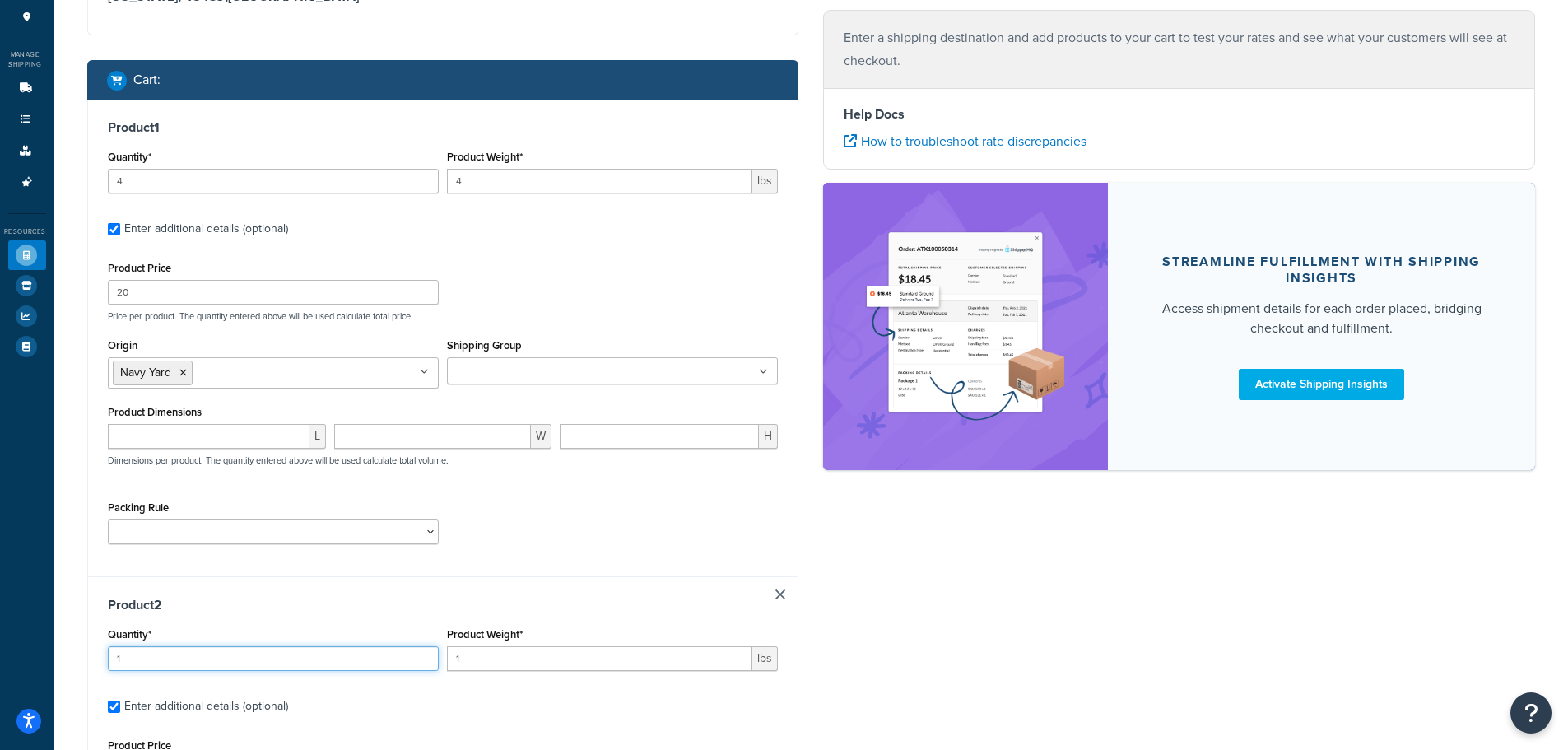
click at [181, 656] on input "1" at bounding box center [273, 659] width 331 height 25
click at [182, 656] on input "1" at bounding box center [273, 659] width 331 height 25
type input "4"
click at [570, 643] on div "Product Weight* 1 lbs" at bounding box center [612, 647] width 331 height 48
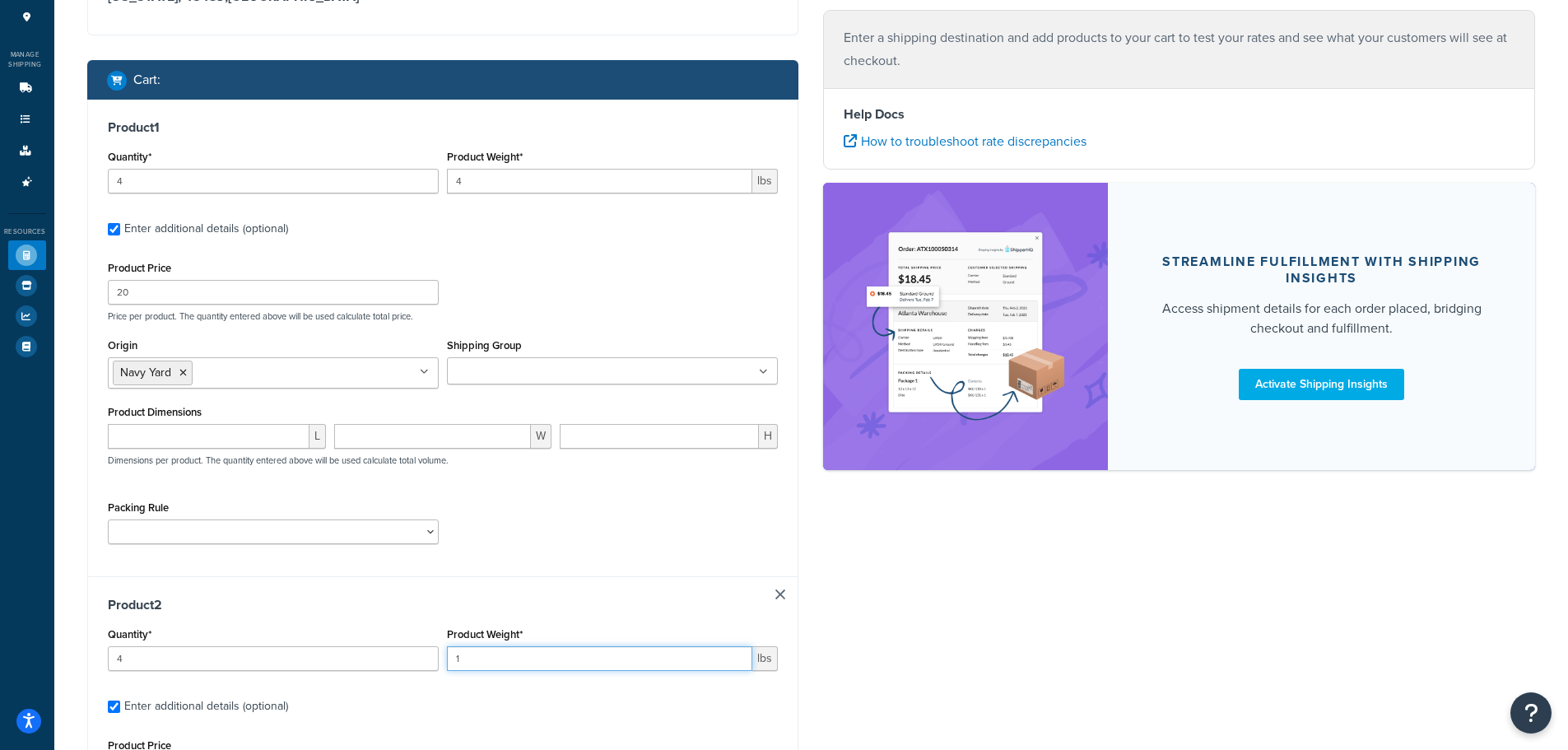
click at [562, 657] on input "1" at bounding box center [599, 659] width 305 height 25
drag, startPoint x: 562, startPoint y: 657, endPoint x: 451, endPoint y: 647, distance: 111.4
click at [451, 647] on input "1" at bounding box center [599, 659] width 305 height 25
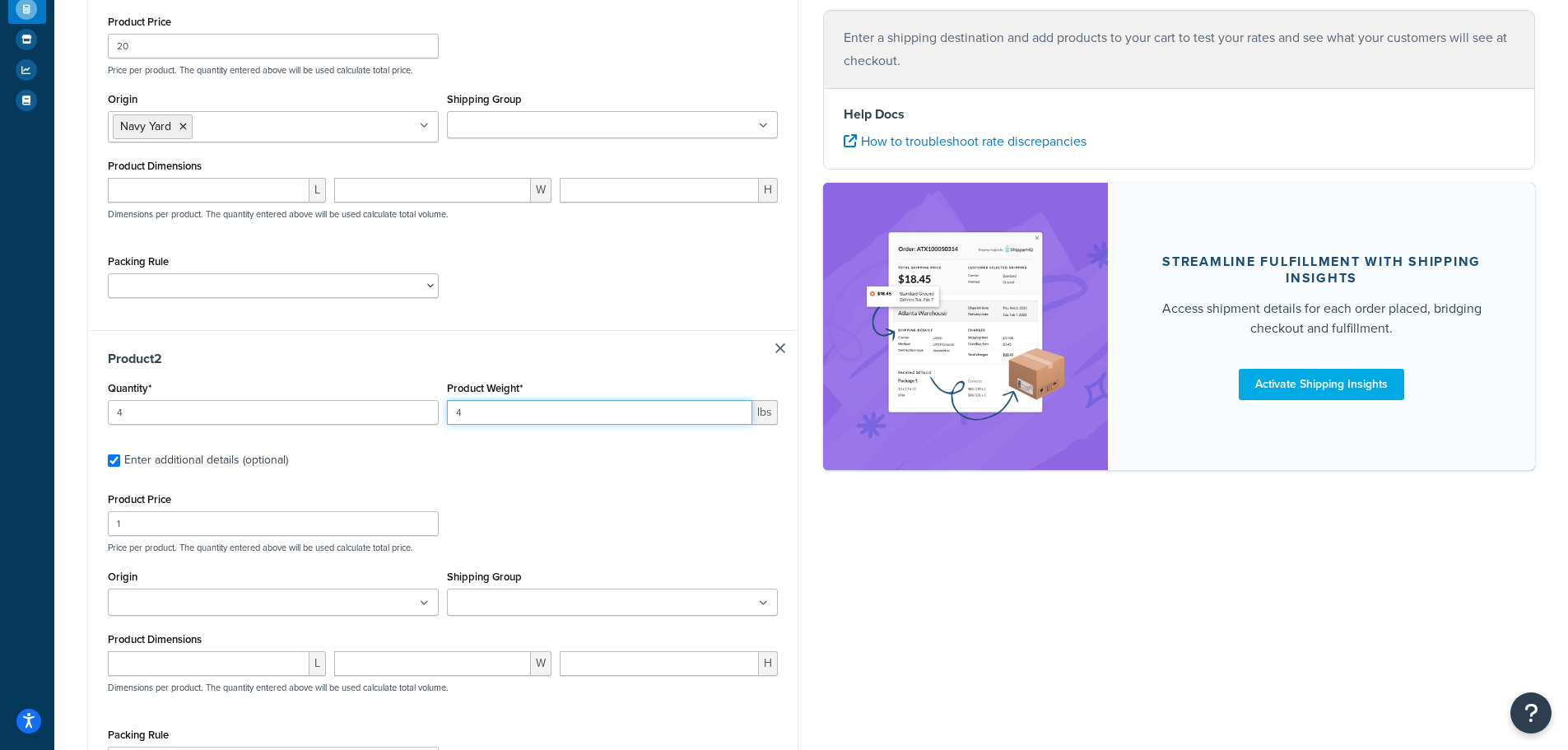
scroll to position [430, 0]
type input "4"
click at [200, 524] on input "1" at bounding box center [273, 523] width 331 height 25
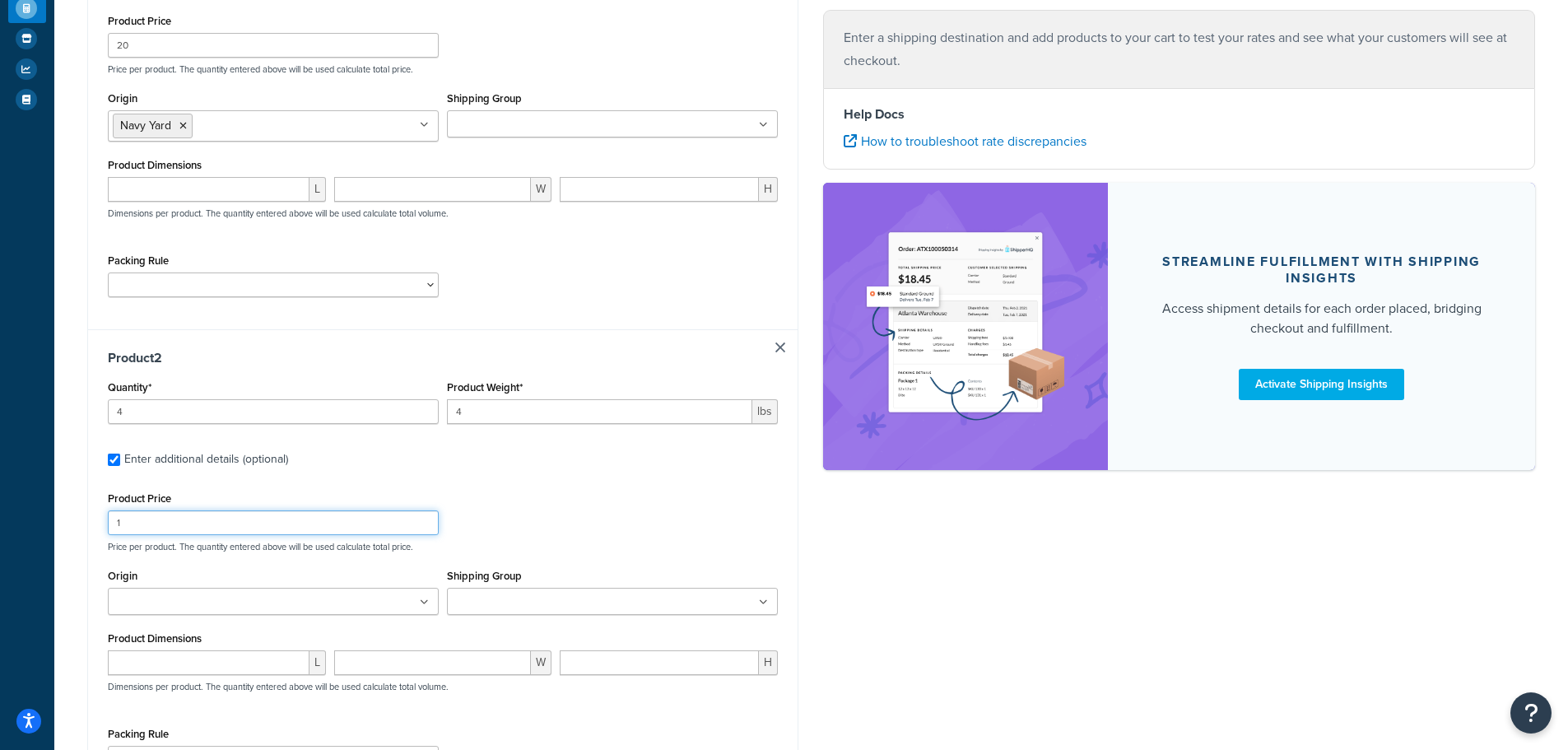
click at [200, 524] on input "1" at bounding box center [273, 523] width 331 height 25
type input "20"
click at [203, 608] on input "Origin" at bounding box center [185, 603] width 146 height 18
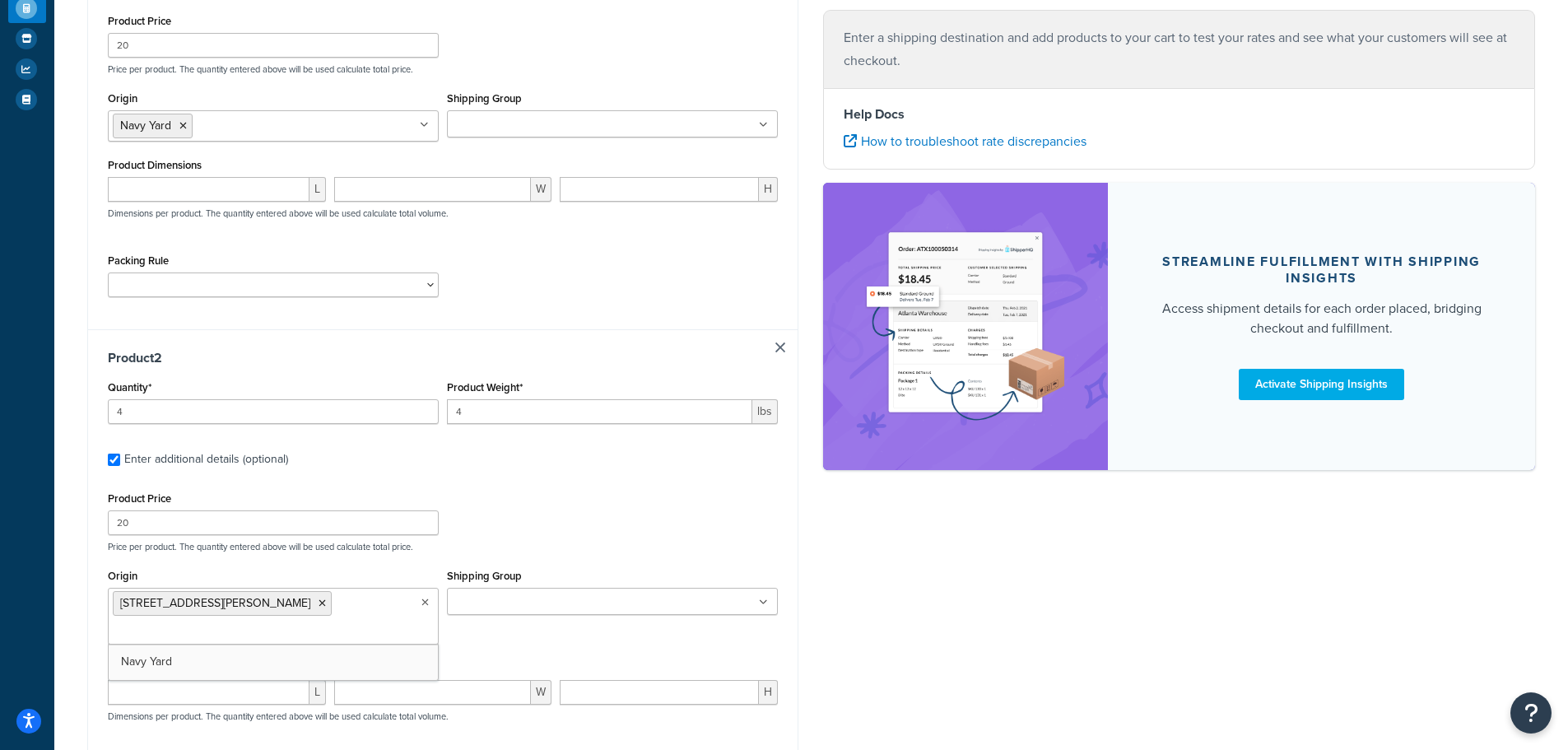
click at [621, 511] on div "Product Price 20 Price per product. The quantity entered above will be used cal…" at bounding box center [443, 520] width 679 height 65
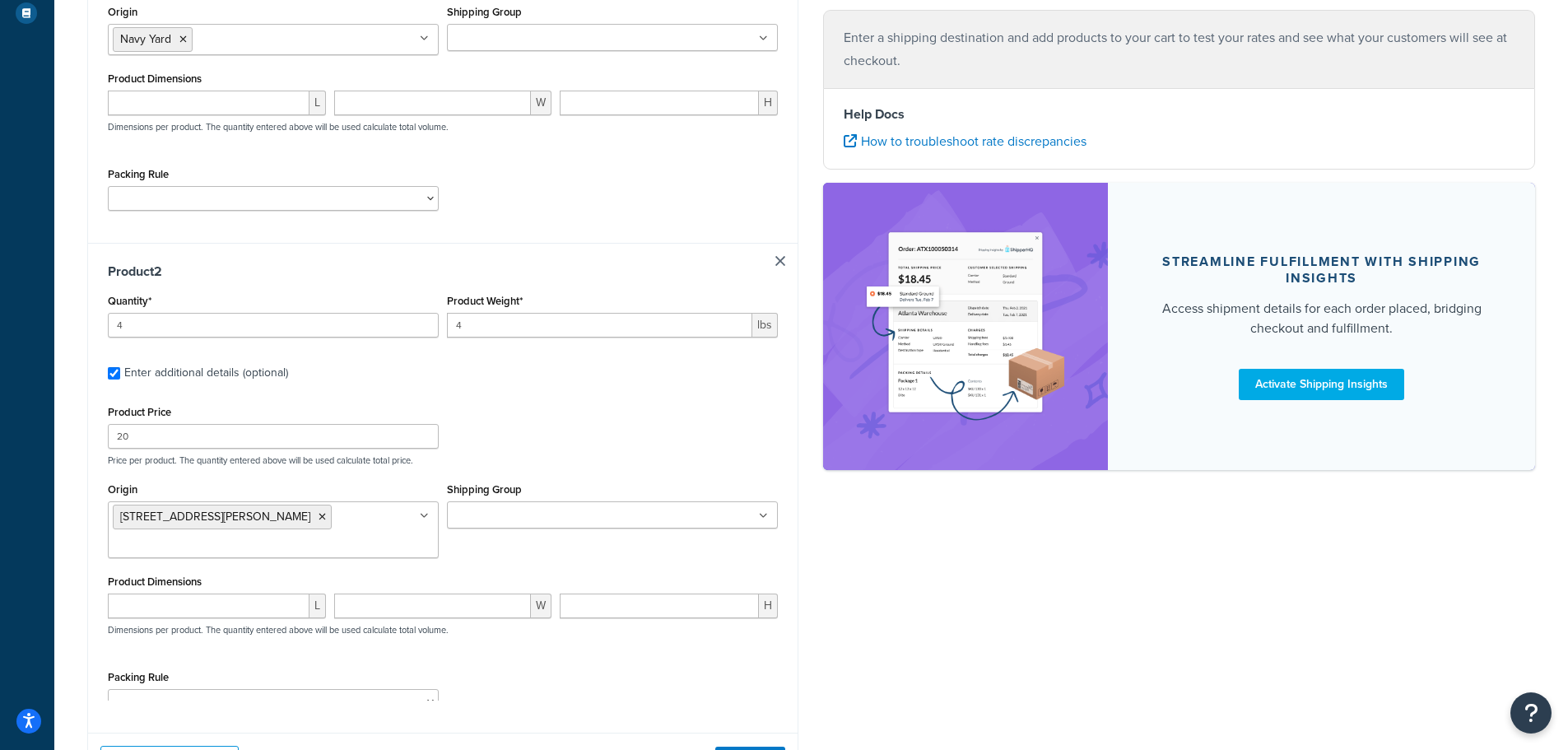
scroll to position [661, 0]
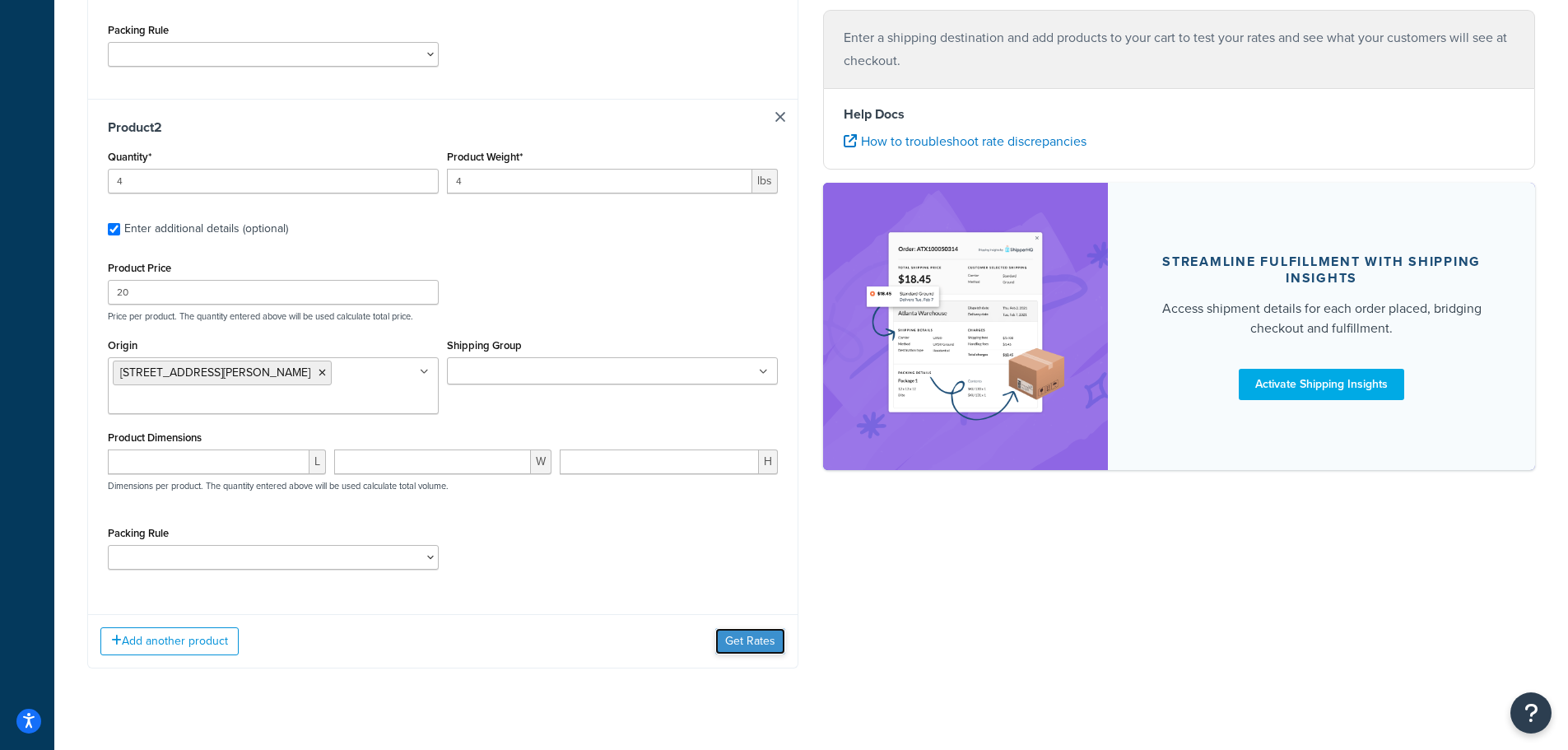
click at [722, 628] on button "Get Rates" at bounding box center [750, 642] width 70 height 26
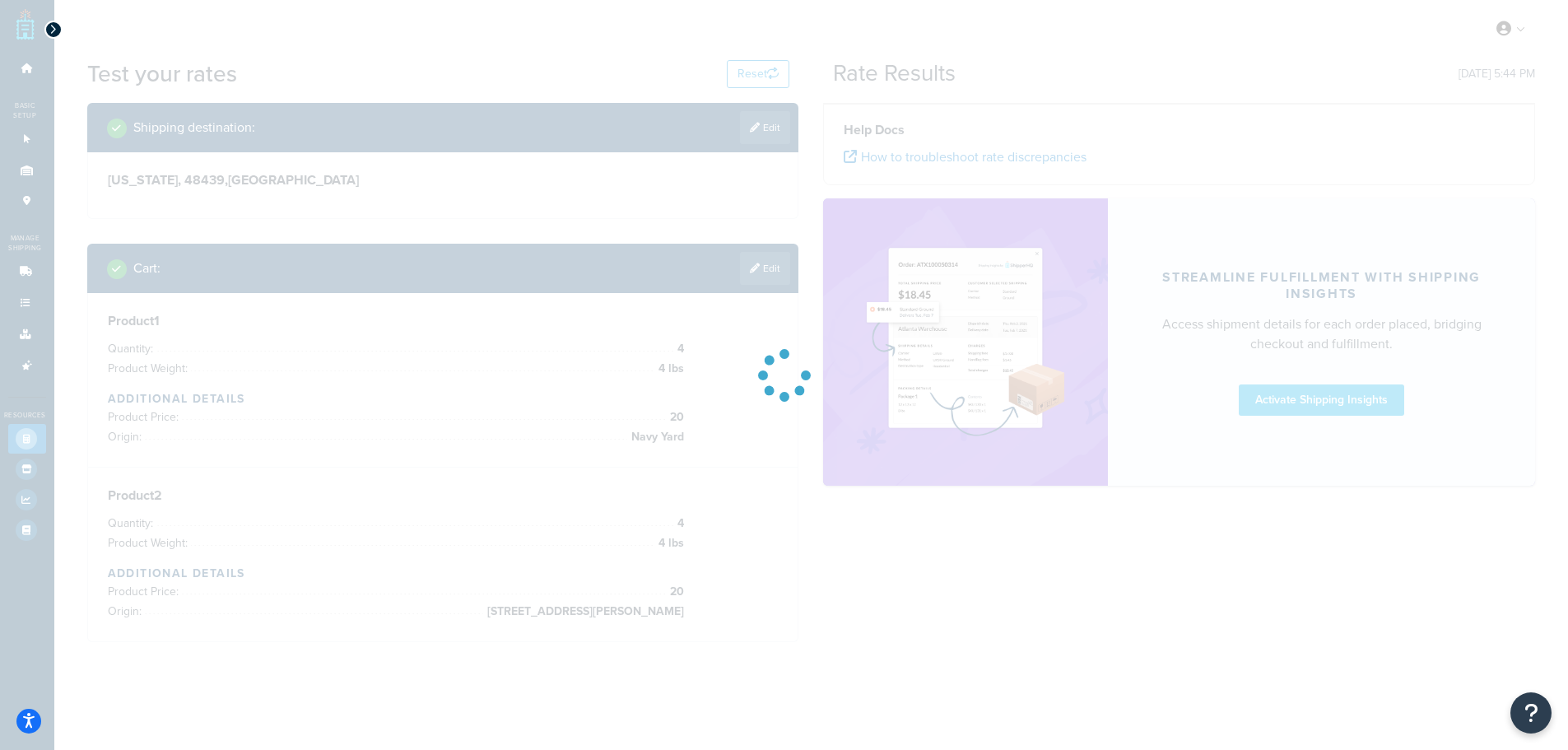
scroll to position [0, 0]
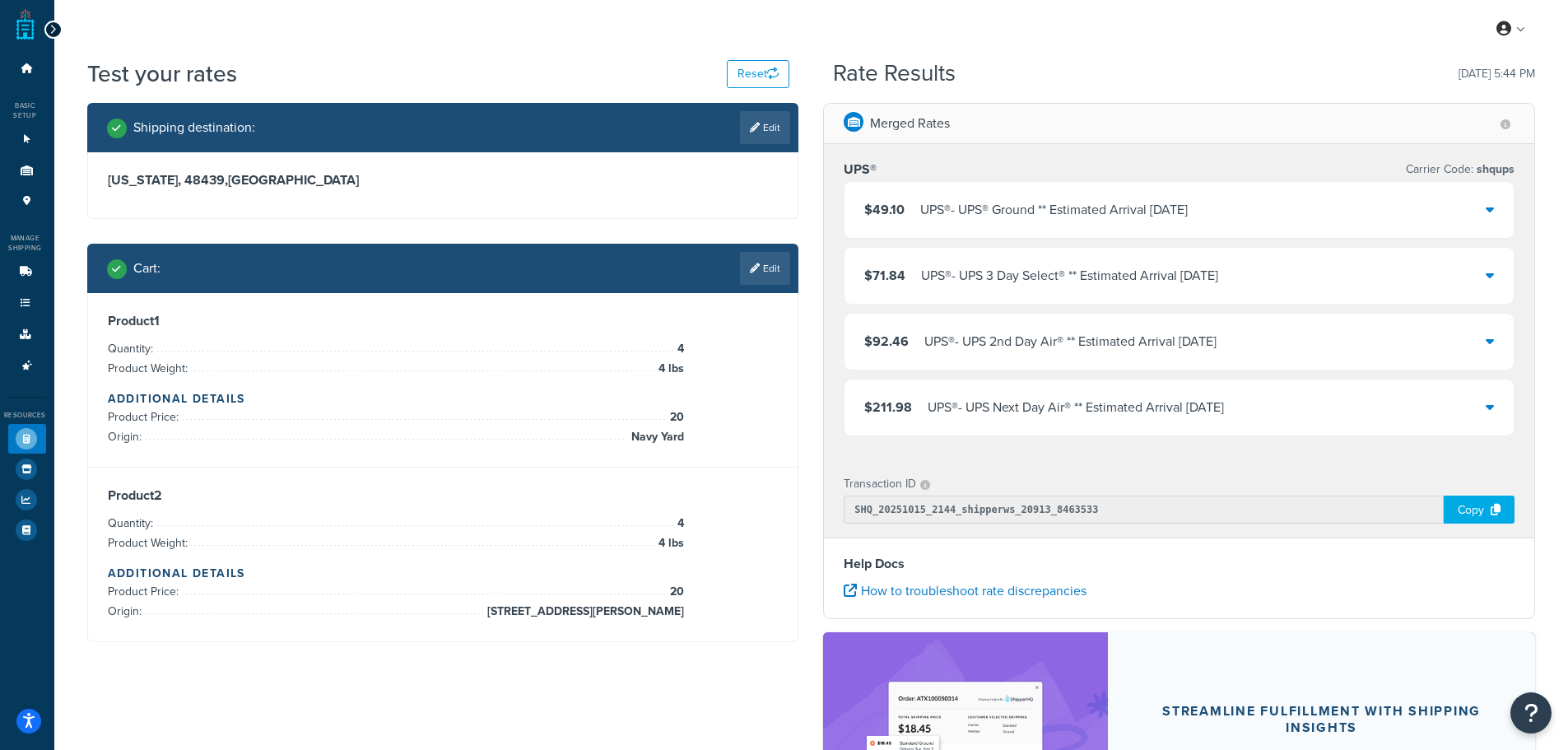
click at [1134, 221] on div "UPS® - UPS® Ground ** Estimated Arrival Tue, Oct 21" at bounding box center [1053, 210] width 267 height 23
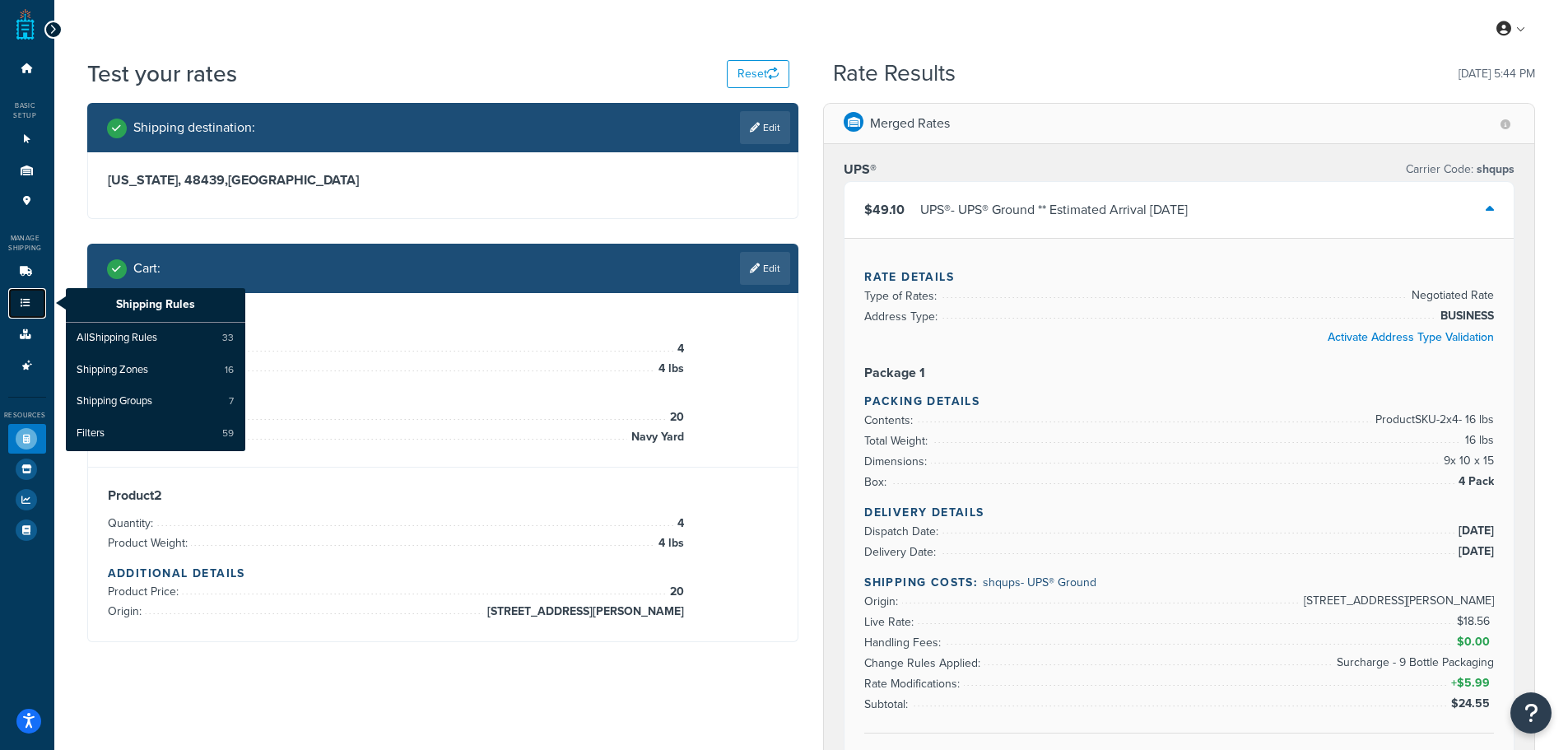
click at [29, 310] on link "Shipping Rules" at bounding box center [27, 303] width 38 height 31
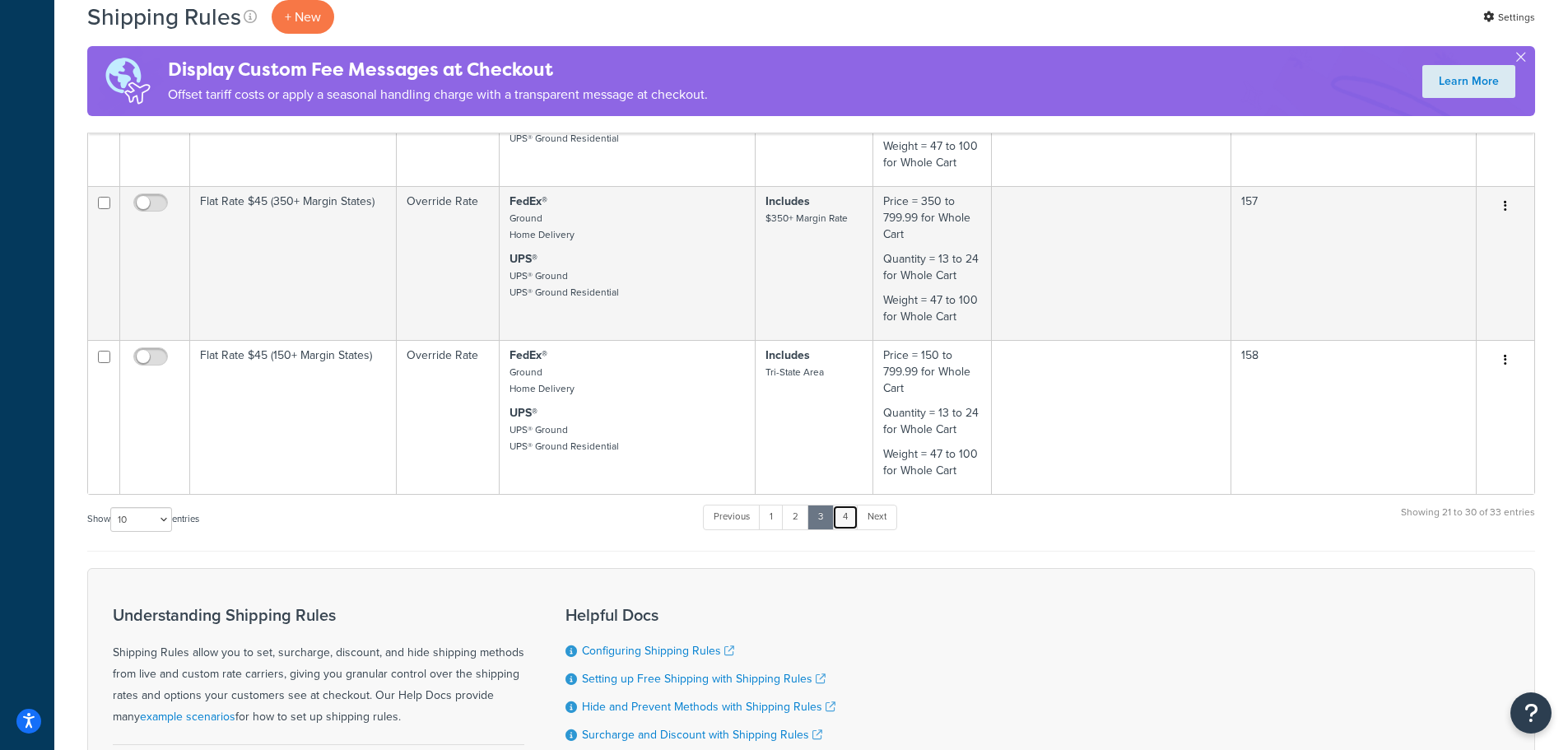
click at [845, 512] on link "4" at bounding box center [846, 517] width 26 height 25
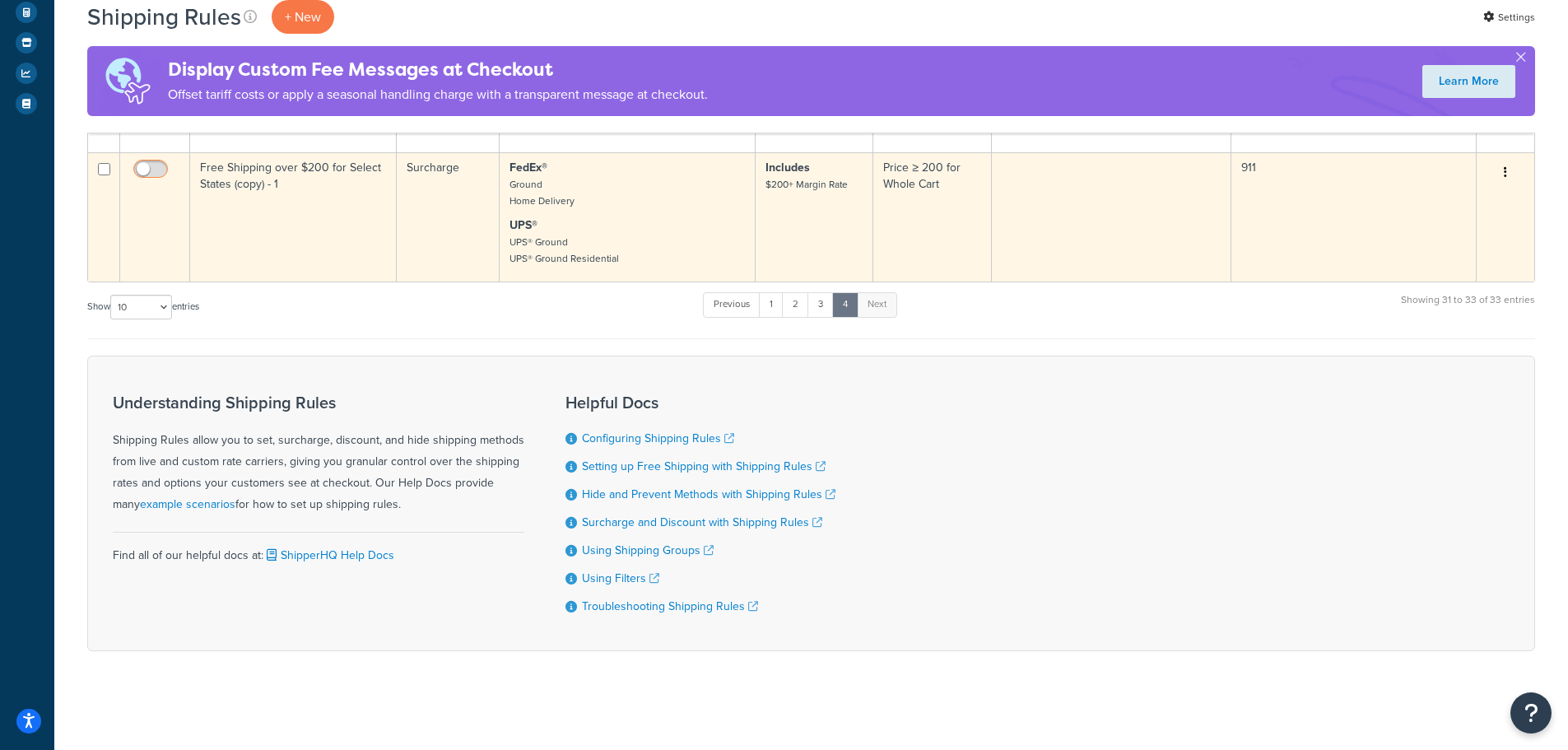
click at [147, 167] on input "checkbox" at bounding box center [152, 173] width 46 height 21
checkbox input "true"
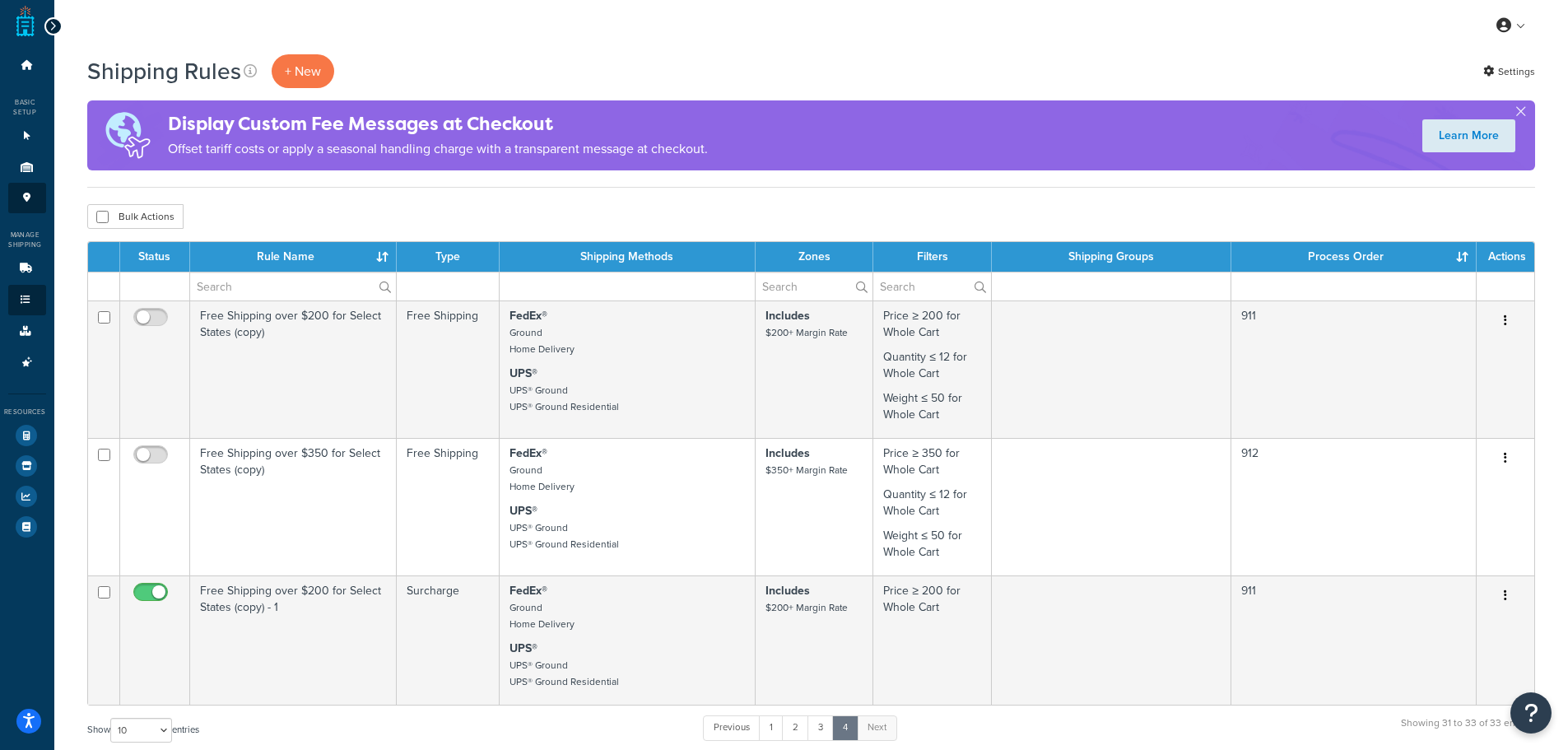
scroll to position [0, 0]
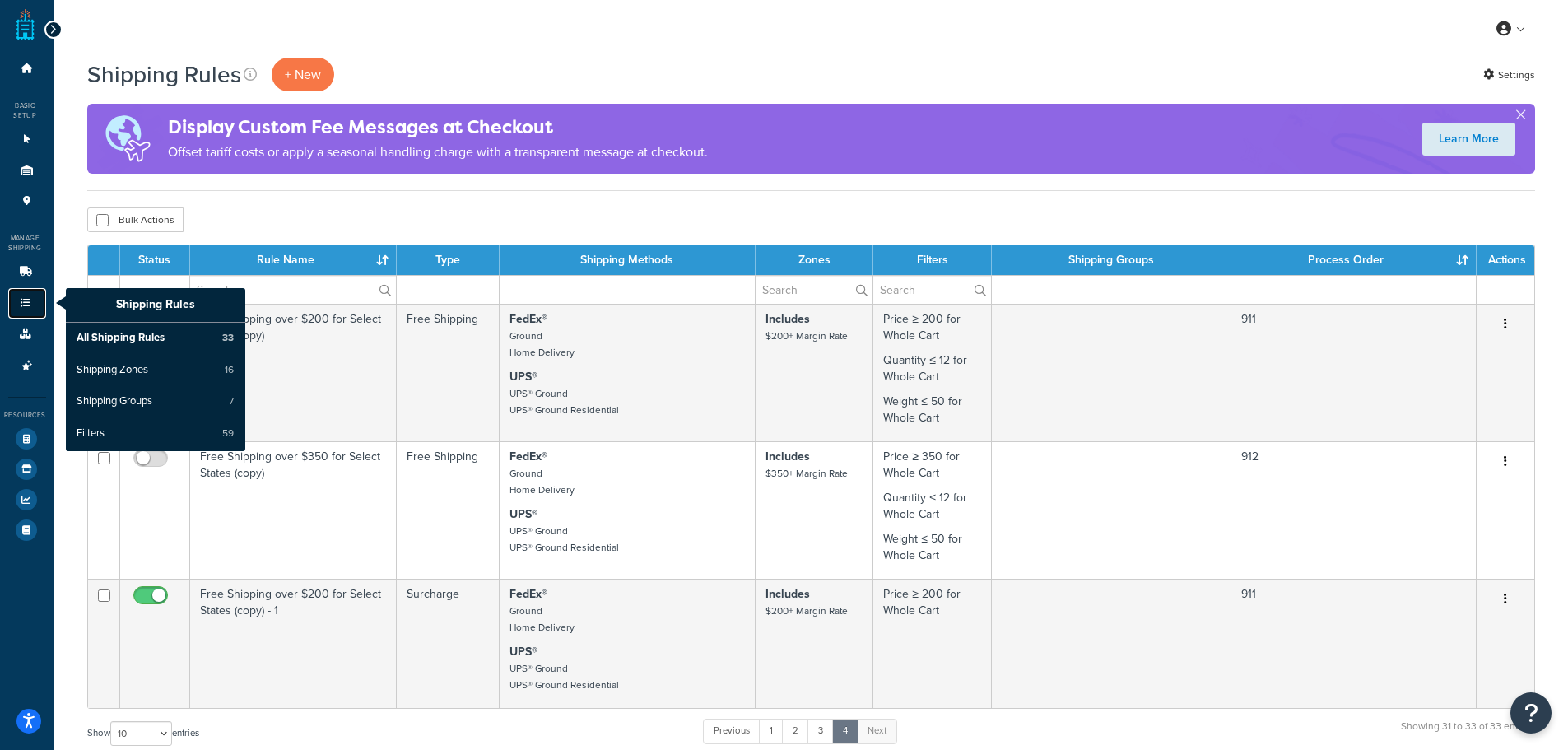
click at [22, 305] on icon at bounding box center [26, 303] width 17 height 10
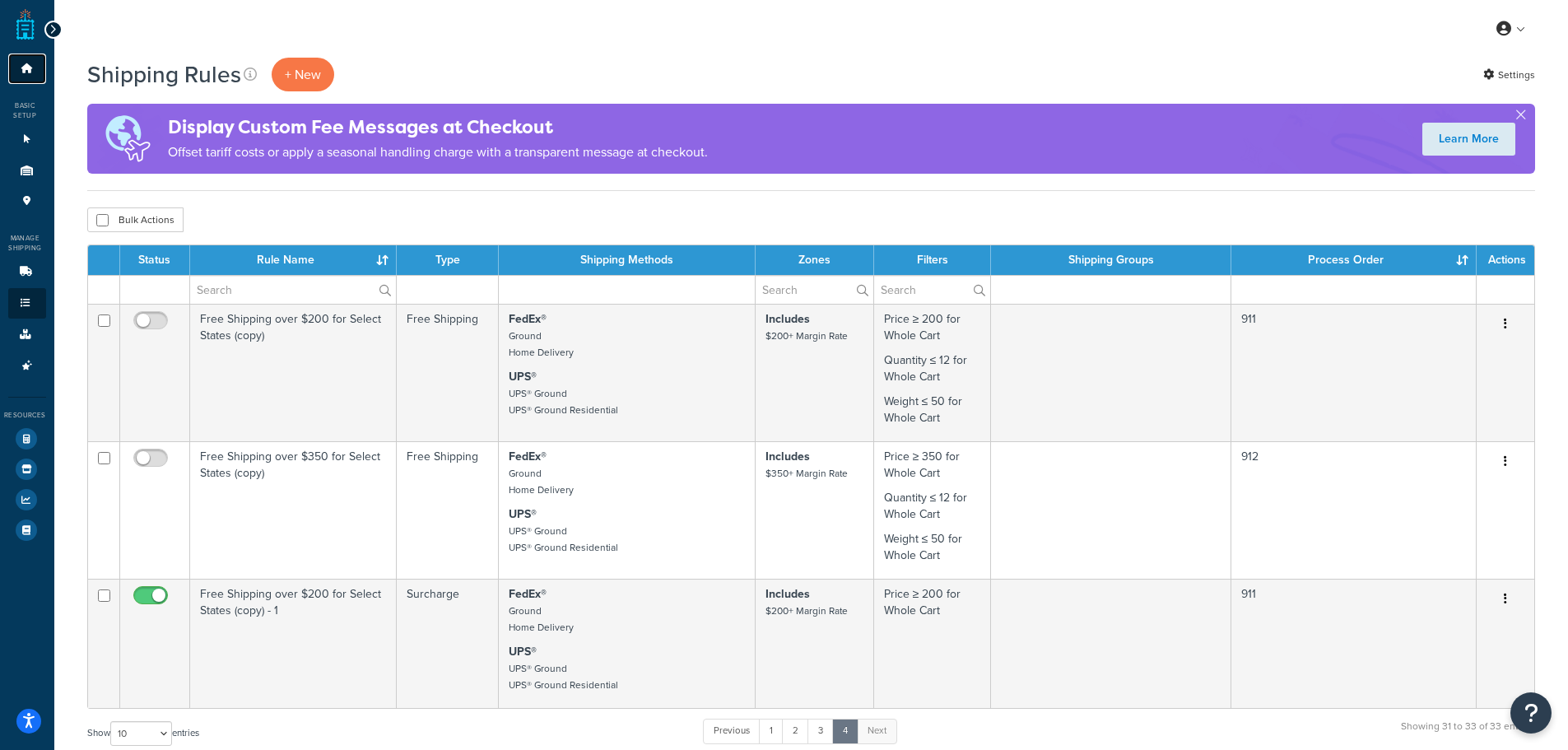
click at [26, 67] on icon at bounding box center [27, 69] width 17 height 10
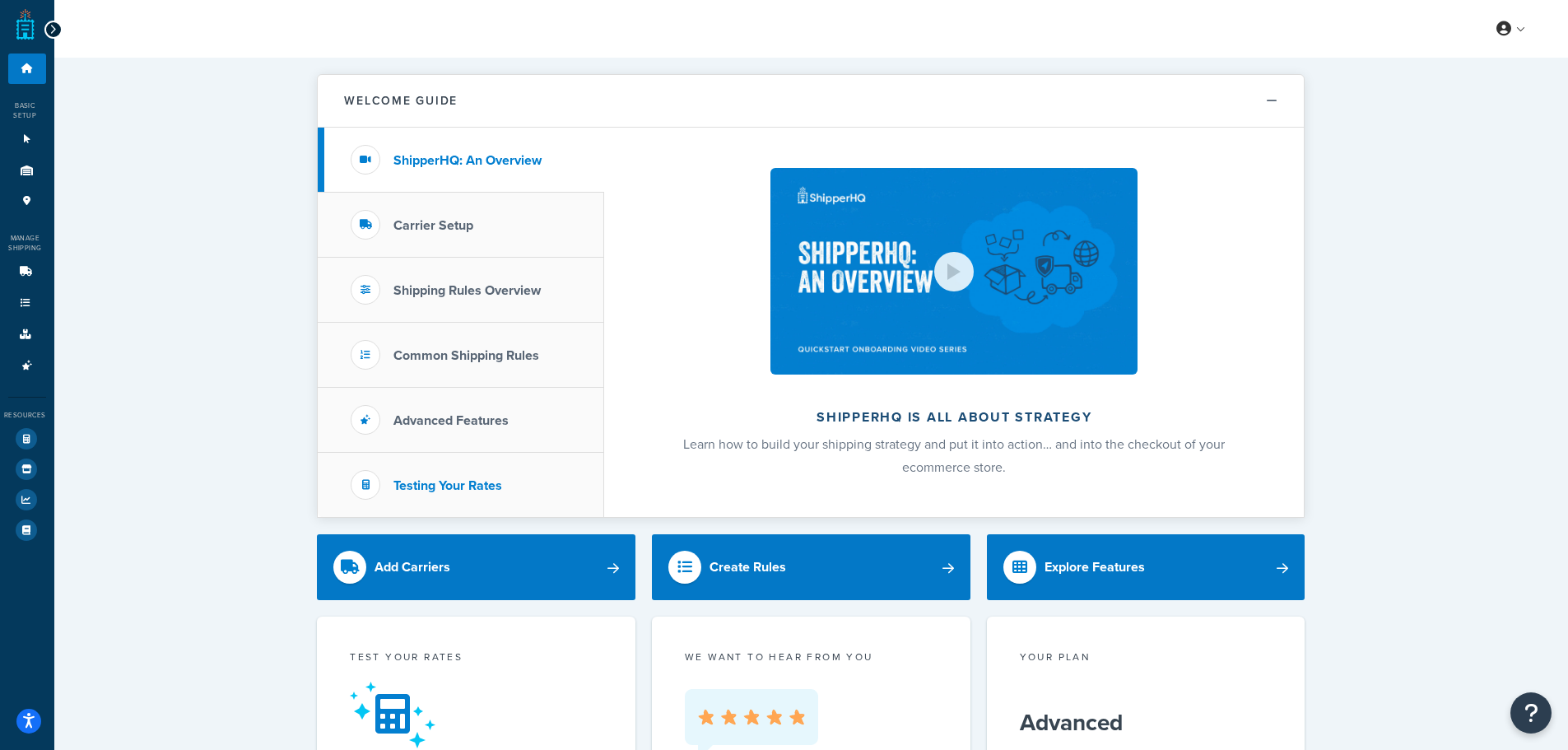
click at [495, 481] on h3 "Testing Your Rates" at bounding box center [447, 486] width 108 height 15
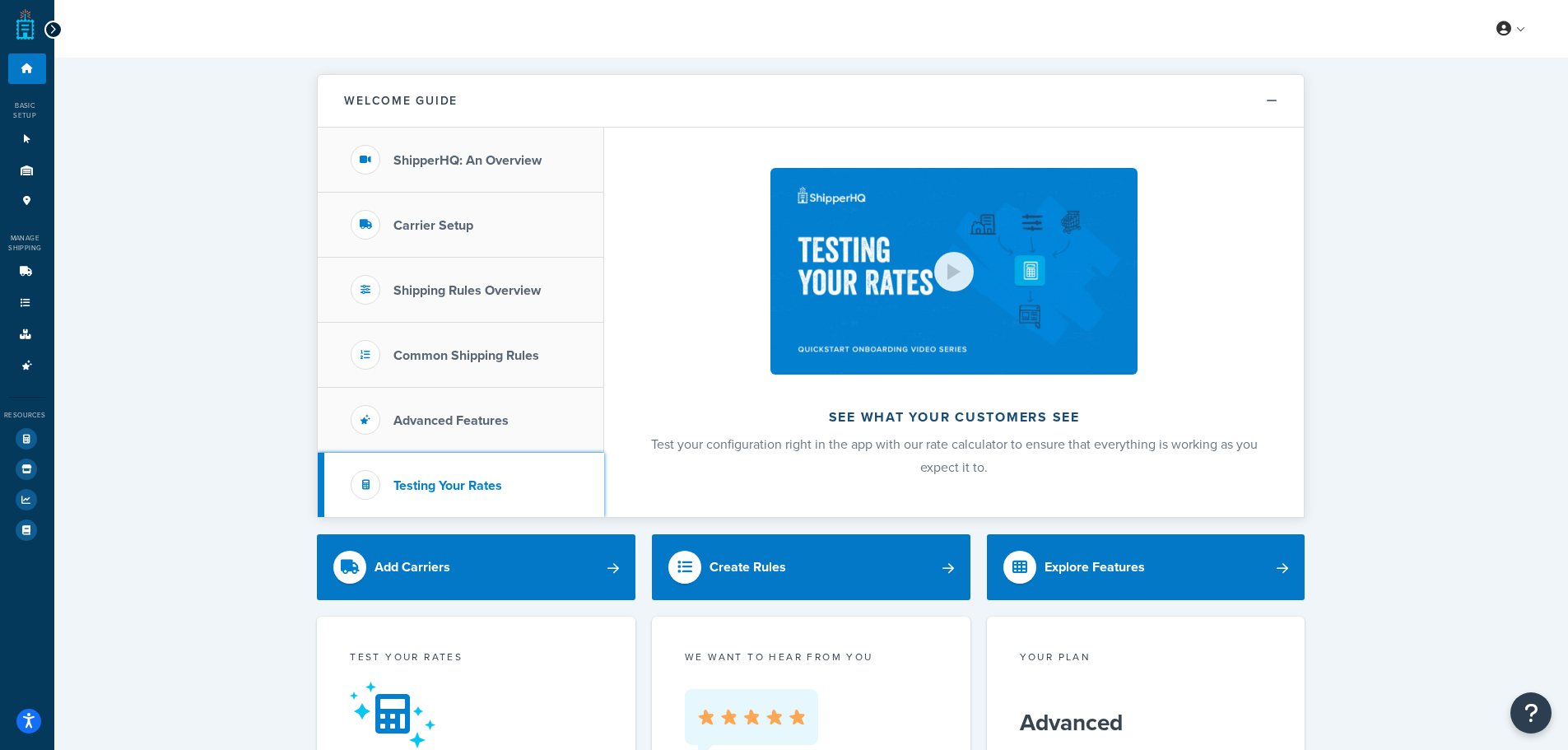
click at [430, 479] on h3 "Testing Your Rates" at bounding box center [447, 486] width 108 height 15
click at [382, 484] on li "Testing Your Rates" at bounding box center [461, 485] width 286 height 65
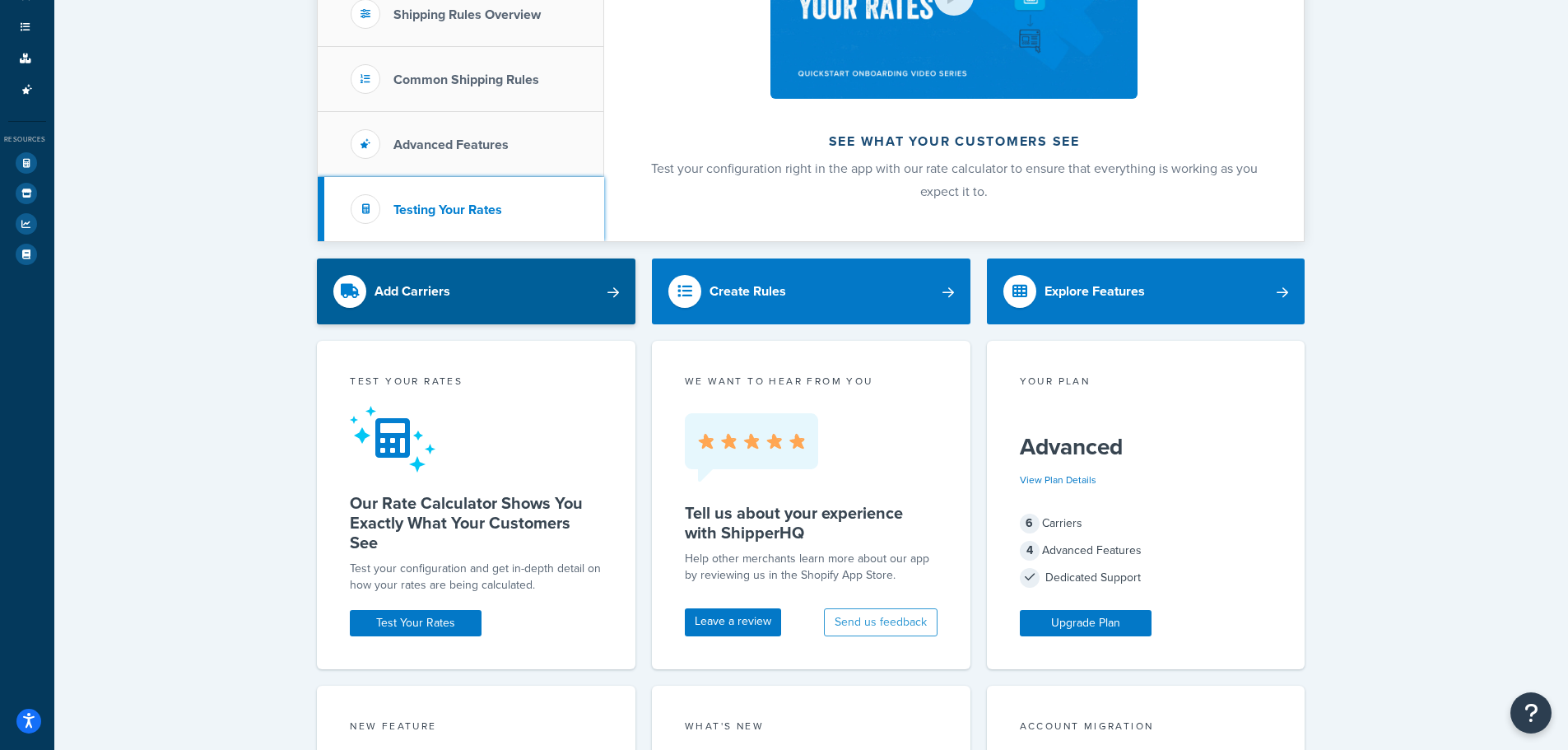
scroll to position [247, 0]
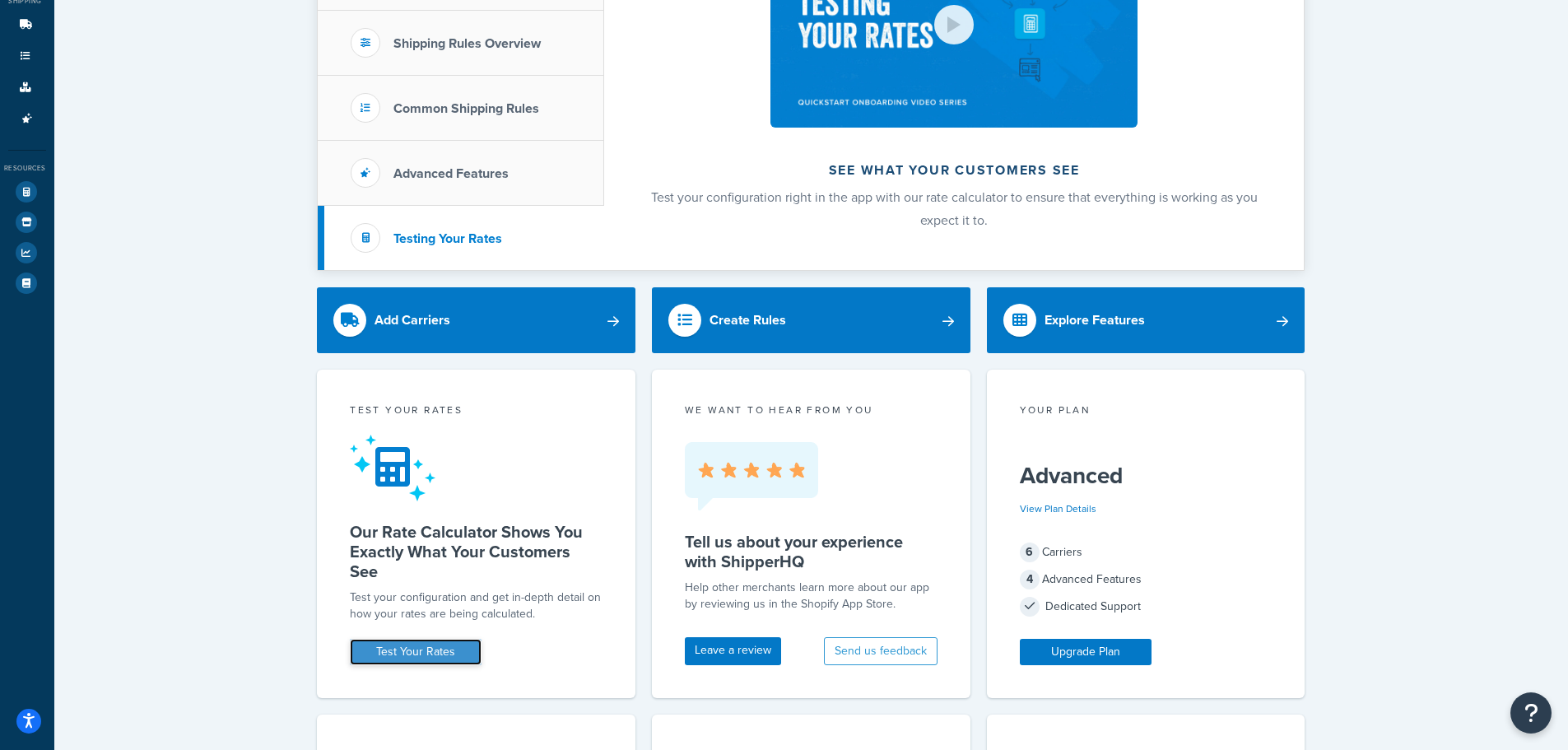
click at [428, 650] on link "Test Your Rates" at bounding box center [415, 652] width 132 height 26
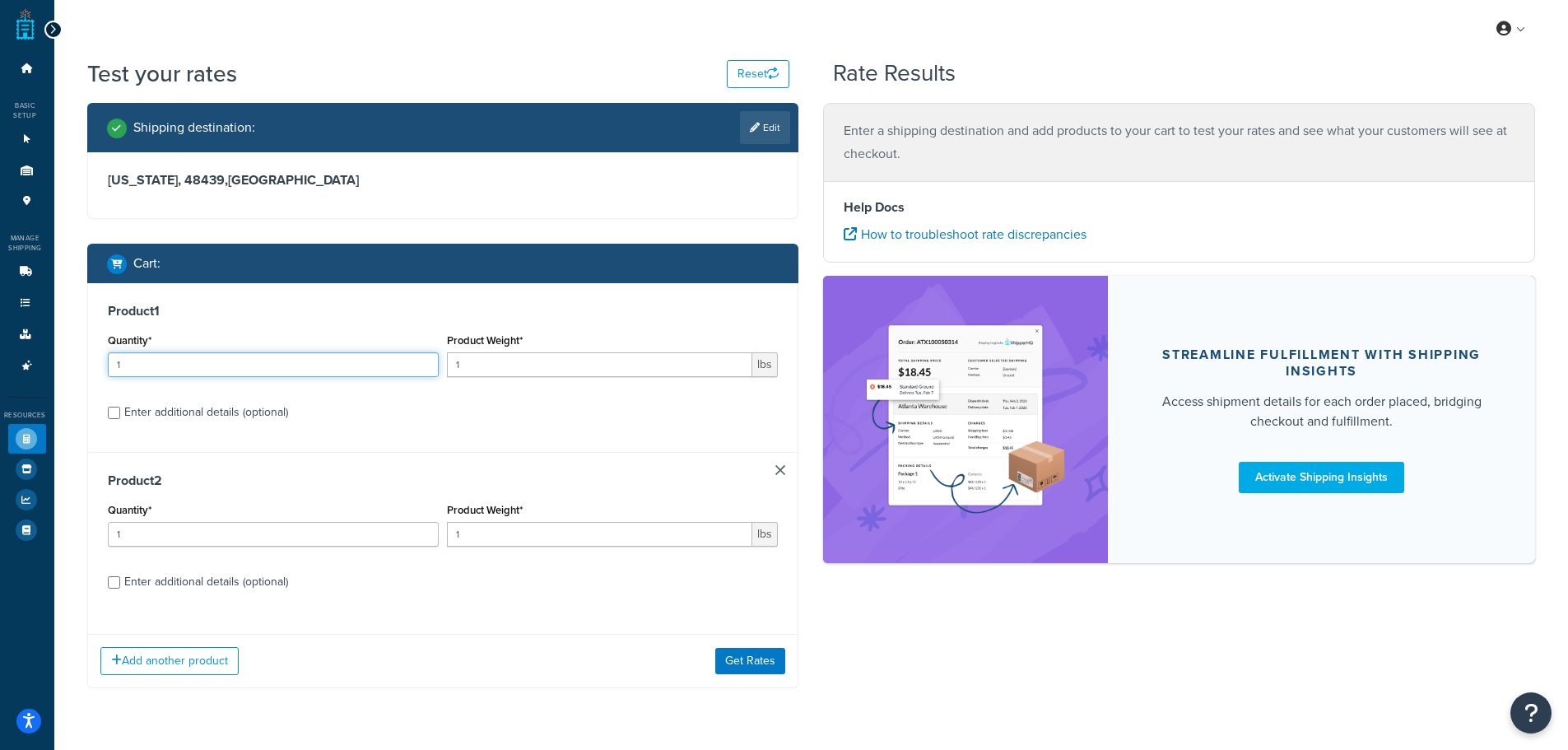
drag, startPoint x: 261, startPoint y: 365, endPoint x: 99, endPoint y: 365, distance: 162.0
click at [99, 365] on div "Product 1 Quantity* 1 Product Weight* 1 lbs Enter additional details (optional)" at bounding box center [443, 368] width 710 height 169
type input "4"
click at [489, 363] on input "1" at bounding box center [599, 365] width 305 height 25
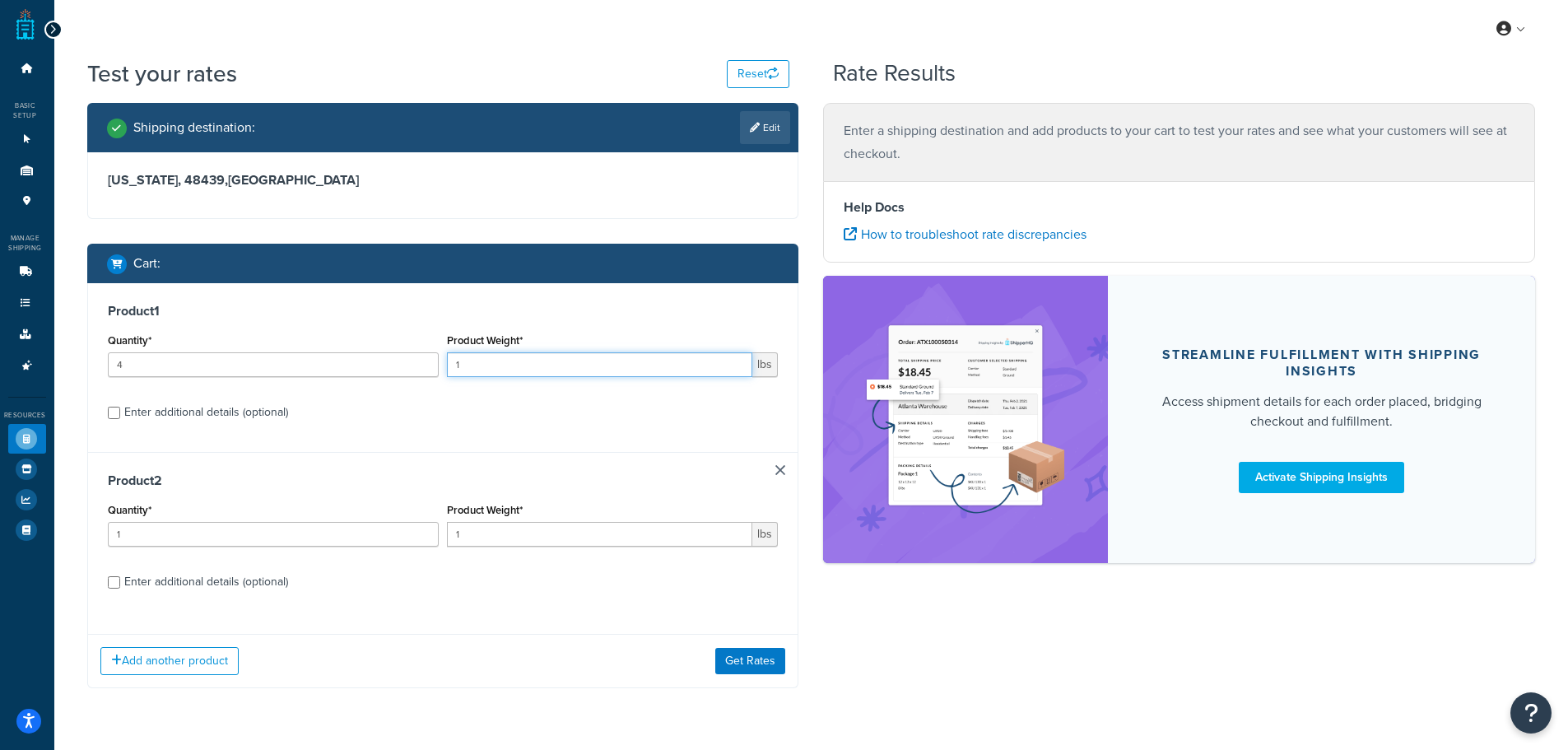
click at [489, 363] on input "1" at bounding box center [599, 365] width 305 height 25
type input "4"
click at [258, 412] on div "Enter additional details (optional)" at bounding box center [206, 412] width 164 height 23
click at [120, 412] on input "Enter additional details (optional)" at bounding box center [113, 412] width 12 height 12
checkbox input "true"
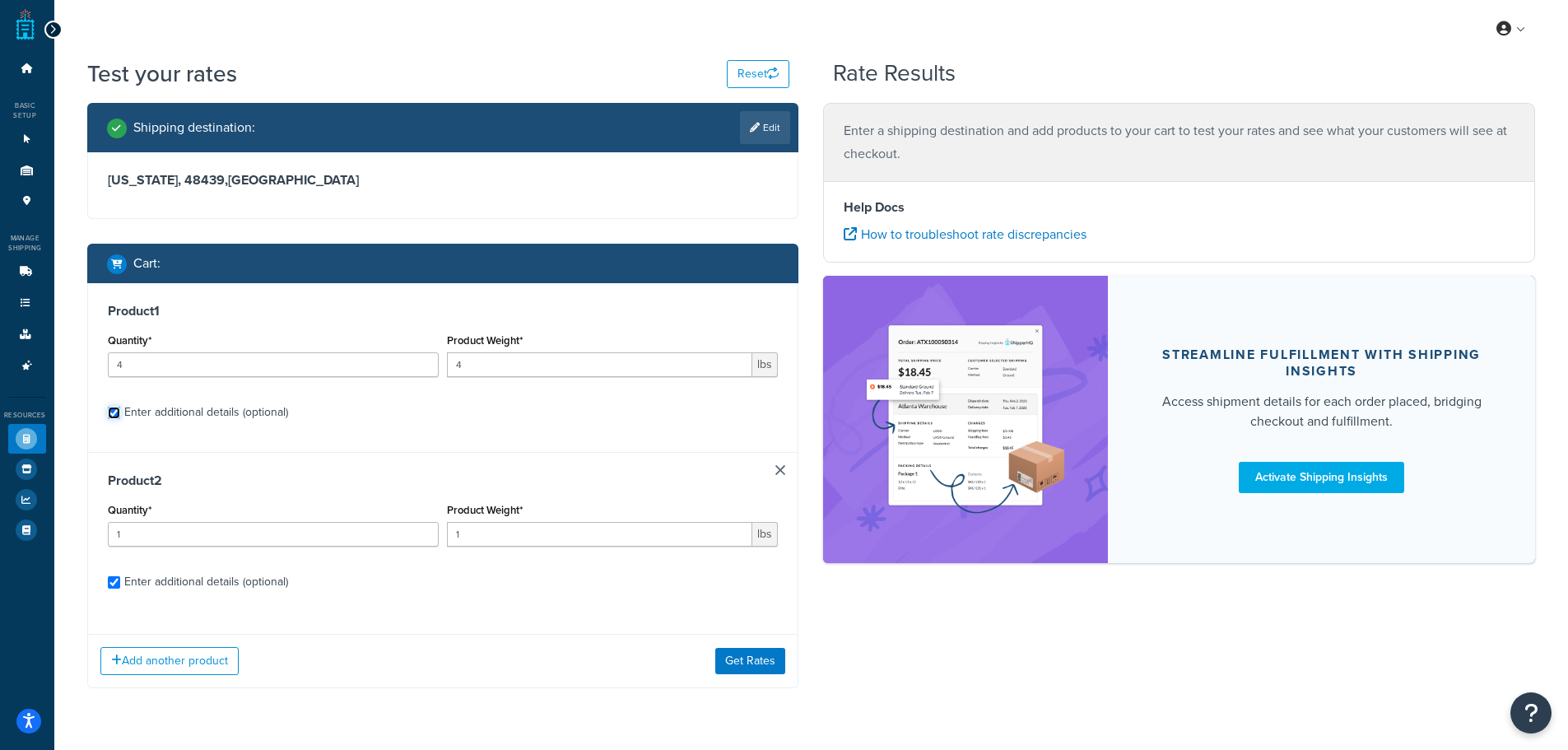
checkbox input "true"
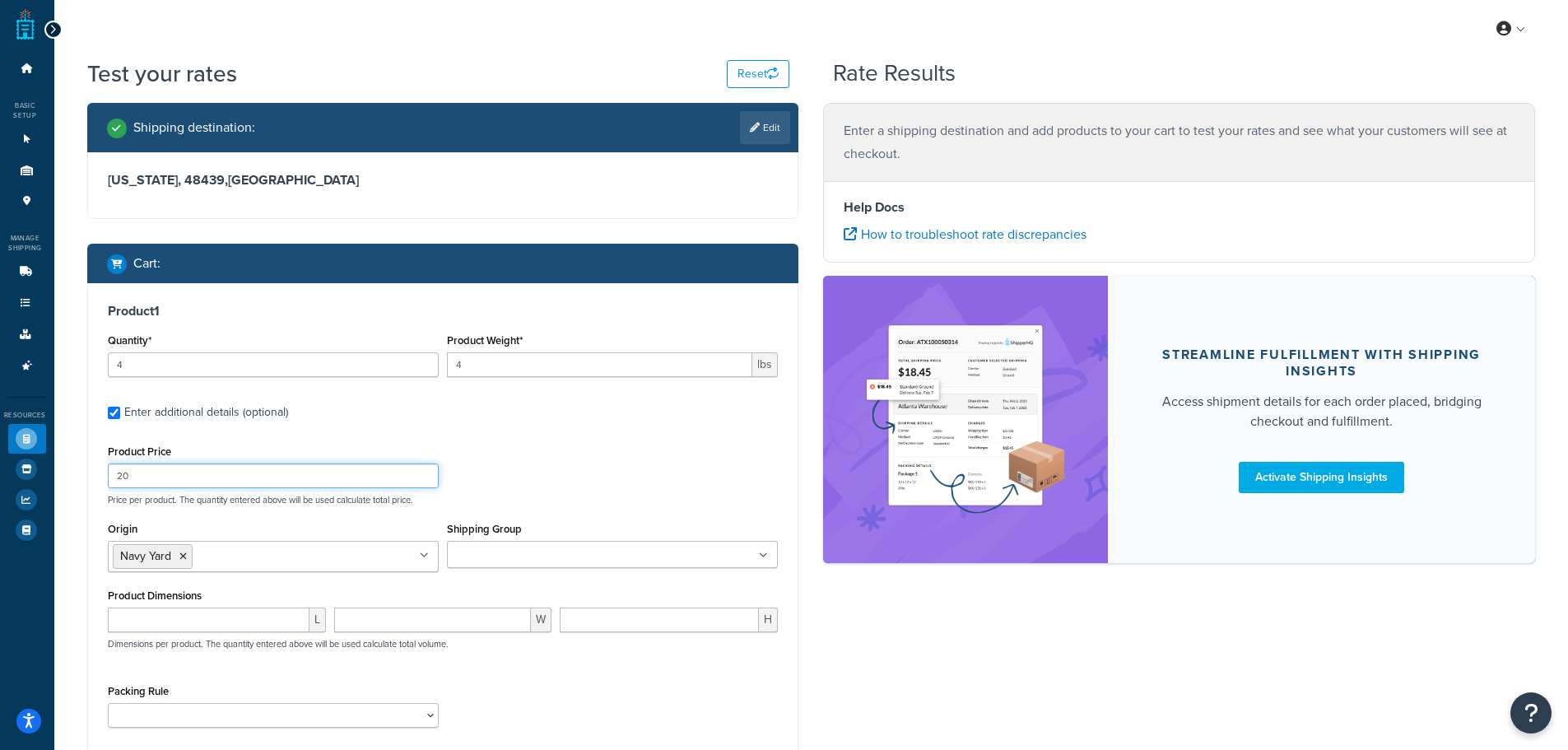
click at [201, 472] on input "20" at bounding box center [273, 476] width 331 height 25
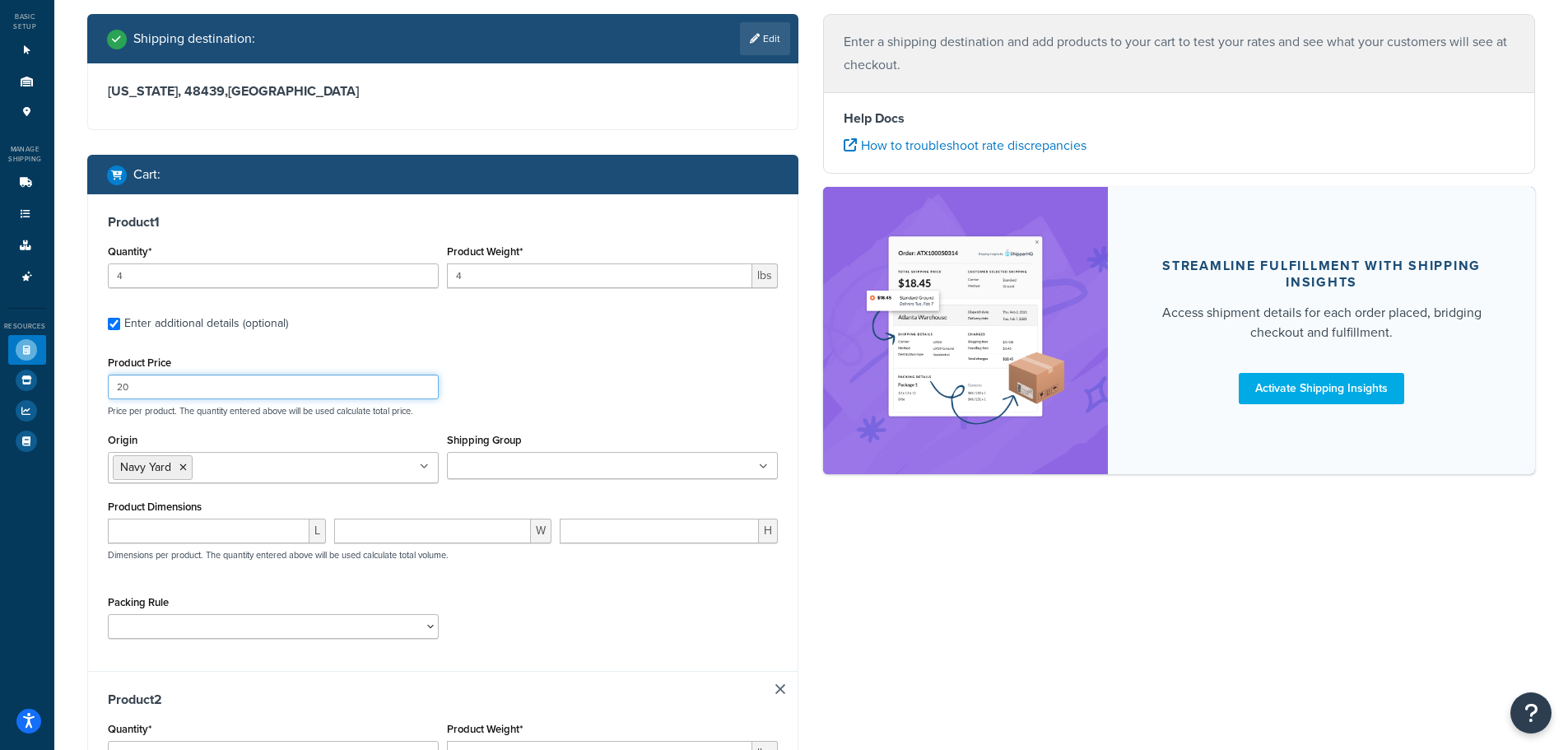
scroll to position [247, 0]
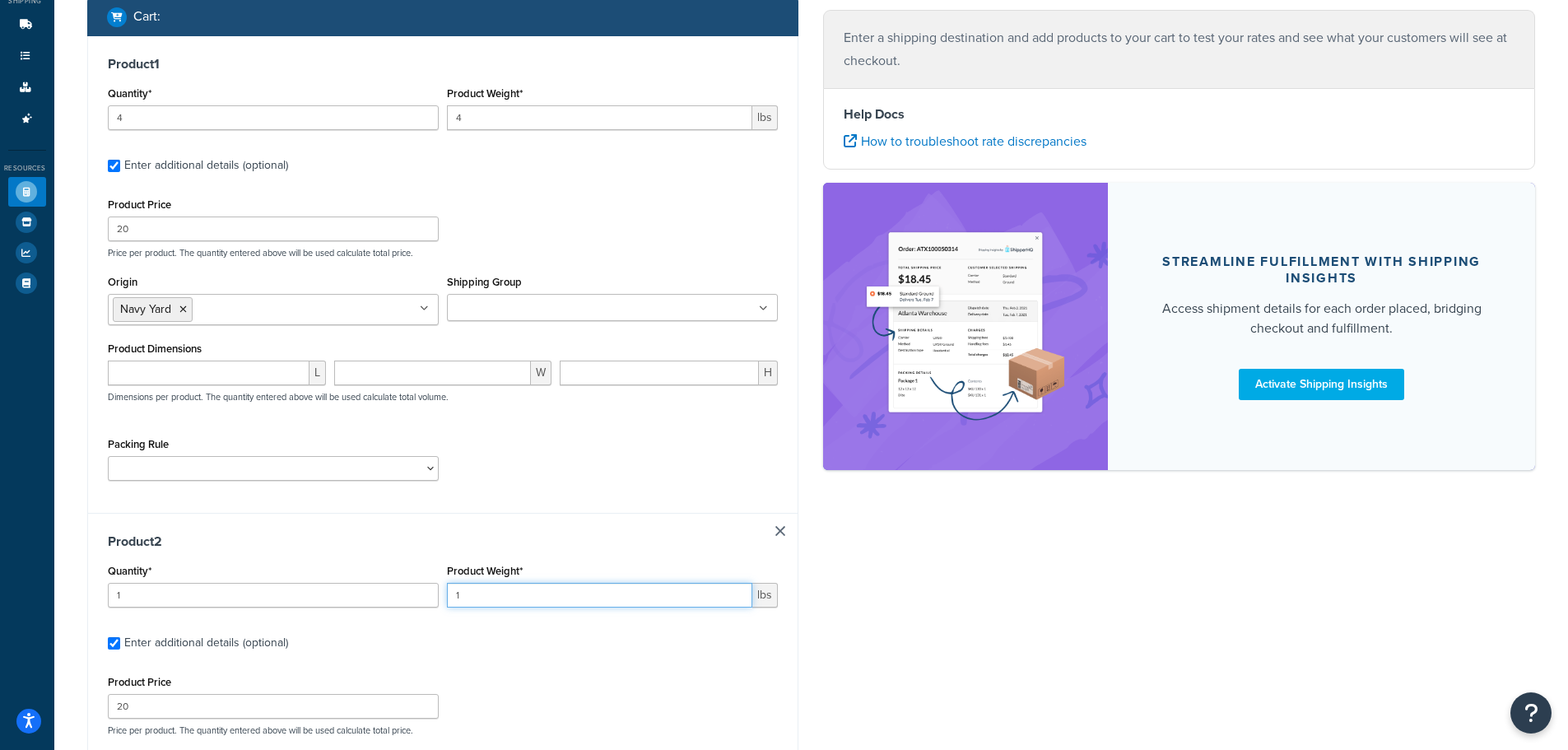
click at [453, 595] on input "1" at bounding box center [599, 595] width 305 height 25
click at [299, 572] on div "Quantity* 1" at bounding box center [273, 584] width 331 height 48
click at [289, 583] on div "Quantity* 1" at bounding box center [273, 584] width 331 height 48
click at [289, 583] on input "1" at bounding box center [273, 595] width 331 height 25
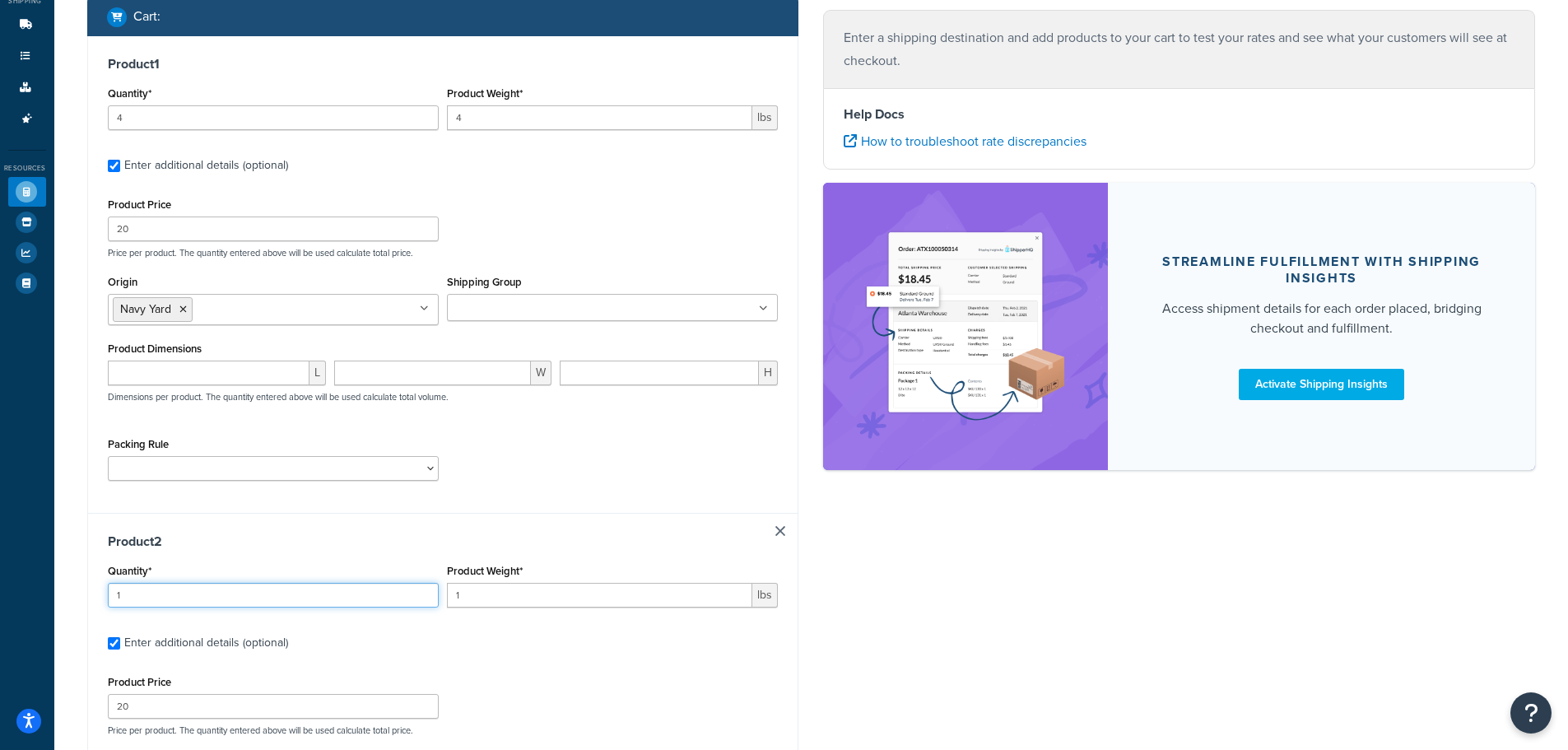
click at [285, 594] on input "1" at bounding box center [273, 595] width 331 height 25
type input "4"
click at [508, 599] on input "1" at bounding box center [599, 595] width 305 height 25
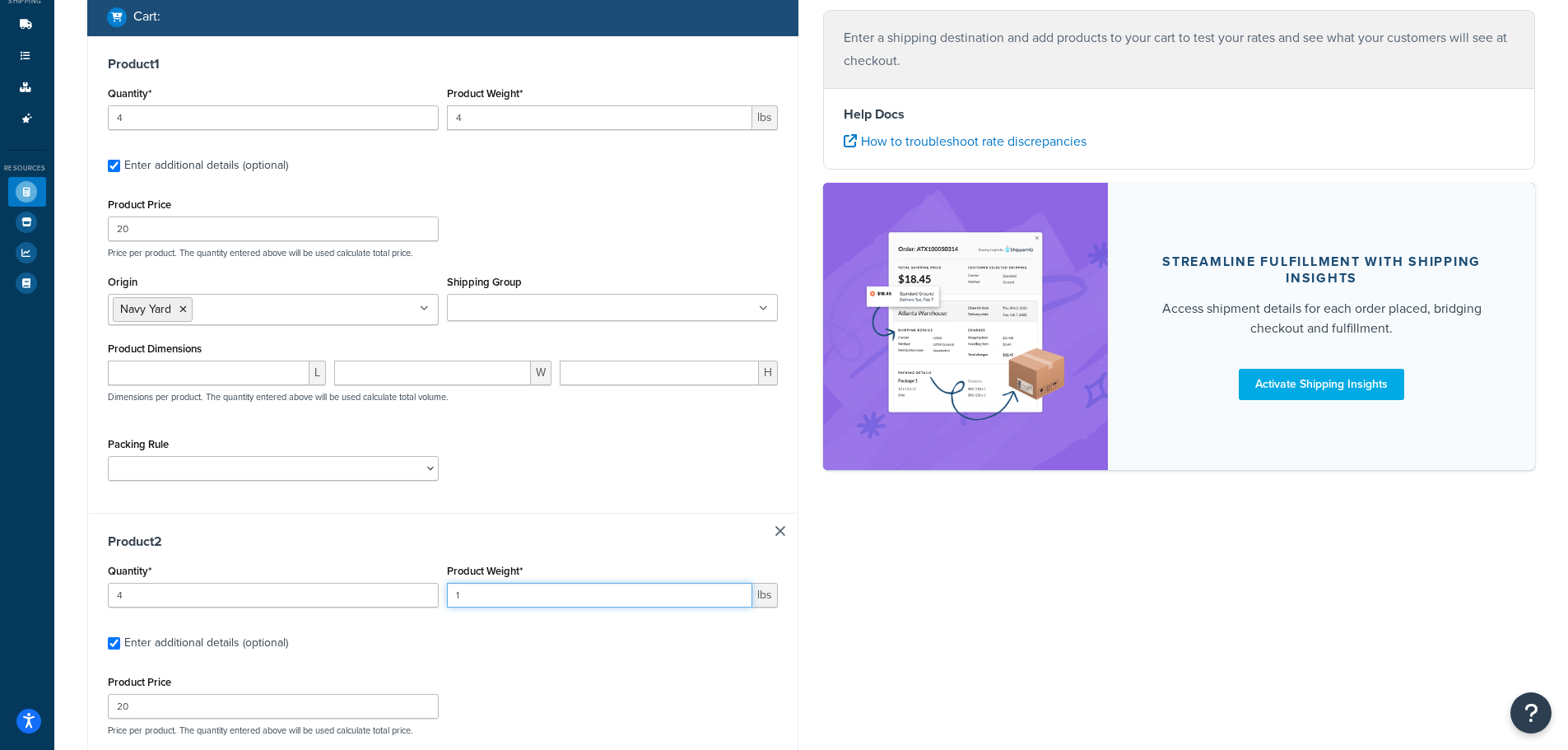
click at [509, 599] on input "1" at bounding box center [599, 595] width 305 height 25
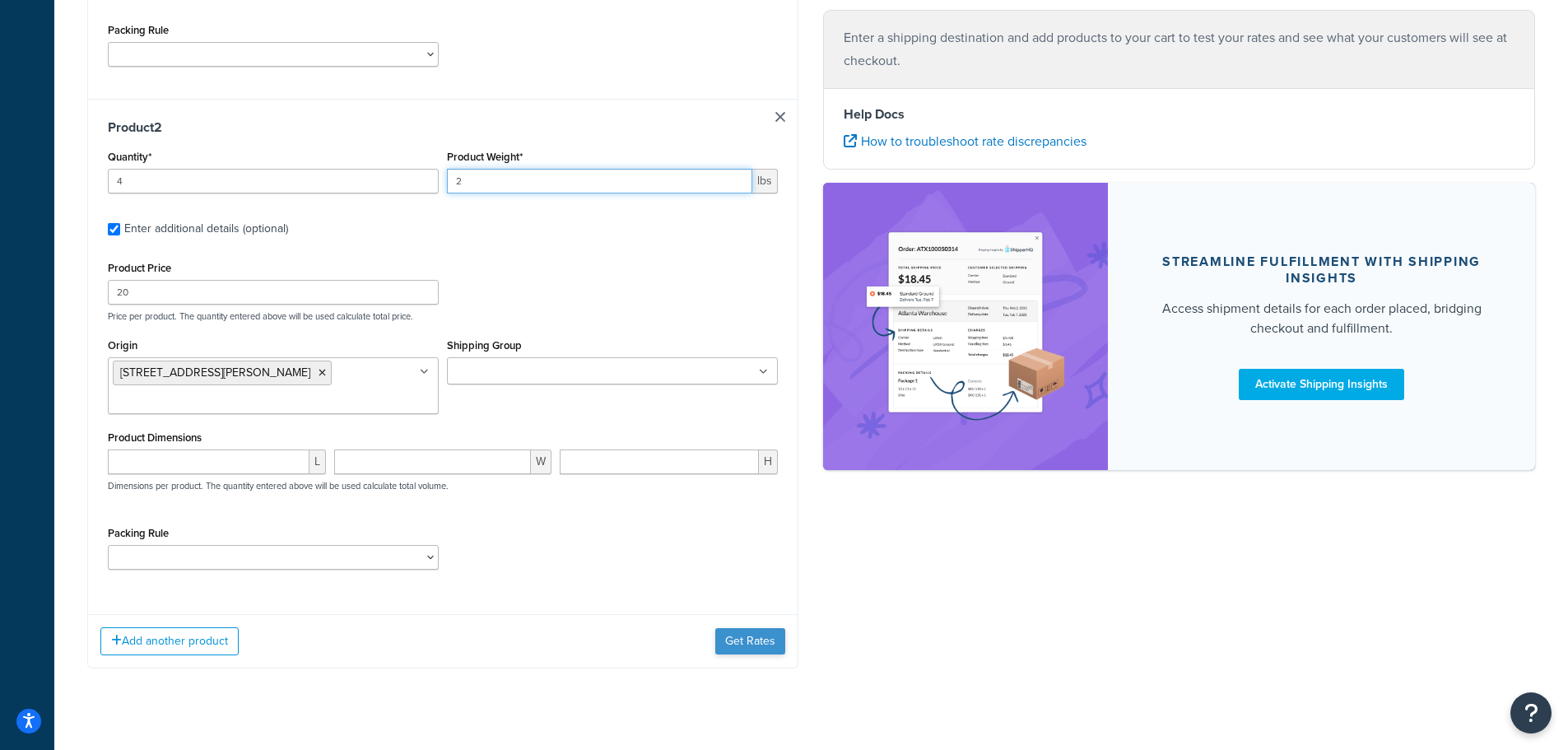
type input "2"
click at [732, 628] on button "Get Rates" at bounding box center [750, 642] width 70 height 26
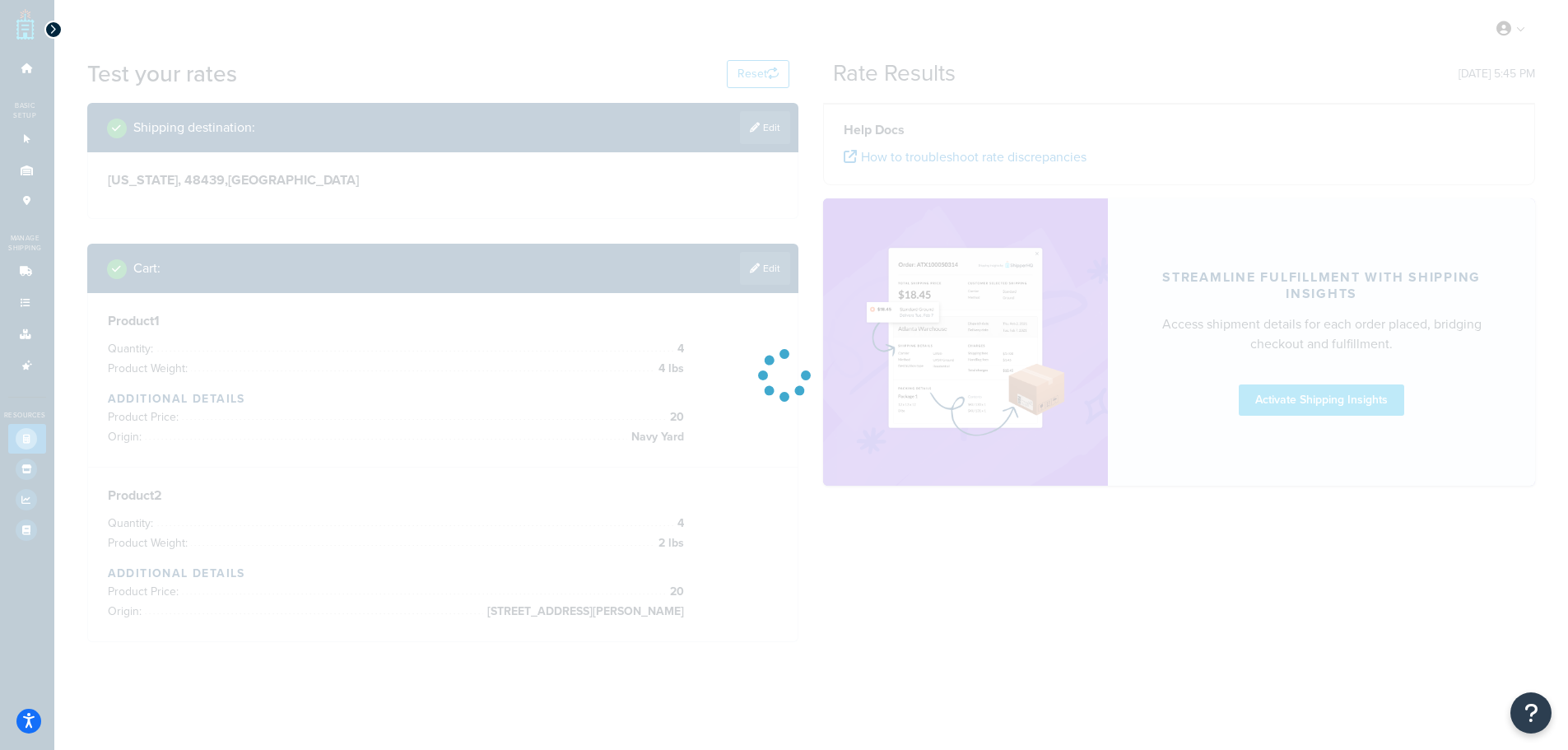
scroll to position [0, 0]
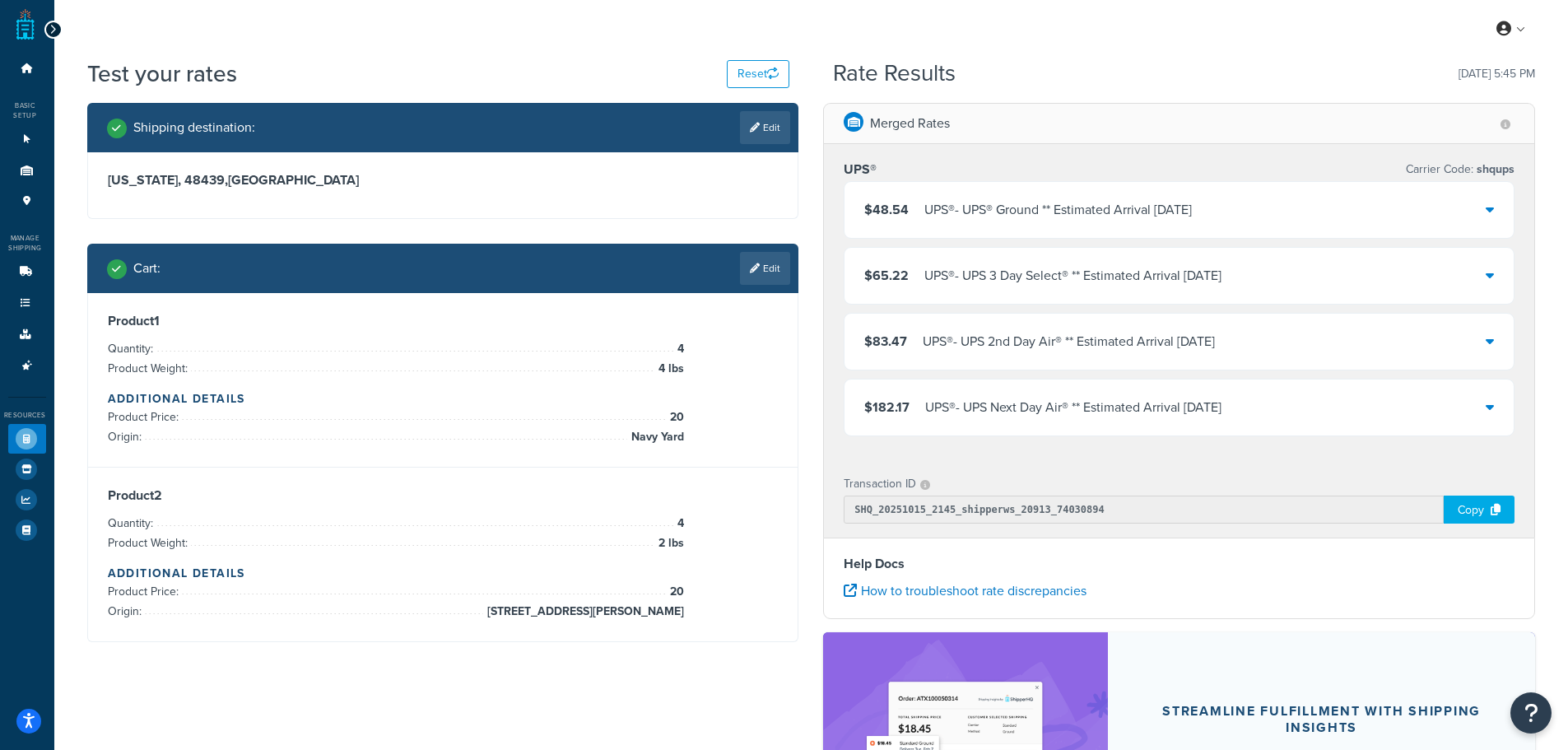
click at [1259, 214] on div "$48.54 UPS® - UPS® Ground ** Estimated Arrival Tue, Oct 21" at bounding box center [1178, 210] width 669 height 56
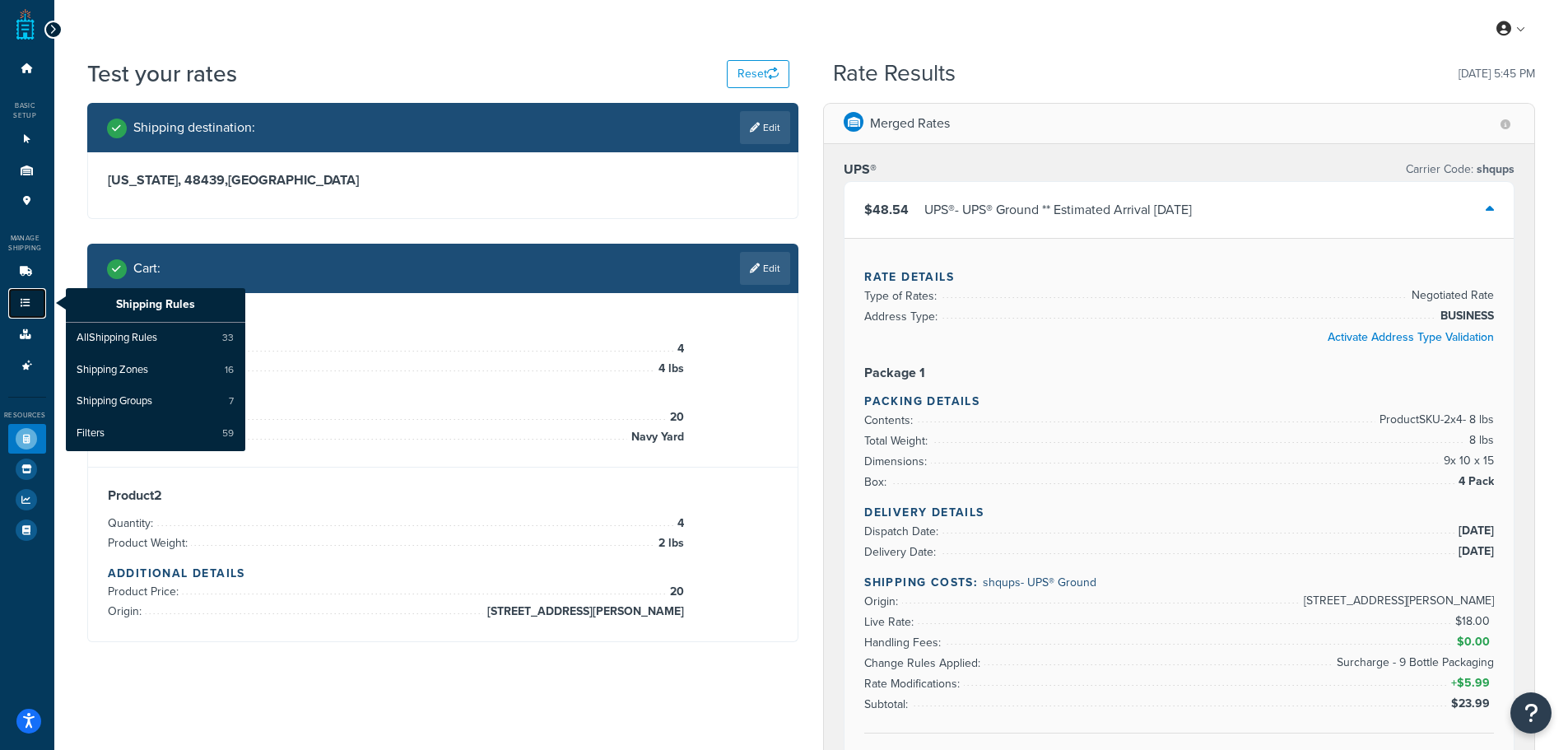
click at [22, 300] on icon at bounding box center [26, 303] width 17 height 10
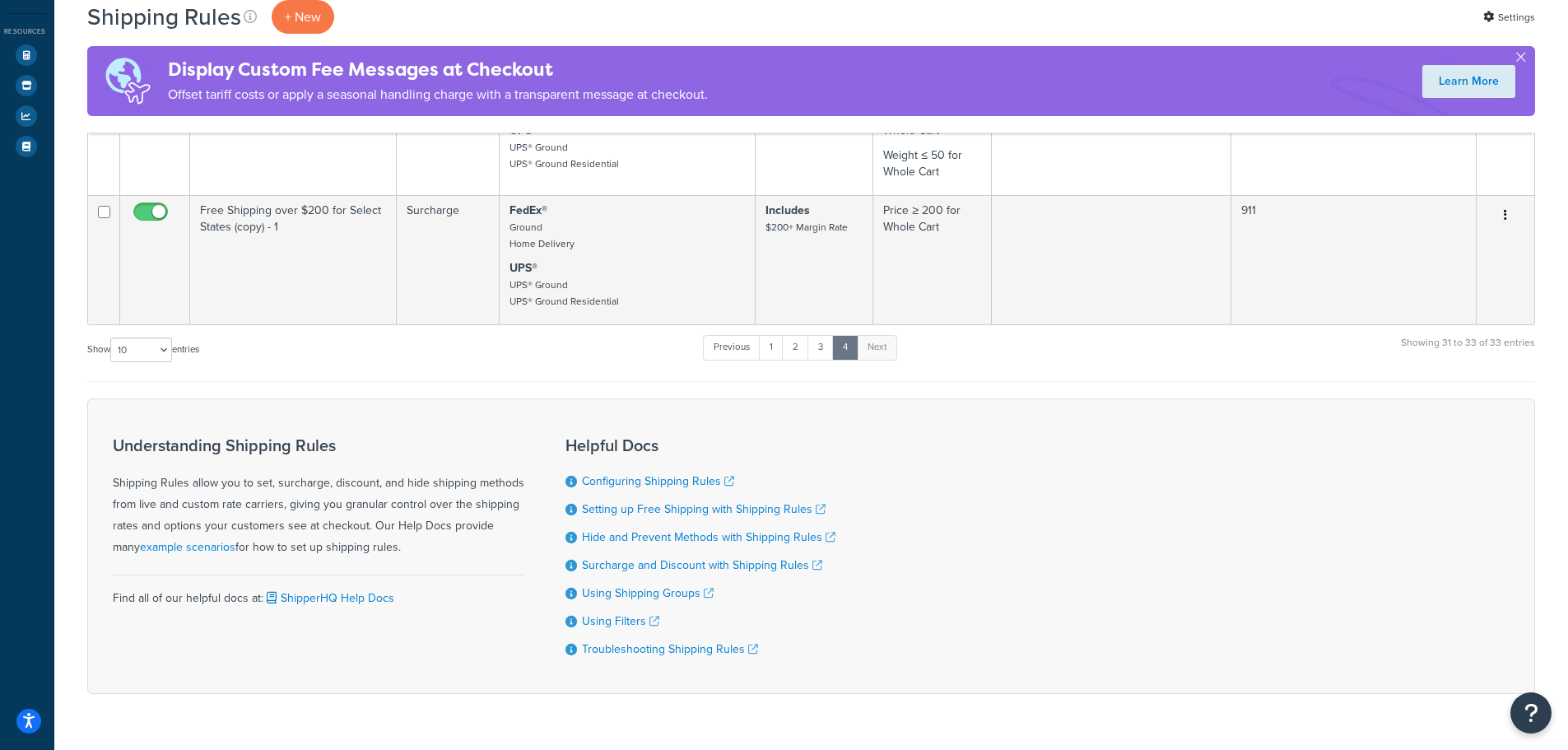
scroll to position [426, 0]
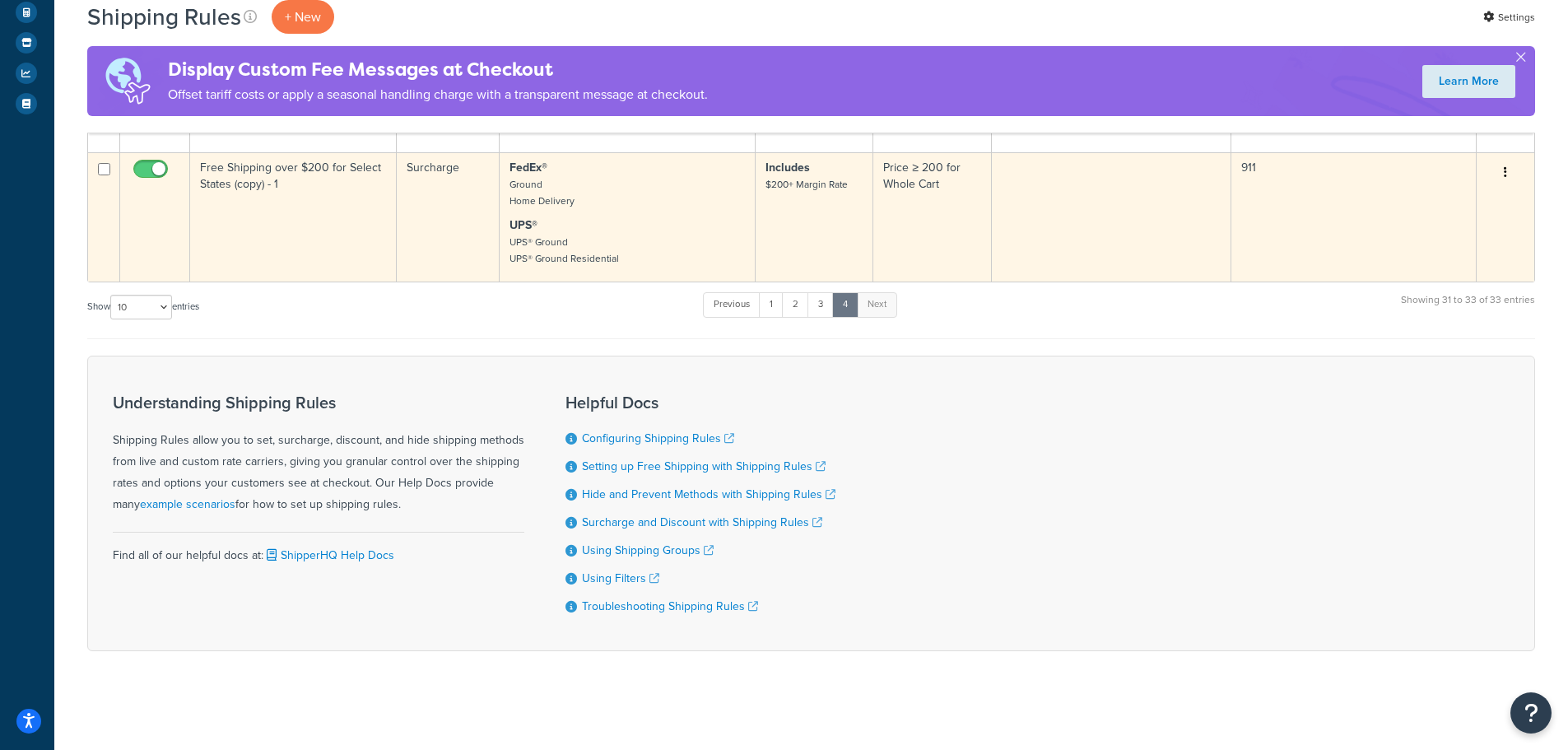
click at [153, 172] on input "checkbox" at bounding box center [152, 173] width 46 height 21
checkbox input "false"
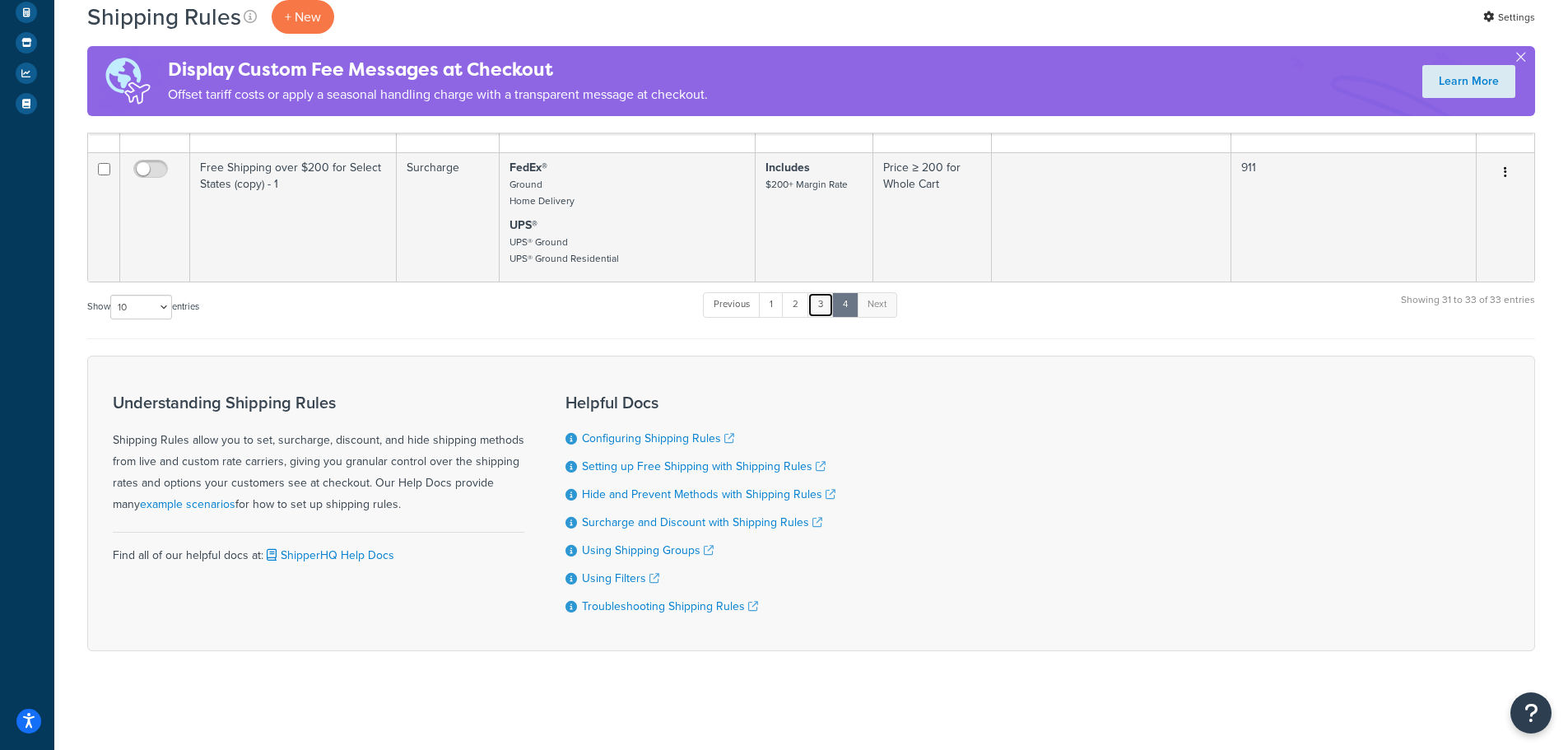
click at [822, 311] on link "3" at bounding box center [821, 305] width 26 height 25
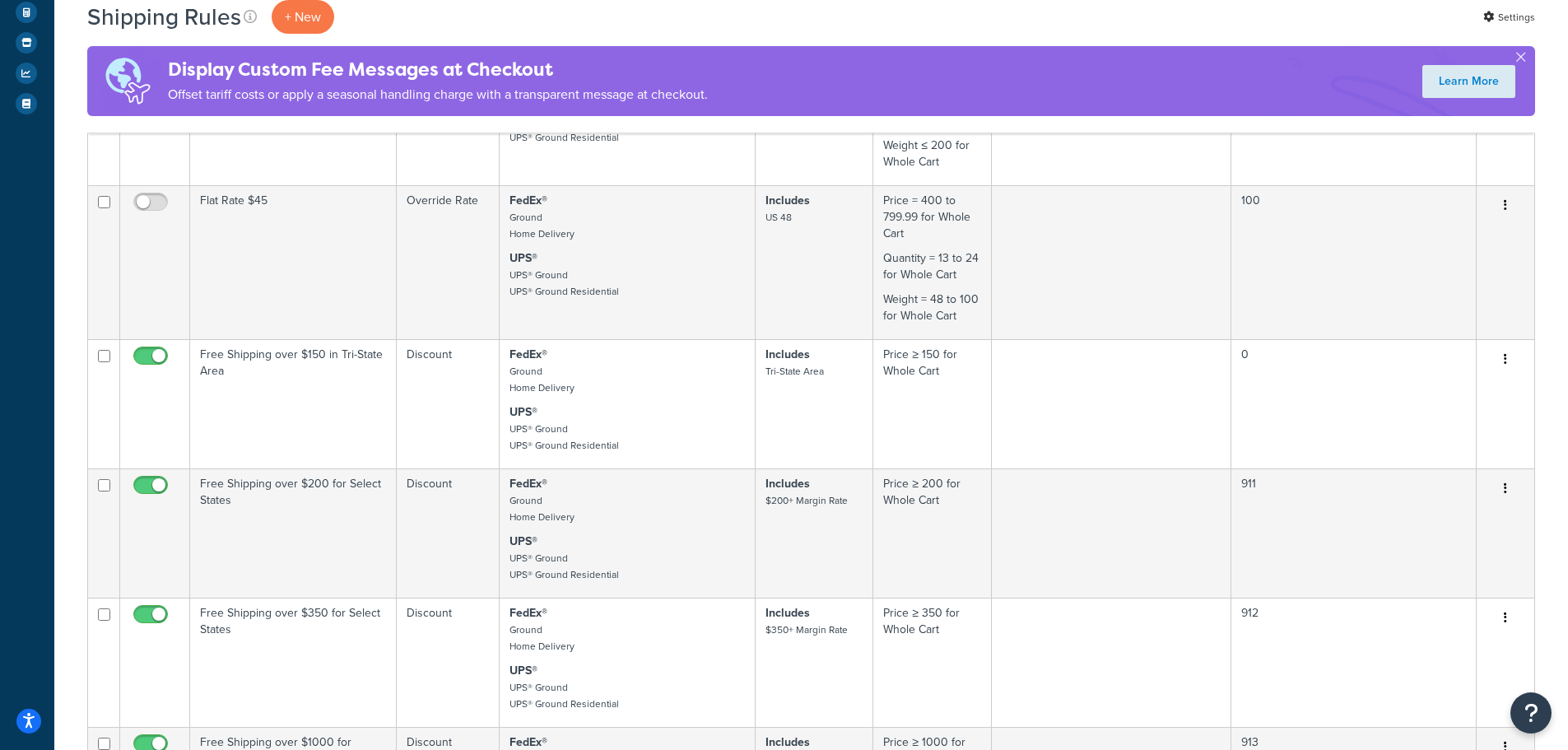
scroll to position [1393, 0]
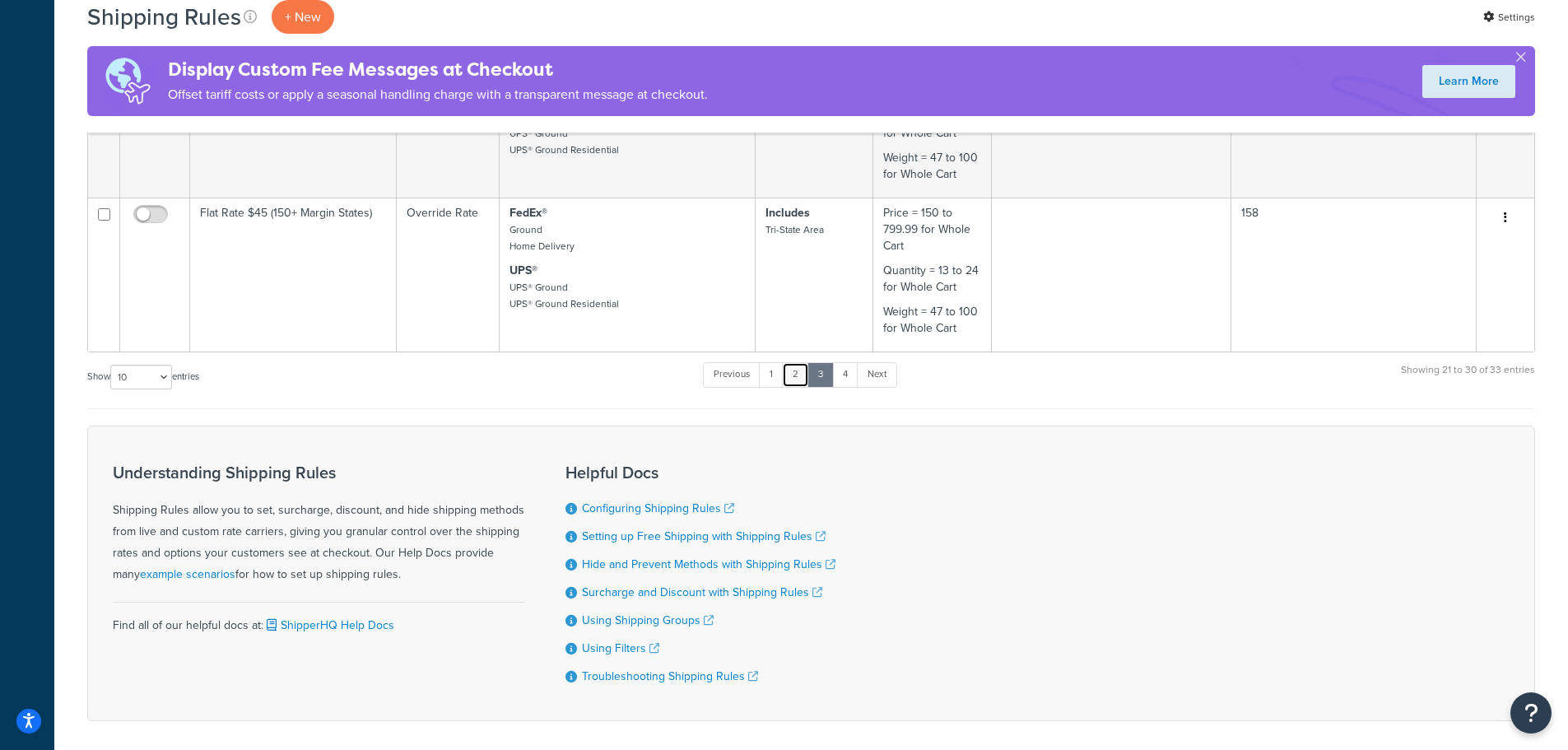
click at [790, 377] on link "2" at bounding box center [795, 375] width 27 height 25
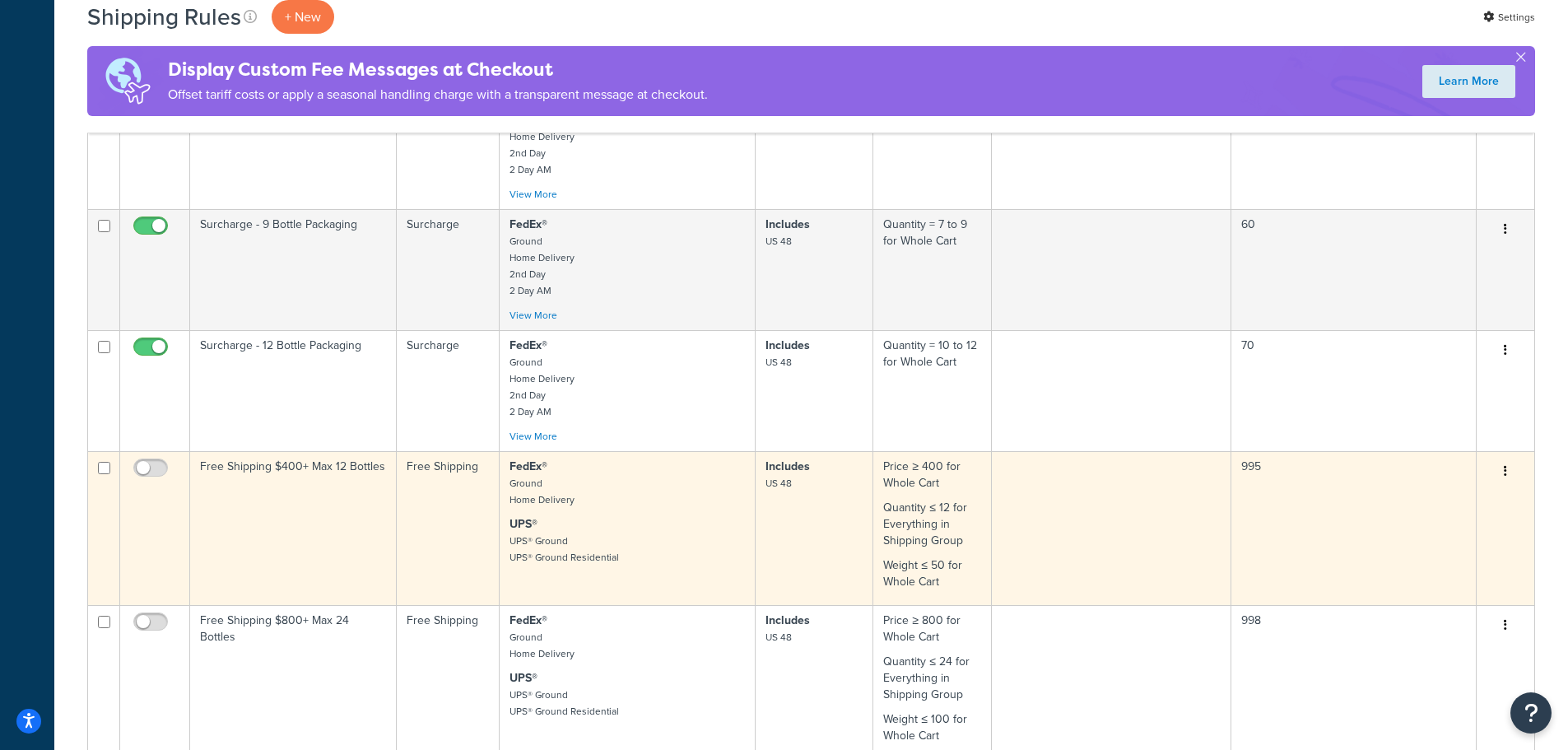
scroll to position [805, 0]
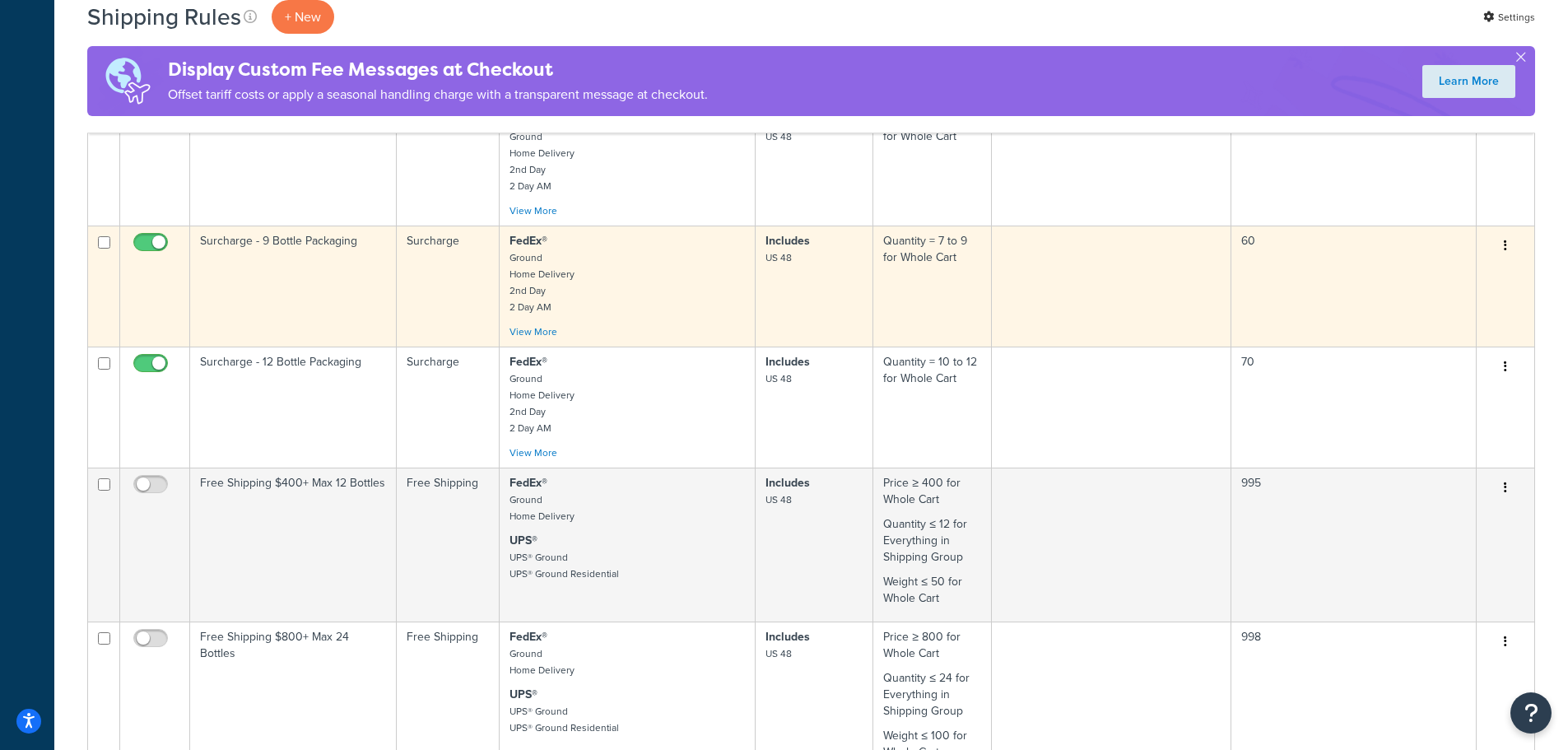
click at [641, 279] on p "FedEx® Ground Home Delivery 2nd Day 2 Day AM" at bounding box center [627, 273] width 236 height 82
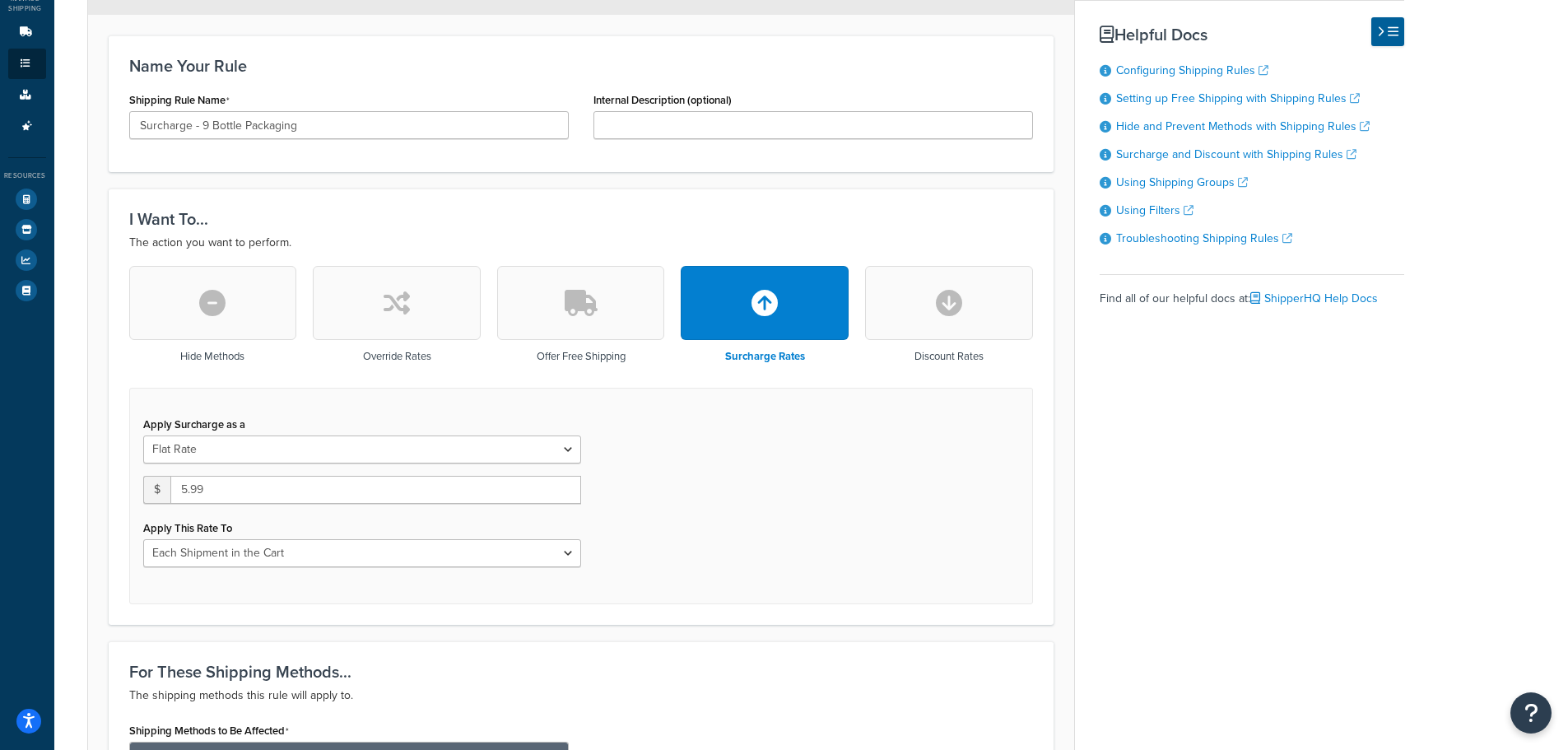
scroll to position [247, 0]
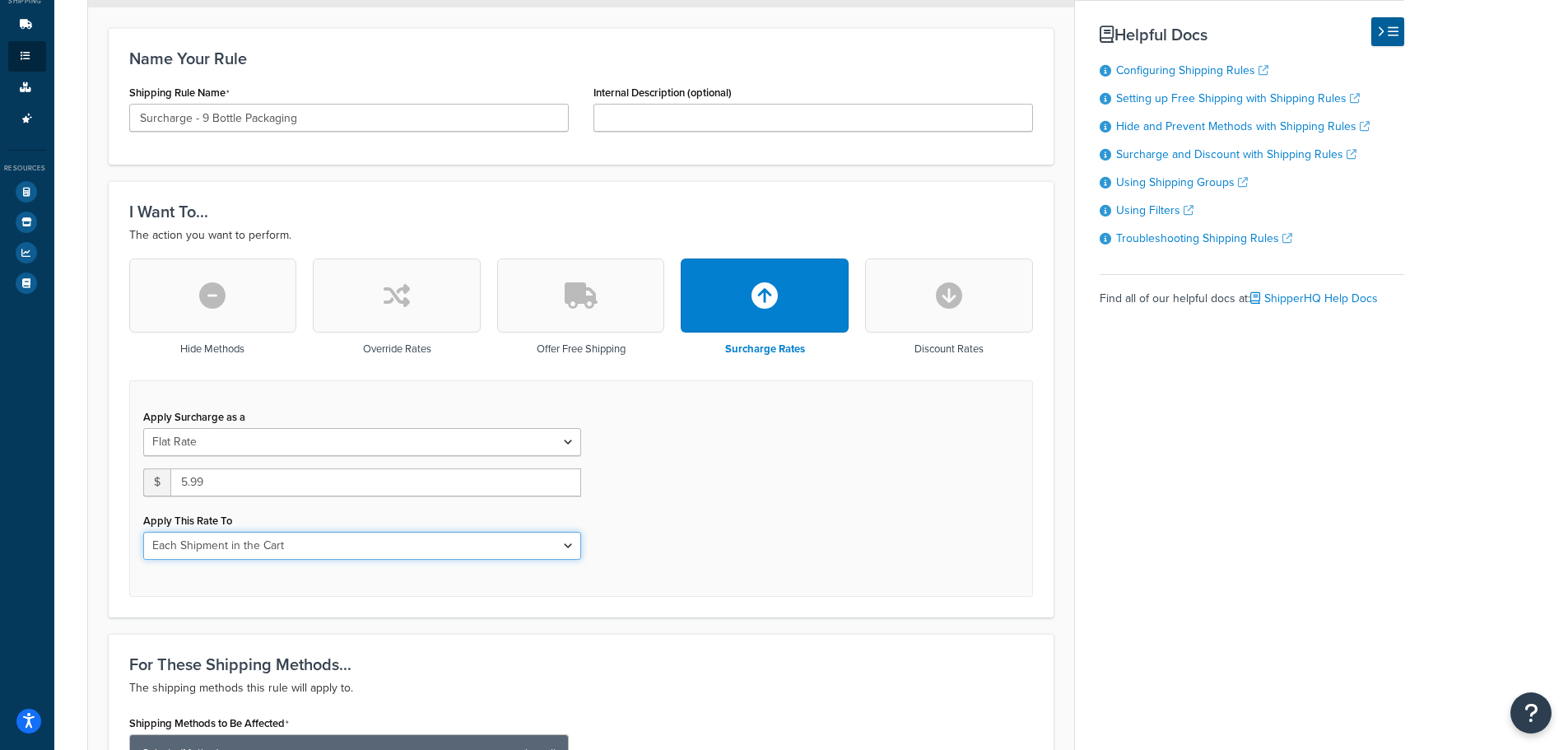
click at [320, 543] on select "Entire Cart Each Shipment in the Cart Each Origin in the Cart Each Shipping Gro…" at bounding box center [362, 546] width 438 height 28
select select "ENTIRE_CART"
click at [143, 532] on select "Entire Cart Each Shipment in the Cart Each Origin in the Cart Each Shipping Gro…" at bounding box center [362, 546] width 438 height 28
click at [452, 560] on div "Apply Surcharge as a Flat Rate Percentage Flat Rate & Percentage $ 5.99 Apply T…" at bounding box center [362, 488] width 463 height 167
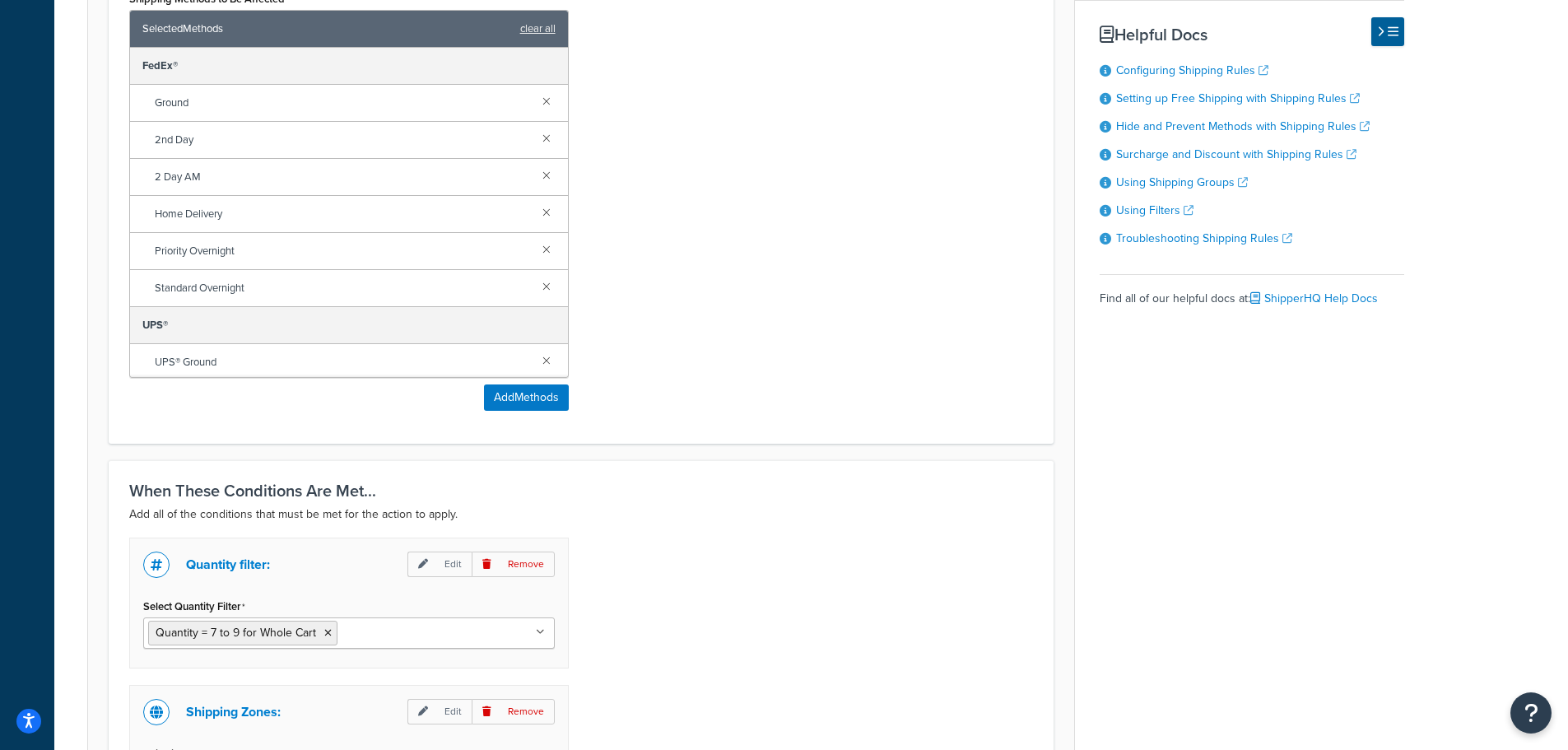
scroll to position [1235, 0]
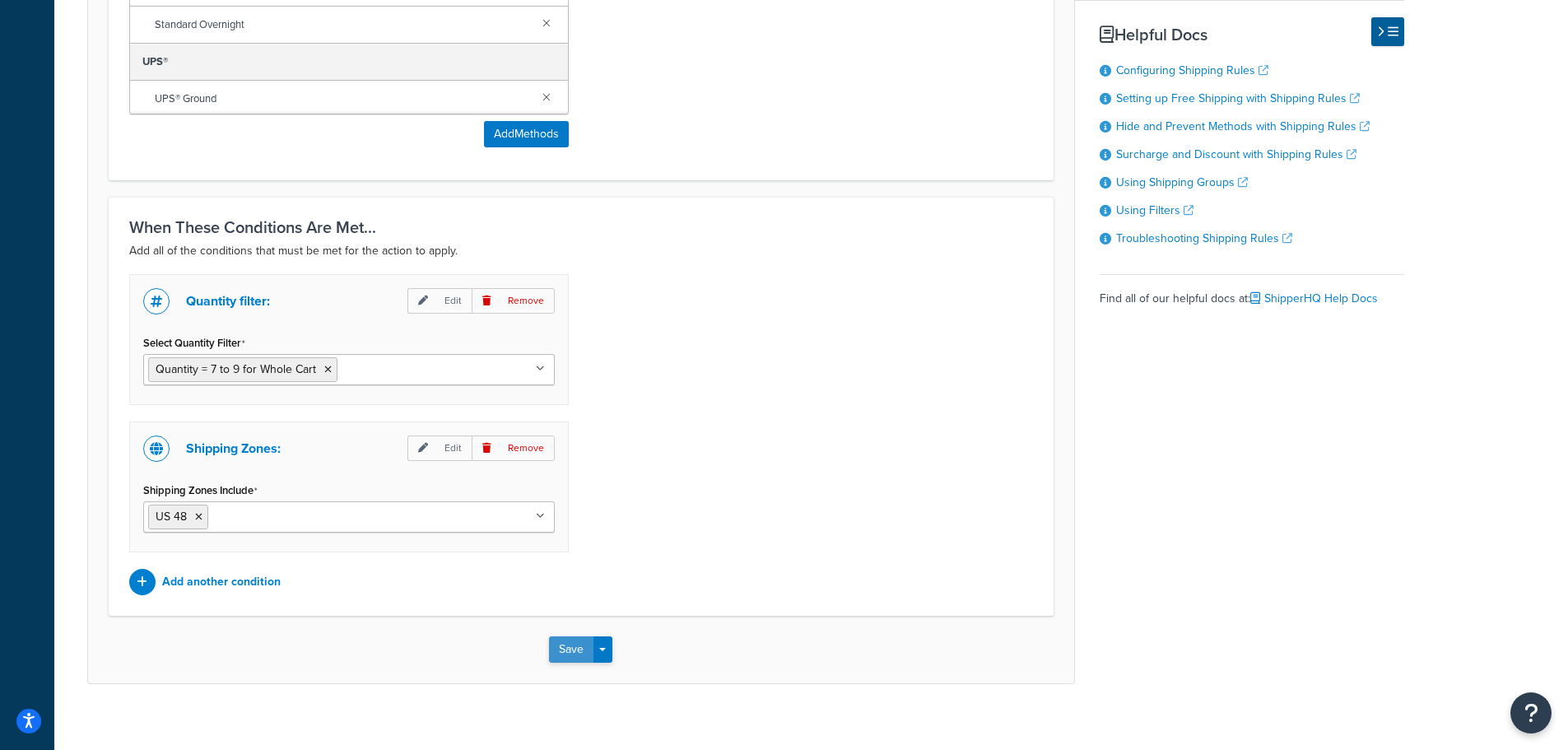
click at [561, 649] on button "Save" at bounding box center [571, 650] width 45 height 26
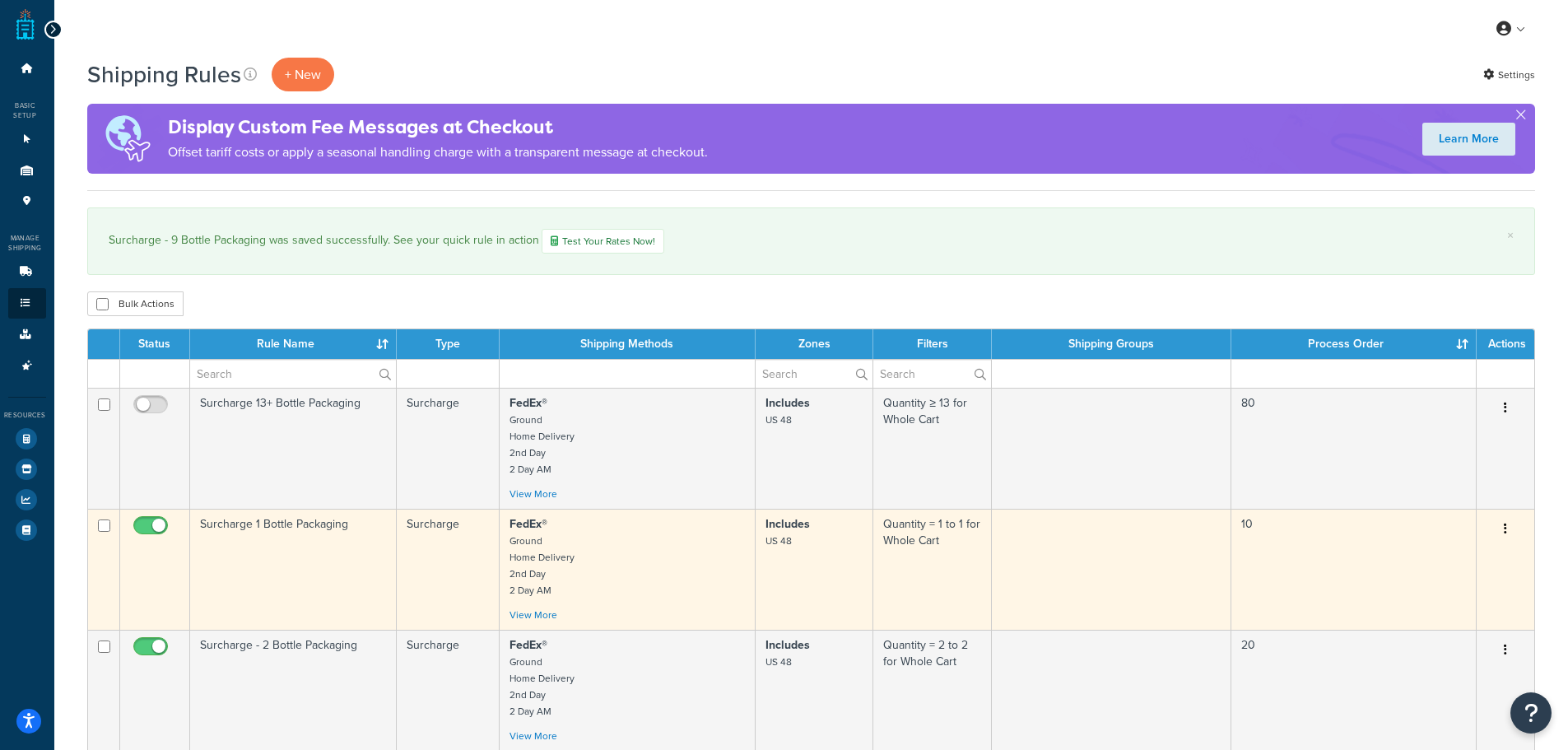
click at [324, 567] on td "Surcharge 1 Bottle Packaging" at bounding box center [294, 570] width 207 height 121
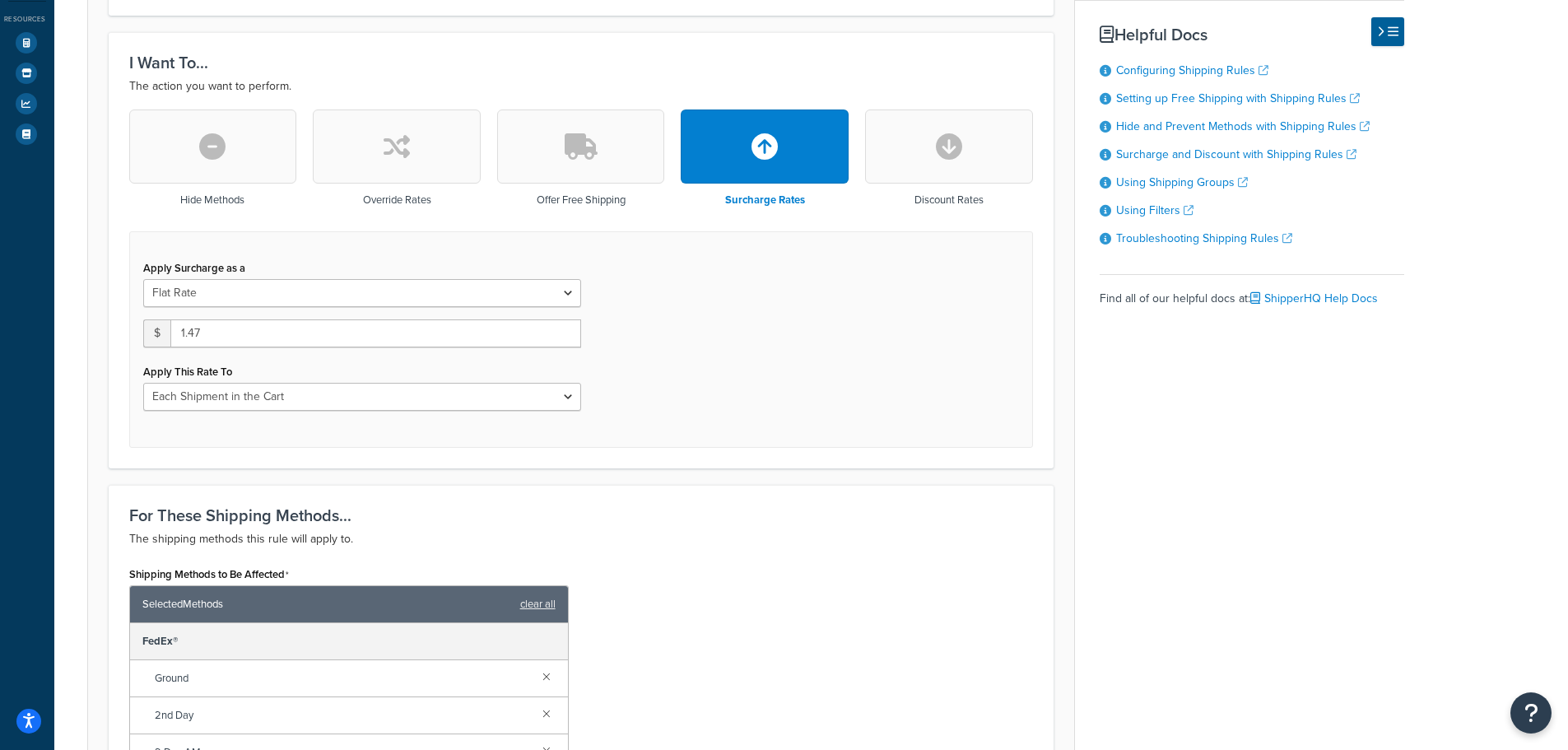
scroll to position [411, 0]
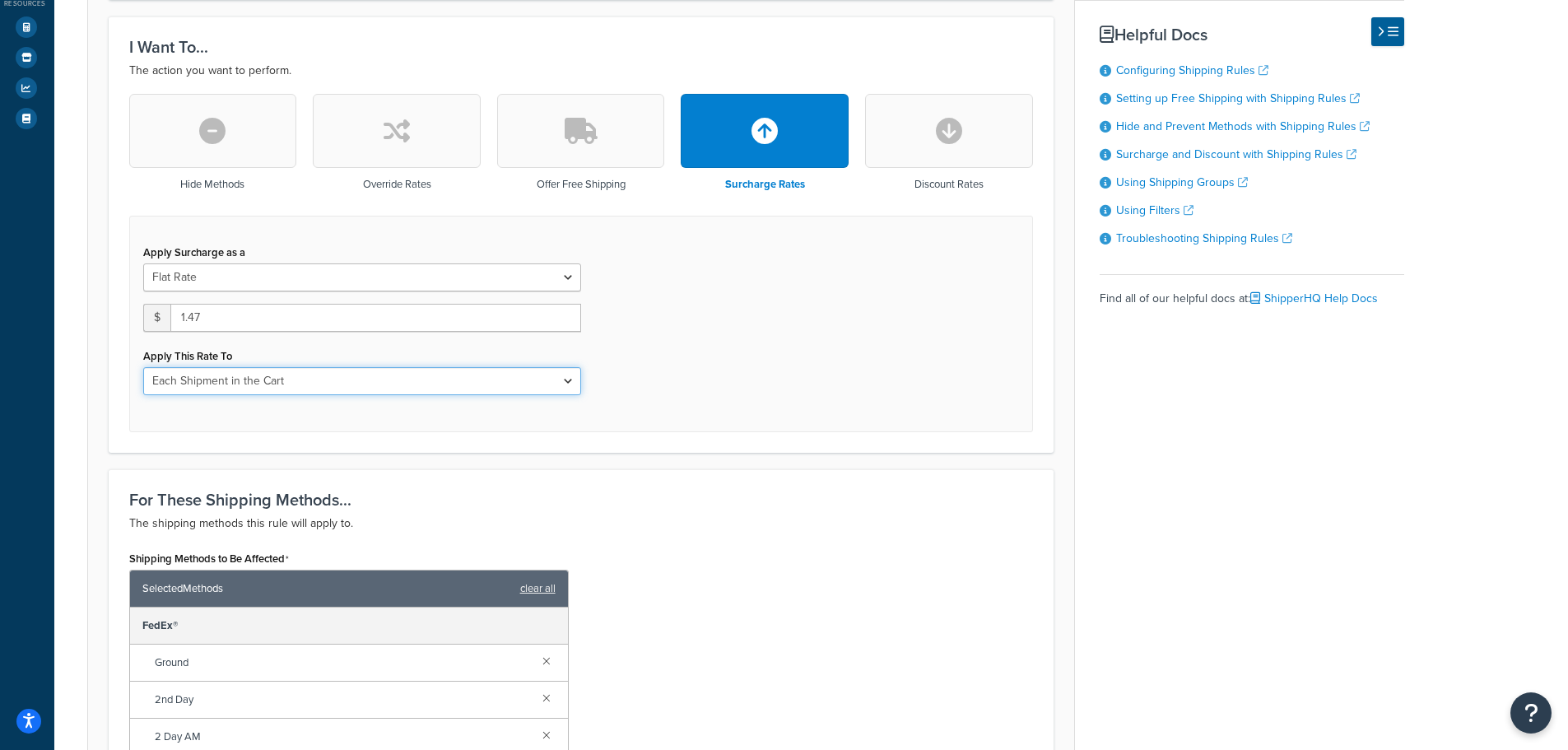
click at [372, 391] on select "Entire Cart Each Shipment in the Cart Each Origin in the Cart Each Shipping Gro…" at bounding box center [362, 382] width 438 height 28
select select "ENTIRE_CART"
click at [143, 368] on select "Entire Cart Each Shipment in the Cart Each Origin in the Cart Each Shipping Gro…" at bounding box center [362, 382] width 438 height 28
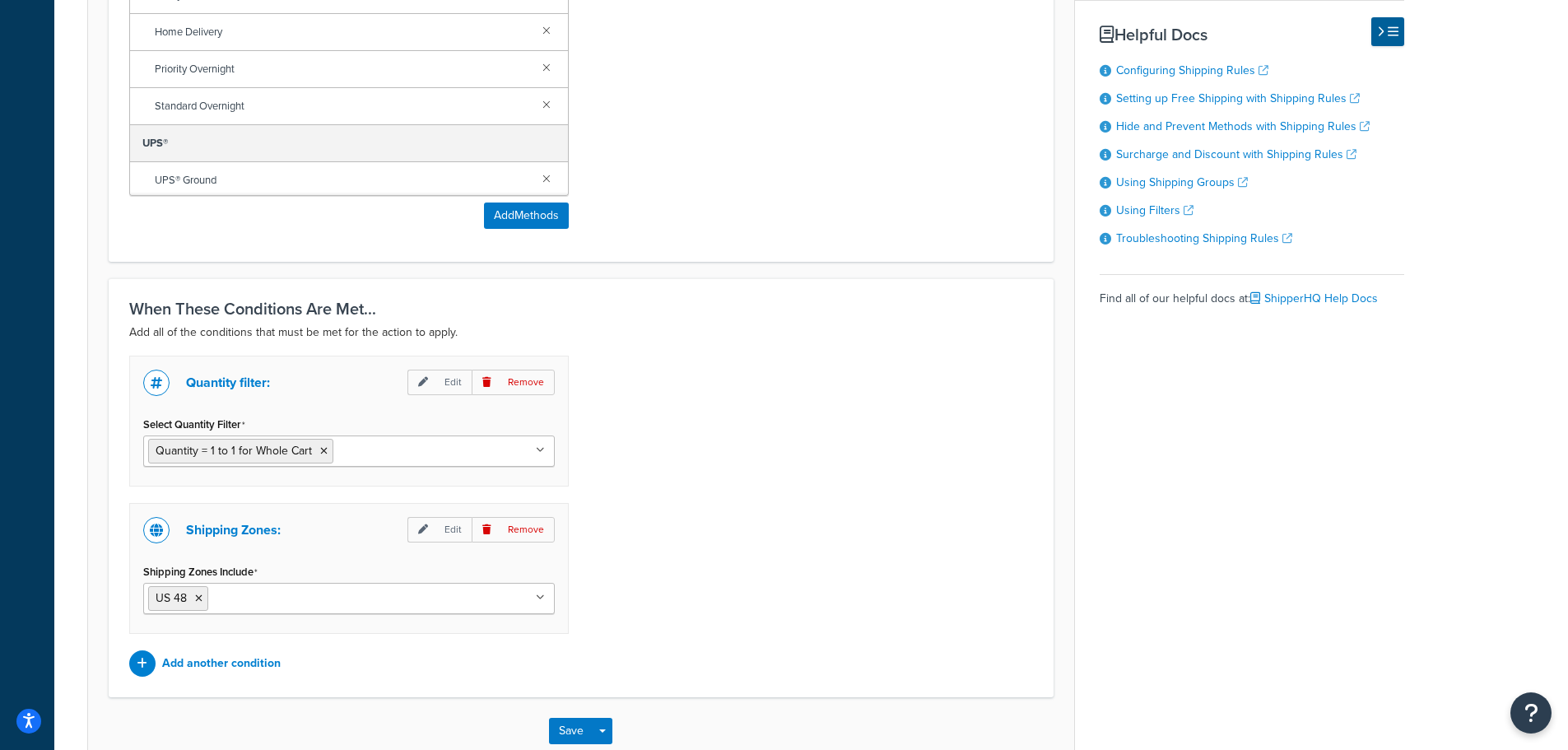
scroll to position [1252, 0]
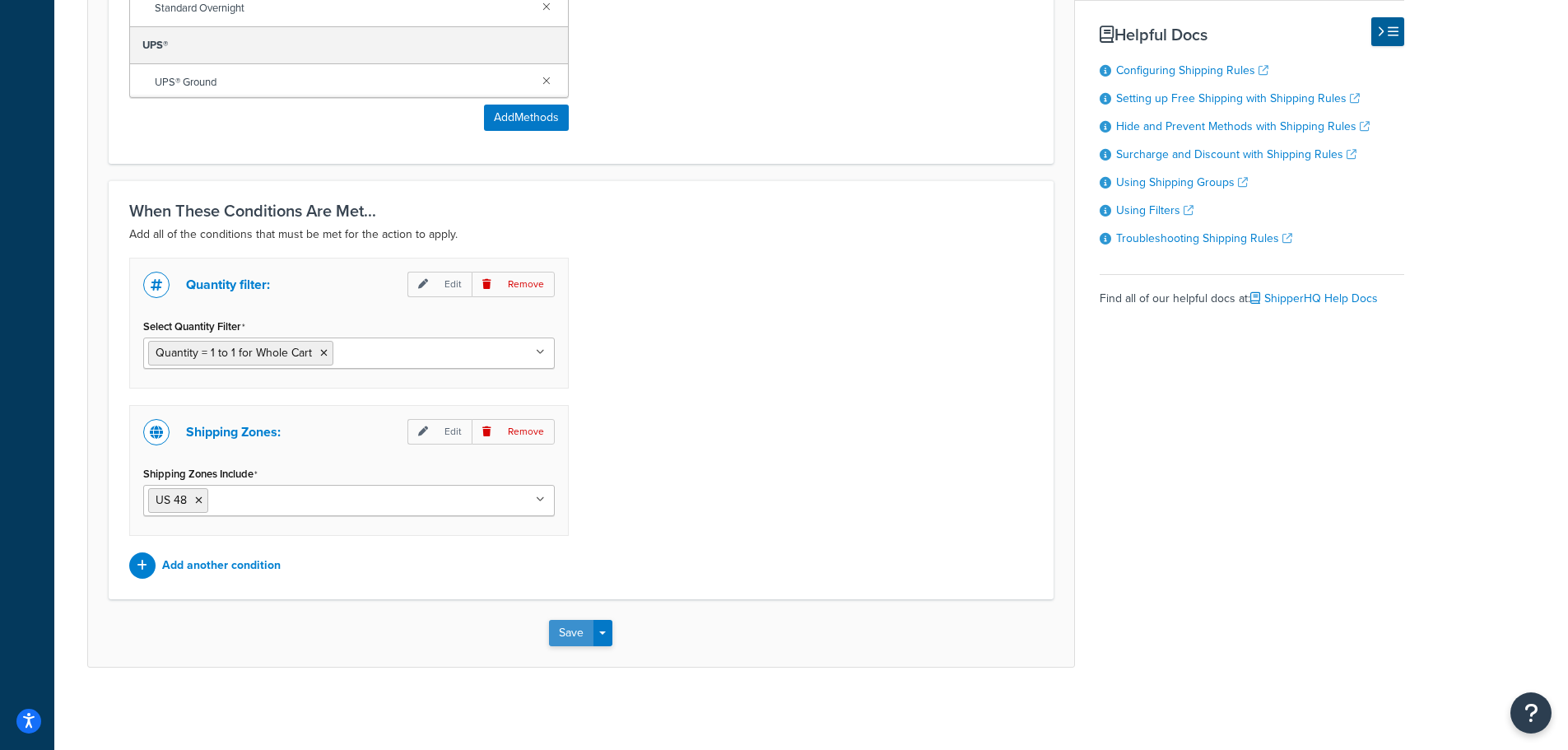
click at [563, 627] on button "Save" at bounding box center [571, 633] width 45 height 26
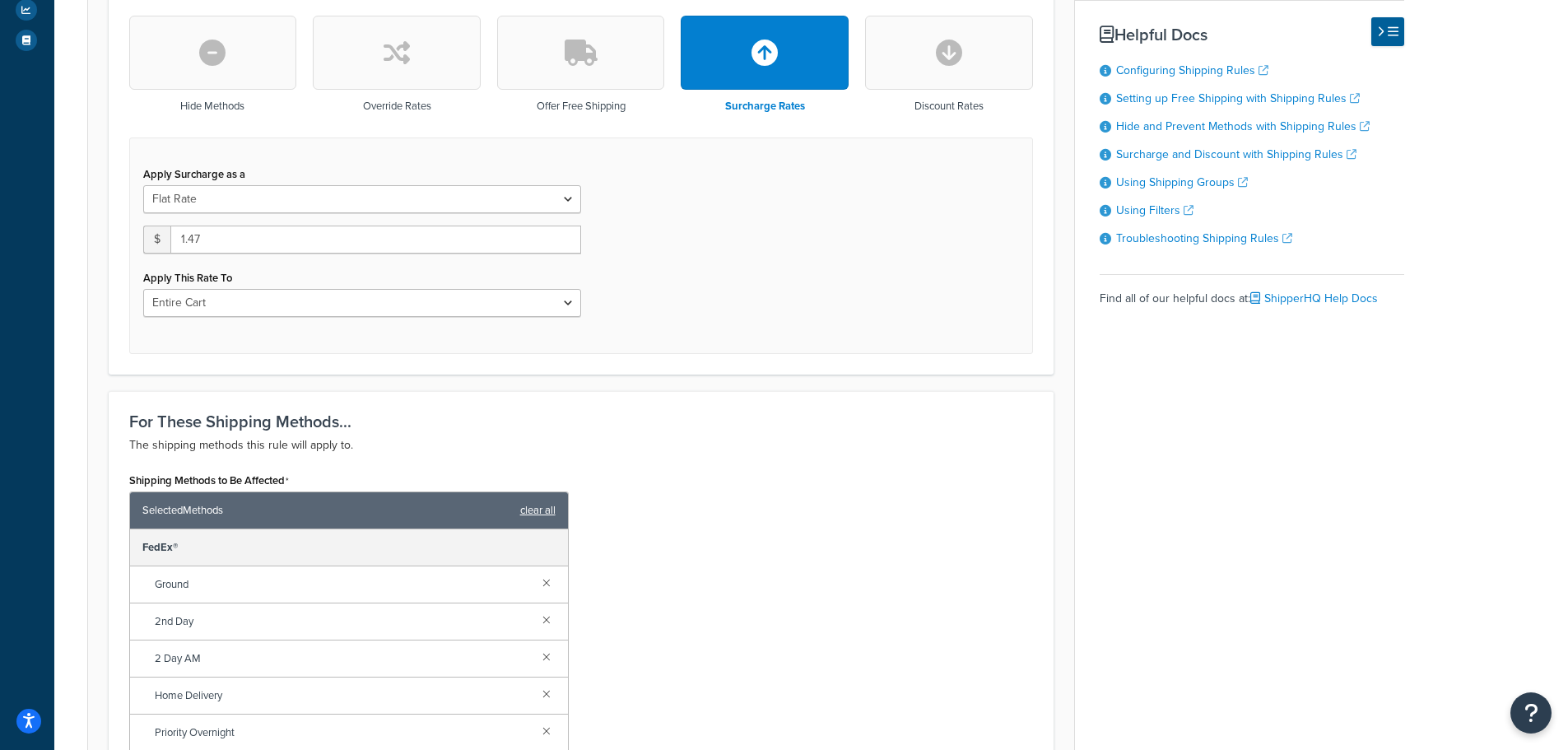
scroll to position [494, 0]
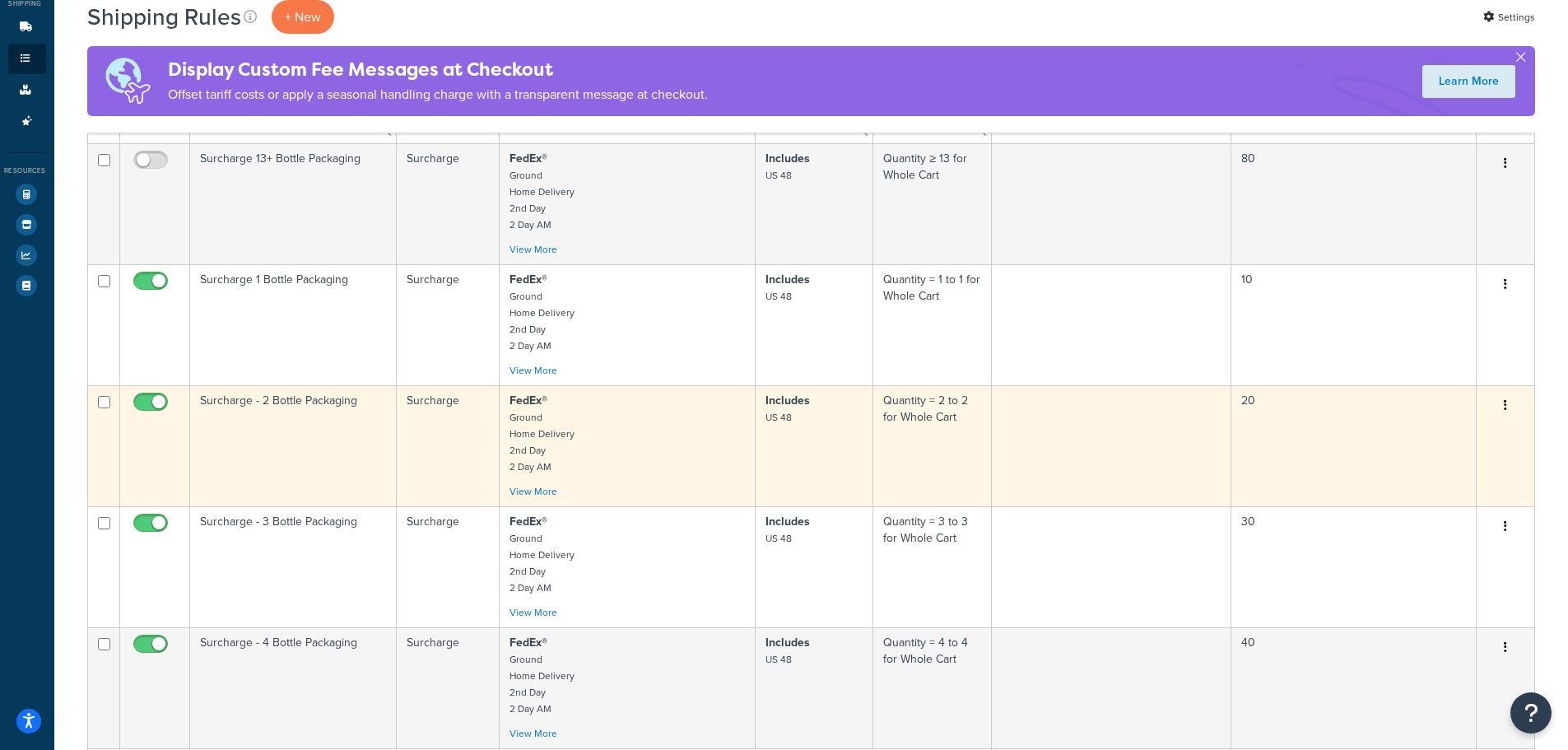
scroll to position [247, 0]
click at [286, 448] on td "Surcharge - 2 Bottle Packaging" at bounding box center [294, 443] width 207 height 121
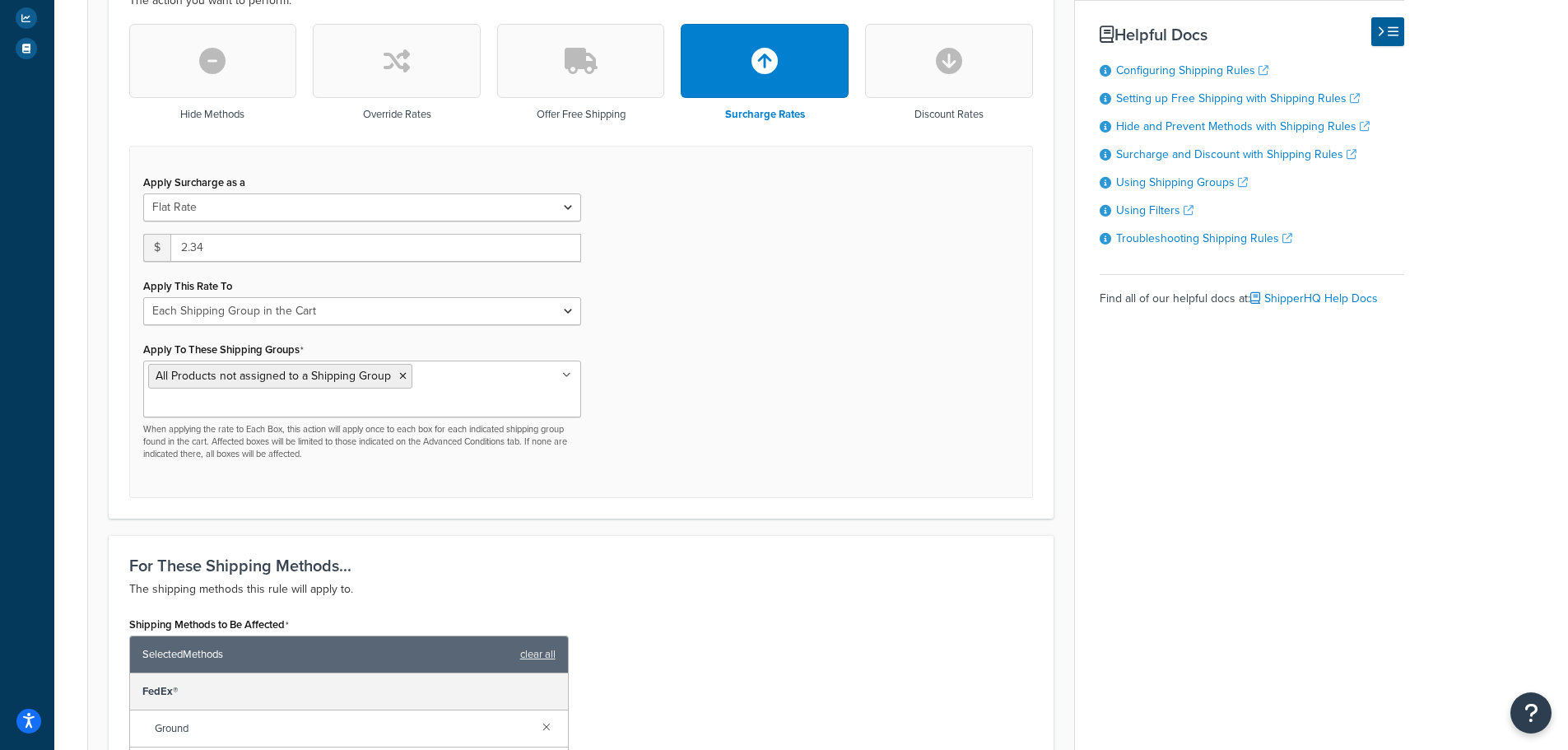
scroll to position [494, 0]
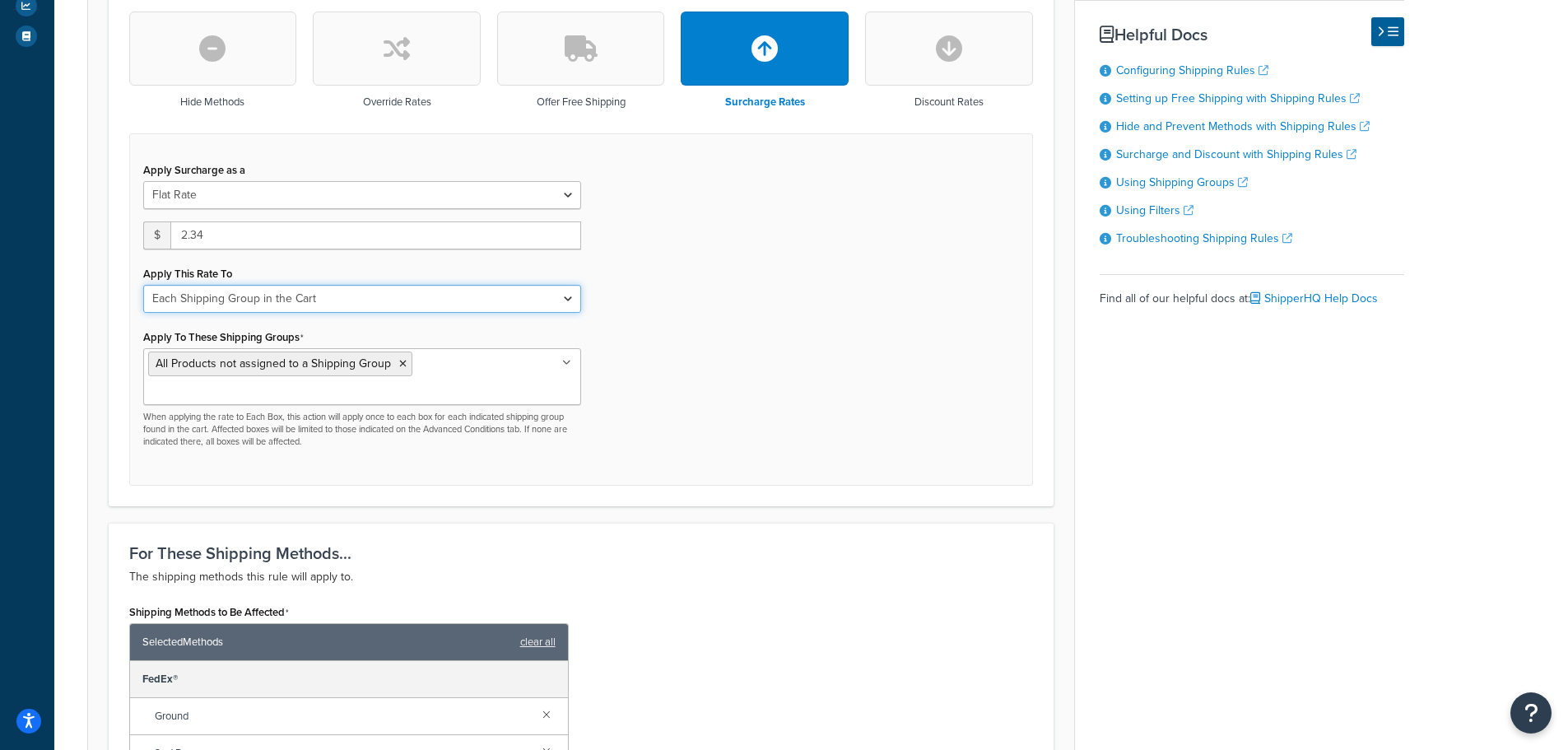
click at [291, 303] on select "Entire Cart Each Shipment in the Cart Each Origin in the Cart Each Shipping Gro…" at bounding box center [362, 299] width 438 height 28
select select "ENTIRE_CART"
click at [143, 285] on select "Entire Cart Each Shipment in the Cart Each Origin in the Cart Each Shipping Gro…" at bounding box center [362, 299] width 438 height 28
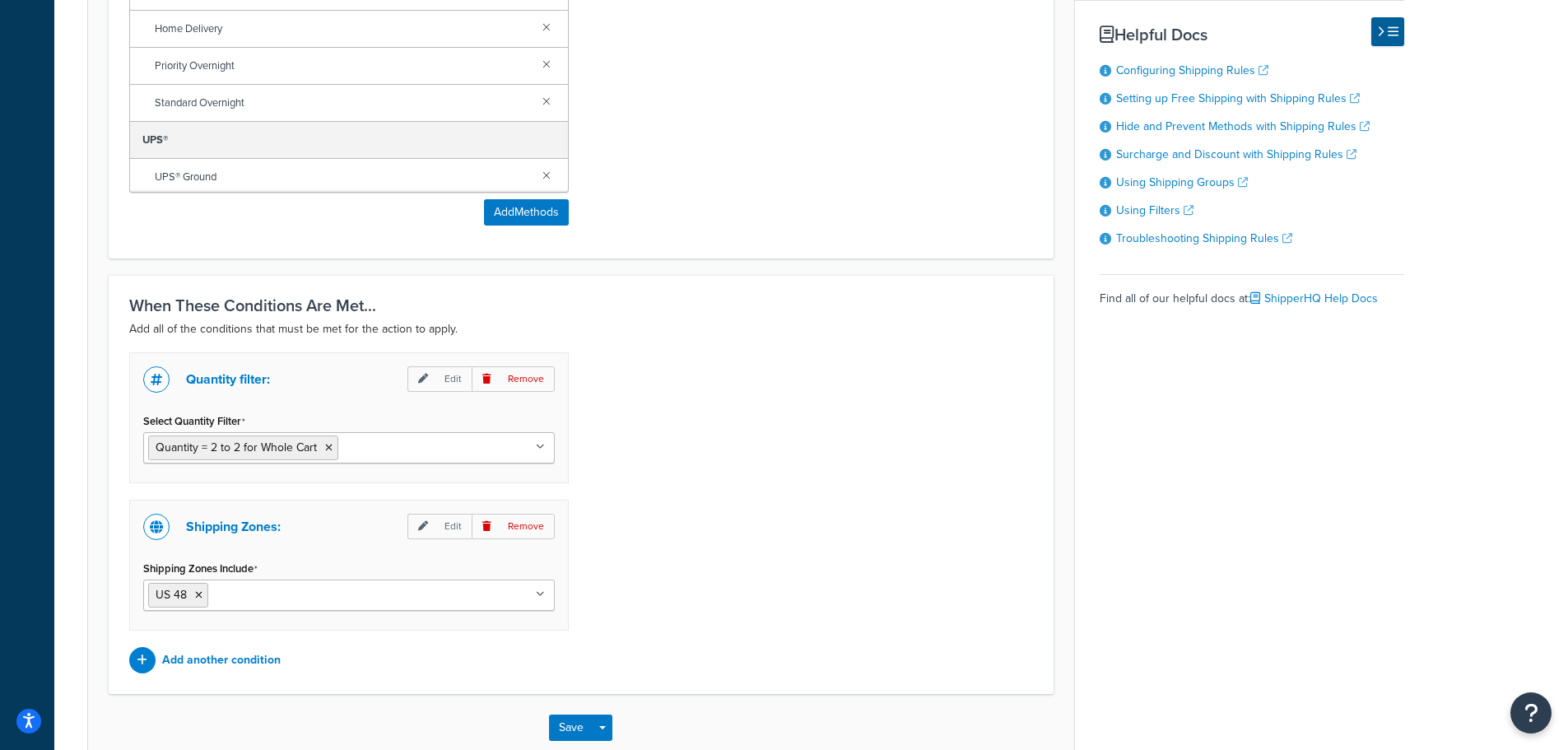
scroll to position [1252, 0]
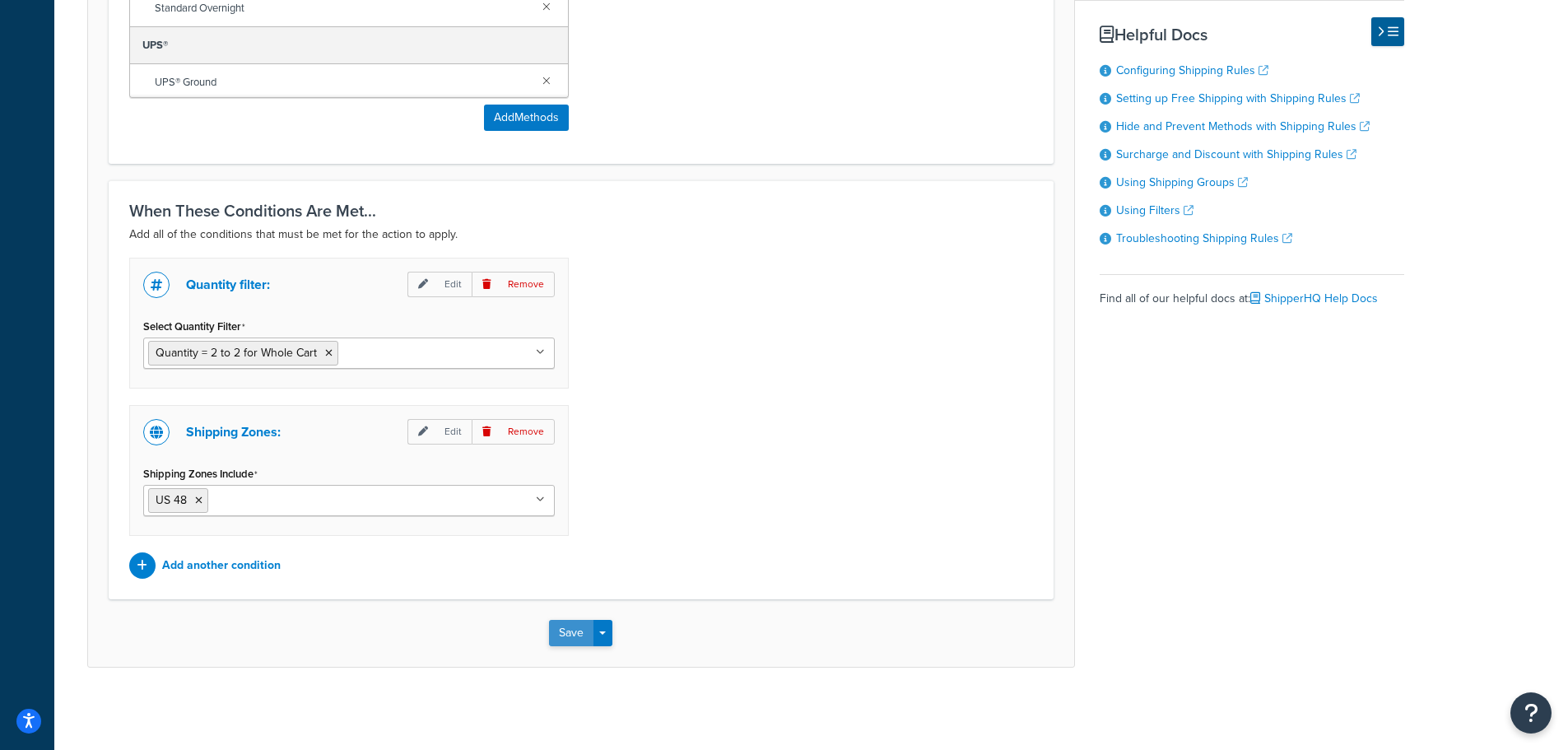
click at [554, 630] on button "Save" at bounding box center [571, 633] width 45 height 26
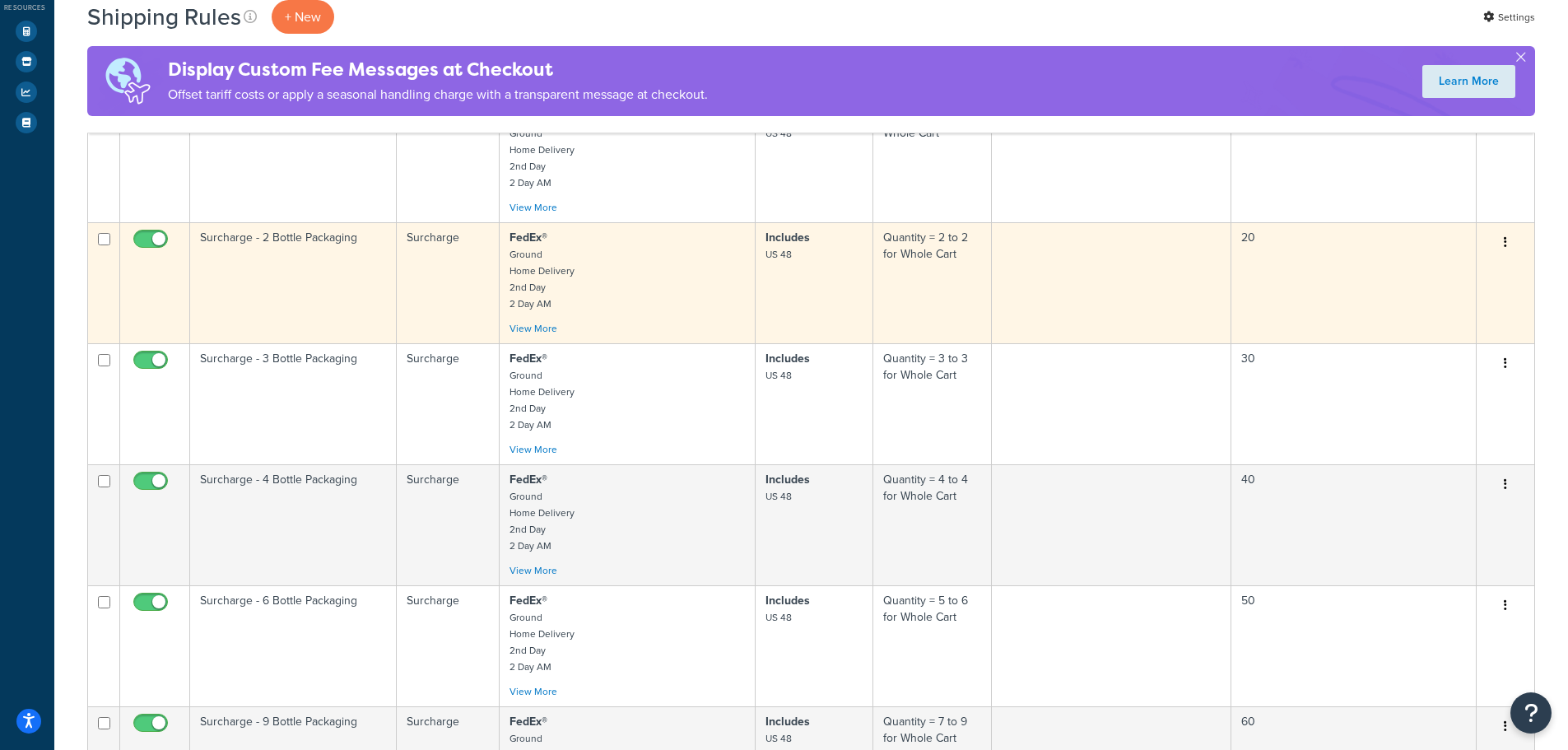
scroll to position [494, 0]
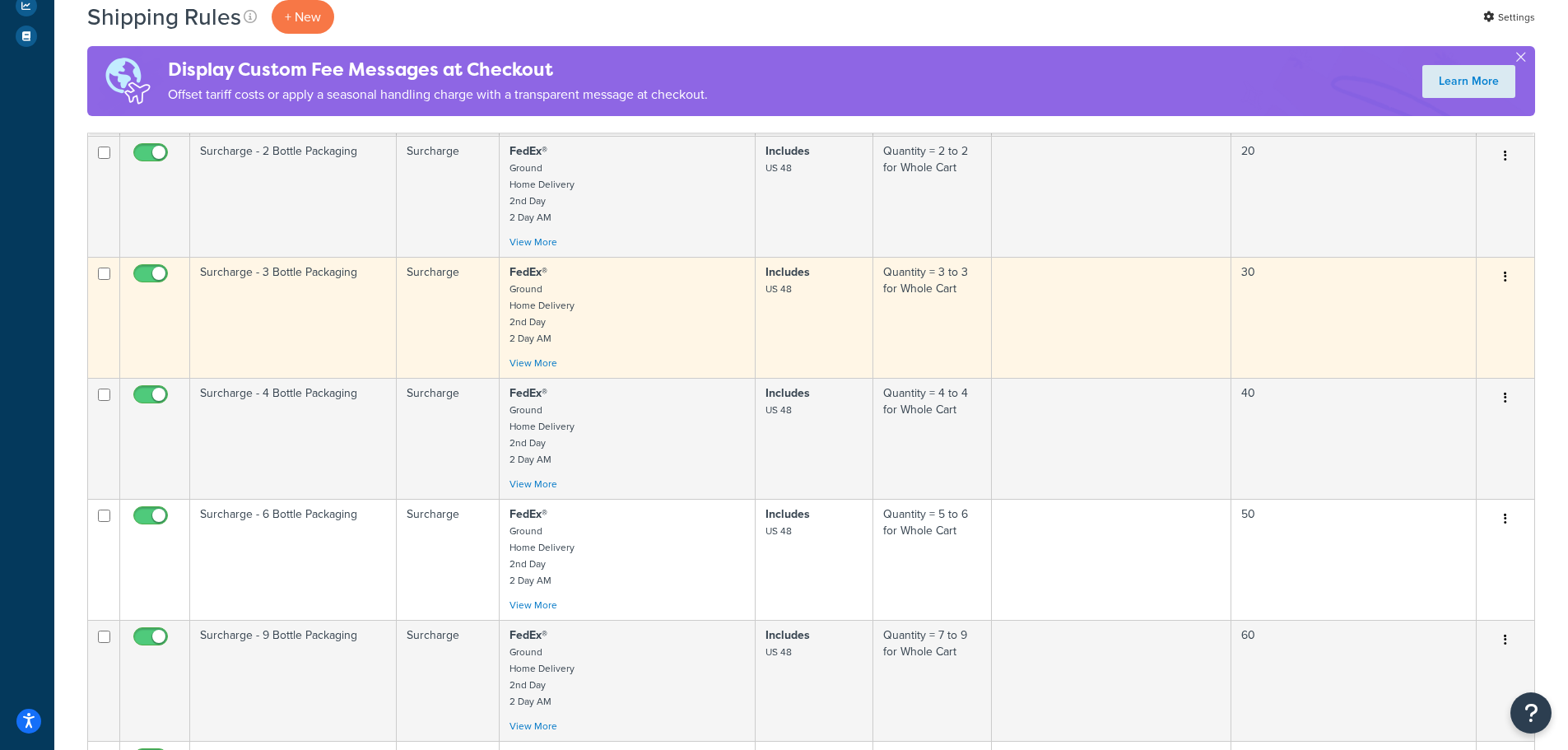
click at [599, 328] on p "FedEx® Ground Home Delivery 2nd Day 2 Day AM" at bounding box center [627, 305] width 236 height 82
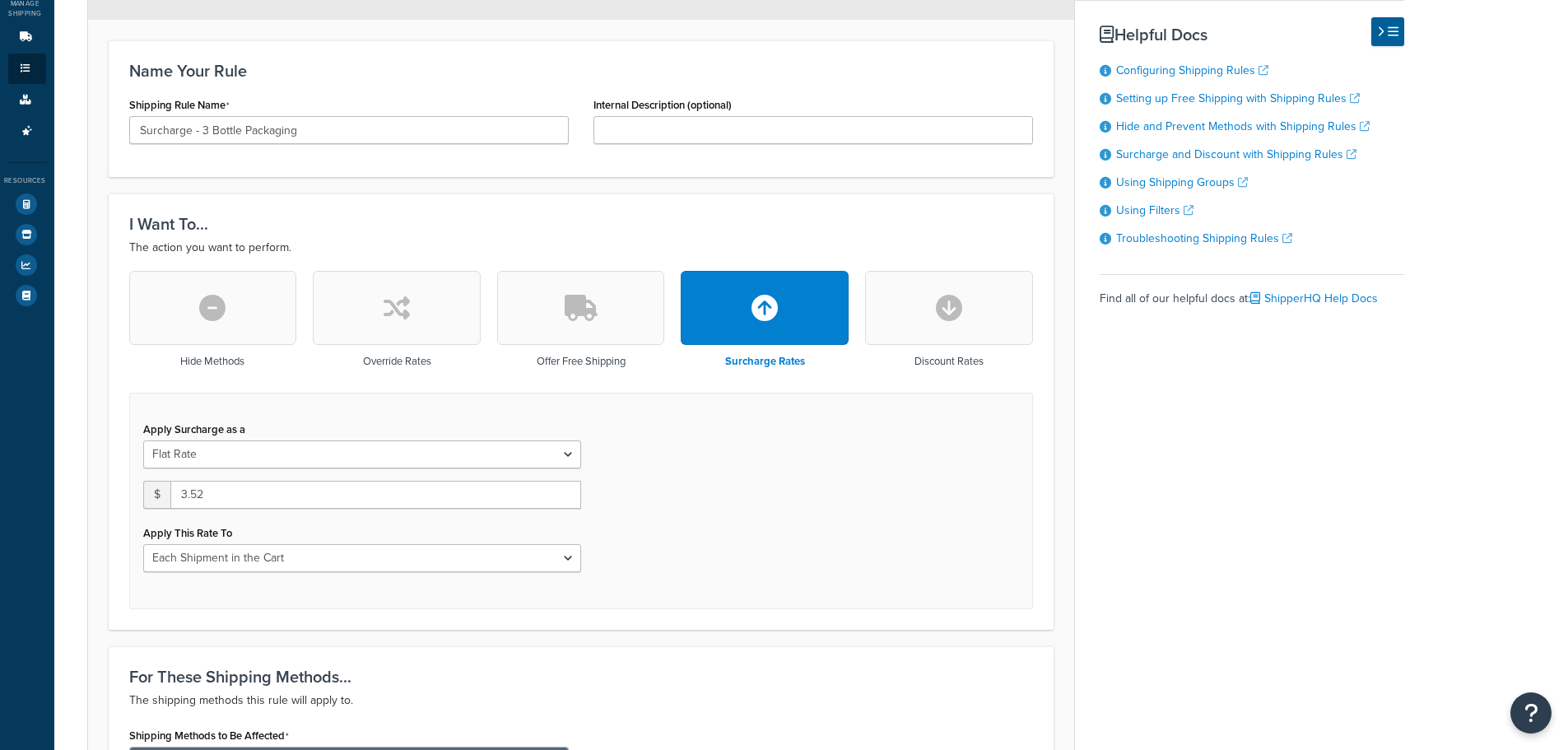
scroll to position [494, 0]
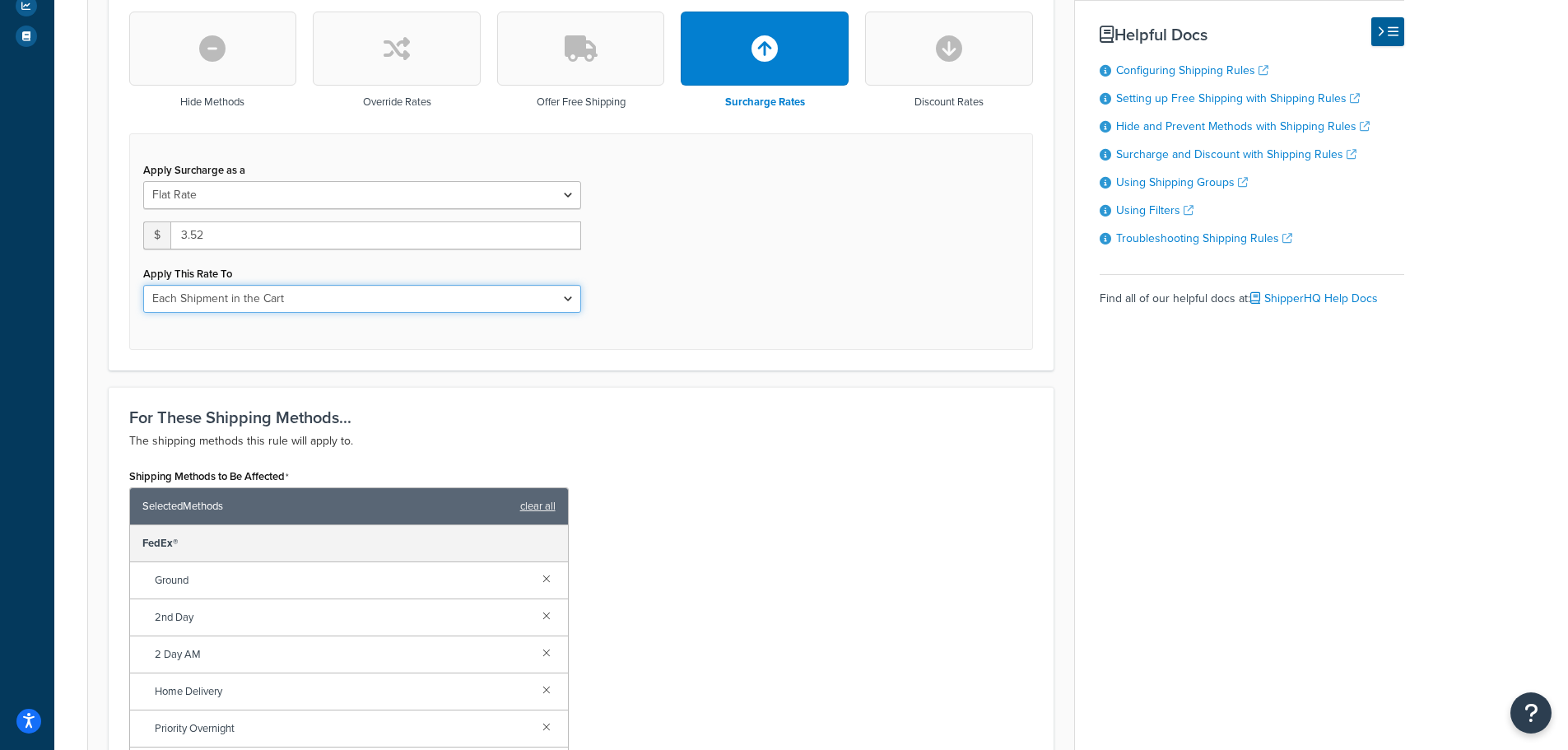
click at [429, 303] on select "Entire Cart Each Shipment in the Cart Each Origin in the Cart Each Shipping Gro…" at bounding box center [362, 299] width 438 height 28
select select "ENTIRE_CART"
click at [143, 285] on select "Entire Cart Each Shipment in the Cart Each Origin in the Cart Each Shipping Gro…" at bounding box center [362, 299] width 438 height 28
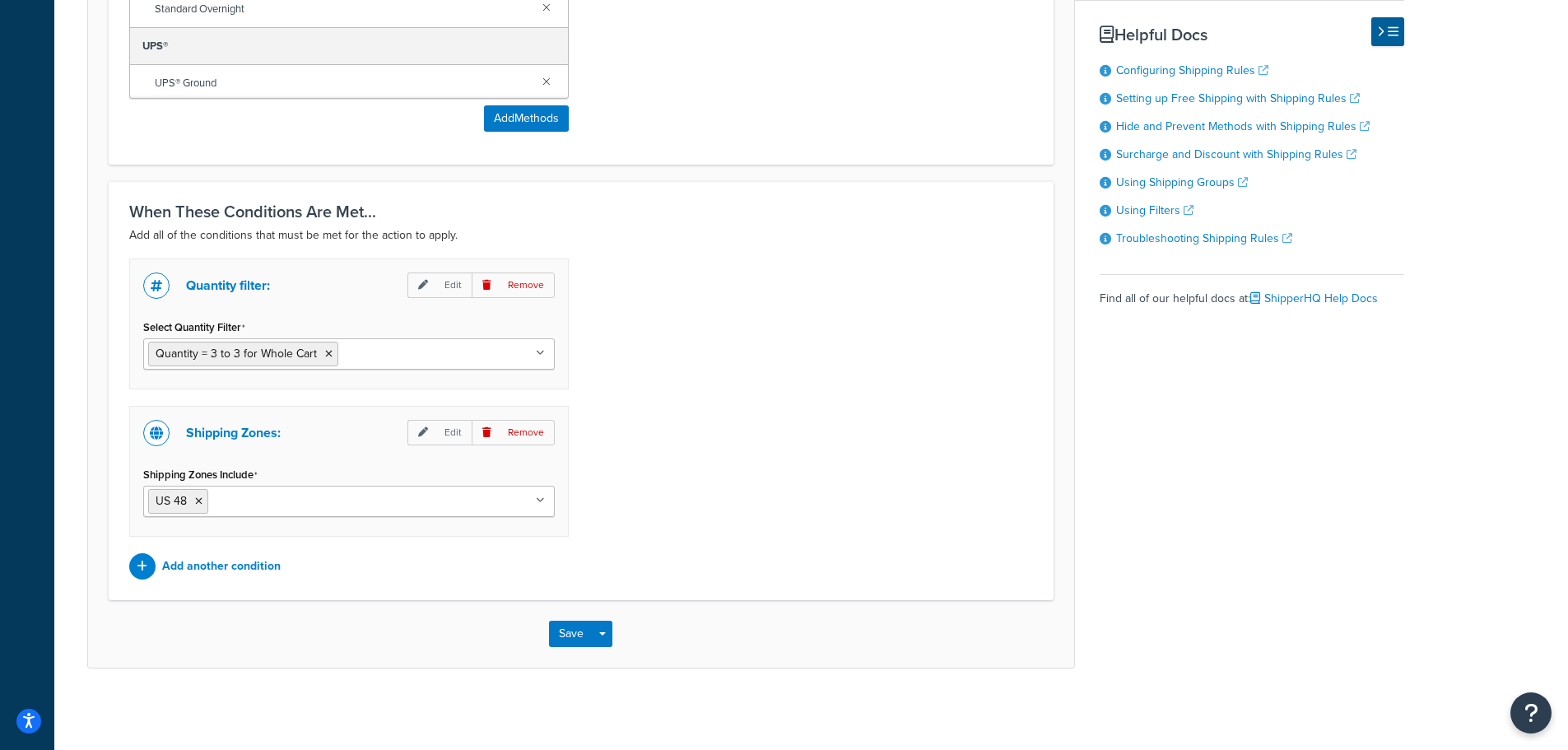
scroll to position [1252, 0]
click at [567, 624] on button "Save" at bounding box center [571, 633] width 45 height 26
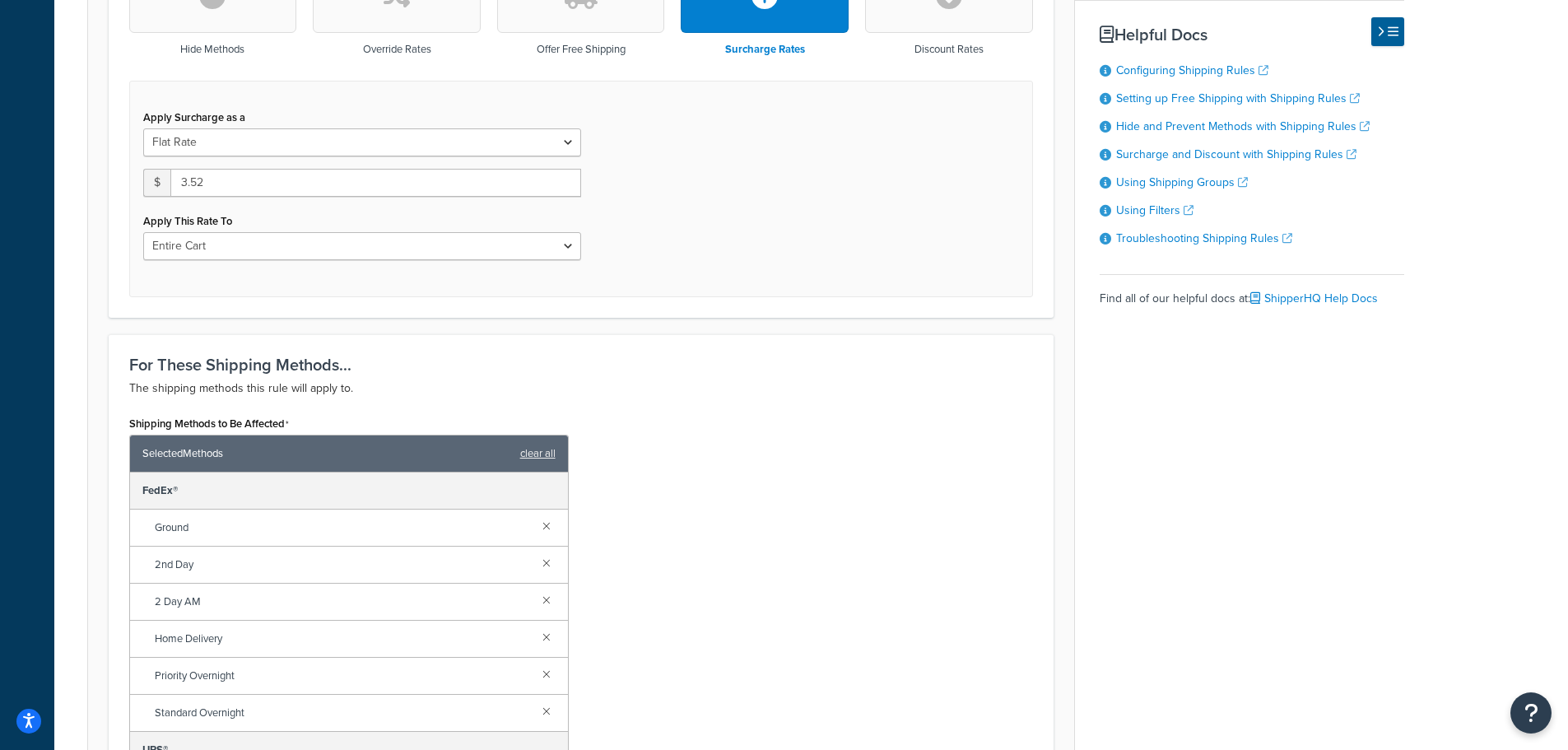
scroll to position [576, 0]
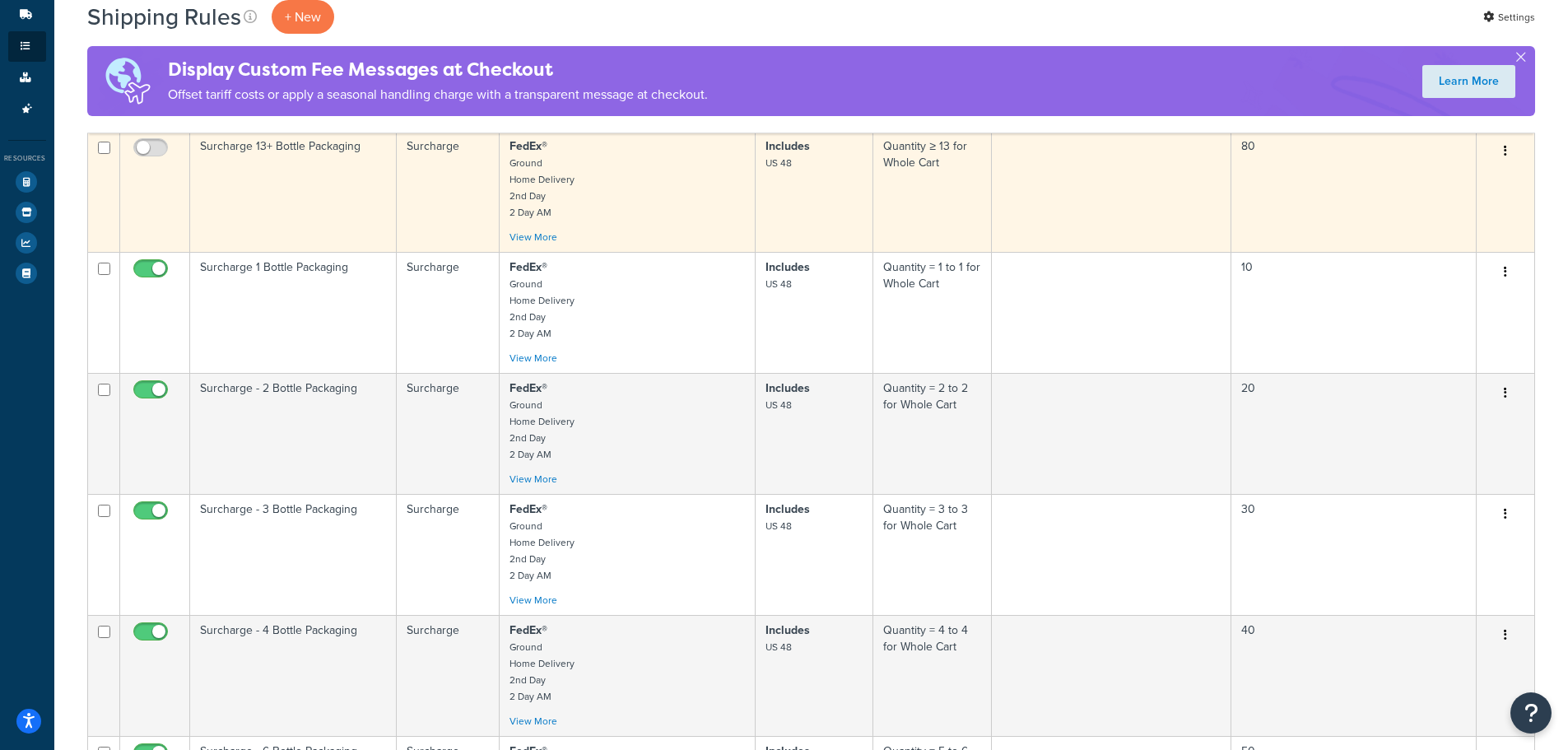
scroll to position [512, 0]
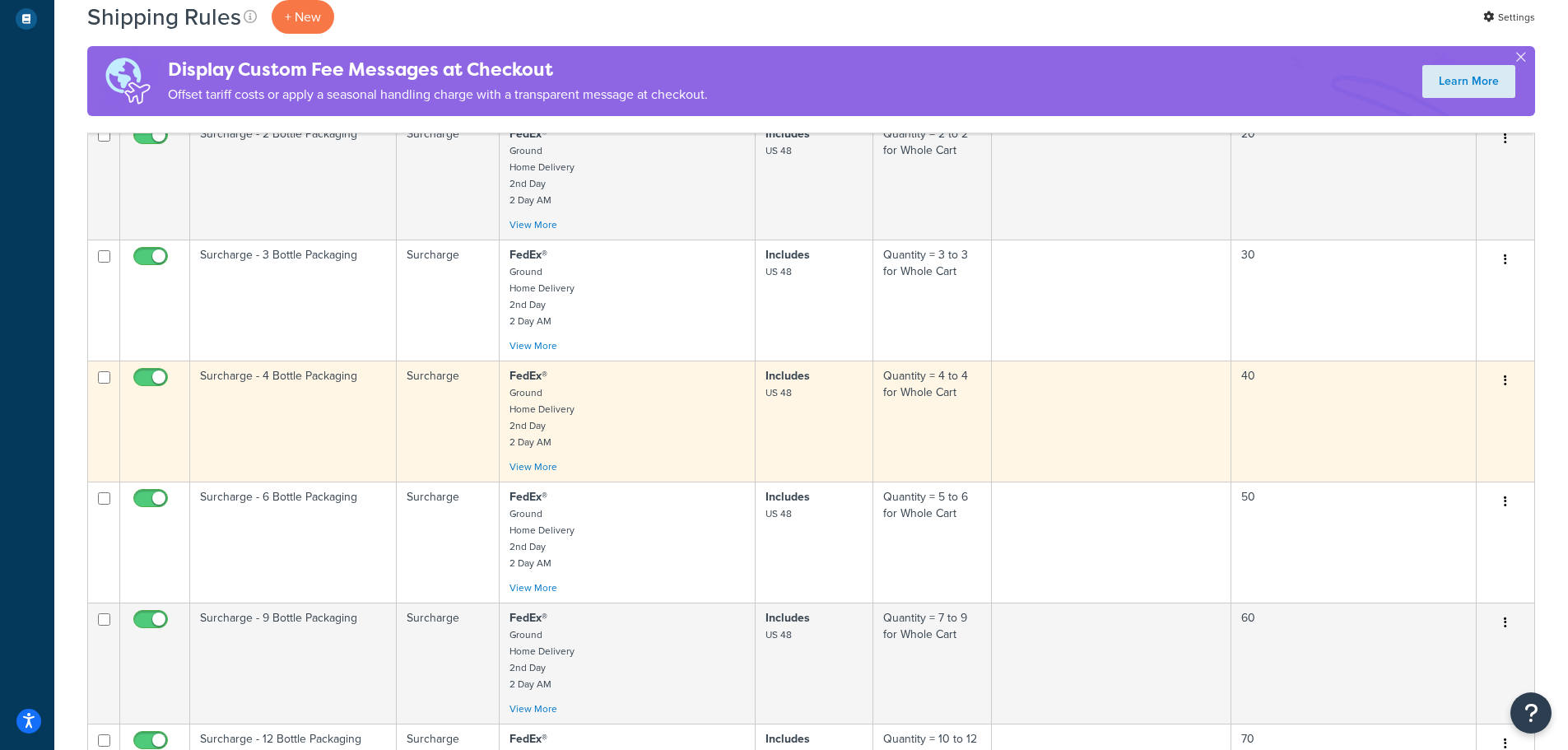
click at [659, 427] on p "FedEx® Ground Home Delivery 2nd Day 2 Day AM" at bounding box center [627, 409] width 236 height 82
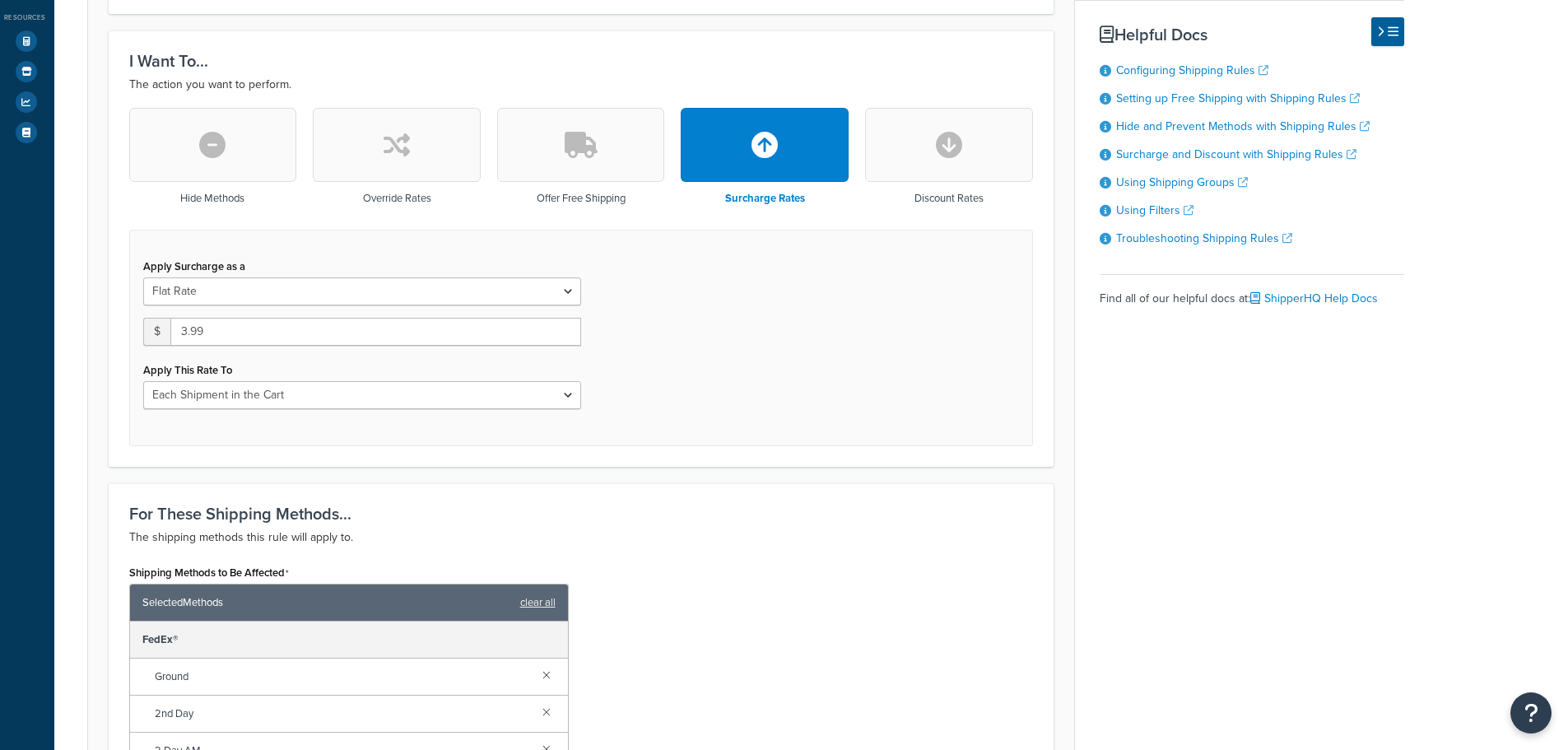
scroll to position [411, 0]
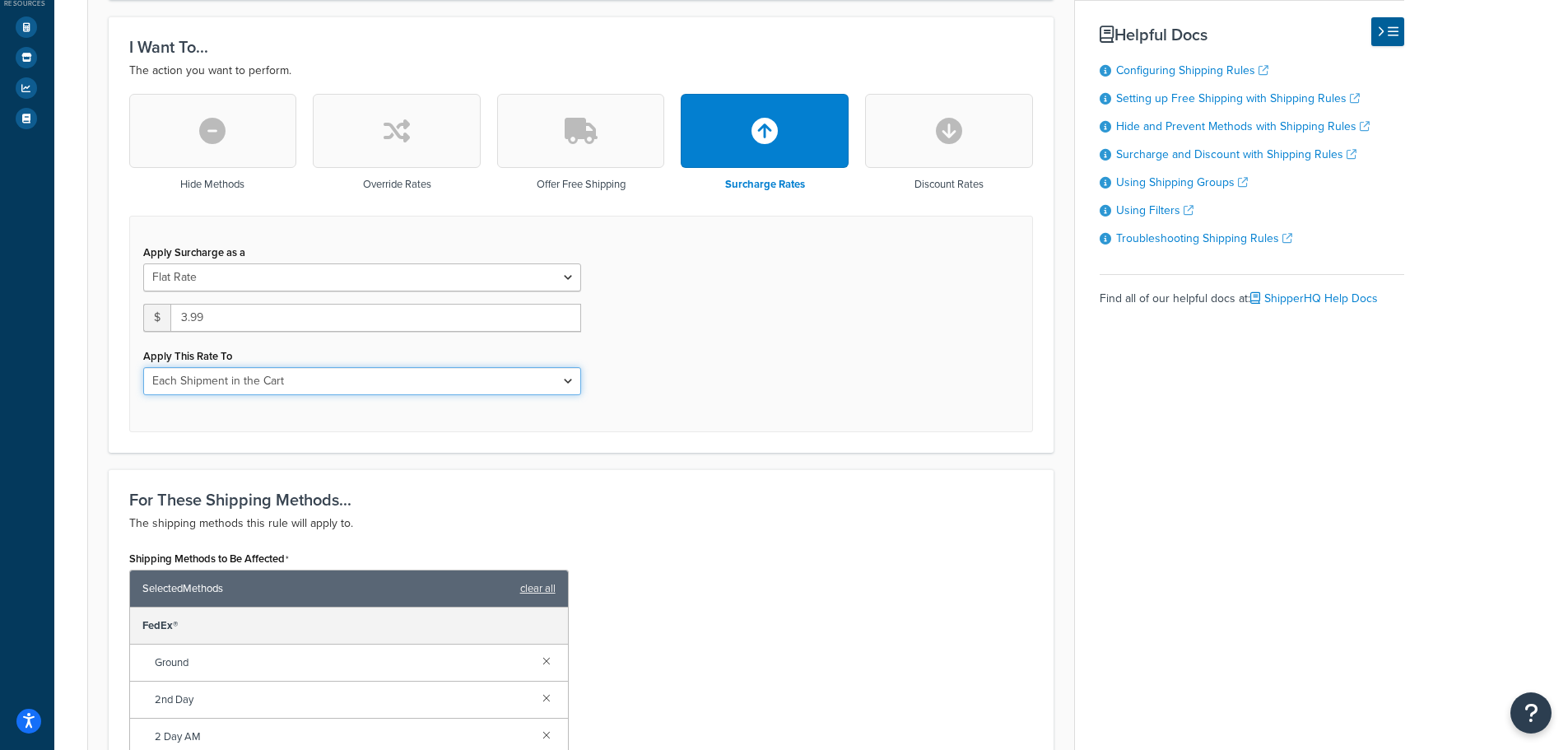
click at [435, 376] on select "Entire Cart Each Shipment in the Cart Each Origin in the Cart Each Shipping Gro…" at bounding box center [362, 382] width 438 height 28
click at [143, 368] on select "Entire Cart Each Shipment in the Cart Each Origin in the Cart Each Shipping Gro…" at bounding box center [362, 382] width 438 height 28
click at [444, 382] on select "Entire Cart Each Shipment in the Cart Each Origin in the Cart Each Shipping Gro…" at bounding box center [362, 382] width 438 height 28
select select "ENTIRE_CART"
click at [143, 368] on select "Entire Cart Each Shipment in the Cart Each Origin in the Cart Each Shipping Gro…" at bounding box center [362, 382] width 438 height 28
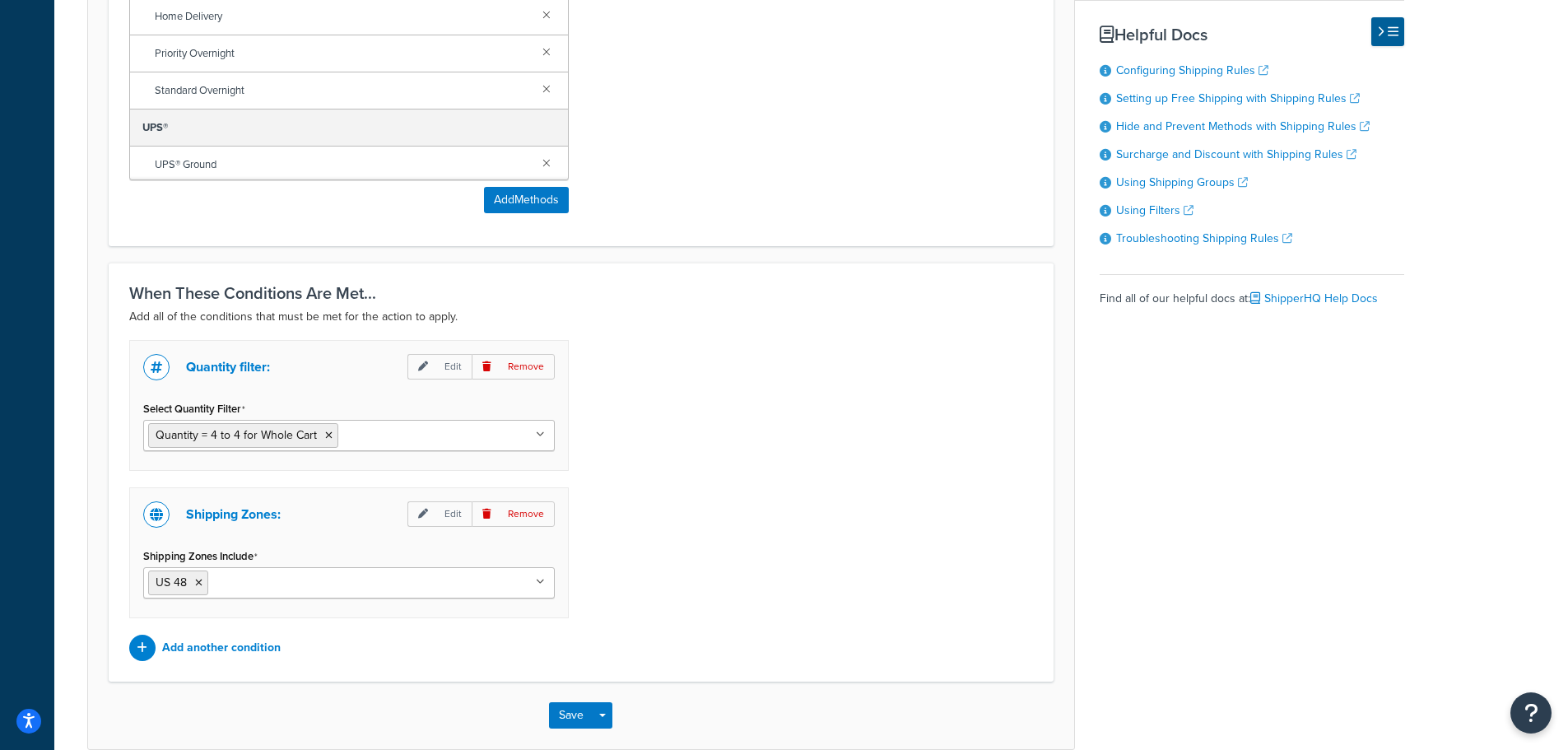
scroll to position [1252, 0]
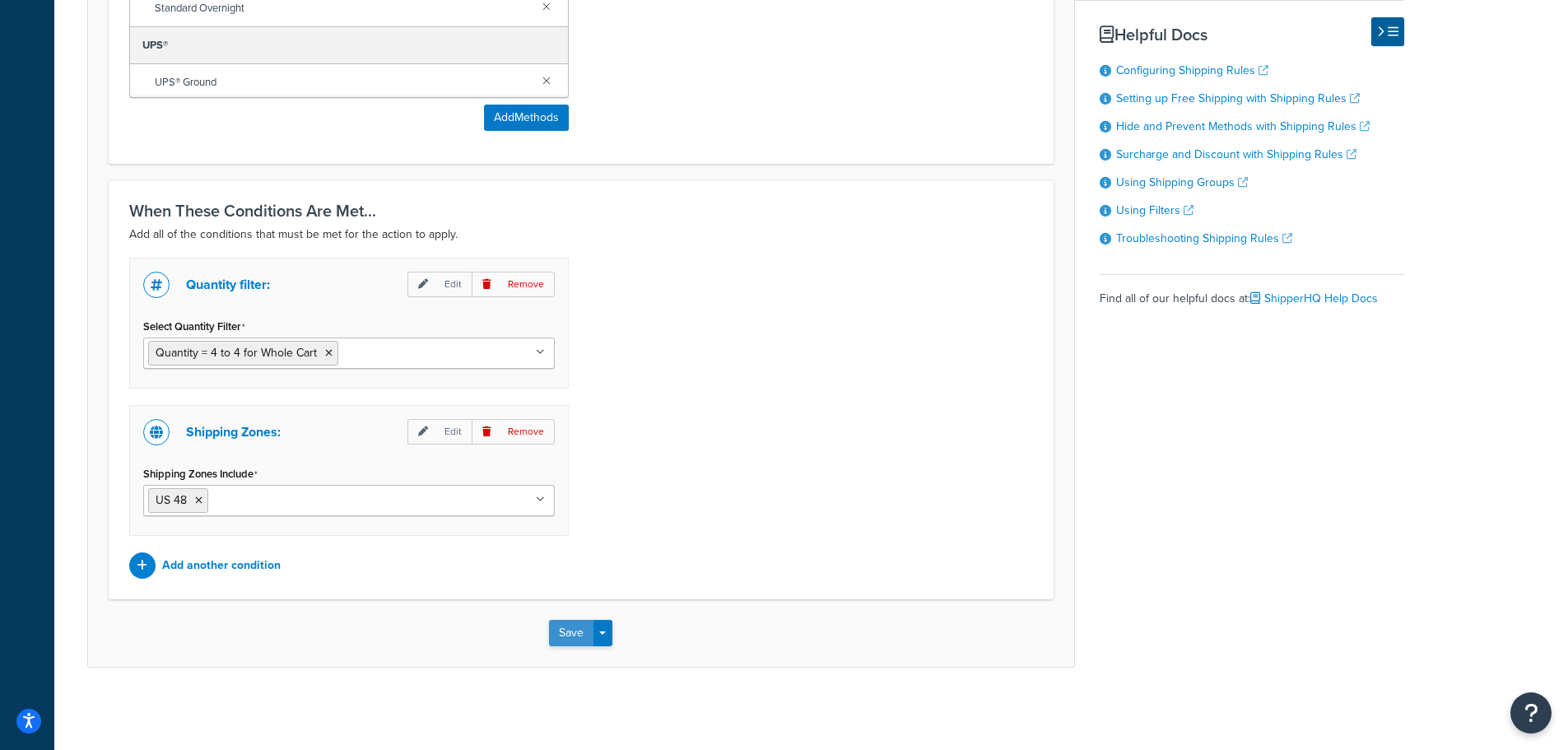
click at [573, 632] on button "Save" at bounding box center [571, 633] width 45 height 26
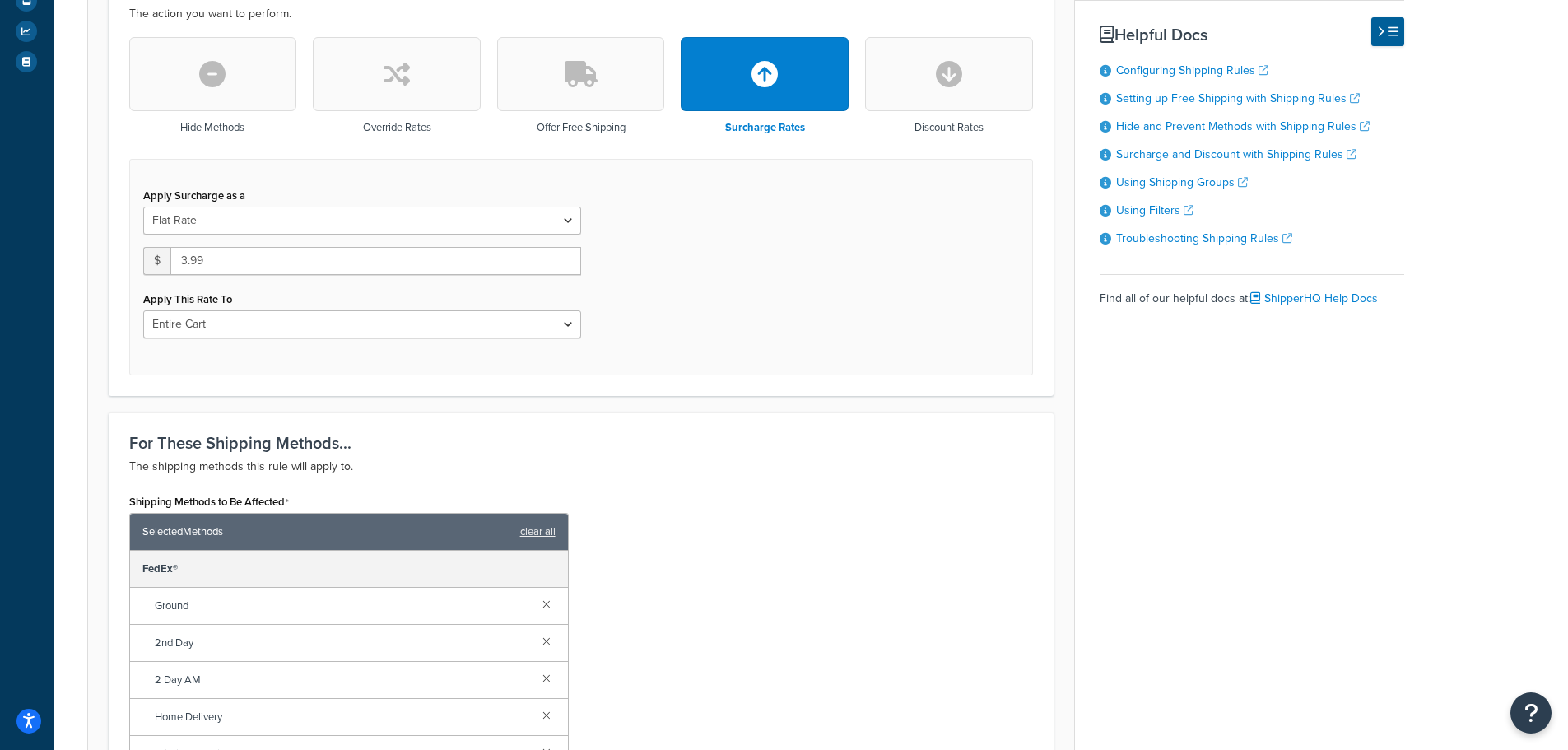
scroll to position [494, 0]
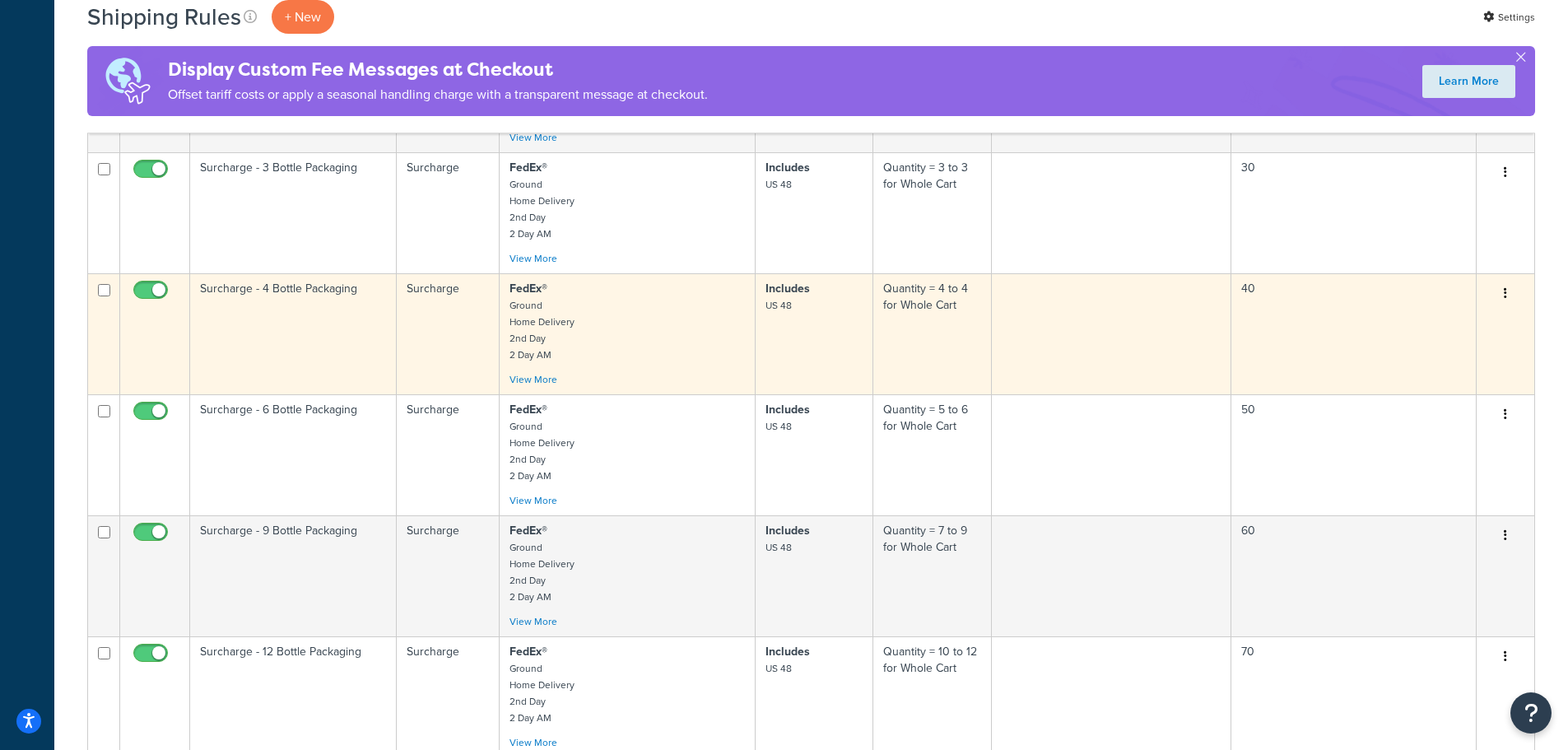
scroll to position [676, 0]
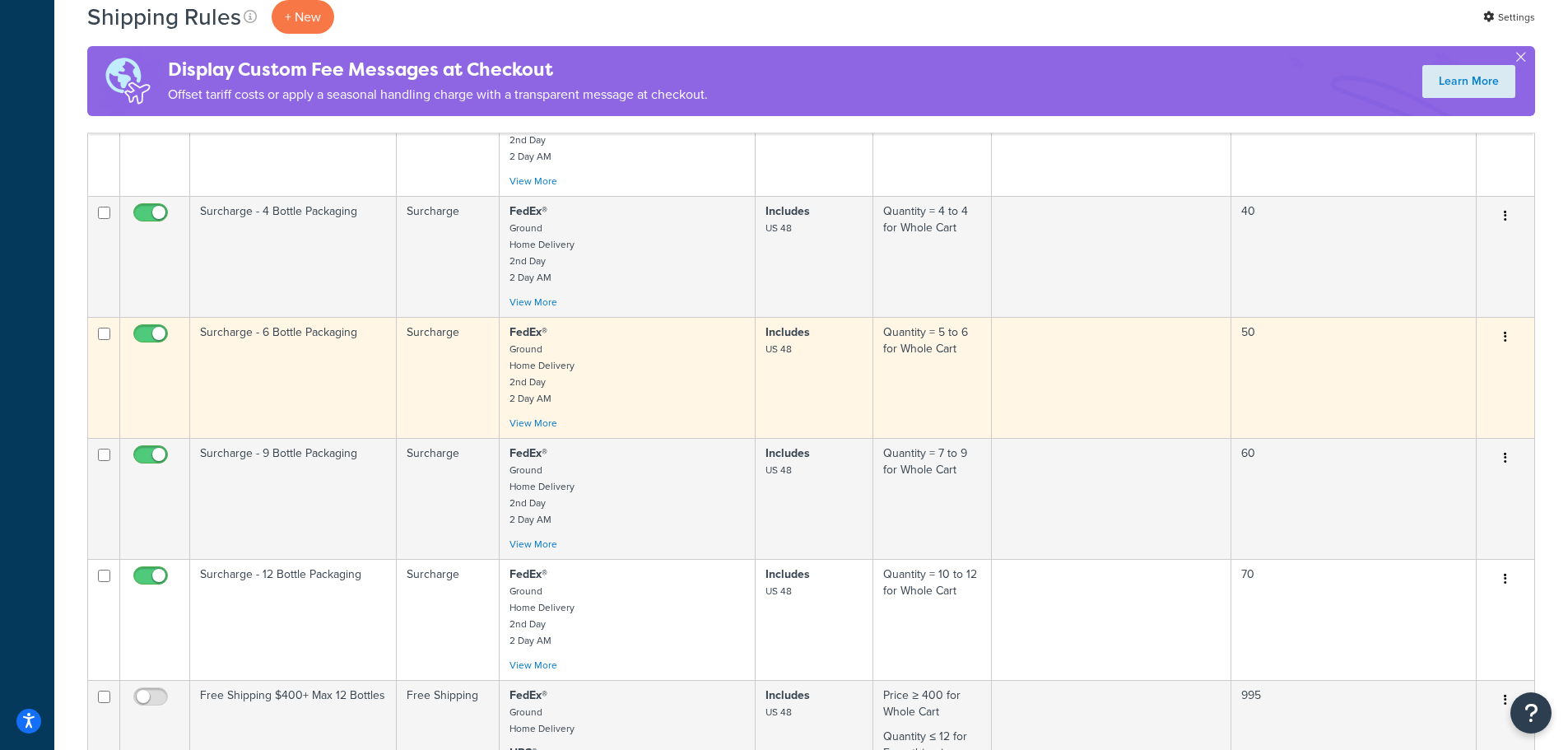
click at [673, 386] on p "FedEx® Ground Home Delivery 2nd Day 2 Day AM" at bounding box center [627, 365] width 236 height 82
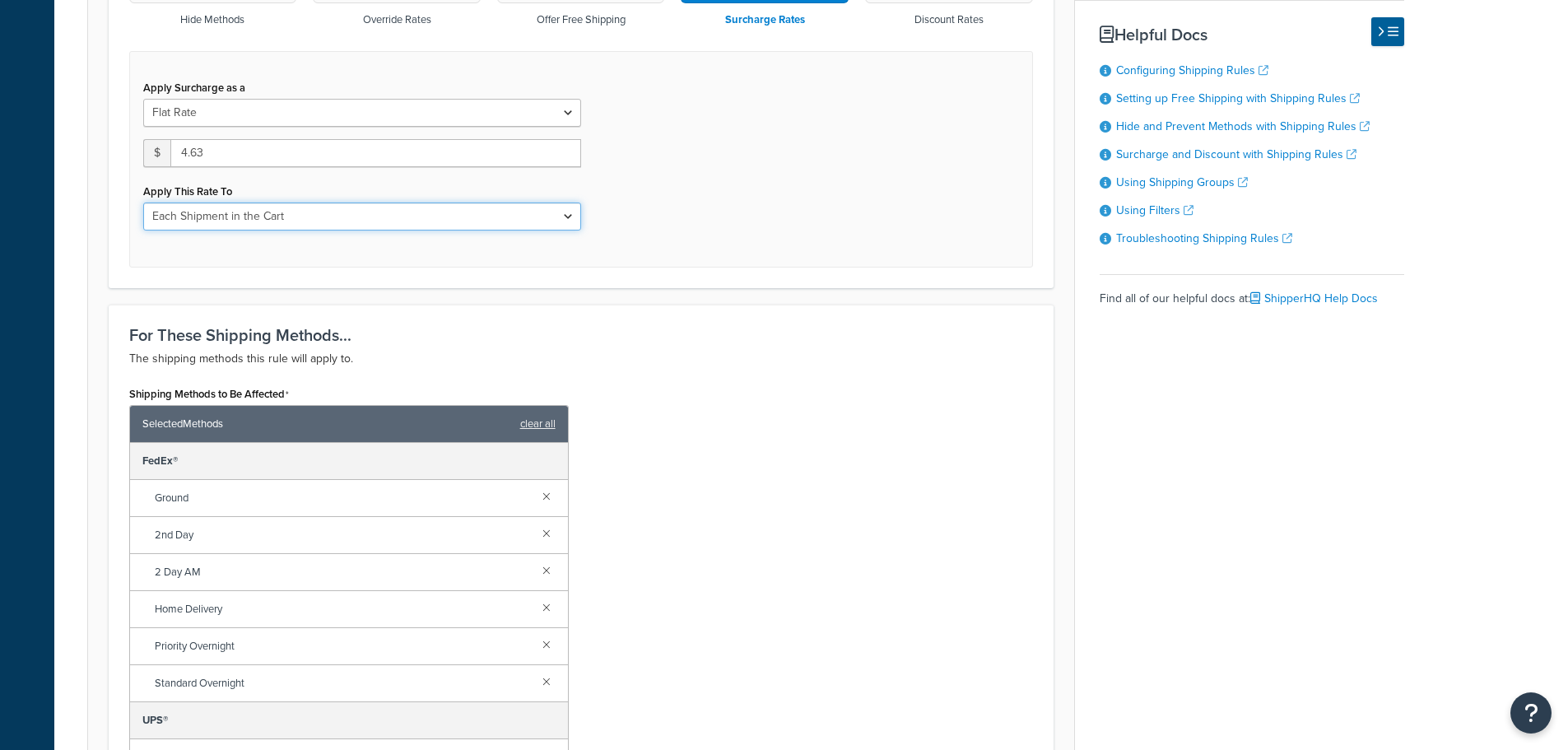
click at [487, 218] on select "Entire Cart Each Shipment in the Cart Each Origin in the Cart Each Shipping Gro…" at bounding box center [362, 217] width 438 height 28
select select "ENTIRE_CART"
click at [143, 203] on select "Entire Cart Each Shipment in the Cart Each Origin in the Cart Each Shipping Gro…" at bounding box center [362, 217] width 438 height 28
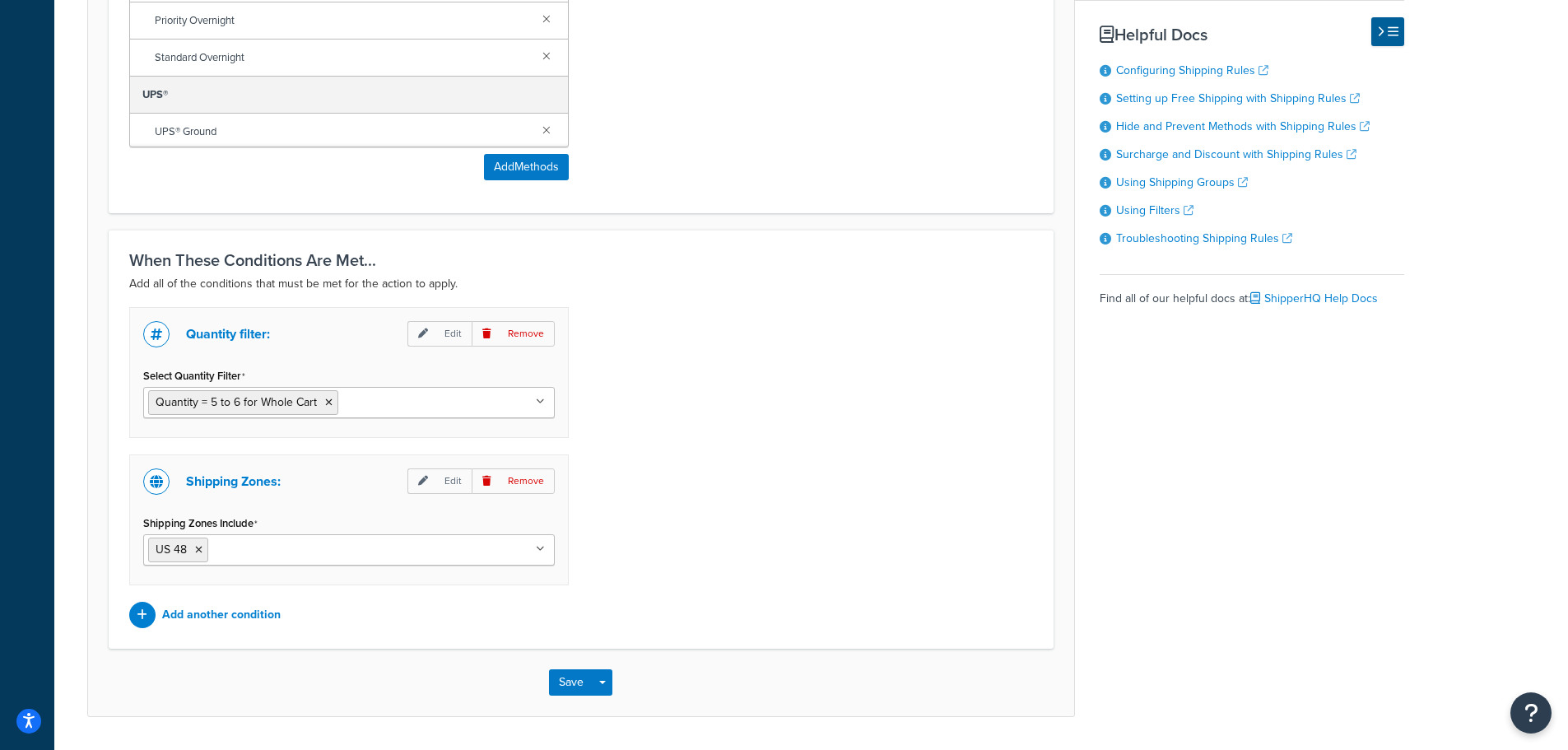
scroll to position [1252, 0]
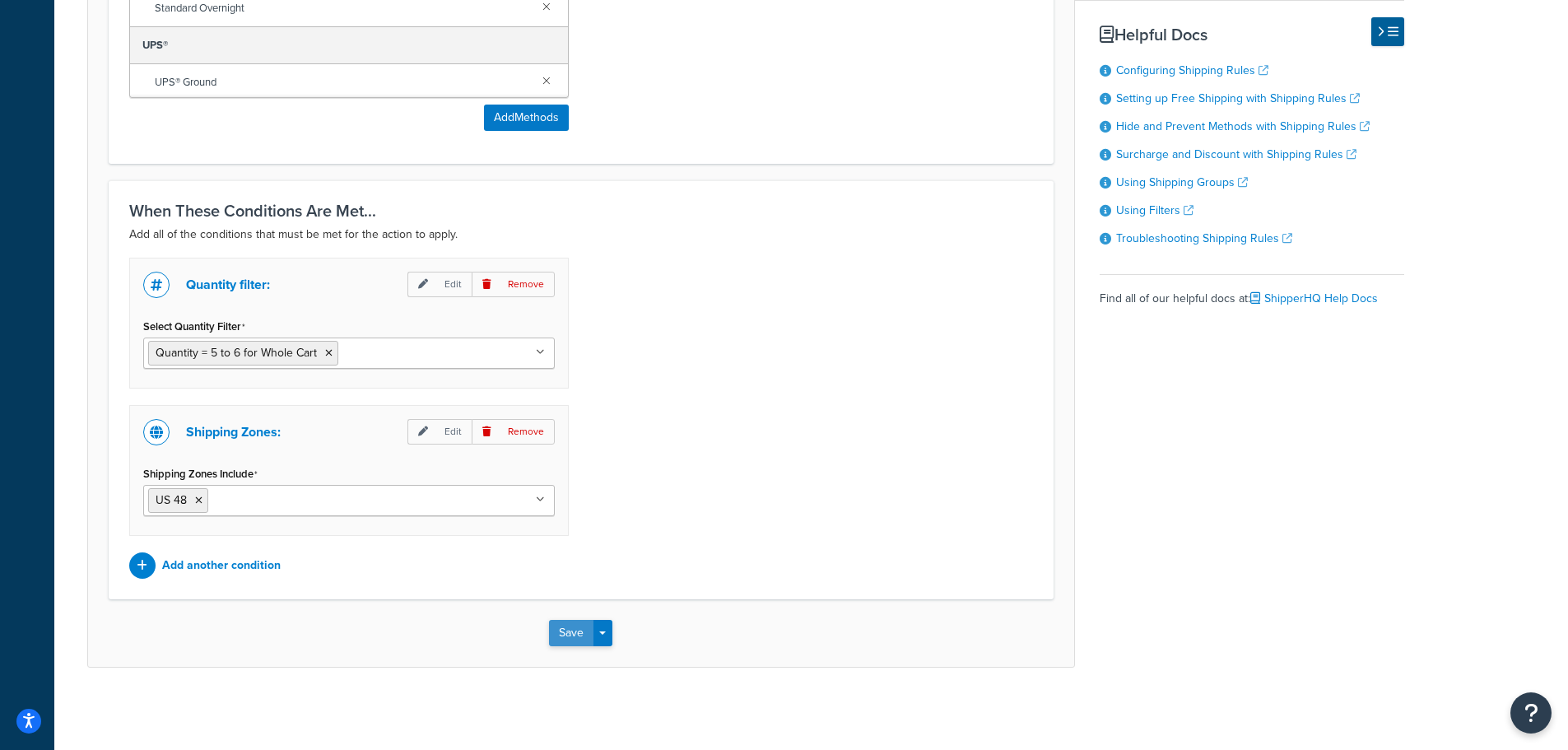
click at [553, 620] on button "Save" at bounding box center [571, 633] width 45 height 26
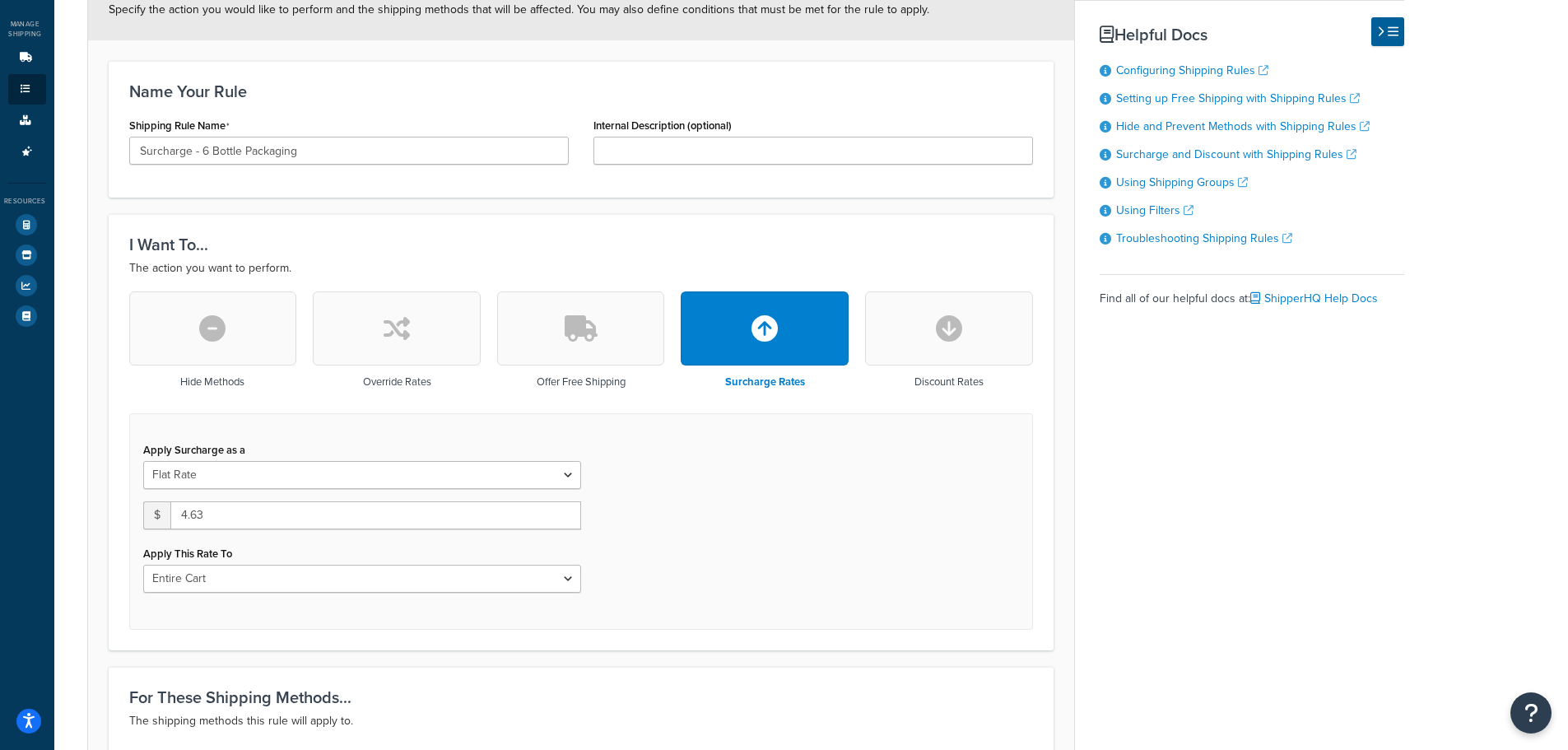
scroll to position [576, 0]
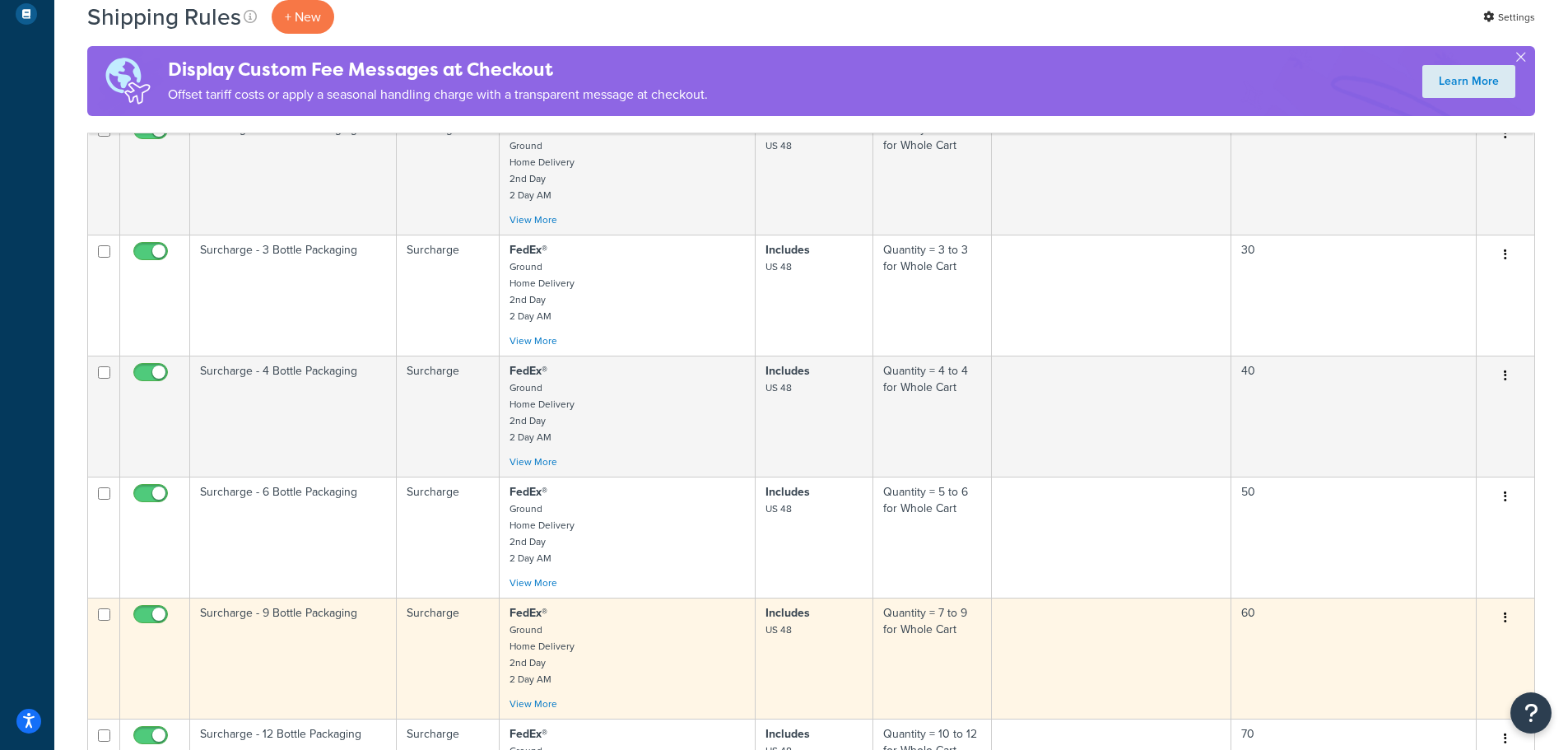
scroll to position [676, 0]
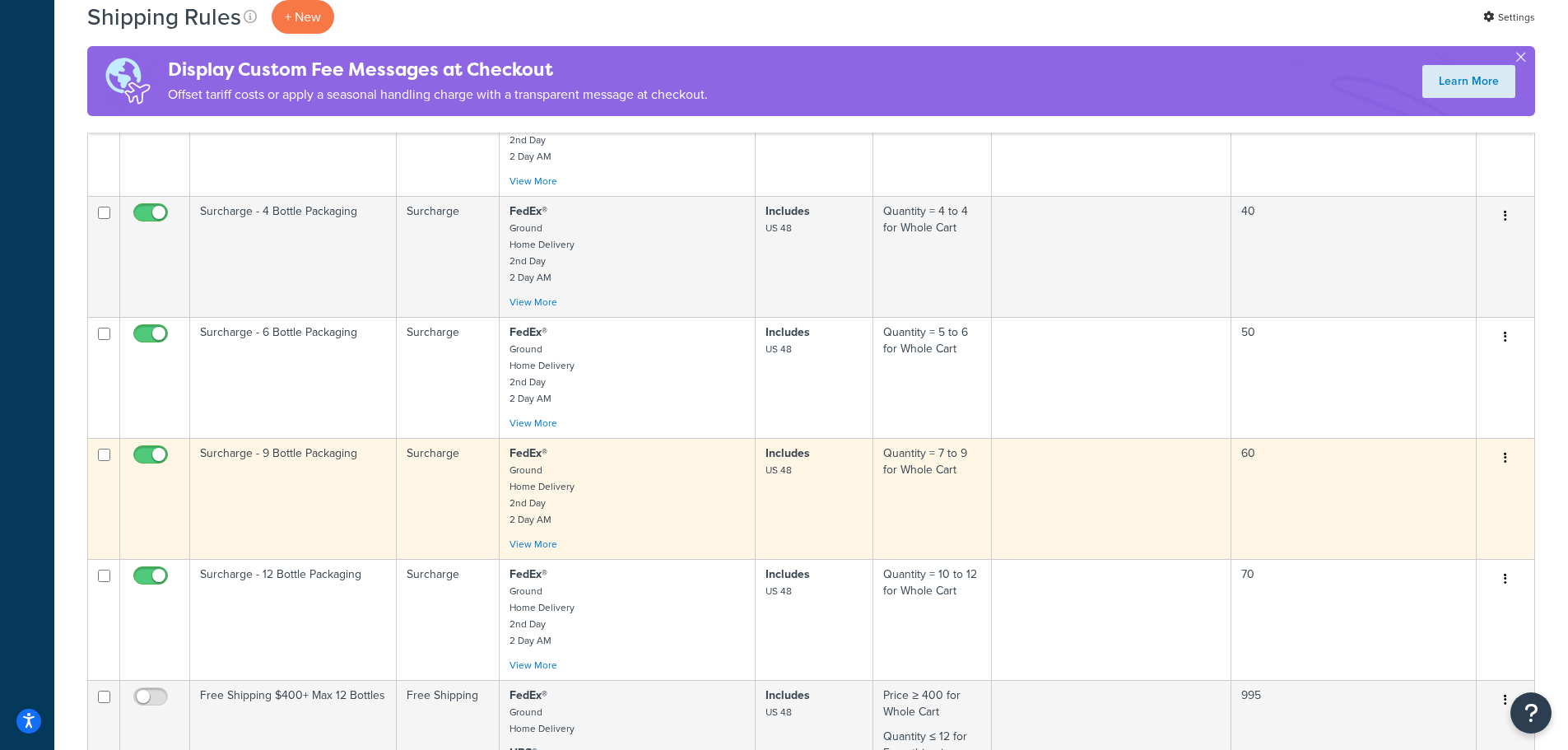
click at [570, 517] on p "FedEx® Ground Home Delivery 2nd Day 2 Day AM" at bounding box center [627, 486] width 236 height 82
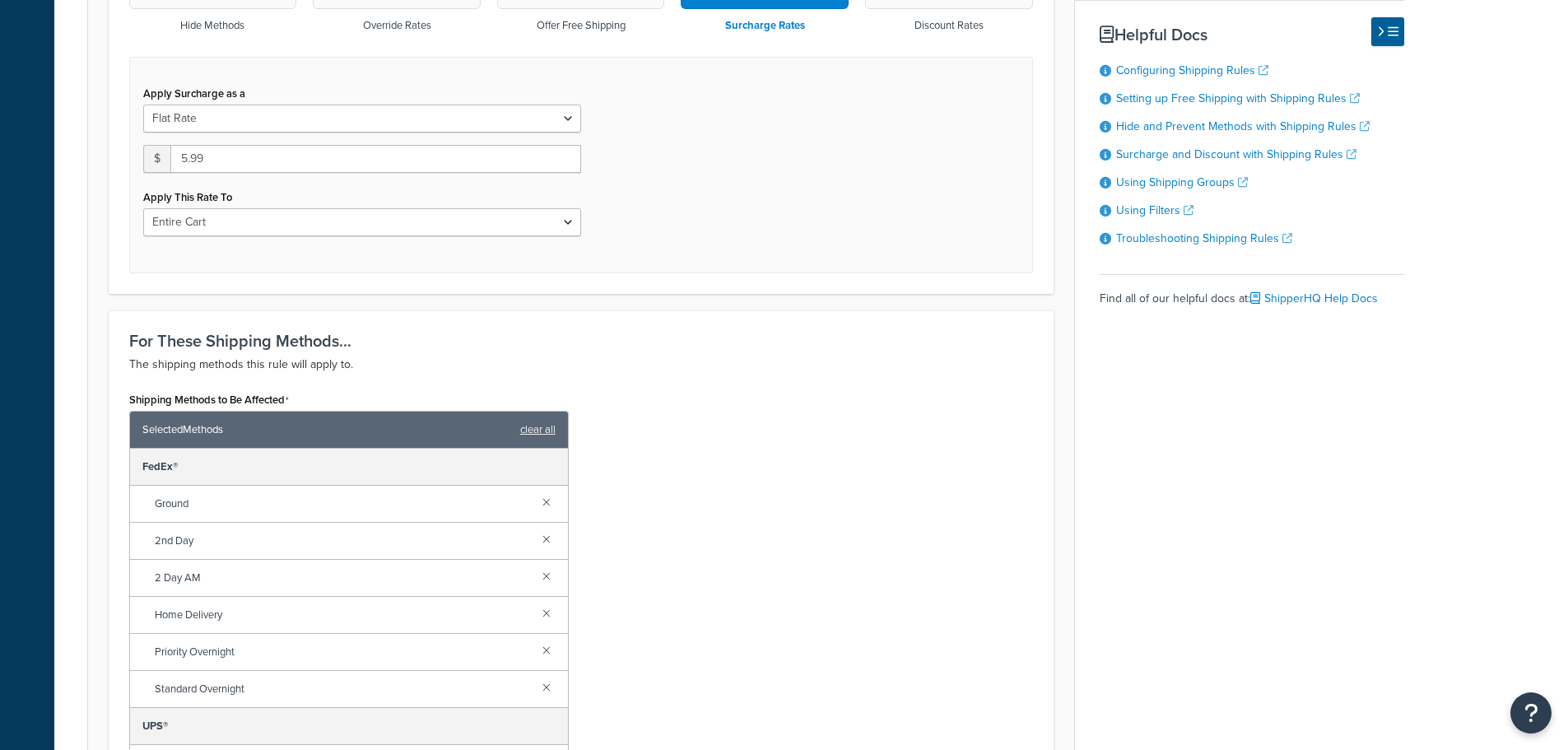
scroll to position [576, 0]
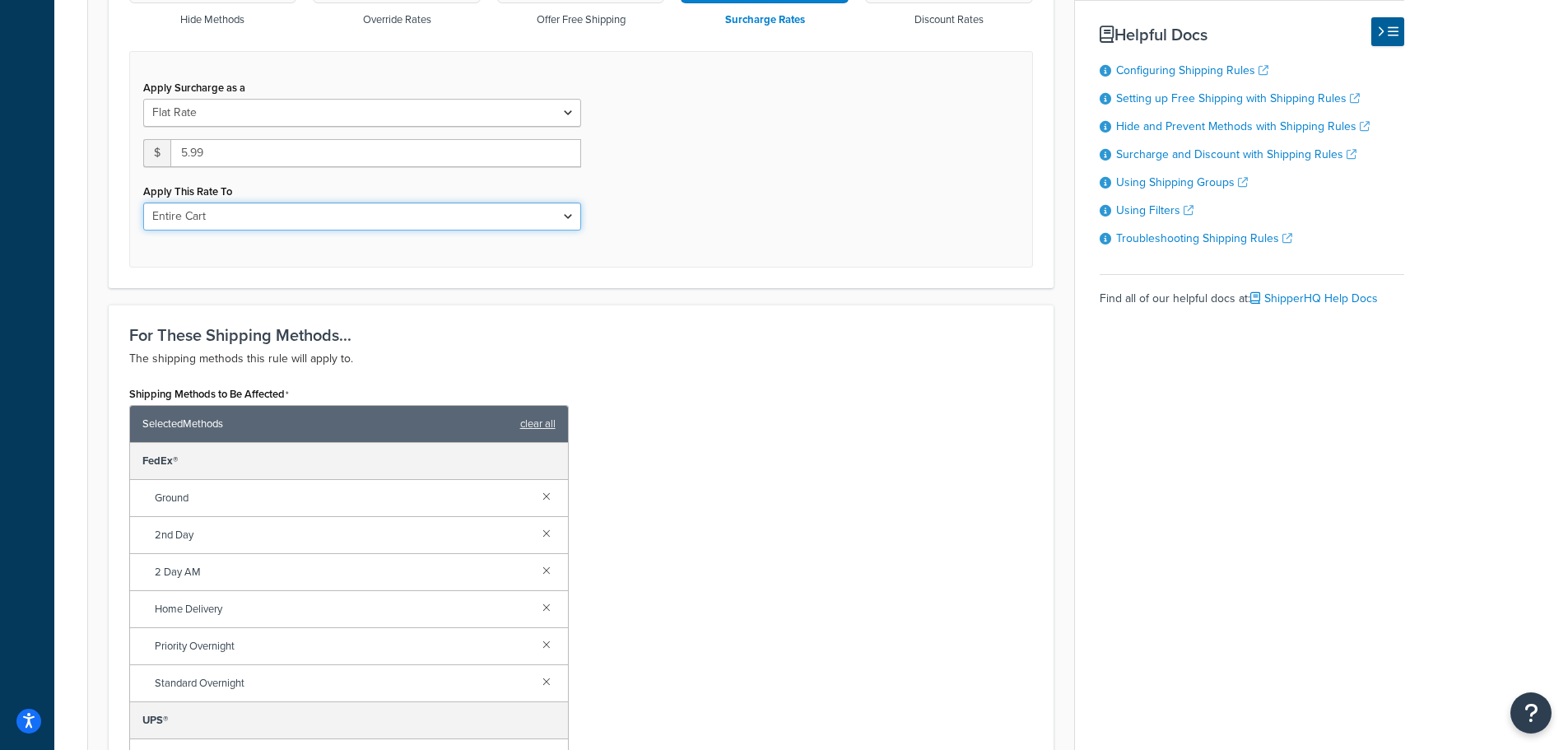
click at [339, 218] on select "Entire Cart Each Shipment in the Cart Each Origin in the Cart Each Shipping Gro…" at bounding box center [362, 217] width 438 height 28
click at [143, 203] on select "Entire Cart Each Shipment in the Cart Each Origin in the Cart Each Shipping Gro…" at bounding box center [362, 217] width 438 height 28
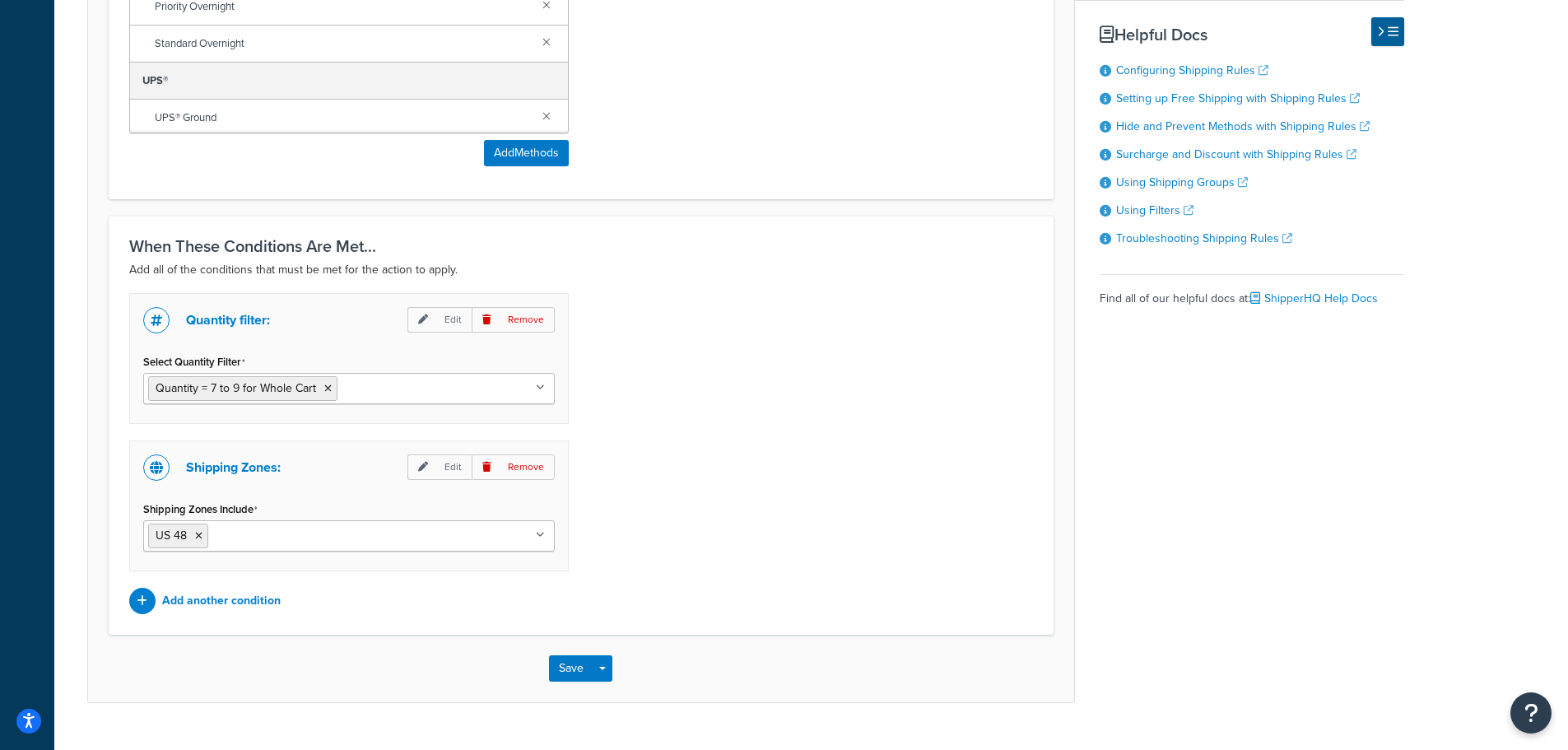
scroll to position [1252, 0]
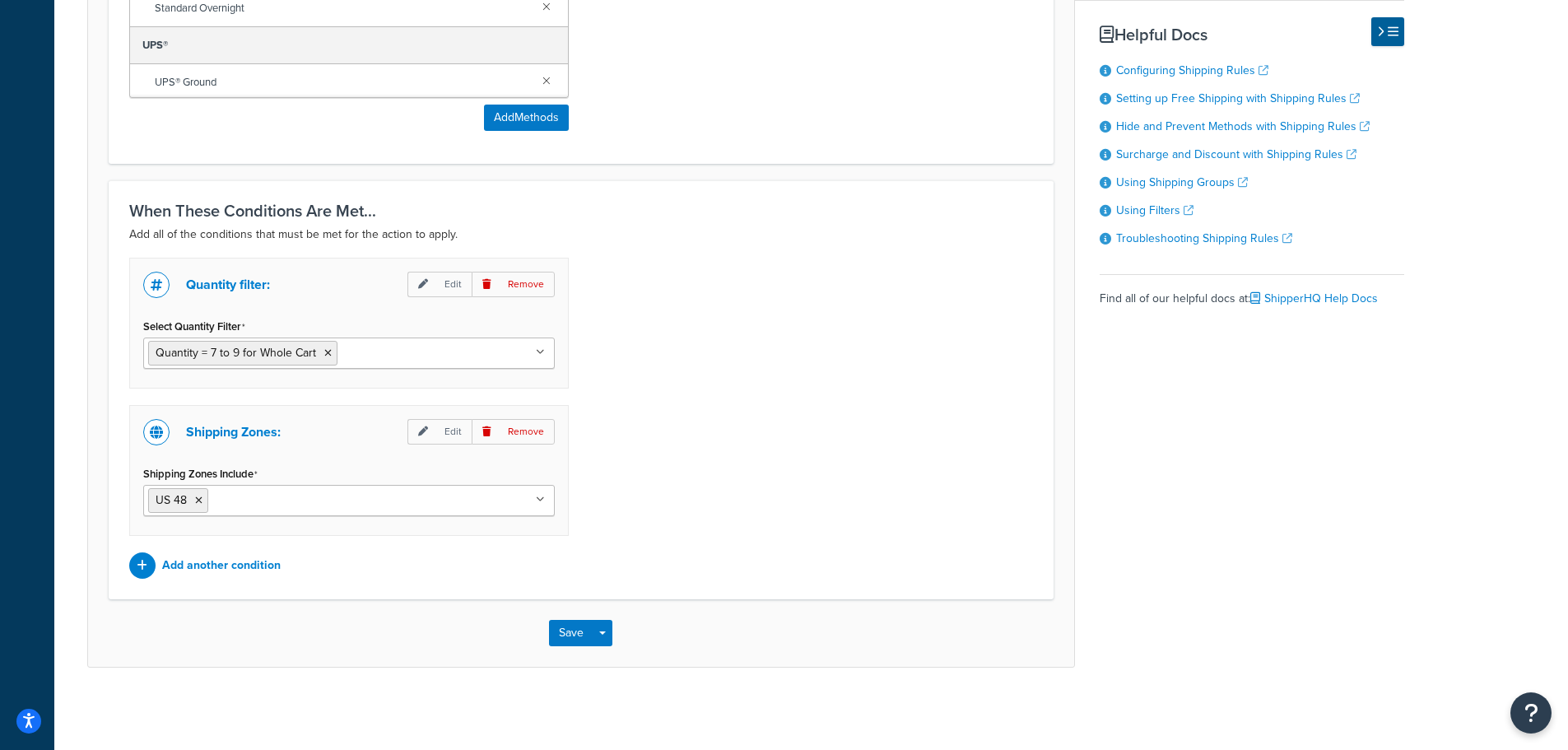
click at [570, 610] on div "Save Save Dropdown Save and Edit Save and Duplicate Save and Create New" at bounding box center [581, 633] width 986 height 68
click at [566, 633] on button "Save" at bounding box center [571, 633] width 45 height 26
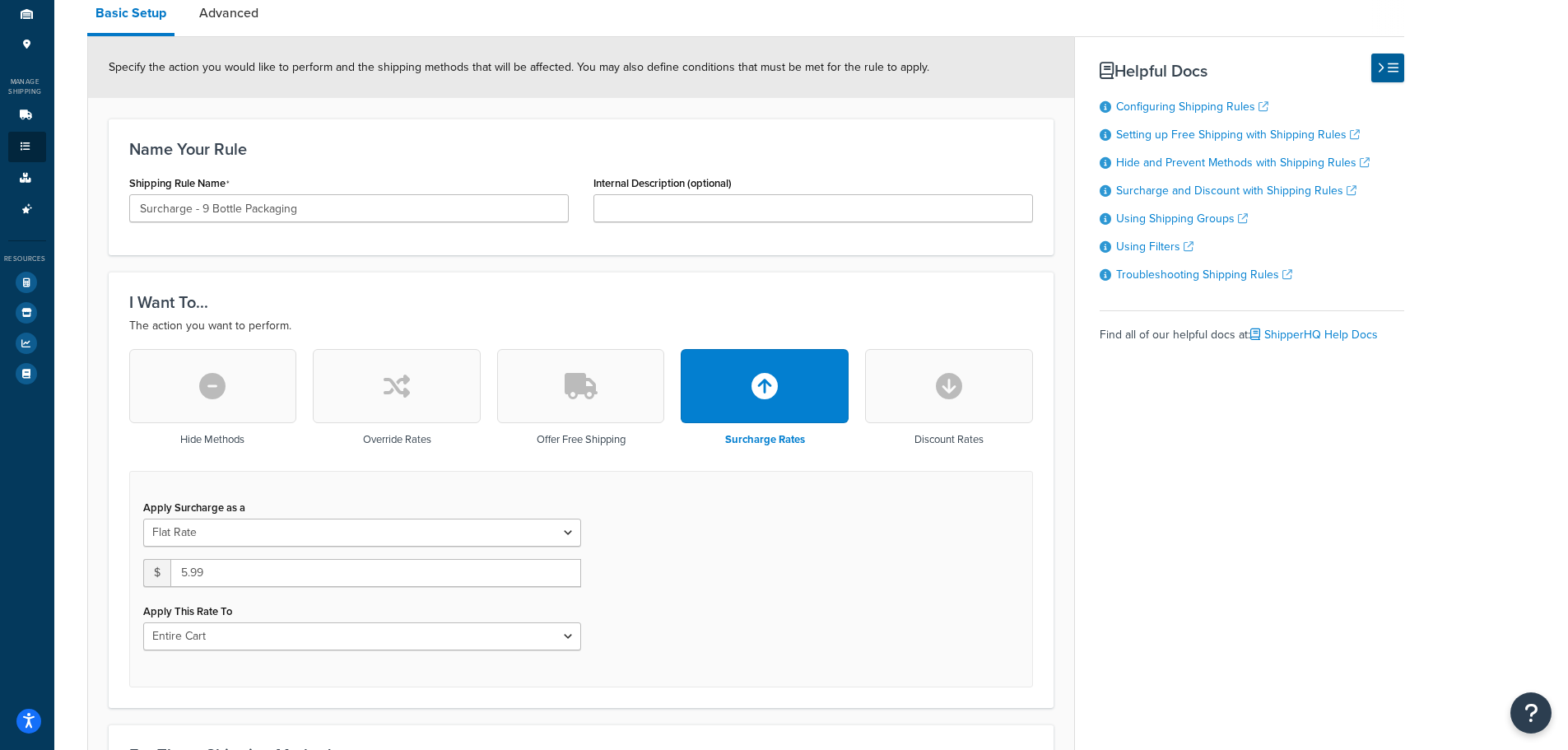
scroll to position [494, 0]
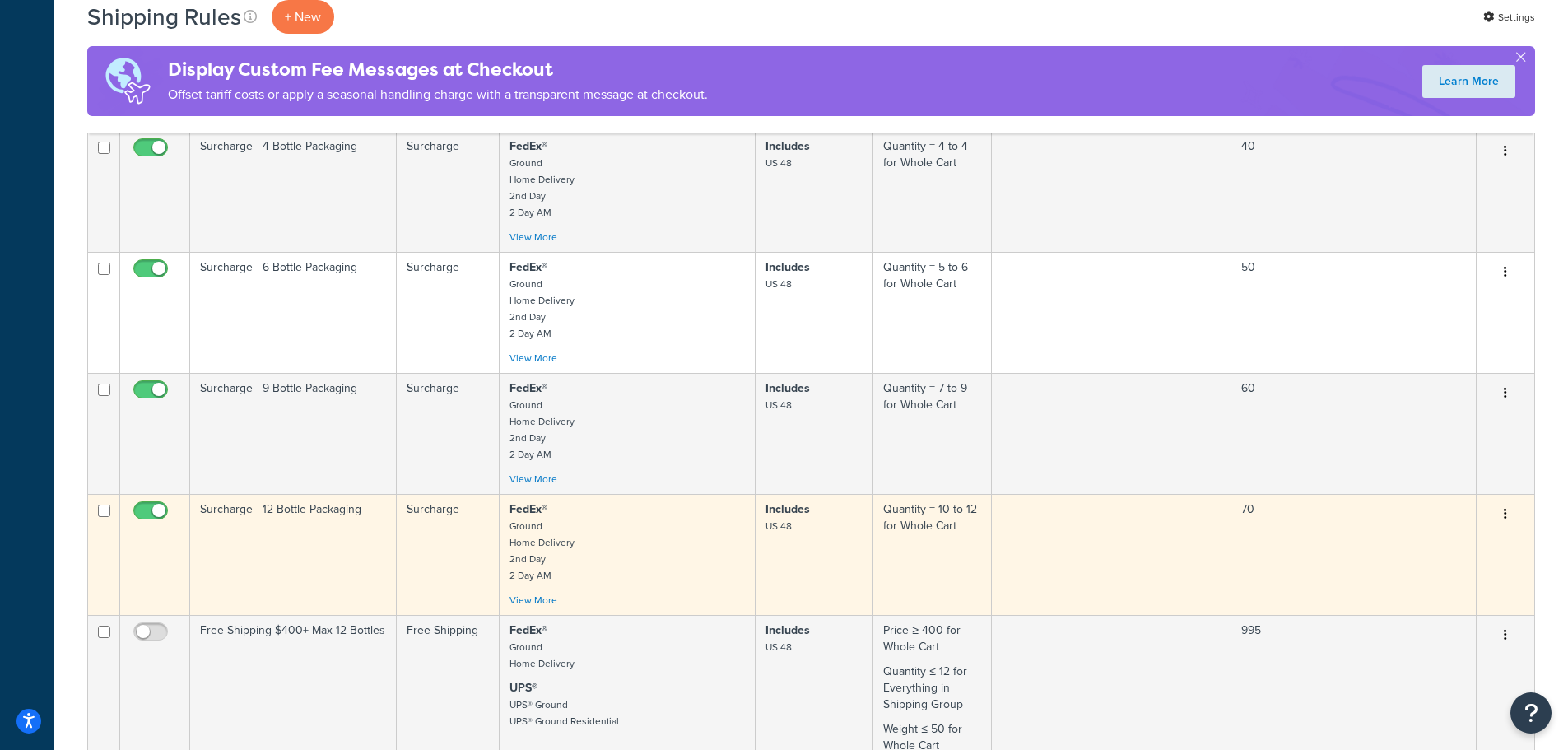
scroll to position [988, 0]
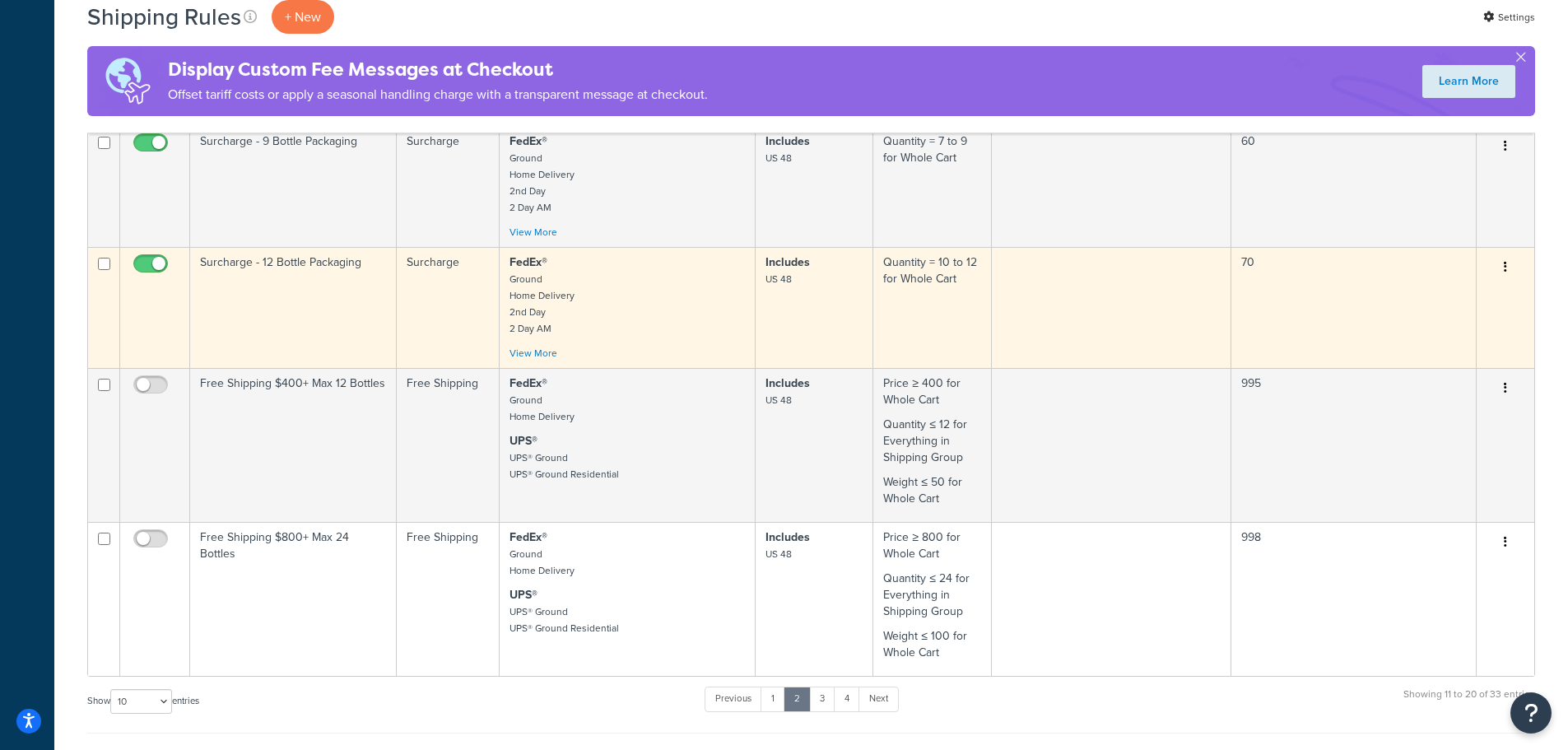
click at [332, 354] on td "Surcharge - 12 Bottle Packaging" at bounding box center [294, 307] width 207 height 121
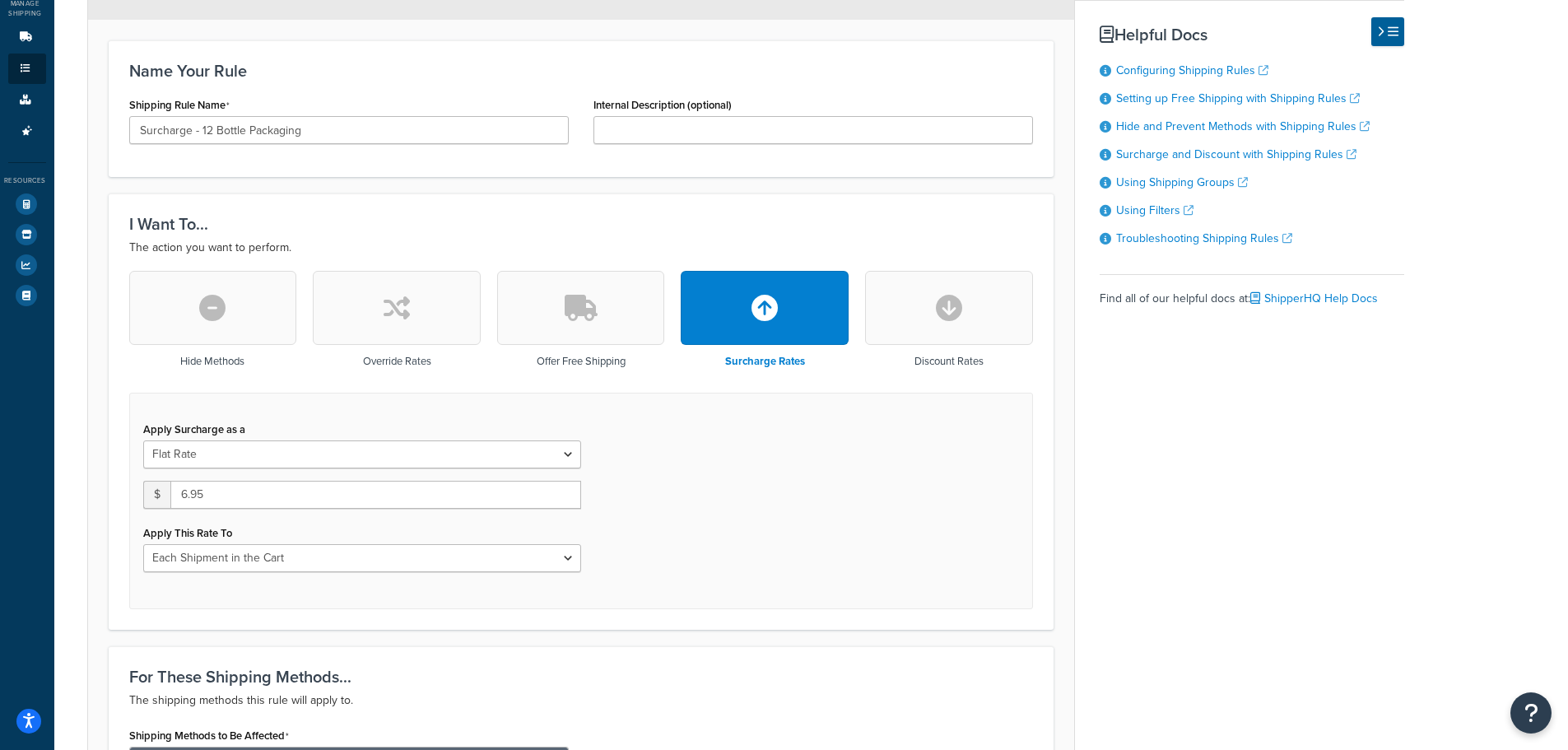
scroll to position [494, 0]
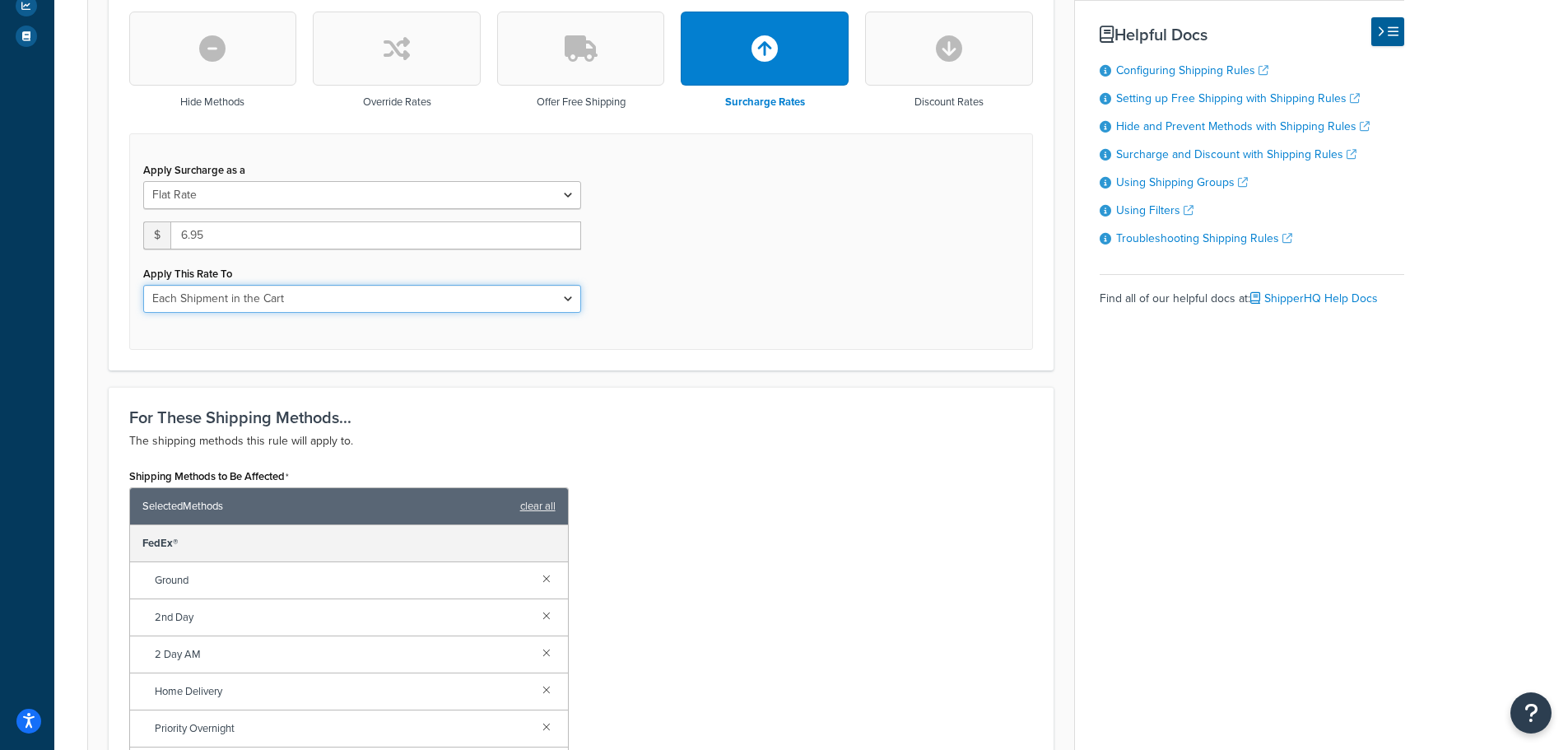
click at [444, 305] on select "Entire Cart Each Shipment in the Cart Each Origin in the Cart Each Shipping Gro…" at bounding box center [362, 299] width 438 height 28
select select "ENTIRE_CART"
click at [143, 285] on select "Entire Cart Each Shipment in the Cart Each Origin in the Cart Each Shipping Gro…" at bounding box center [362, 299] width 438 height 28
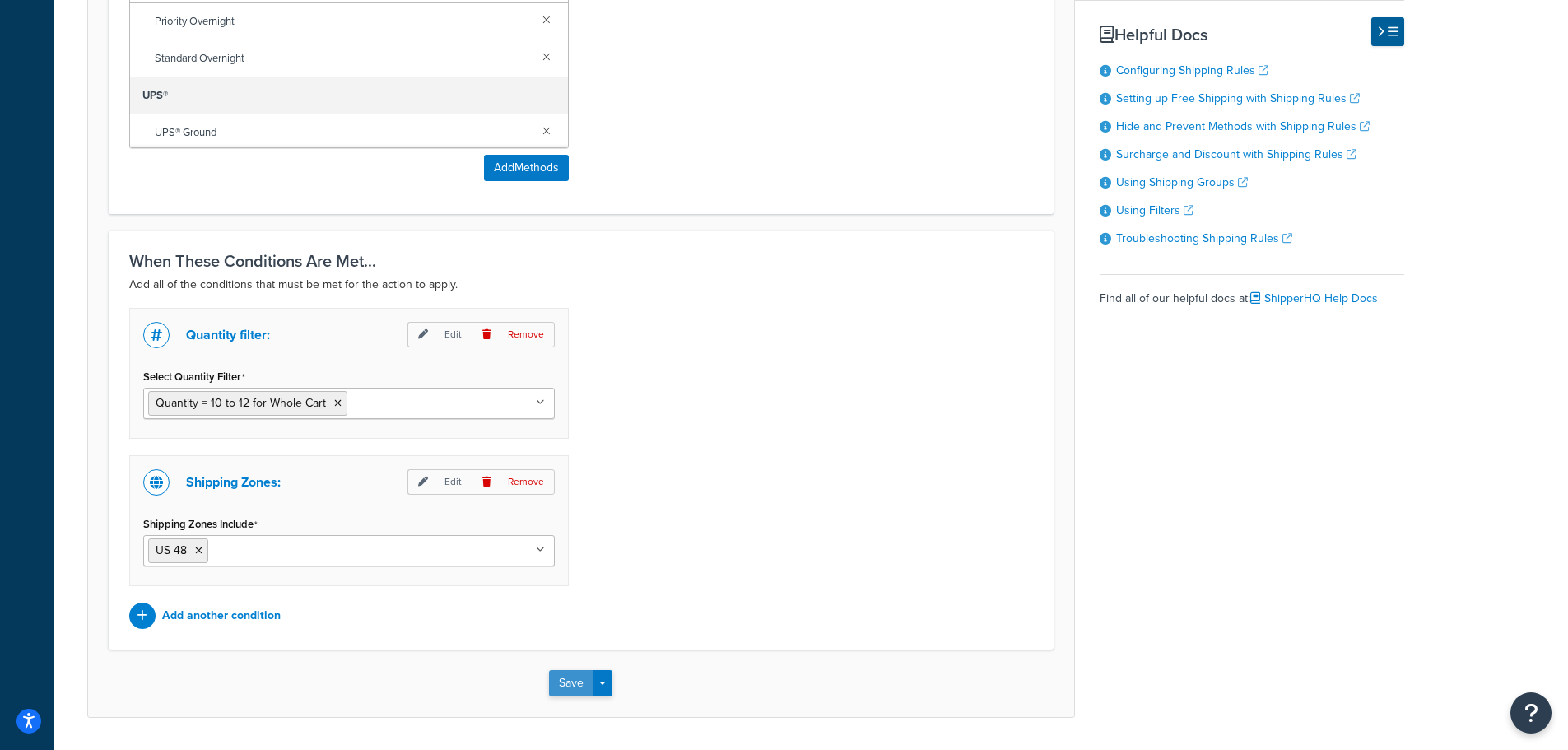
scroll to position [1252, 0]
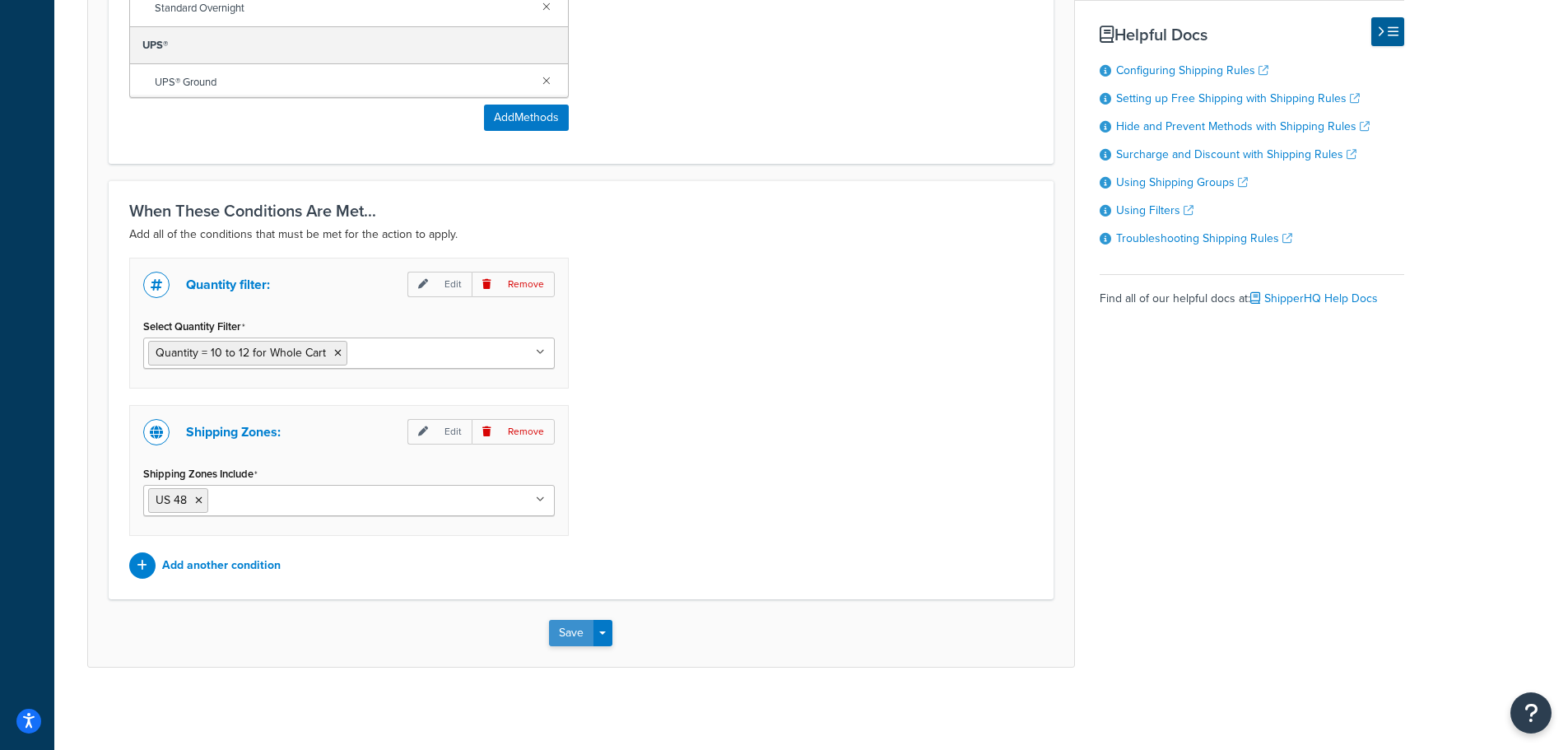
click at [573, 631] on button "Save" at bounding box center [571, 633] width 45 height 26
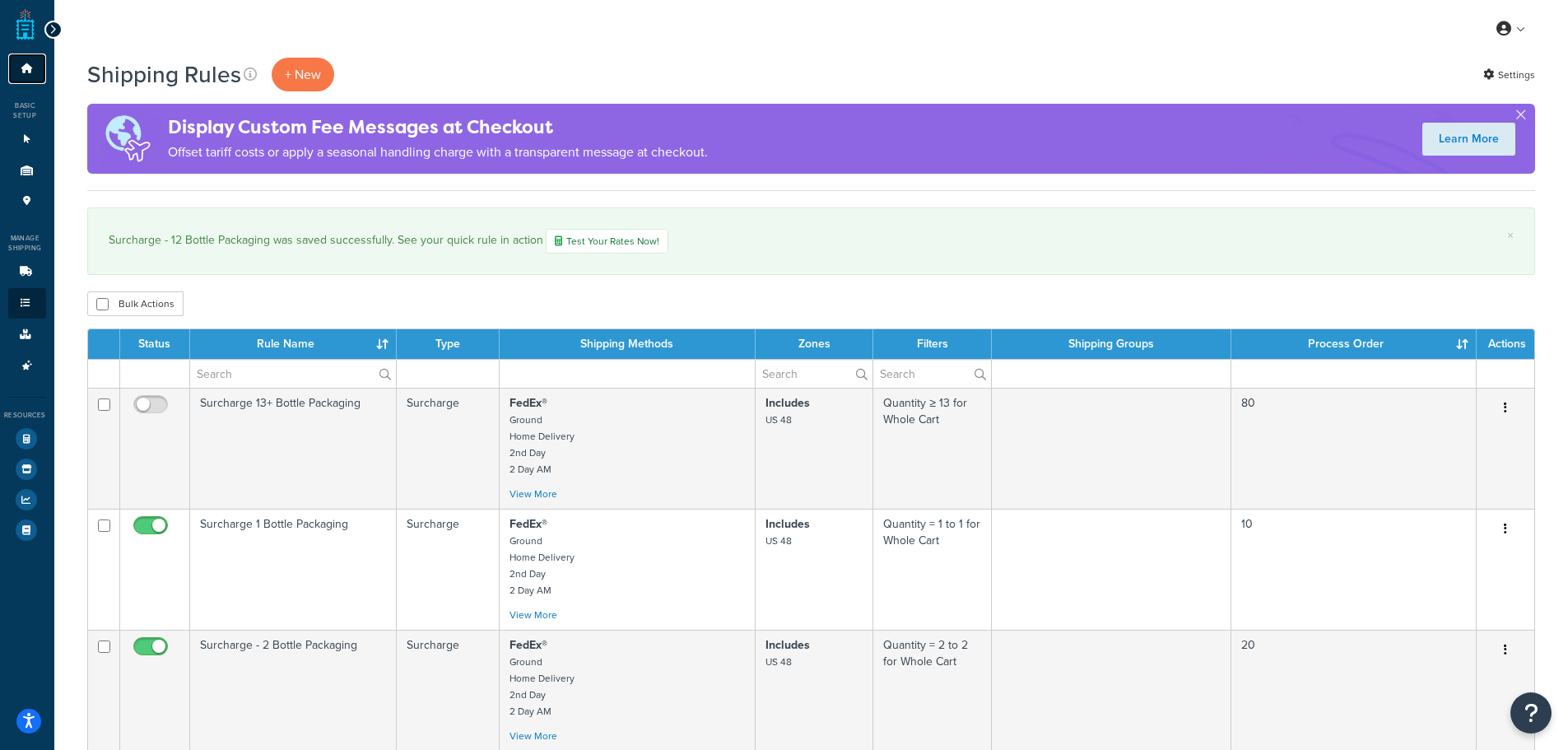
click at [30, 61] on link "Dashboard" at bounding box center [27, 69] width 38 height 31
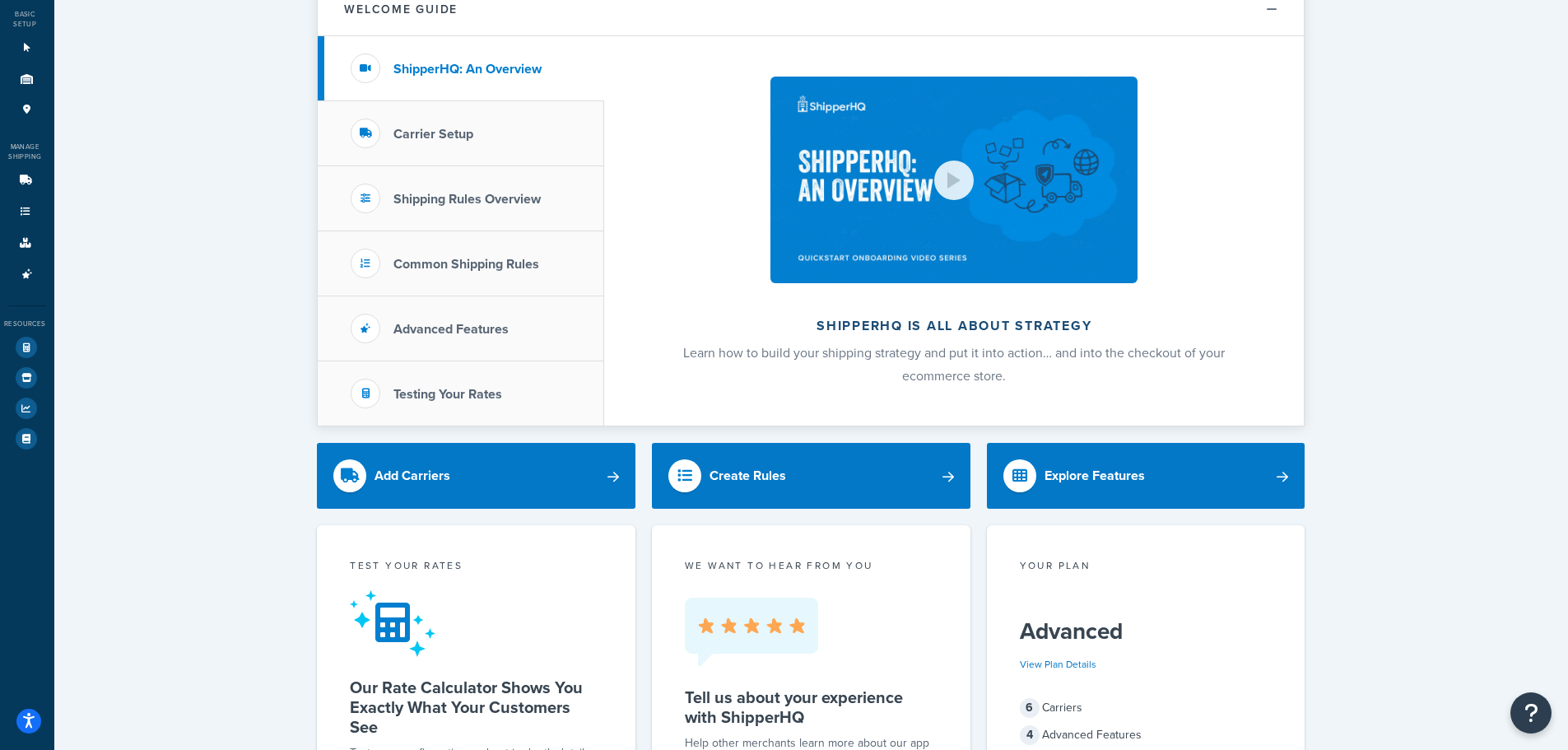
scroll to position [247, 0]
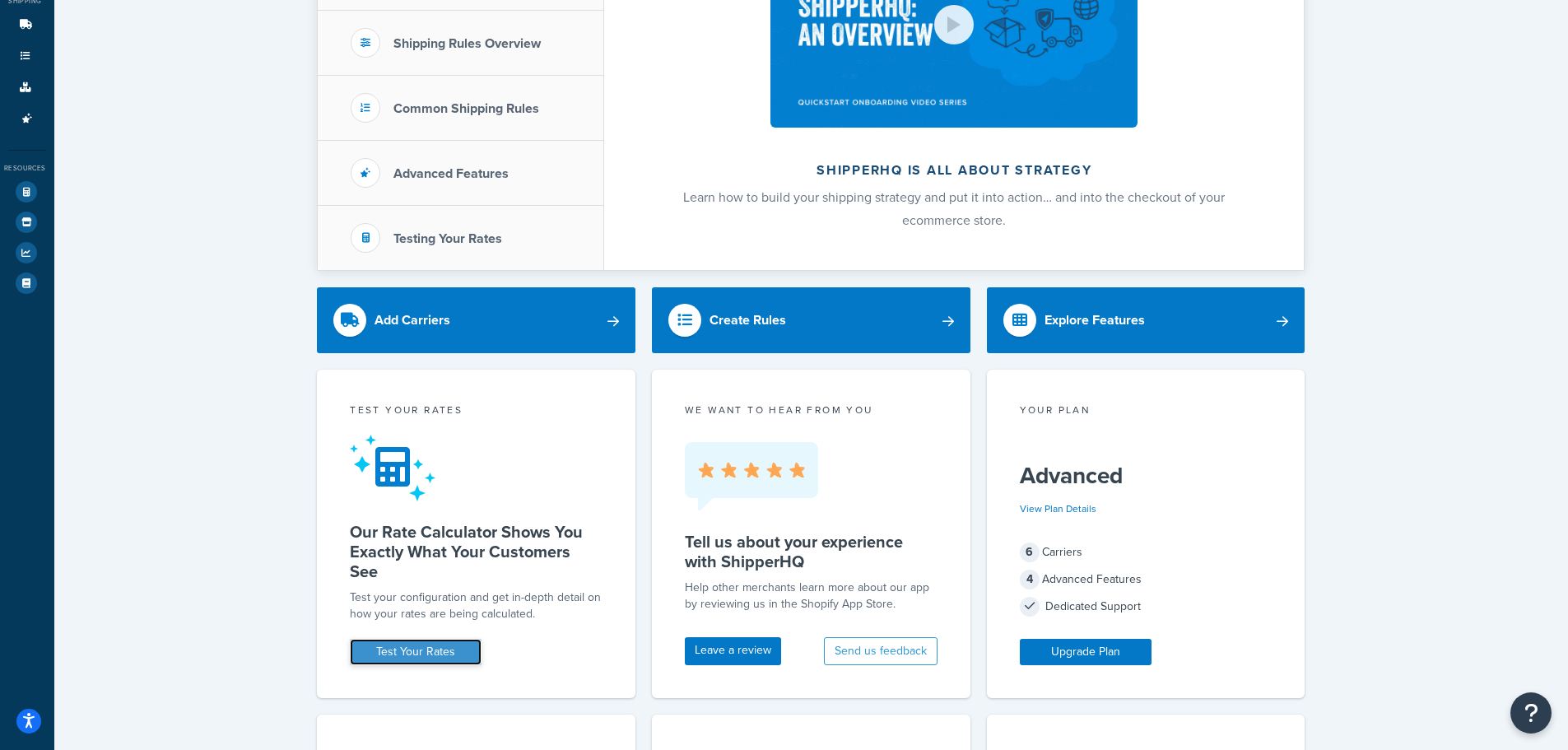
click at [401, 647] on link "Test Your Rates" at bounding box center [415, 652] width 132 height 26
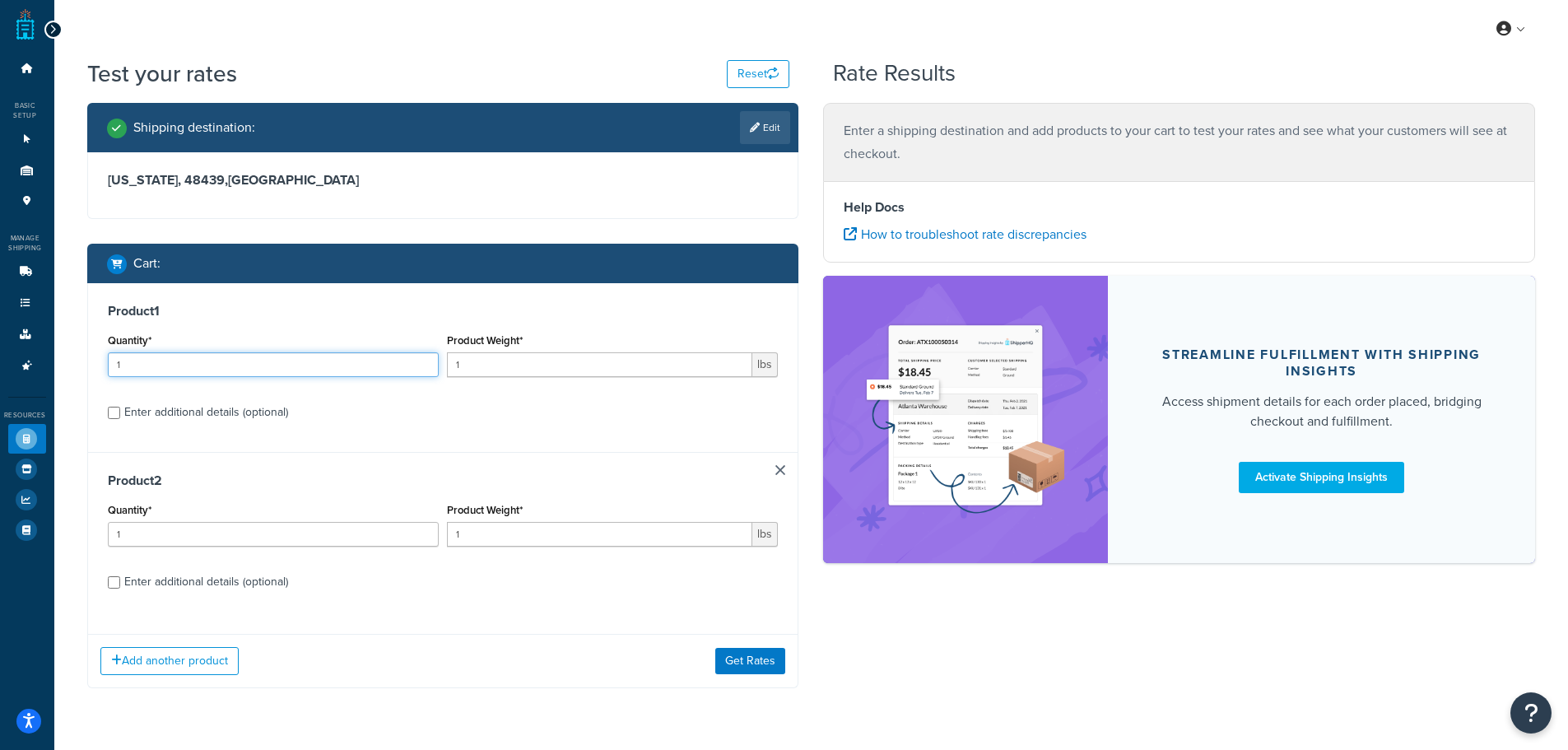
click at [255, 363] on input "1" at bounding box center [273, 365] width 331 height 25
click at [208, 421] on div "Enter additional details (optional)" at bounding box center [206, 412] width 164 height 23
click at [120, 419] on input "Enter additional details (optional)" at bounding box center [113, 412] width 12 height 12
checkbox input "true"
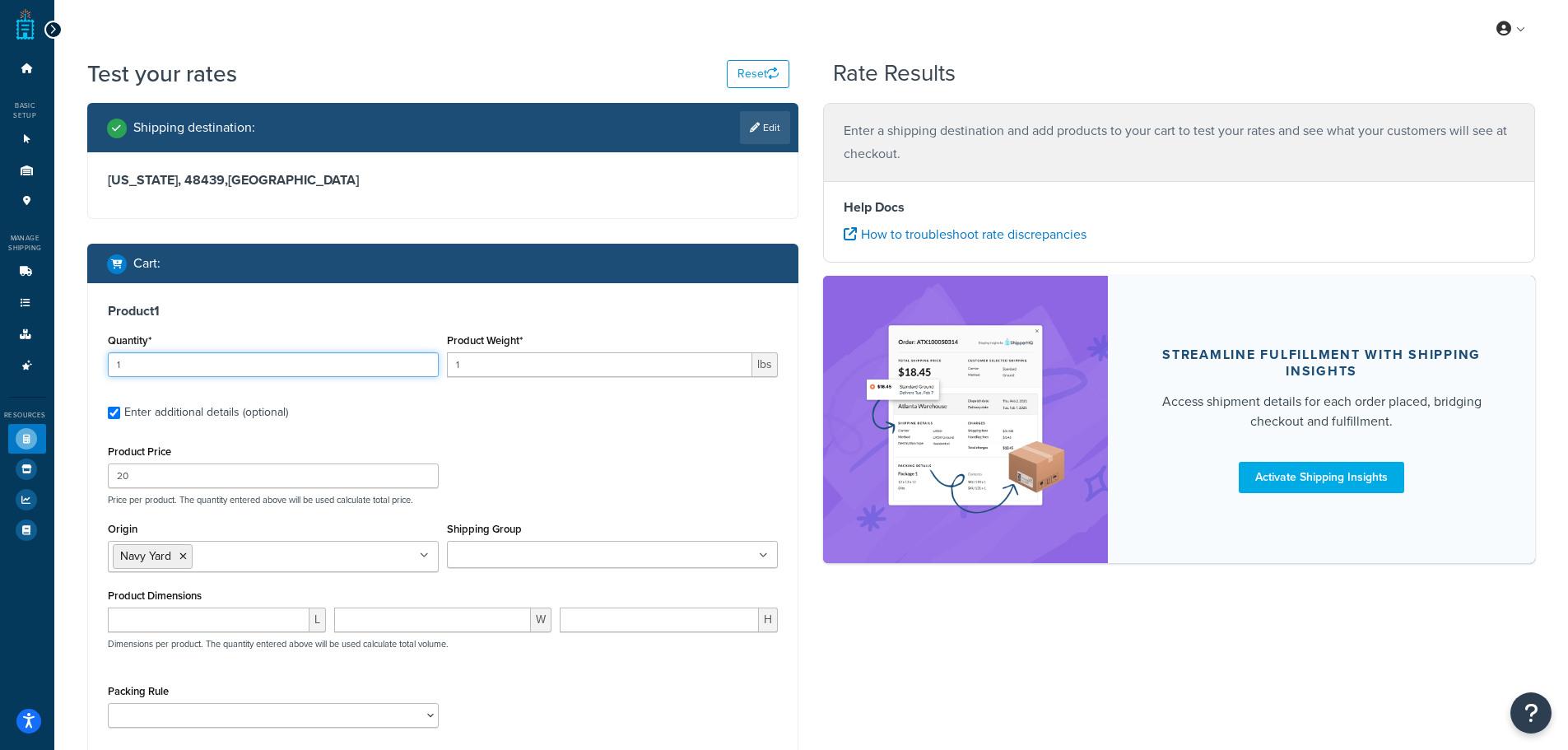
click at [229, 370] on input "1" at bounding box center [273, 365] width 331 height 25
type input "4"
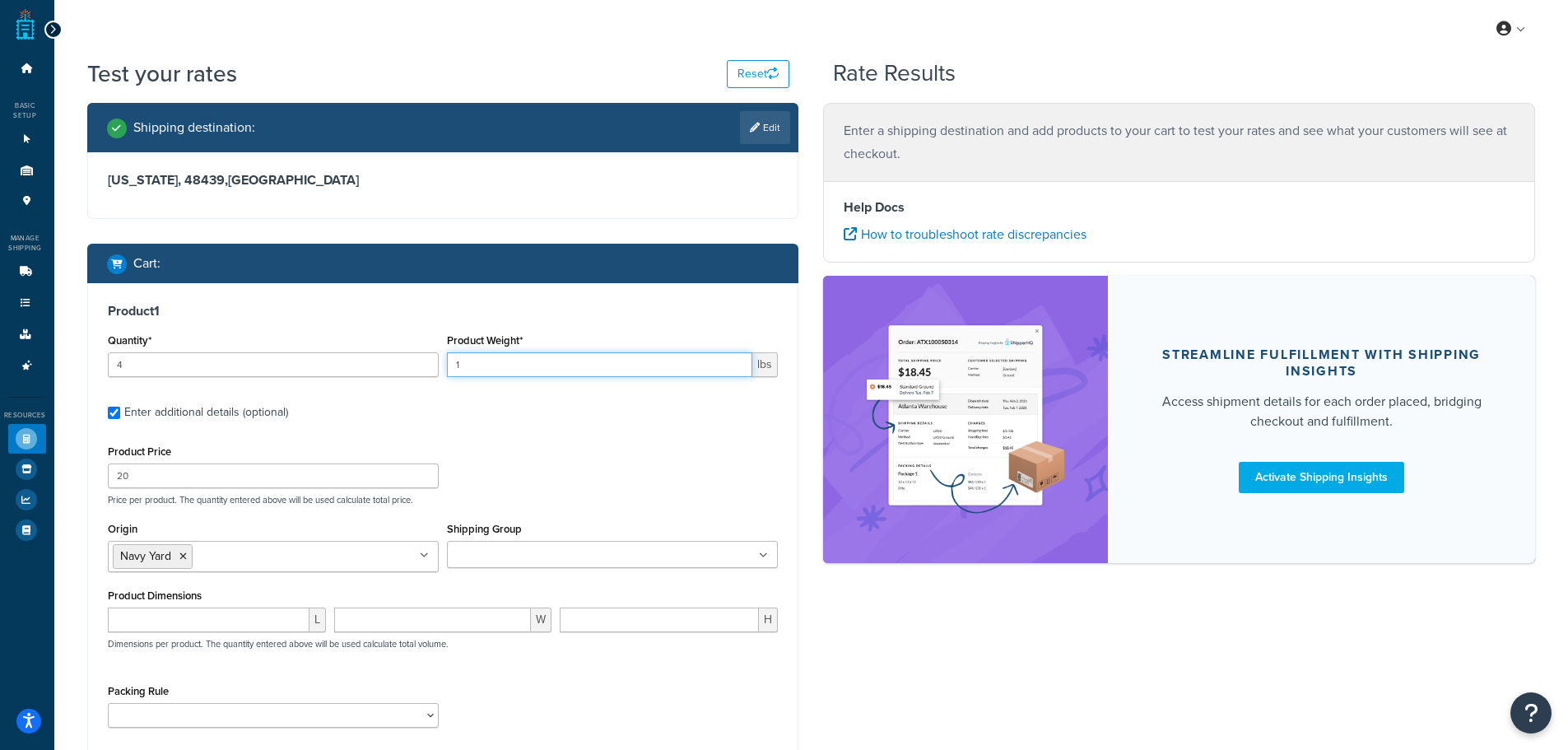
click at [470, 363] on input "1" at bounding box center [599, 365] width 305 height 25
click at [471, 363] on input "1" at bounding box center [599, 365] width 305 height 25
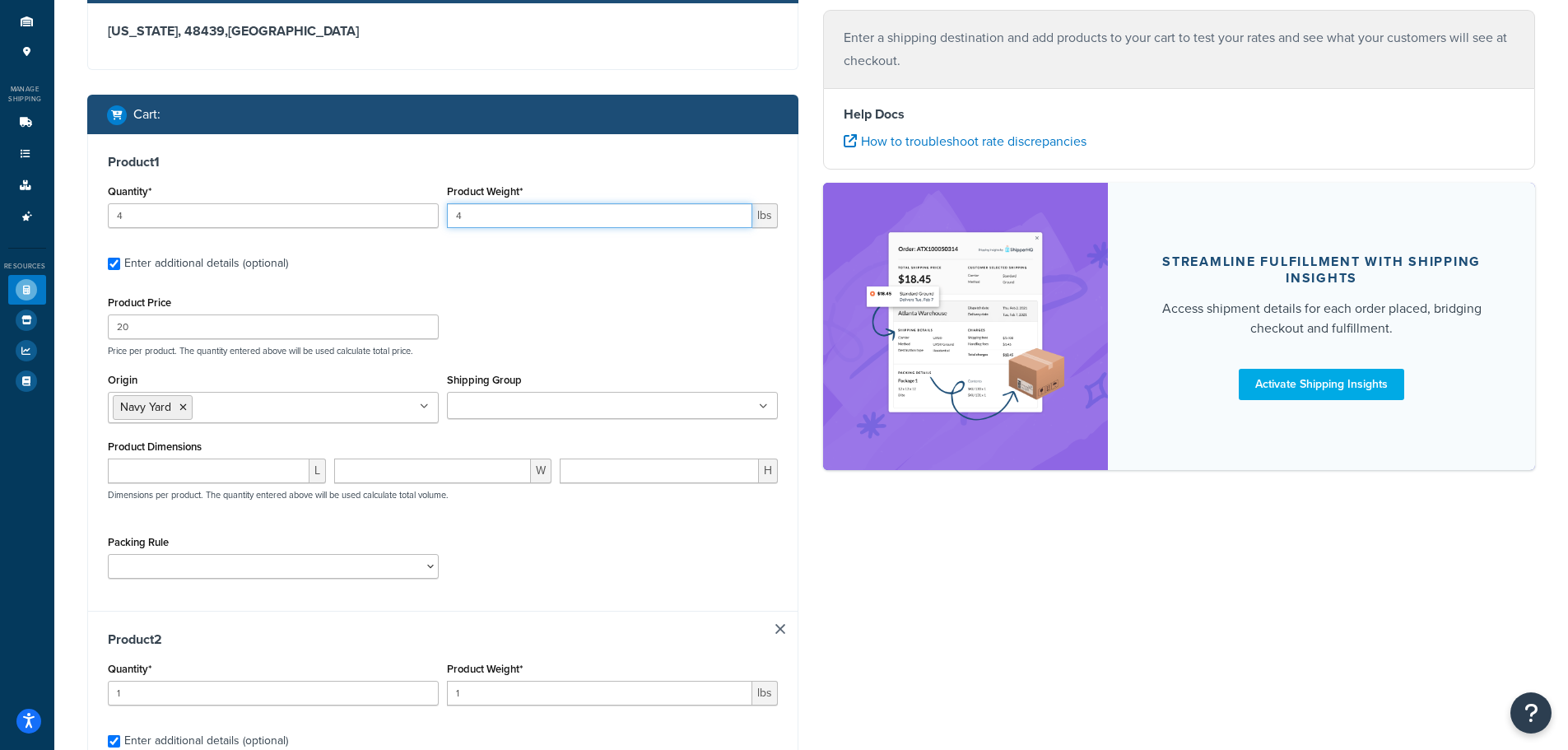
scroll to position [329, 0]
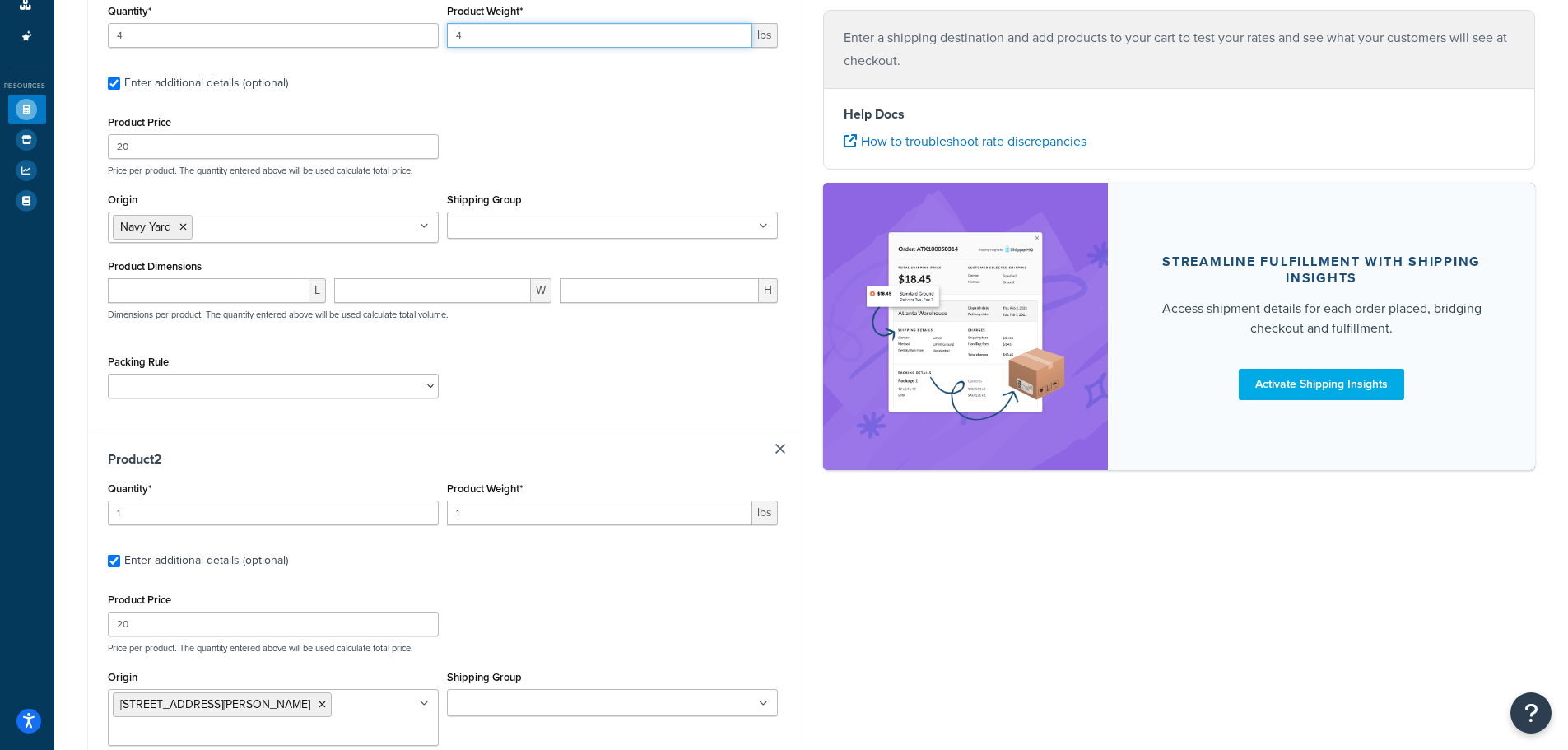
type input "4"
click at [257, 495] on div "Quantity* 1" at bounding box center [273, 502] width 331 height 48
click at [257, 500] on div "Quantity* 1" at bounding box center [273, 502] width 331 height 48
click at [258, 507] on input "1" at bounding box center [273, 513] width 331 height 25
click at [258, 509] on input "1" at bounding box center [273, 513] width 331 height 25
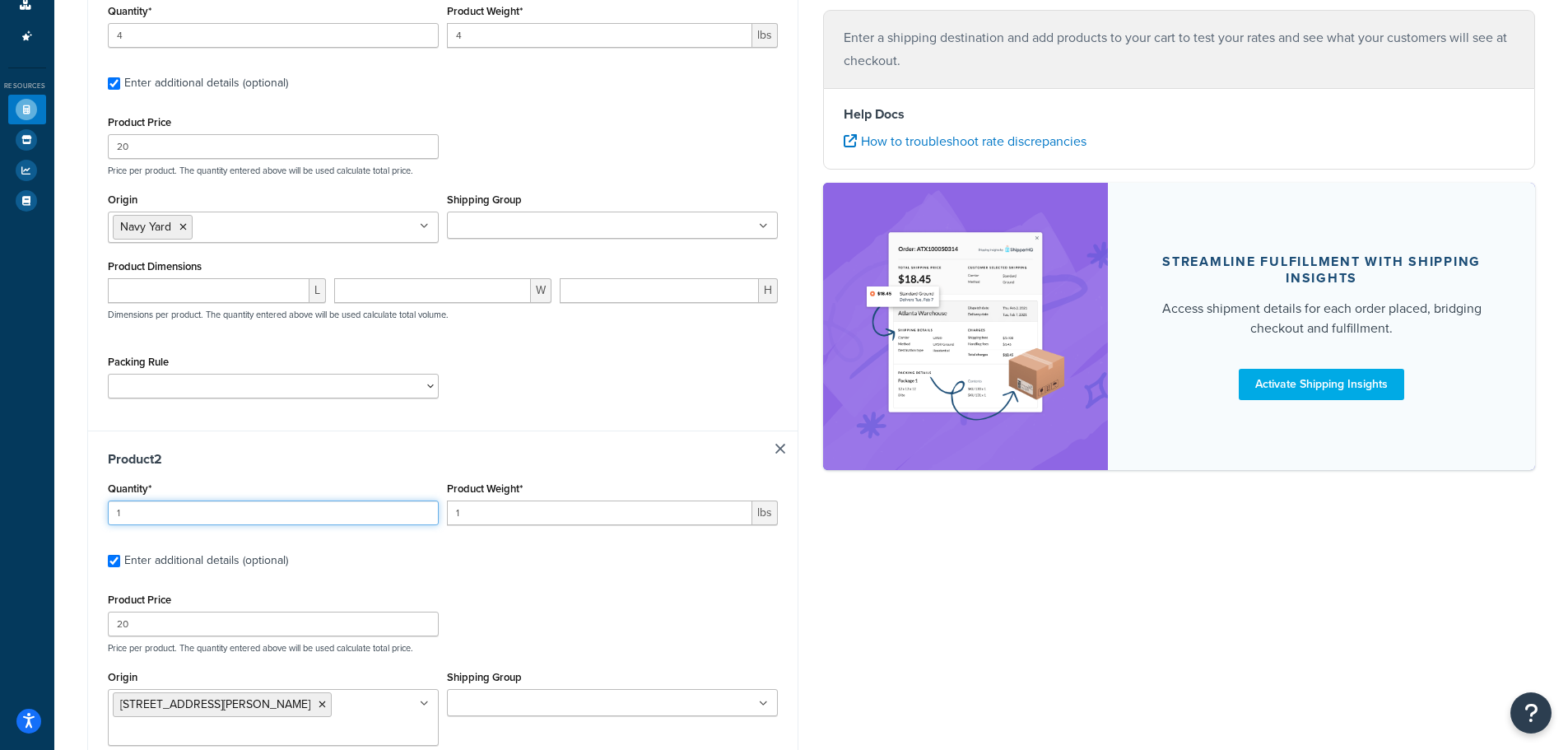
click at [258, 509] on input "1" at bounding box center [273, 513] width 331 height 25
type input "4"
click at [517, 507] on input "1" at bounding box center [599, 513] width 305 height 25
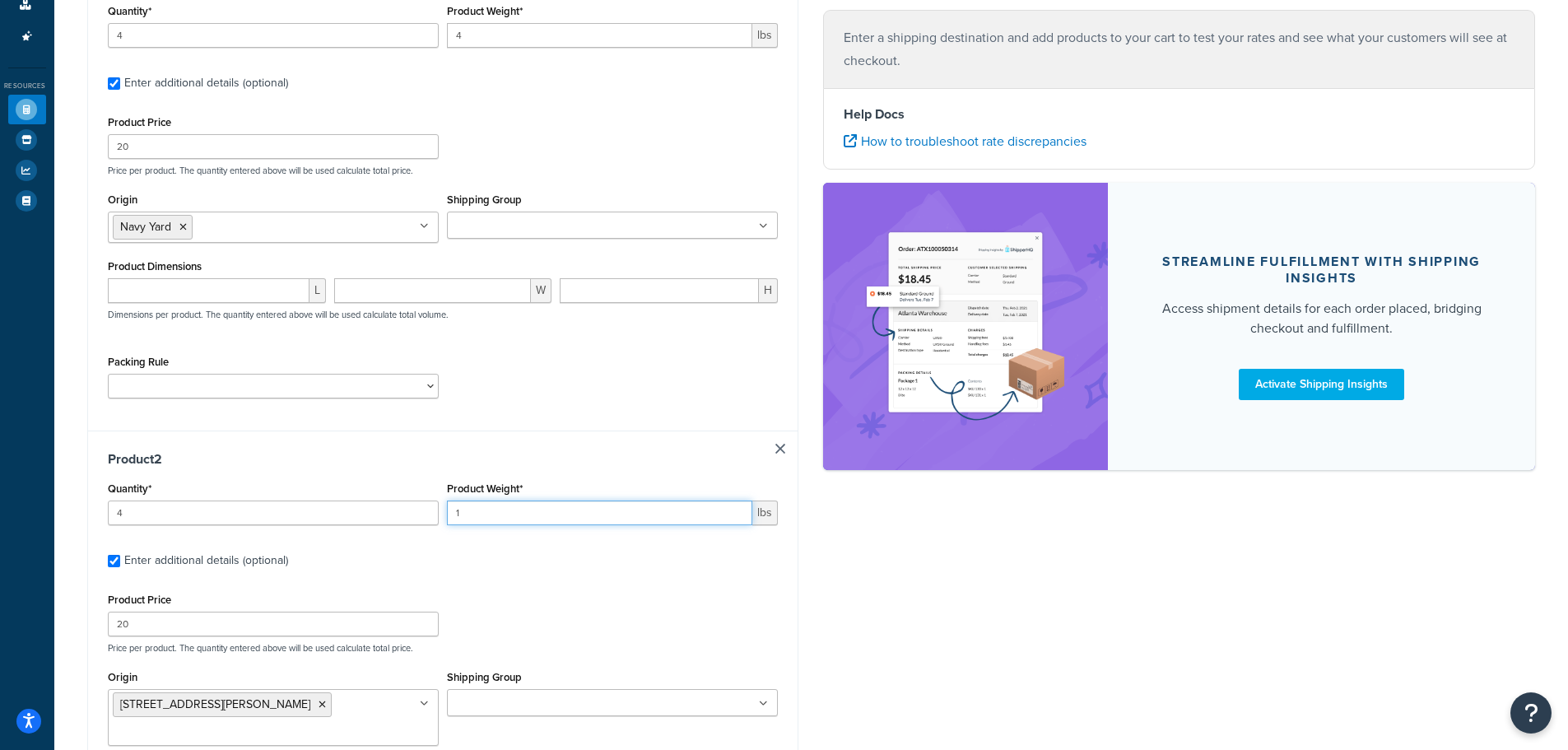
click at [515, 507] on input "1" at bounding box center [599, 513] width 305 height 25
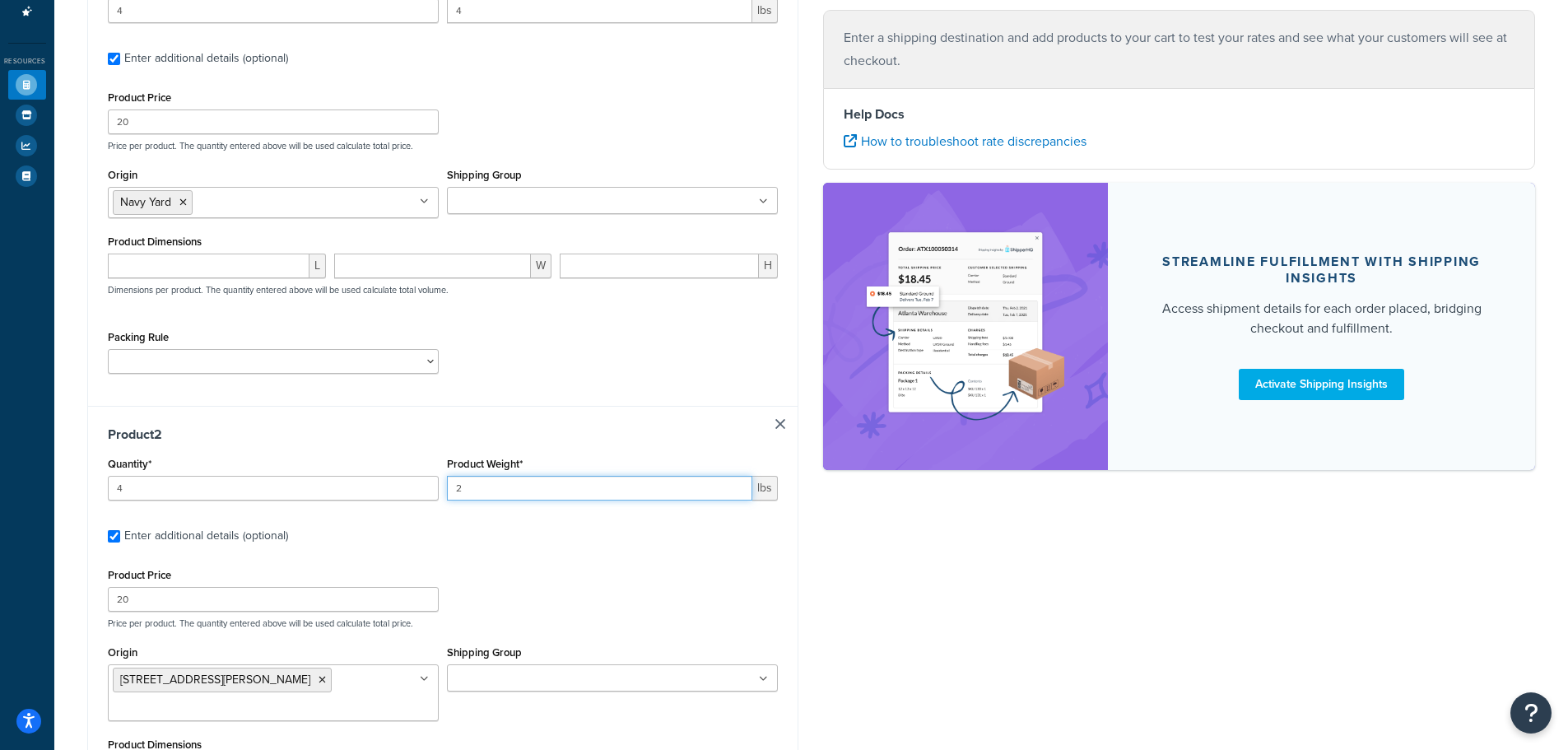
type input "1"
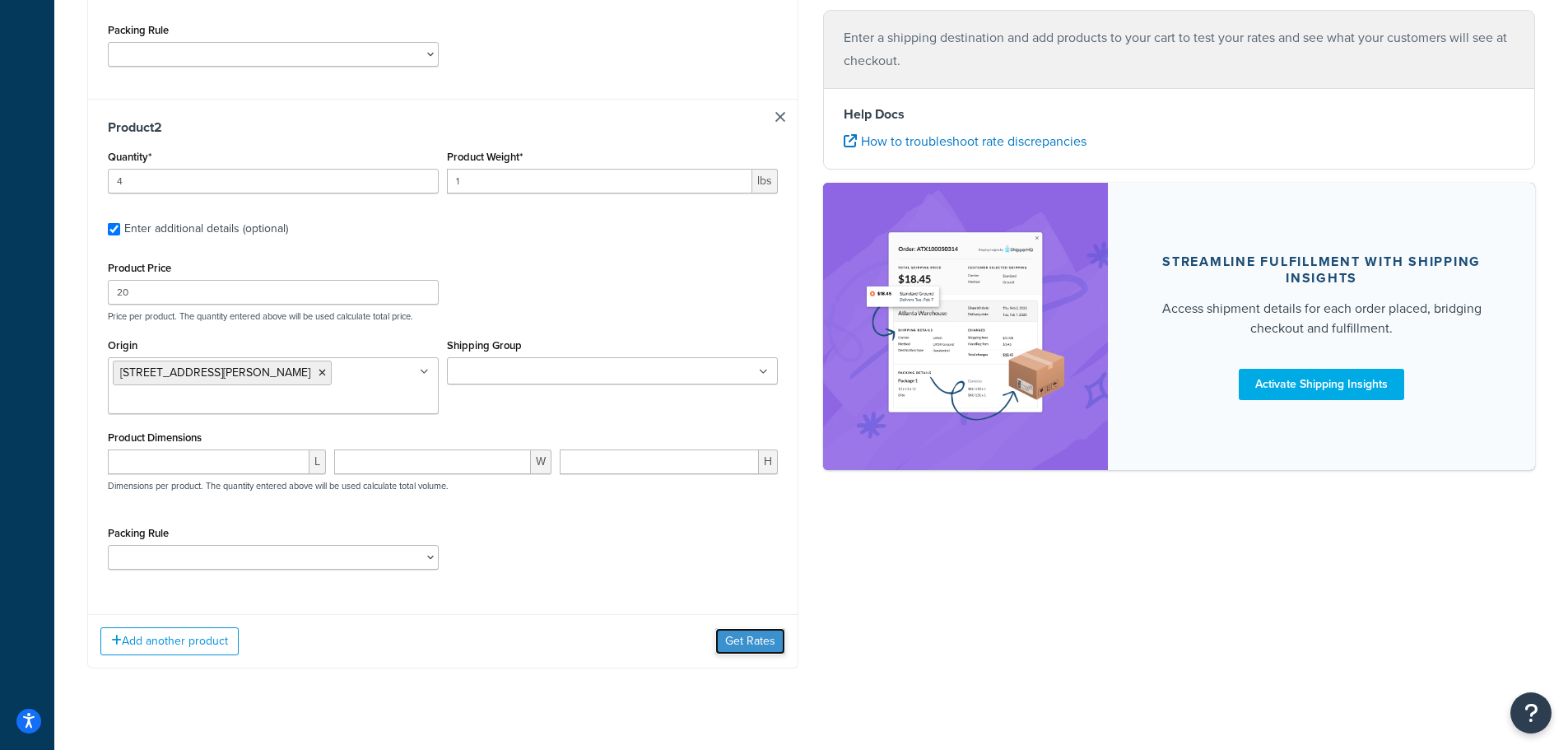
click at [724, 628] on button "Get Rates" at bounding box center [750, 642] width 70 height 26
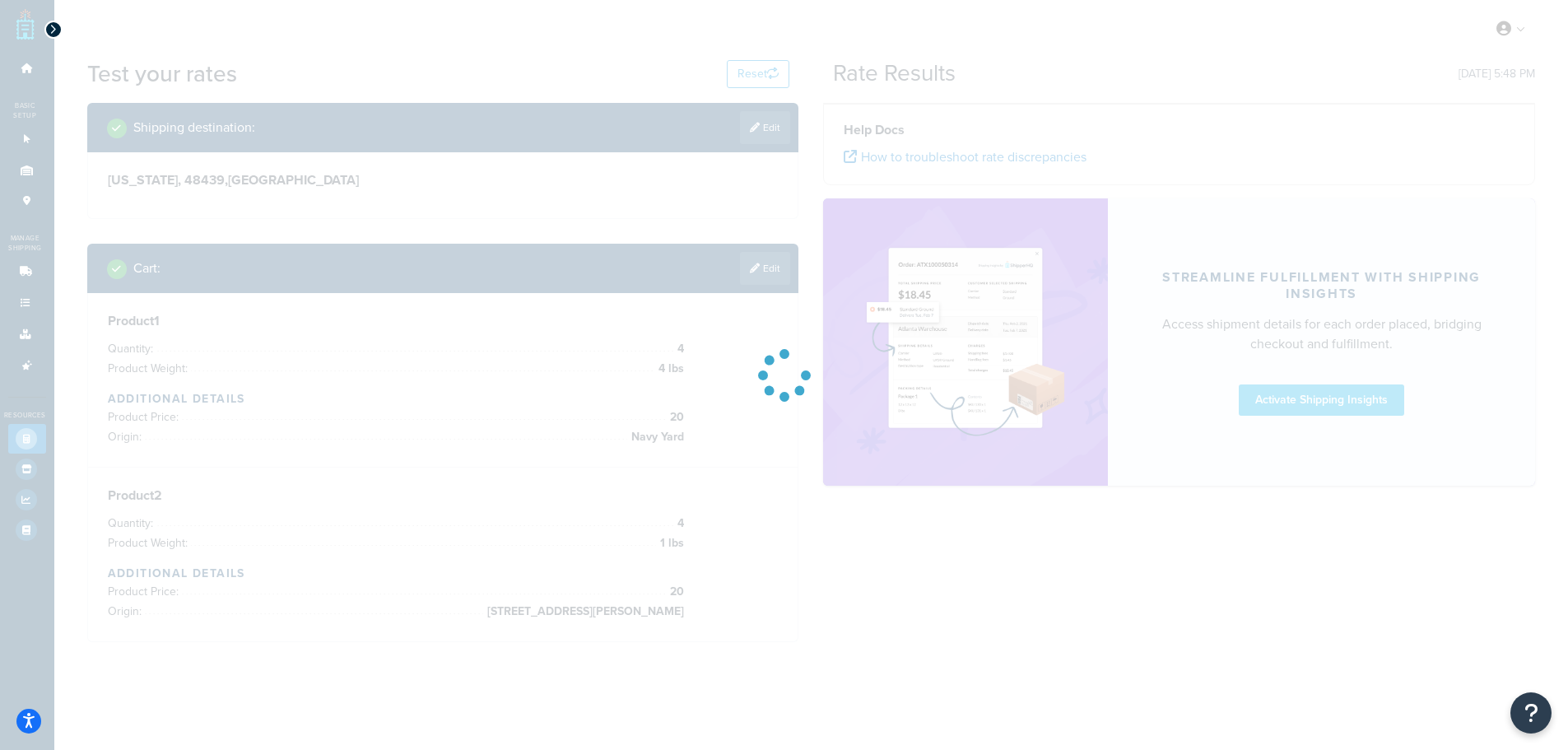
scroll to position [0, 0]
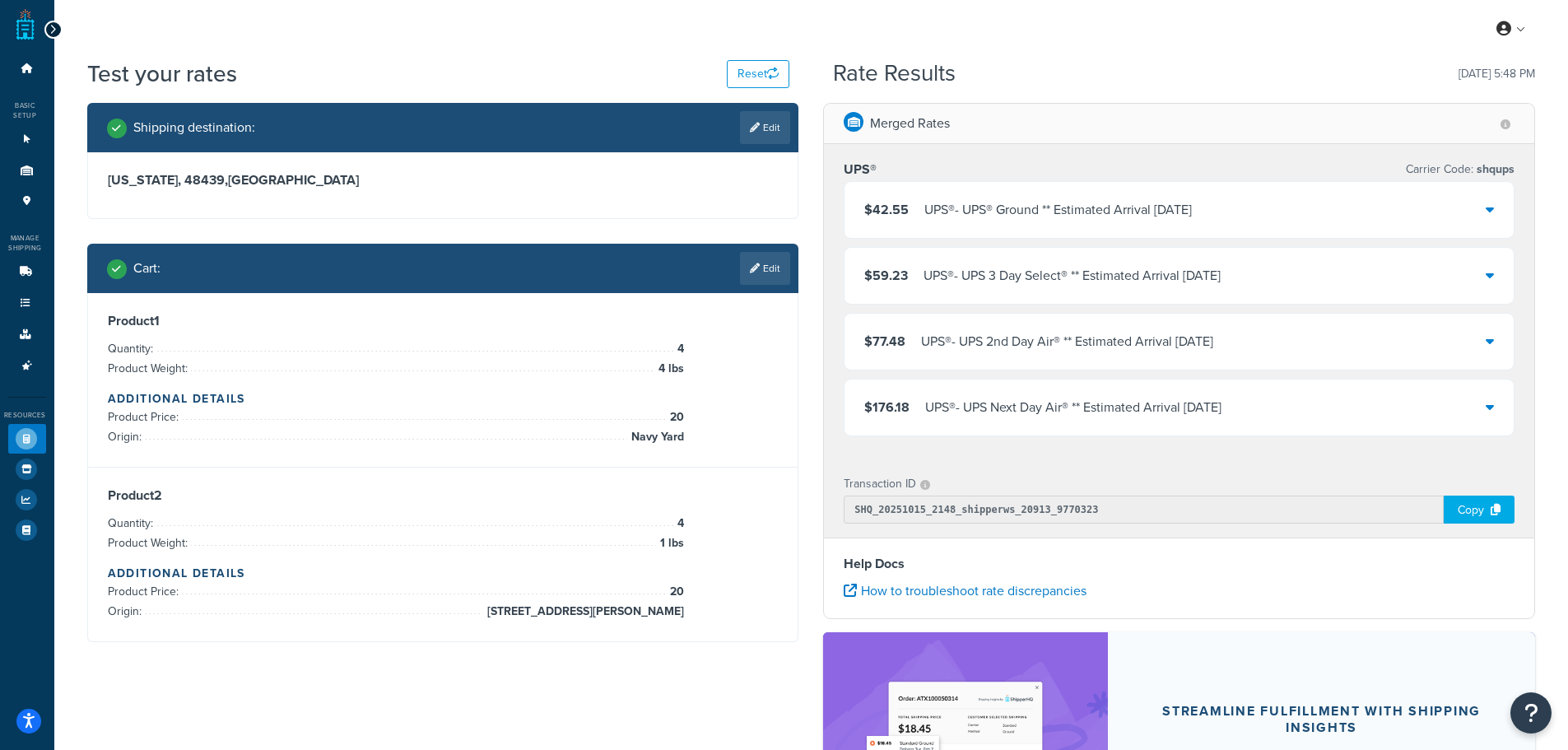
click at [1146, 202] on div "UPS® - UPS® Ground ** Estimated Arrival Tue, Oct 21" at bounding box center [1057, 210] width 267 height 23
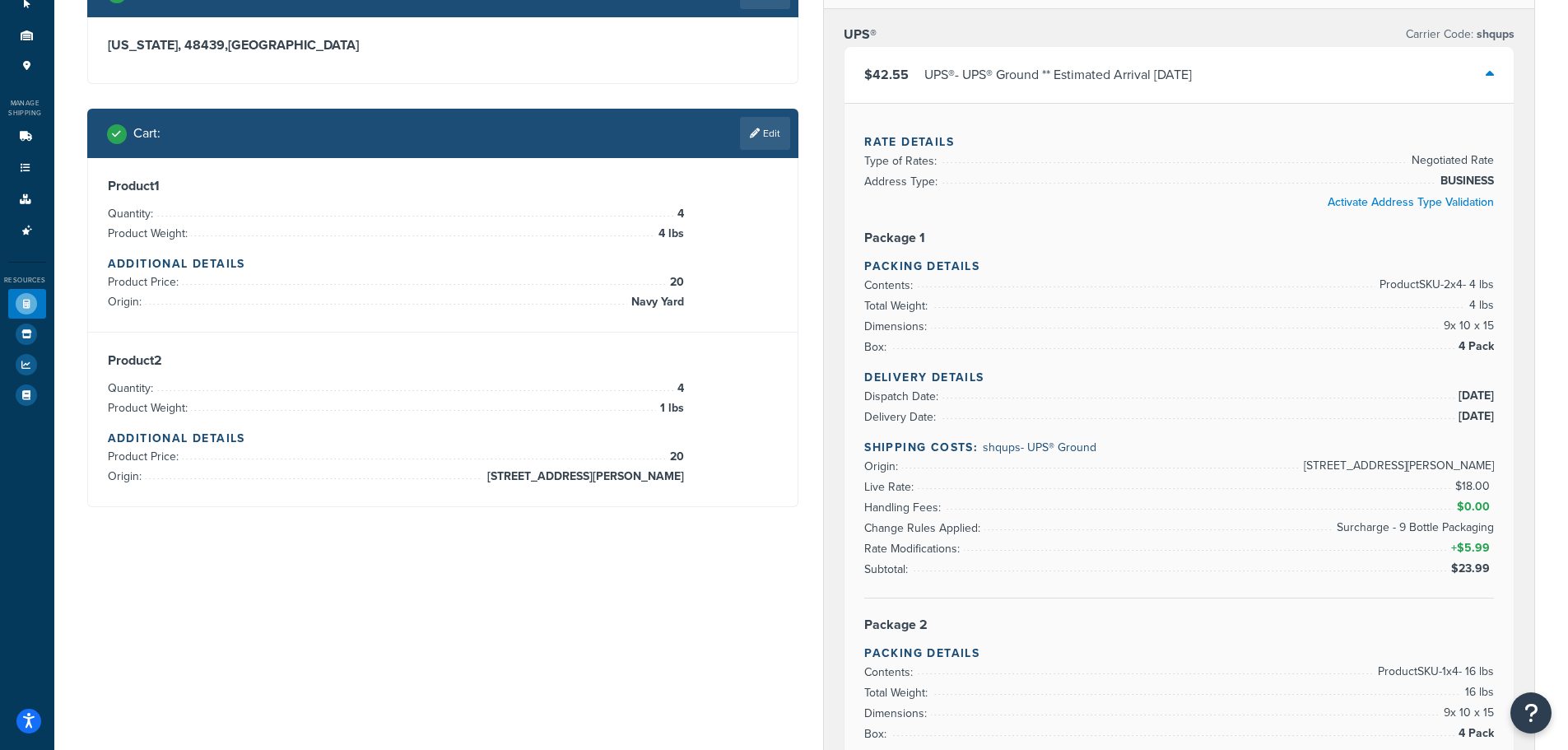
scroll to position [82, 0]
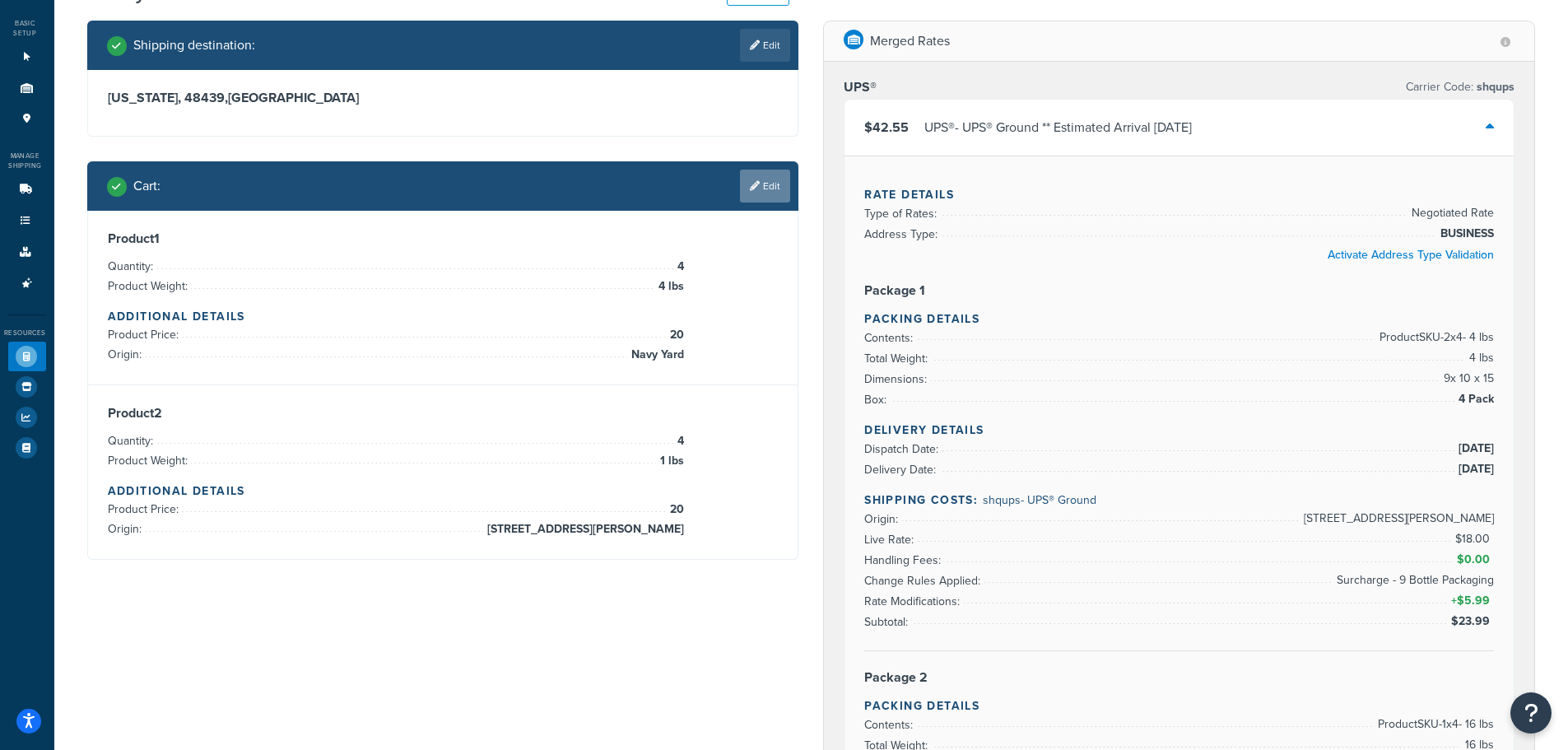
click at [749, 196] on link "Edit" at bounding box center [765, 186] width 50 height 33
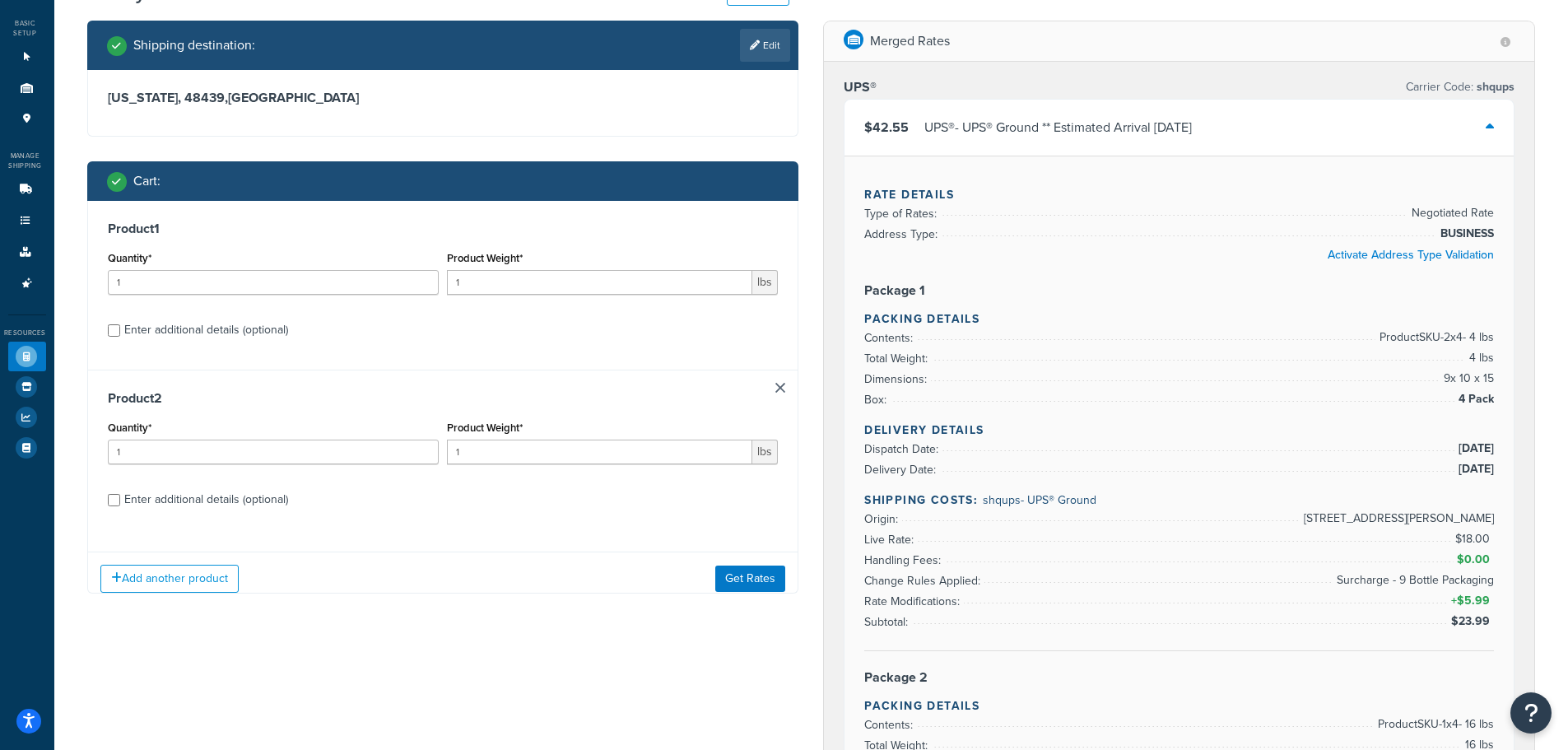
scroll to position [247, 0]
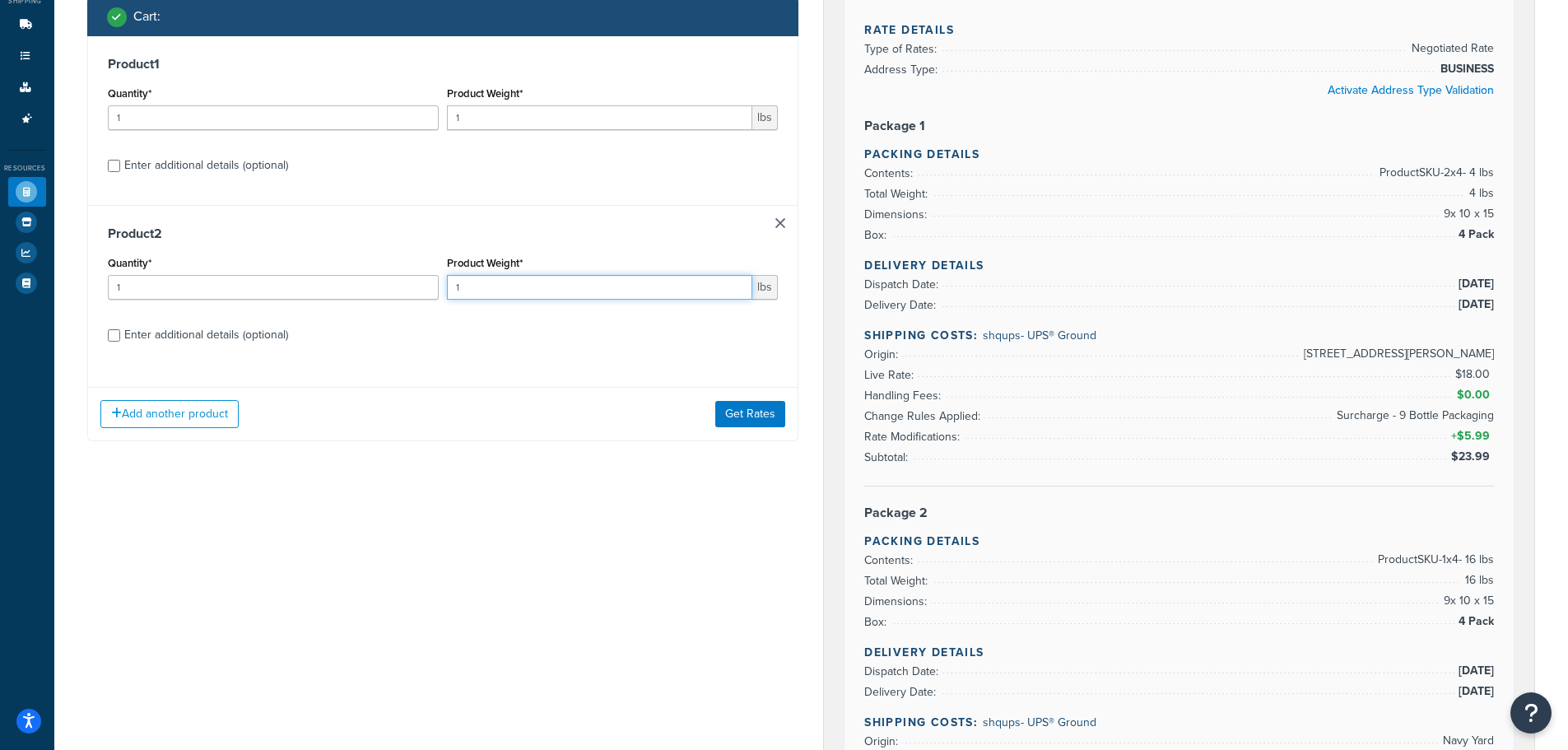
drag, startPoint x: 537, startPoint y: 298, endPoint x: 439, endPoint y: 297, distance: 98.0
click at [439, 297] on div "Quantity* 1 Product Weight* 1 lbs" at bounding box center [443, 281] width 679 height 60
type input "4"
click at [281, 291] on input "1" at bounding box center [273, 287] width 331 height 25
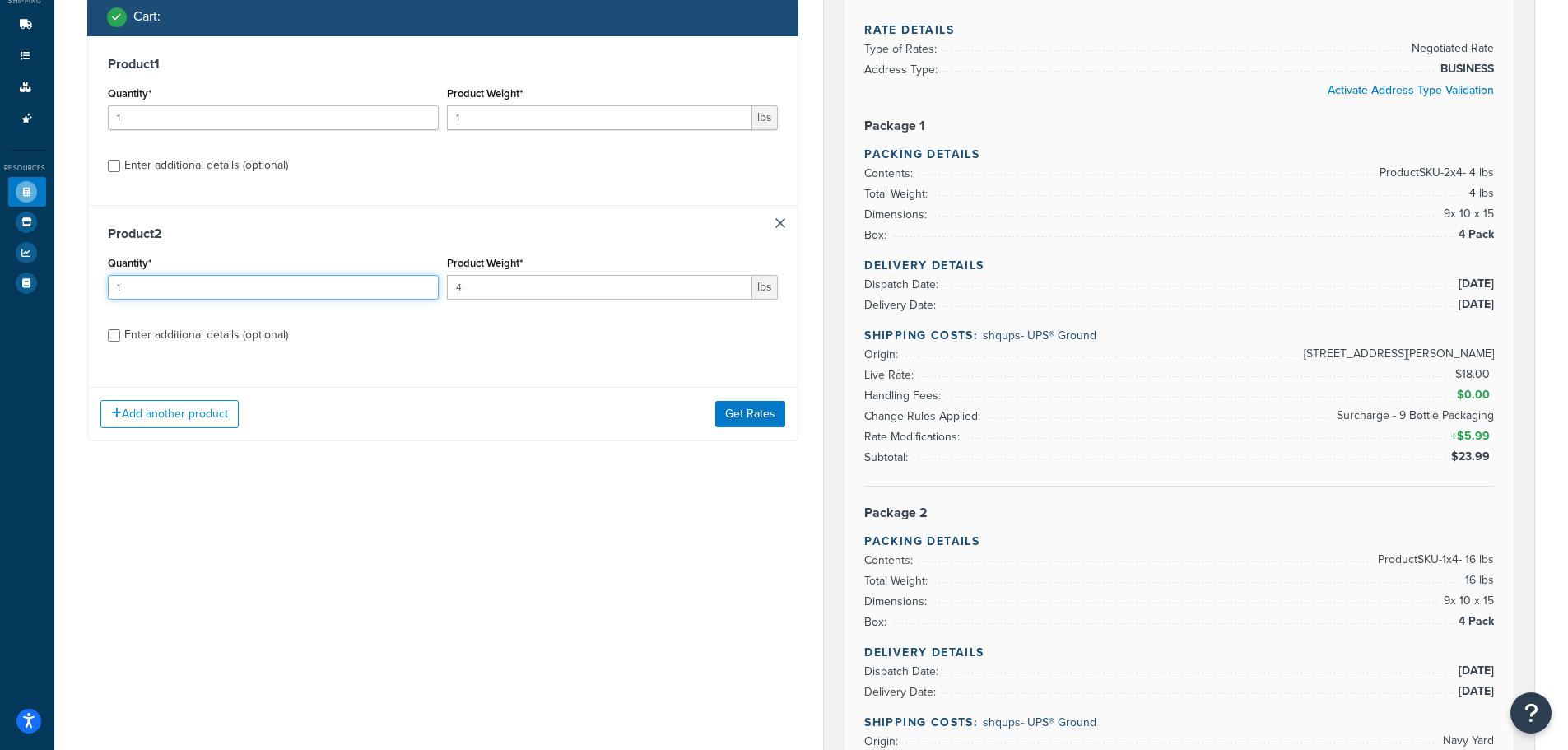
click at [281, 291] on input "1" at bounding box center [273, 287] width 331 height 25
type input "4"
click at [259, 121] on input "1" at bounding box center [273, 118] width 331 height 25
click at [259, 119] on input "1" at bounding box center [273, 118] width 331 height 25
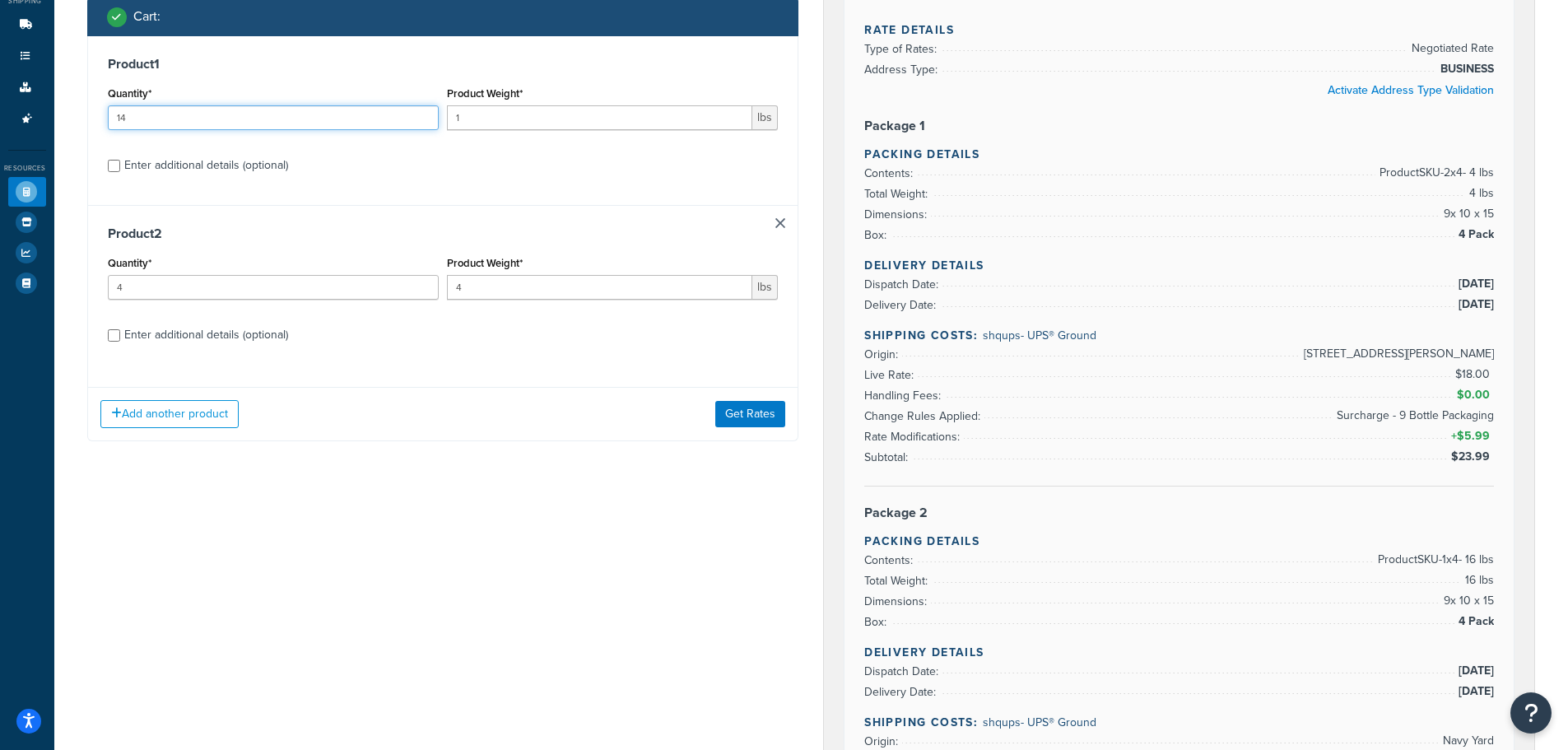
type input "14"
click at [487, 113] on input "1" at bounding box center [599, 118] width 305 height 25
click at [487, 113] on input "1" at bounding box center [599, 118] width 305 height 25
type input "4"
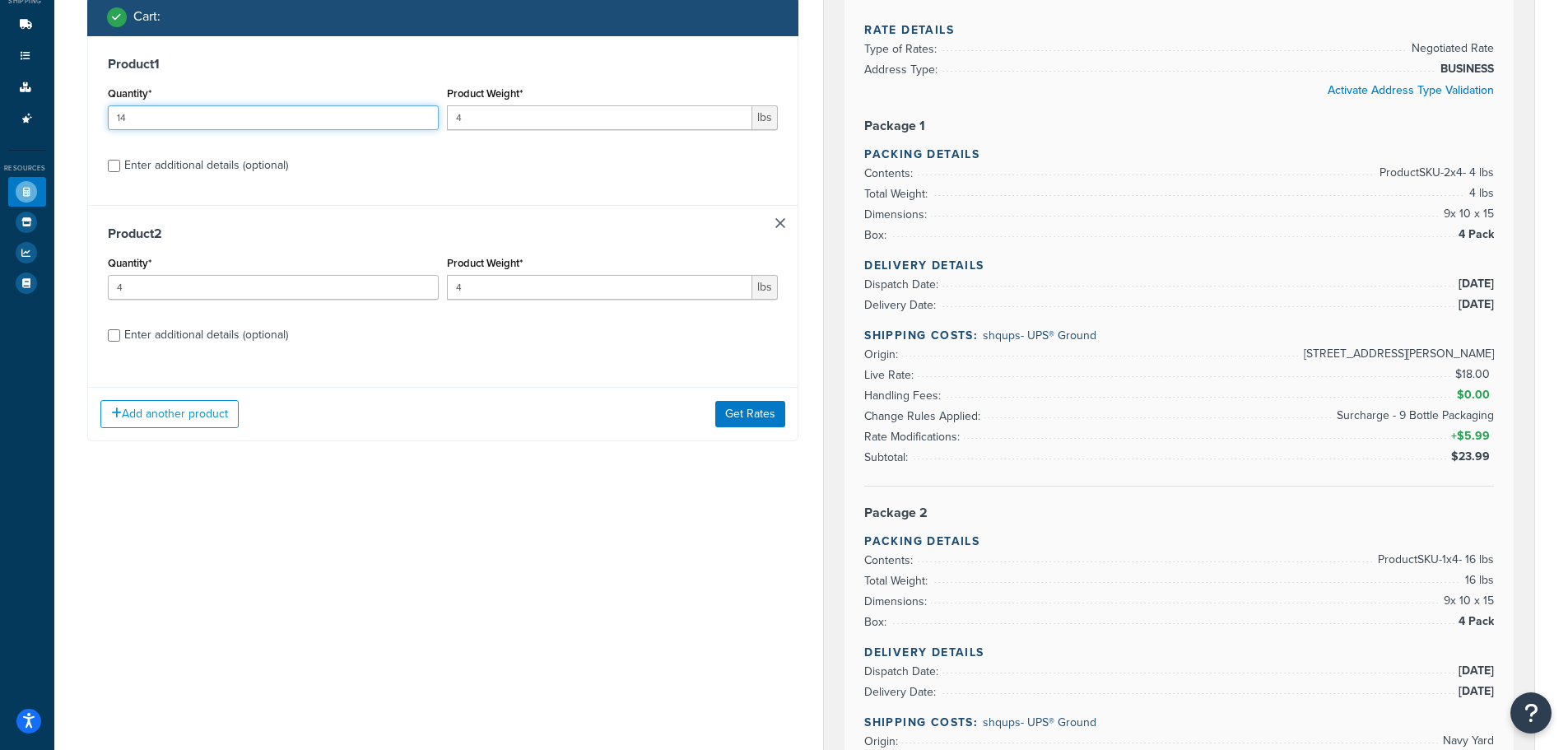
click at [285, 125] on input "14" at bounding box center [273, 118] width 331 height 25
click at [284, 125] on input "14" at bounding box center [273, 118] width 331 height 25
click at [283, 125] on input "14" at bounding box center [273, 118] width 331 height 25
drag, startPoint x: 283, startPoint y: 125, endPoint x: 41, endPoint y: 135, distance: 242.2
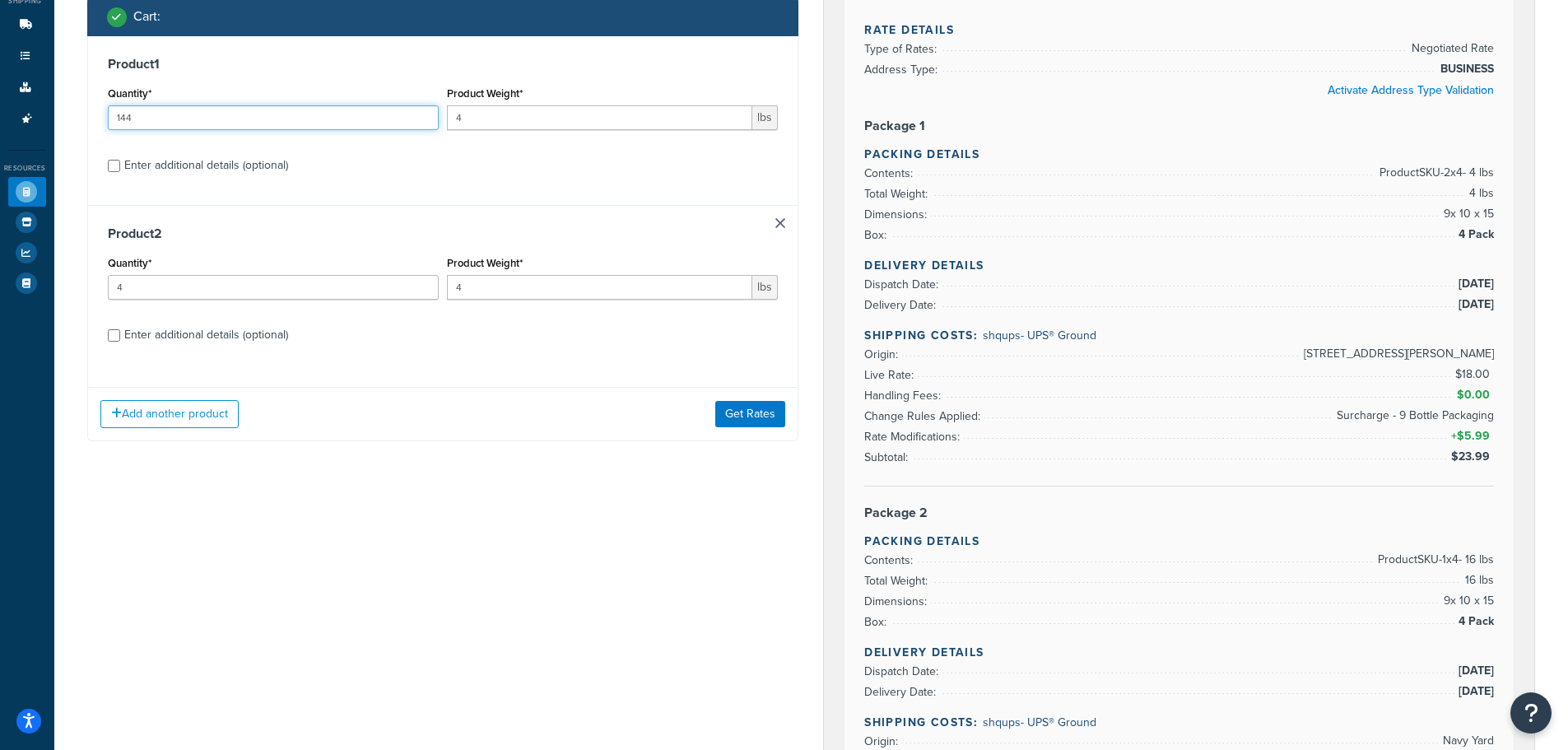
click at [41, 135] on div "Dashboard Basic Setup Websites 1 Origins 2 Pickup Locations 1 Manage Shipping C…" at bounding box center [784, 738] width 1568 height 1969
click at [284, 111] on input "144" at bounding box center [273, 118] width 331 height 25
click at [284, 112] on input "144" at bounding box center [273, 118] width 331 height 25
type input "4"
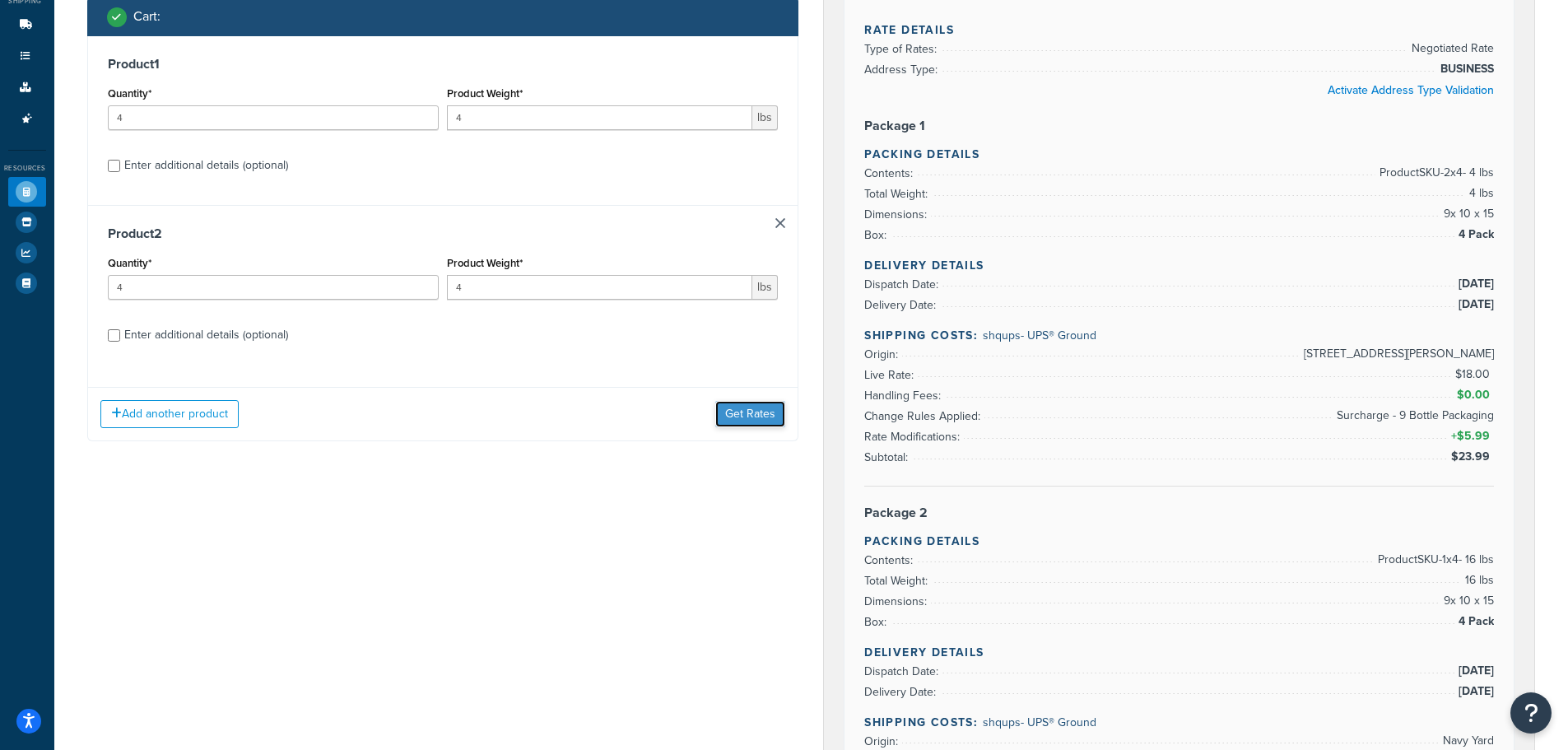
click at [736, 421] on button "Get Rates" at bounding box center [750, 414] width 70 height 26
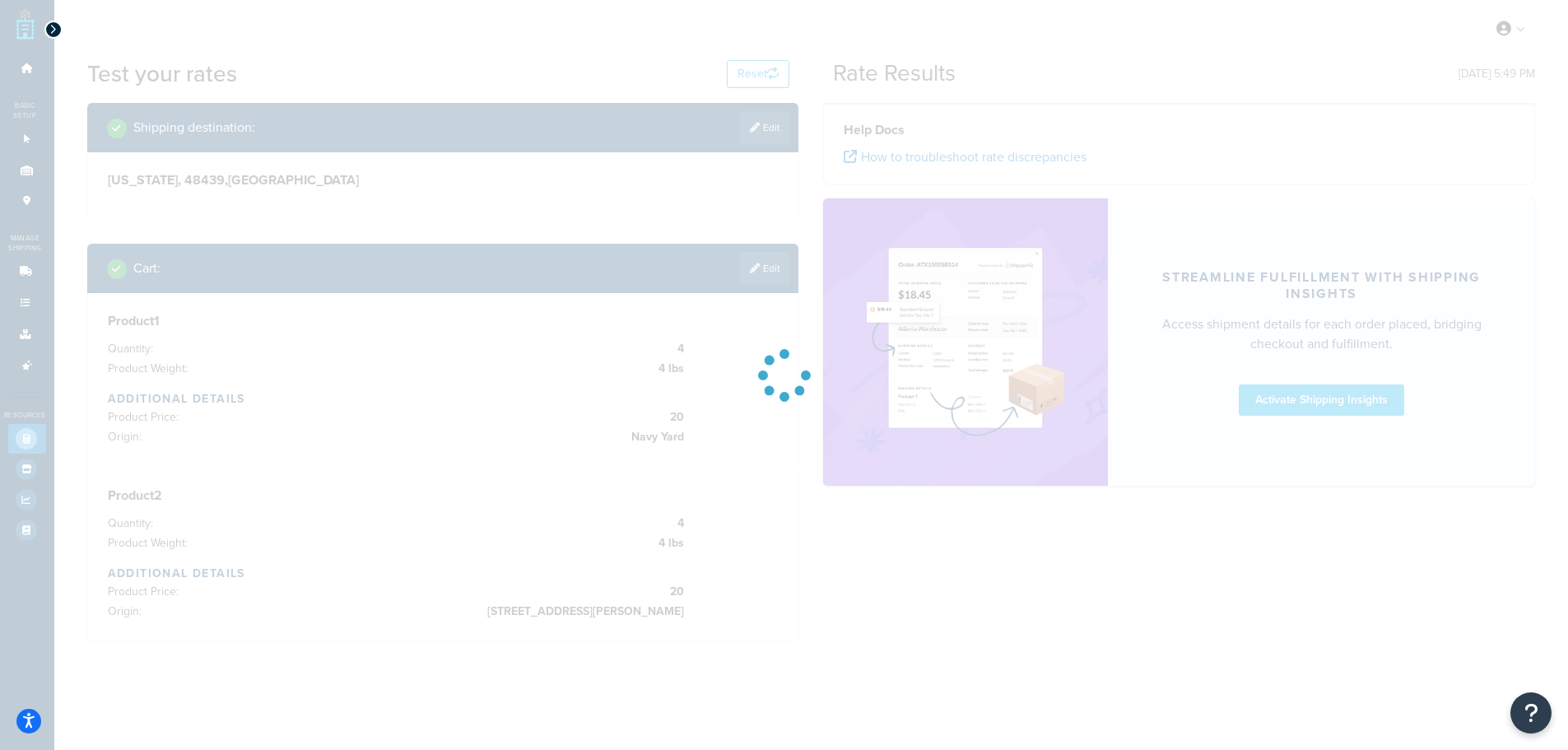
scroll to position [0, 0]
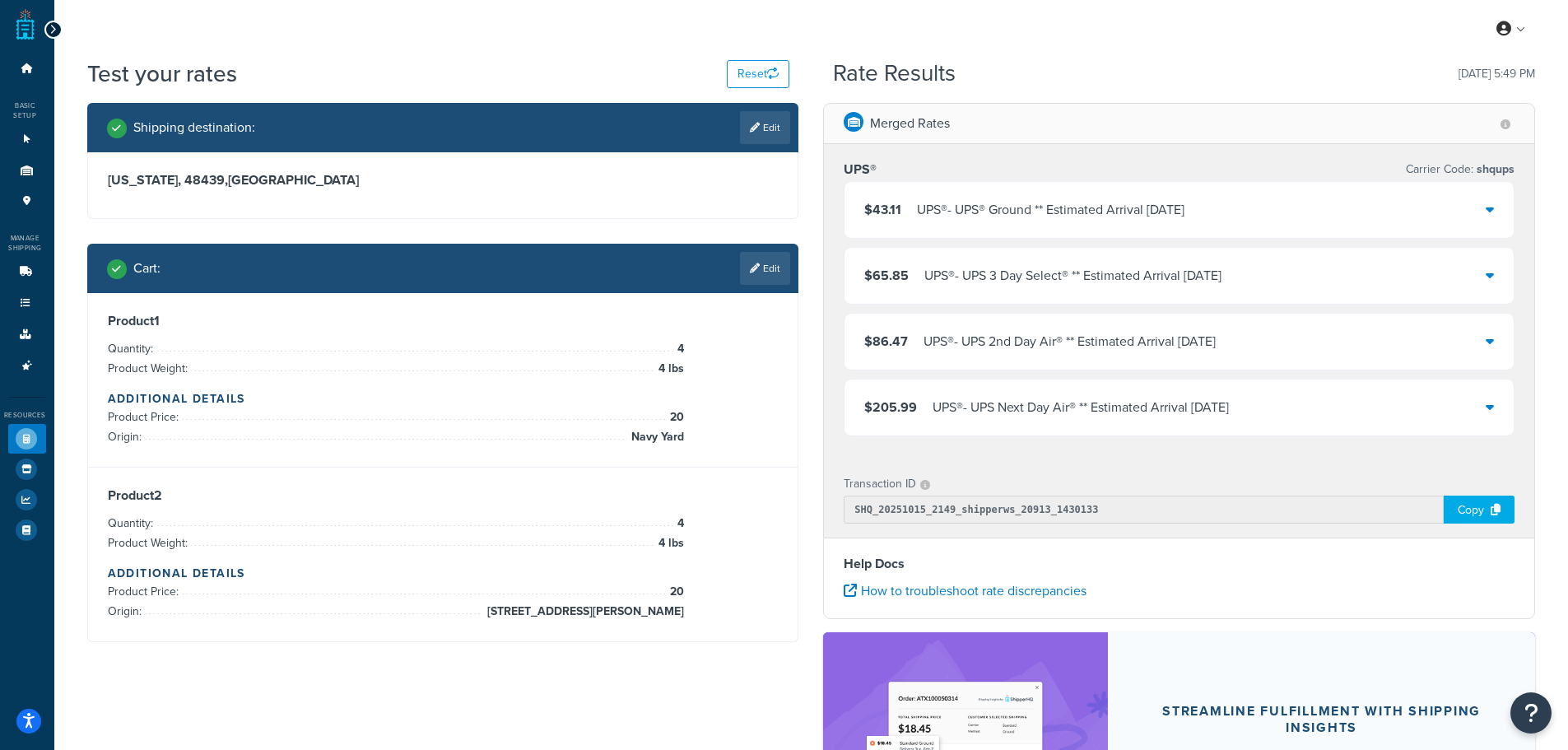
click at [1235, 208] on div "$43.11 UPS® - UPS® Ground ** Estimated Arrival Tue, Oct 21" at bounding box center [1178, 210] width 669 height 56
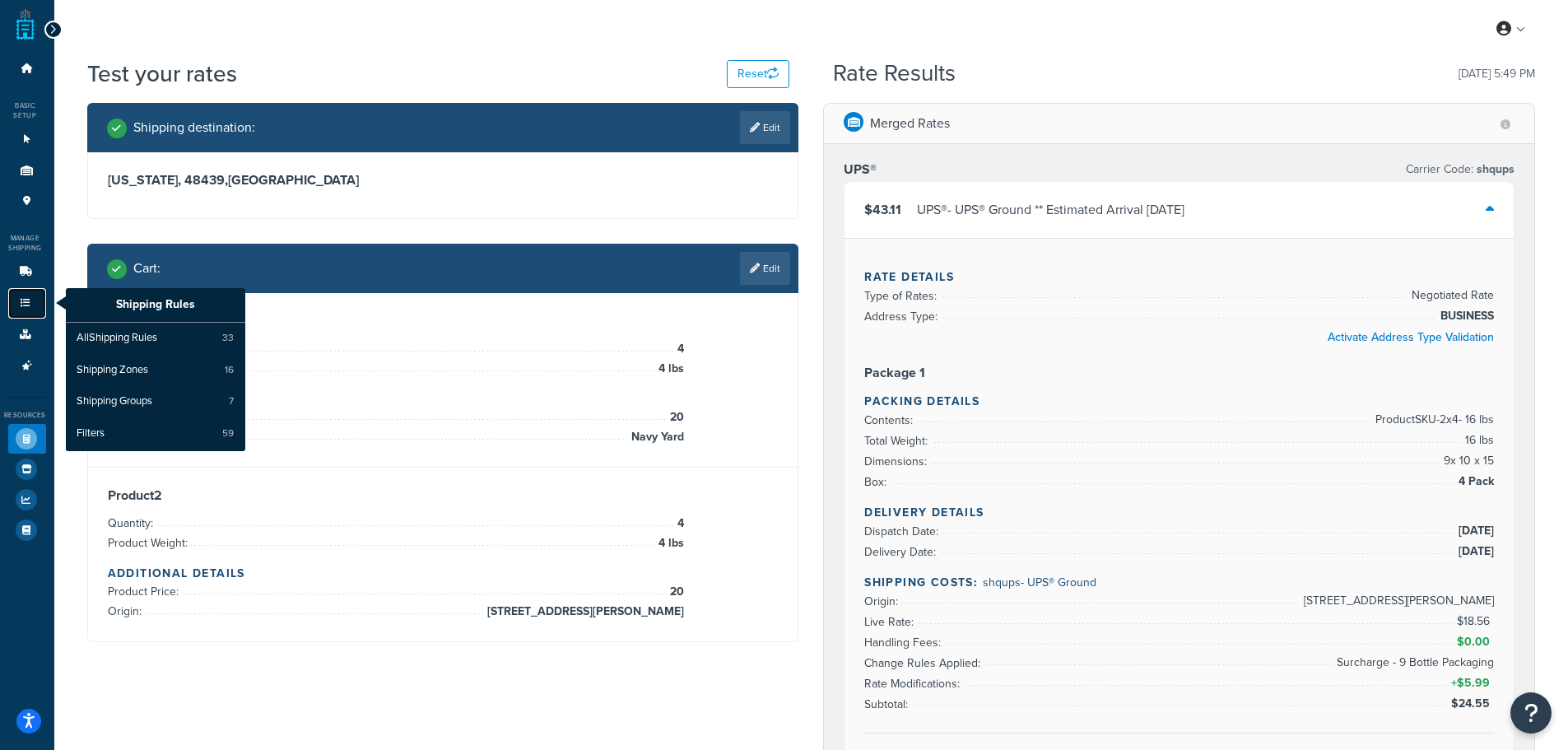
click at [28, 298] on icon at bounding box center [26, 303] width 17 height 10
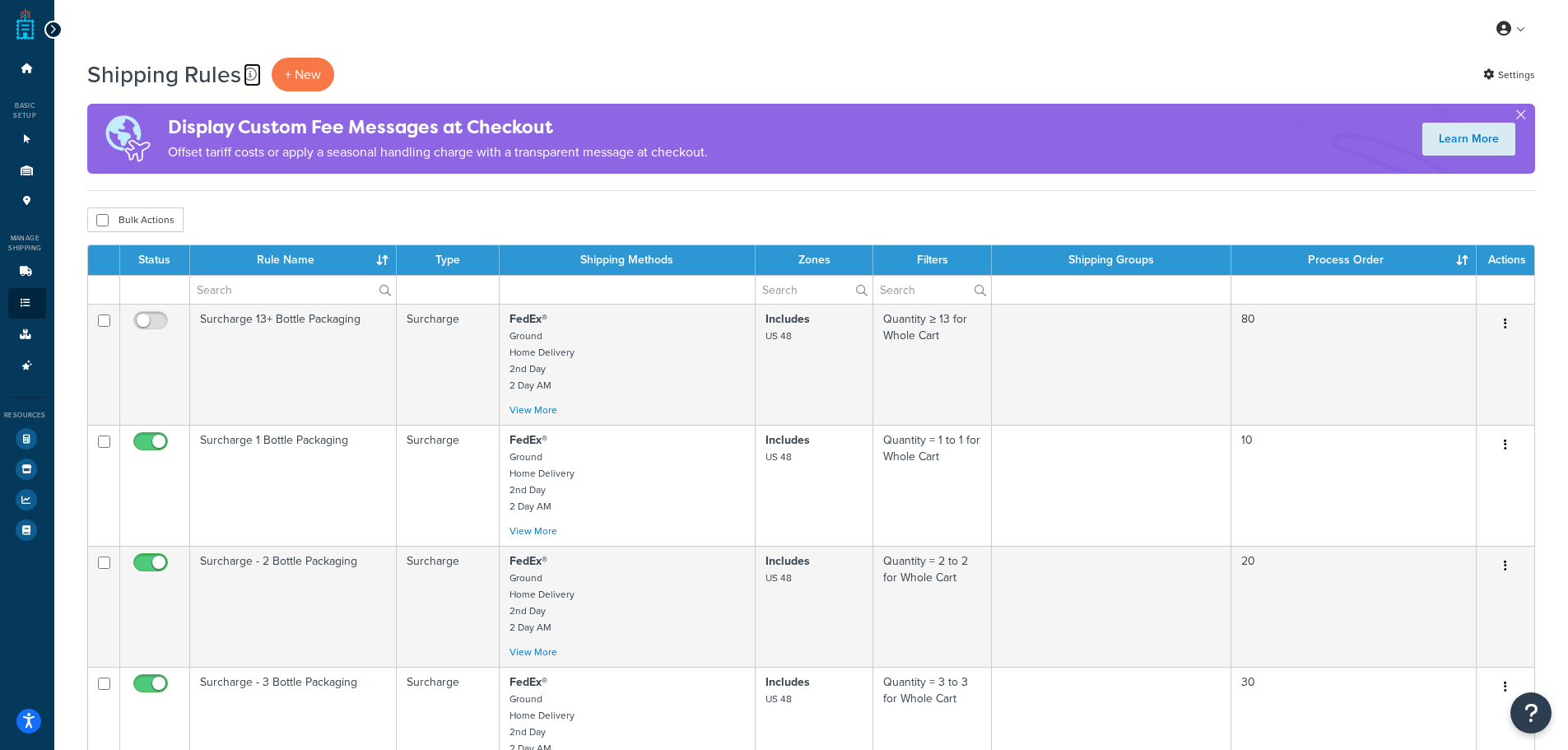
click at [252, 71] on icon at bounding box center [250, 75] width 13 height 13
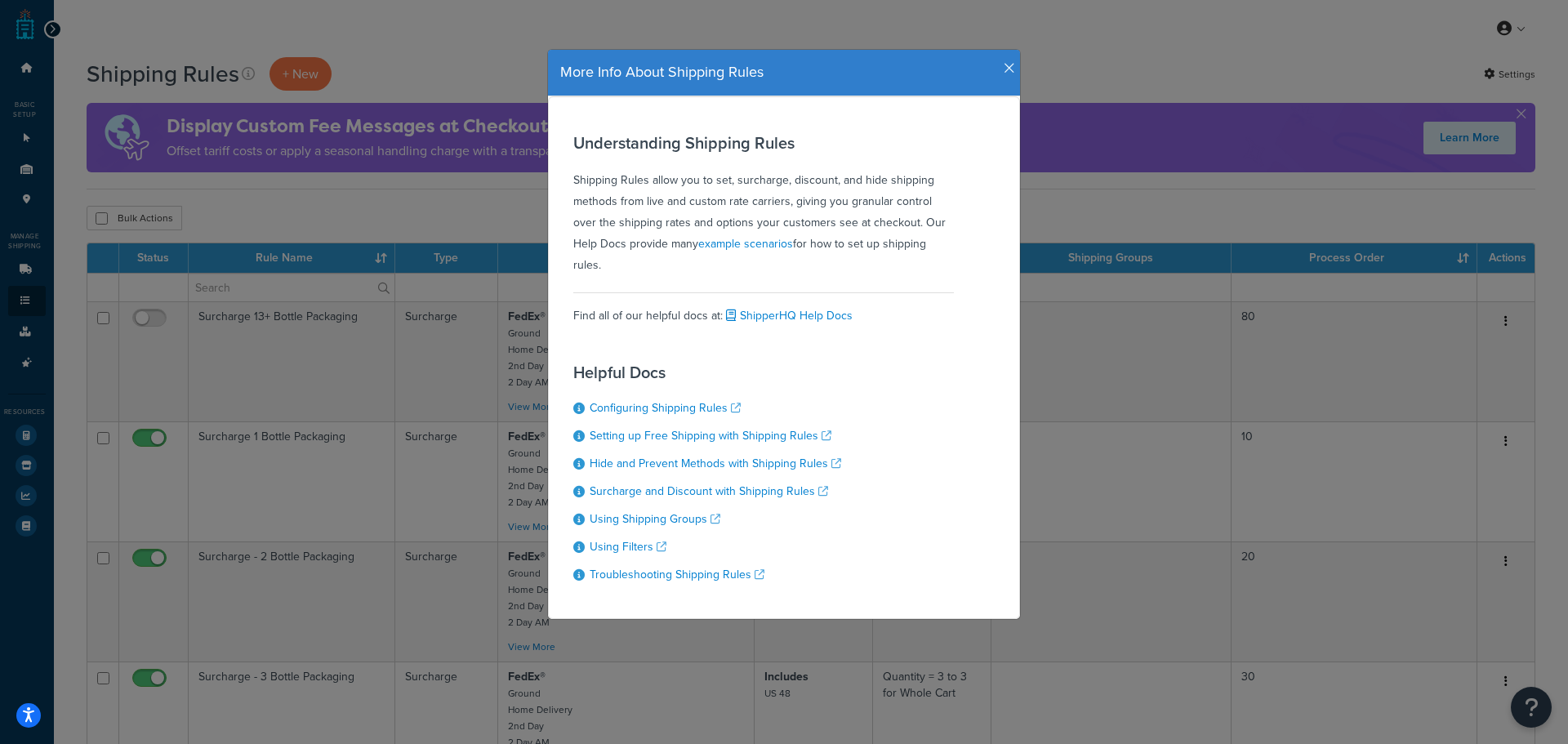
click at [1006, 65] on icon "button" at bounding box center [1009, 69] width 11 height 15
